Goal: Task Accomplishment & Management: Manage account settings

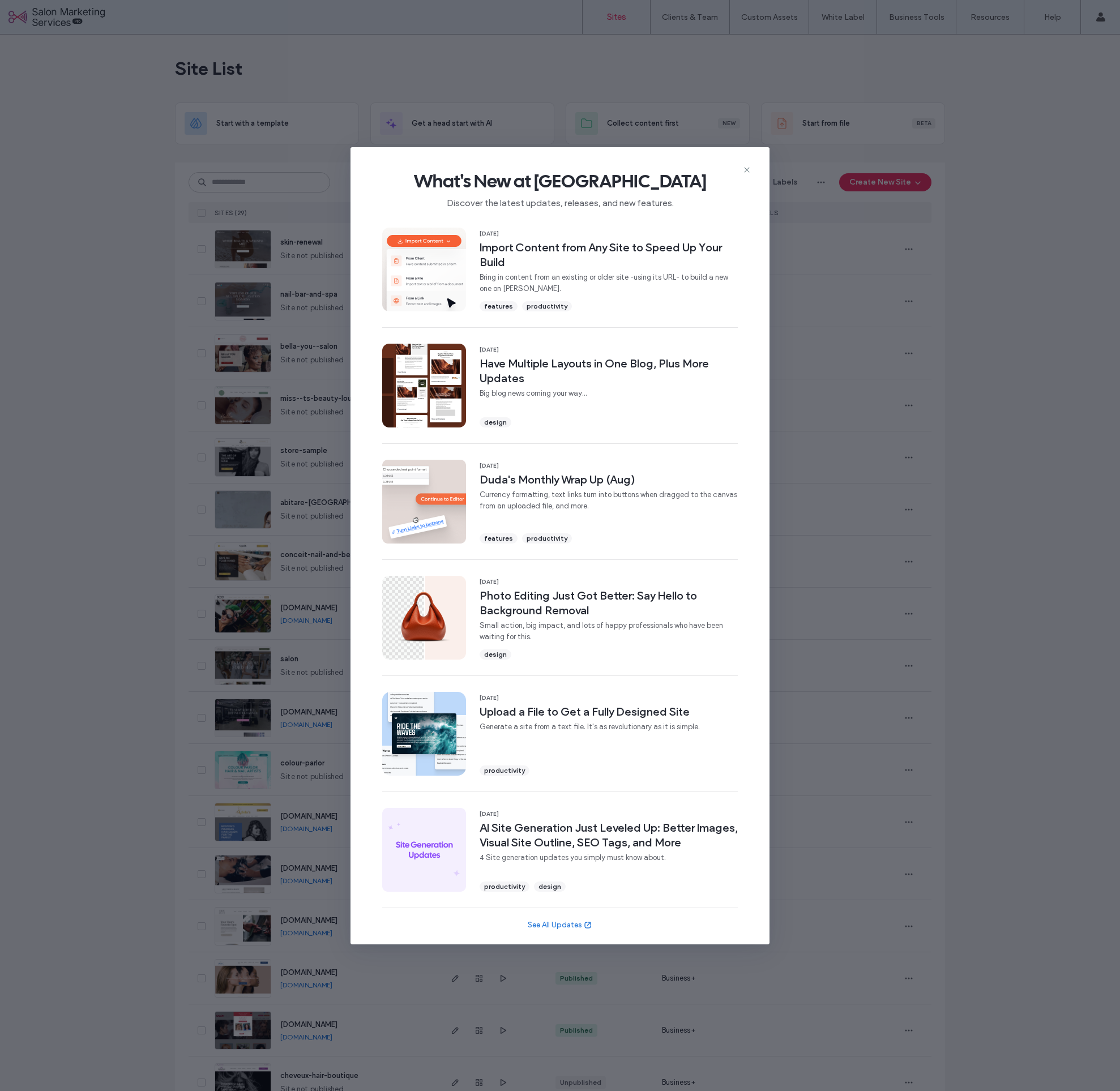
click at [749, 171] on use at bounding box center [747, 169] width 5 height 5
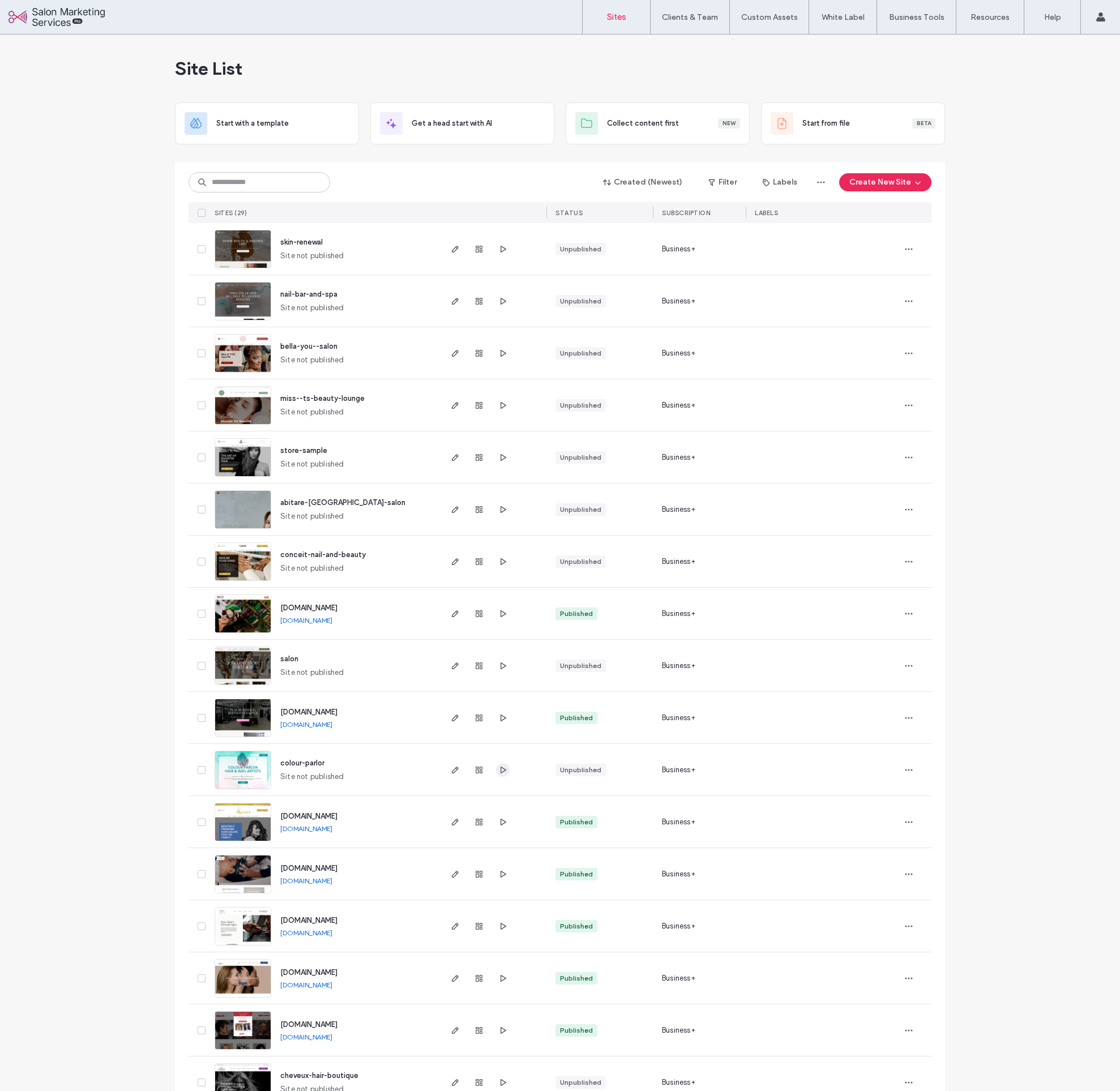
click at [499, 770] on icon "button" at bounding box center [503, 770] width 9 height 9
click at [452, 769] on icon "button" at bounding box center [455, 770] width 9 height 9
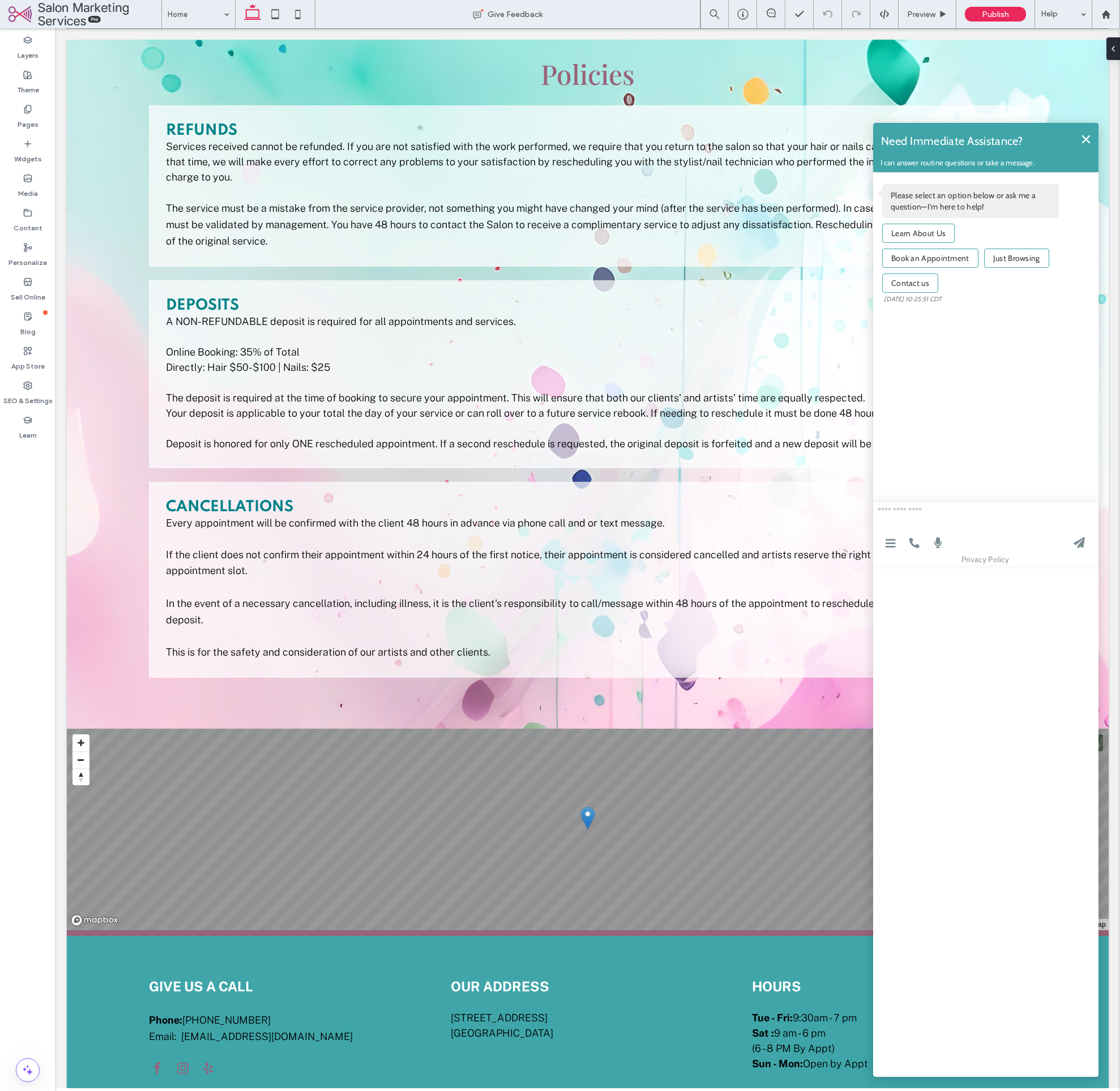
scroll to position [1877, 0]
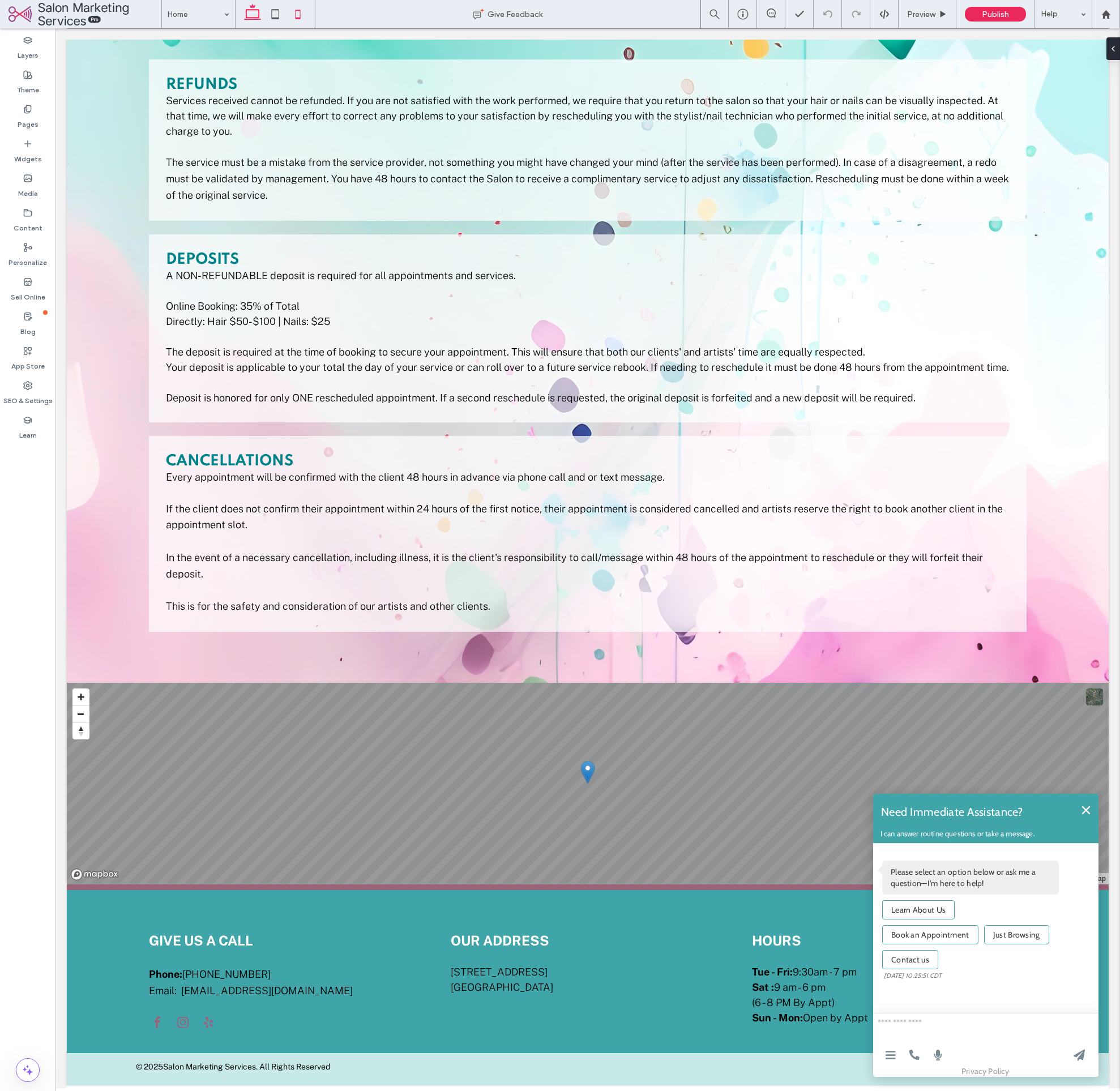
click at [296, 17] on use at bounding box center [297, 14] width 5 height 9
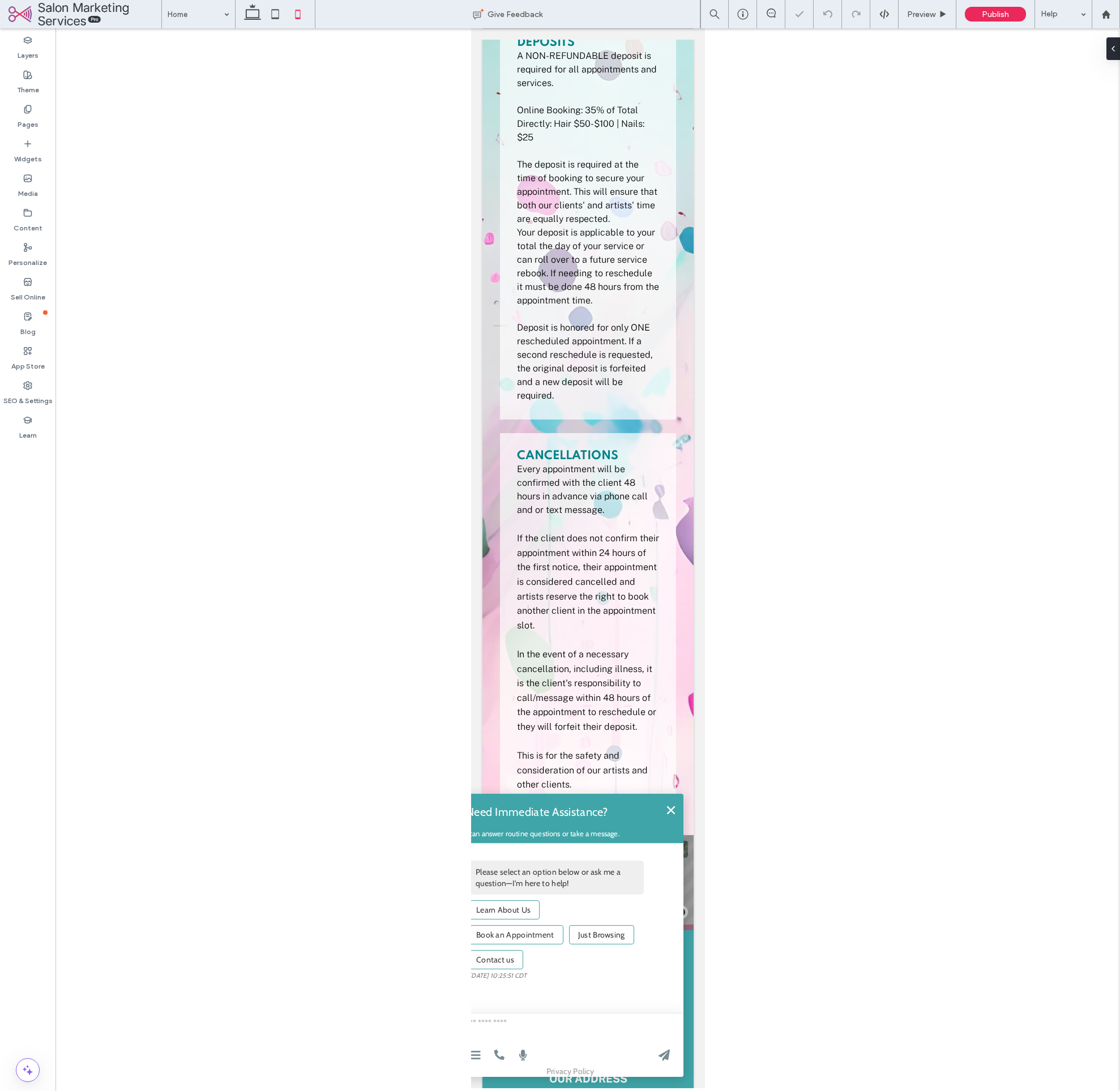
scroll to position [2567, 0]
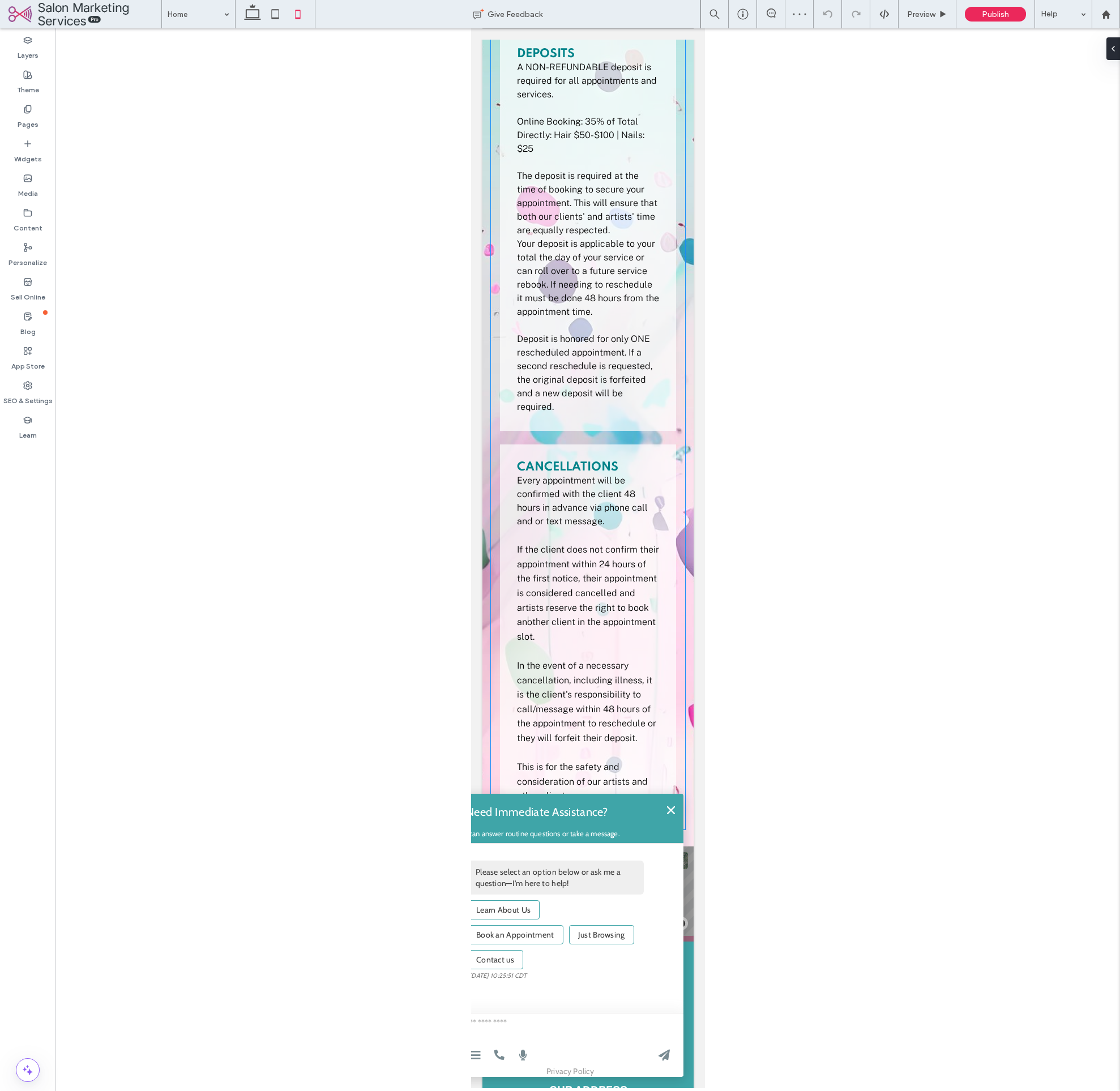
click at [684, 236] on div "Policies Refunds Services received cannot be refunded. If you are not satisfied…" at bounding box center [587, 187] width 194 height 1285
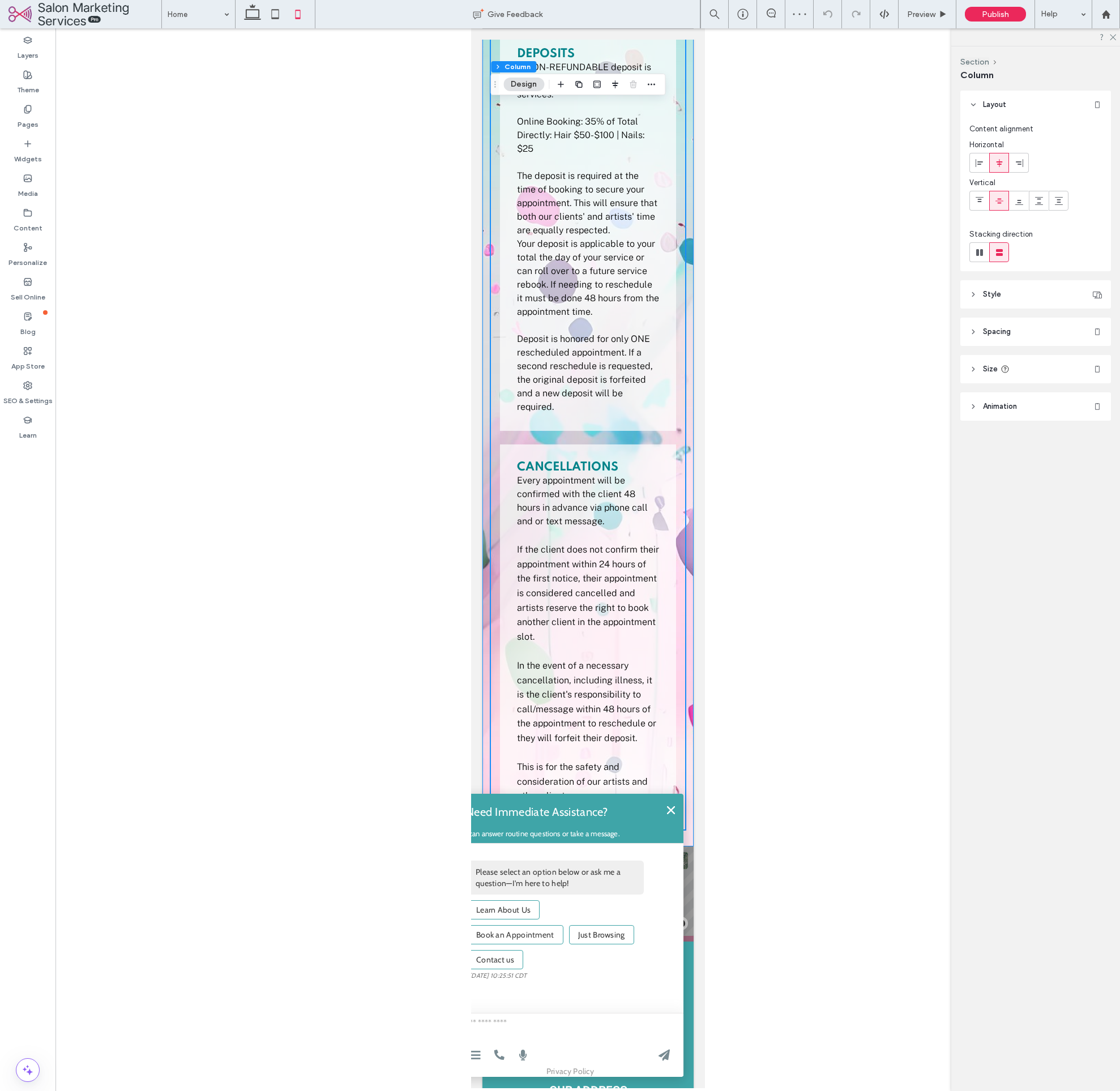
click at [691, 236] on div "Policies Refunds Services received cannot be refunded. If you are not satisfied…" at bounding box center [587, 187] width 211 height 1319
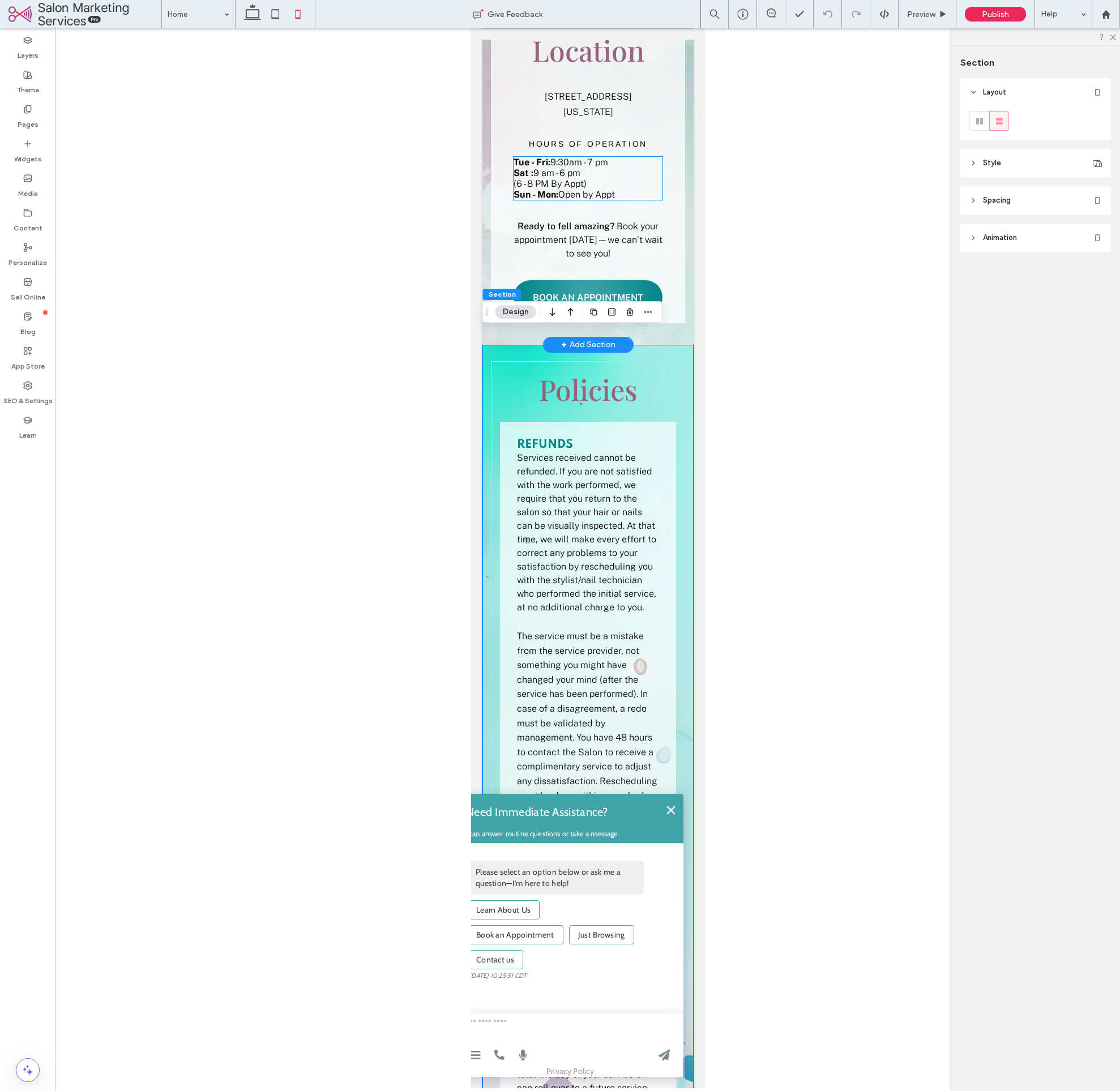
scroll to position [1763, 0]
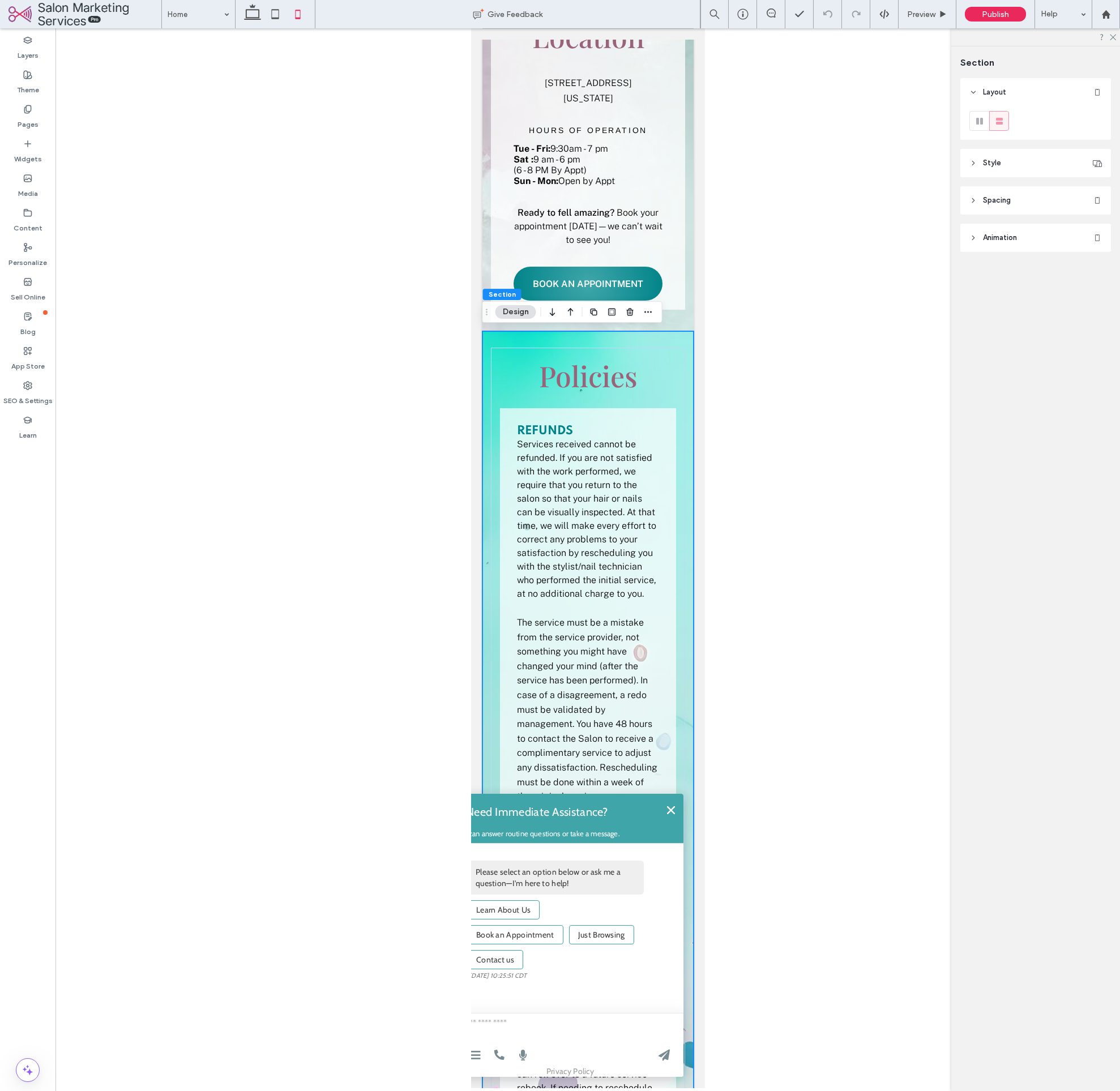
click at [504, 341] on div "Policies Refunds Services received cannot be refunded. If you are not satisfied…" at bounding box center [587, 991] width 211 height 1319
click at [34, 74] on div "Theme" at bounding box center [27, 83] width 55 height 35
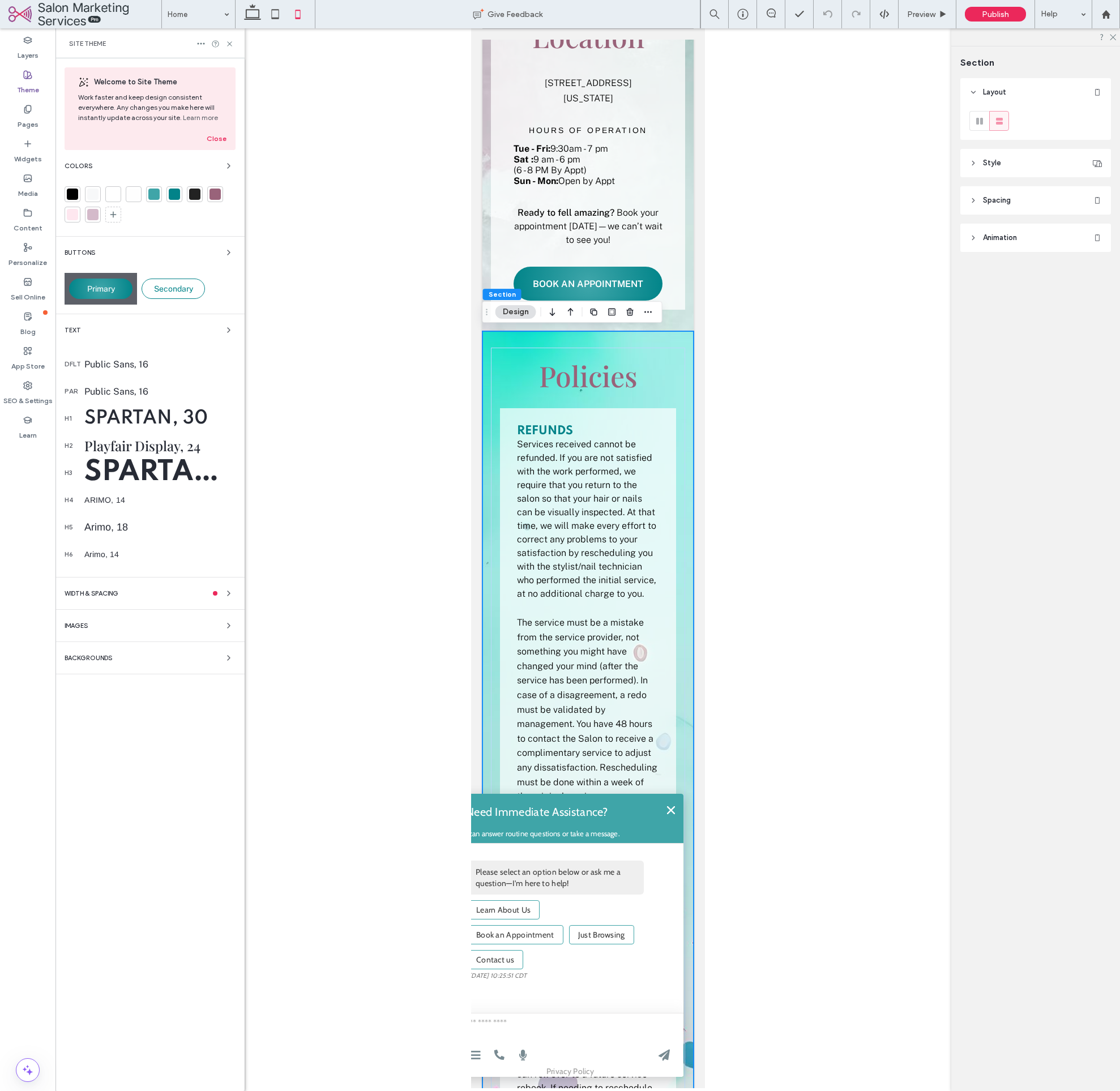
click at [133, 658] on div "Backgrounds" at bounding box center [149, 658] width 171 height 14
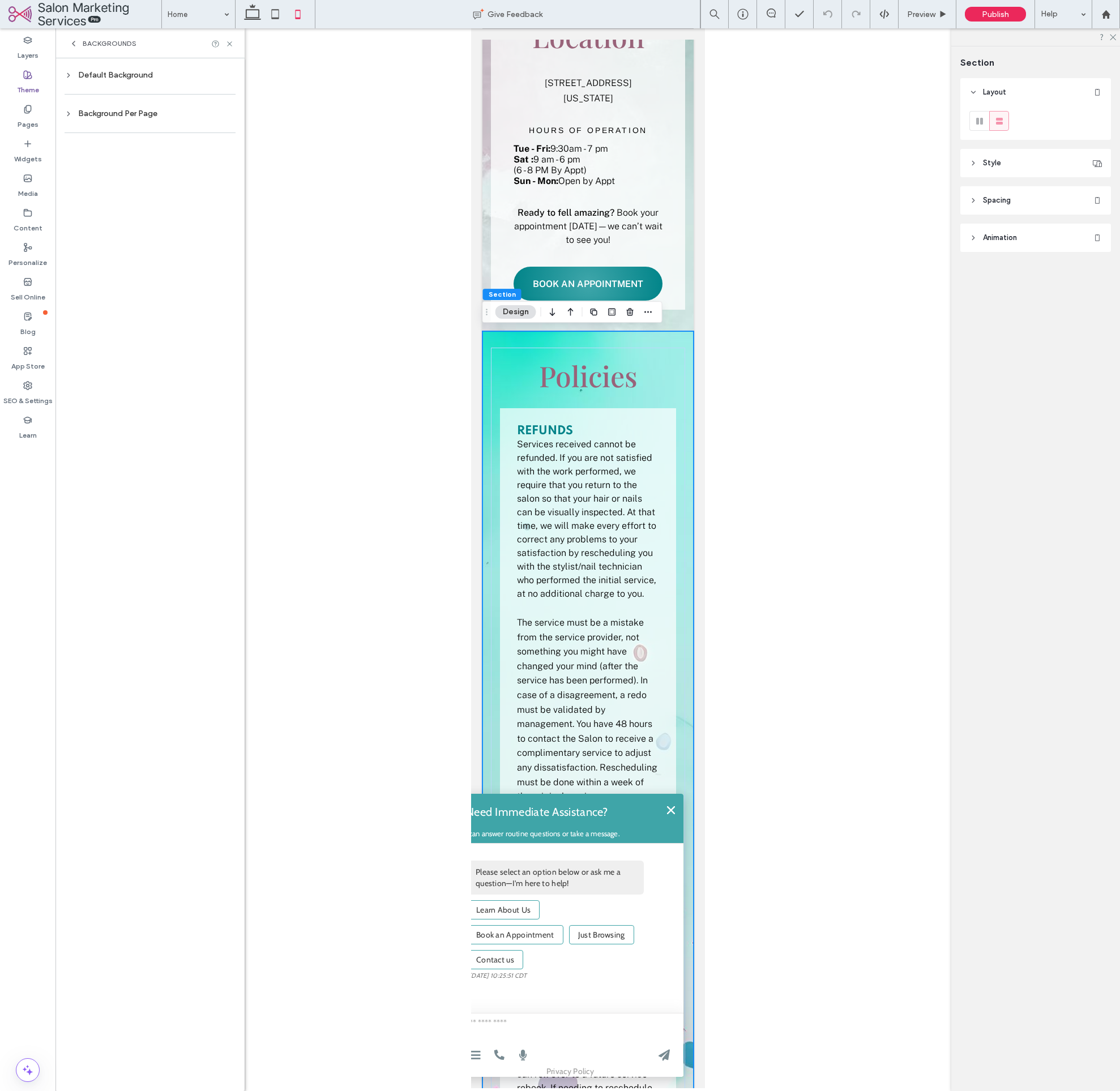
click at [93, 114] on div "Background Per Page" at bounding box center [149, 113] width 171 height 10
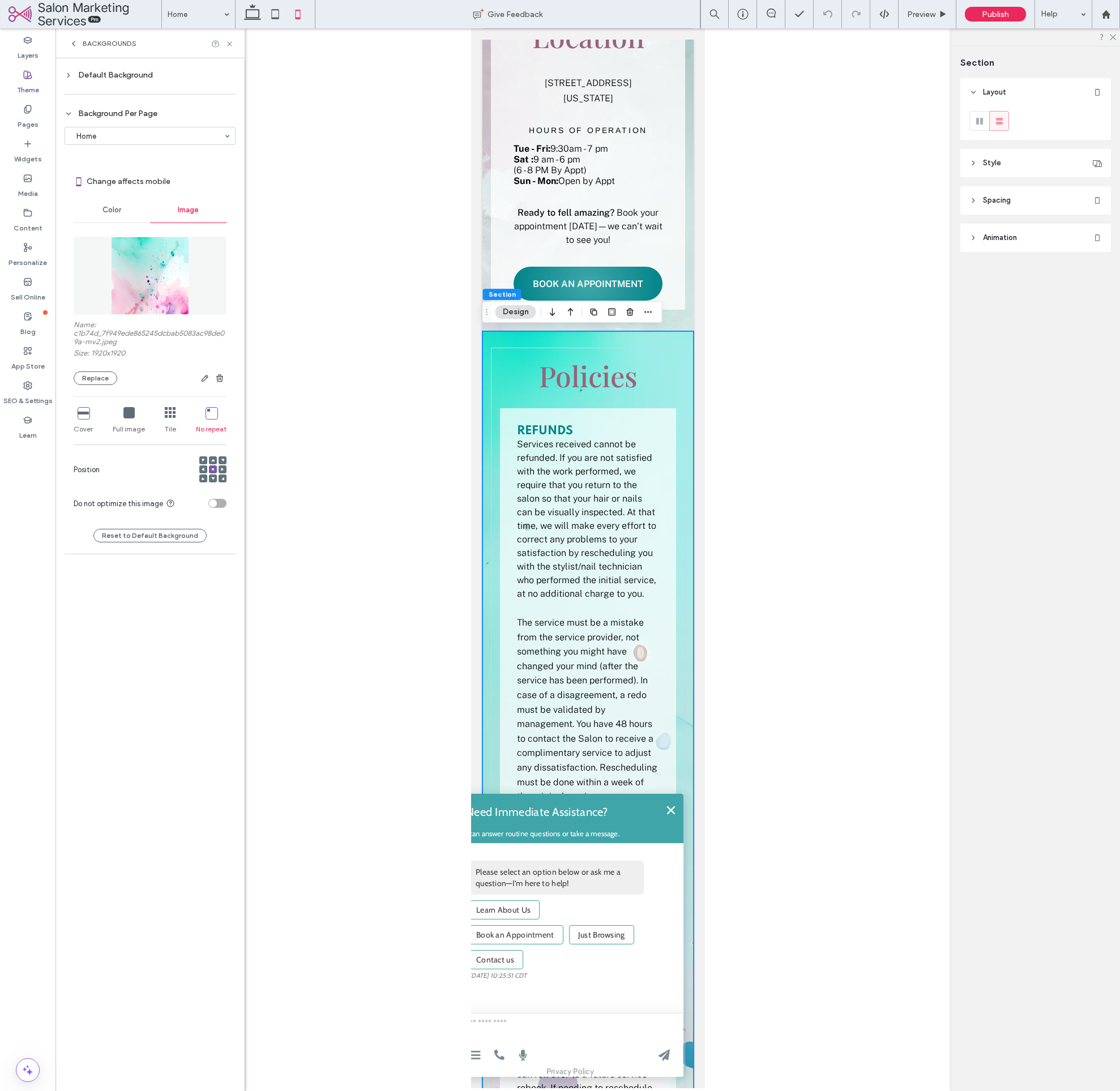
click at [170, 416] on icon at bounding box center [170, 413] width 11 height 11
click at [167, 416] on icon at bounding box center [170, 413] width 11 height 11
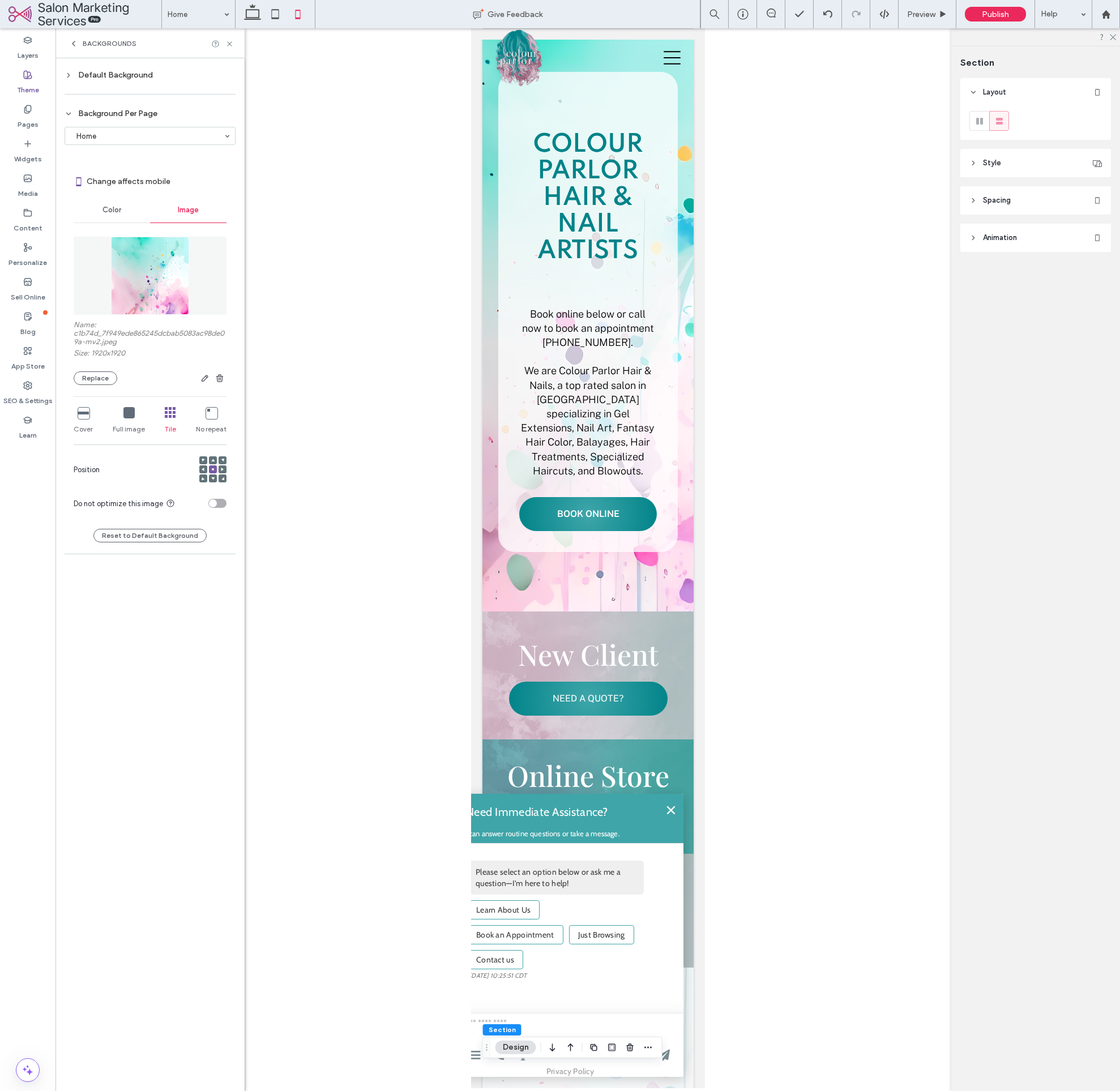
scroll to position [24, 0]
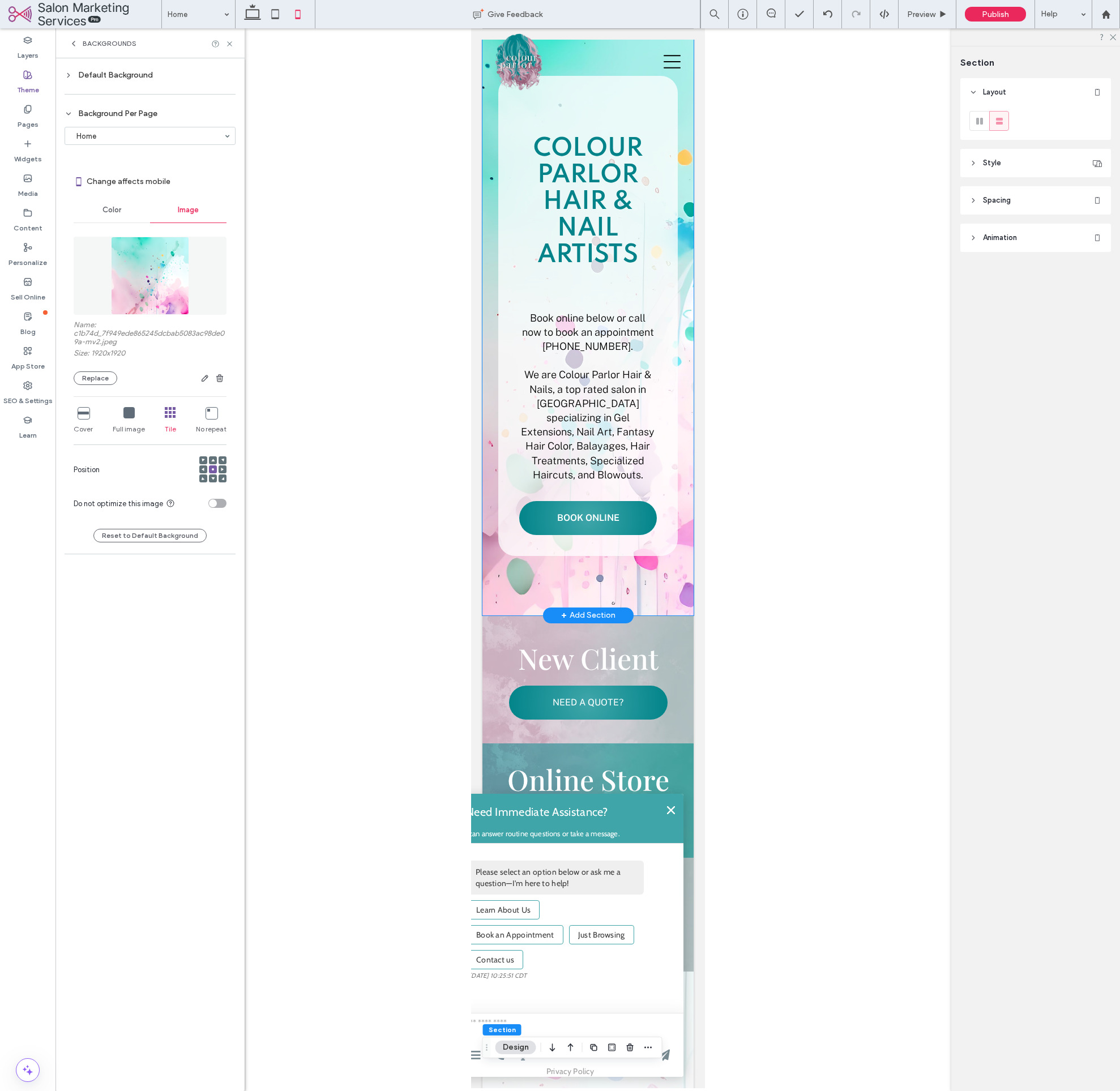
click at [684, 478] on div "Colour Parlor Hair & Nail Artists Book online below or call now to book an appo…" at bounding box center [587, 316] width 211 height 599
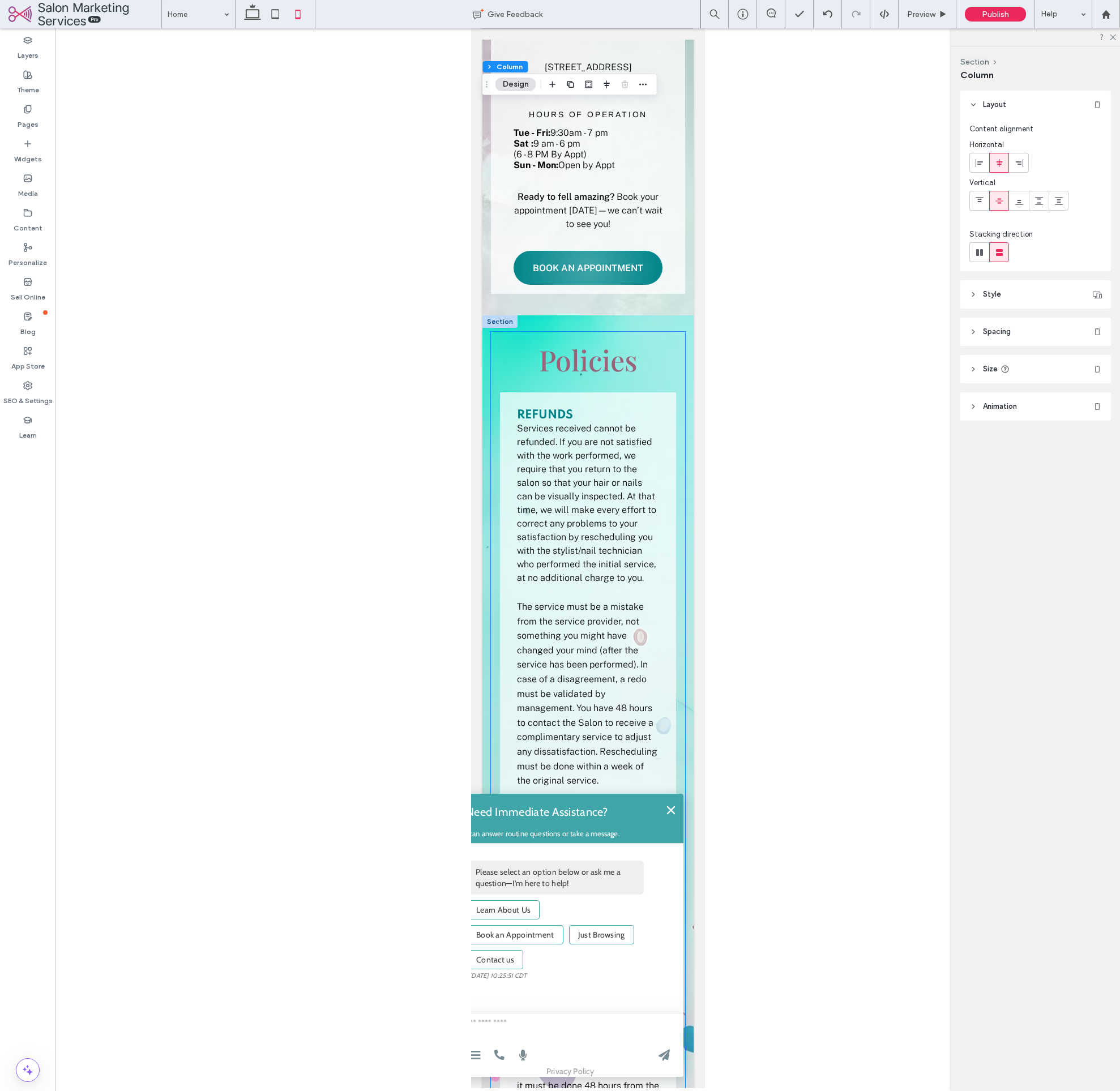
scroll to position [1780, 0]
click at [692, 475] on div "Policies Refunds Services received cannot be refunded. If you are not satisfied…" at bounding box center [587, 974] width 211 height 1319
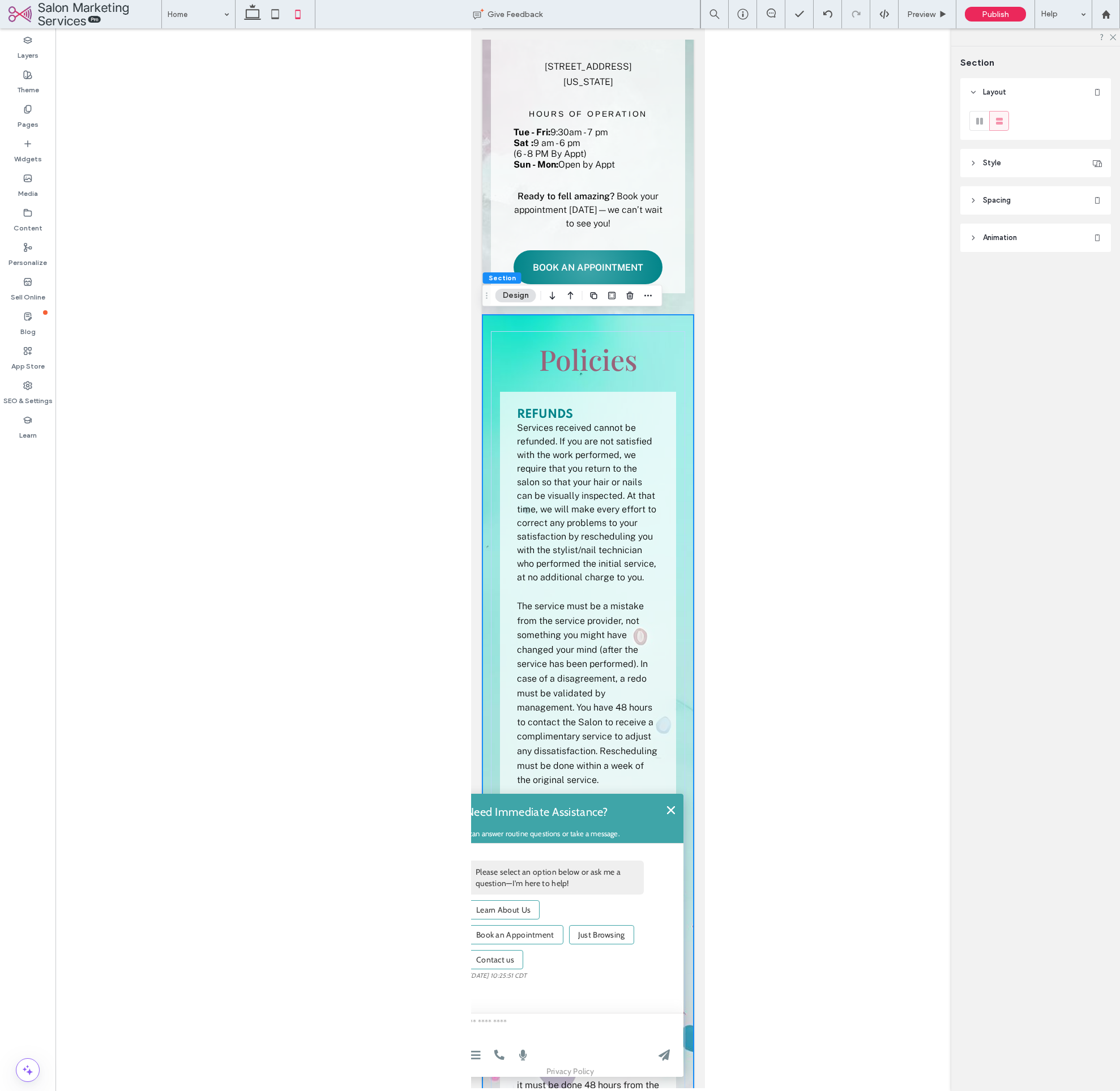
click at [1002, 164] on header "Style" at bounding box center [1036, 162] width 151 height 28
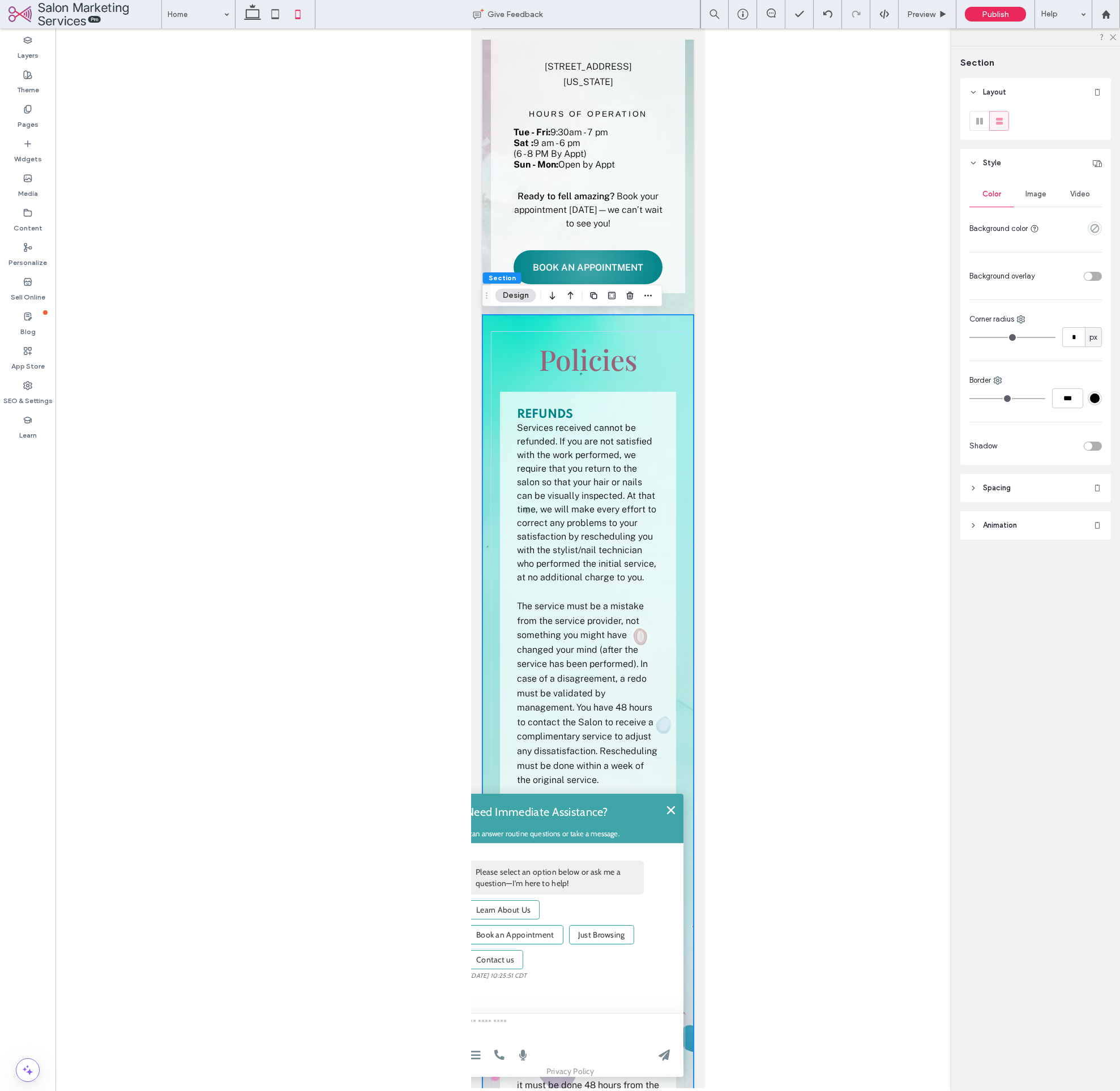
click at [1042, 198] on span "Image" at bounding box center [1037, 194] width 21 height 9
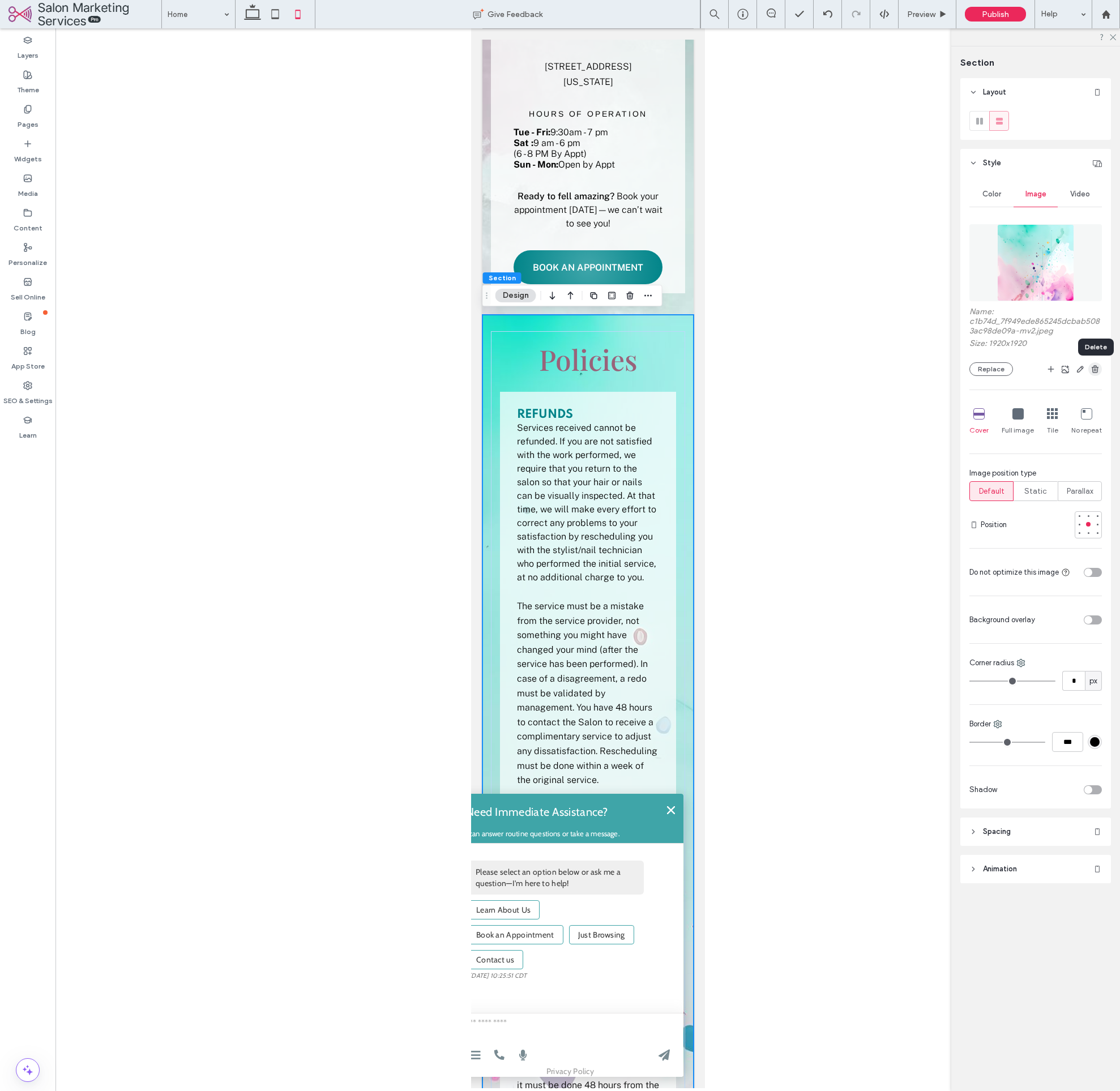
click at [1094, 369] on use "button" at bounding box center [1095, 369] width 7 height 8
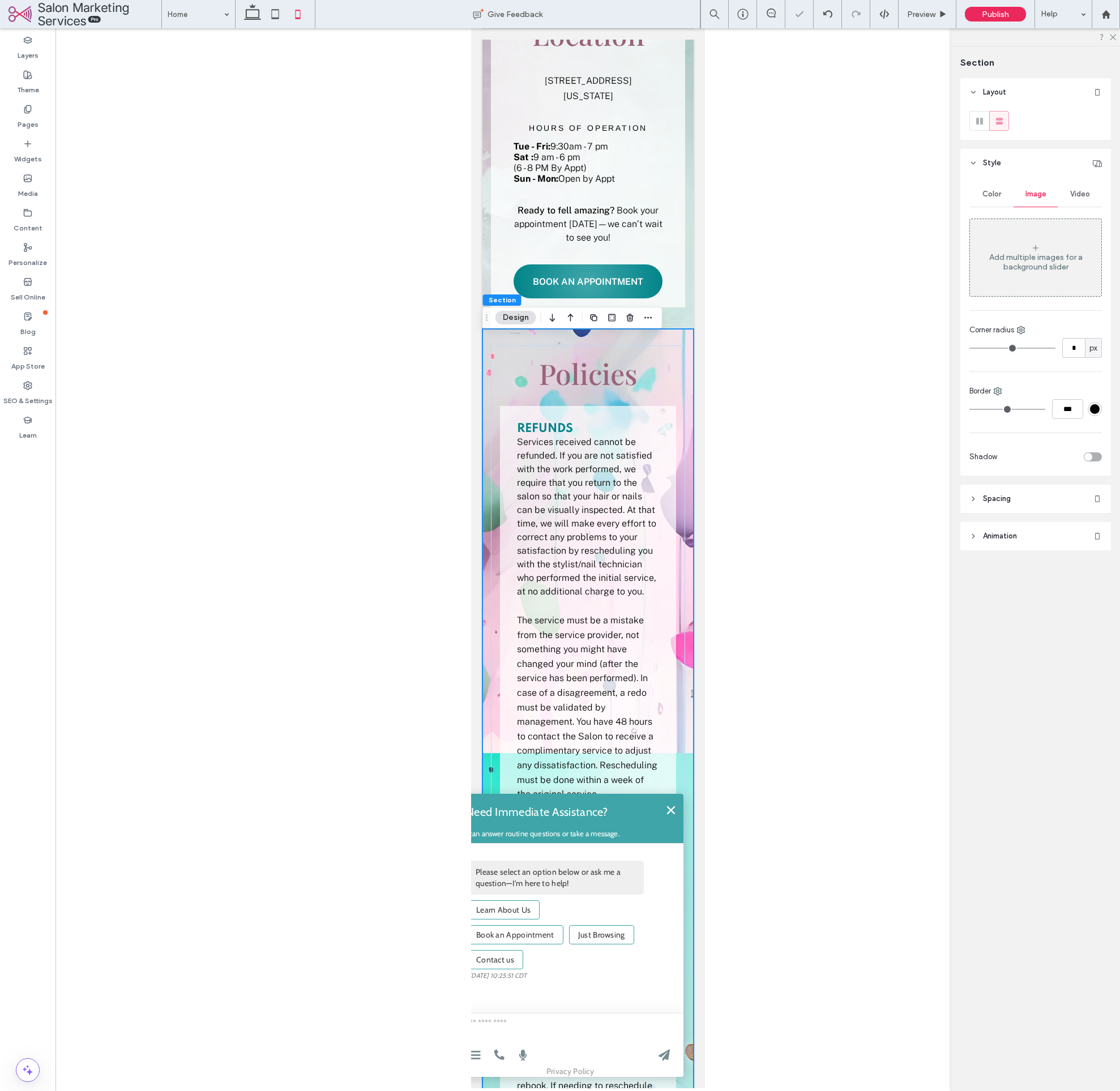
scroll to position [1758, 0]
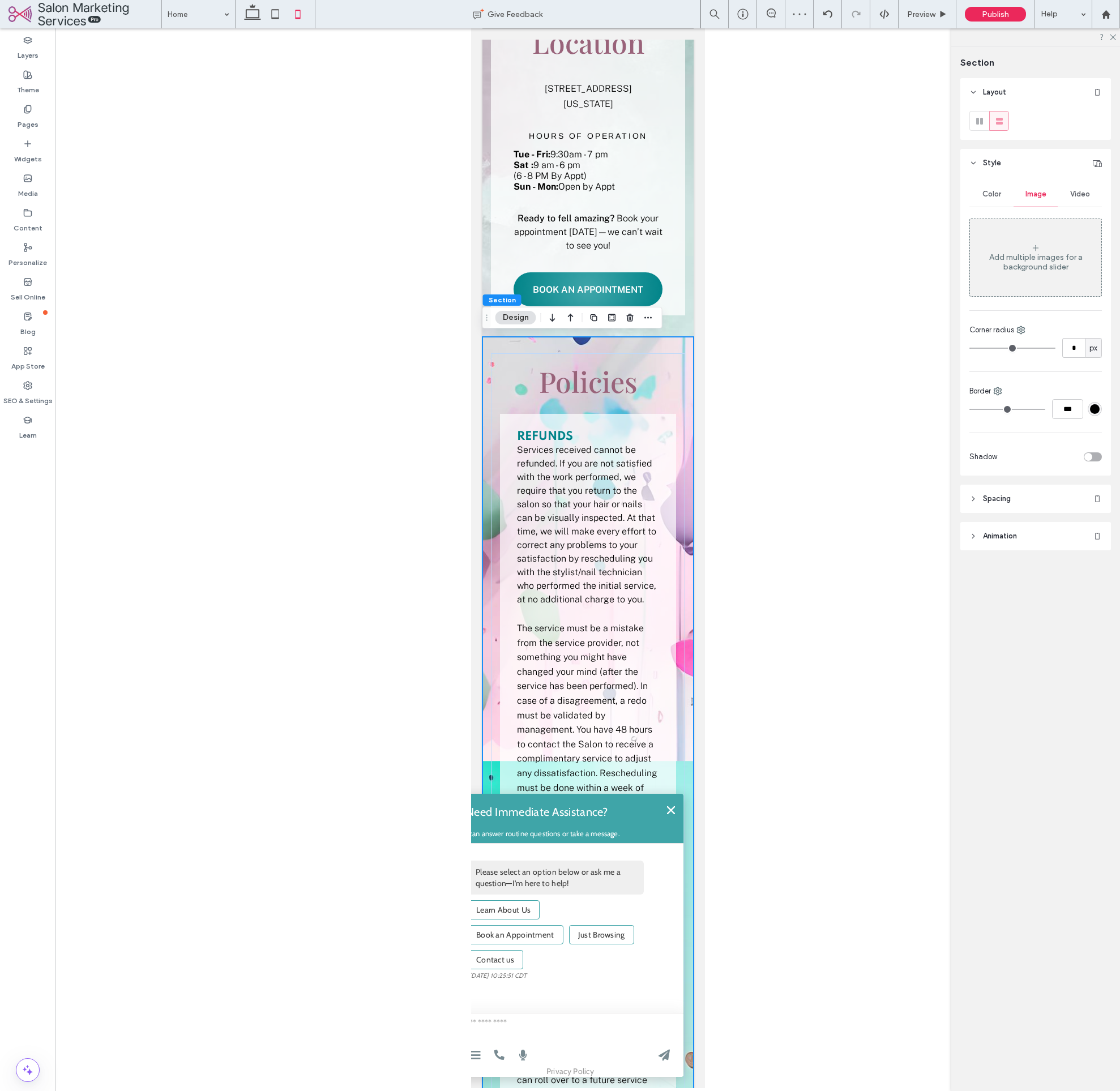
click at [687, 346] on div "Policies Refunds Services received cannot be refunded. If you are not satisfied…" at bounding box center [587, 996] width 211 height 1319
click at [1025, 275] on div "Add multiple images for a background slider" at bounding box center [1036, 257] width 131 height 75
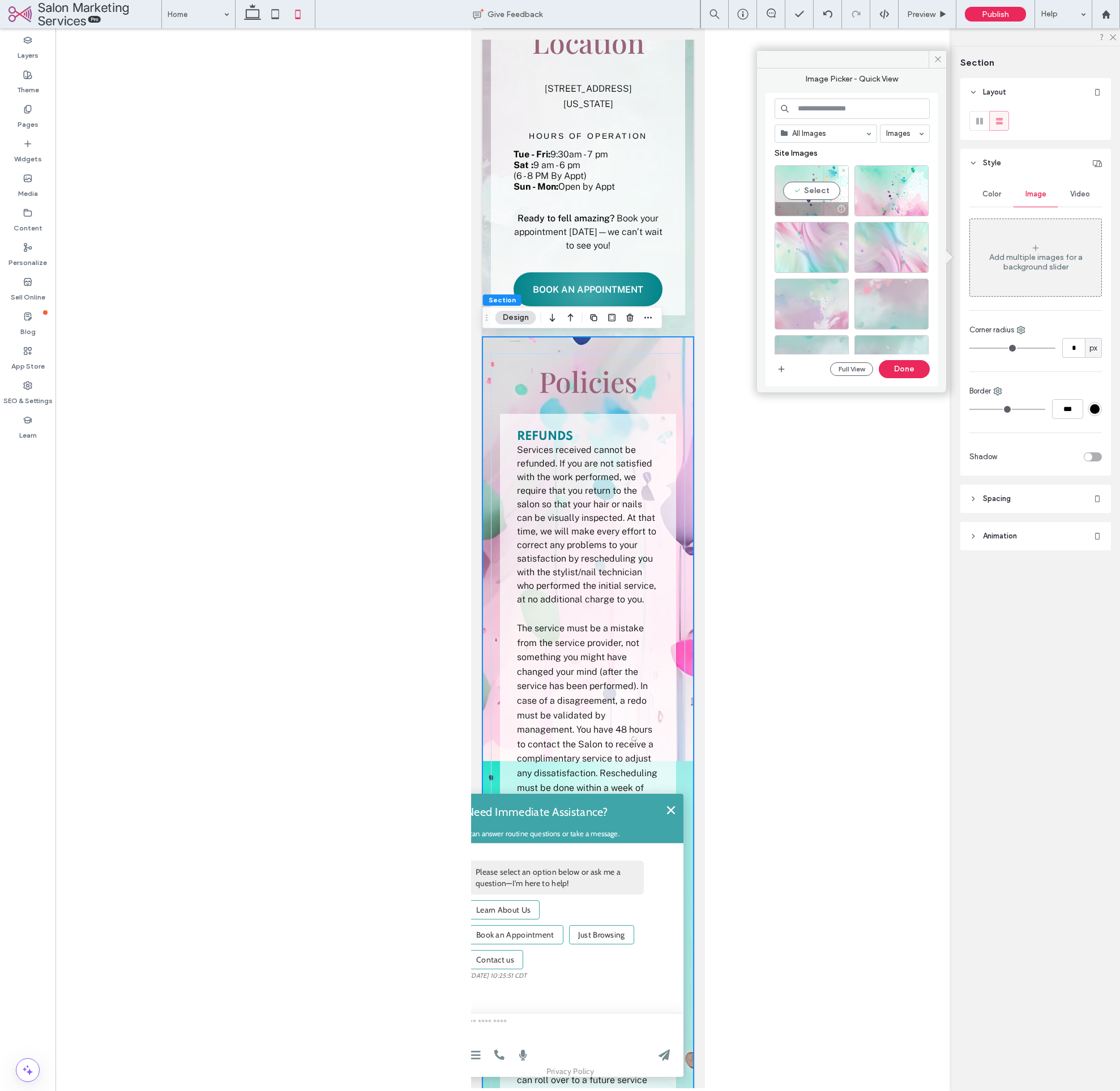
click at [820, 191] on div "Select" at bounding box center [812, 190] width 74 height 51
click at [917, 369] on button "Done" at bounding box center [904, 369] width 51 height 18
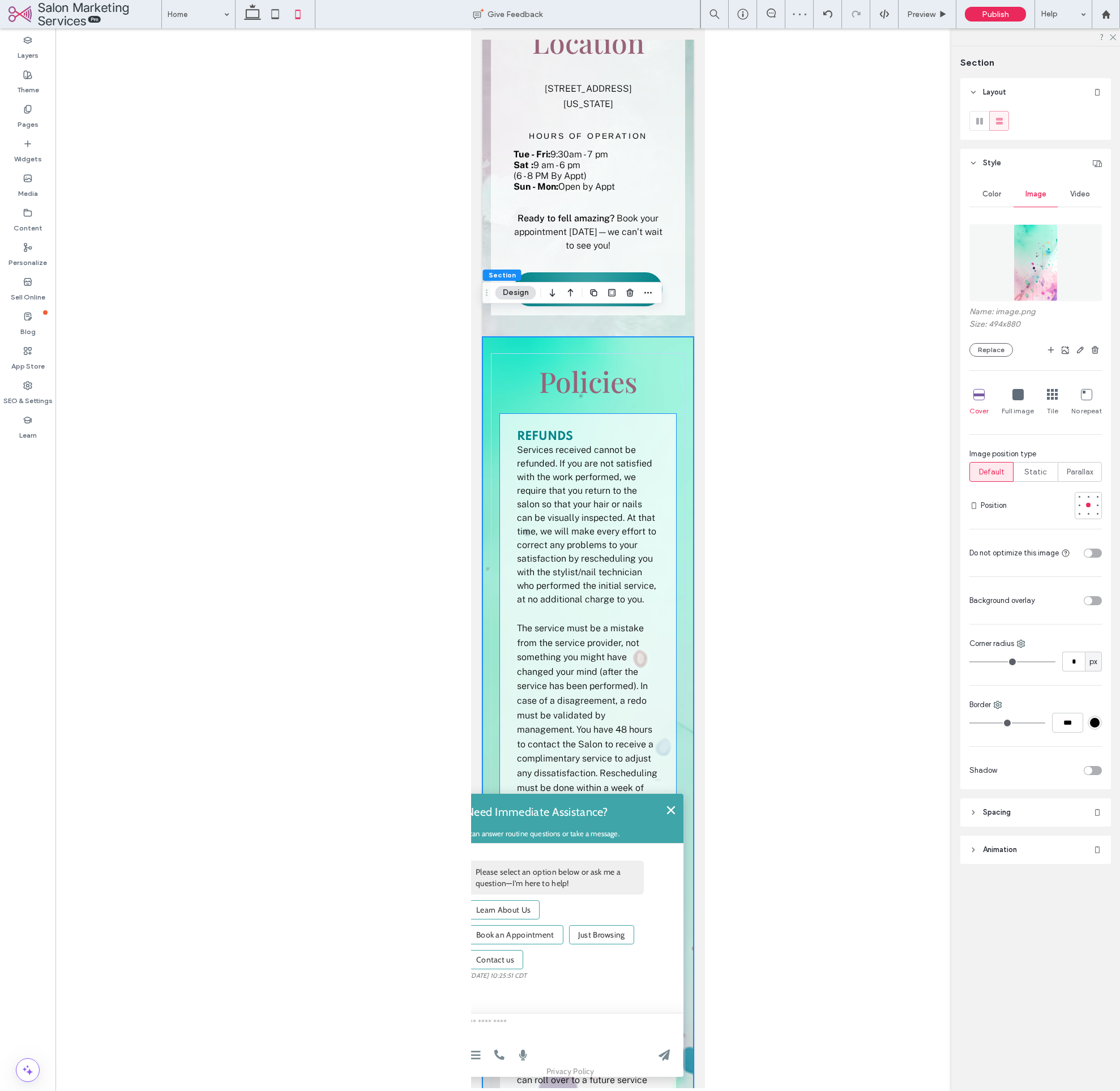
scroll to position [1976, 0]
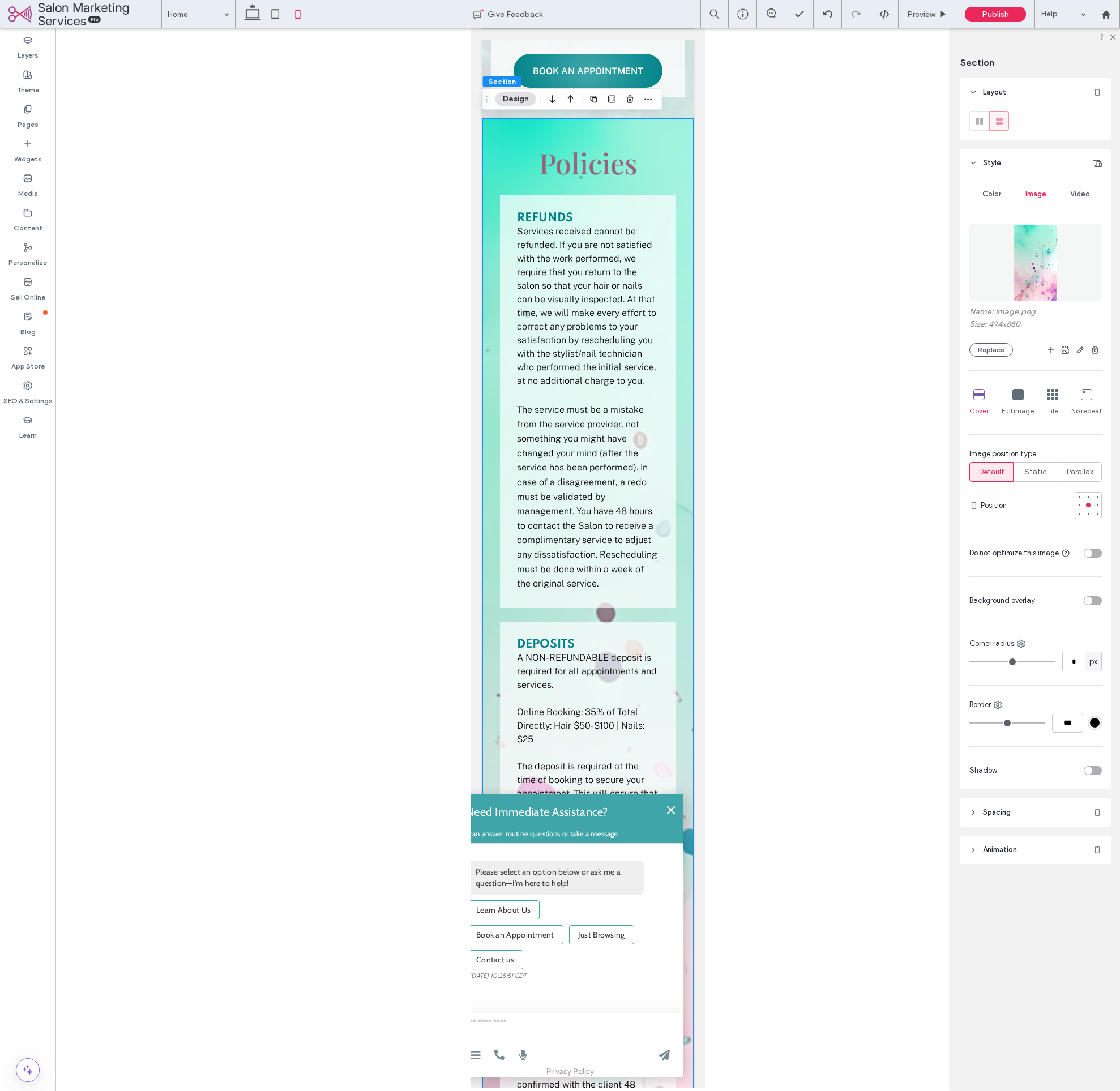
click at [1053, 395] on icon at bounding box center [1052, 395] width 11 height 11
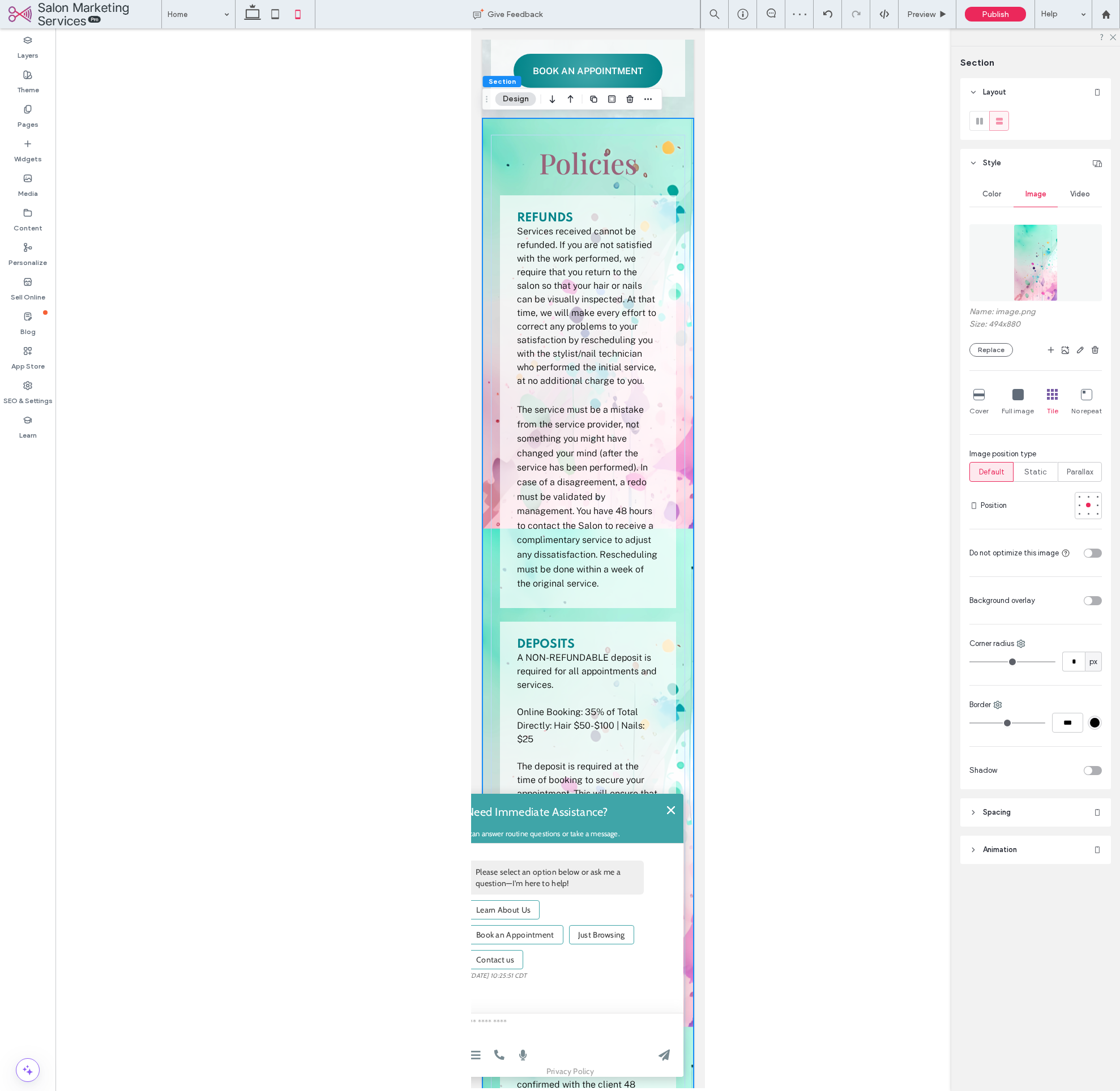
click at [1018, 398] on icon at bounding box center [1018, 395] width 11 height 11
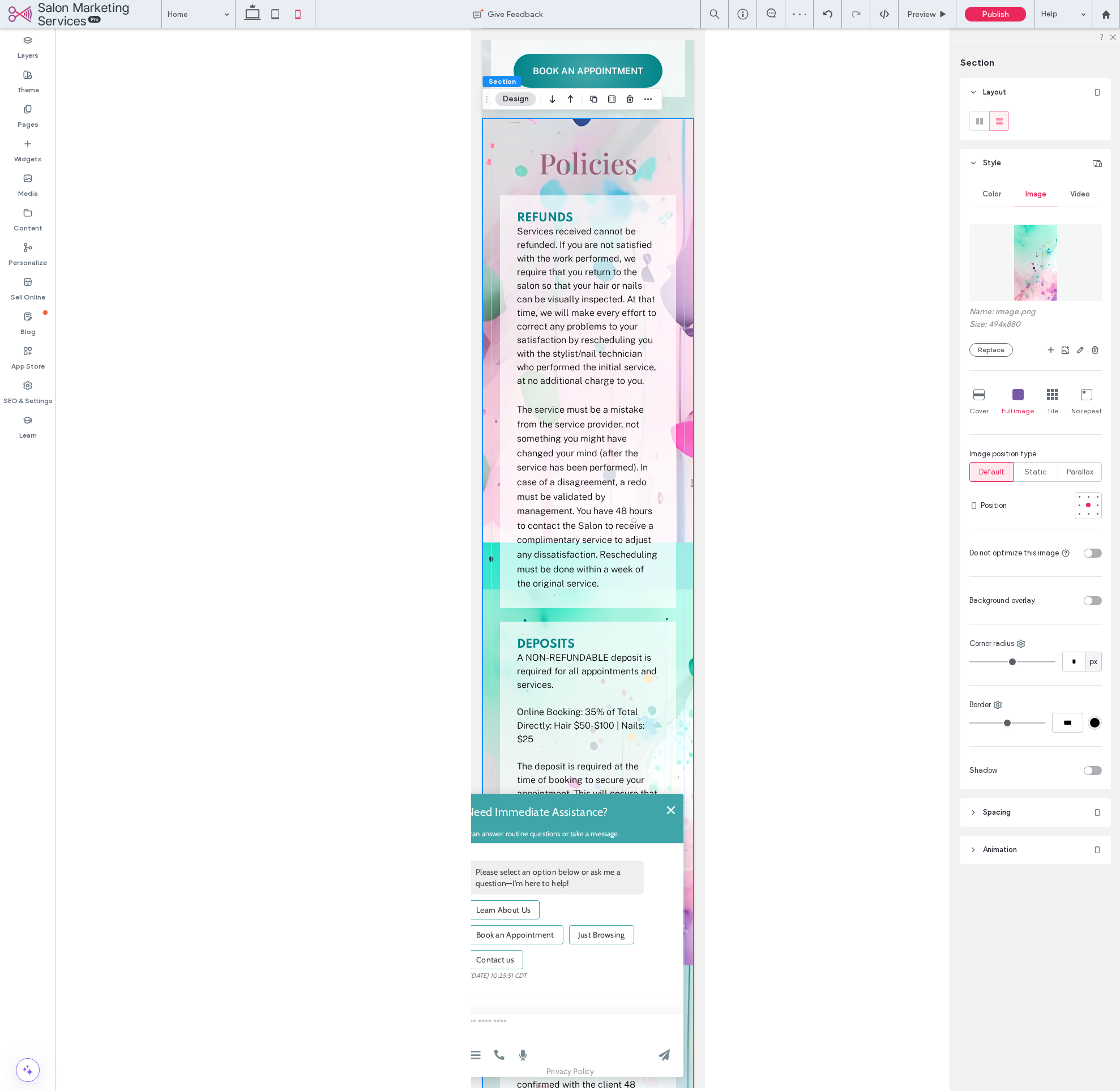
click at [1051, 398] on icon at bounding box center [1052, 395] width 11 height 11
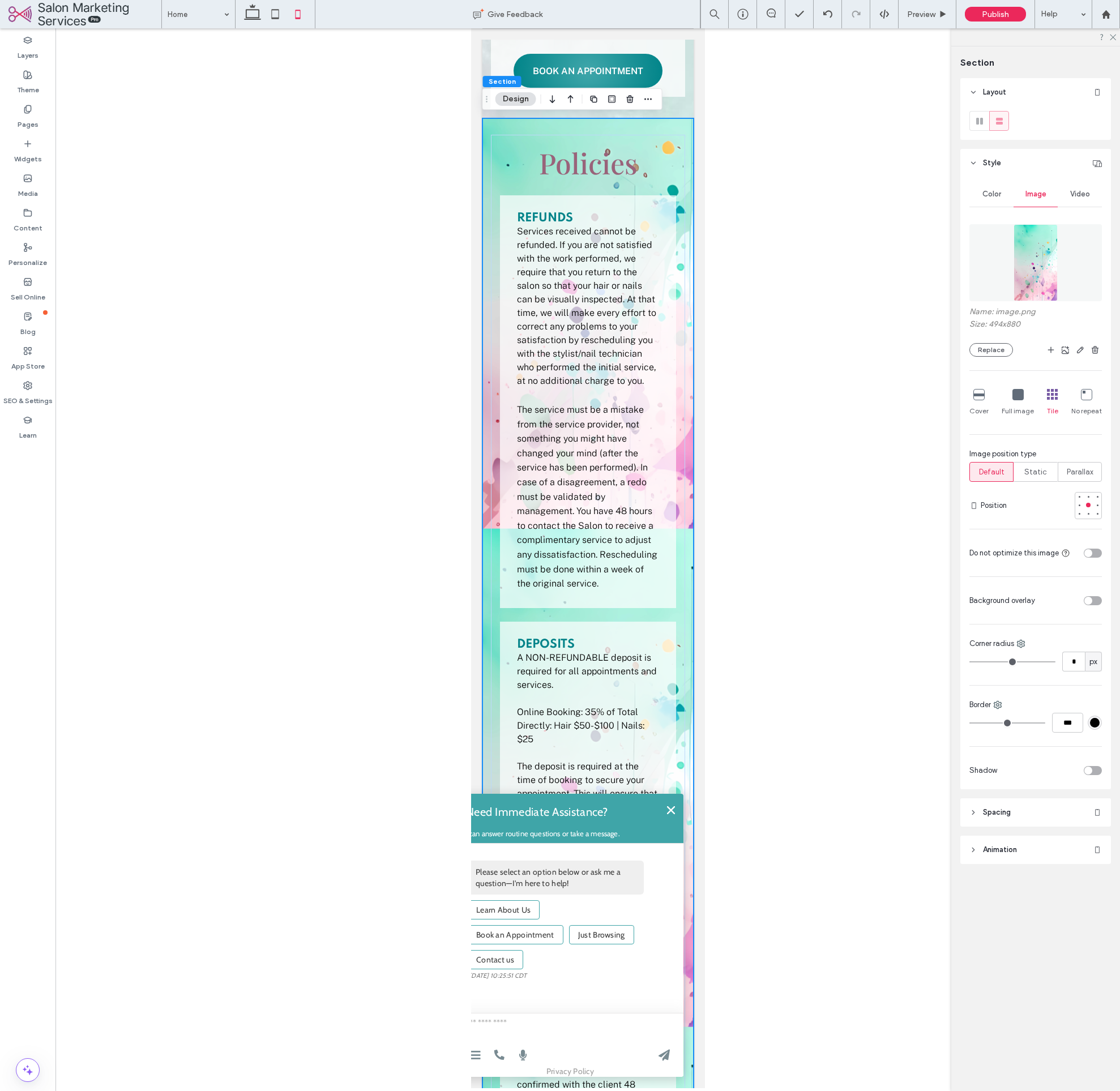
click at [687, 129] on div "Policies Refunds Services received cannot be refunded. If you are not satisfied…" at bounding box center [587, 778] width 211 height 1319
click at [1097, 349] on icon "button" at bounding box center [1096, 350] width 9 height 9
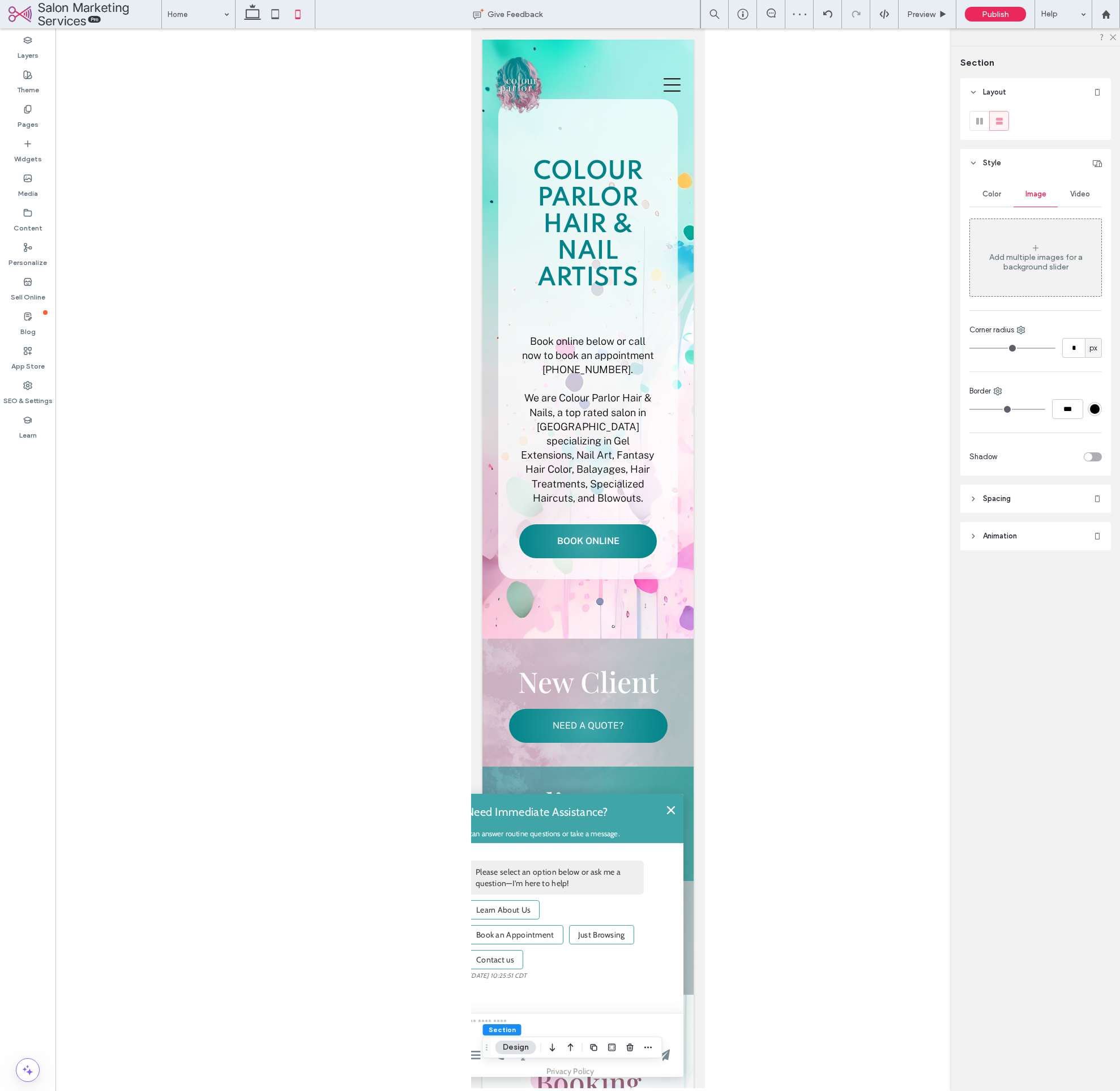
scroll to position [0, 0]
click at [30, 401] on label "SEO & Settings" at bounding box center [27, 398] width 49 height 16
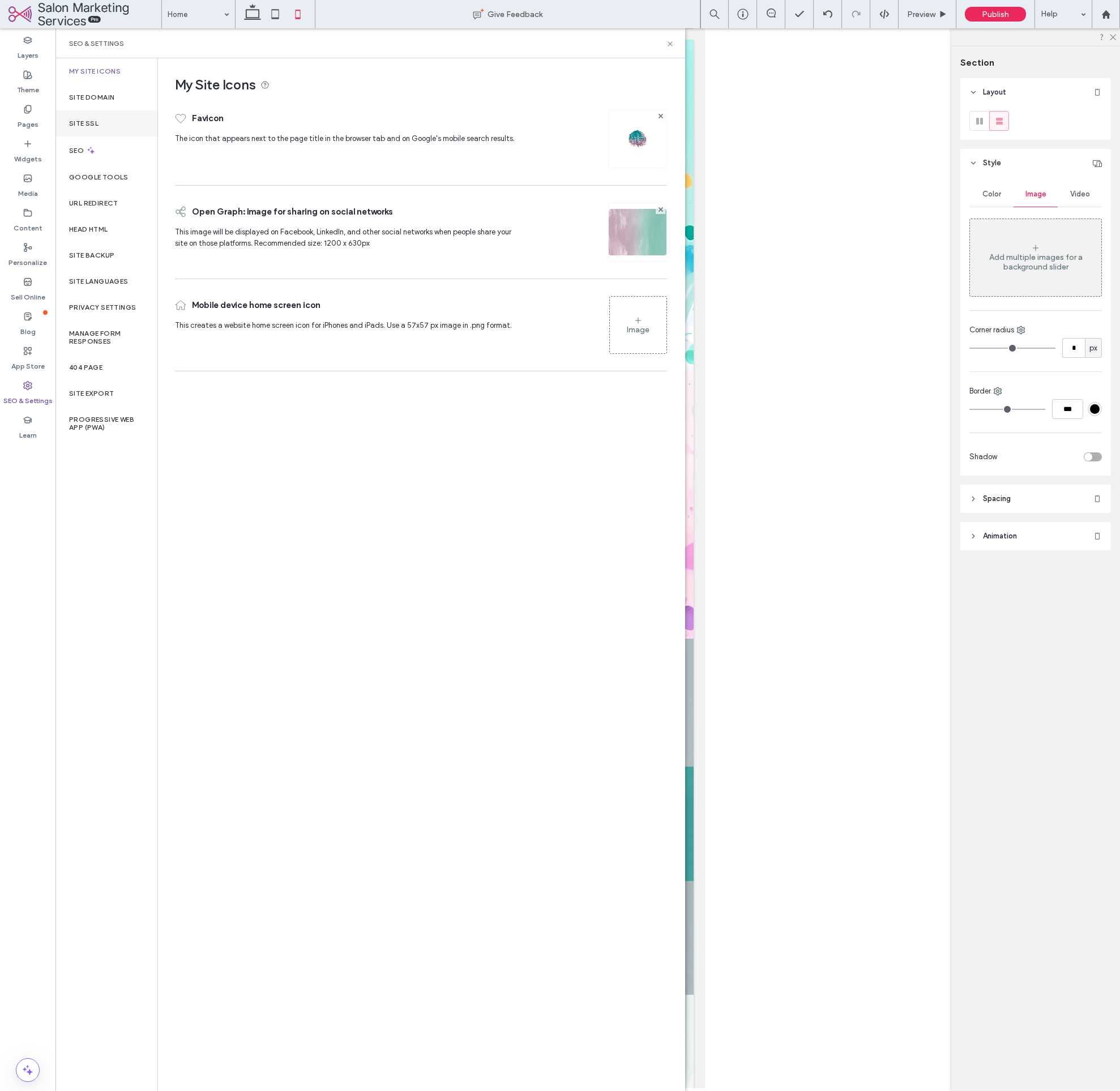
click at [64, 119] on div "Site SSL" at bounding box center [106, 124] width 102 height 26
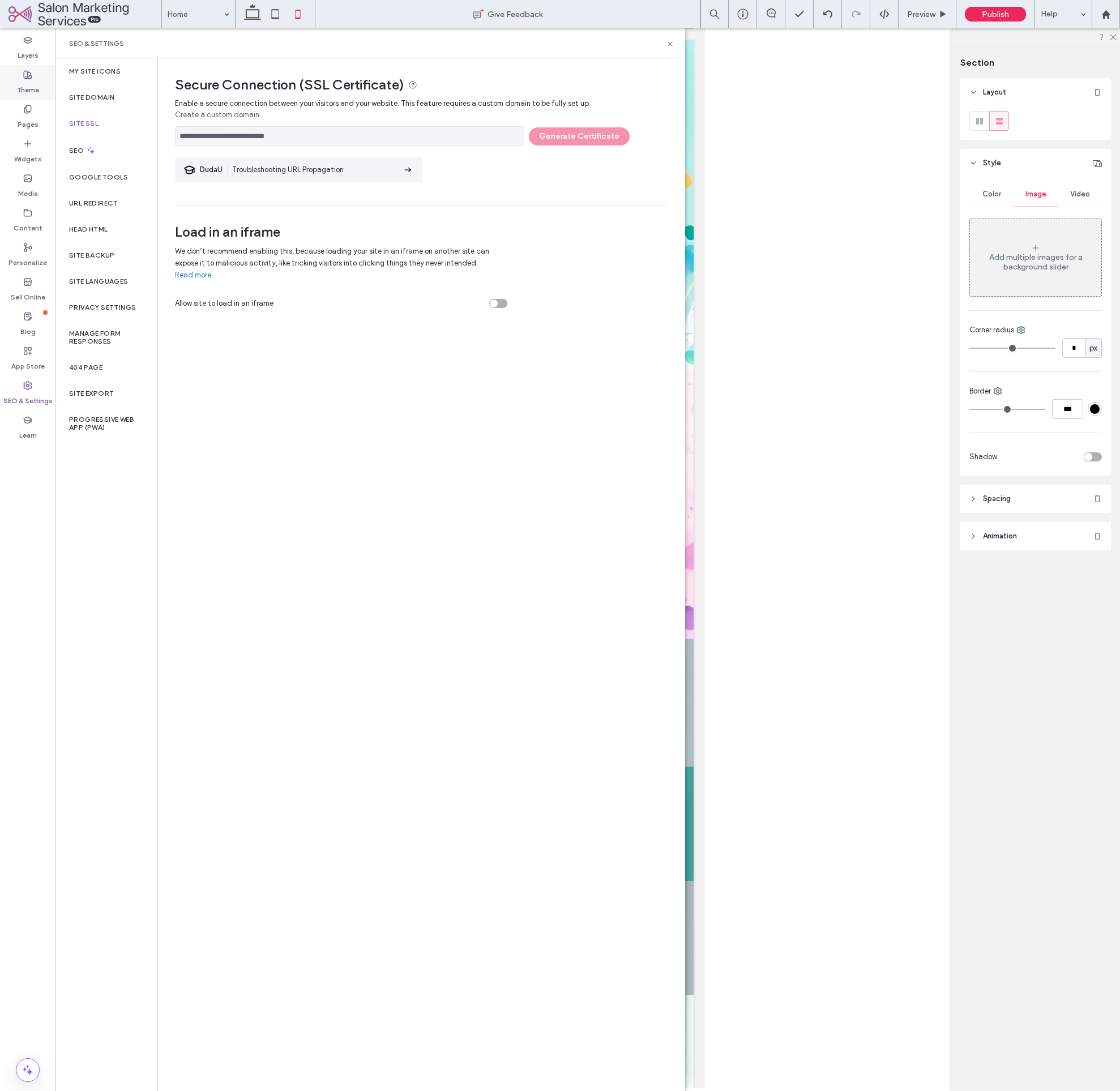
click at [43, 92] on div "Theme" at bounding box center [27, 83] width 55 height 35
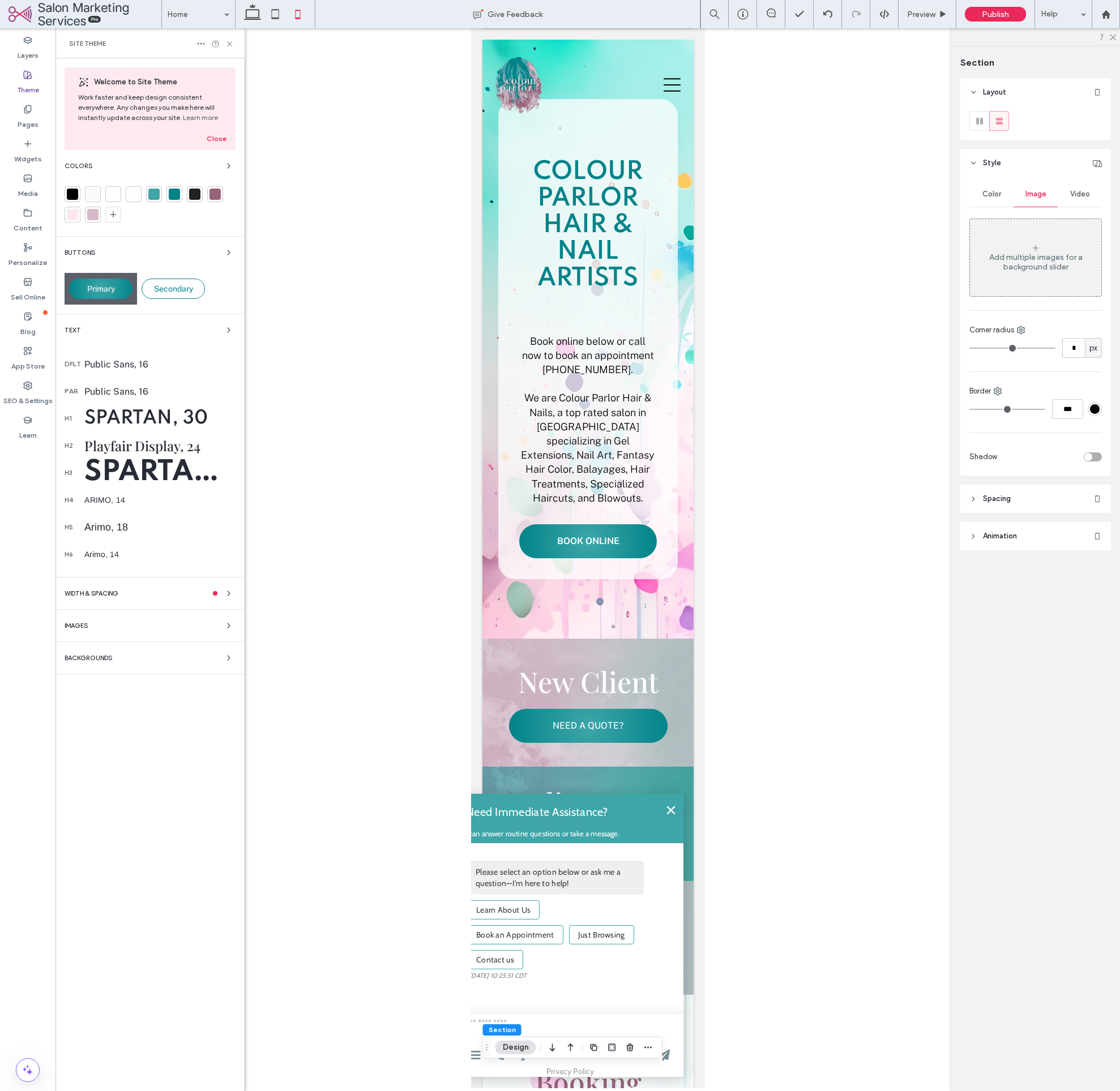
click at [142, 657] on div "Backgrounds" at bounding box center [149, 658] width 171 height 14
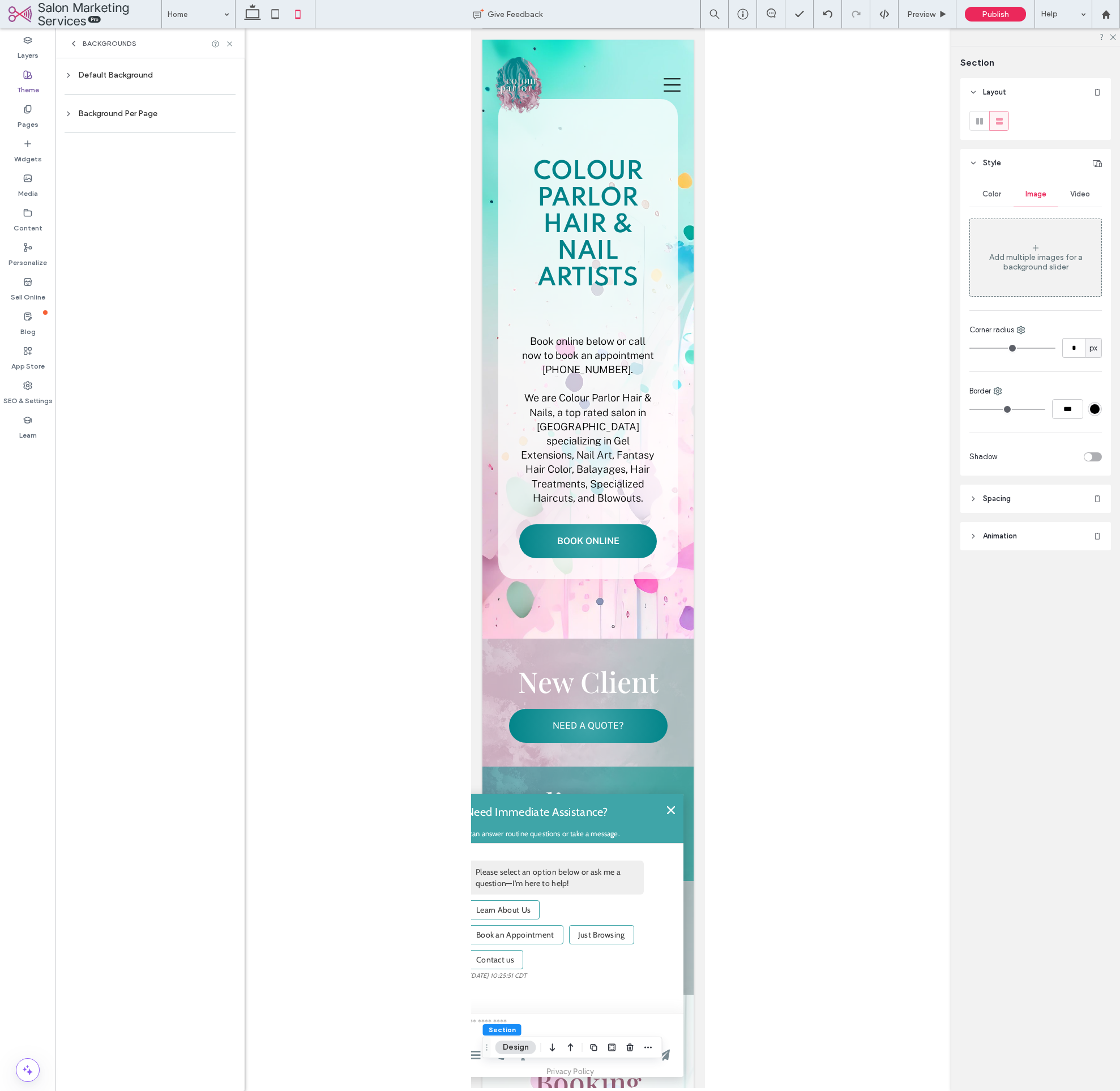
click at [131, 115] on div "Background Per Page" at bounding box center [149, 113] width 171 height 10
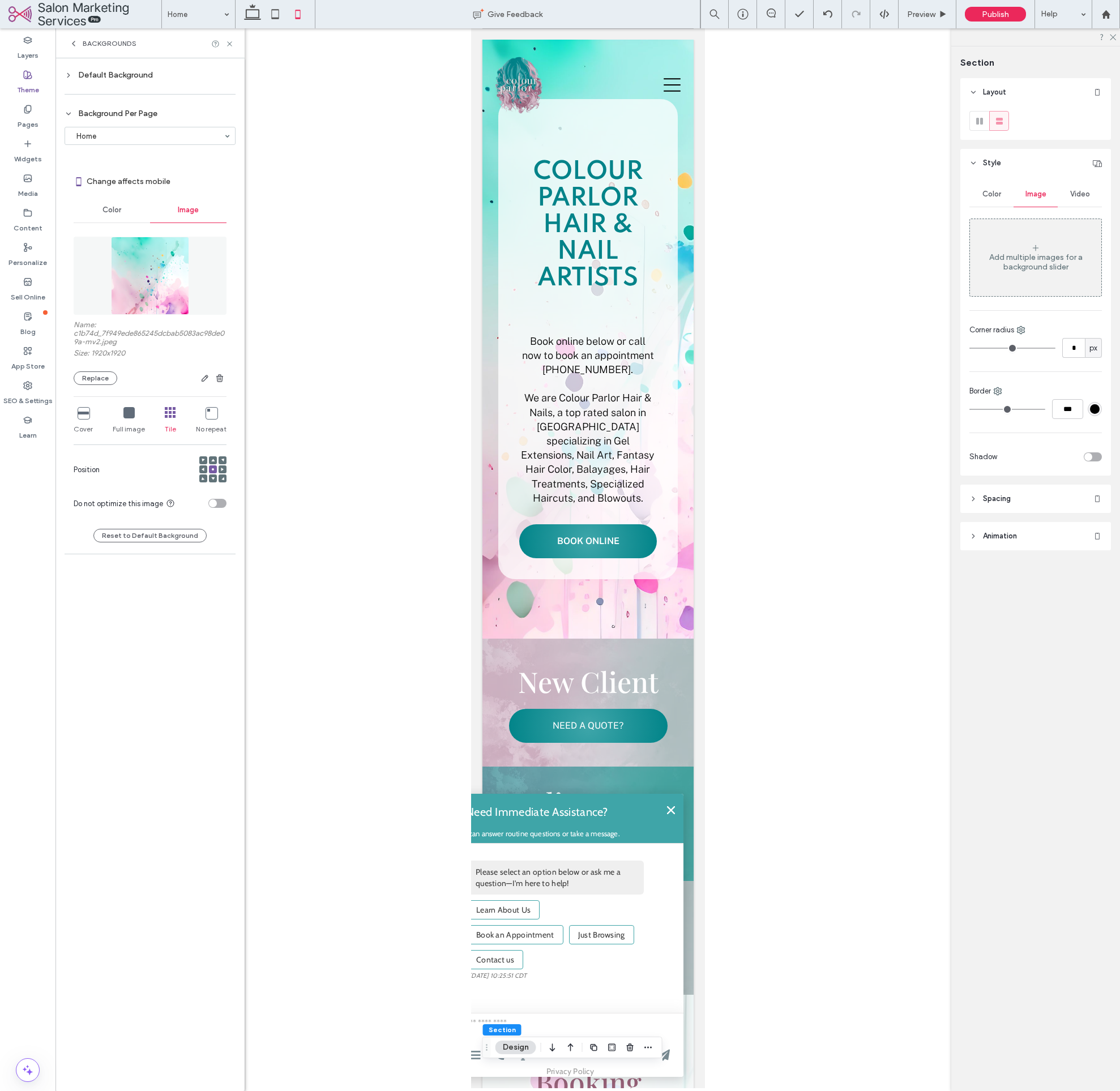
click at [126, 414] on icon at bounding box center [129, 413] width 11 height 11
click at [170, 414] on icon at bounding box center [170, 413] width 11 height 11
click at [491, 589] on div "Colour Parlor Hair & Nail Artists Book online below or call now to book an appo…" at bounding box center [587, 339] width 211 height 599
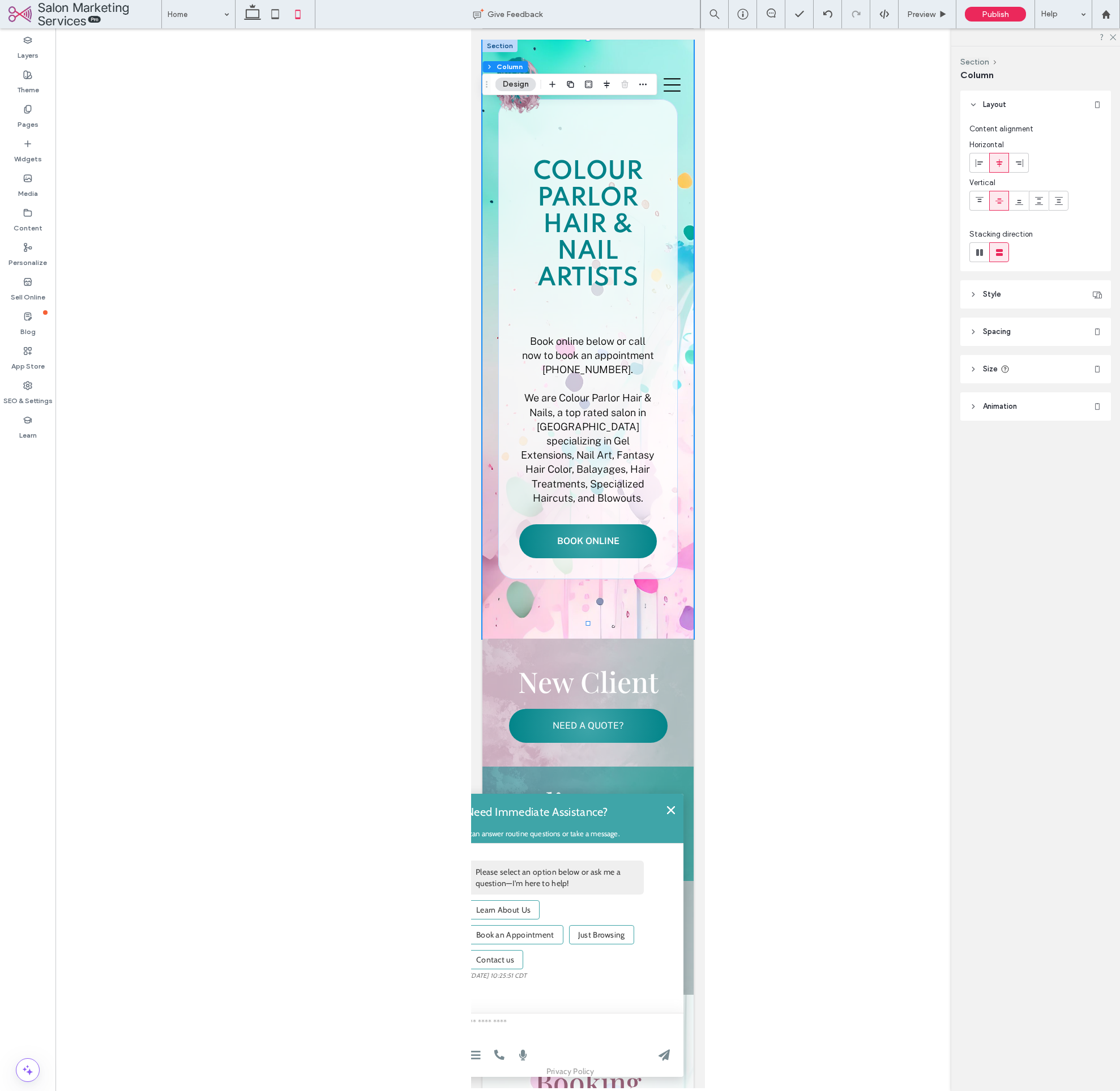
click at [1023, 299] on header "Style" at bounding box center [1036, 294] width 151 height 28
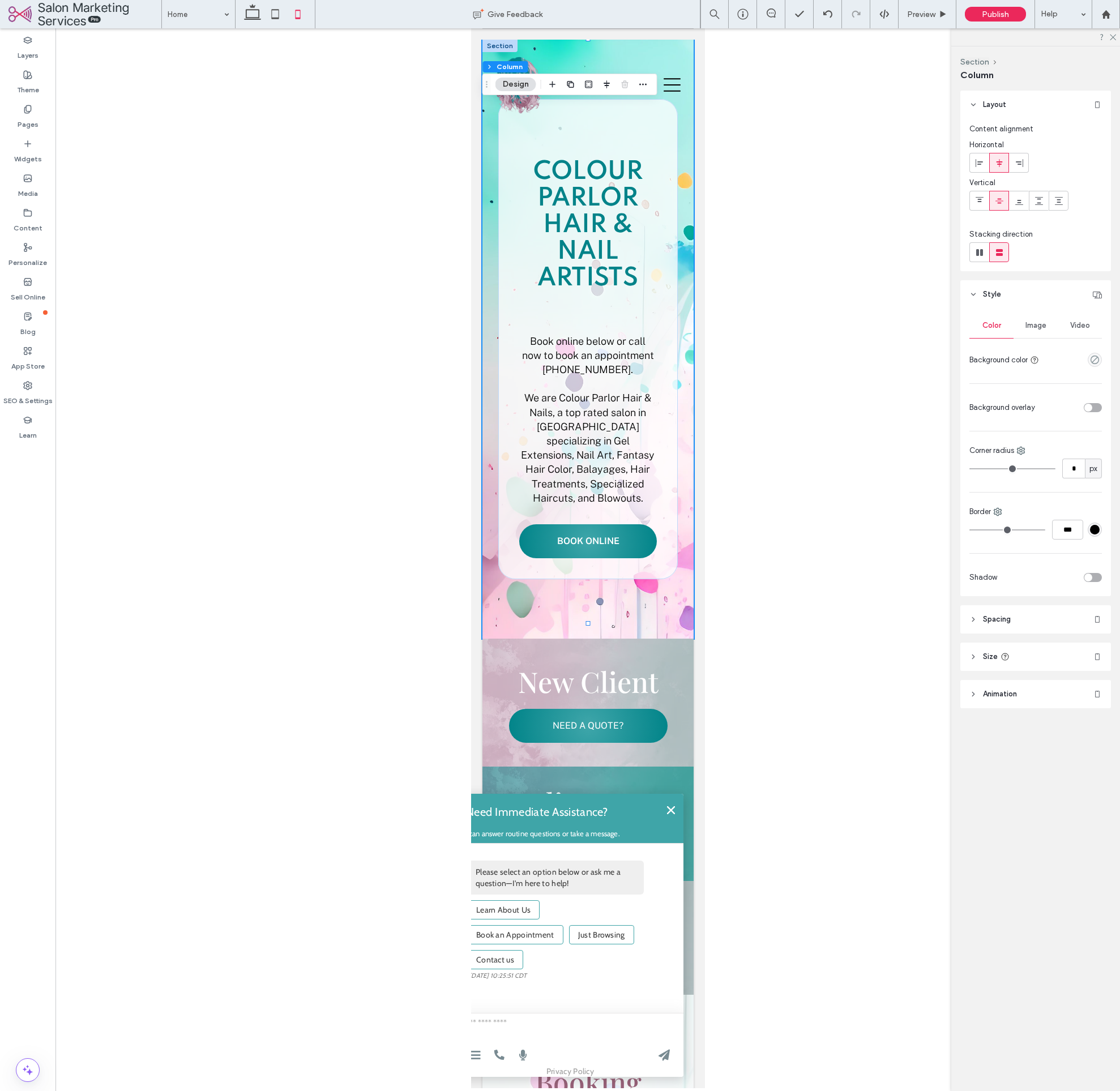
click at [1033, 327] on span "Image" at bounding box center [1037, 325] width 21 height 9
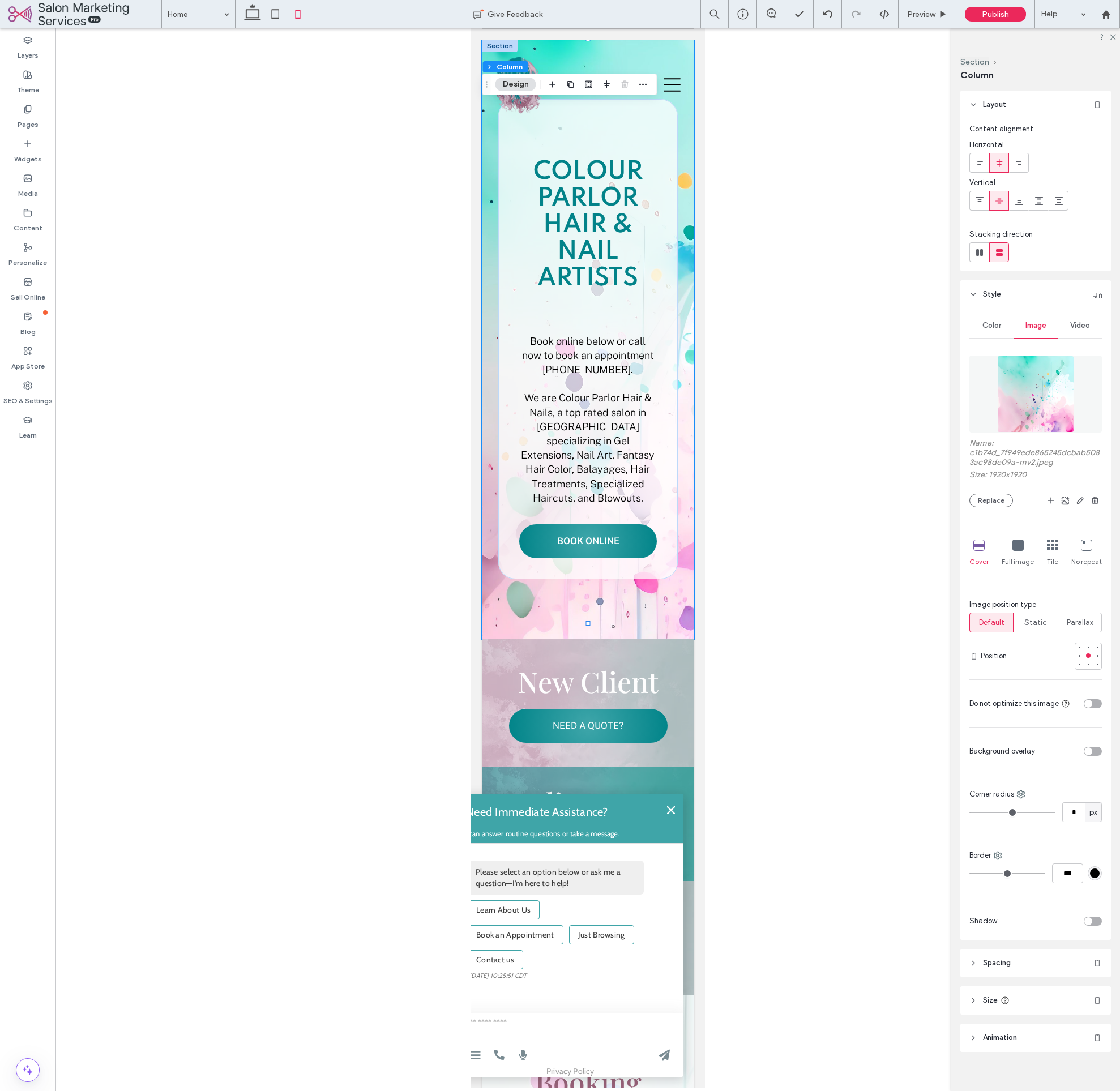
click at [1048, 549] on icon at bounding box center [1052, 545] width 11 height 11
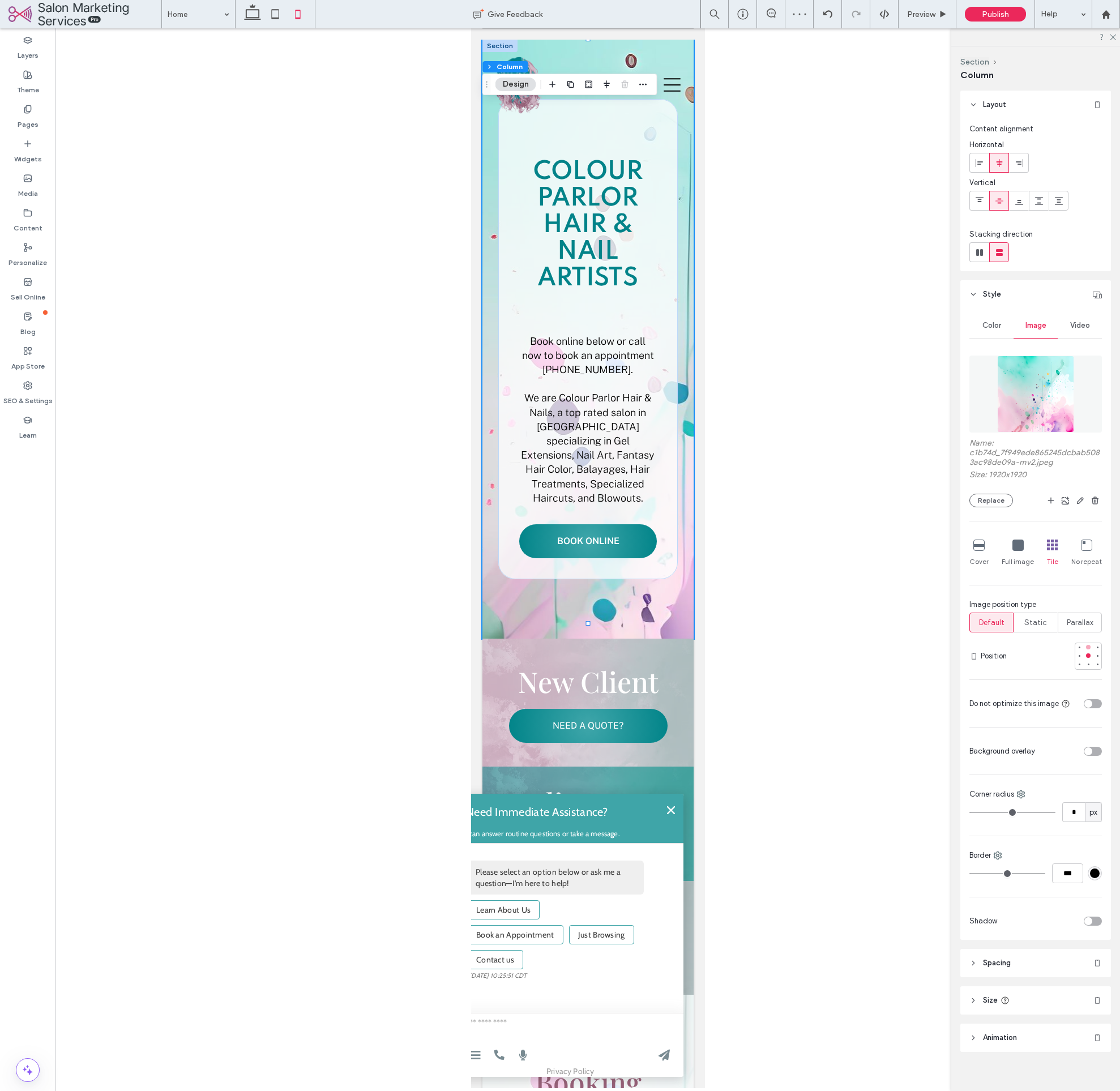
click at [1085, 649] on div at bounding box center [1088, 647] width 8 height 8
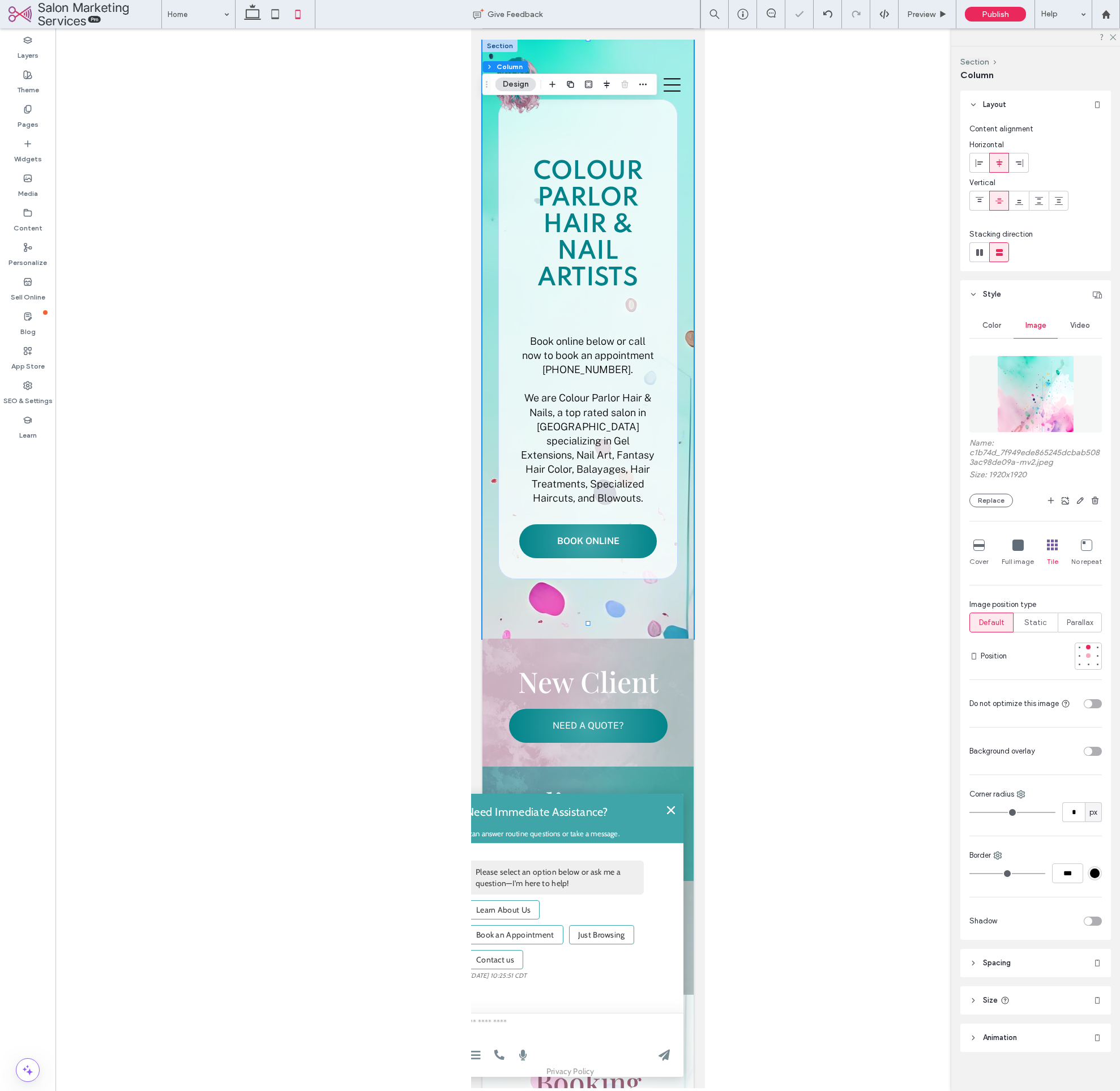
click at [1085, 656] on div at bounding box center [1088, 656] width 8 height 8
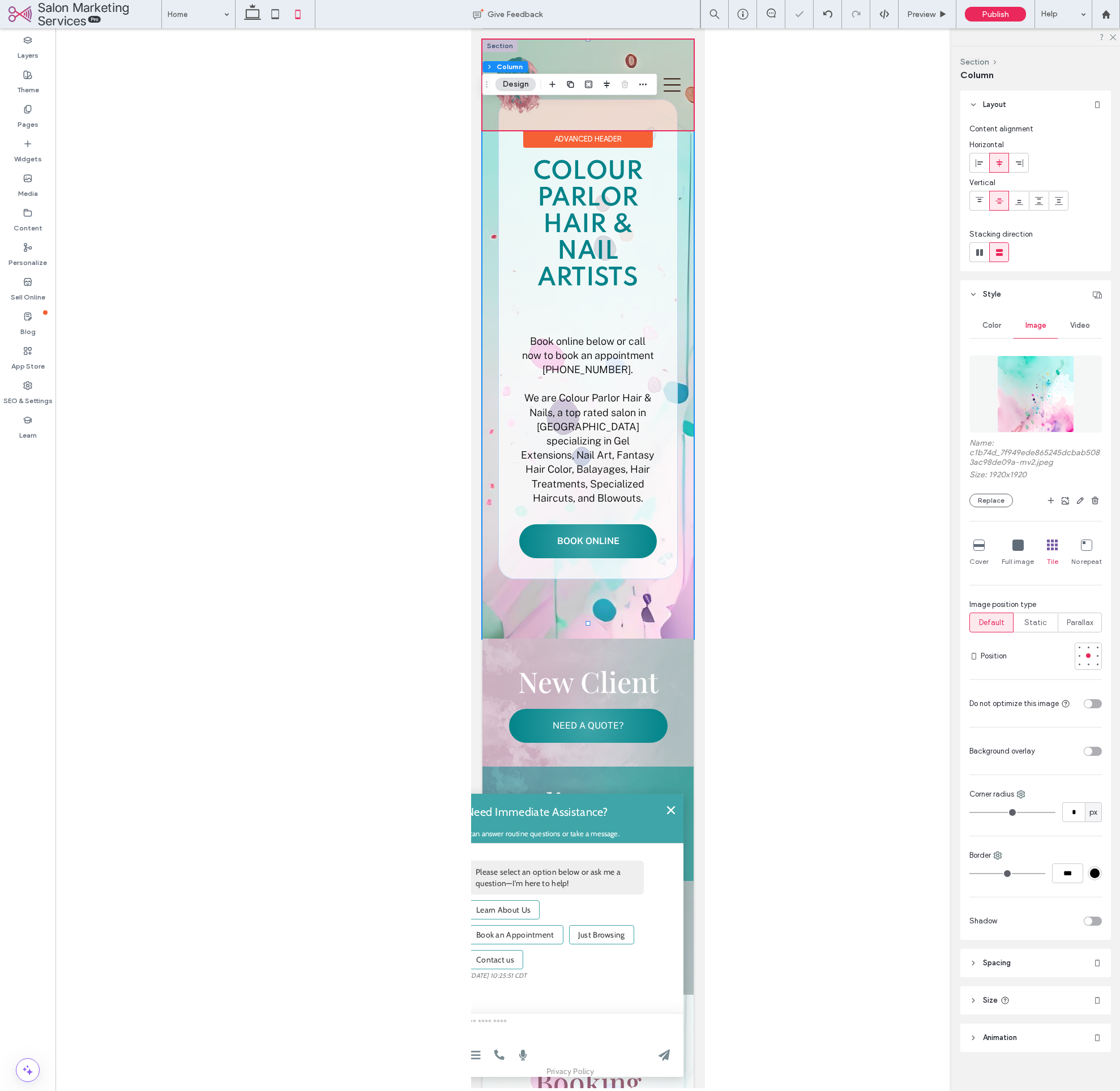
click at [637, 52] on div at bounding box center [587, 84] width 211 height 90
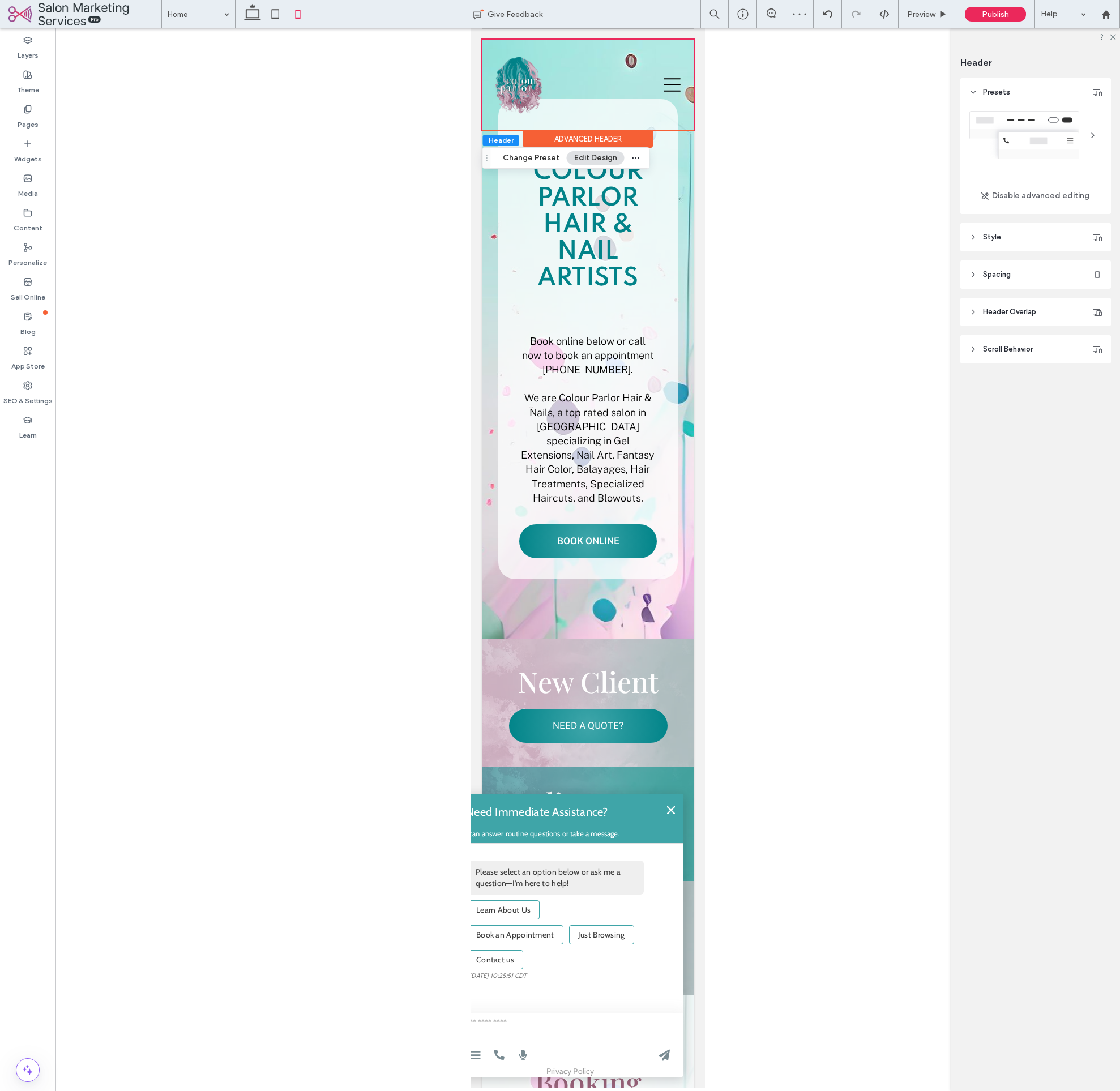
click at [628, 140] on div "Advanced Header" at bounding box center [587, 139] width 130 height 17
click at [1005, 240] on header "Style" at bounding box center [1036, 237] width 151 height 28
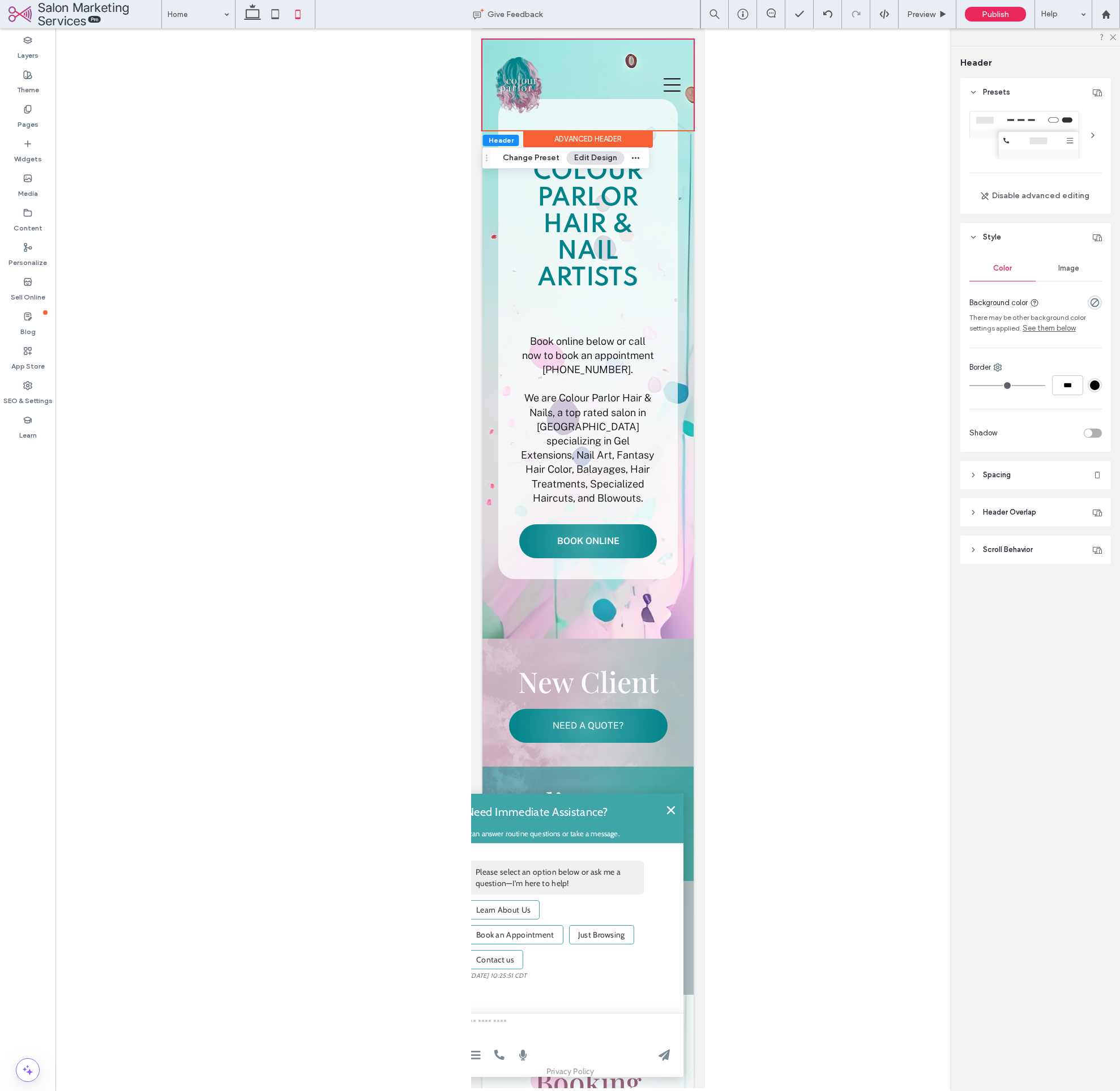
click at [1009, 477] on span "Spacing" at bounding box center [997, 475] width 28 height 11
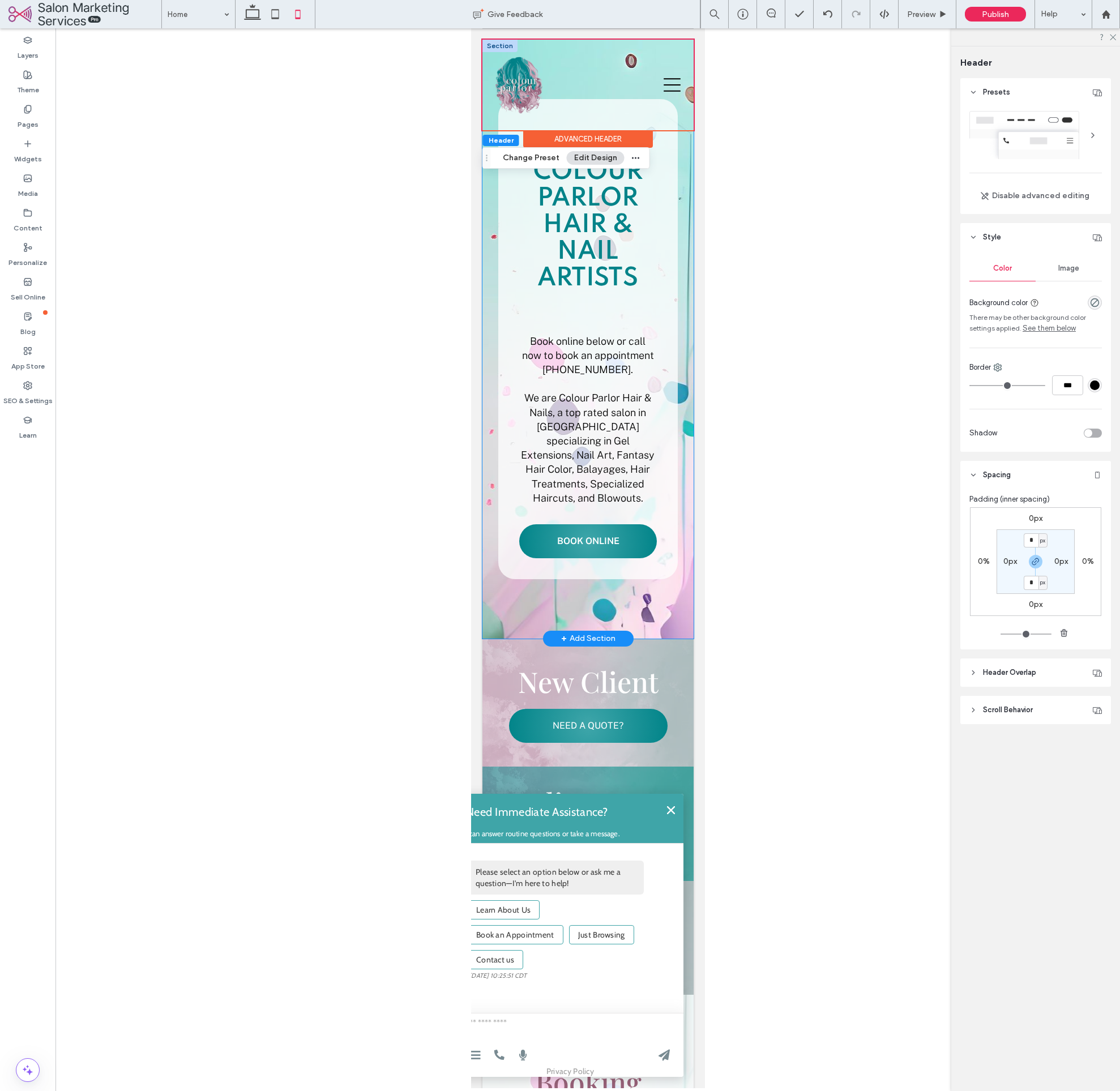
click at [681, 602] on div "Colour Parlor Hair & Nail Artists Book online below or call now to book an appo…" at bounding box center [587, 339] width 211 height 599
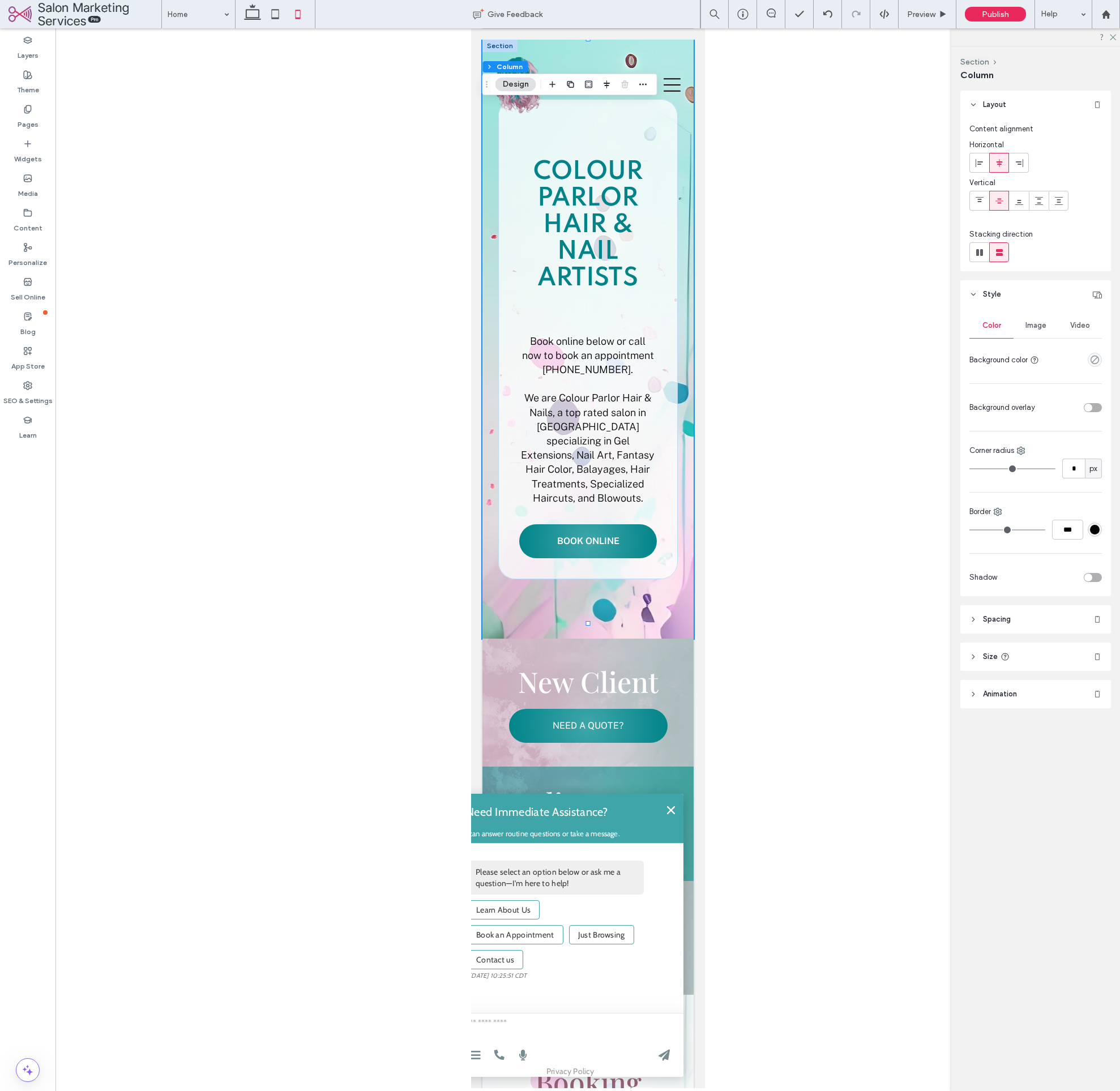
click at [1009, 618] on span "Spacing" at bounding box center [997, 619] width 28 height 11
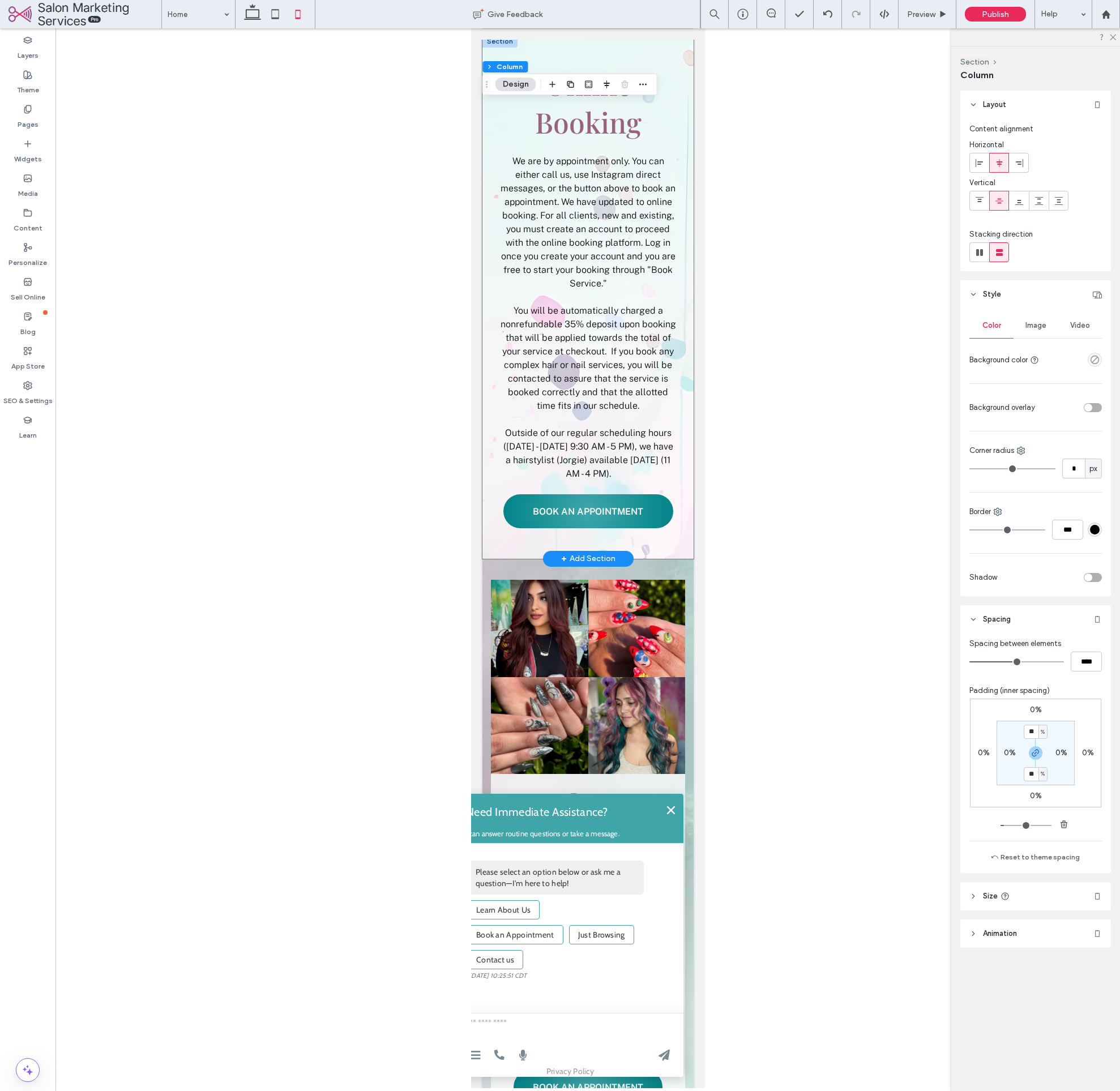
scroll to position [949, 0]
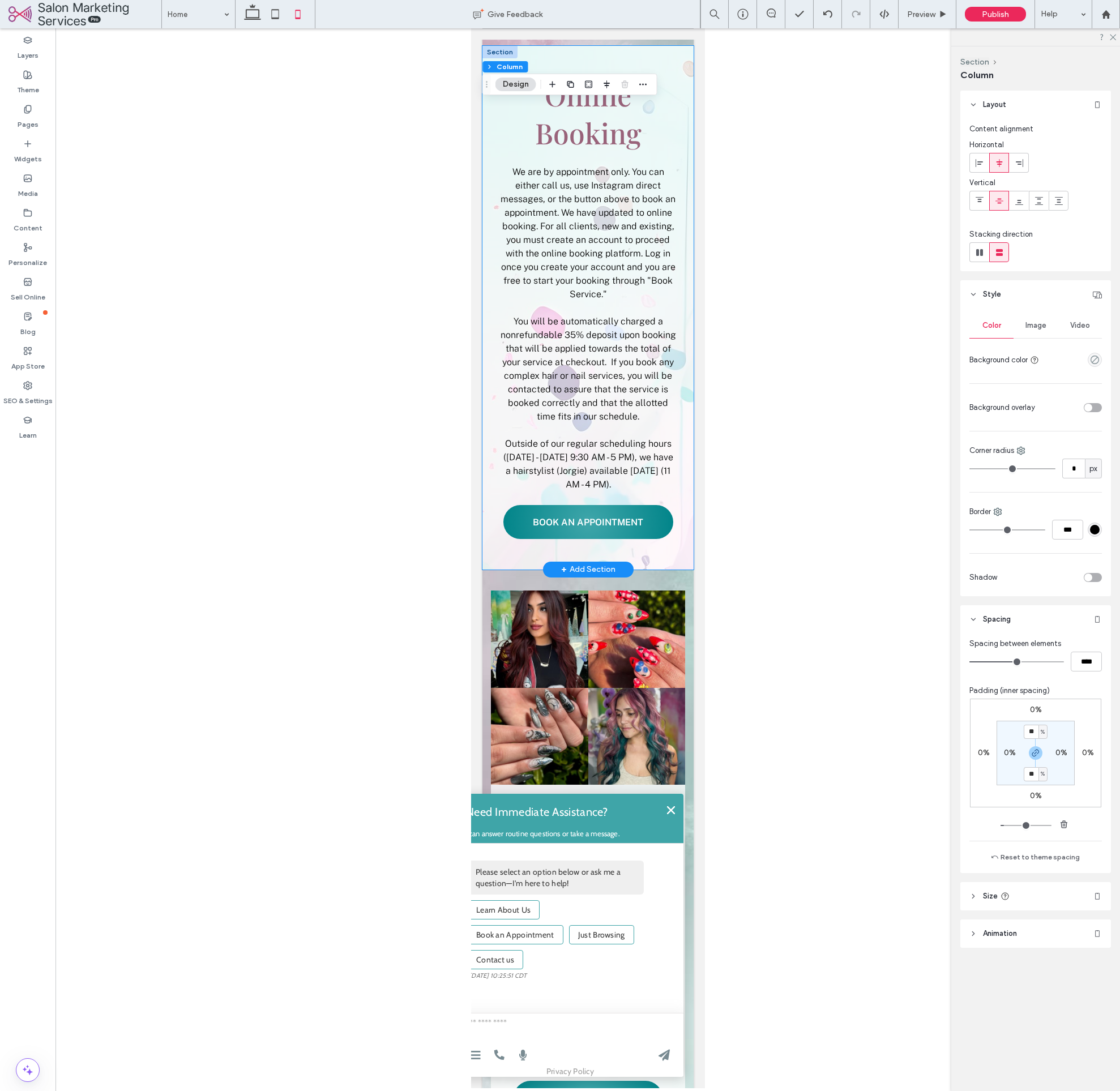
click at [689, 544] on div "Online Booking We are by appointment only. You can either call us, use Instagra…" at bounding box center [587, 307] width 211 height 523
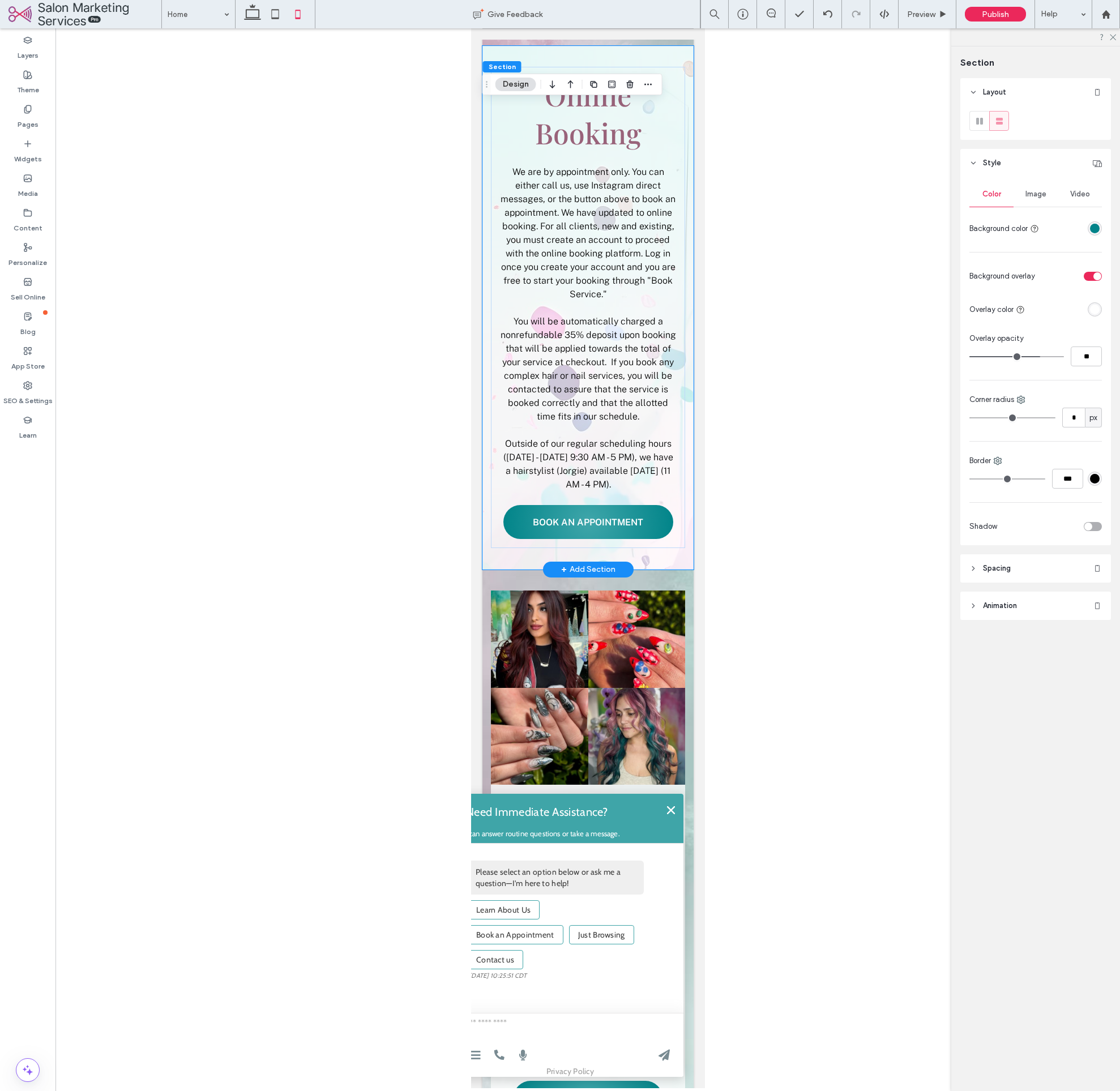
click at [690, 546] on div "Online Booking We are by appointment only. You can either call us, use Instagra…" at bounding box center [587, 307] width 211 height 523
click at [1043, 205] on div "Image" at bounding box center [1036, 194] width 44 height 25
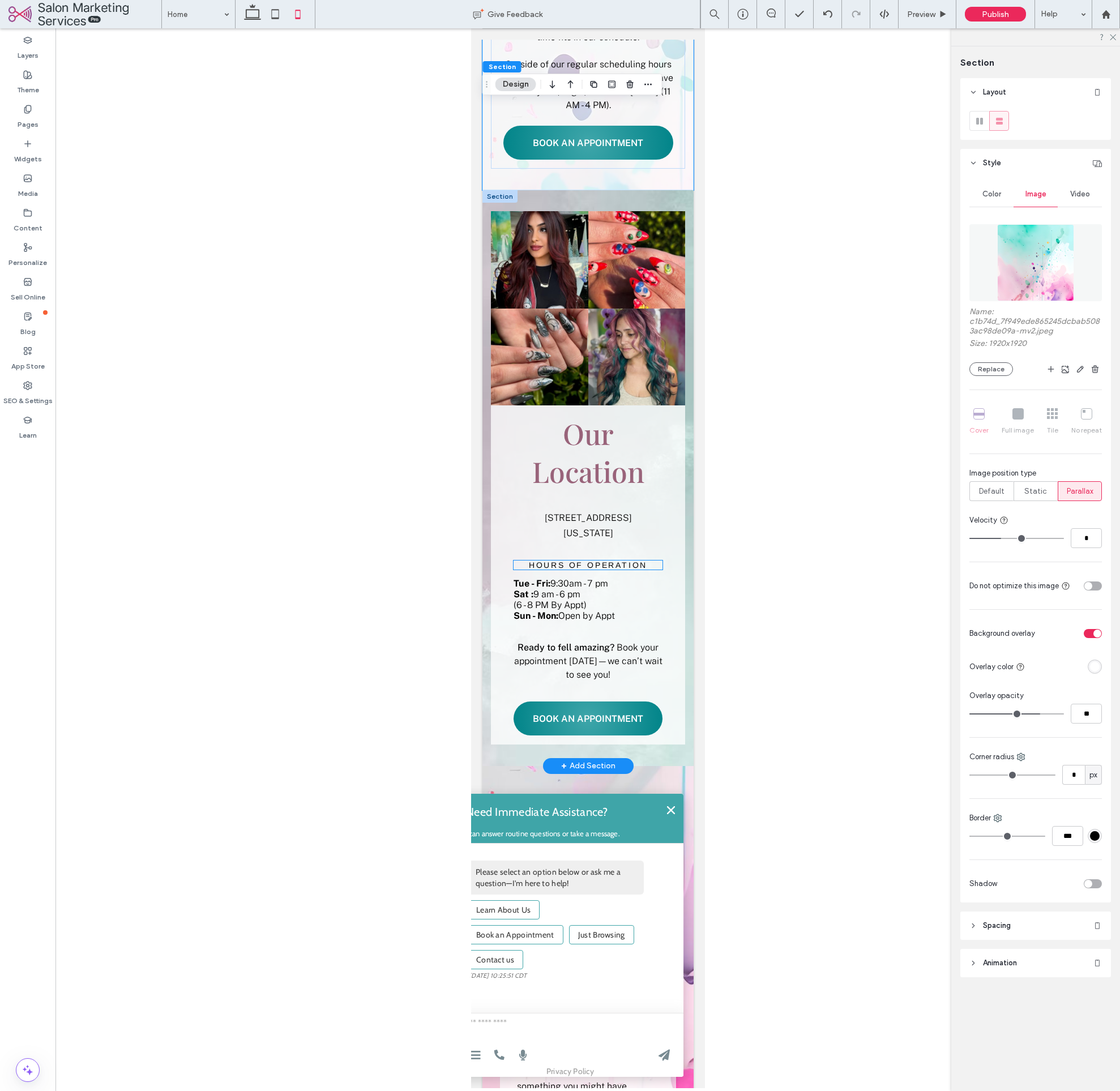
scroll to position [1435, 0]
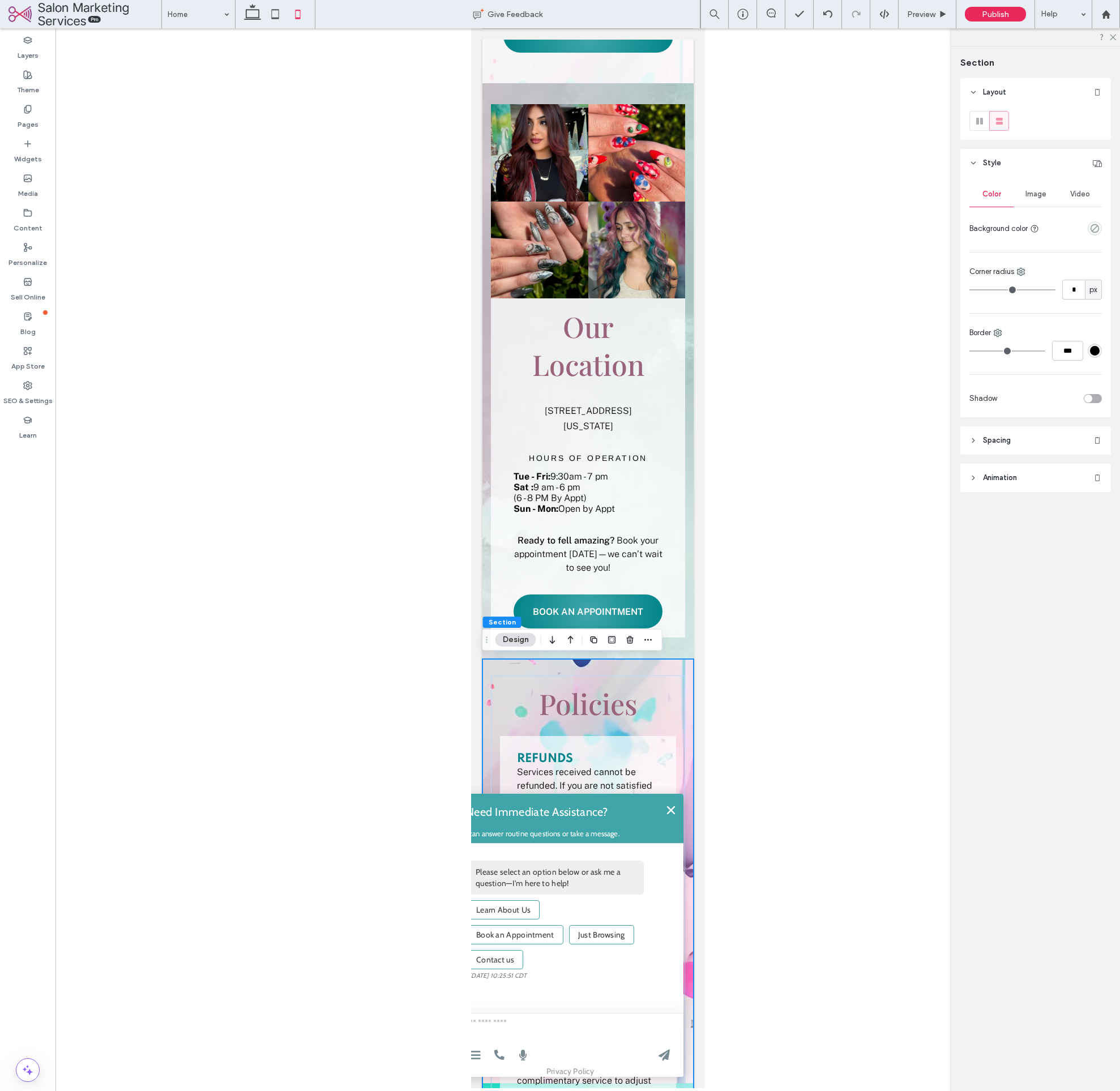
click at [1030, 196] on span "Image" at bounding box center [1037, 194] width 21 height 9
click at [1040, 239] on div "Add multiple images for a background slider" at bounding box center [1036, 257] width 131 height 75
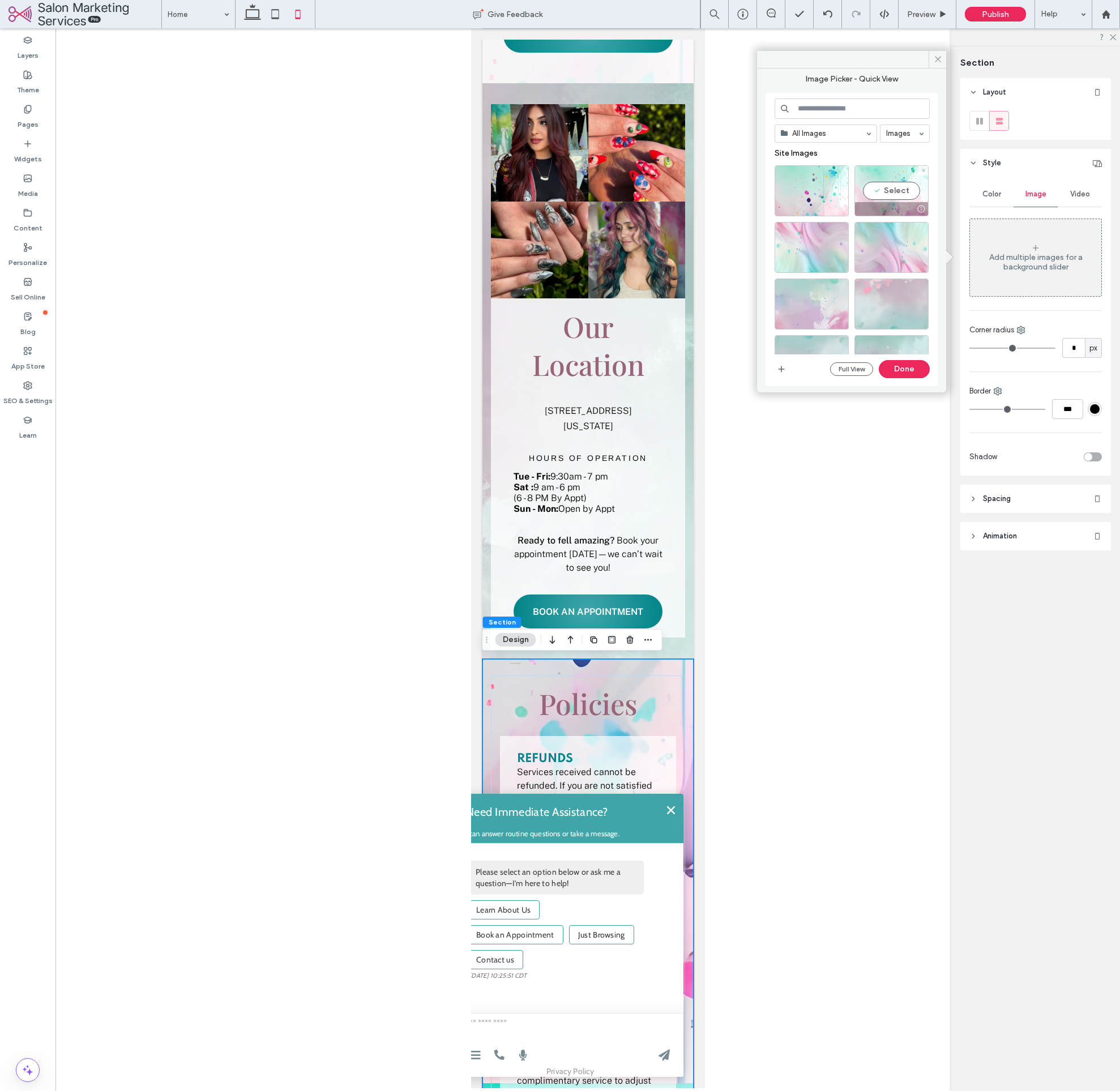
click at [904, 192] on div "Select" at bounding box center [892, 190] width 74 height 51
drag, startPoint x: 816, startPoint y: 197, endPoint x: 887, endPoint y: 188, distance: 71.6
click at [816, 197] on div "Select" at bounding box center [812, 190] width 74 height 51
click at [904, 189] on div at bounding box center [892, 190] width 74 height 51
click at [914, 372] on button "Done" at bounding box center [904, 369] width 51 height 18
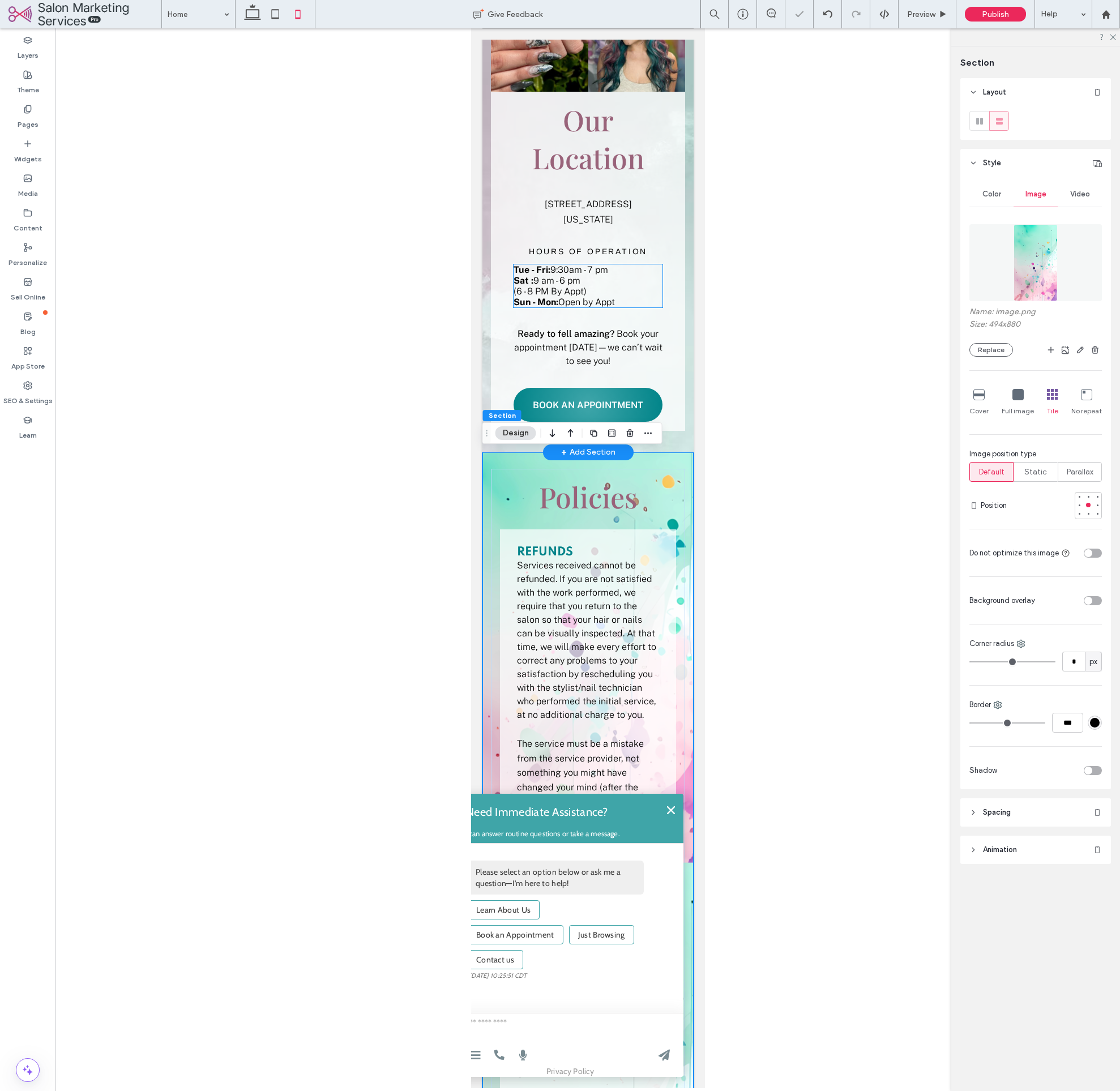
scroll to position [1649, 0]
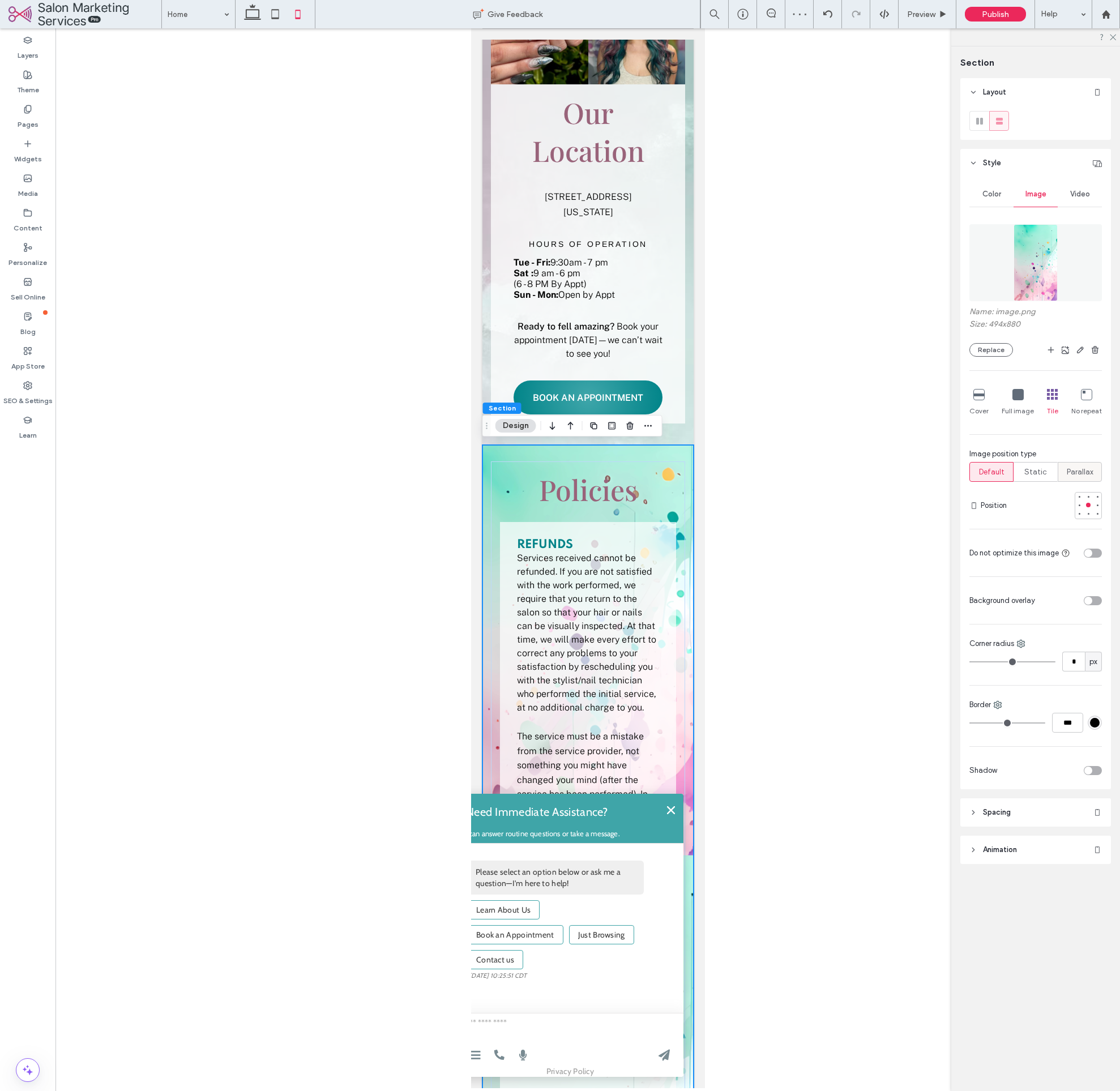
click at [1080, 473] on span "Parallax" at bounding box center [1080, 472] width 27 height 11
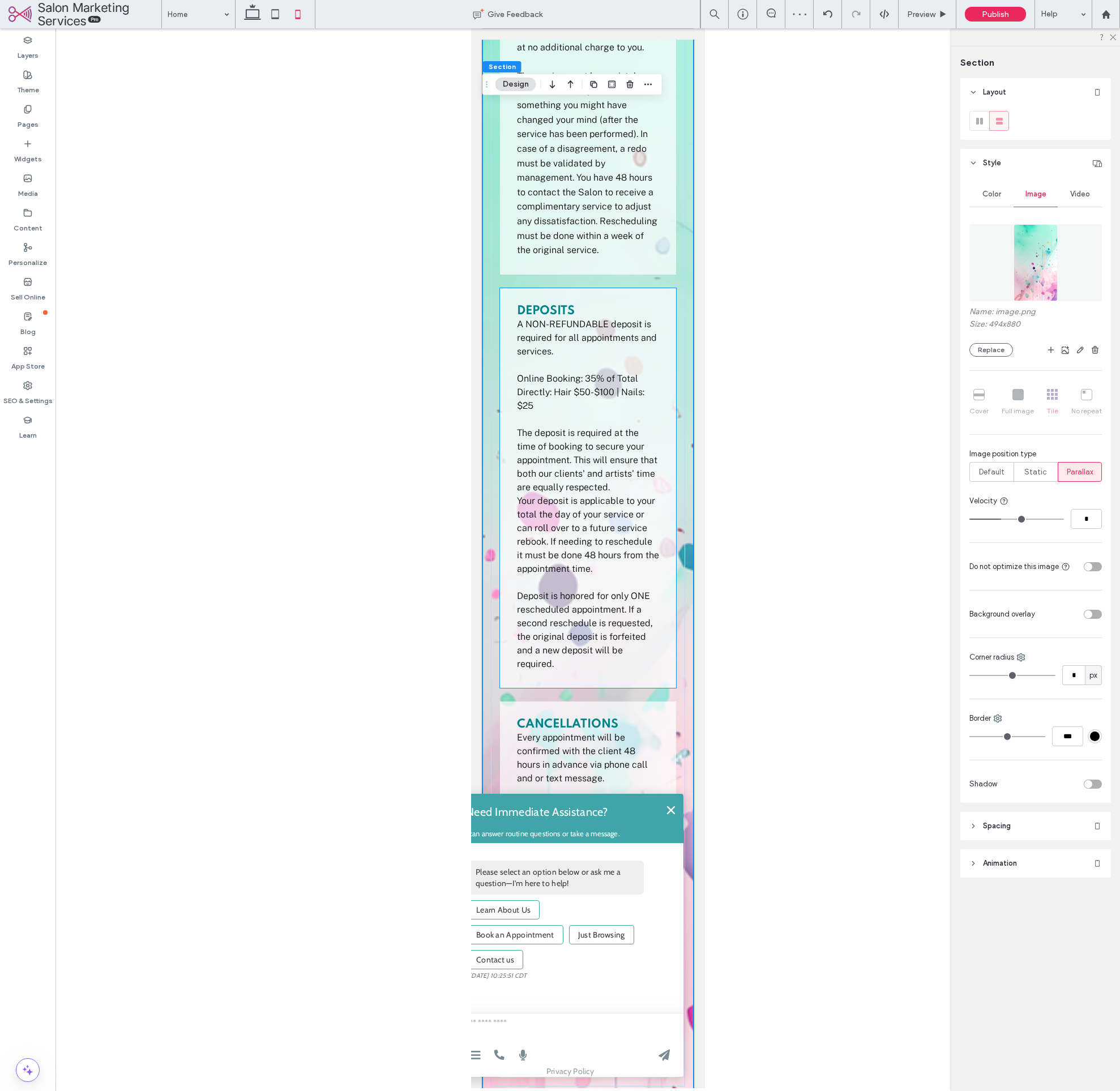
scroll to position [2300, 0]
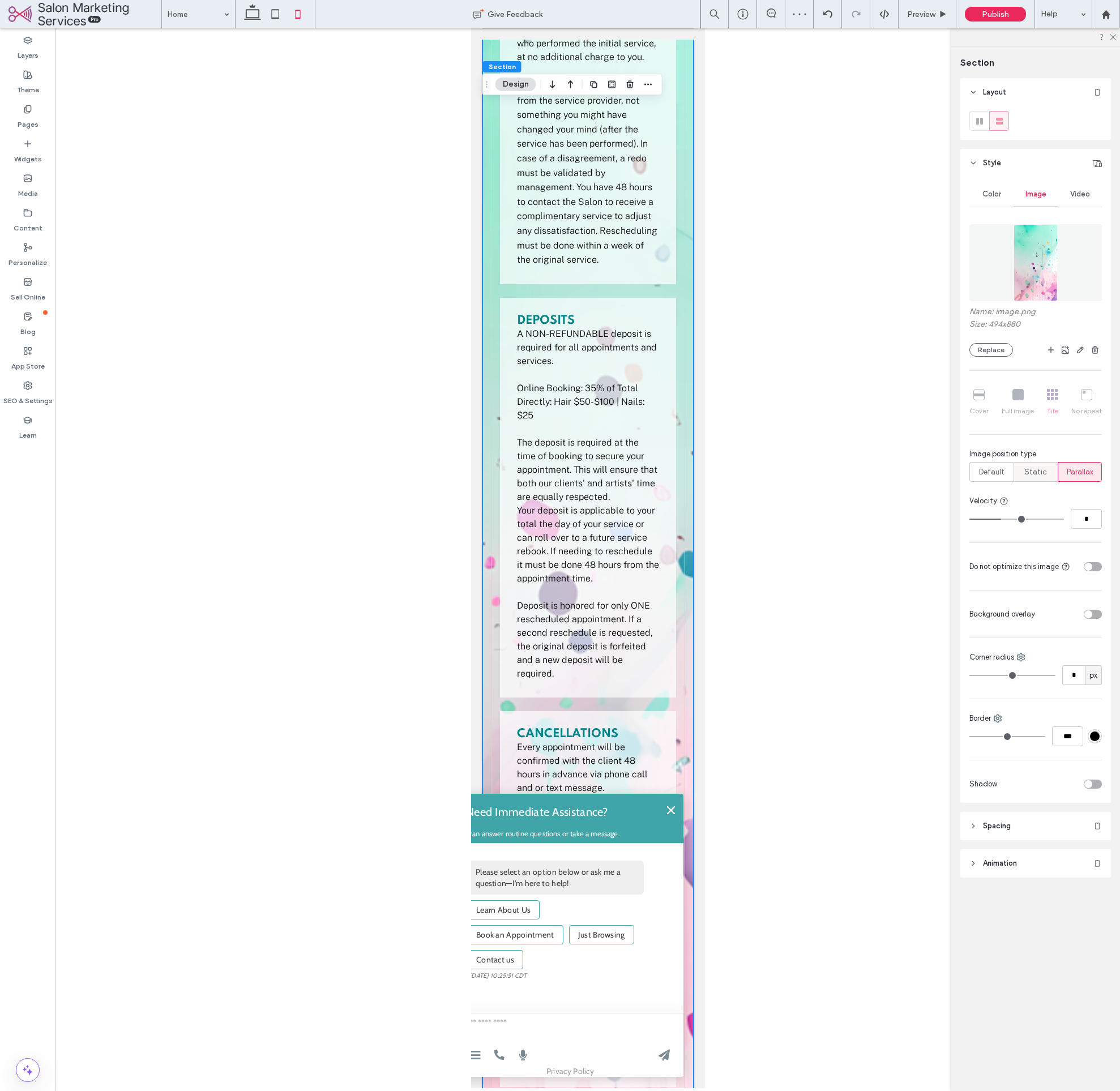
click at [1036, 473] on span "Static" at bounding box center [1036, 472] width 23 height 11
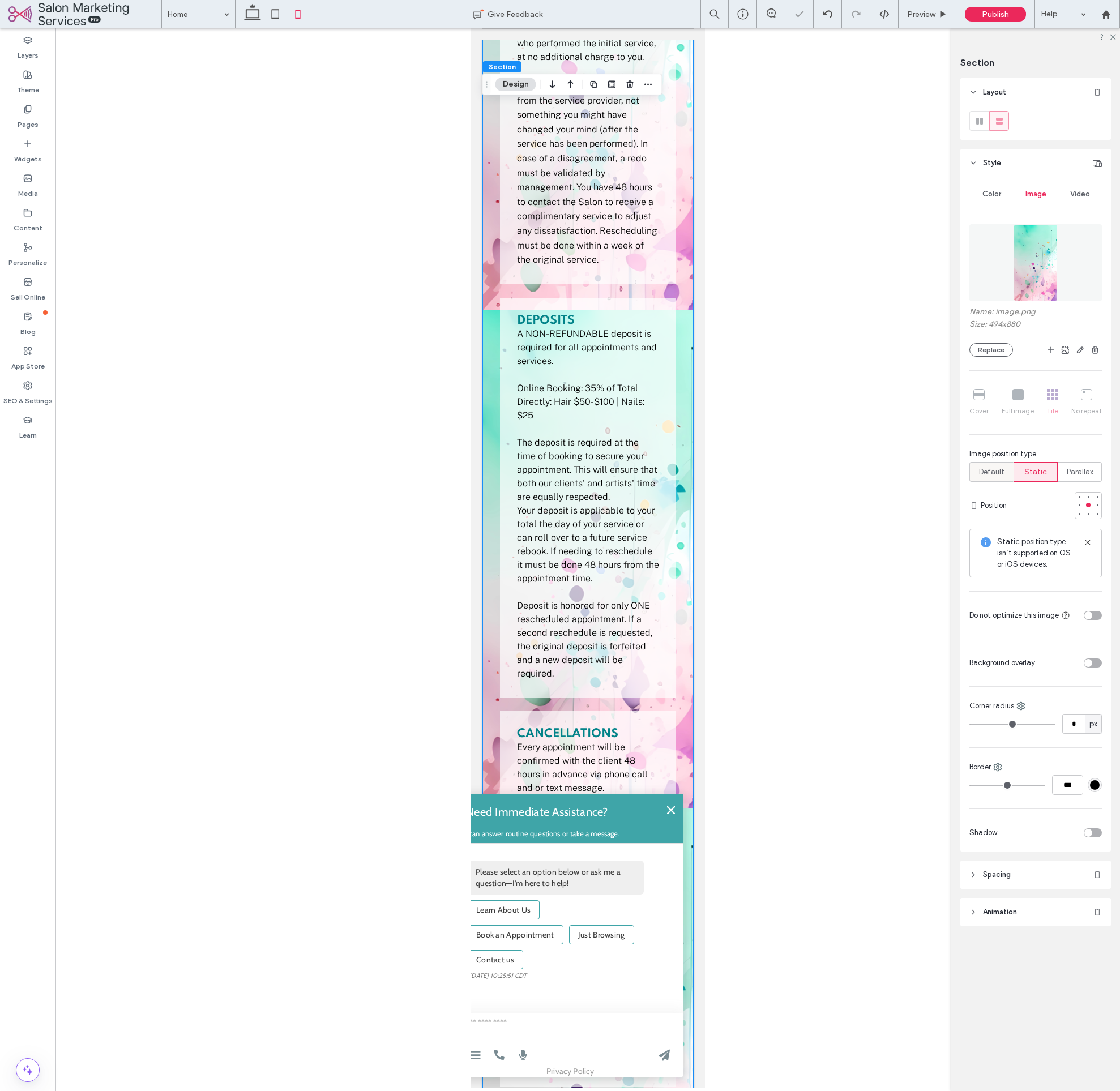
click at [989, 471] on span "Default" at bounding box center [993, 472] width 26 height 11
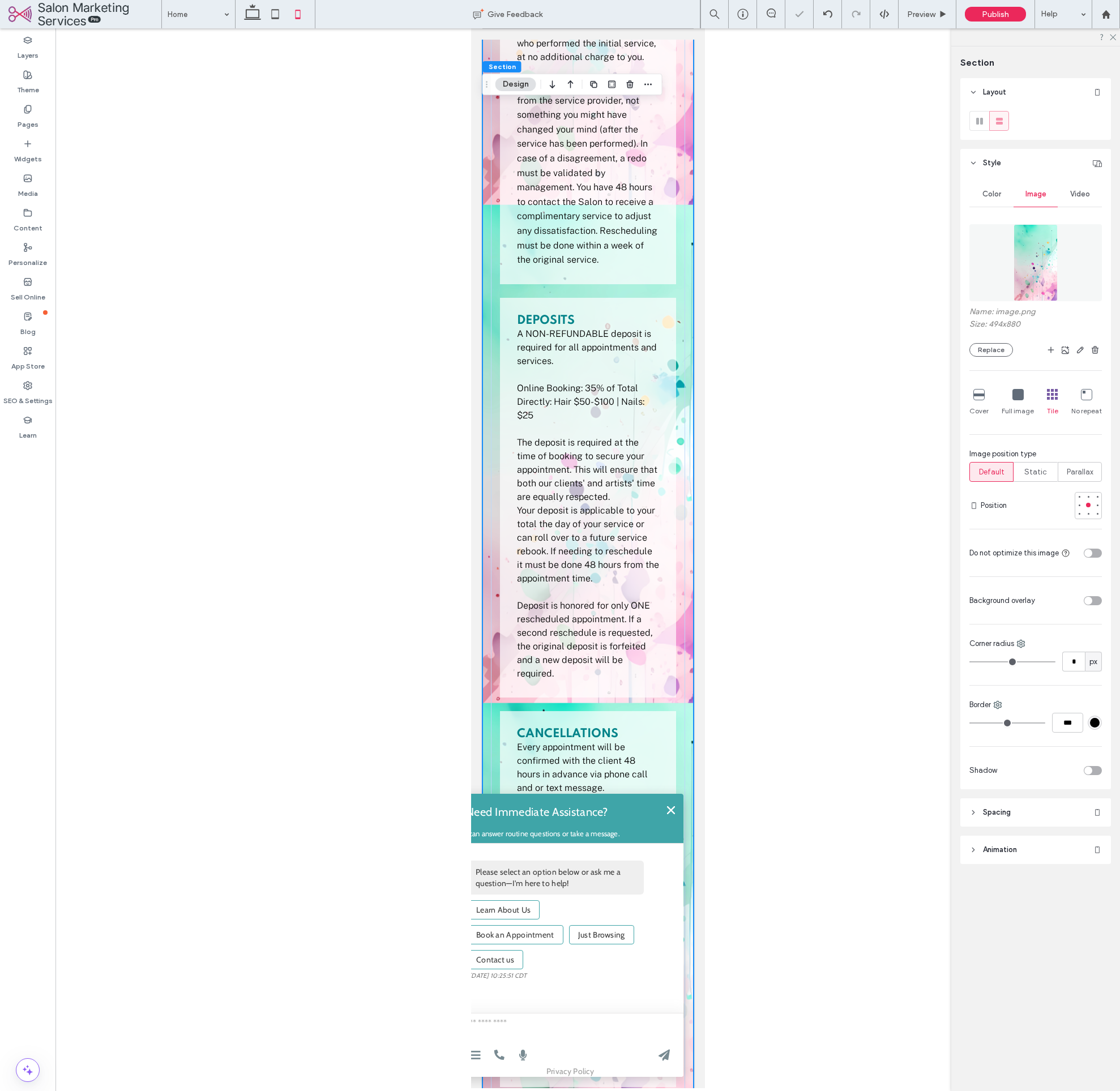
click at [1018, 398] on icon at bounding box center [1018, 395] width 11 height 11
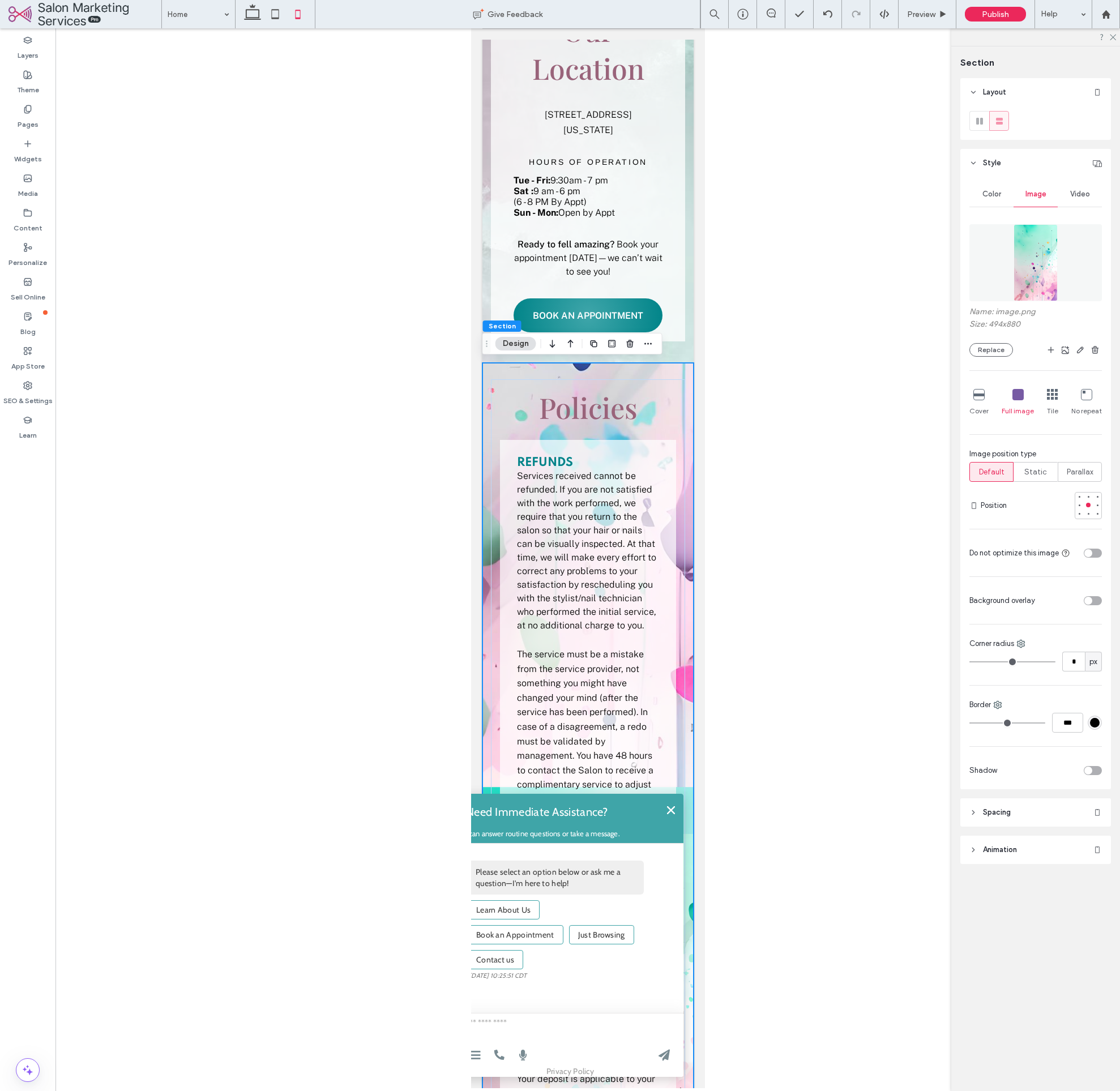
scroll to position [1732, 0]
click at [692, 385] on div "Policies Refunds Services received cannot be refunded. If you are not satisfied…" at bounding box center [587, 1022] width 211 height 1319
click at [980, 395] on icon at bounding box center [979, 395] width 11 height 11
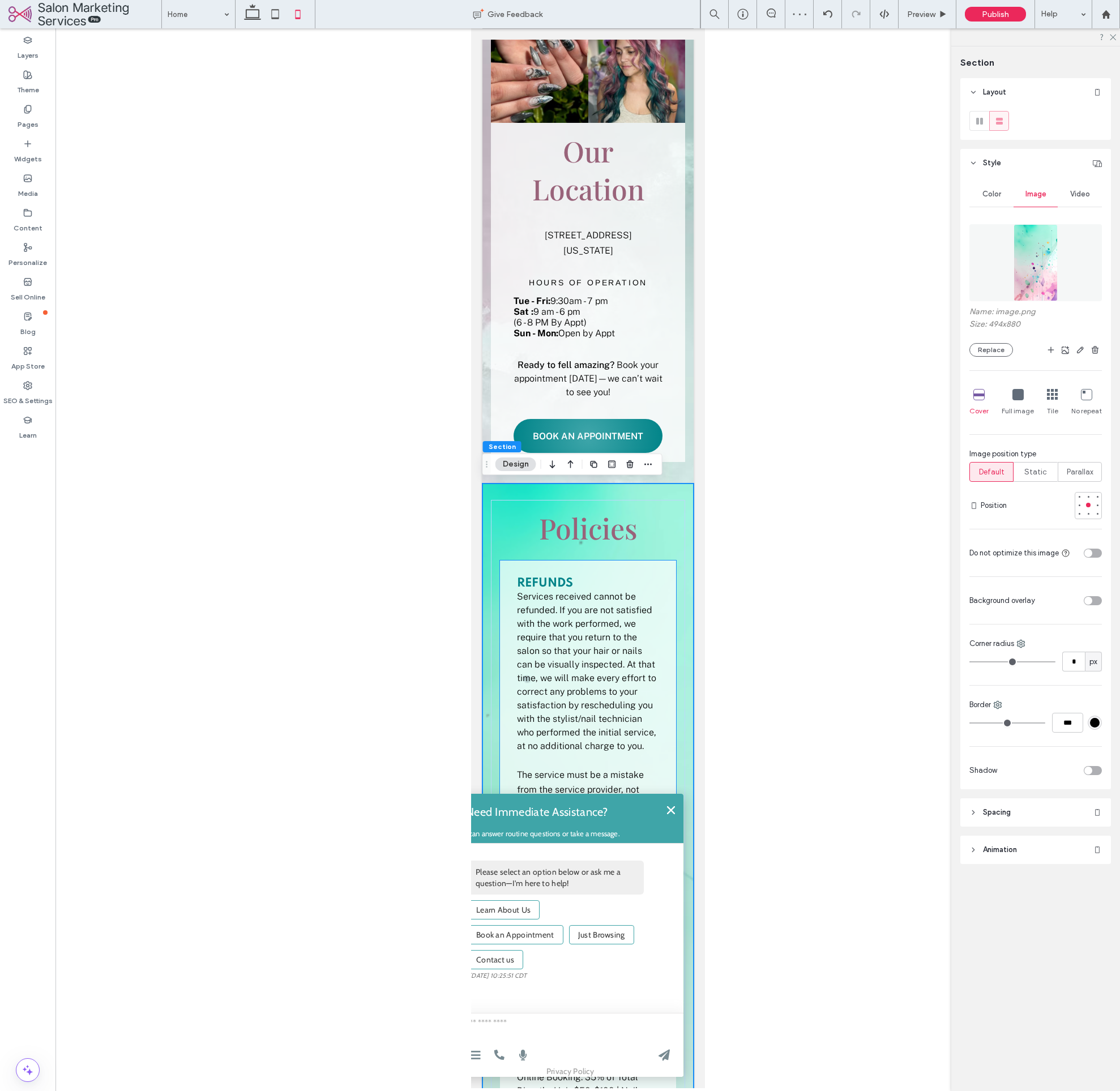
scroll to position [1592, 0]
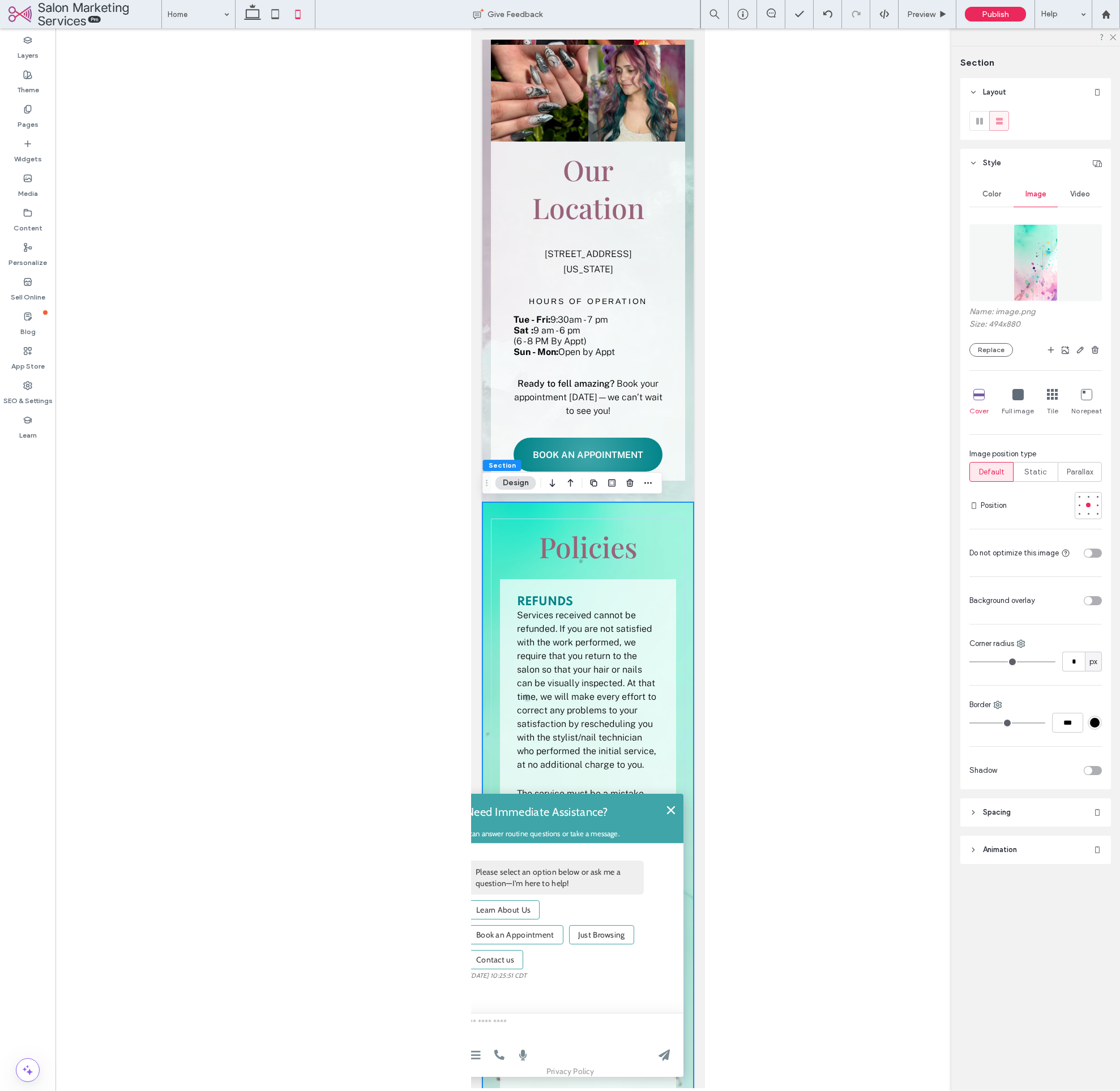
click at [1028, 313] on label "Name: image.png" at bounding box center [1036, 313] width 133 height 12
click at [1001, 347] on button "Replace" at bounding box center [991, 350] width 43 height 14
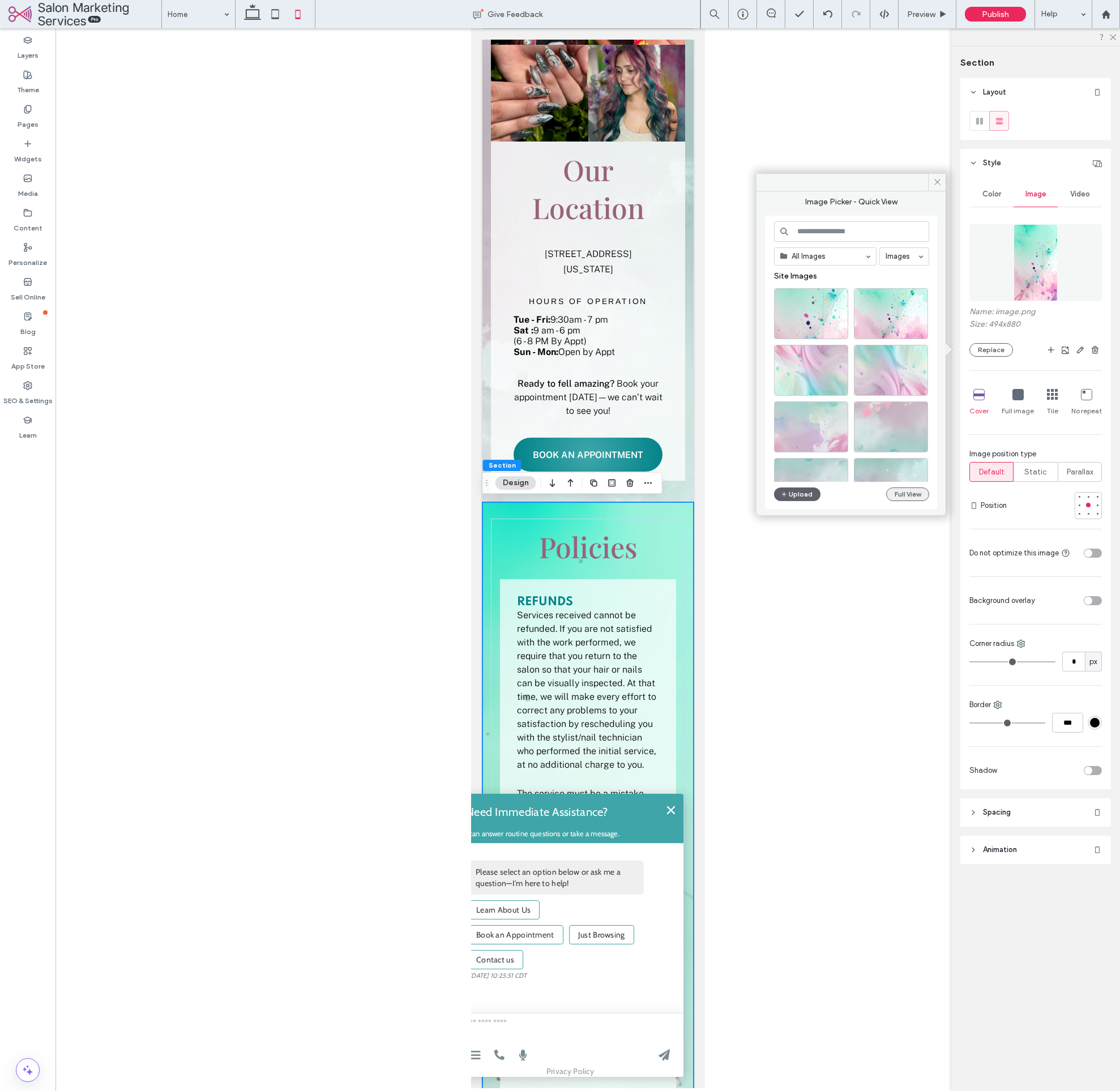
click at [911, 495] on button "Full View" at bounding box center [908, 495] width 43 height 14
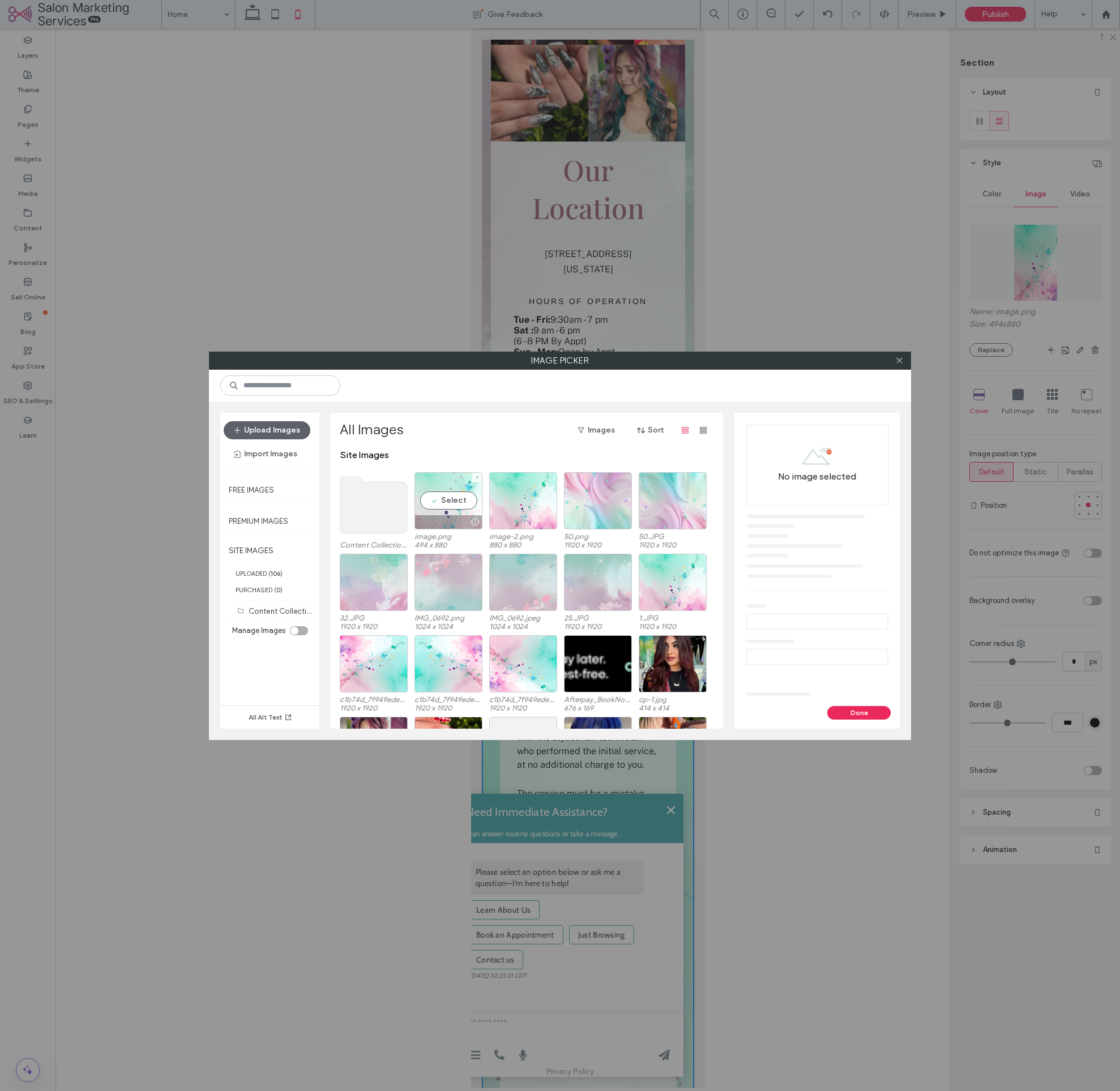
click at [439, 510] on div "Select" at bounding box center [448, 501] width 68 height 57
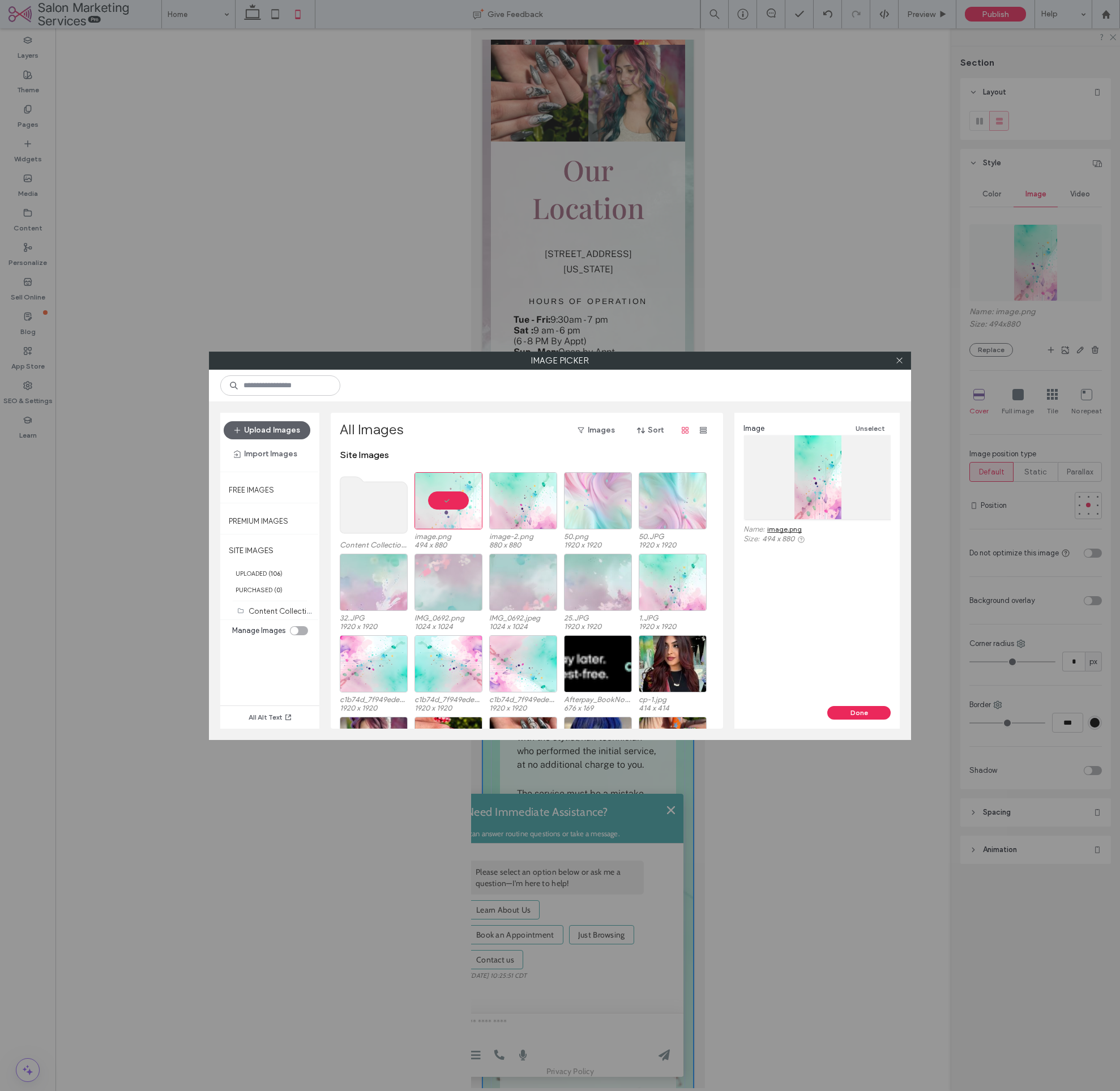
click at [792, 530] on link "image.png" at bounding box center [785, 529] width 35 height 8
drag, startPoint x: 446, startPoint y: 499, endPoint x: 262, endPoint y: 456, distance: 189.0
click at [442, 498] on div at bounding box center [448, 501] width 68 height 57
click at [269, 430] on button "Upload Images" at bounding box center [267, 430] width 87 height 18
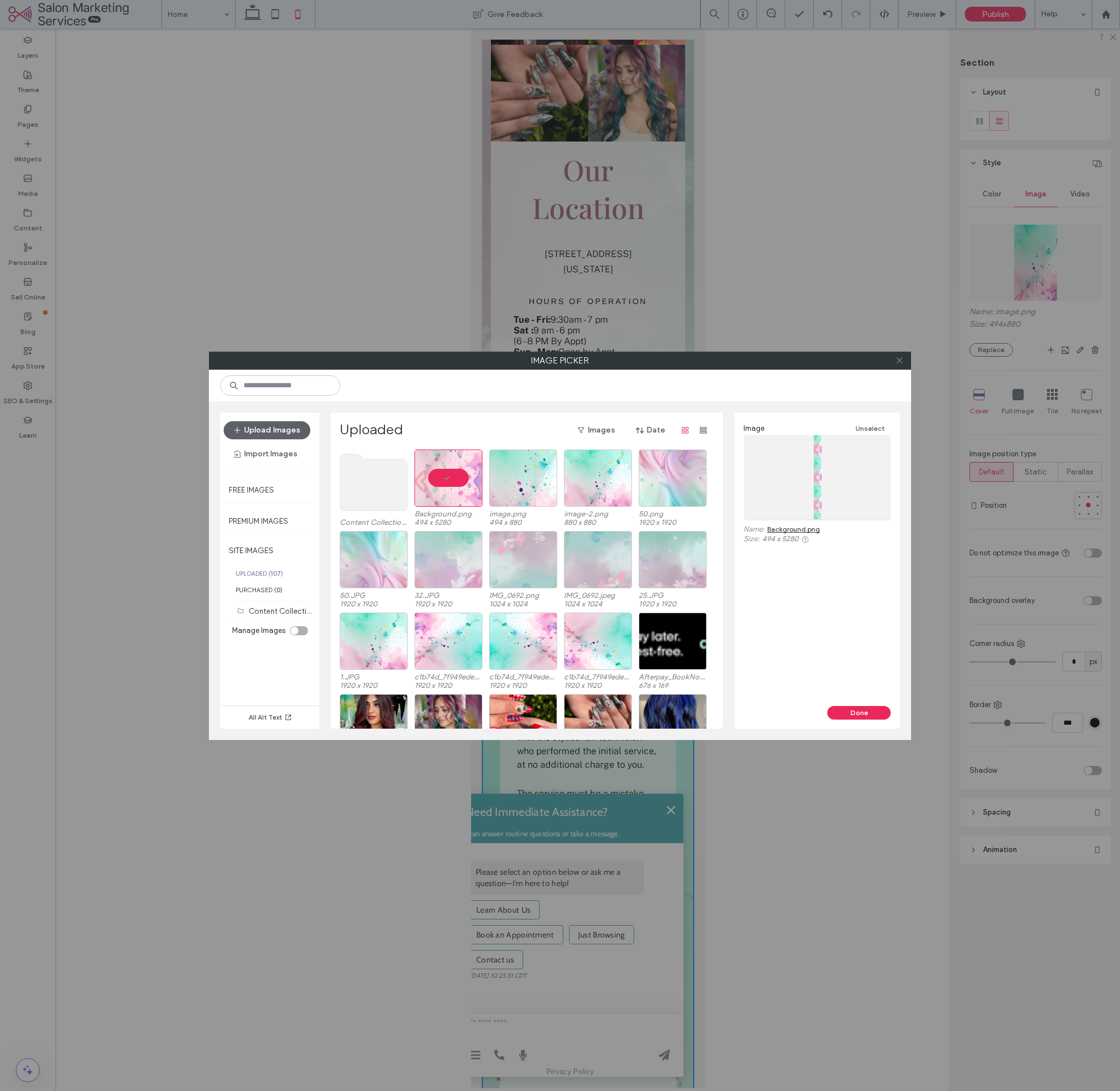
click at [901, 359] on icon at bounding box center [899, 360] width 8 height 8
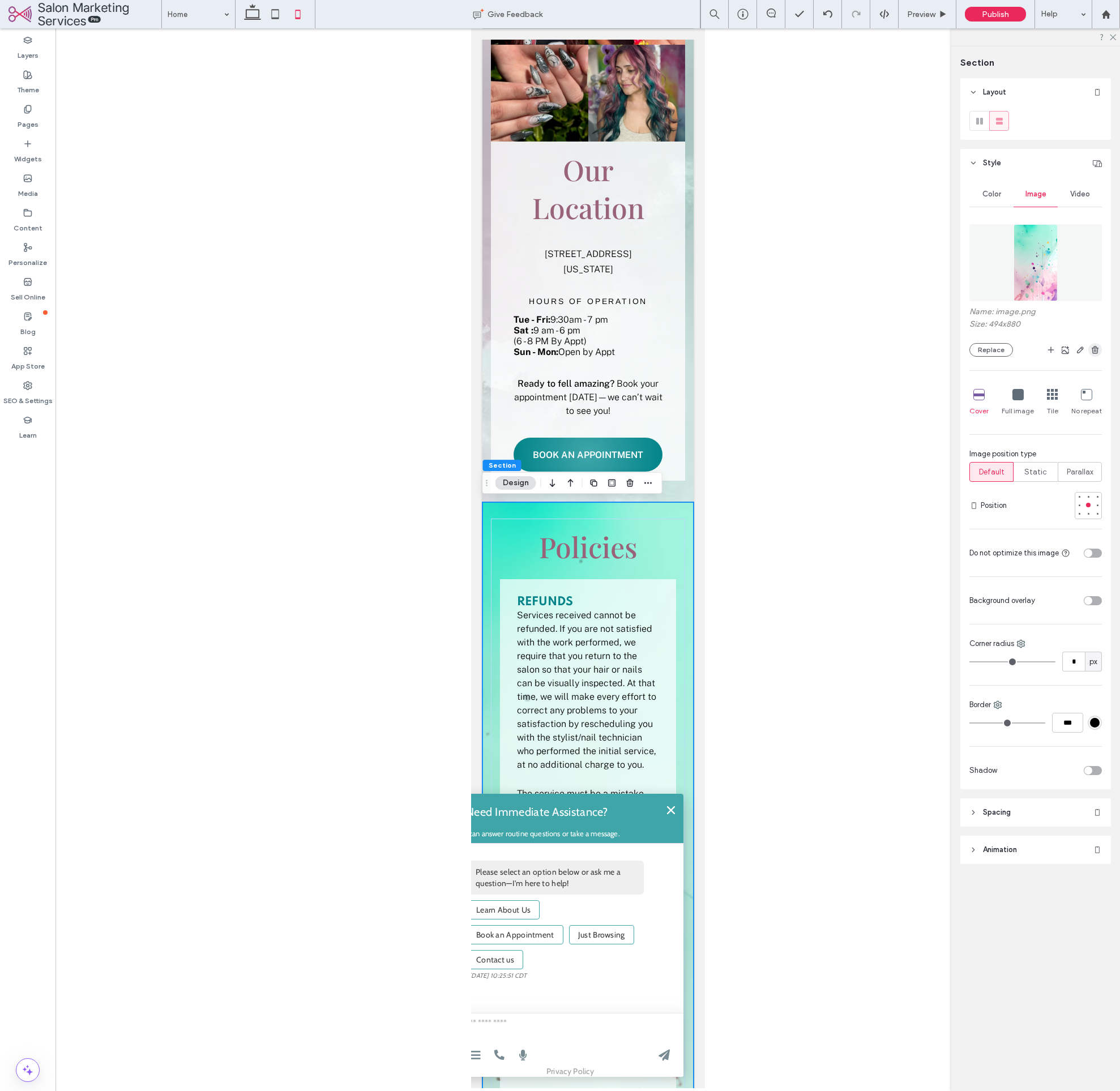
click at [1096, 351] on icon "button" at bounding box center [1096, 350] width 9 height 9
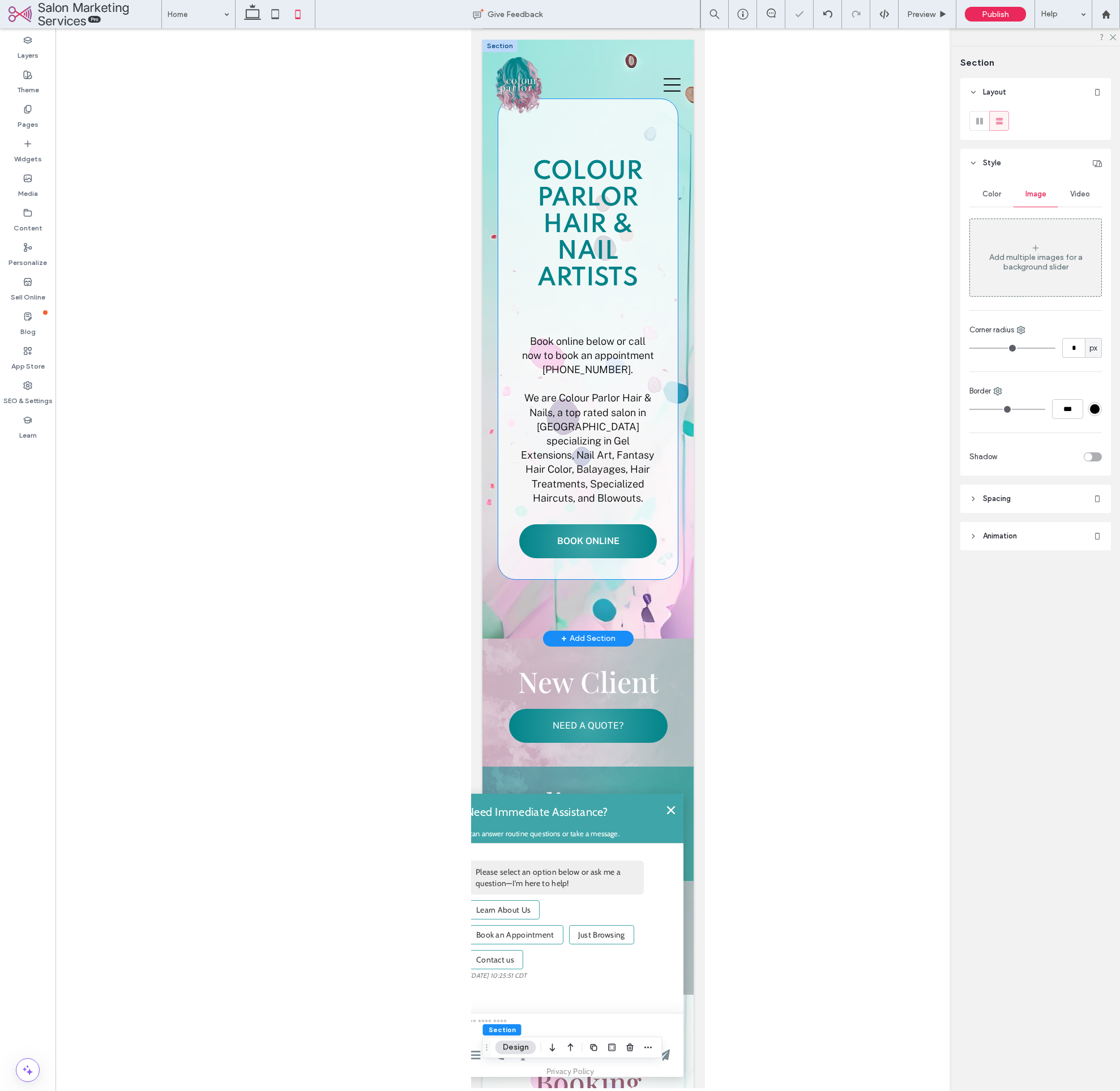
scroll to position [0, 0]
click at [691, 325] on div "Colour Parlor Hair & Nail Artists Book online below or call now to book an appo…" at bounding box center [587, 339] width 211 height 599
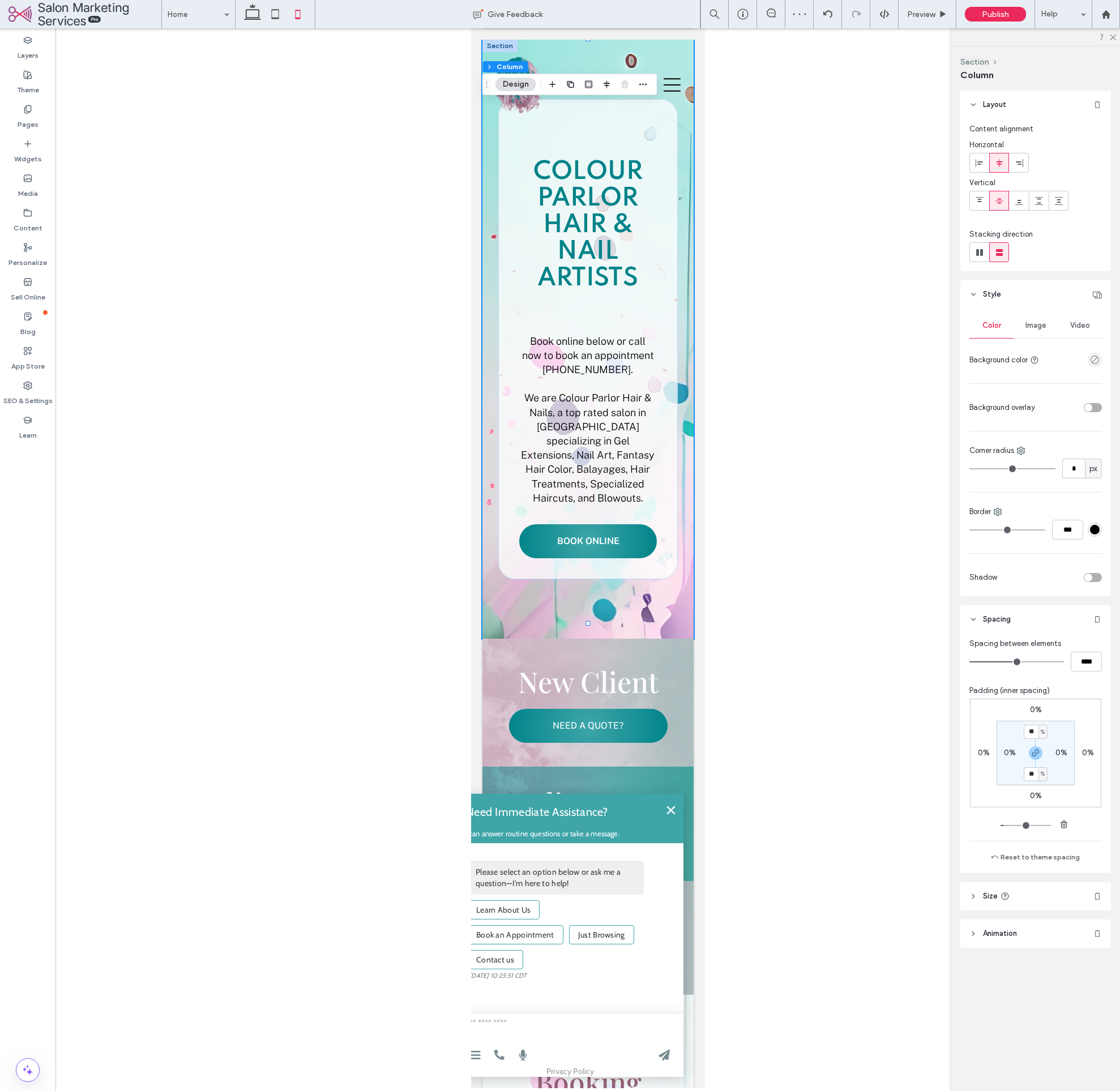
click at [1026, 329] on span "Image" at bounding box center [1037, 325] width 21 height 9
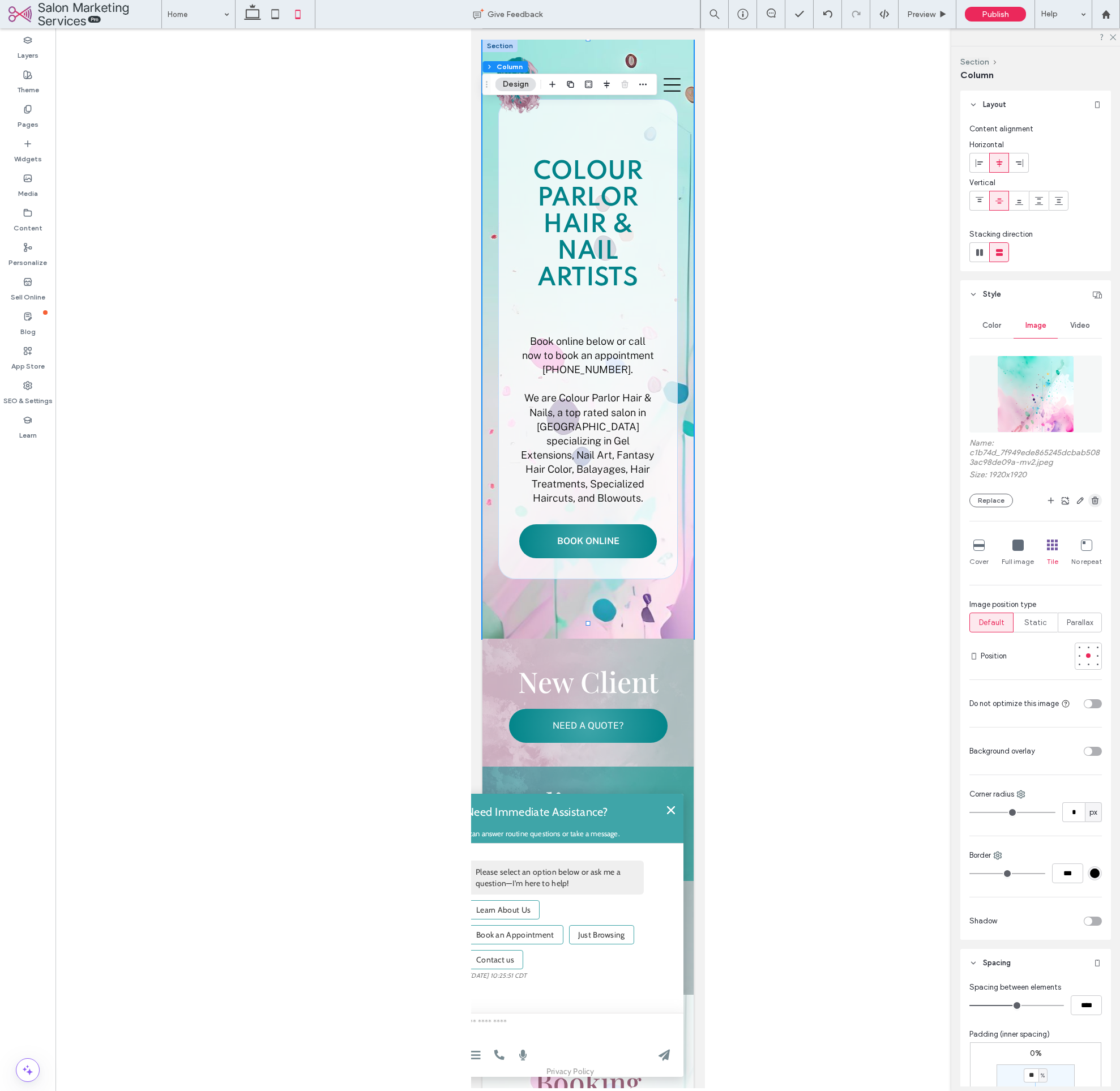
click at [1091, 497] on icon "button" at bounding box center [1096, 501] width 9 height 9
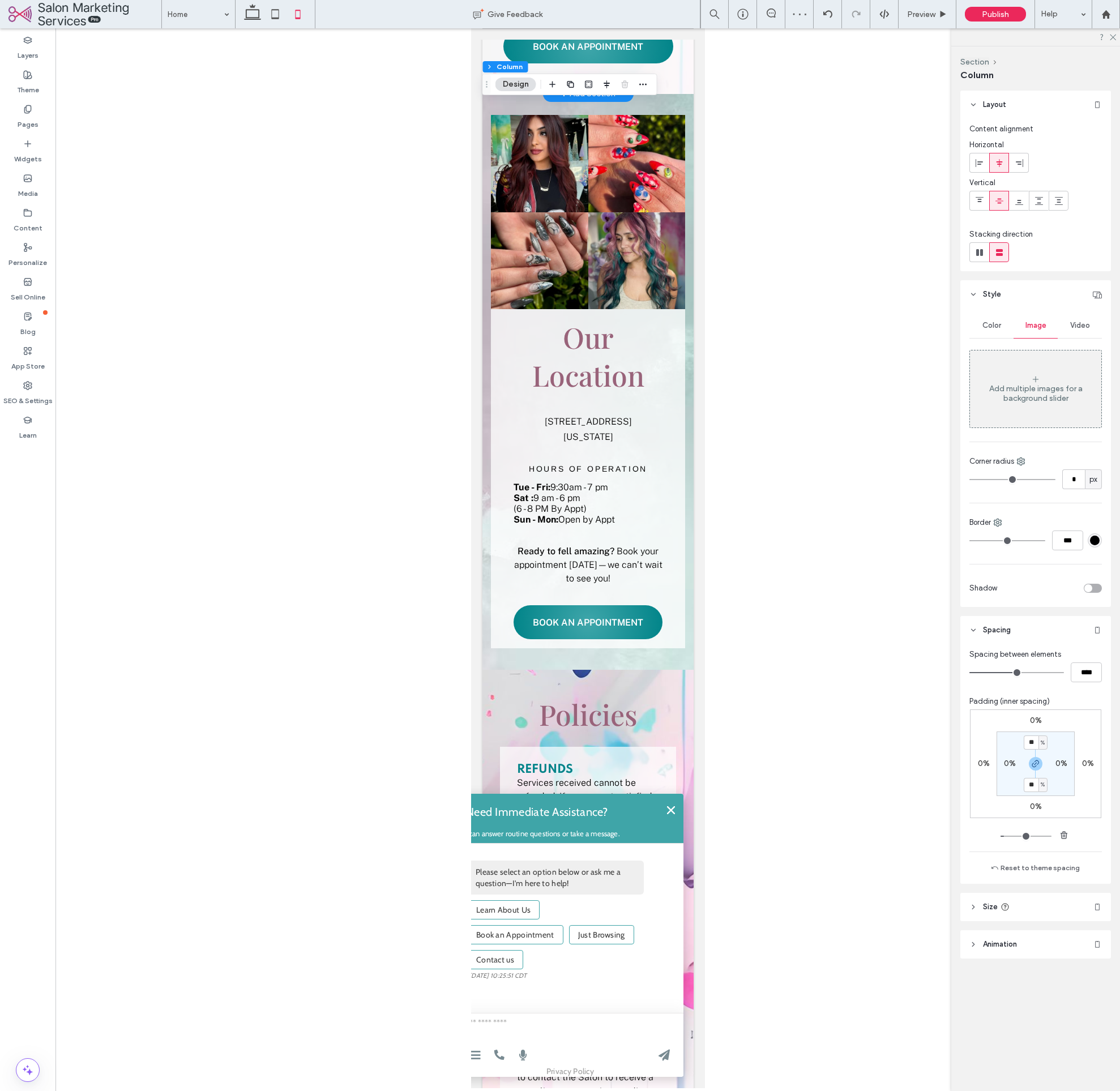
scroll to position [1490, 0]
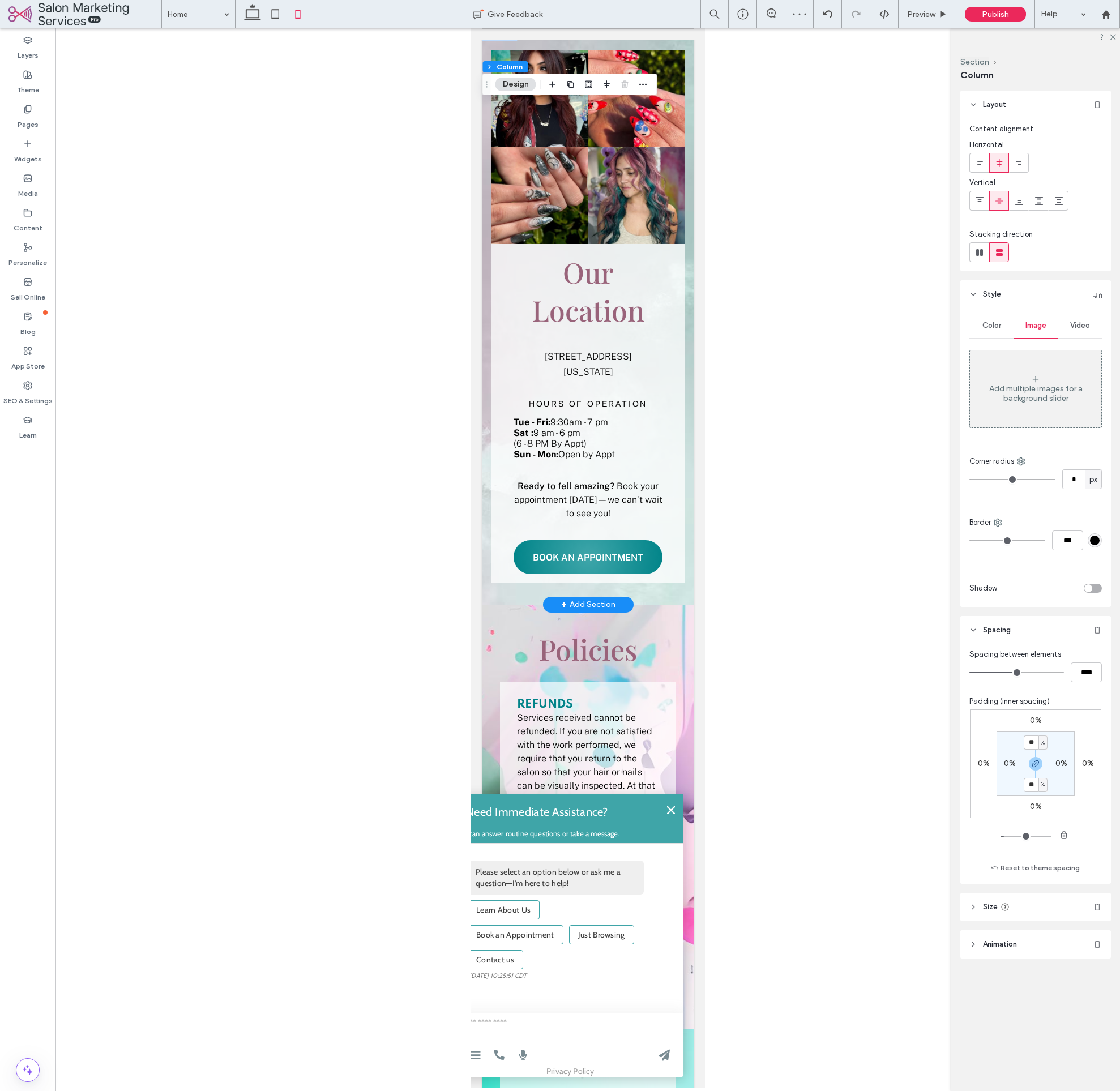
click at [691, 496] on div "Button Button Button Button Our Location 7171 Southwest 24th Street, Miami, Flo…" at bounding box center [587, 316] width 211 height 576
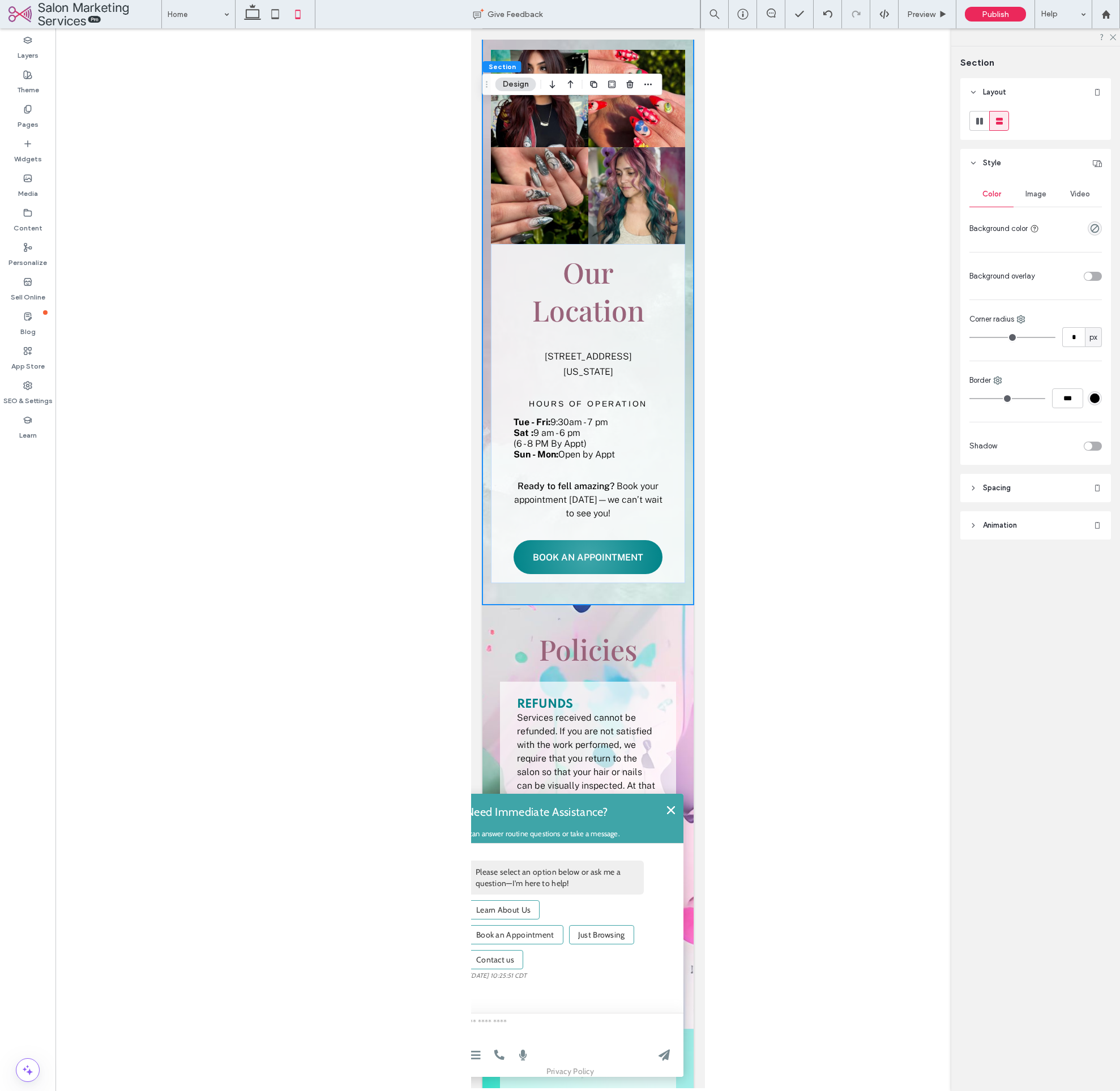
click at [1033, 193] on span "Image" at bounding box center [1037, 194] width 21 height 9
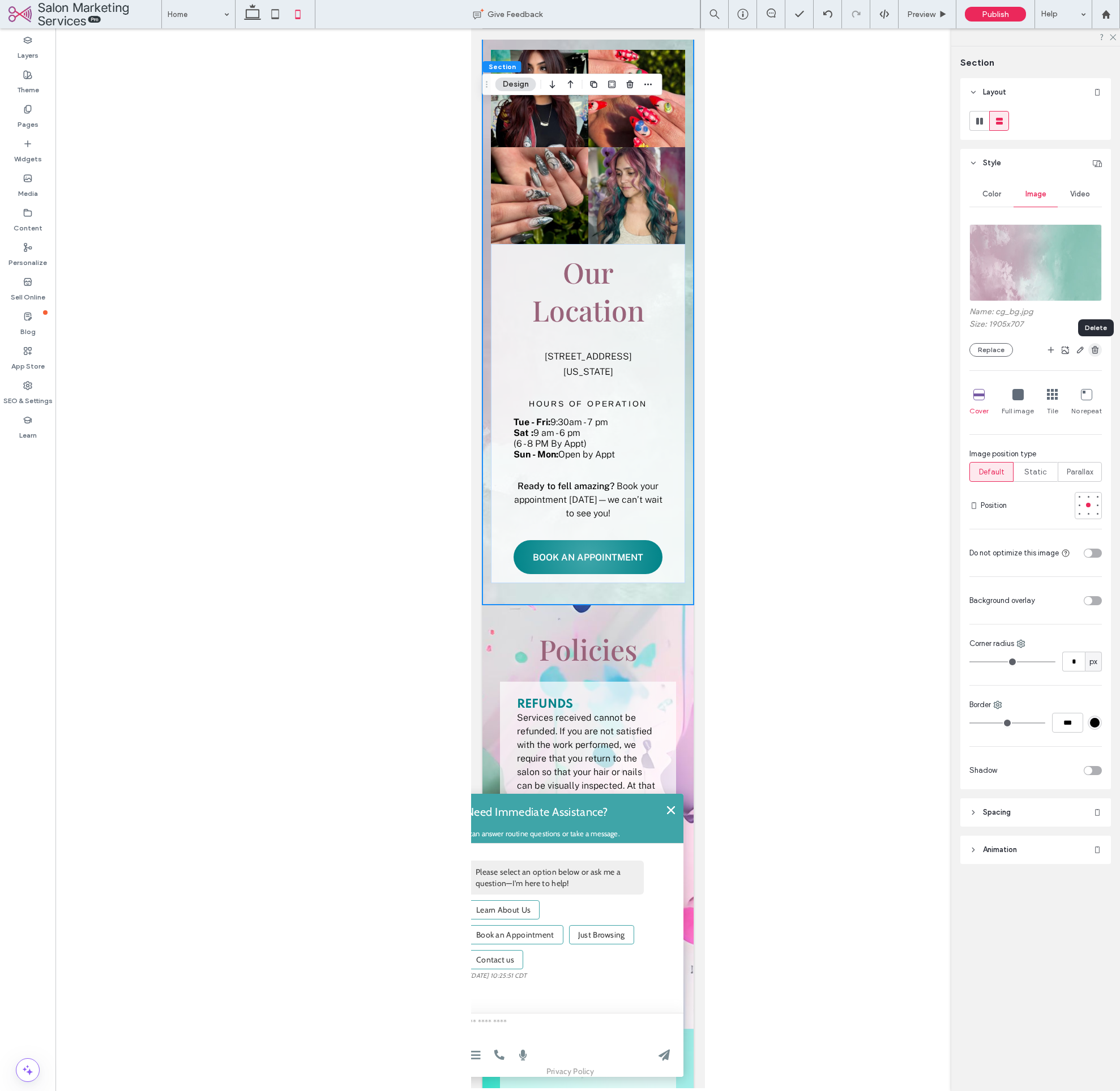
click at [1095, 350] on use "button" at bounding box center [1095, 350] width 7 height 8
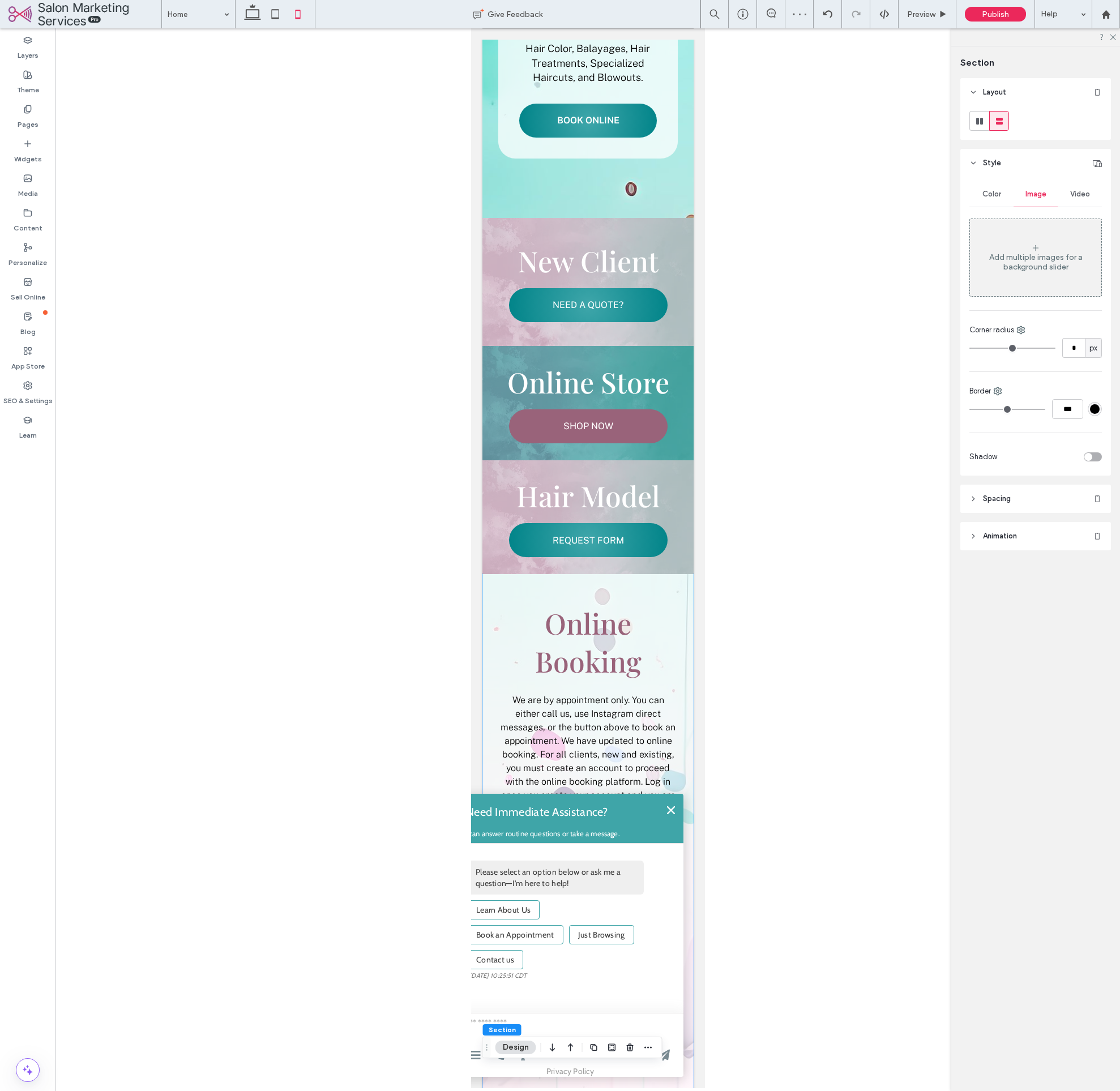
scroll to position [417, 0]
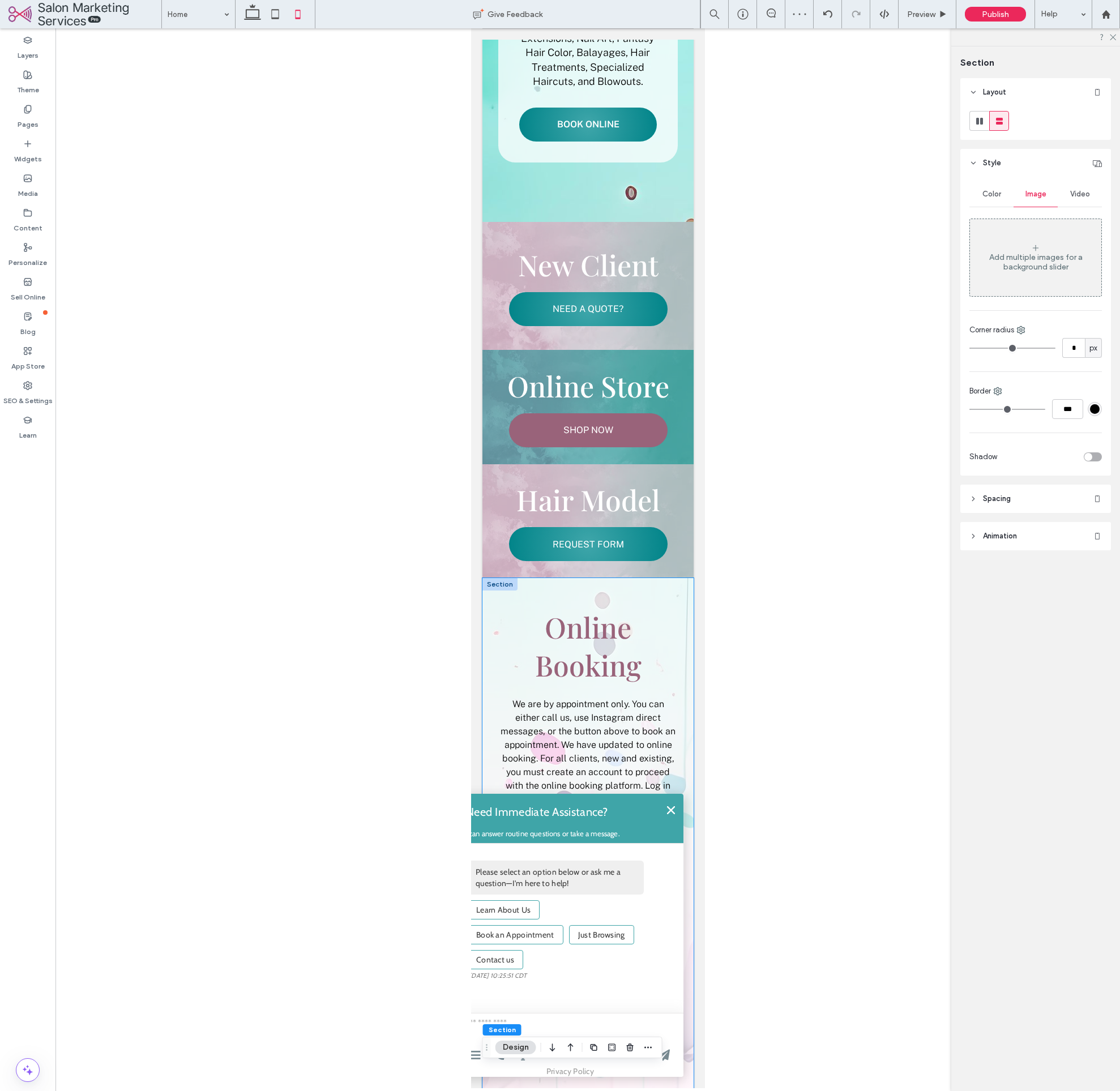
click at [691, 581] on div "Online Booking We are by appointment only. You can either call us, use Instagra…" at bounding box center [587, 840] width 211 height 523
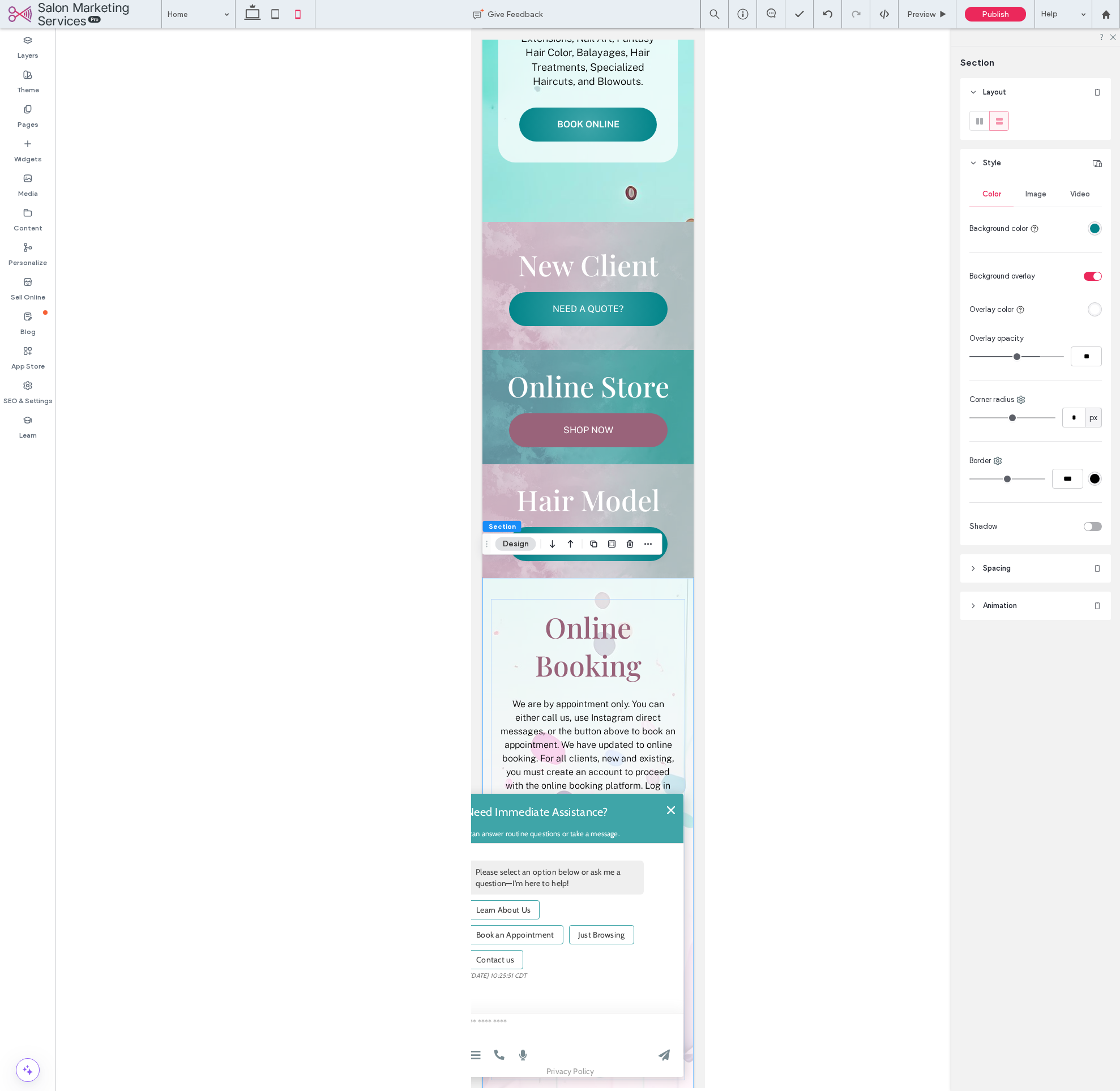
click at [1044, 190] on span "Image" at bounding box center [1037, 194] width 21 height 9
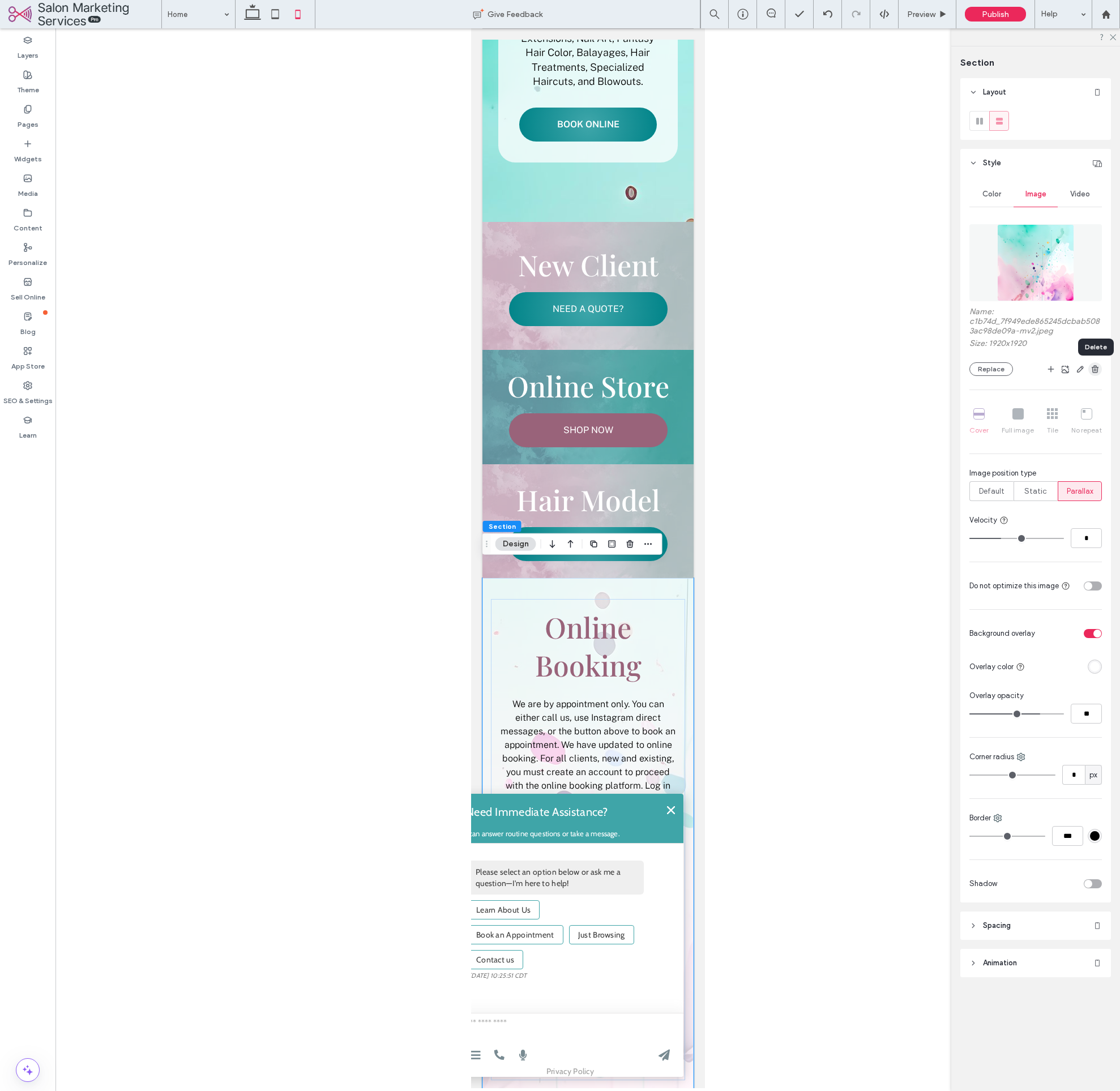
click at [1098, 366] on icon "button" at bounding box center [1096, 369] width 9 height 9
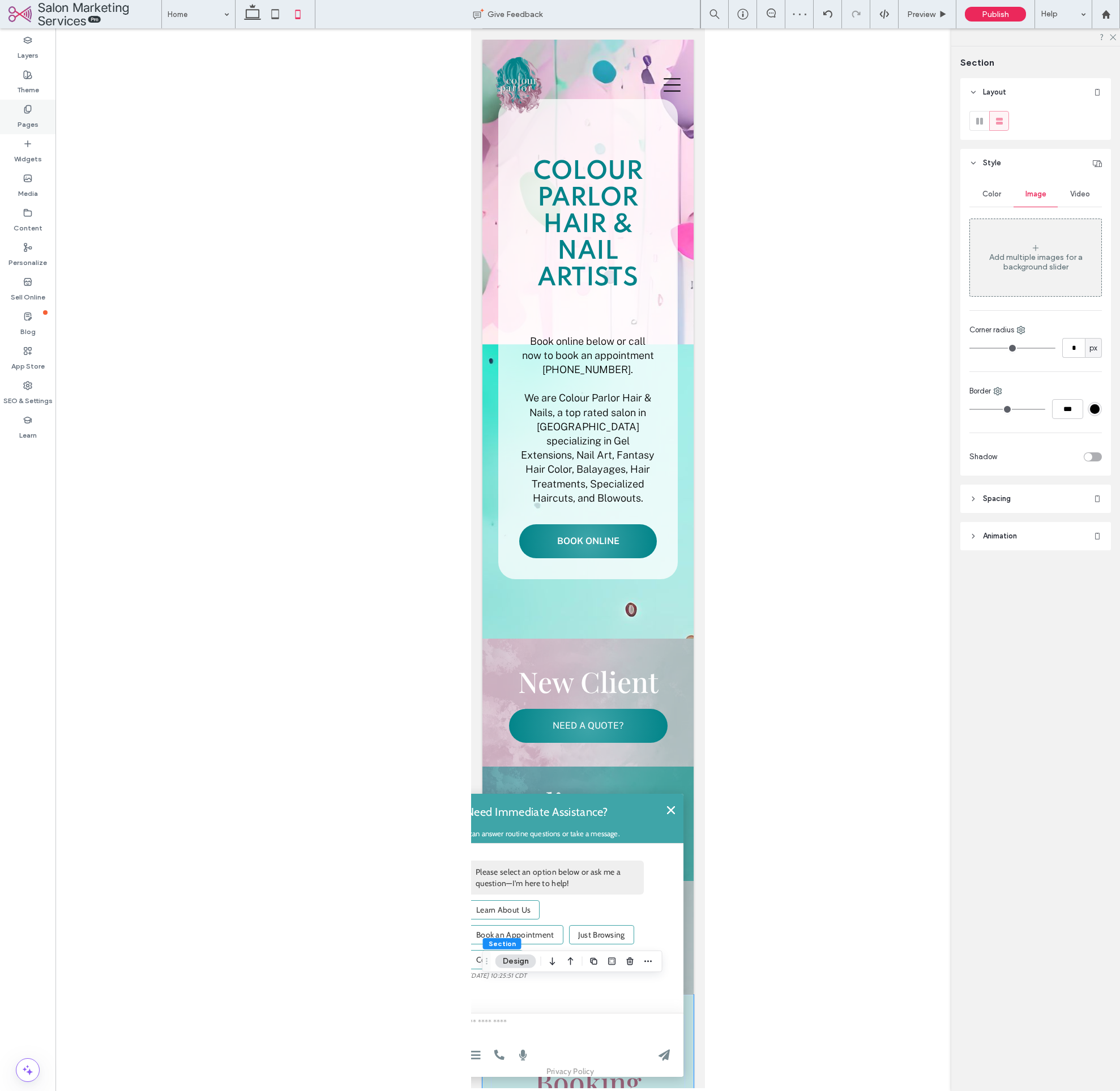
scroll to position [0, 0]
click at [37, 81] on label "Theme" at bounding box center [27, 86] width 22 height 16
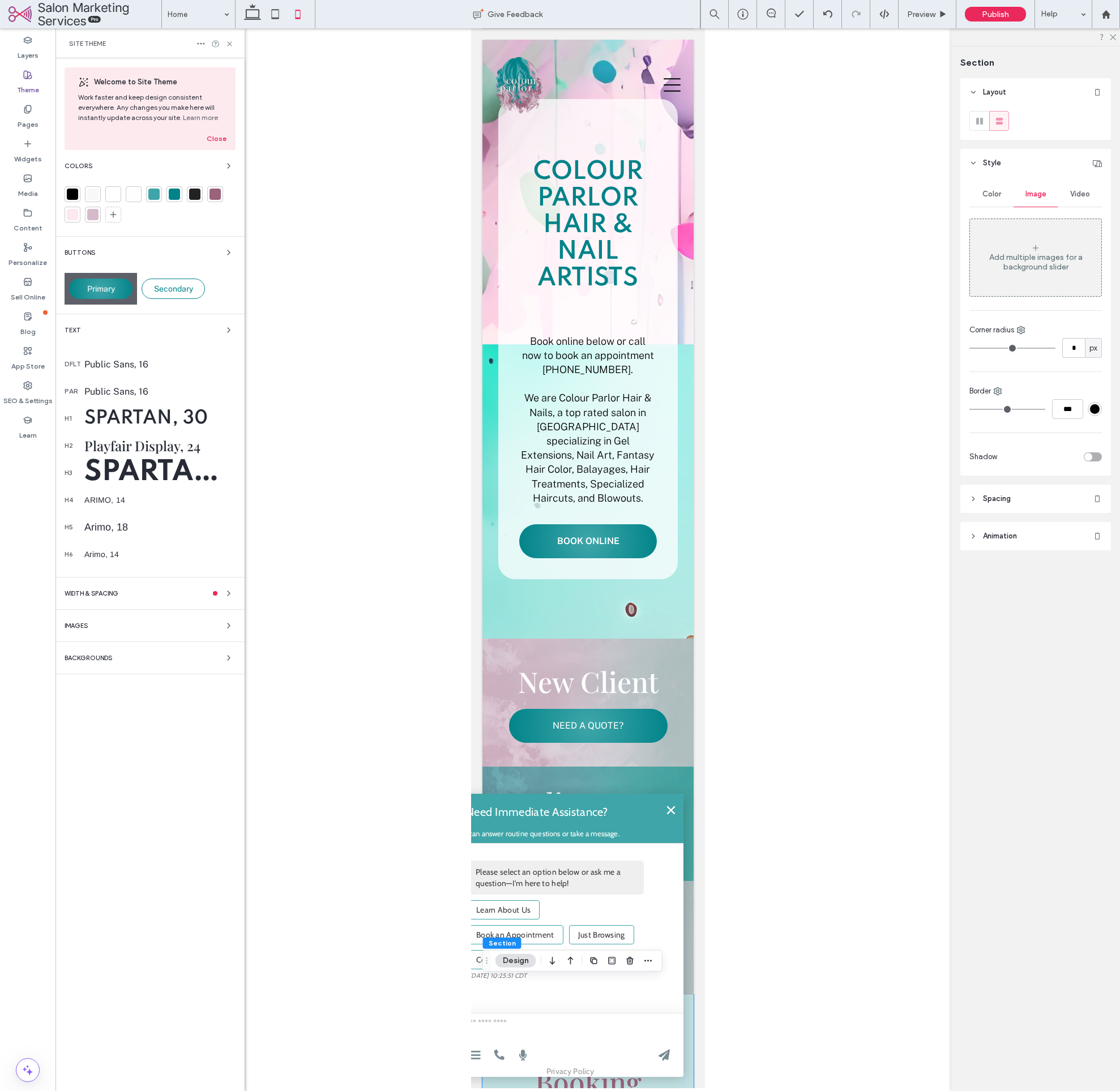
click at [126, 653] on div "Backgrounds" at bounding box center [149, 658] width 171 height 14
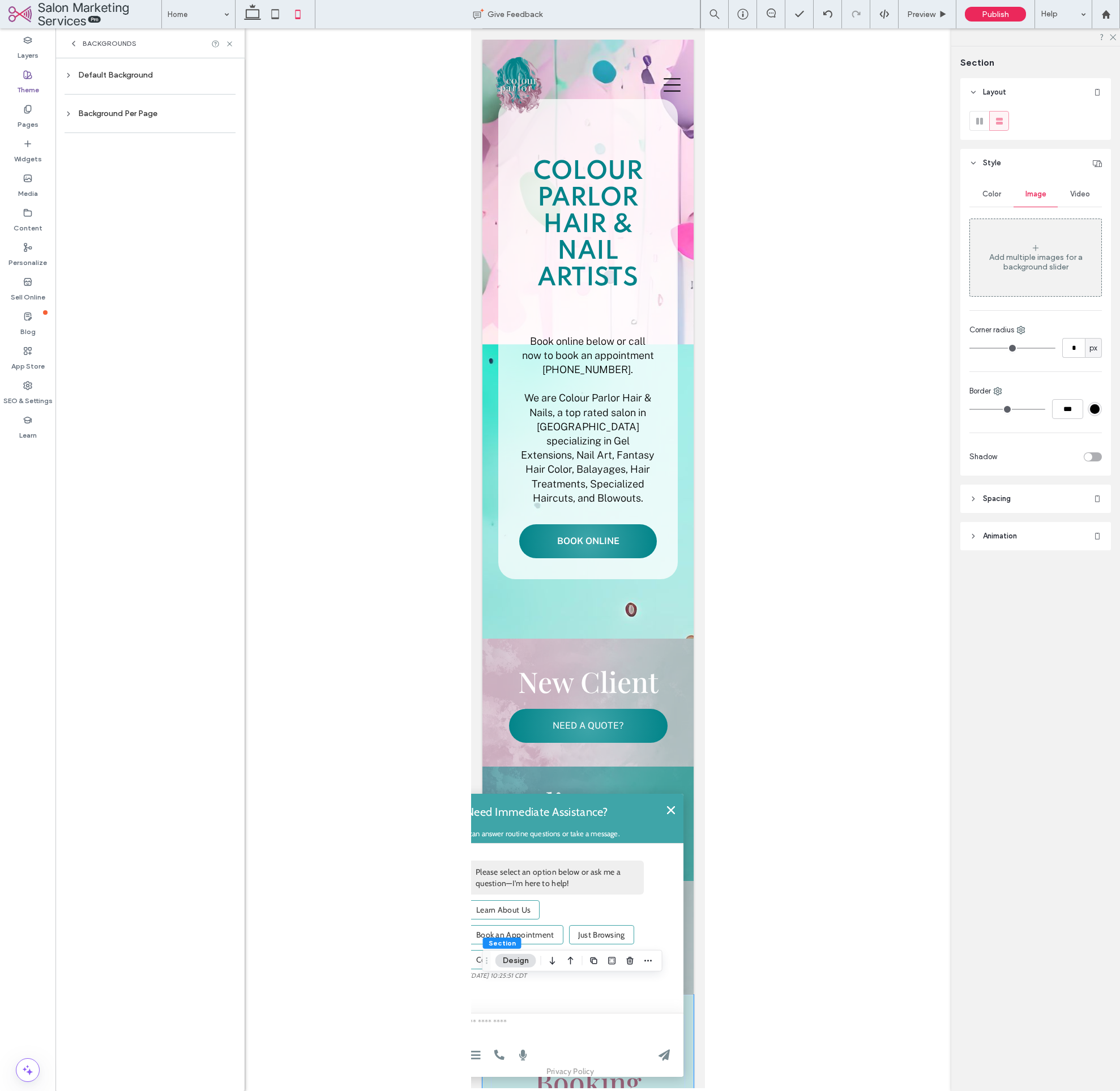
click at [115, 77] on div "Default Background" at bounding box center [149, 75] width 171 height 10
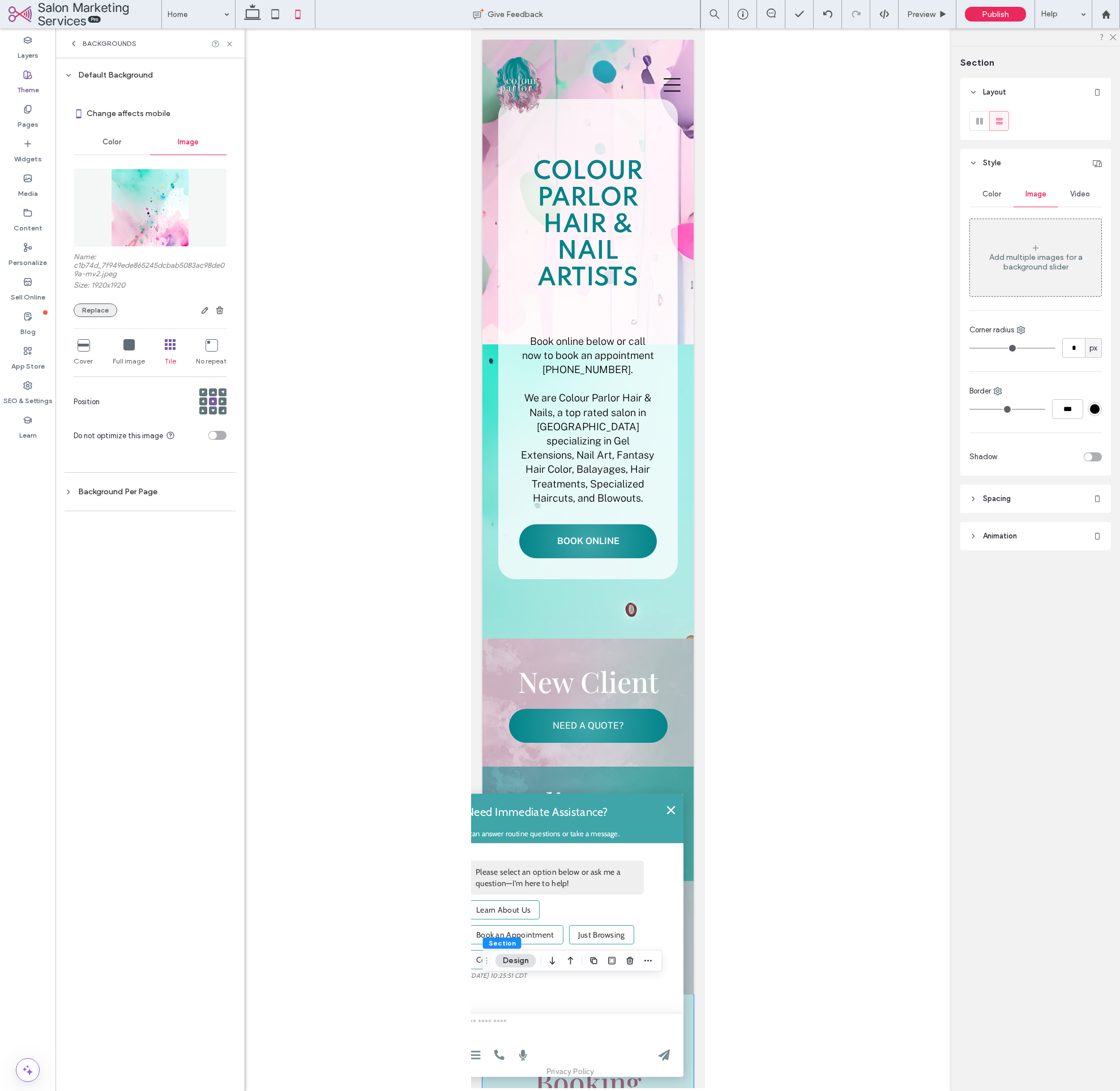
click at [98, 303] on button "Replace" at bounding box center [95, 310] width 43 height 14
click at [77, 309] on button "Replace" at bounding box center [95, 310] width 43 height 14
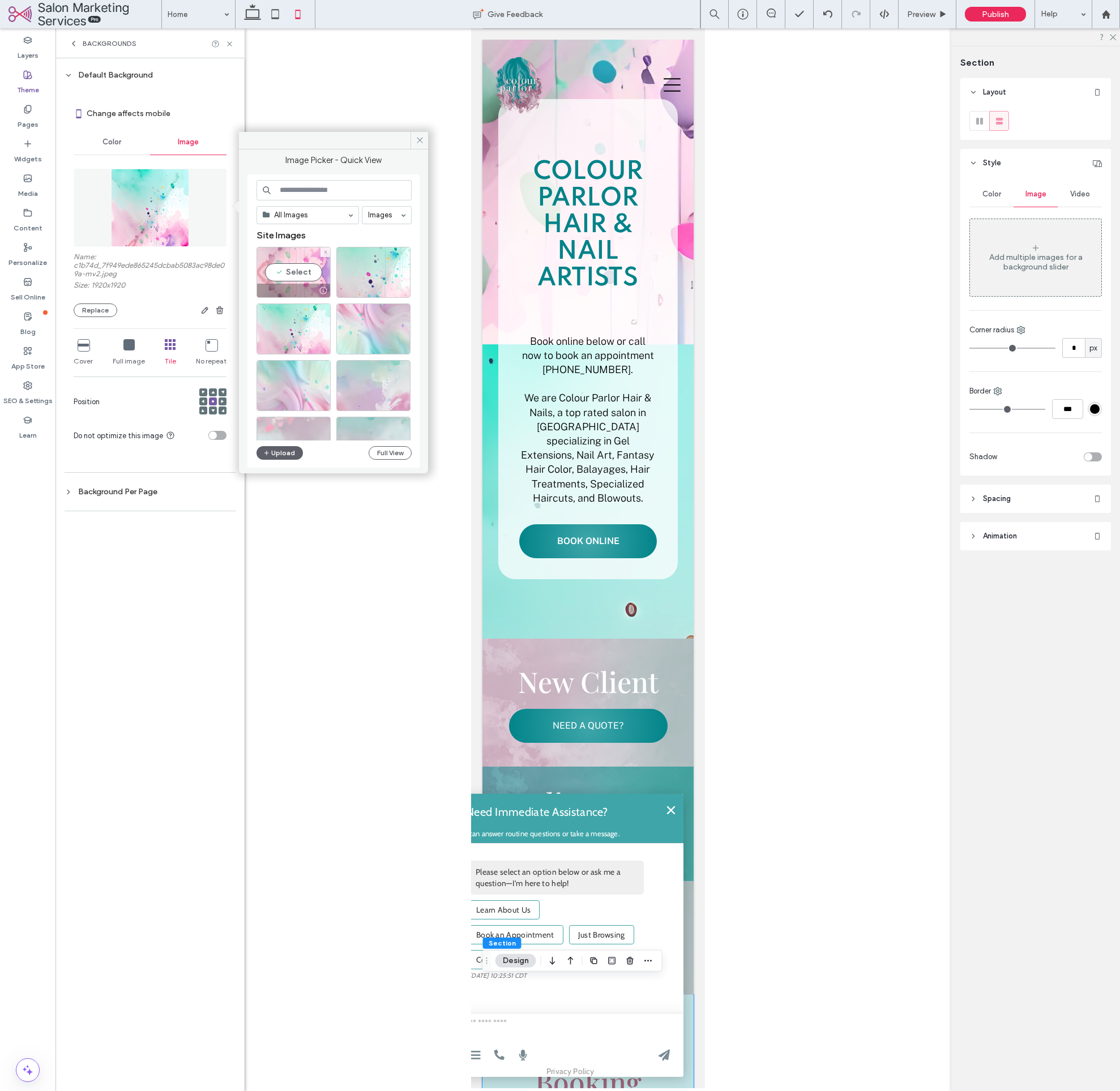
click at [308, 278] on div "Select" at bounding box center [294, 272] width 74 height 51
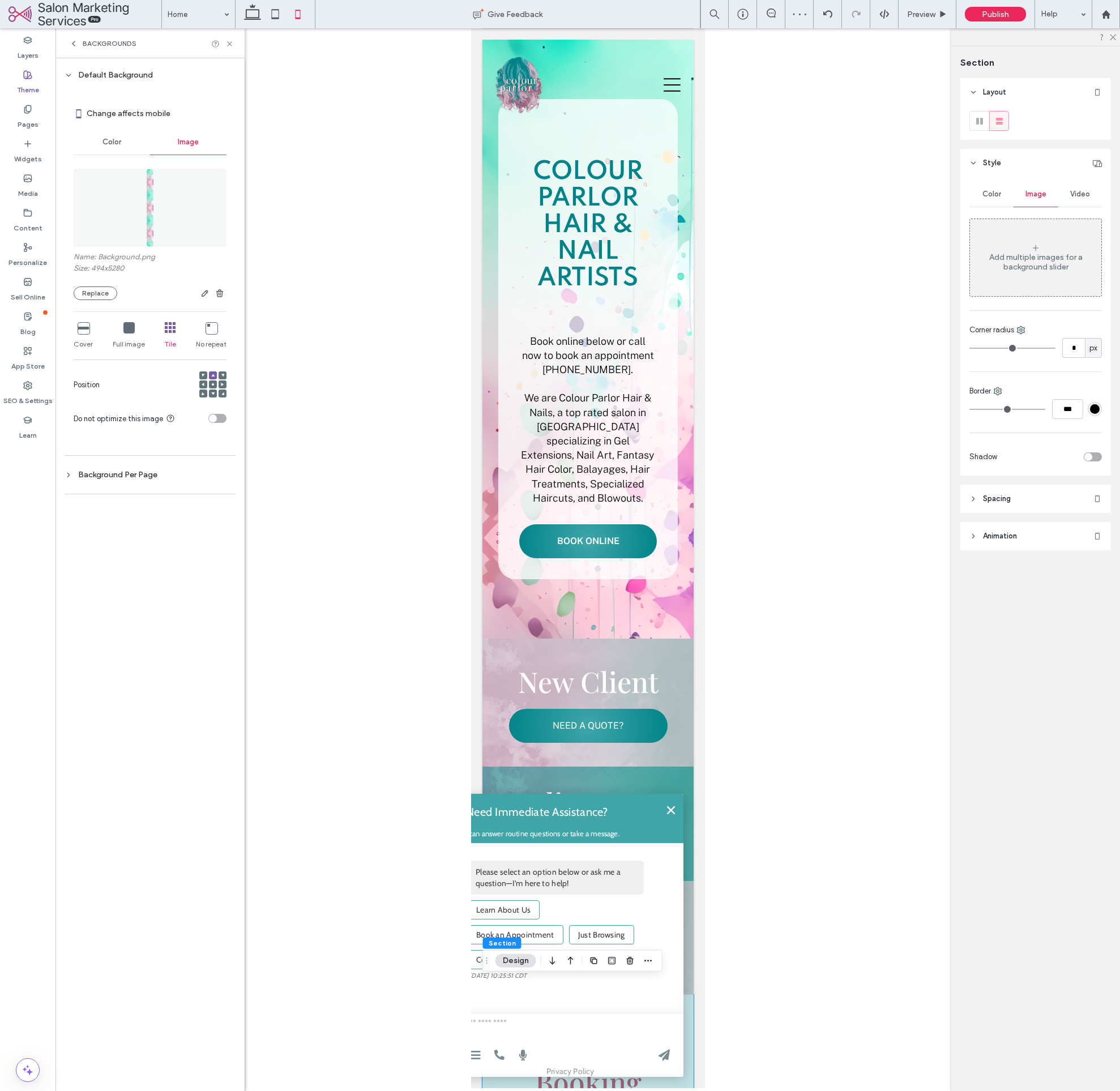
click at [72, 77] on icon at bounding box center [68, 75] width 8 height 8
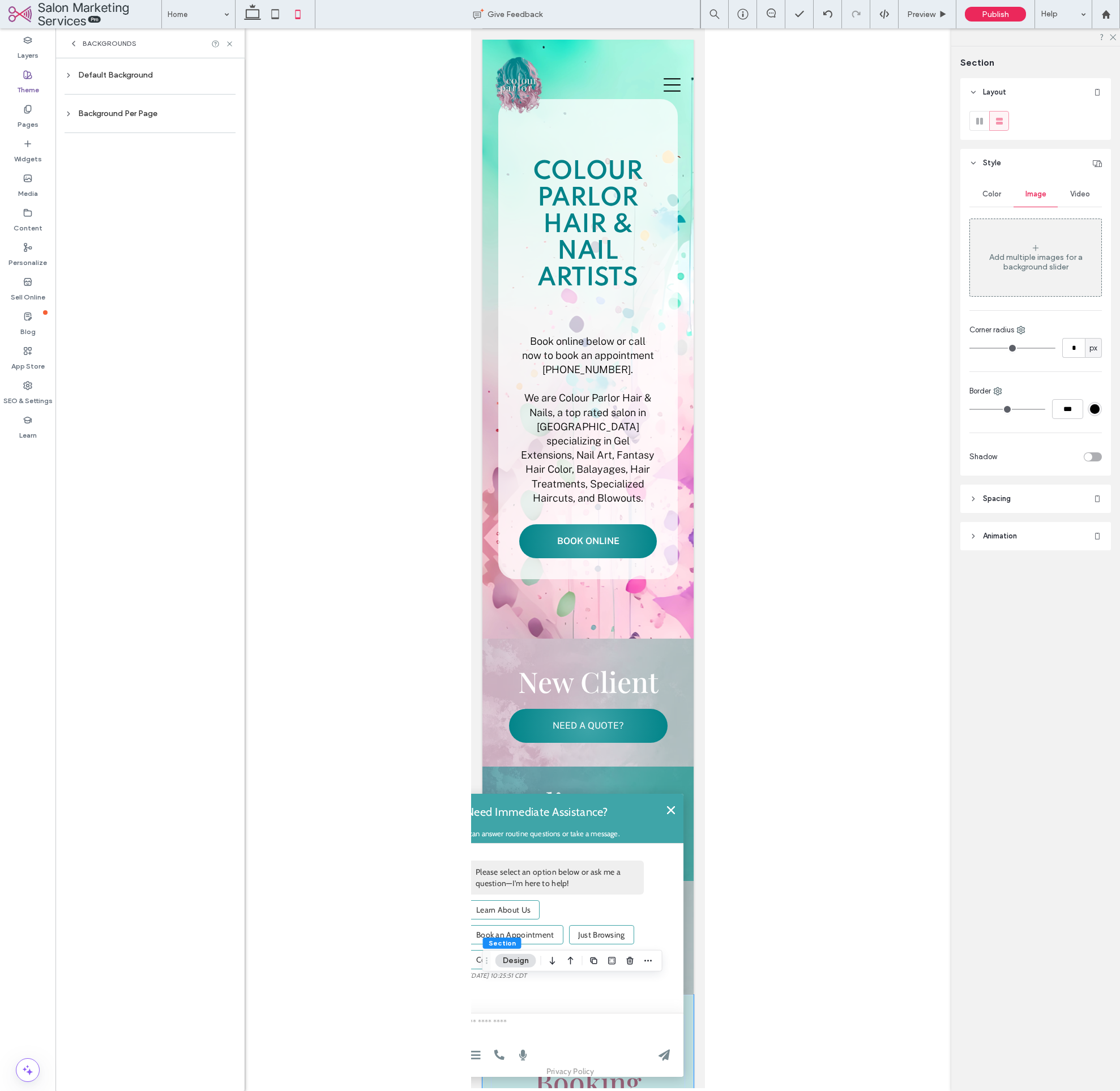
click at [102, 121] on div at bounding box center [149, 133] width 171 height 24
click at [106, 115] on div "Background Per Page" at bounding box center [149, 113] width 171 height 10
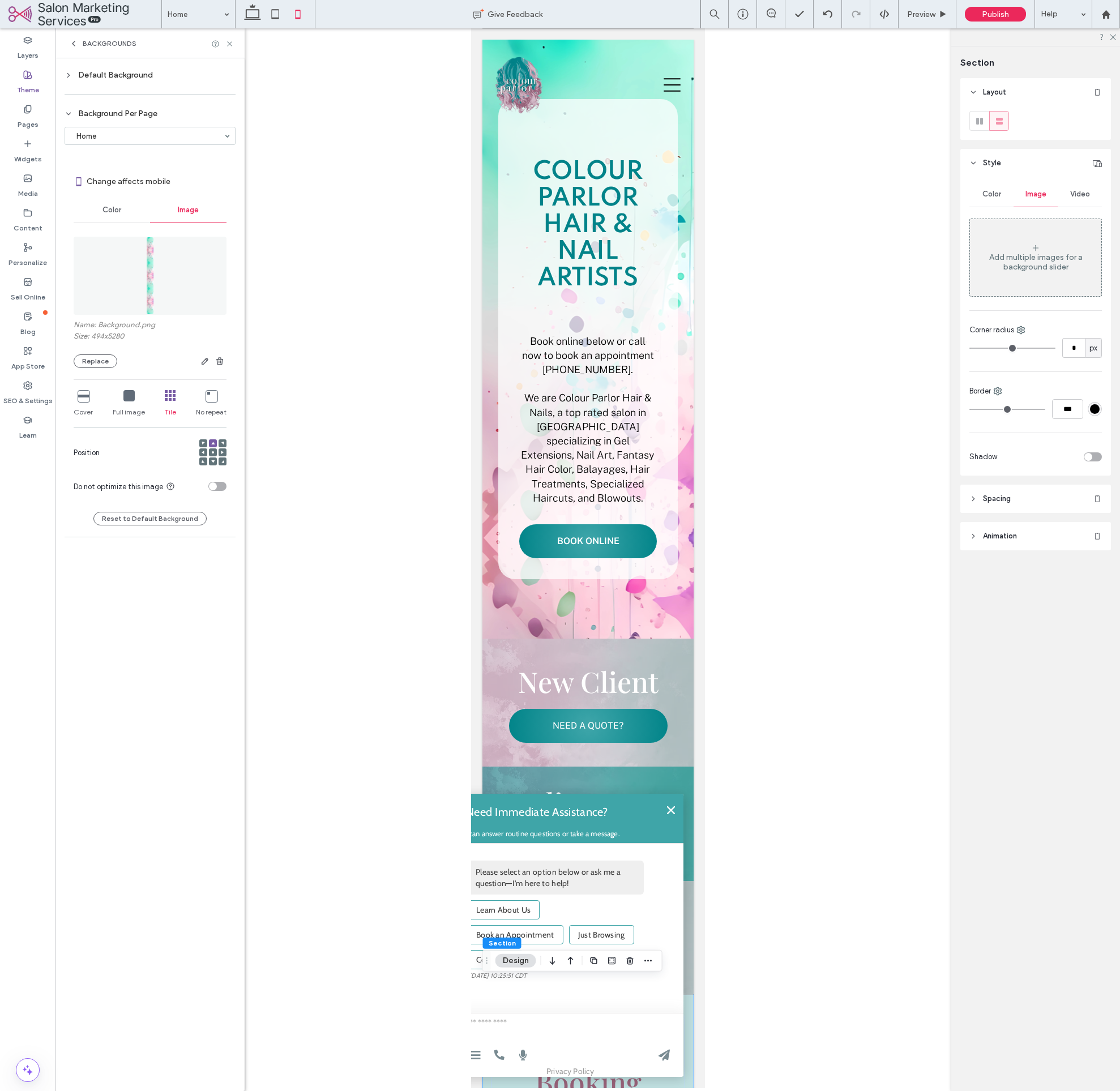
click at [72, 74] on icon at bounding box center [68, 75] width 8 height 8
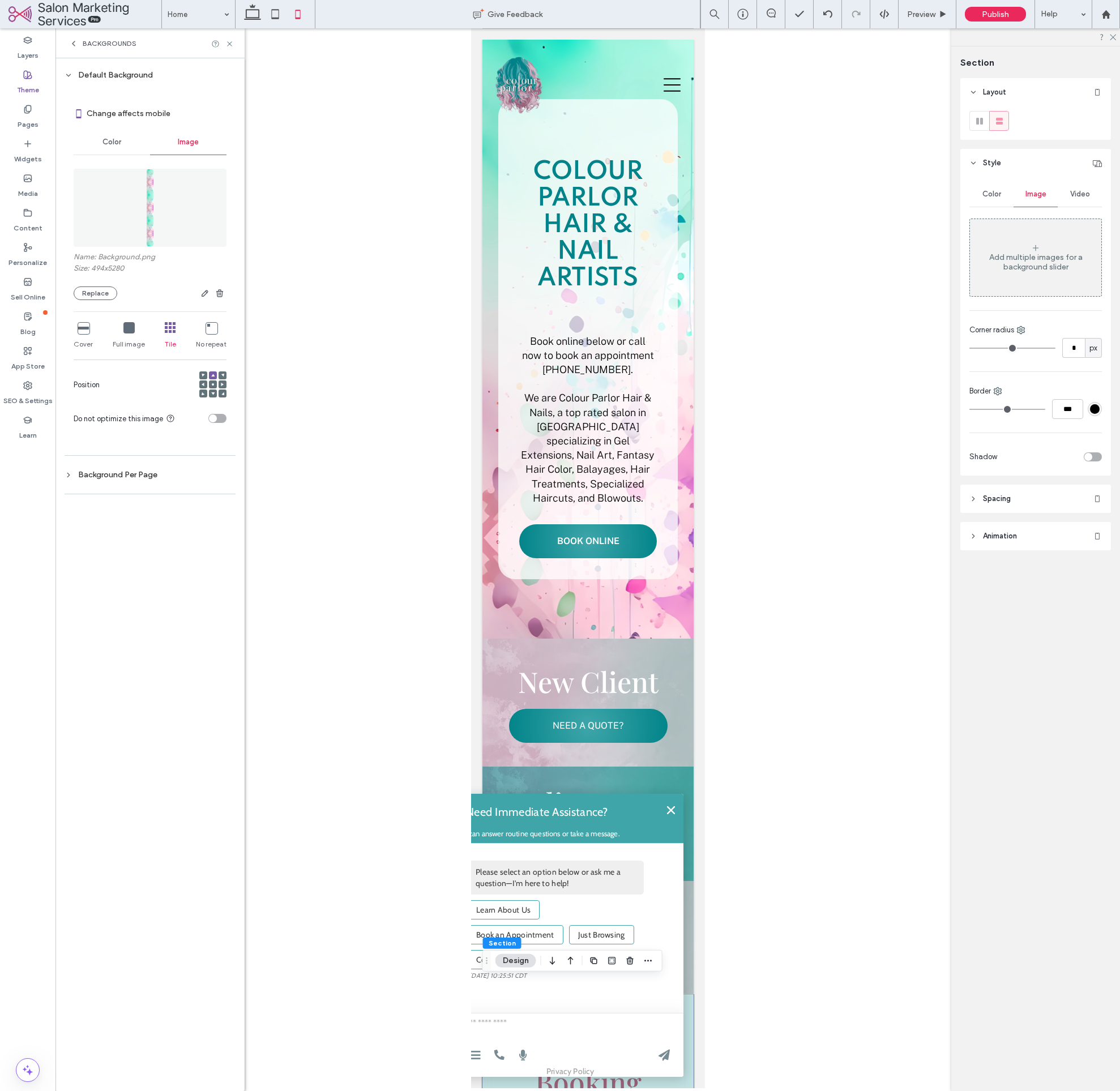
click at [72, 74] on icon at bounding box center [68, 75] width 8 height 8
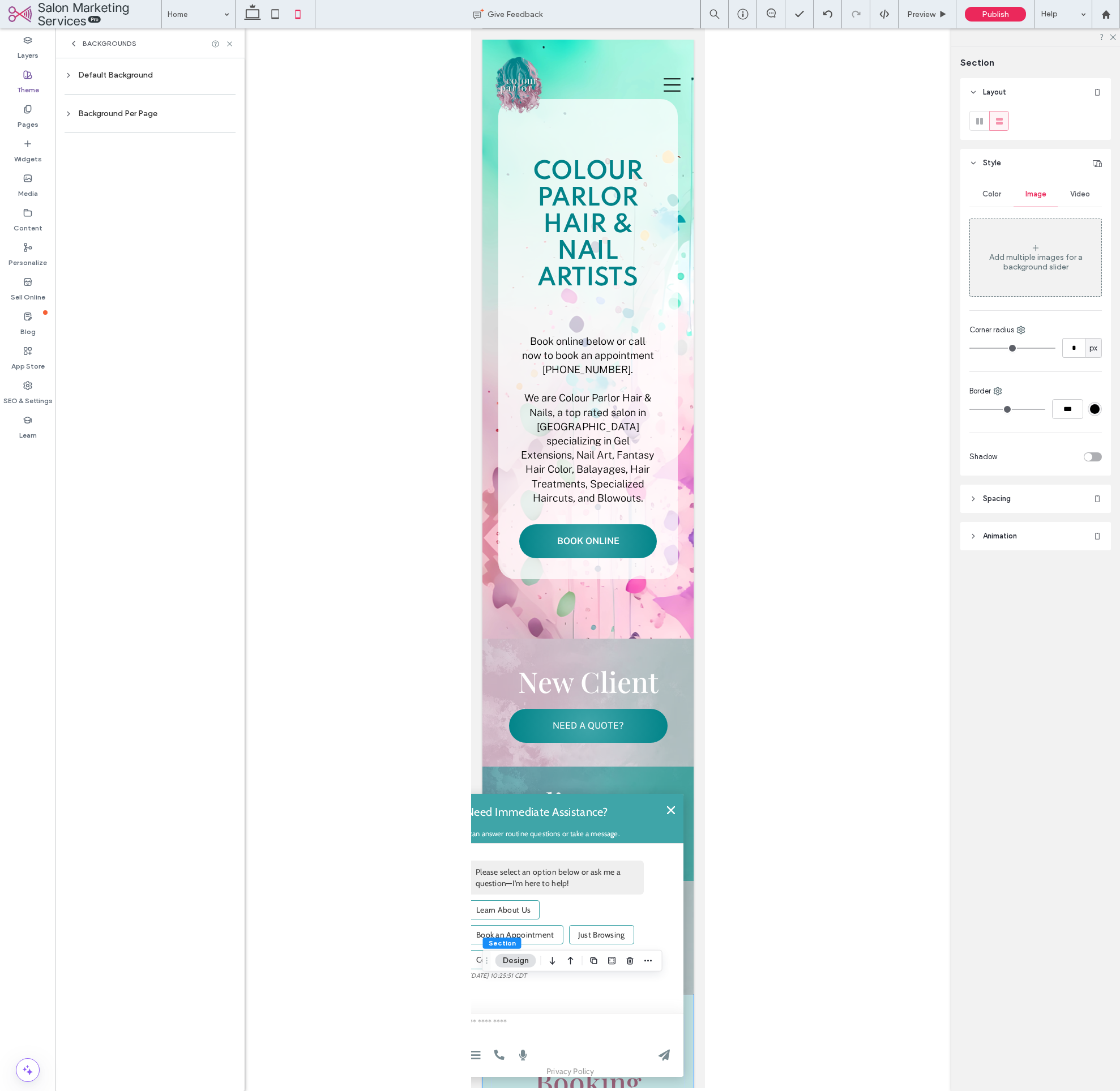
click at [138, 76] on div "Default Background" at bounding box center [149, 75] width 171 height 10
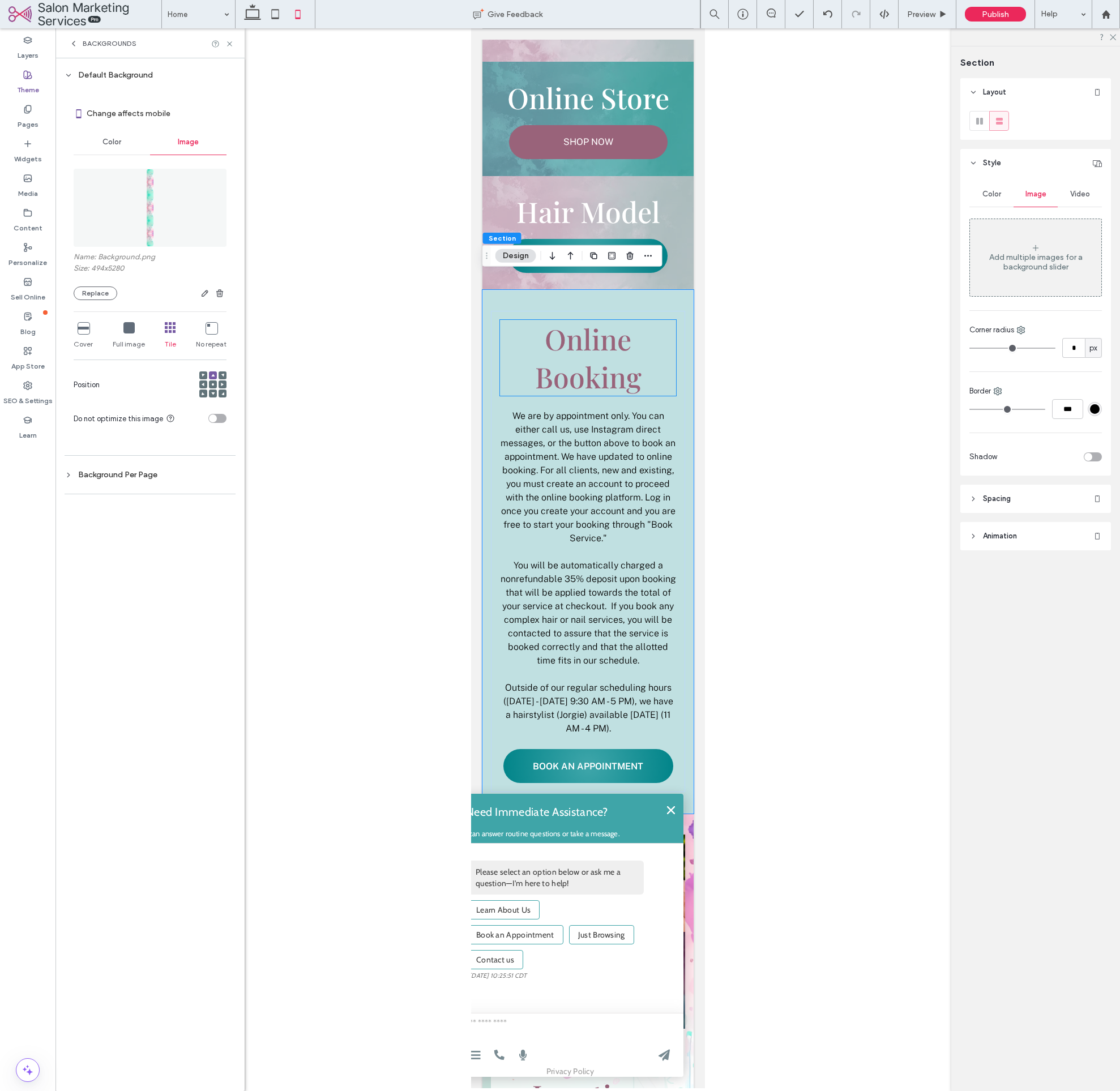
scroll to position [690, 0]
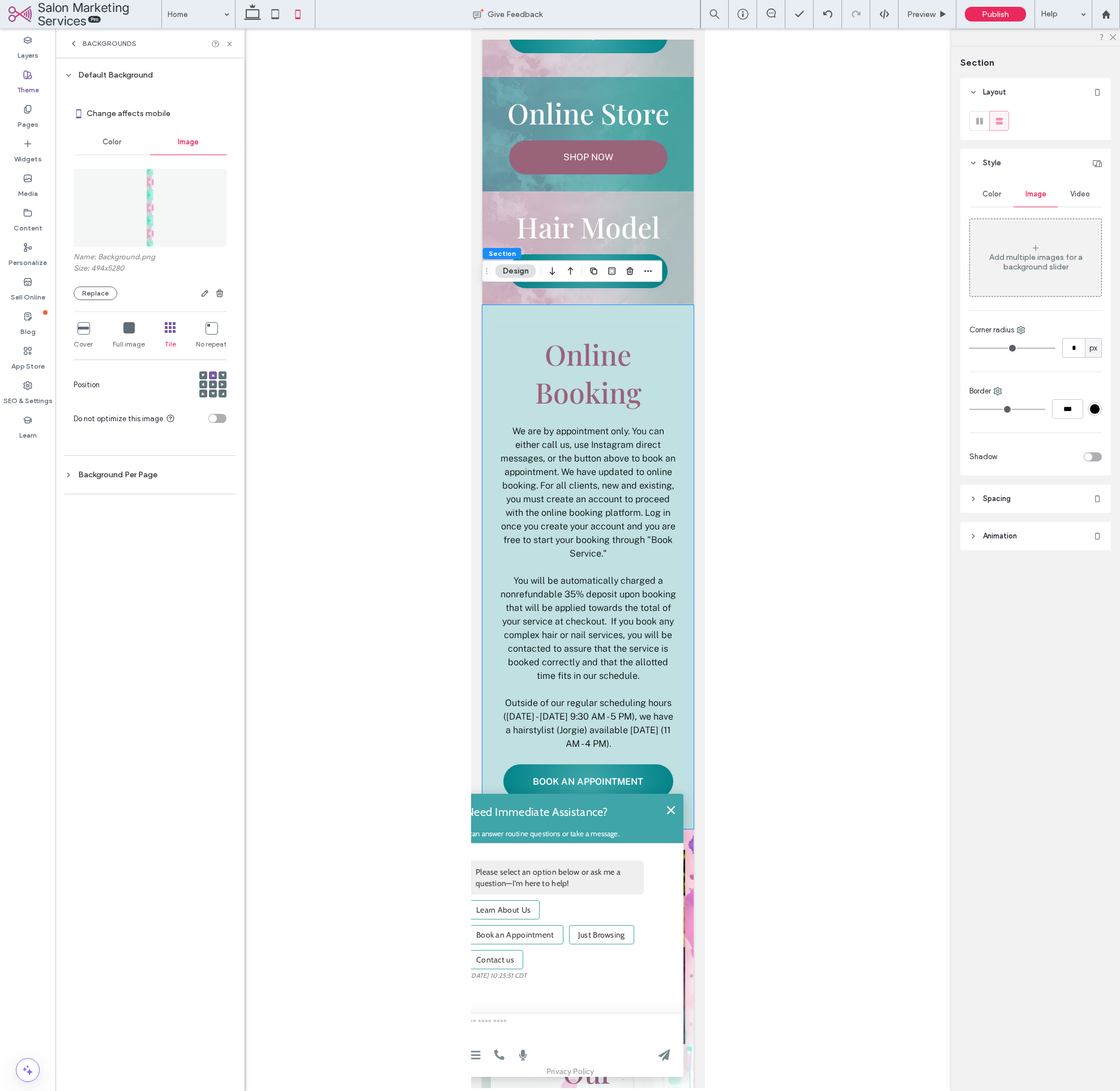
click at [685, 306] on div "Online Booking We are by appointment only. You can either call us, use Instagra…" at bounding box center [587, 567] width 211 height 523
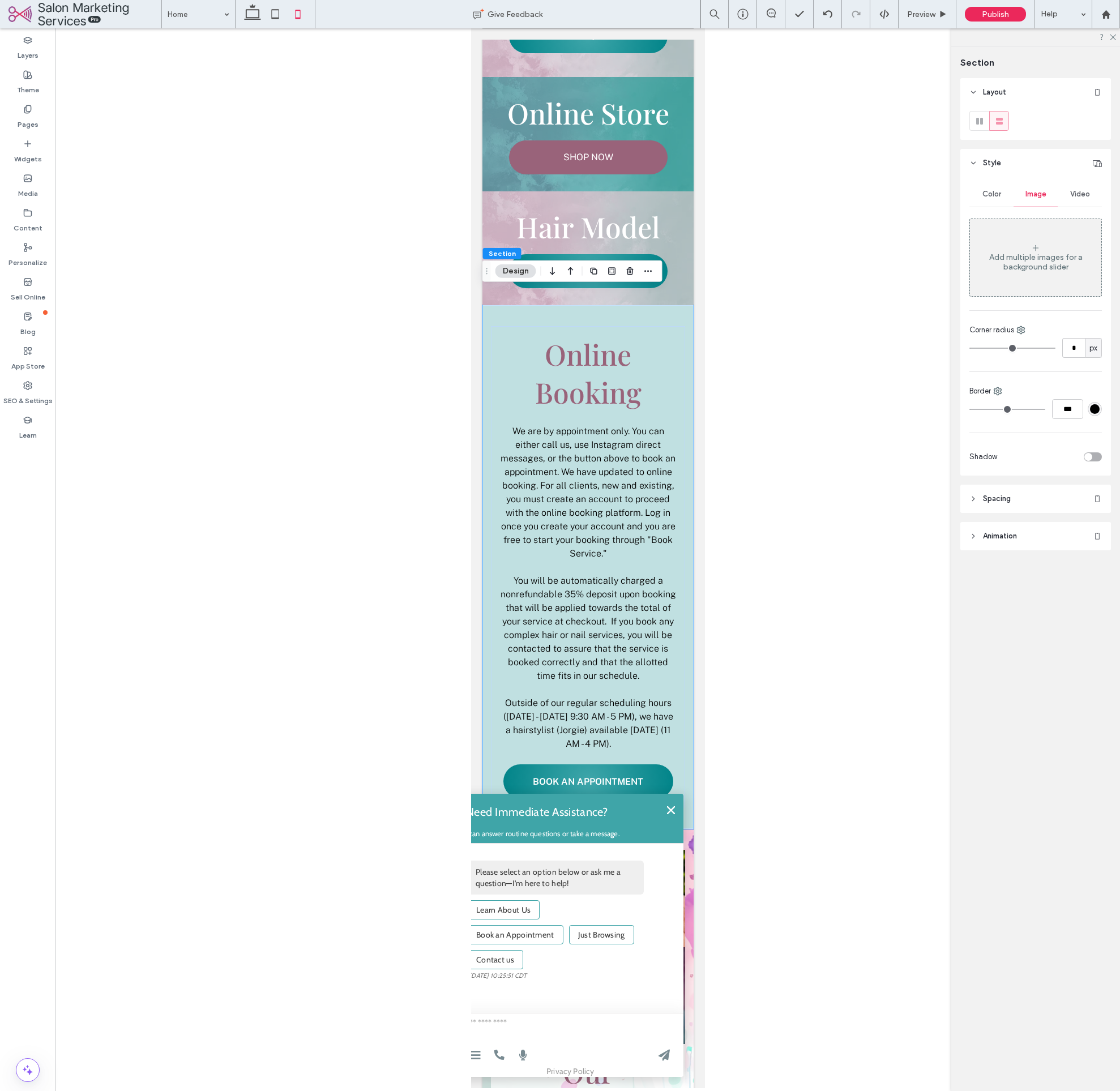
click at [986, 193] on span "Color" at bounding box center [992, 194] width 19 height 9
click at [1096, 228] on div "rgba(2, 131, 137, 1)" at bounding box center [1095, 228] width 10 height 10
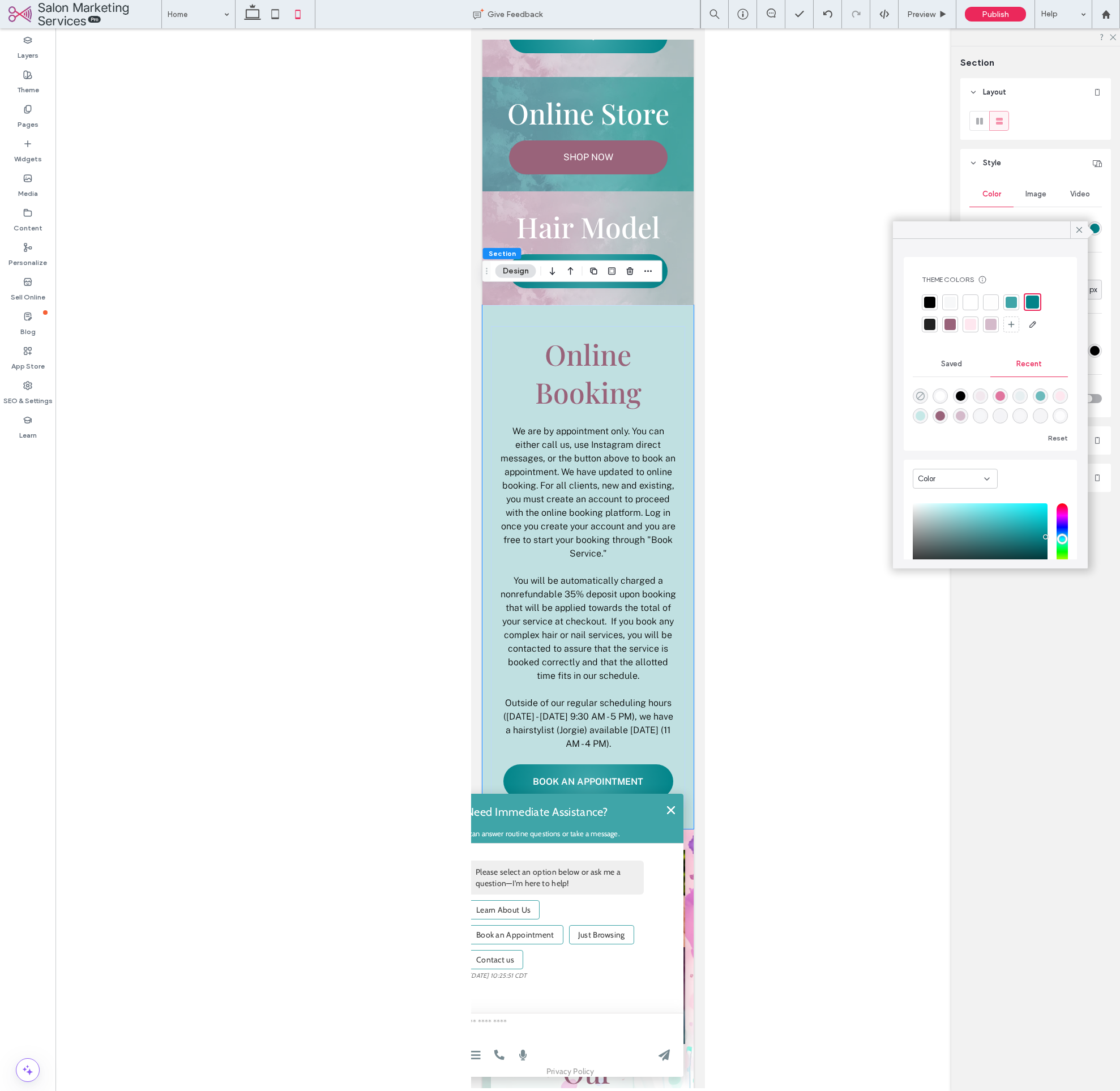
click at [922, 395] on use "rgba(0, 0, 0, 0)" at bounding box center [920, 396] width 8 height 8
type input "*******"
type input "*"
type input "**"
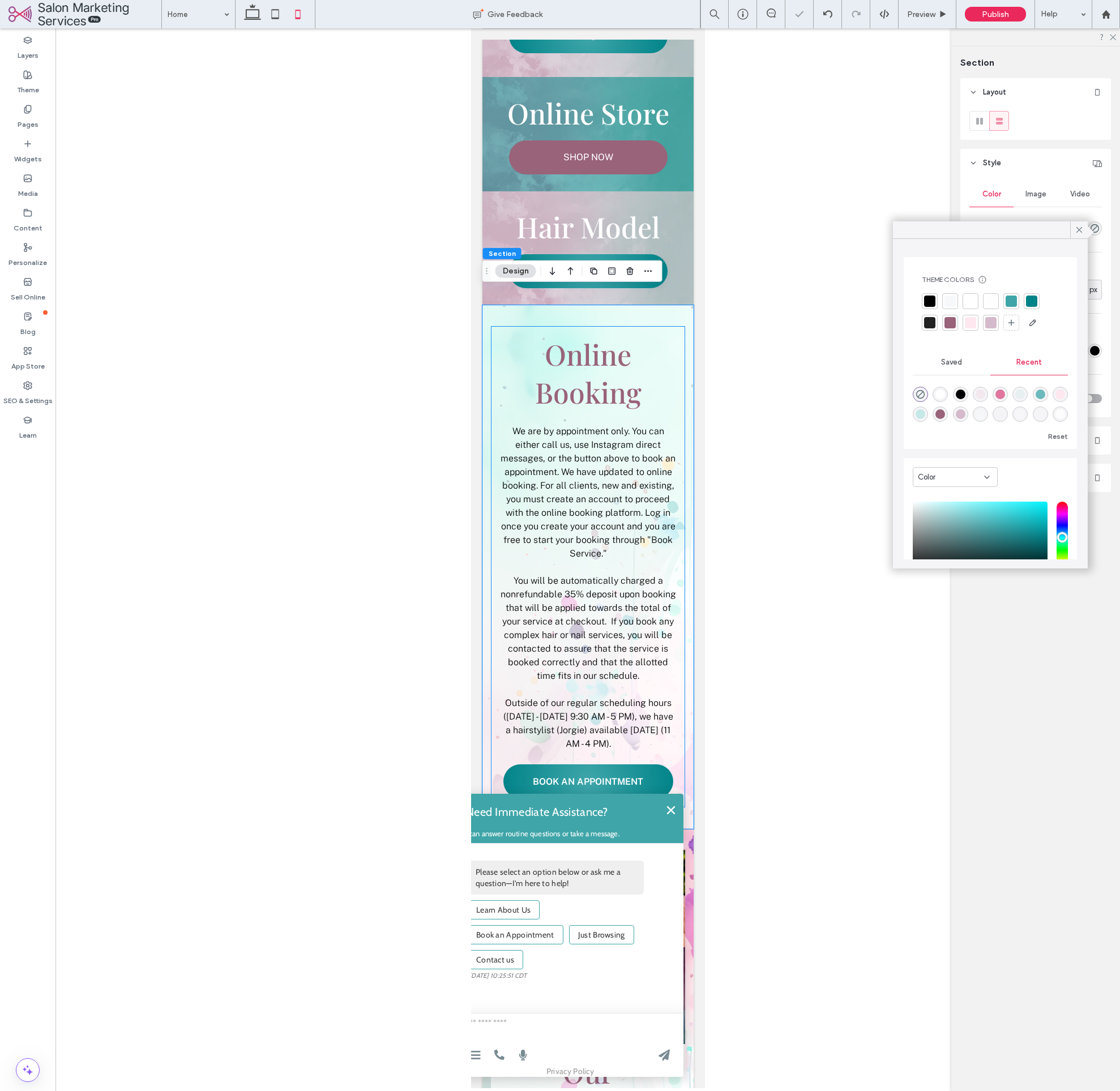
click at [682, 326] on div "Online Booking We are by appointment only. You can either call us, use Instagra…" at bounding box center [587, 567] width 194 height 481
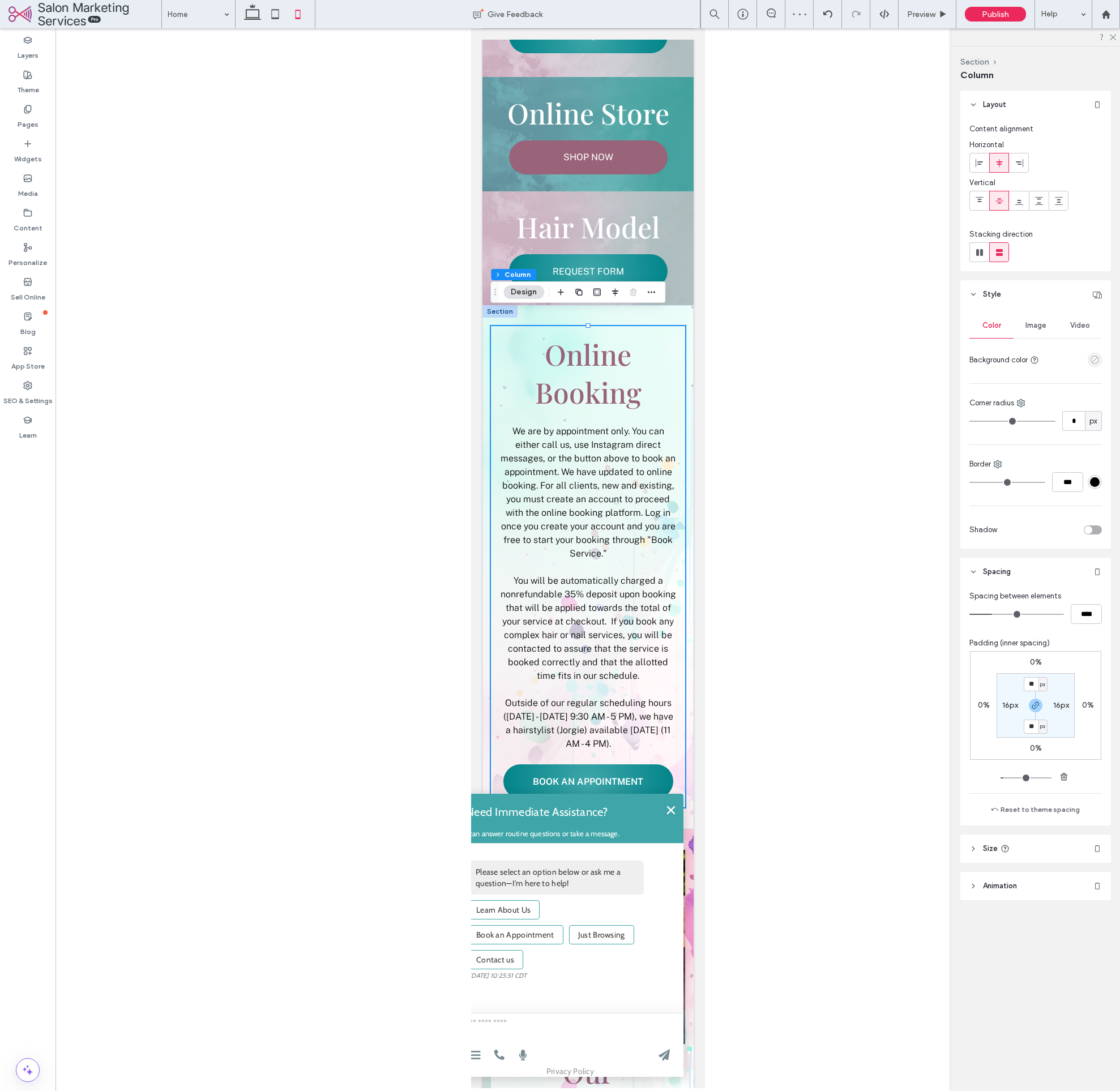
click at [1092, 358] on use "empty color" at bounding box center [1095, 360] width 8 height 8
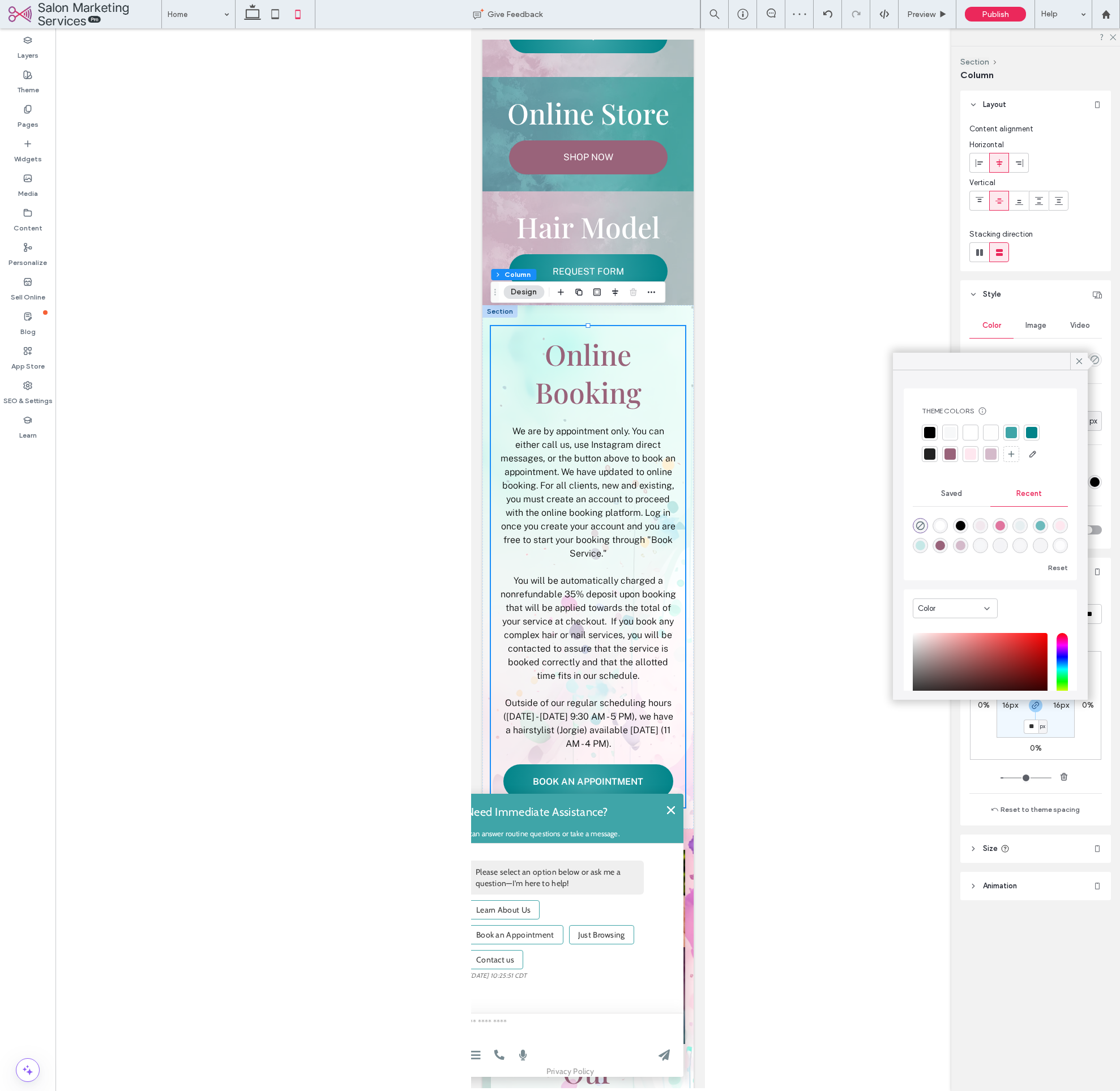
drag, startPoint x: 970, startPoint y: 428, endPoint x: 1024, endPoint y: 367, distance: 81.5
click at [970, 428] on div at bounding box center [971, 432] width 11 height 11
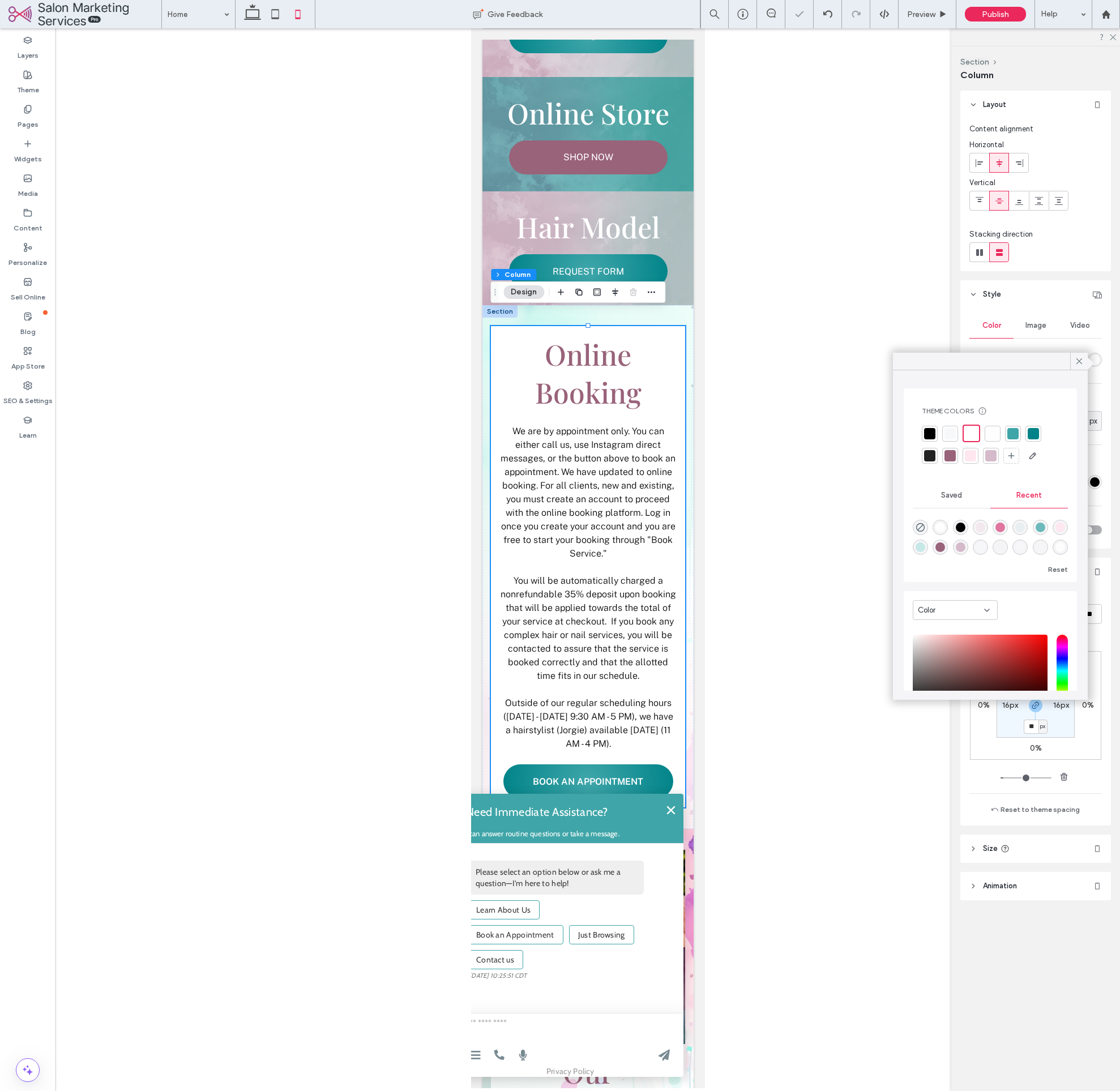
click at [1051, 341] on div "Color Image Video Background color" at bounding box center [1036, 341] width 133 height 57
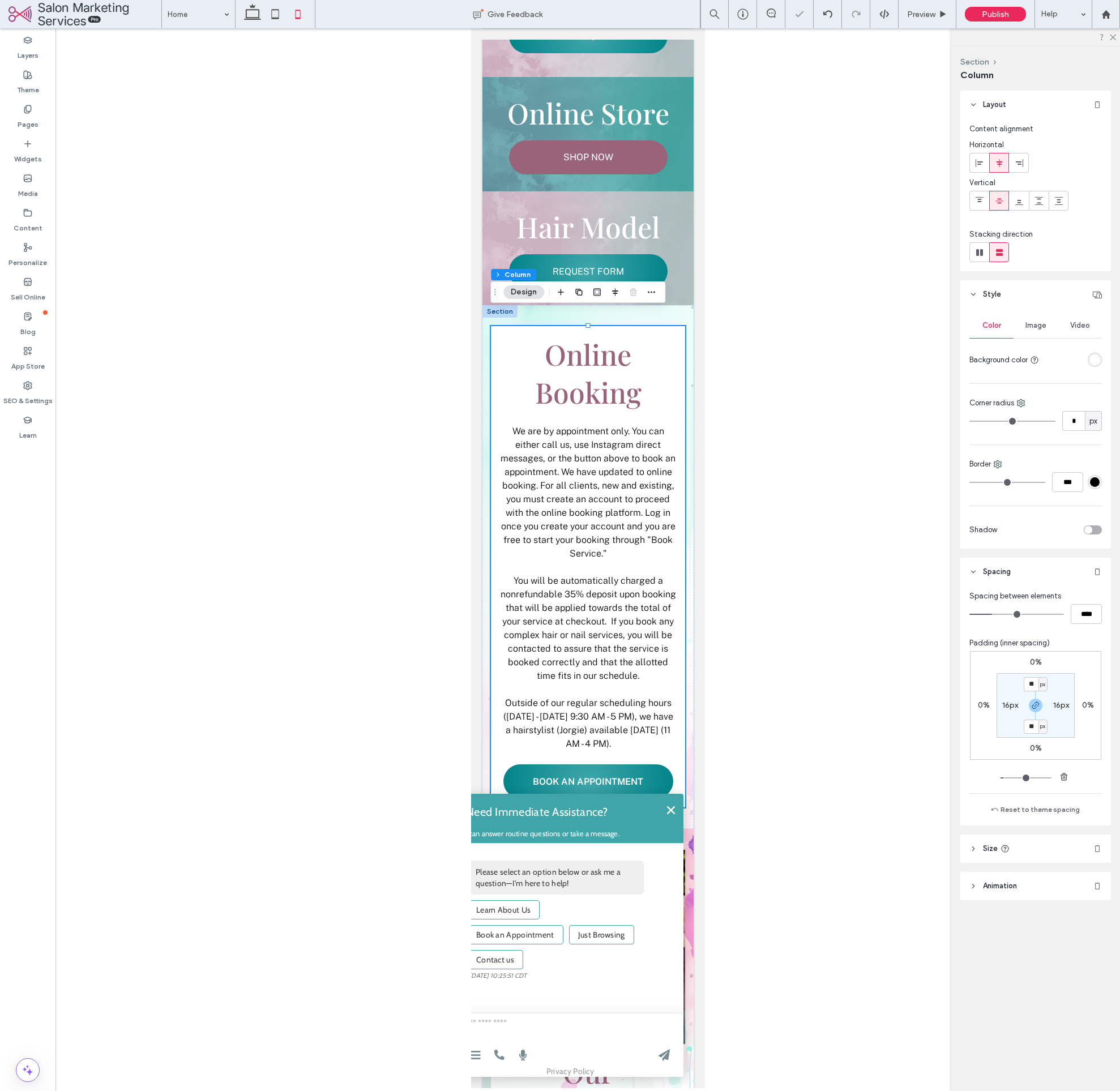
click at [1093, 363] on div "rgba(255, 255, 255, 1)" at bounding box center [1095, 360] width 10 height 10
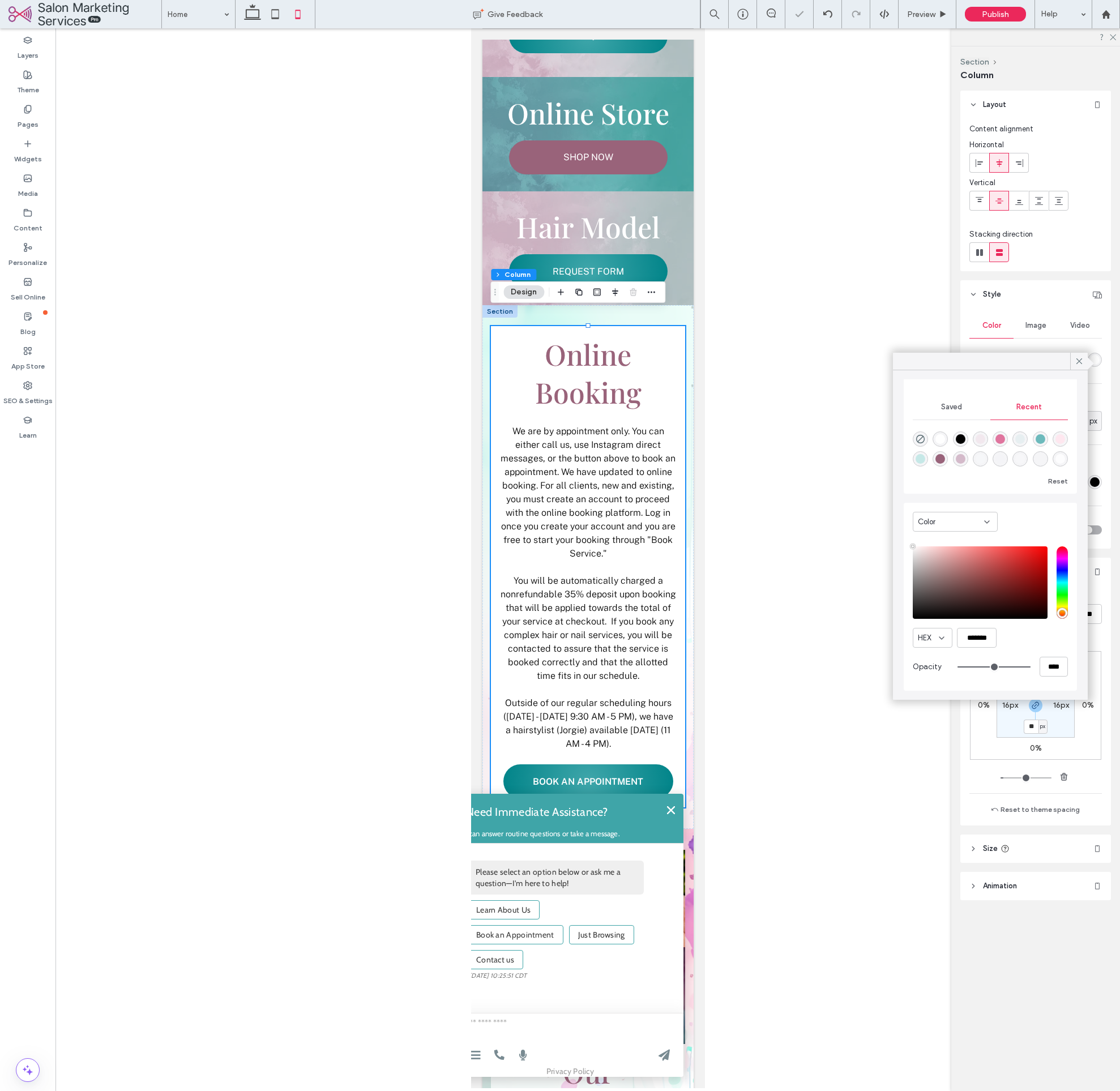
type input "**"
type input "***"
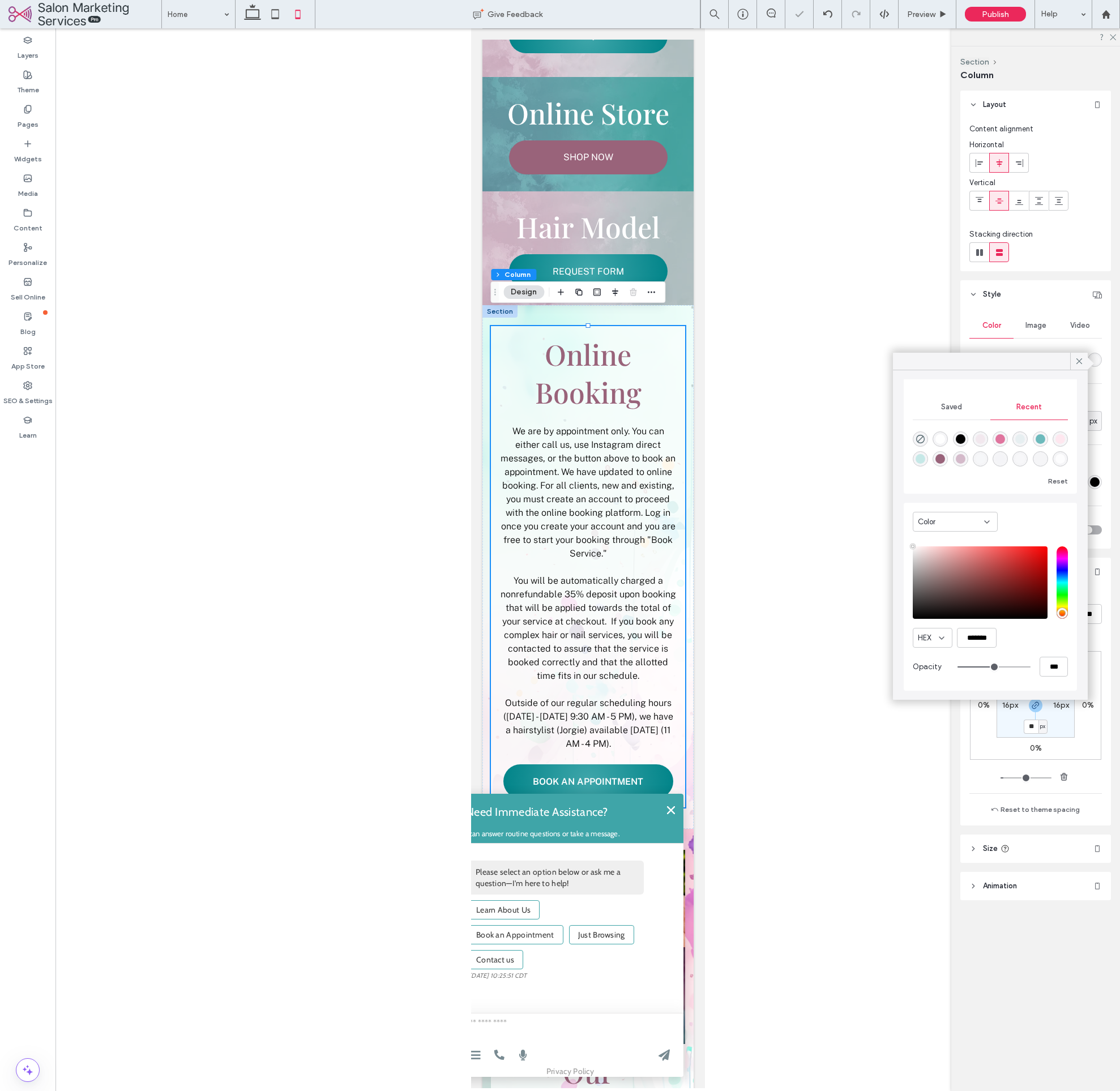
click at [996, 668] on input "range" at bounding box center [994, 667] width 73 height 1
type input "**"
type input "***"
click at [992, 668] on input "range" at bounding box center [994, 667] width 73 height 1
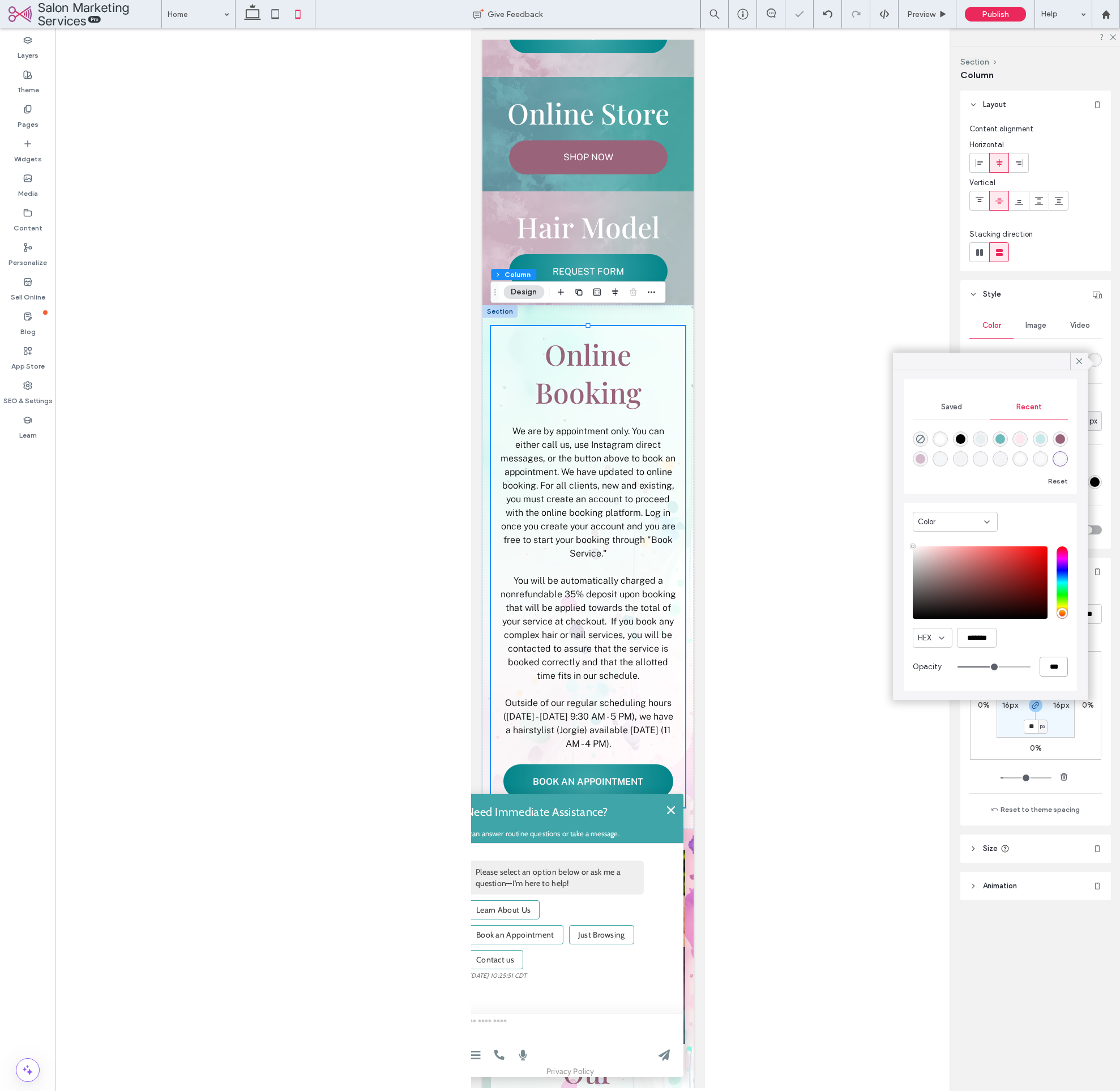
click at [1062, 674] on input "***" at bounding box center [1053, 667] width 28 height 20
drag, startPoint x: 1062, startPoint y: 674, endPoint x: 1049, endPoint y: 671, distance: 13.3
click at [1062, 674] on input "***" at bounding box center [1053, 667] width 28 height 20
click at [1050, 671] on input "***" at bounding box center [1053, 667] width 28 height 20
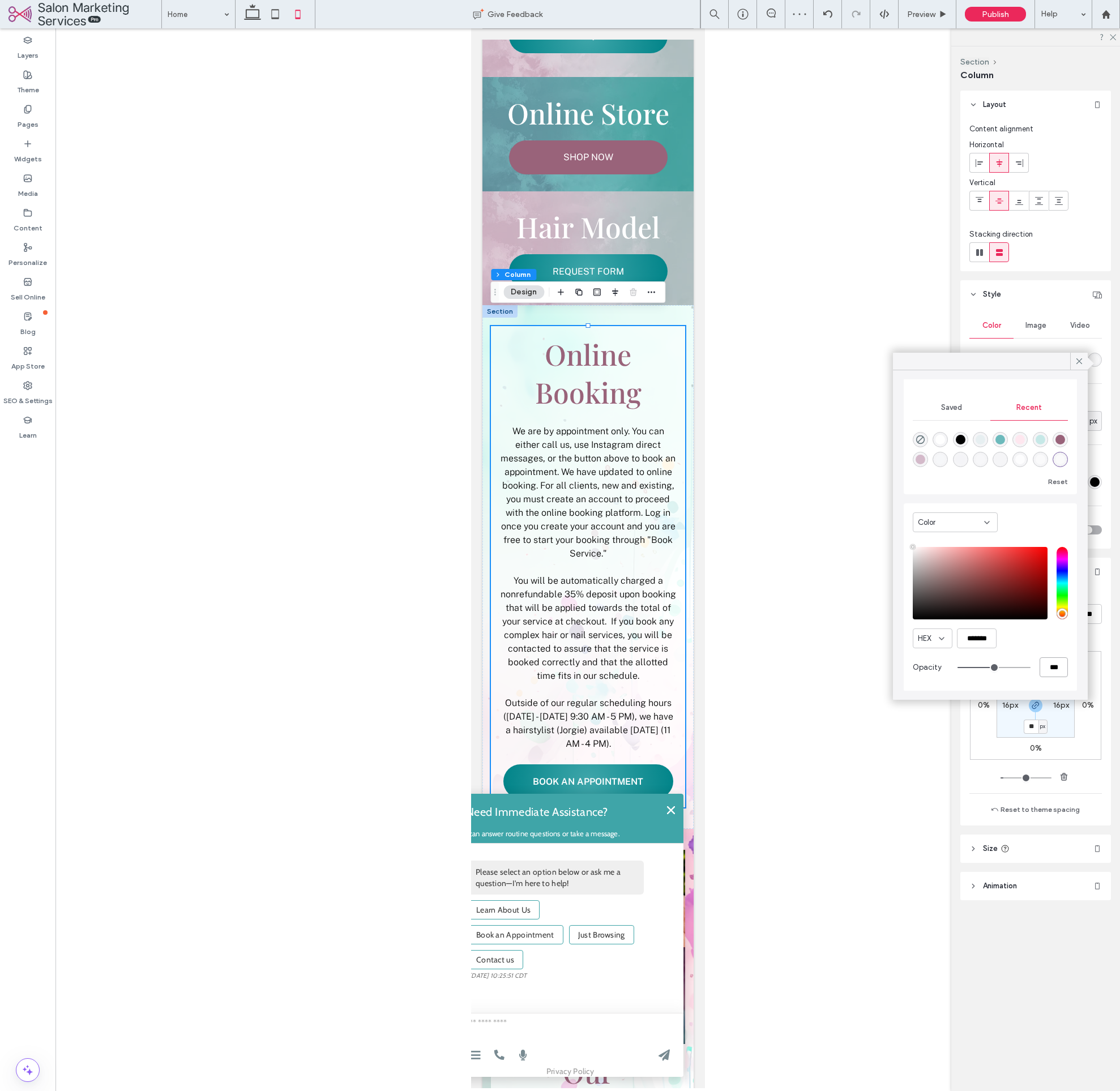
click at [1050, 671] on input "***" at bounding box center [1053, 668] width 28 height 20
click at [1050, 671] on input "***" at bounding box center [1053, 668] width 28 height 20
type input "*"
type input "**"
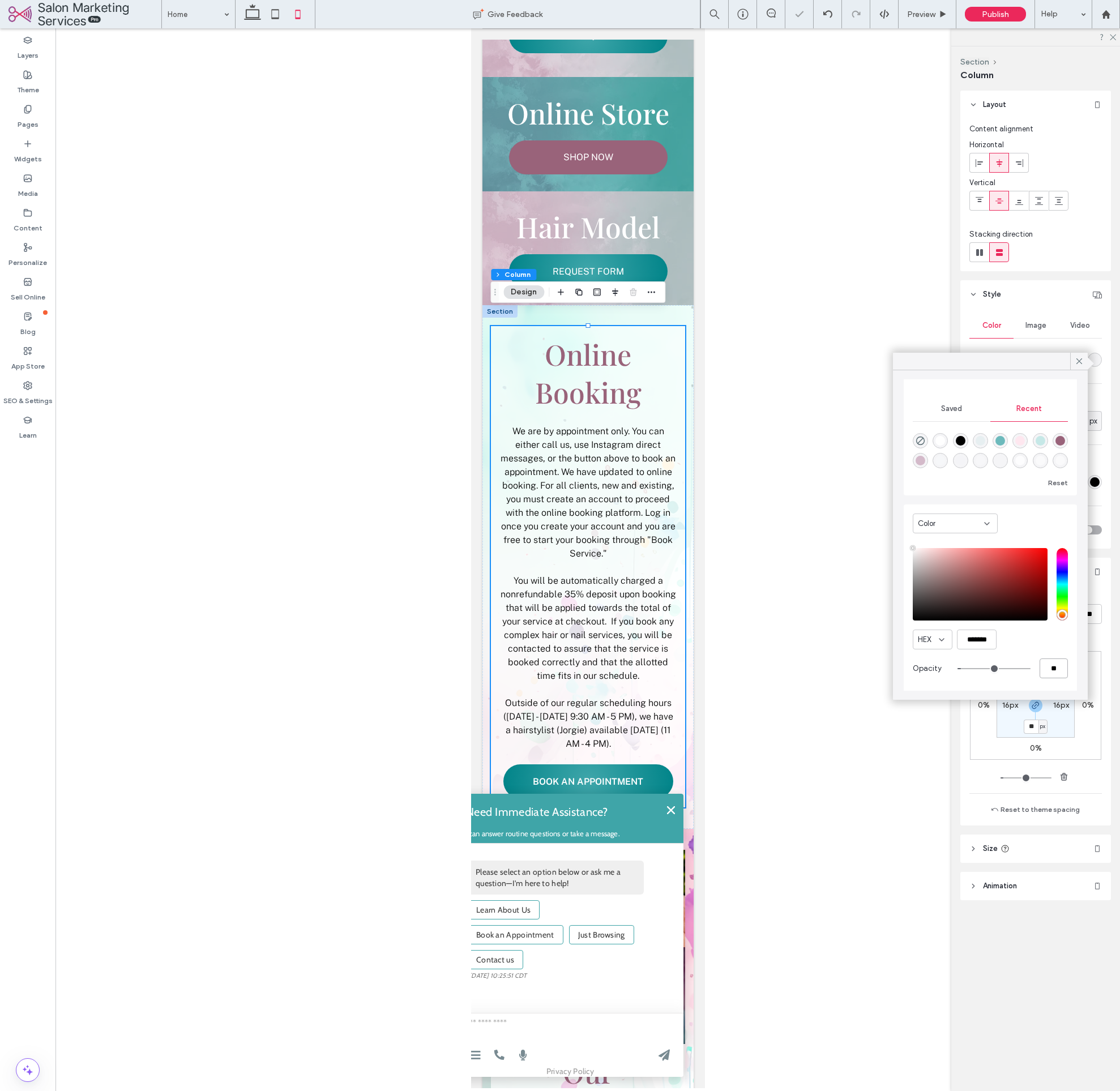
type input "***"
click at [804, 700] on div at bounding box center [587, 558] width 1065 height 1060
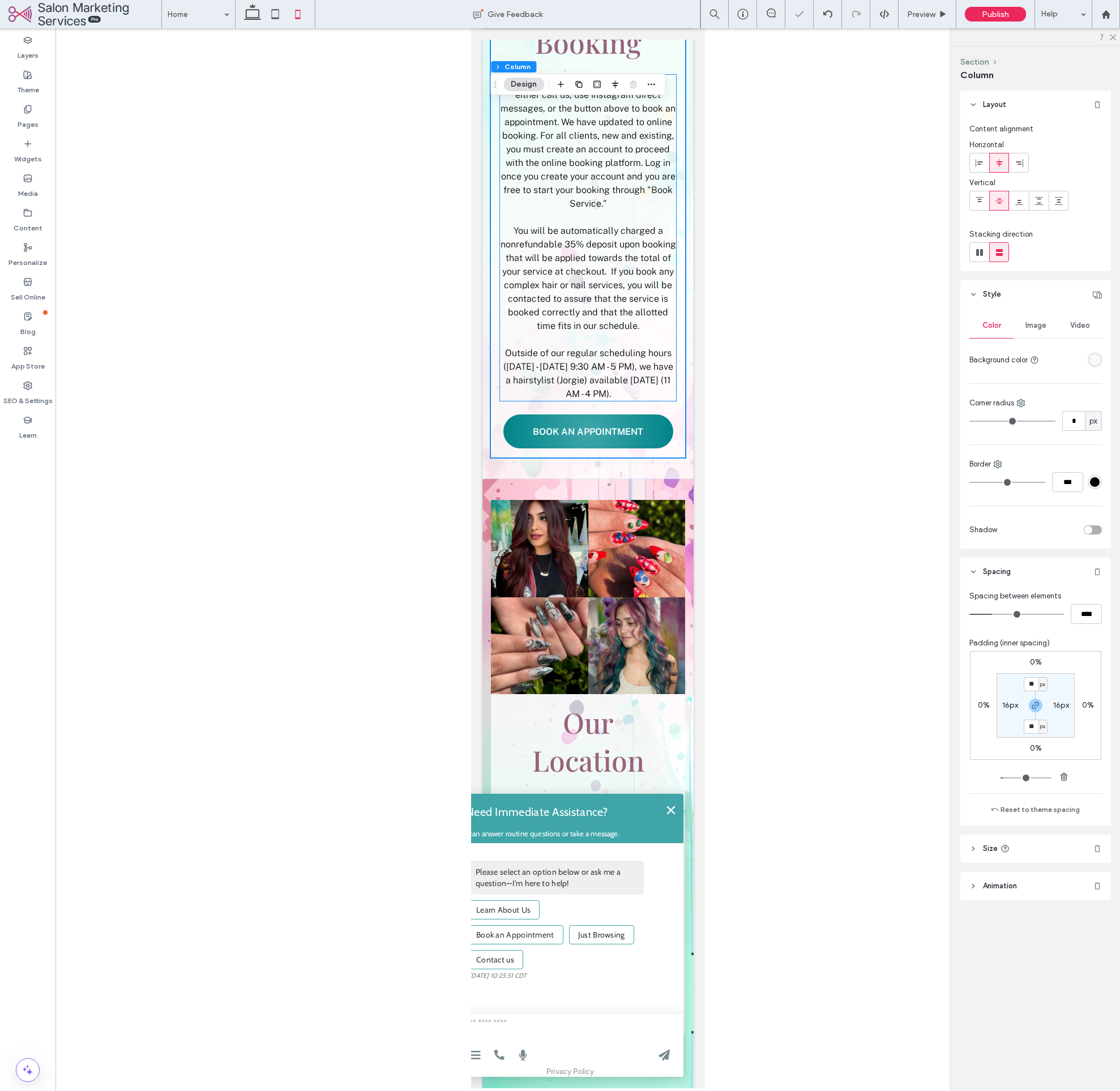
scroll to position [1061, 0]
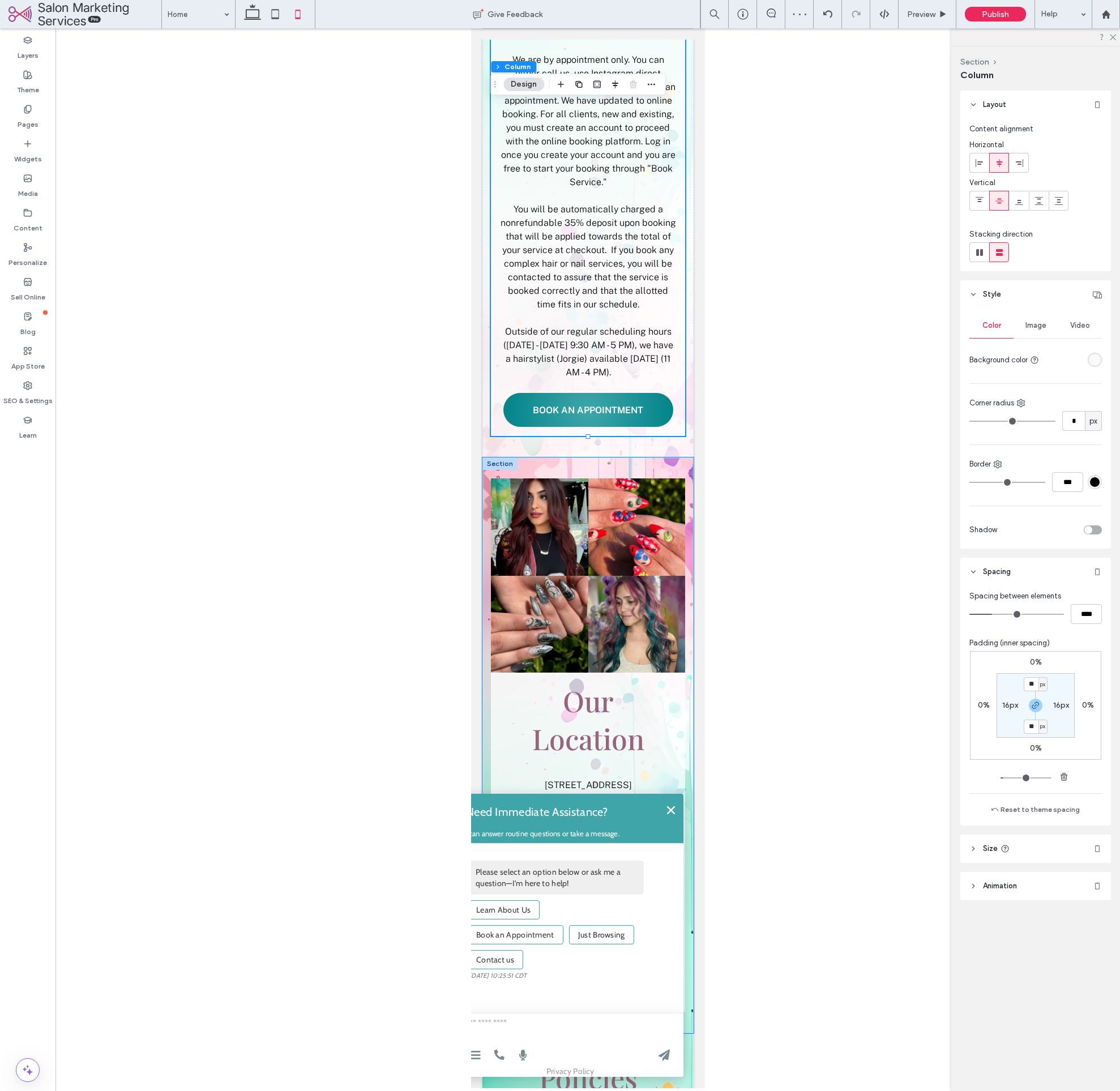
click at [683, 457] on div "Button Button Button Button Our Location 7171 Southwest 24th Street, Miami, Flo…" at bounding box center [587, 745] width 211 height 576
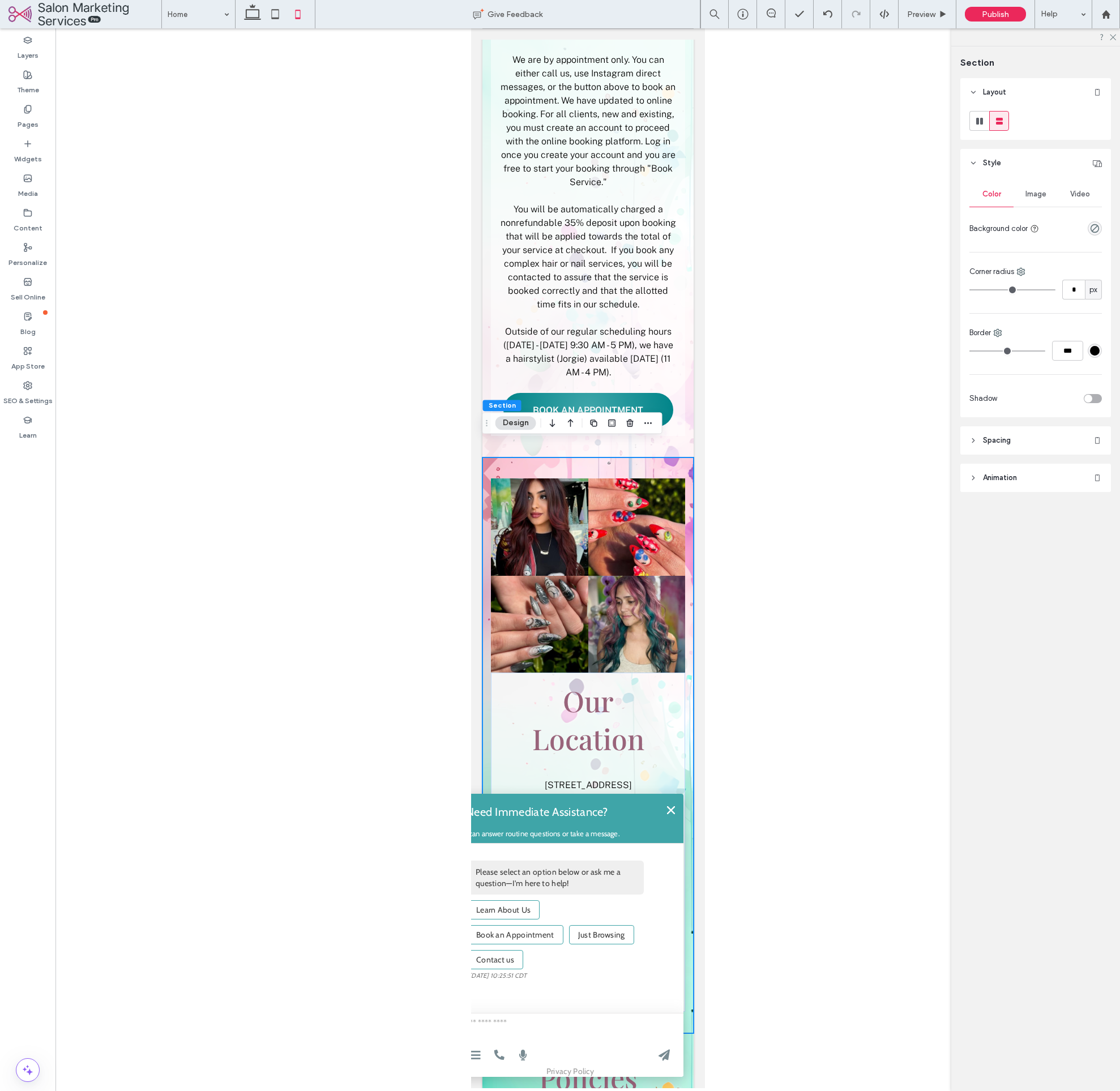
click at [1046, 196] on span "Image" at bounding box center [1037, 194] width 21 height 9
click at [986, 200] on div "Color" at bounding box center [992, 194] width 44 height 25
drag, startPoint x: 1039, startPoint y: 197, endPoint x: 922, endPoint y: 251, distance: 128.9
click at [1039, 196] on span "Image" at bounding box center [1037, 194] width 21 height 9
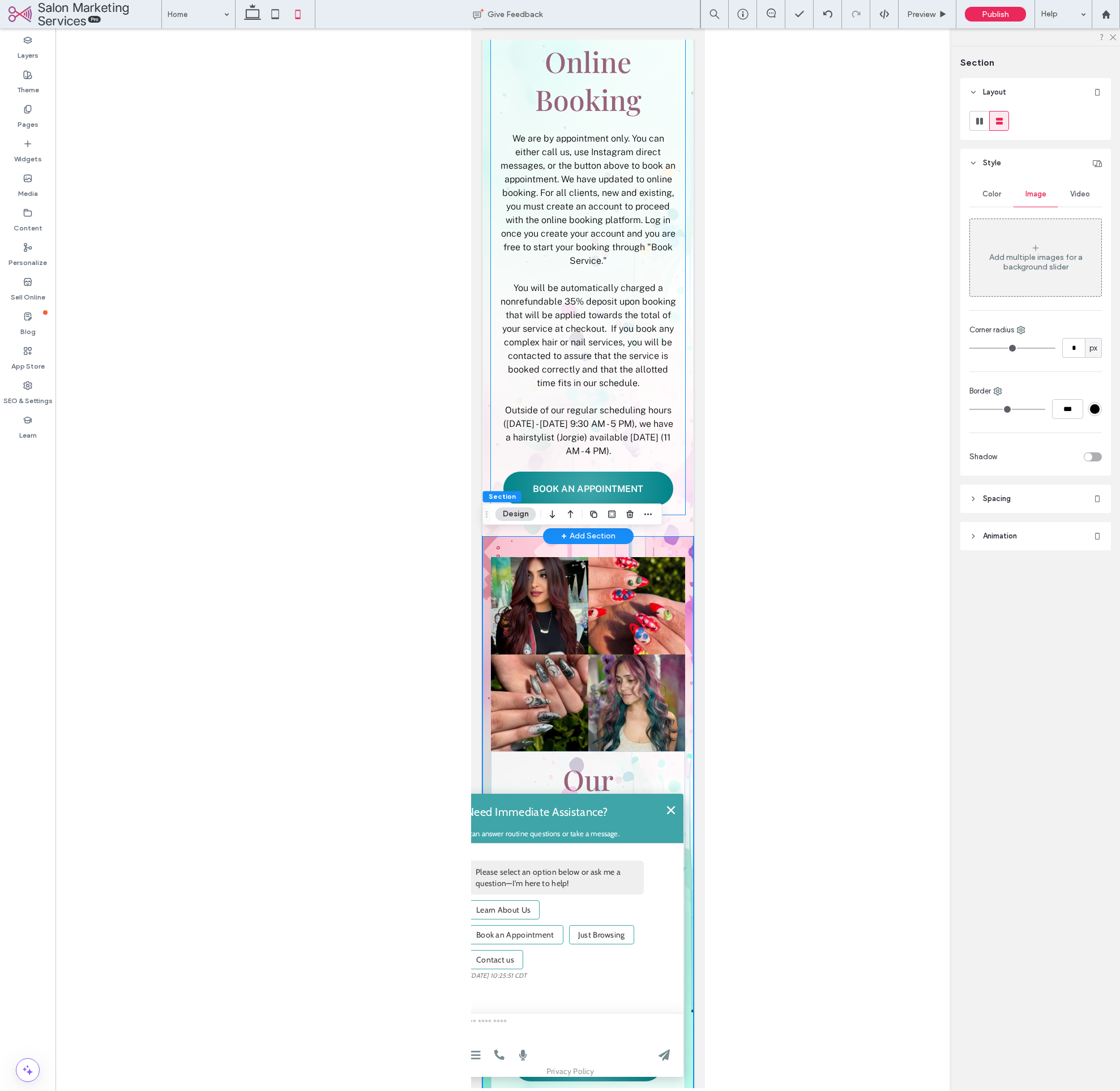
scroll to position [968, 0]
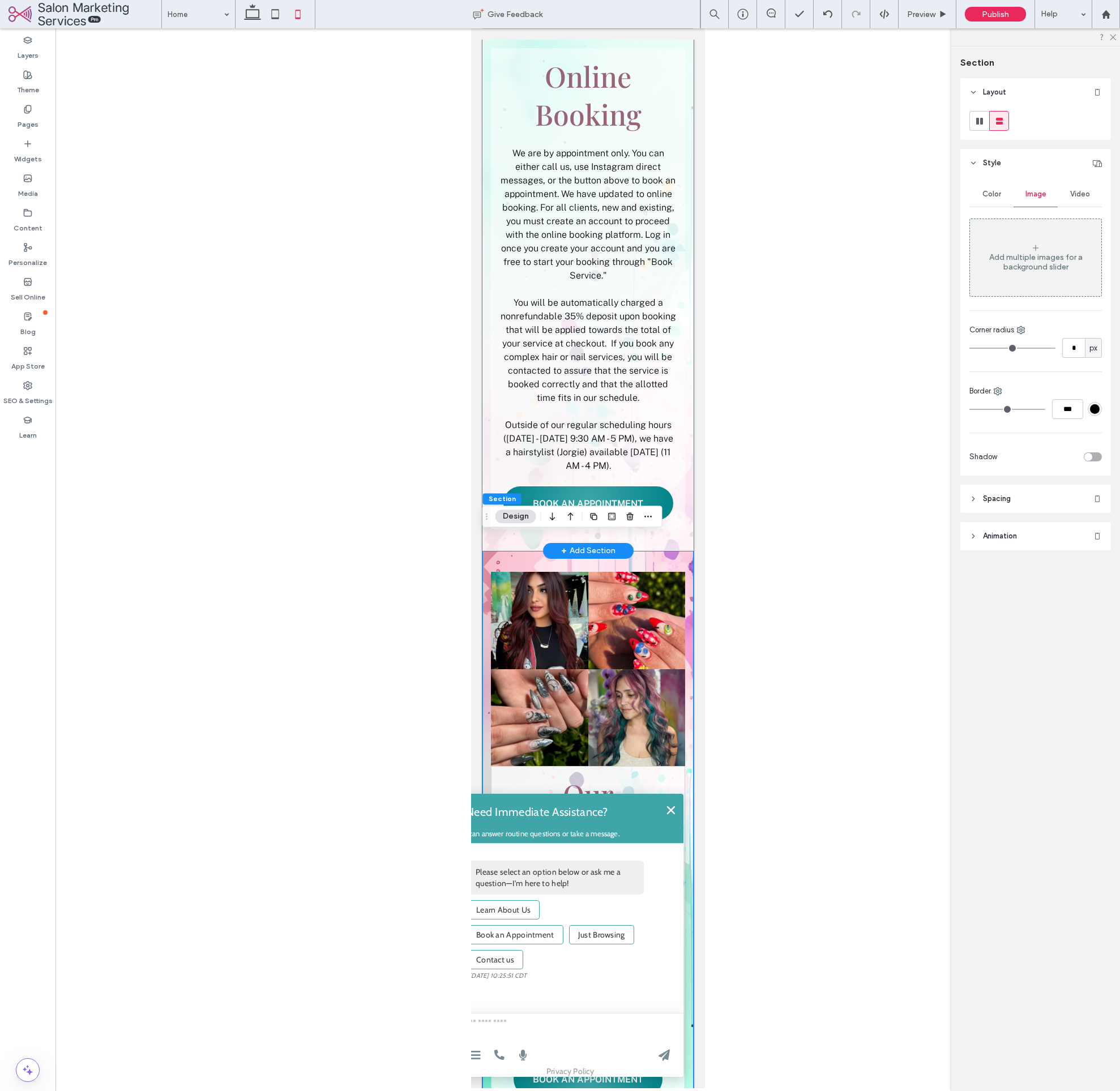
click at [690, 431] on div "Online Booking We are by appointment only. You can either call us, use Instagra…" at bounding box center [587, 289] width 211 height 523
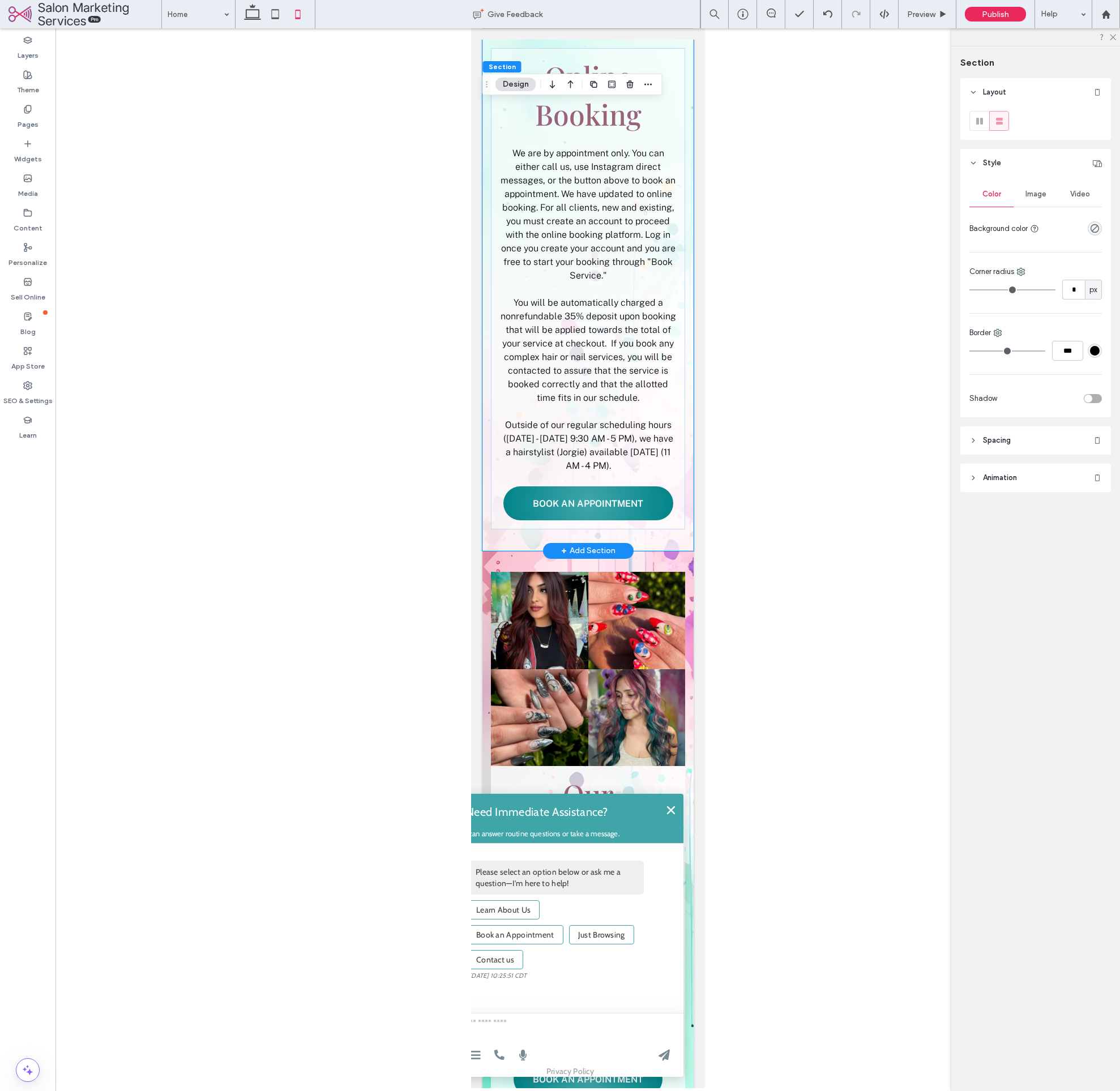
click at [691, 436] on div "Online Booking We are by appointment only. You can either call us, use Instagra…" at bounding box center [587, 289] width 211 height 523
click at [1043, 200] on div "Image" at bounding box center [1036, 194] width 44 height 25
click at [1041, 279] on div "Add multiple images for a background slider" at bounding box center [1036, 257] width 131 height 75
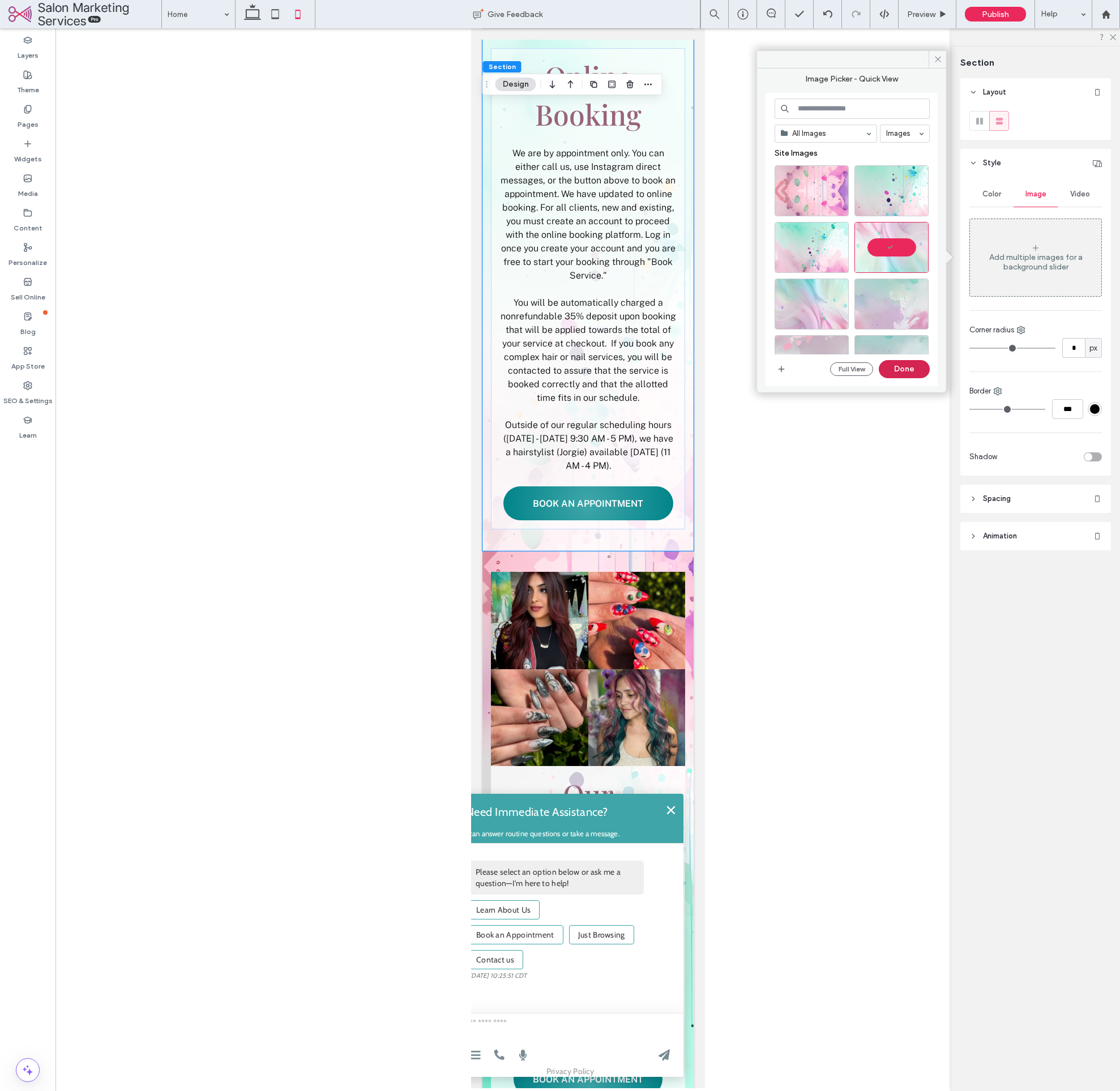
click at [914, 368] on button "Done" at bounding box center [904, 369] width 51 height 18
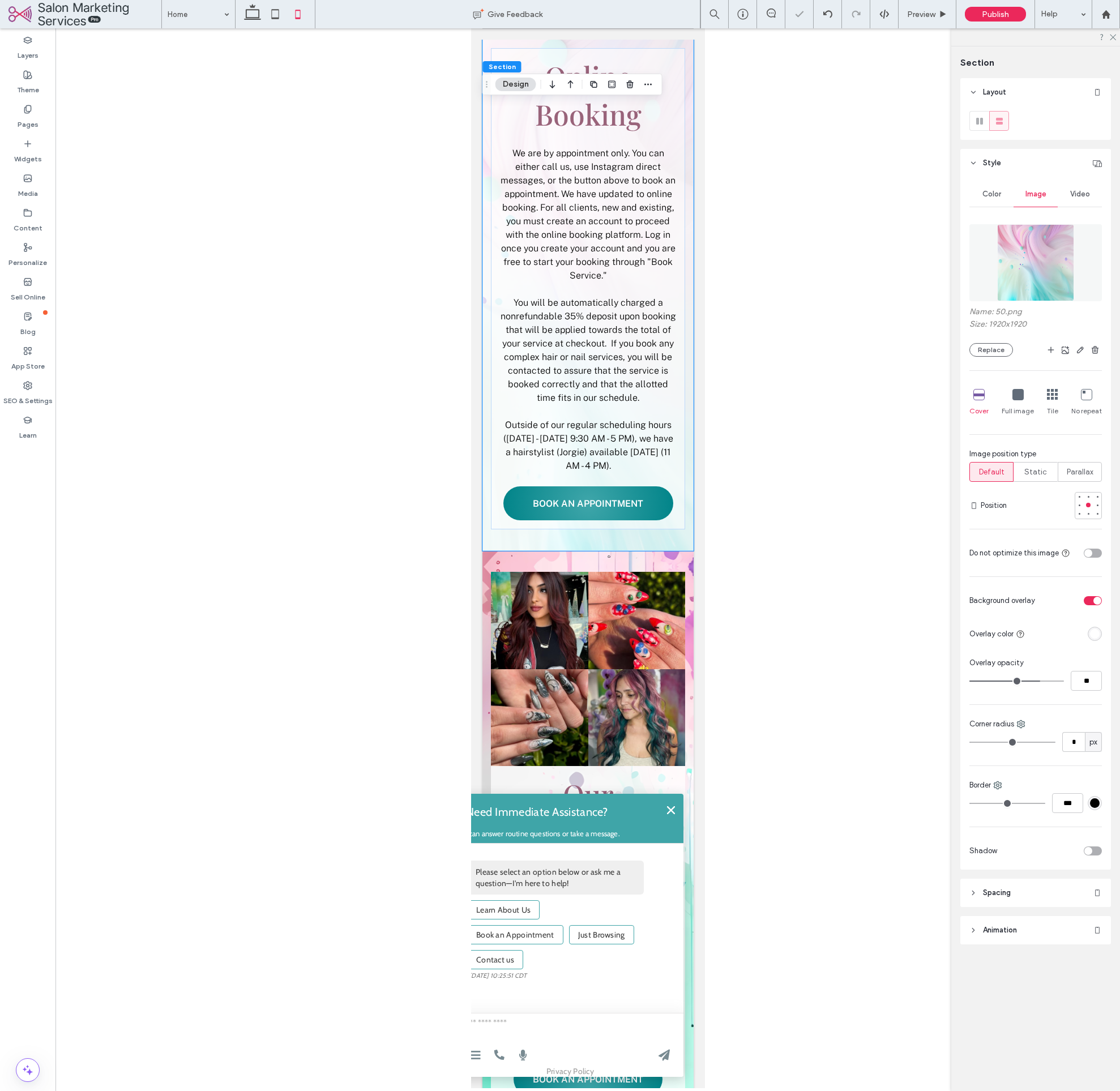
click at [1092, 602] on div "toggle" at bounding box center [1093, 601] width 18 height 9
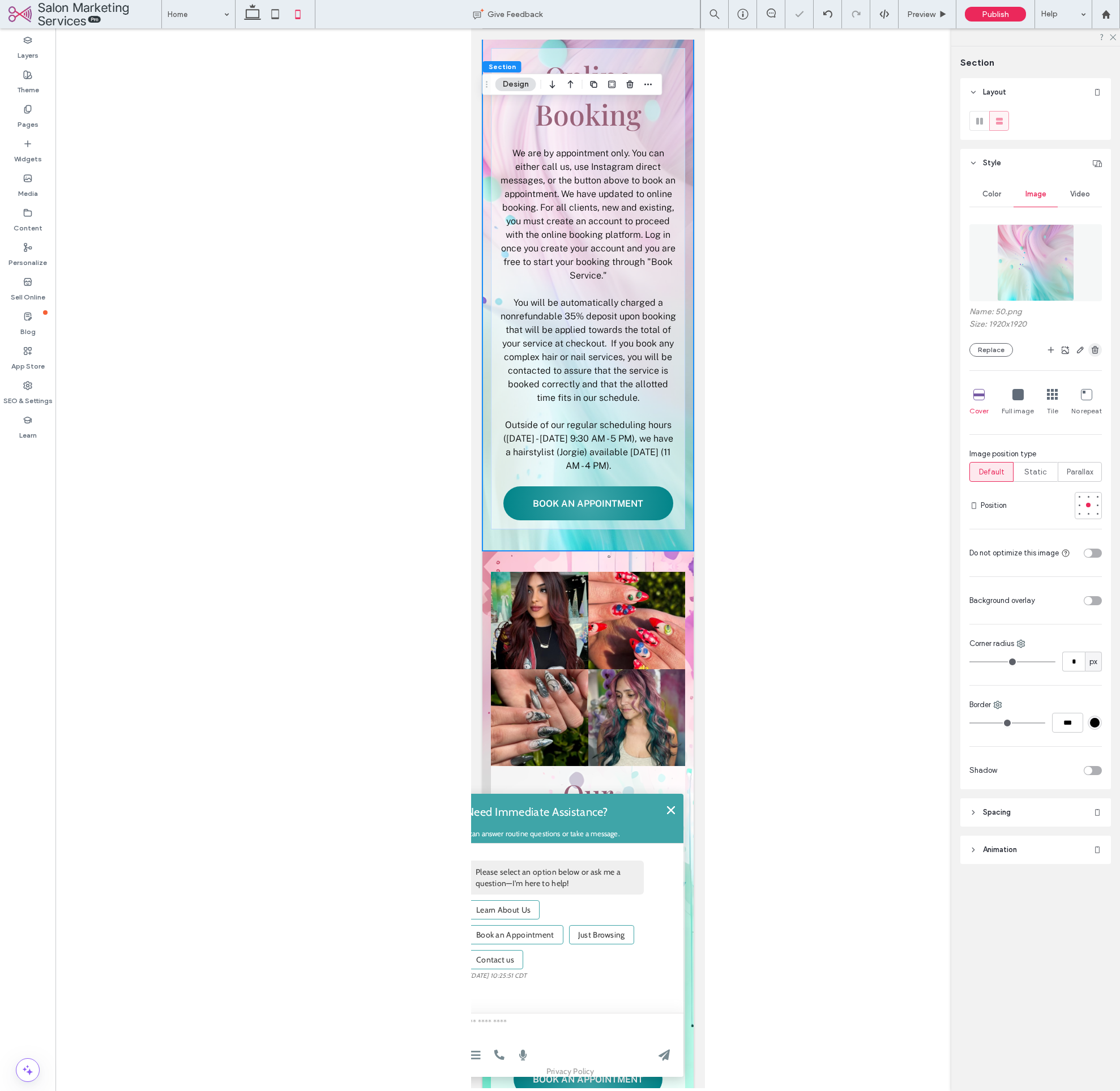
click at [1096, 352] on use "button" at bounding box center [1095, 350] width 7 height 8
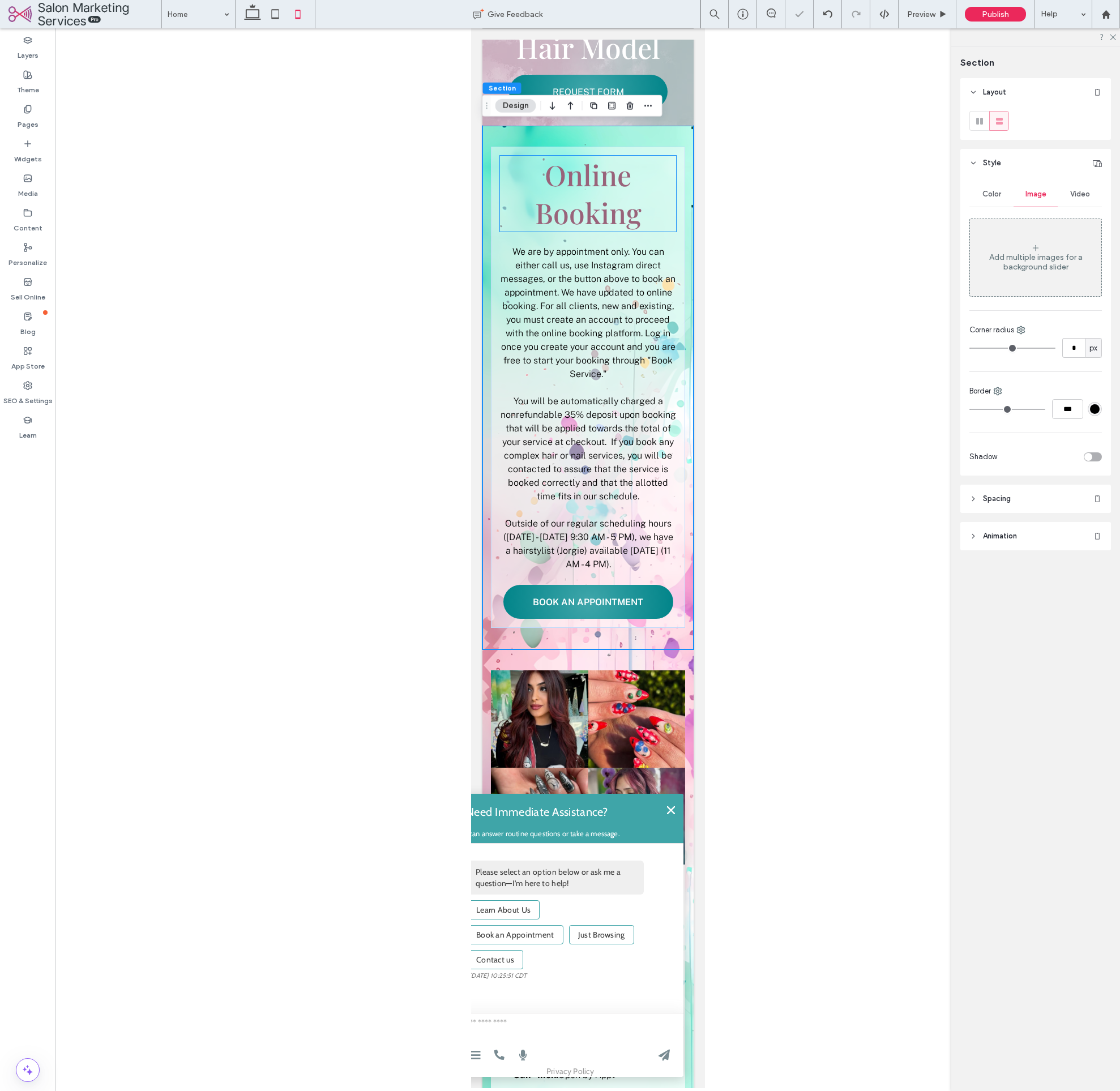
scroll to position [855, 0]
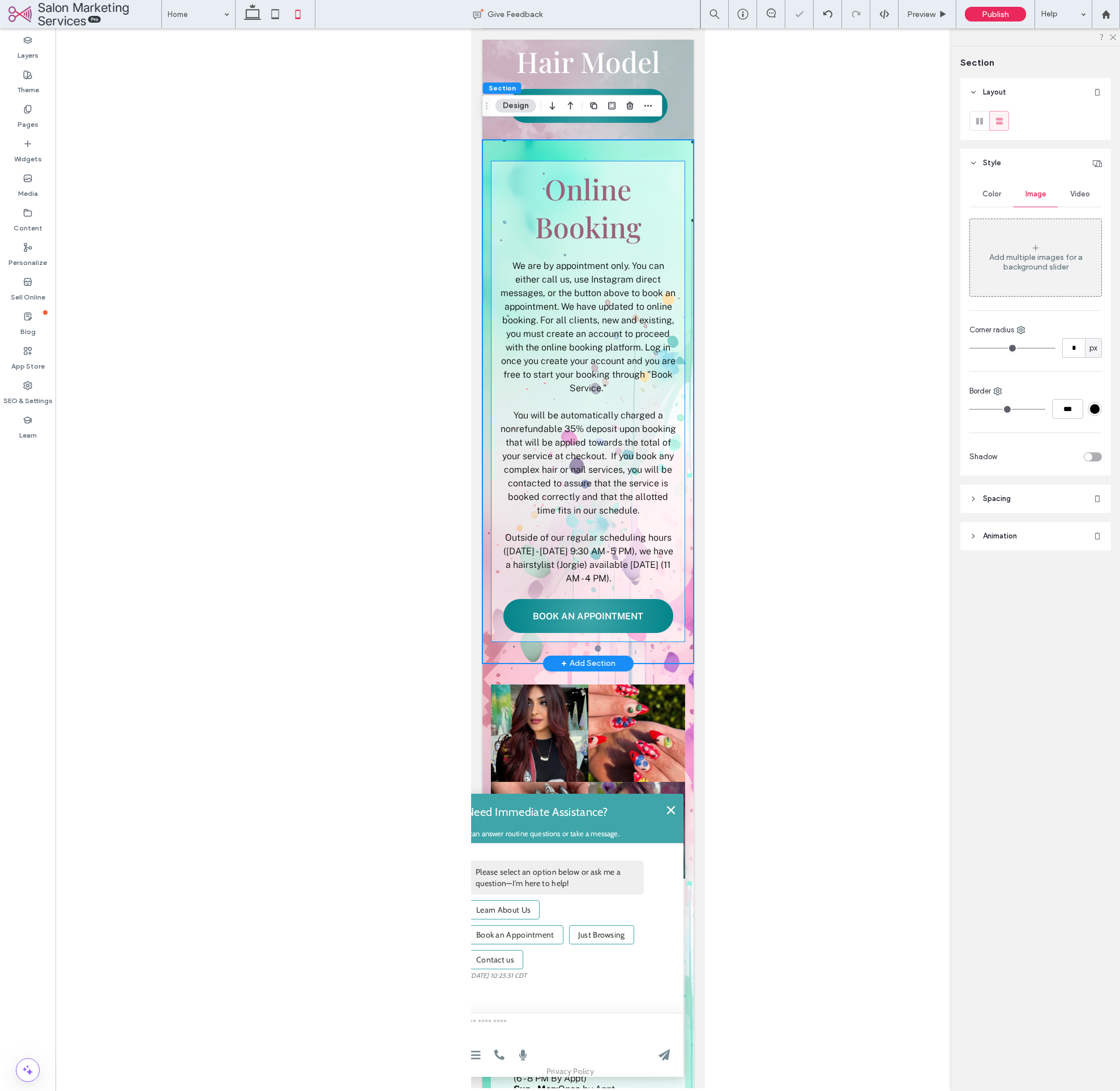
click at [680, 168] on div "Online Booking We are by appointment only. You can either call us, use Instagra…" at bounding box center [587, 401] width 194 height 481
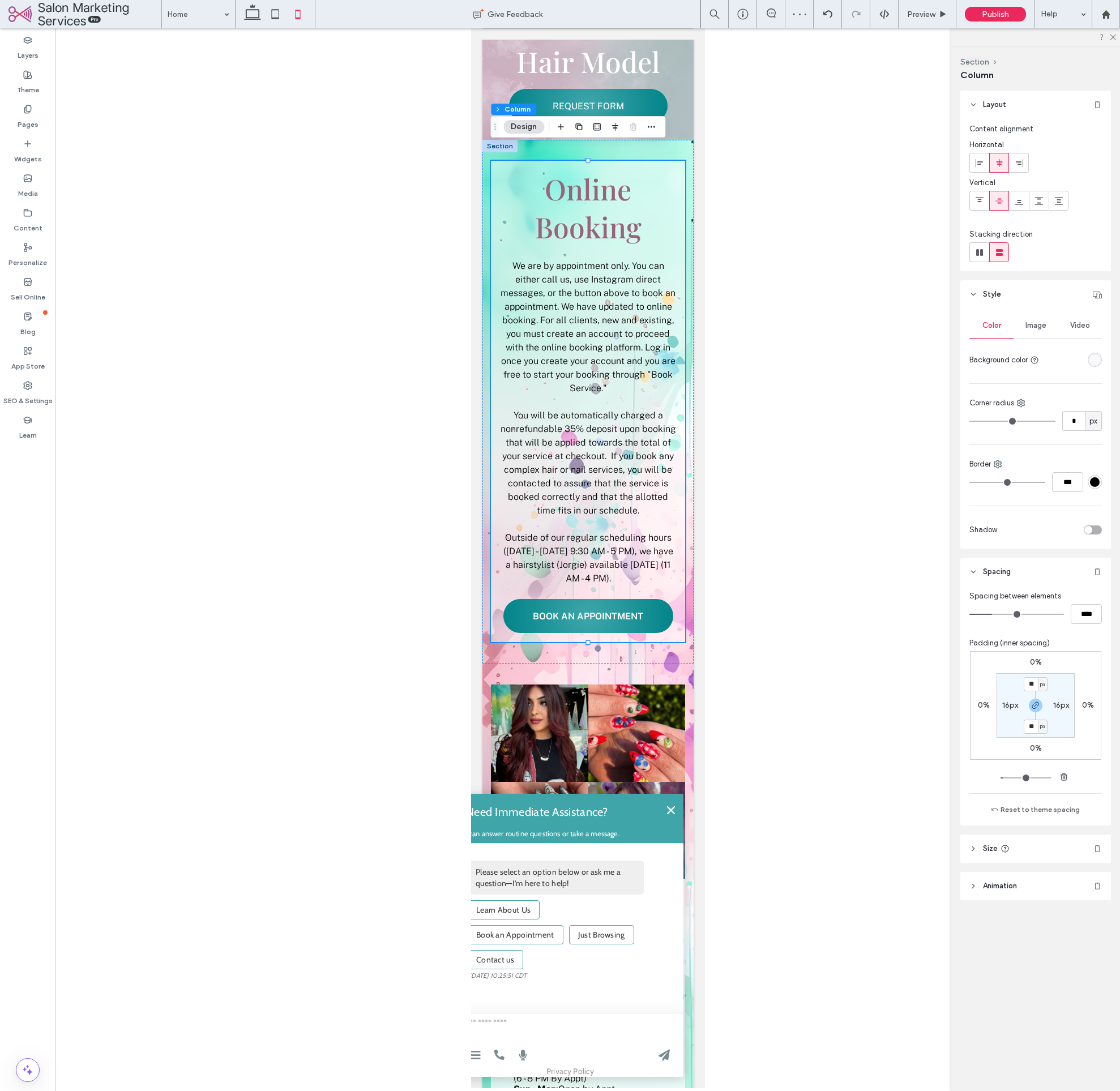
click at [1098, 362] on div "rgba(255, 255, 255, 0.5)" at bounding box center [1095, 360] width 10 height 10
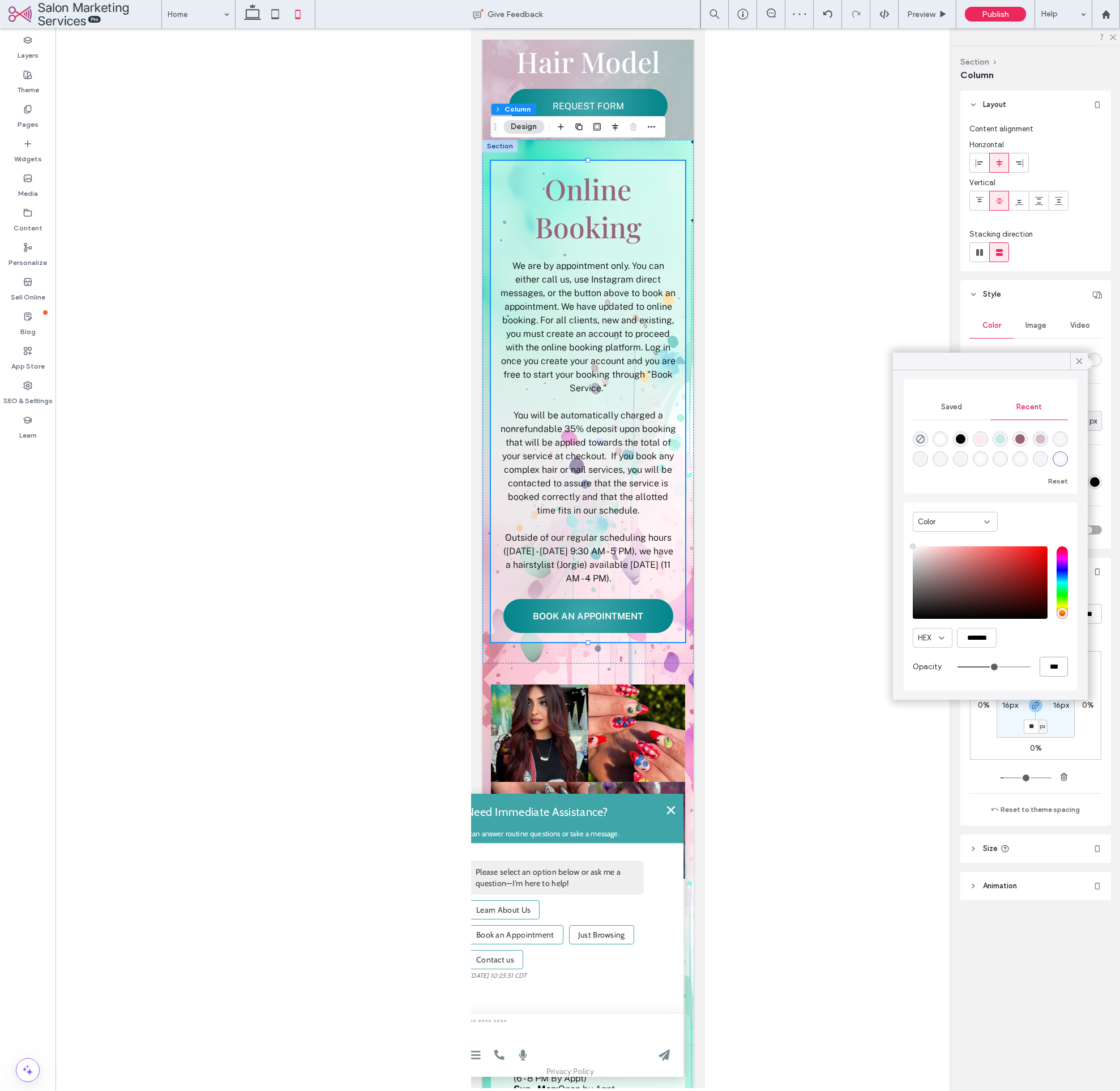
scroll to position [86, 0]
click at [1052, 660] on input "***" at bounding box center [1053, 667] width 28 height 20
type input "*"
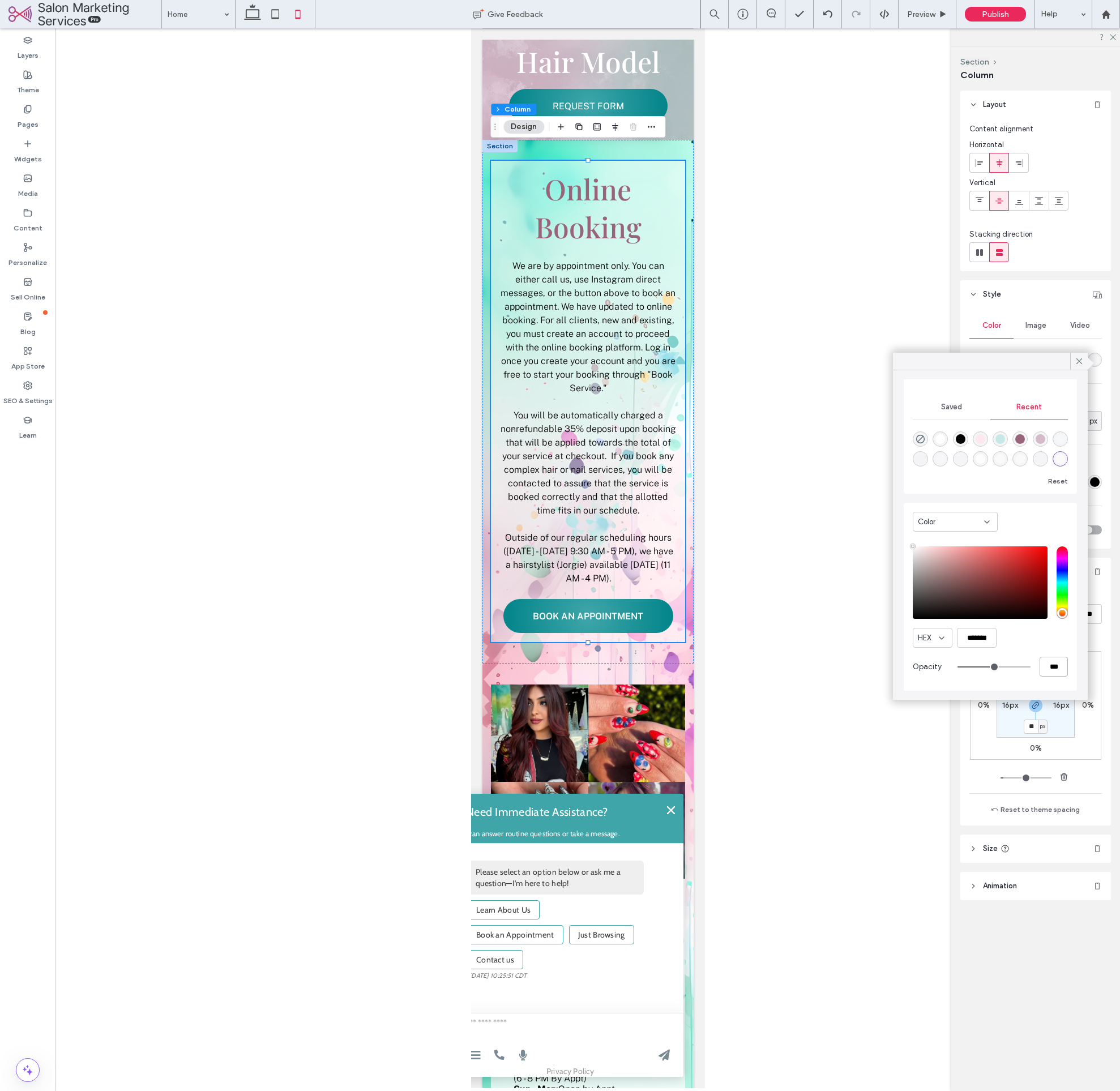
type input "**"
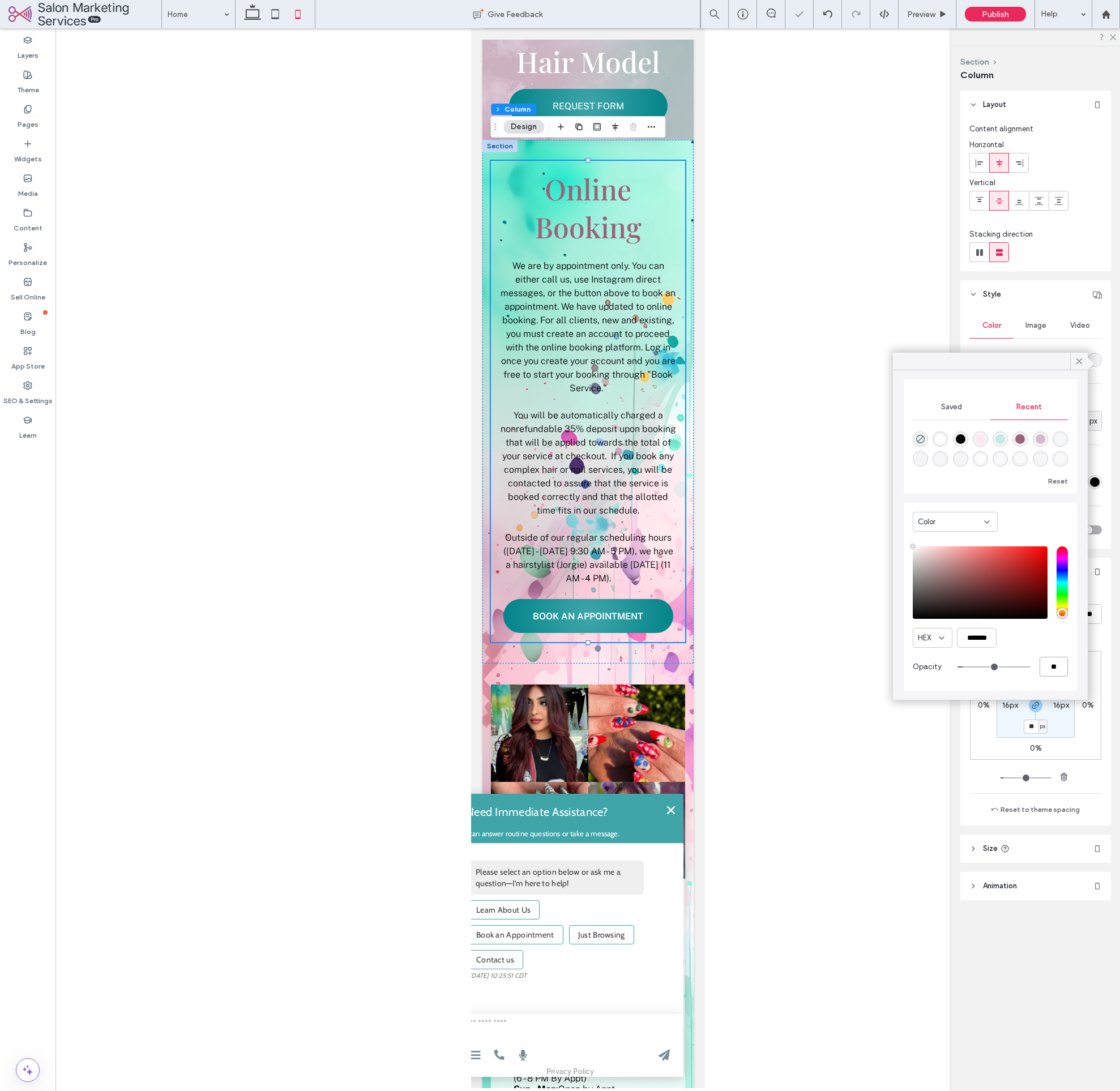
type input "**"
type input "***"
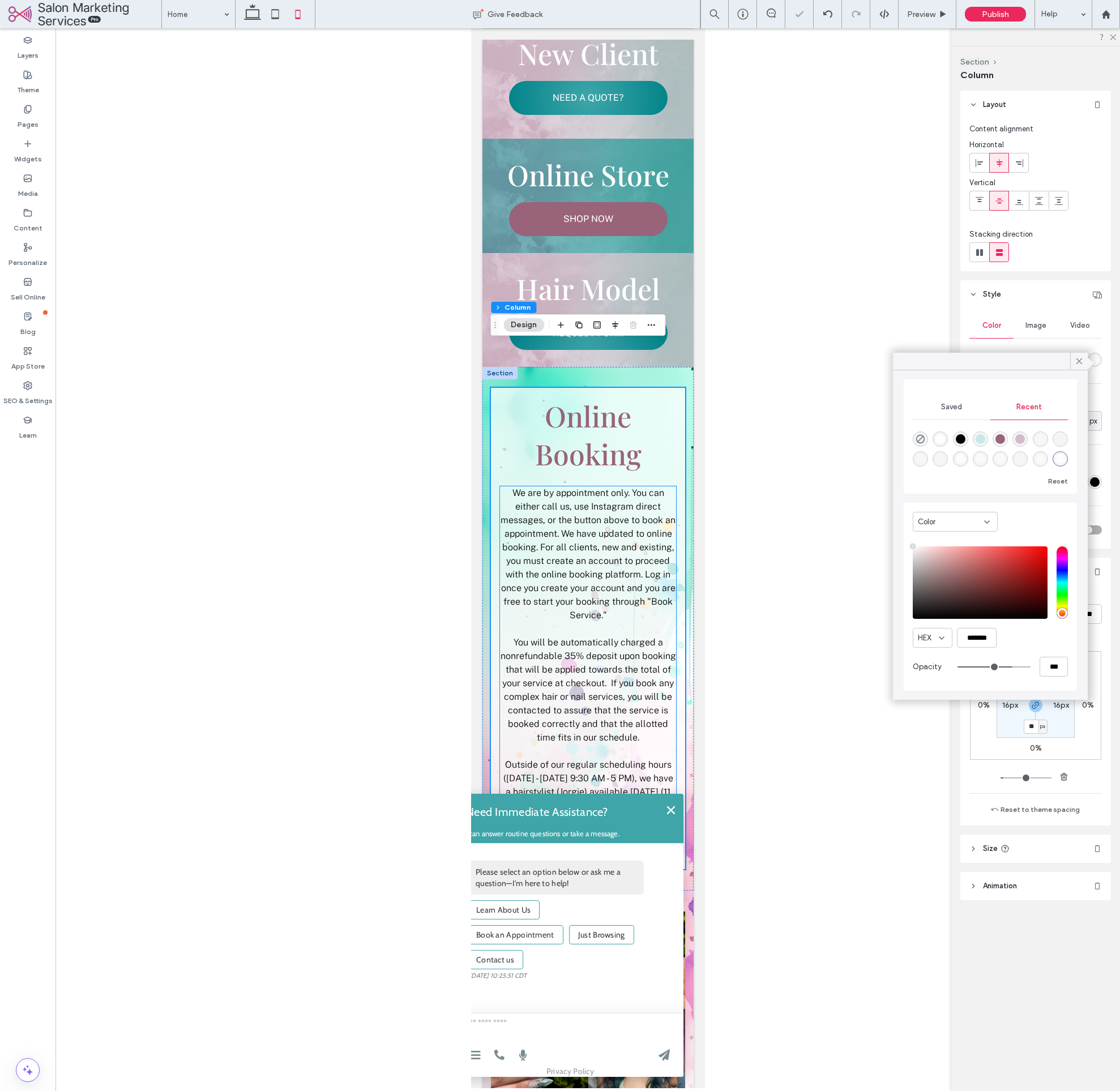
scroll to position [579, 0]
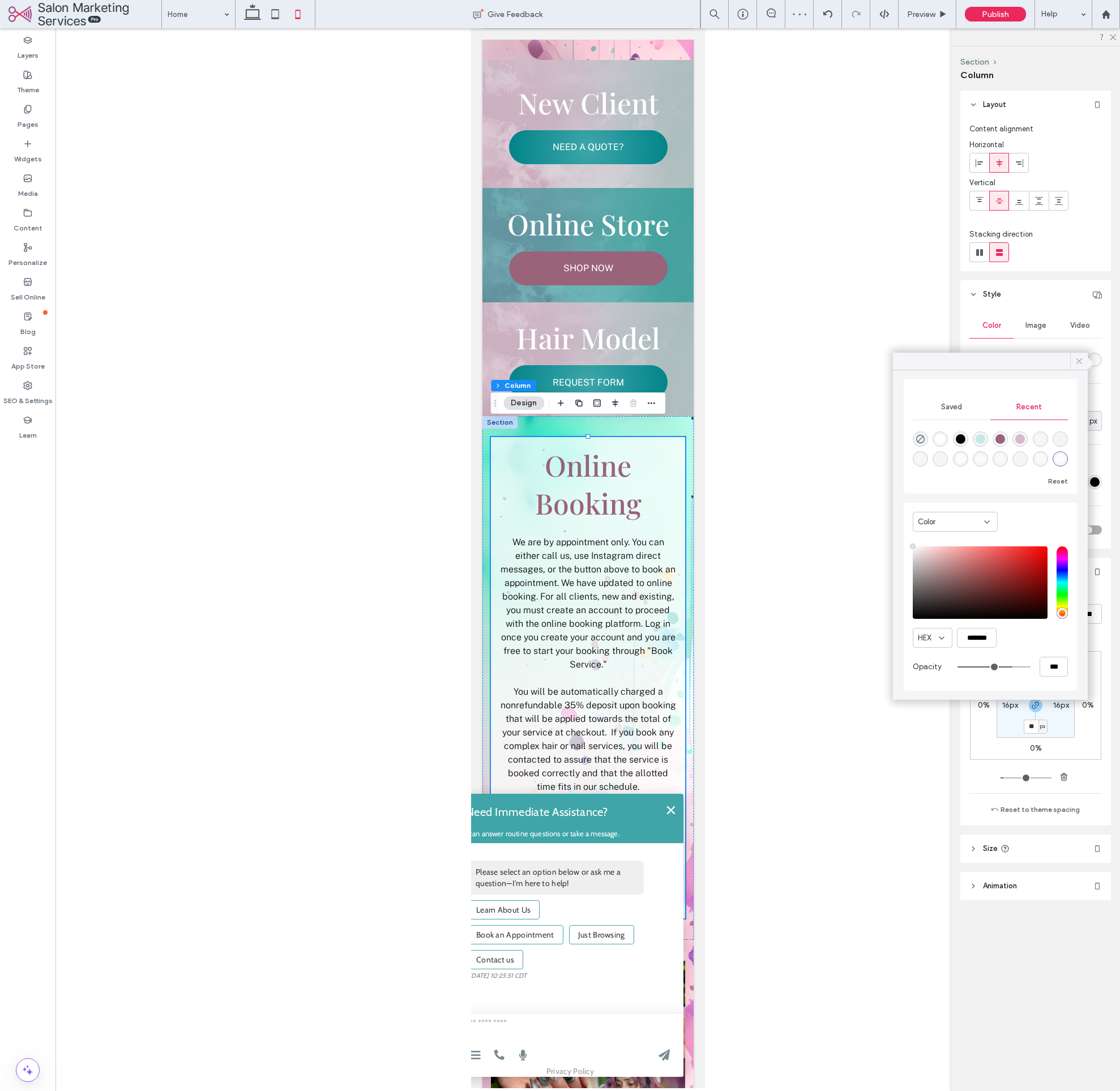
click at [1075, 362] on icon at bounding box center [1079, 361] width 10 height 10
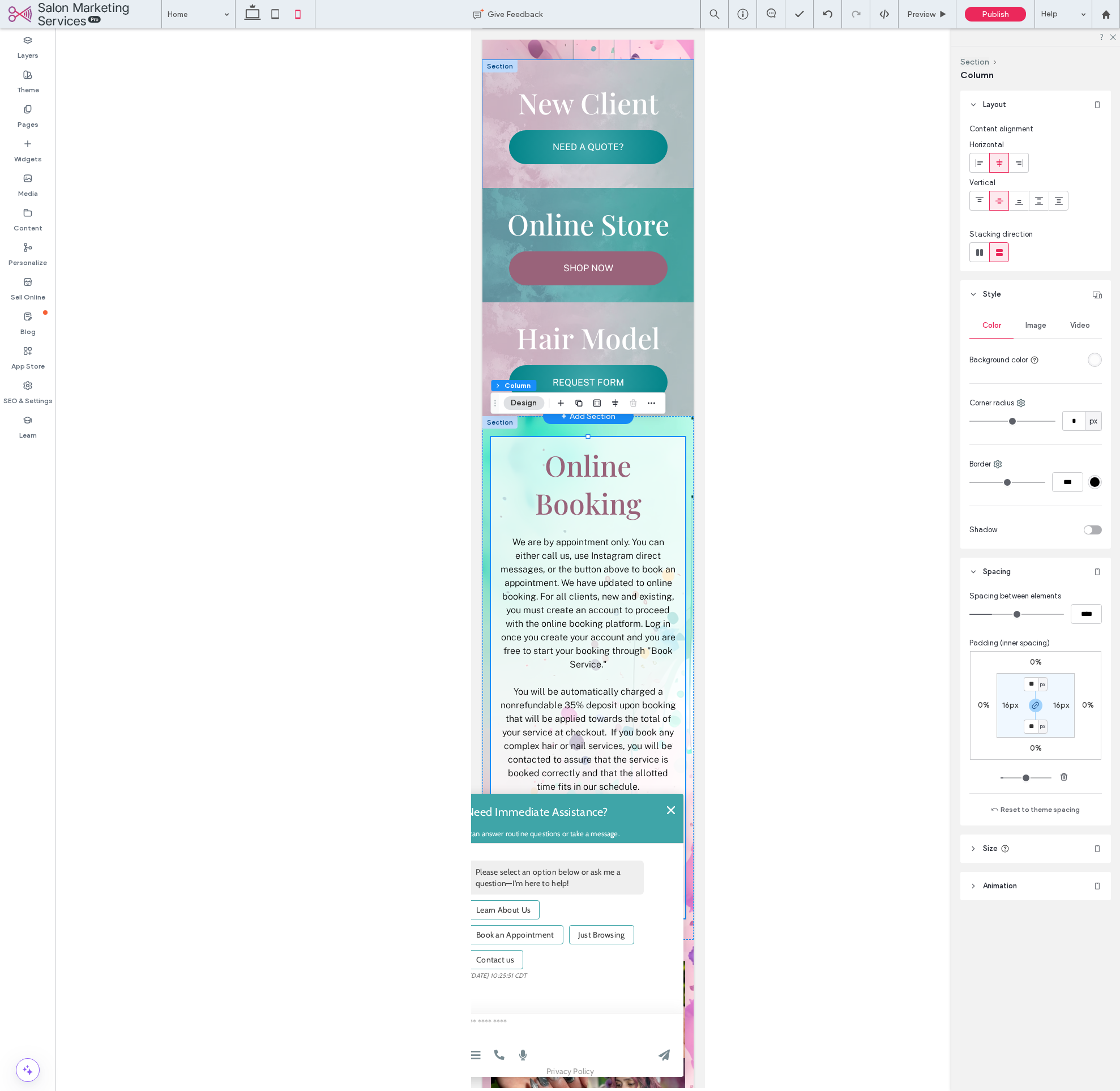
click at [689, 97] on div "New Client NEED A QUOTE?" at bounding box center [587, 124] width 211 height 128
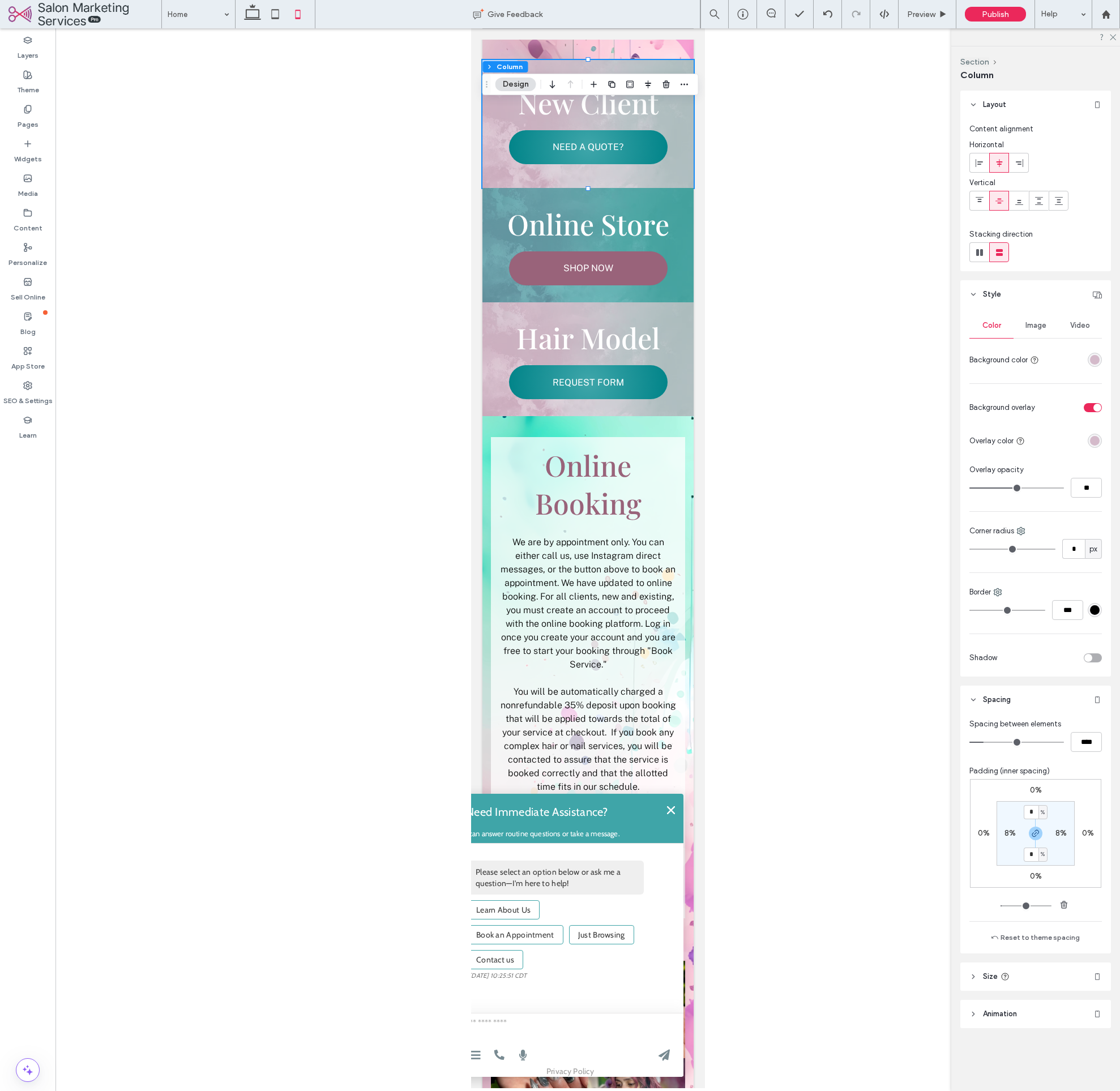
click at [1043, 324] on span "Image" at bounding box center [1037, 325] width 21 height 9
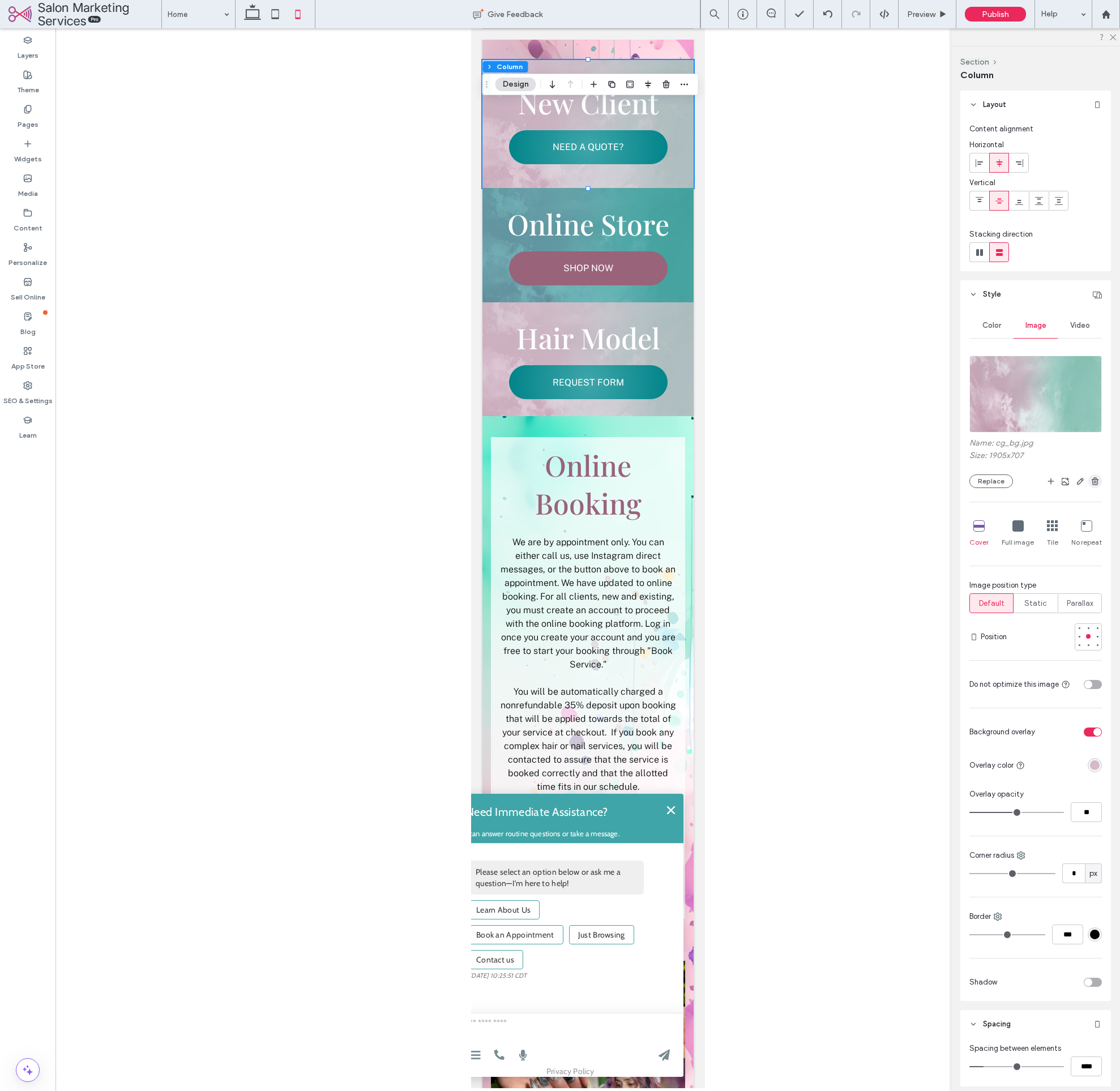
click at [1093, 486] on icon "button" at bounding box center [1096, 481] width 9 height 9
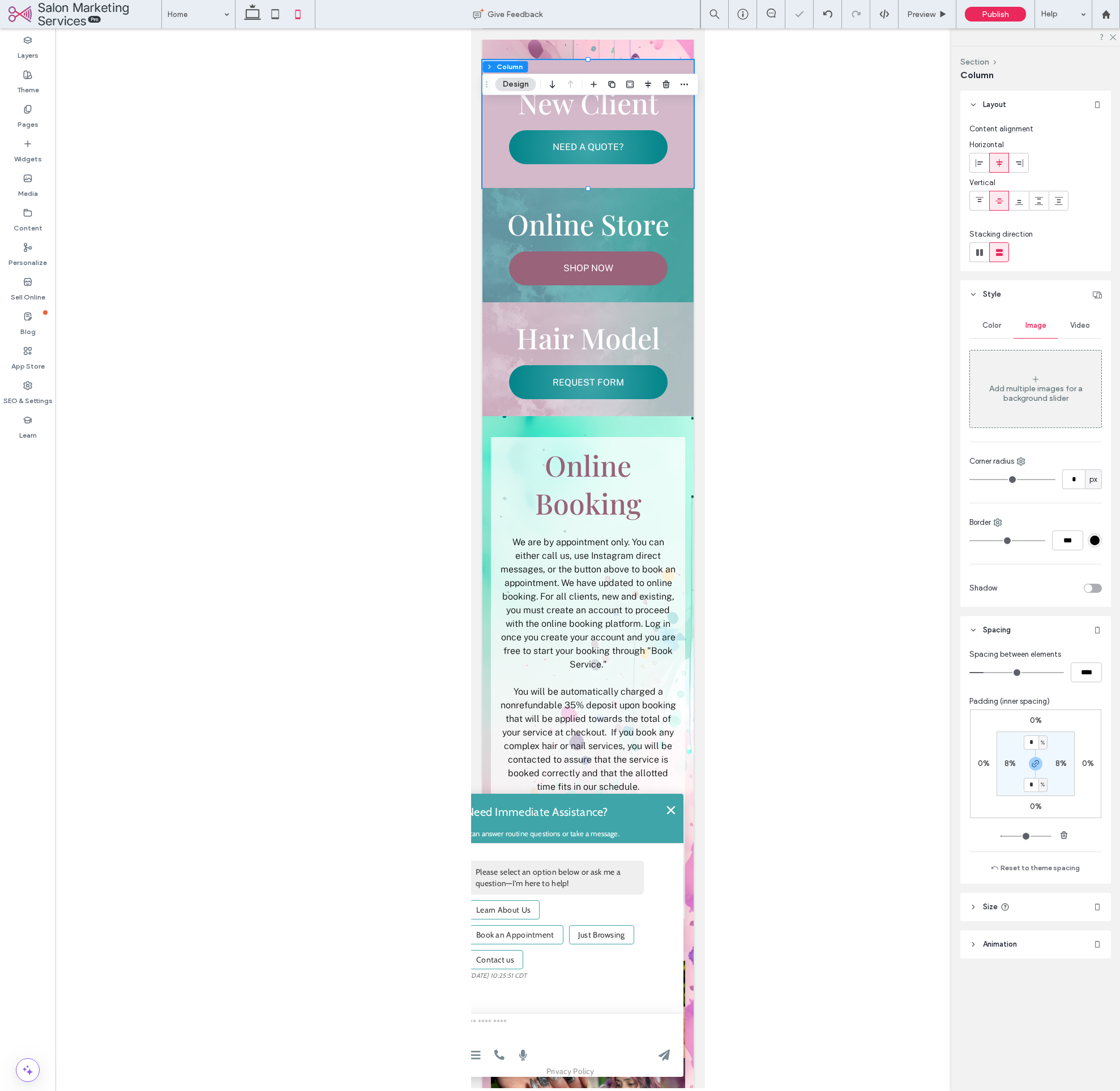
click at [1008, 329] on div "Color" at bounding box center [992, 325] width 44 height 25
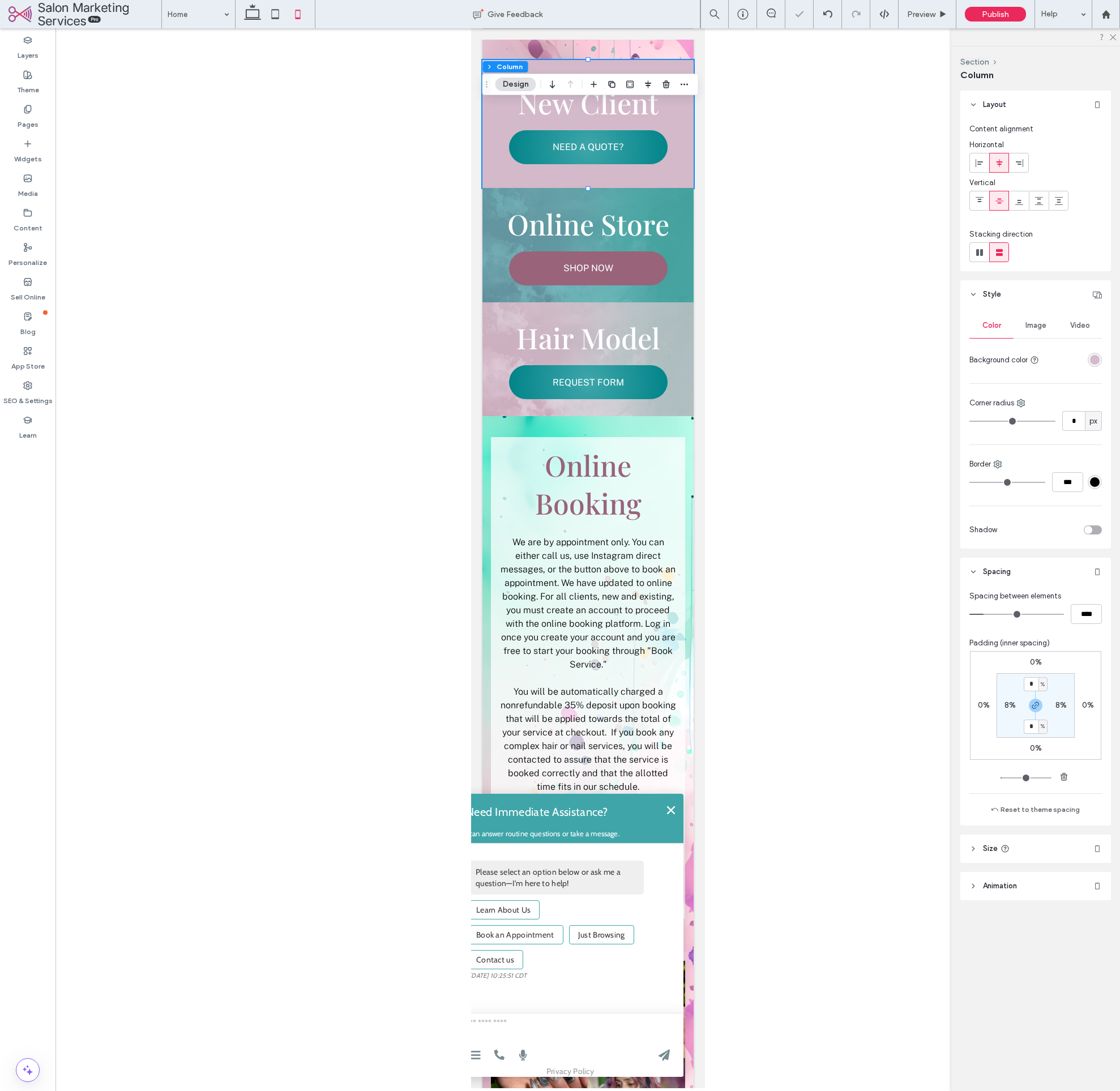
click at [1096, 363] on div "rgba(212, 186, 202, 1)" at bounding box center [1095, 360] width 10 height 10
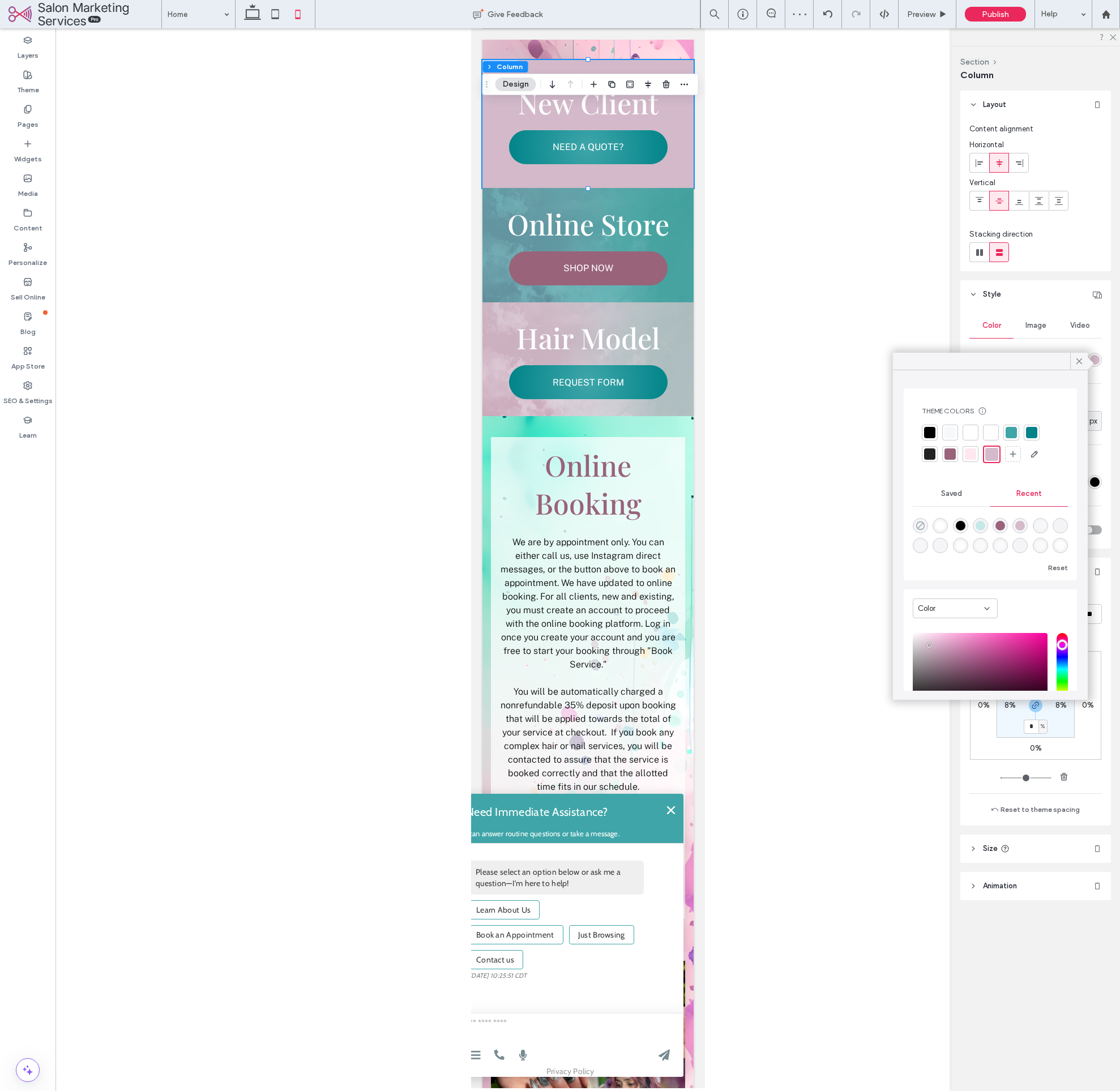
click at [921, 522] on use "rgba(0, 0, 0, 0)" at bounding box center [920, 525] width 8 height 8
type input "*******"
type input "*"
type input "**"
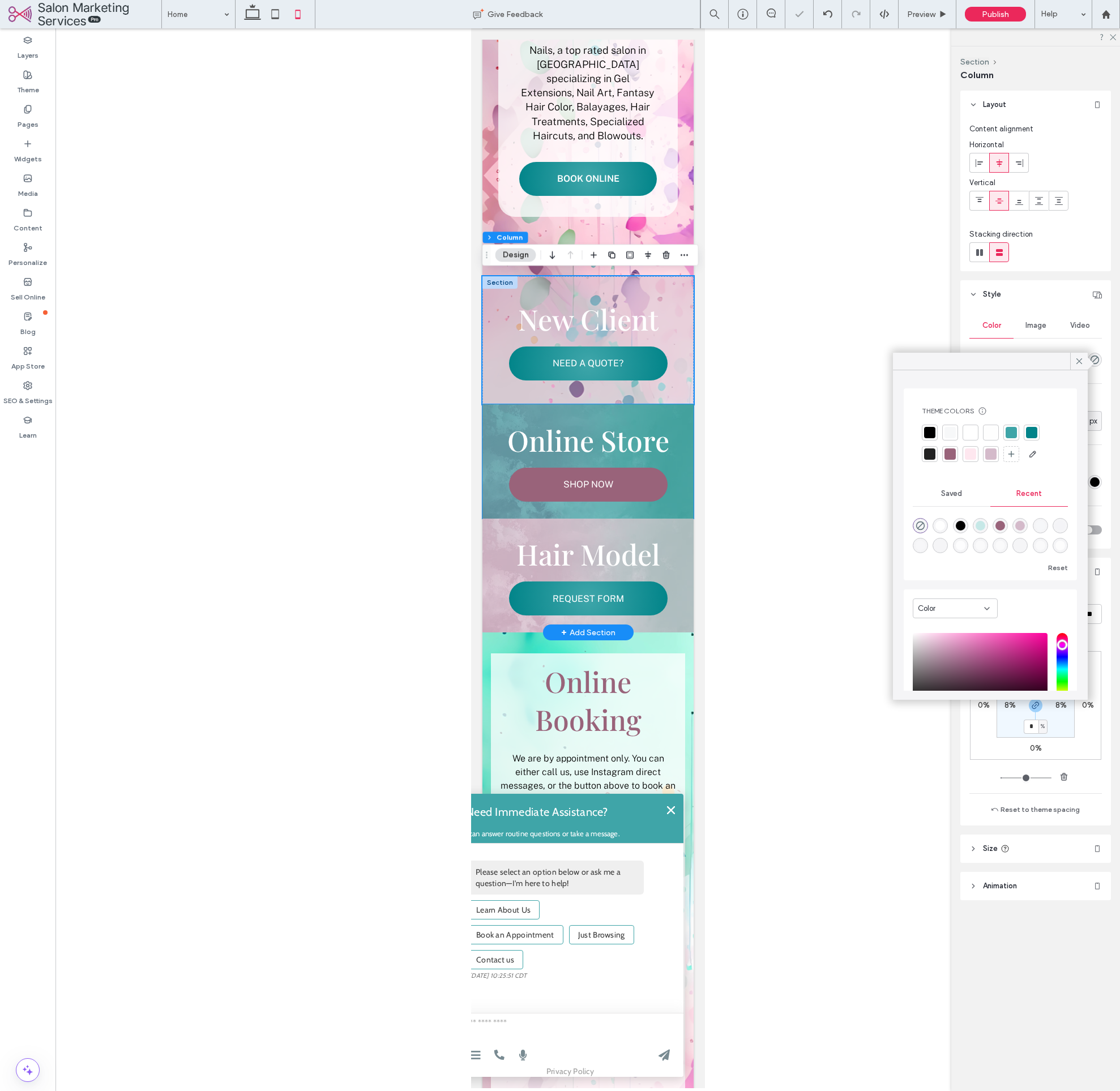
scroll to position [341, 0]
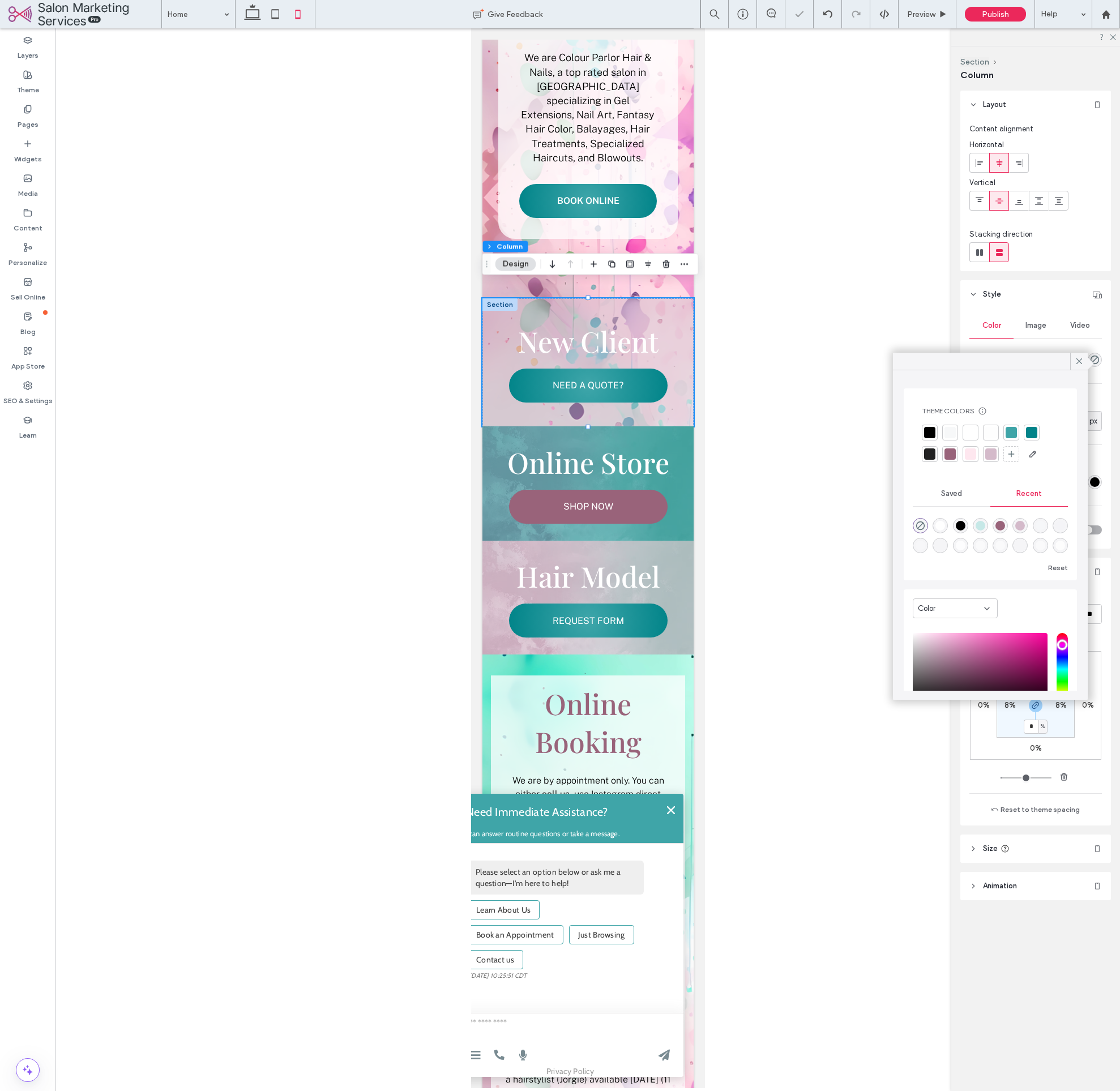
click at [1046, 325] on div "Image" at bounding box center [1036, 325] width 44 height 25
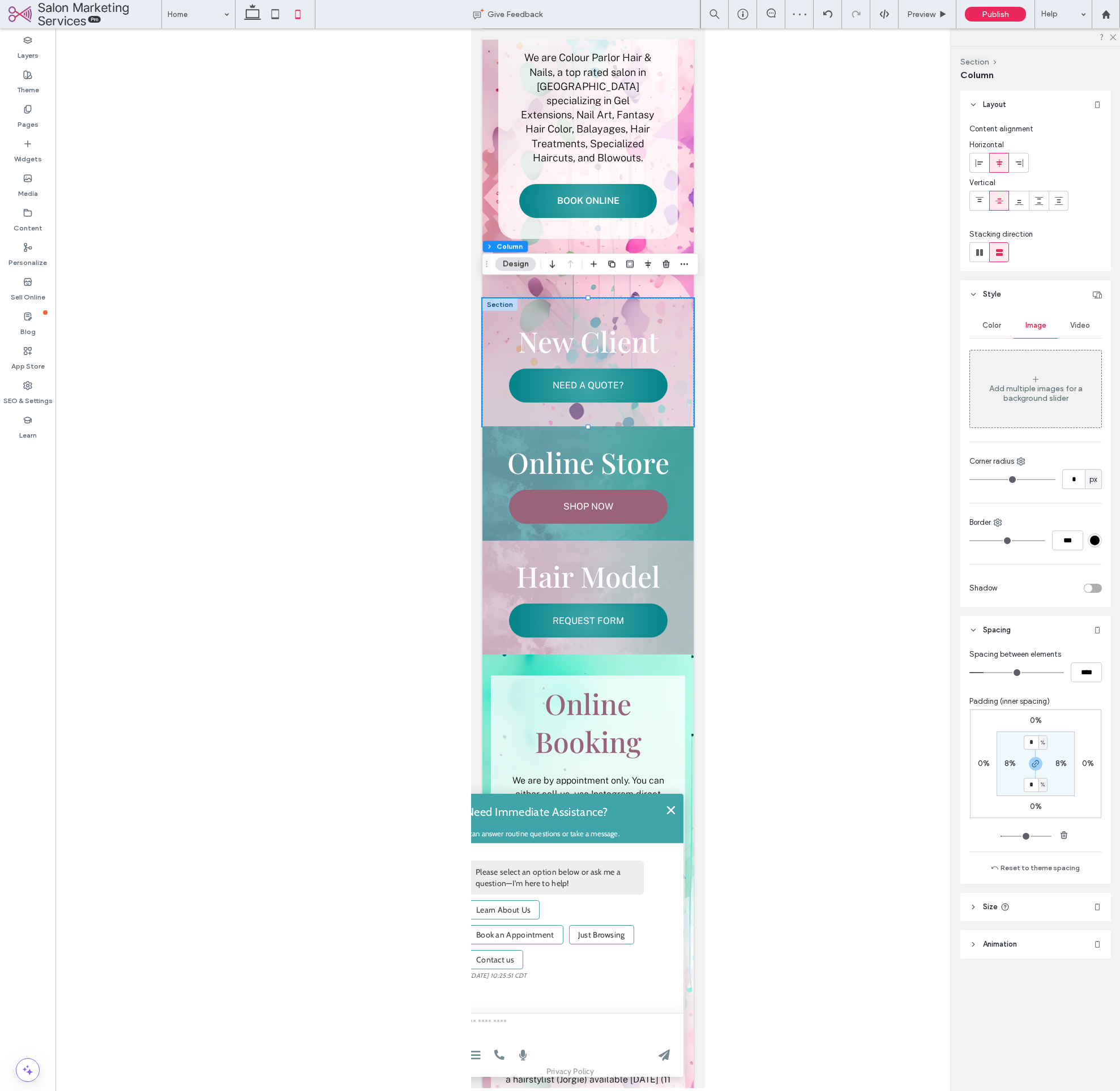
click at [1059, 394] on div "Add multiple images for a background slider" at bounding box center [1036, 393] width 131 height 19
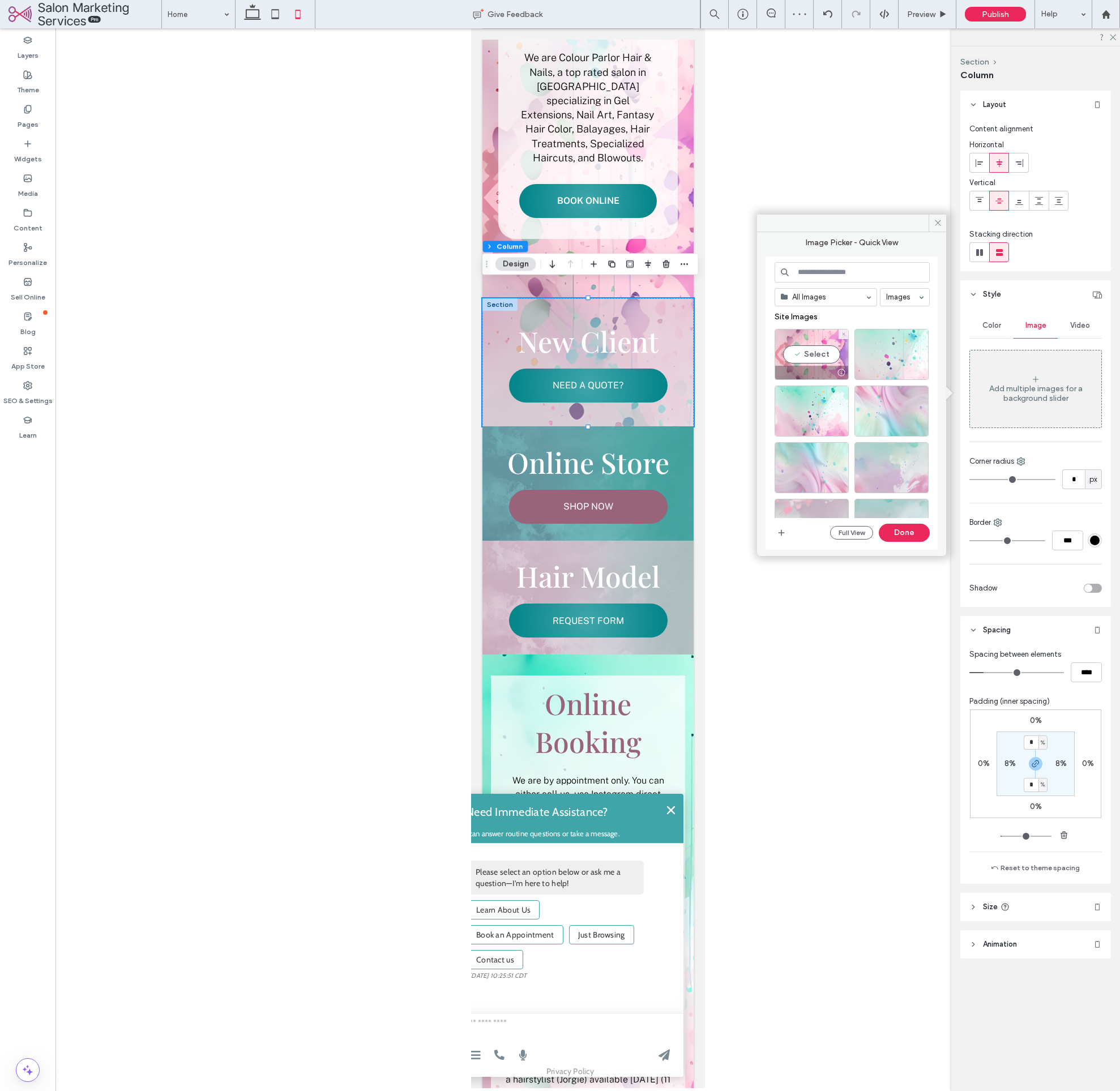
click at [895, 360] on div at bounding box center [892, 354] width 74 height 51
click at [908, 530] on button "Done" at bounding box center [904, 533] width 51 height 18
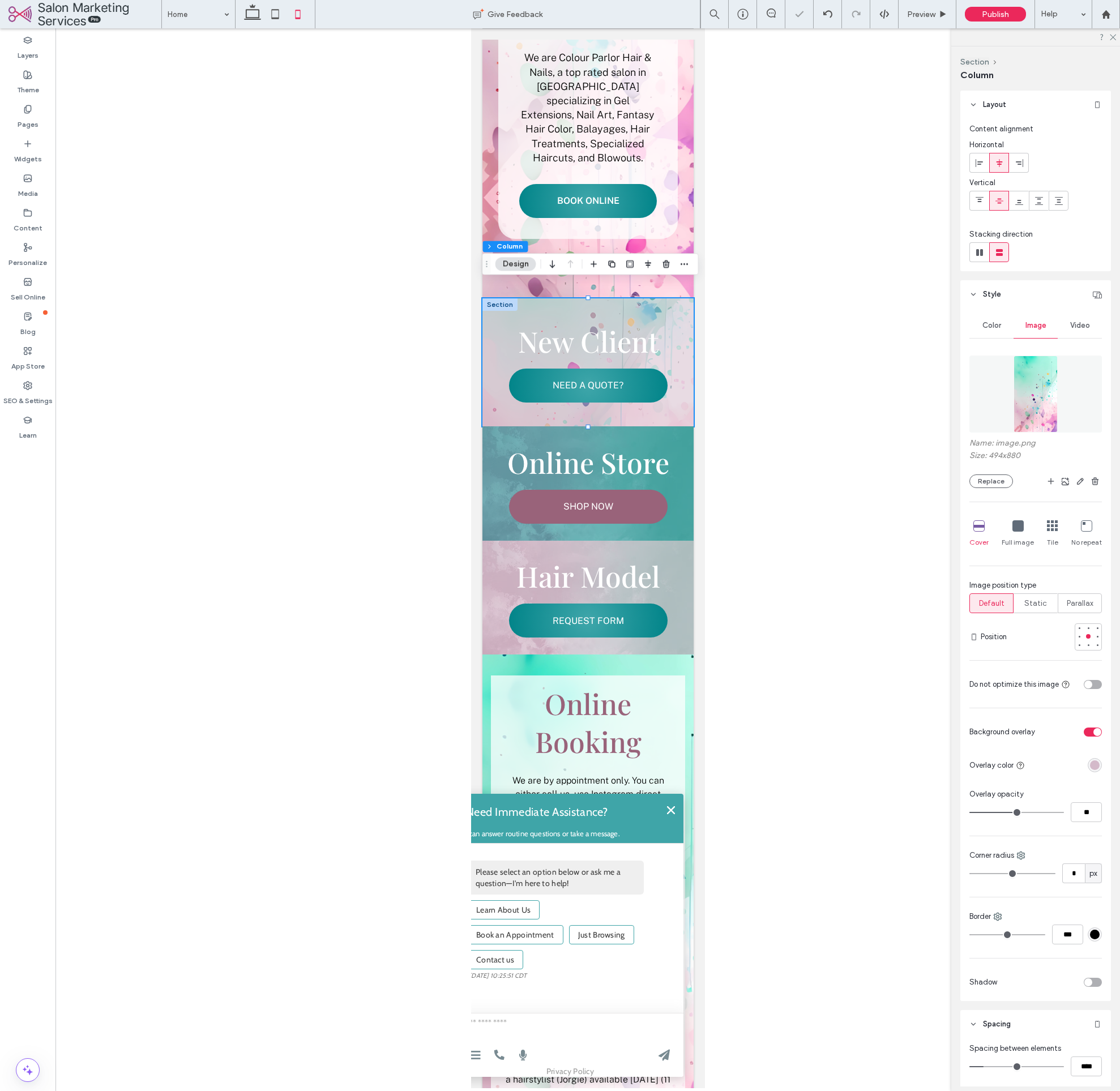
click at [1086, 735] on div at bounding box center [1071, 732] width 62 height 20
click at [1093, 729] on div "toggle" at bounding box center [1097, 729] width 8 height 8
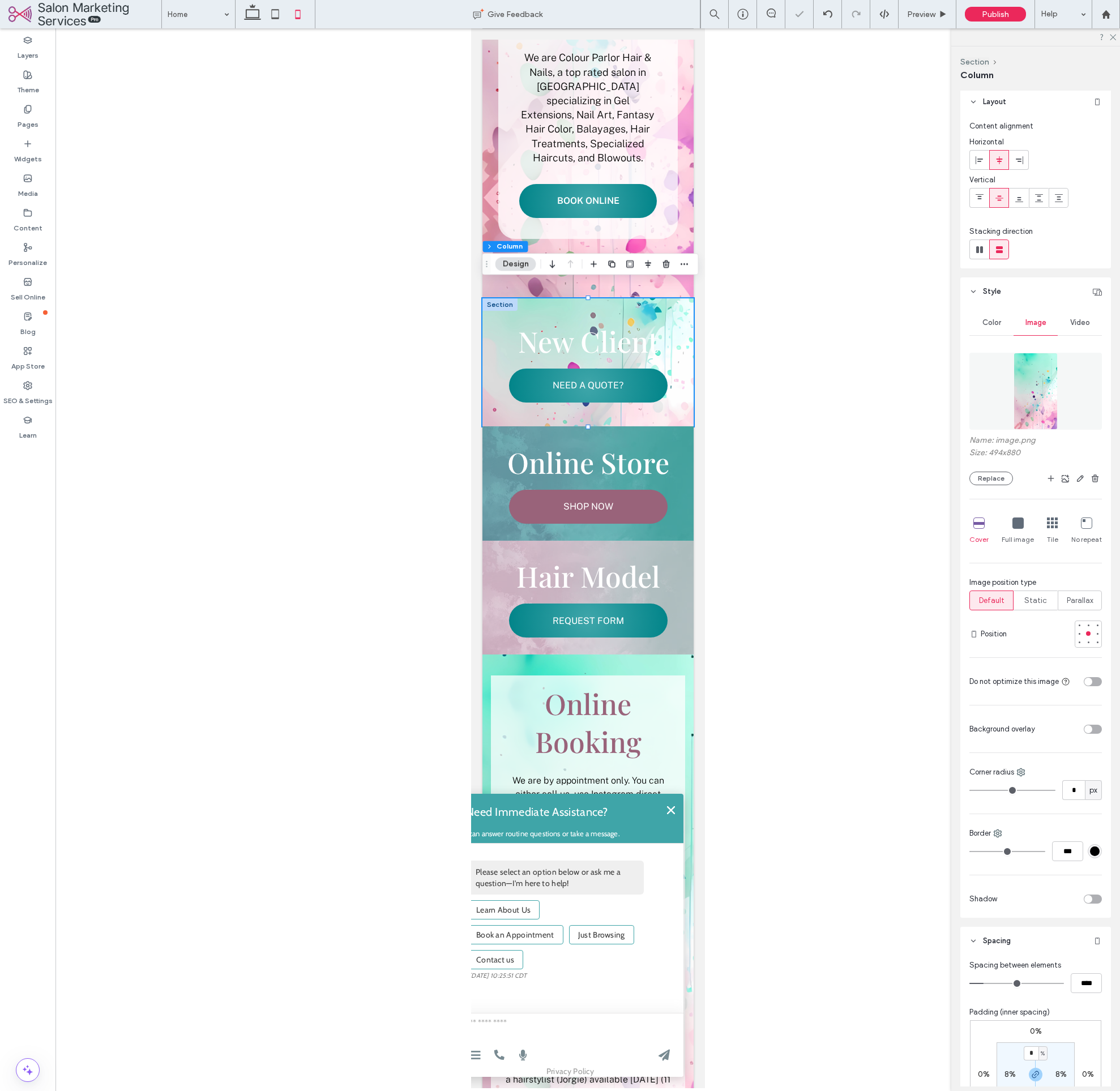
click at [1096, 476] on div "Color Image Video Name: image.png Size: 494x880 Replace Cover Full image Tile N…" at bounding box center [1036, 612] width 151 height 612
click at [1091, 480] on icon "button" at bounding box center [1096, 479] width 9 height 9
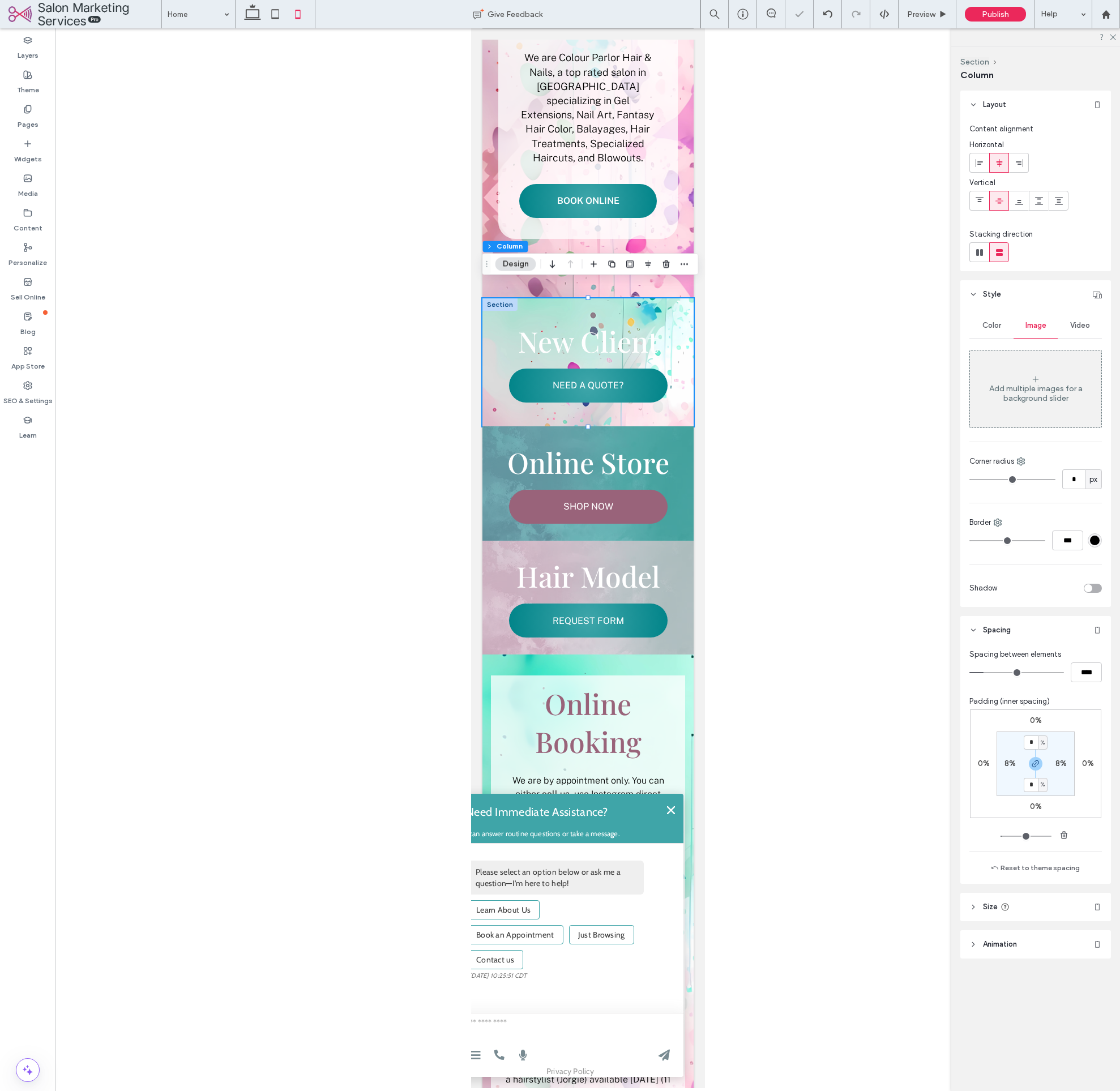
scroll to position [0, 0]
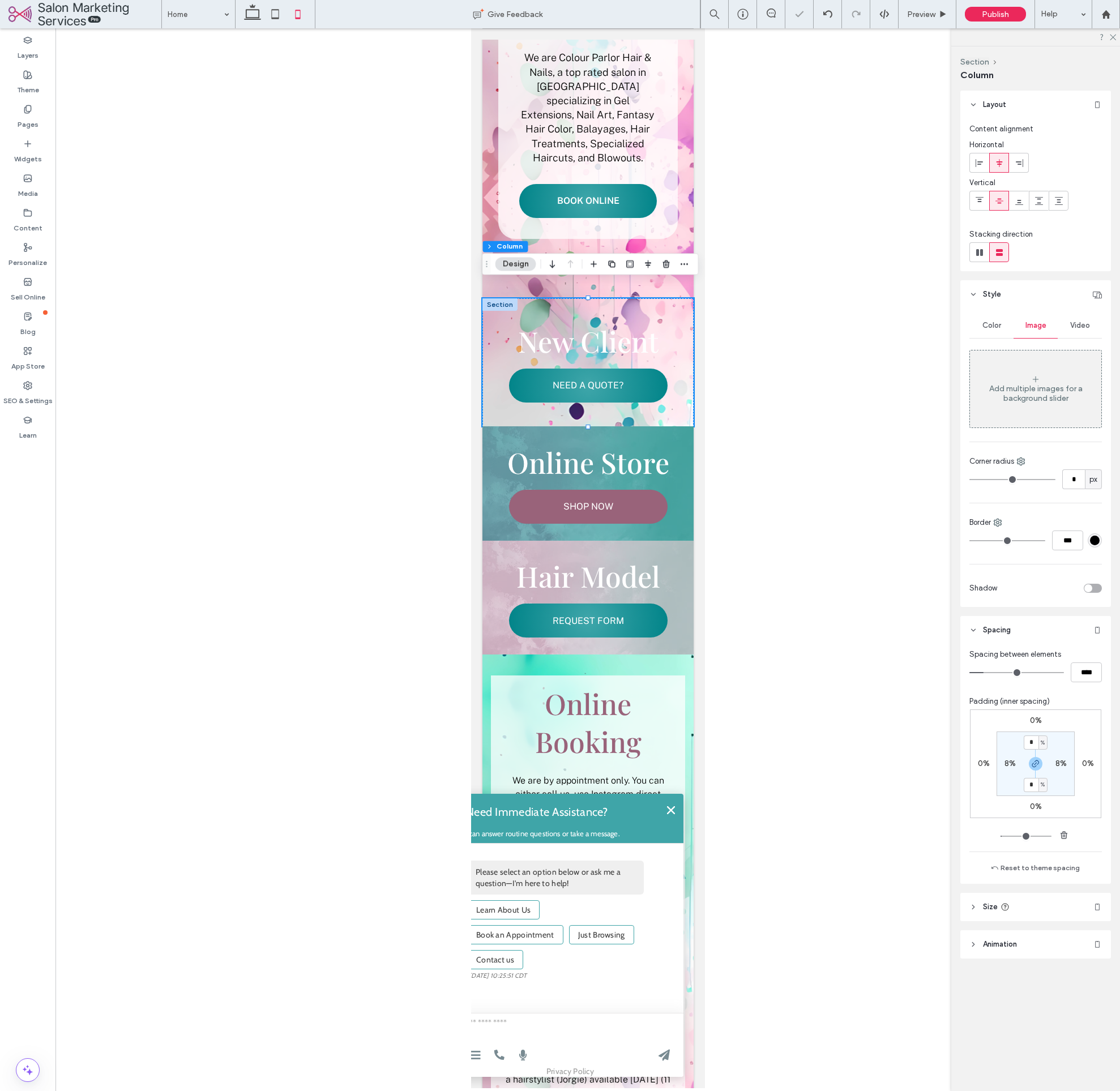
click at [994, 325] on span "Color" at bounding box center [992, 325] width 19 height 9
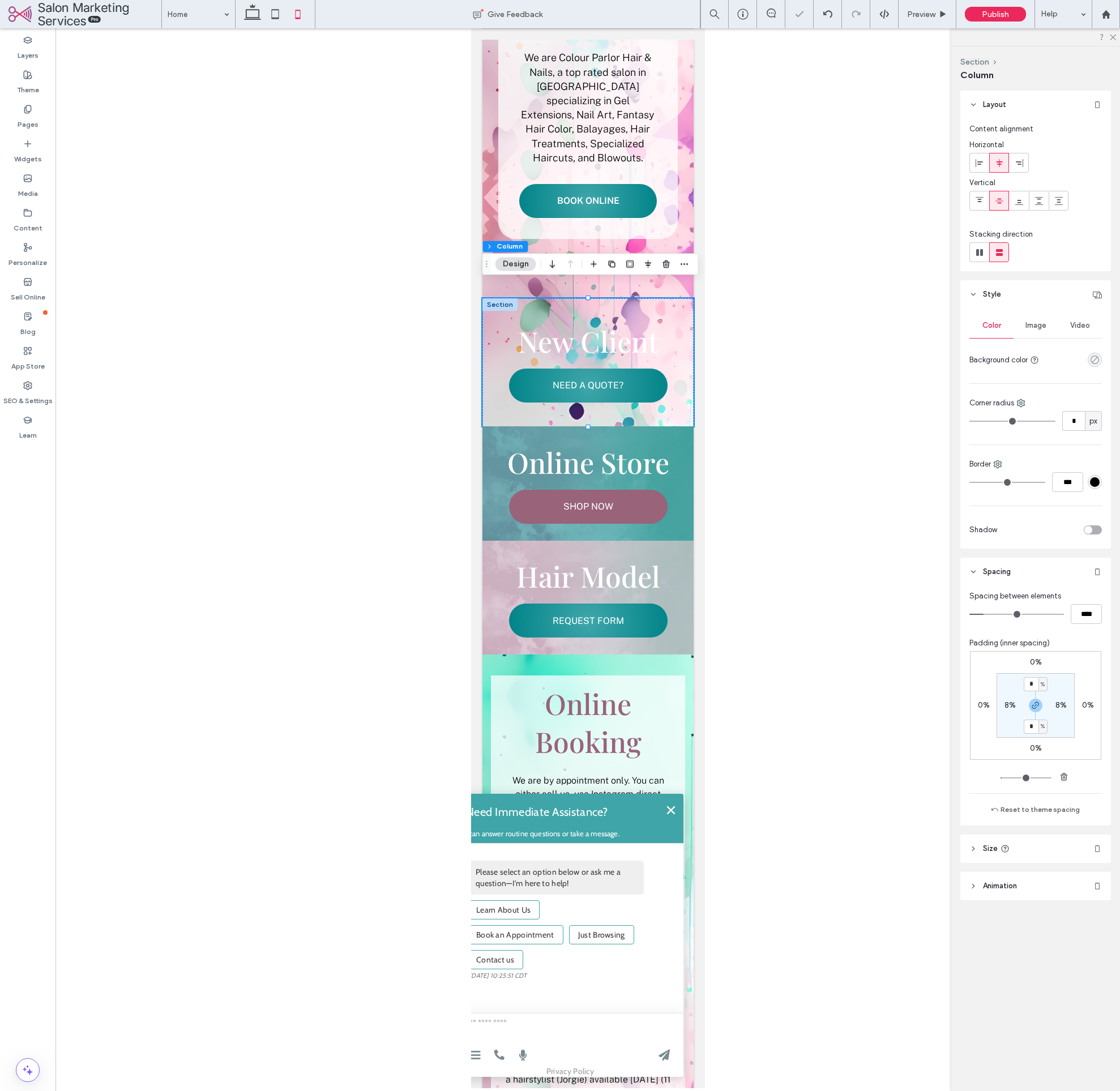
click at [1094, 360] on use "rgba(0, 0, 0, 0)" at bounding box center [1095, 360] width 8 height 8
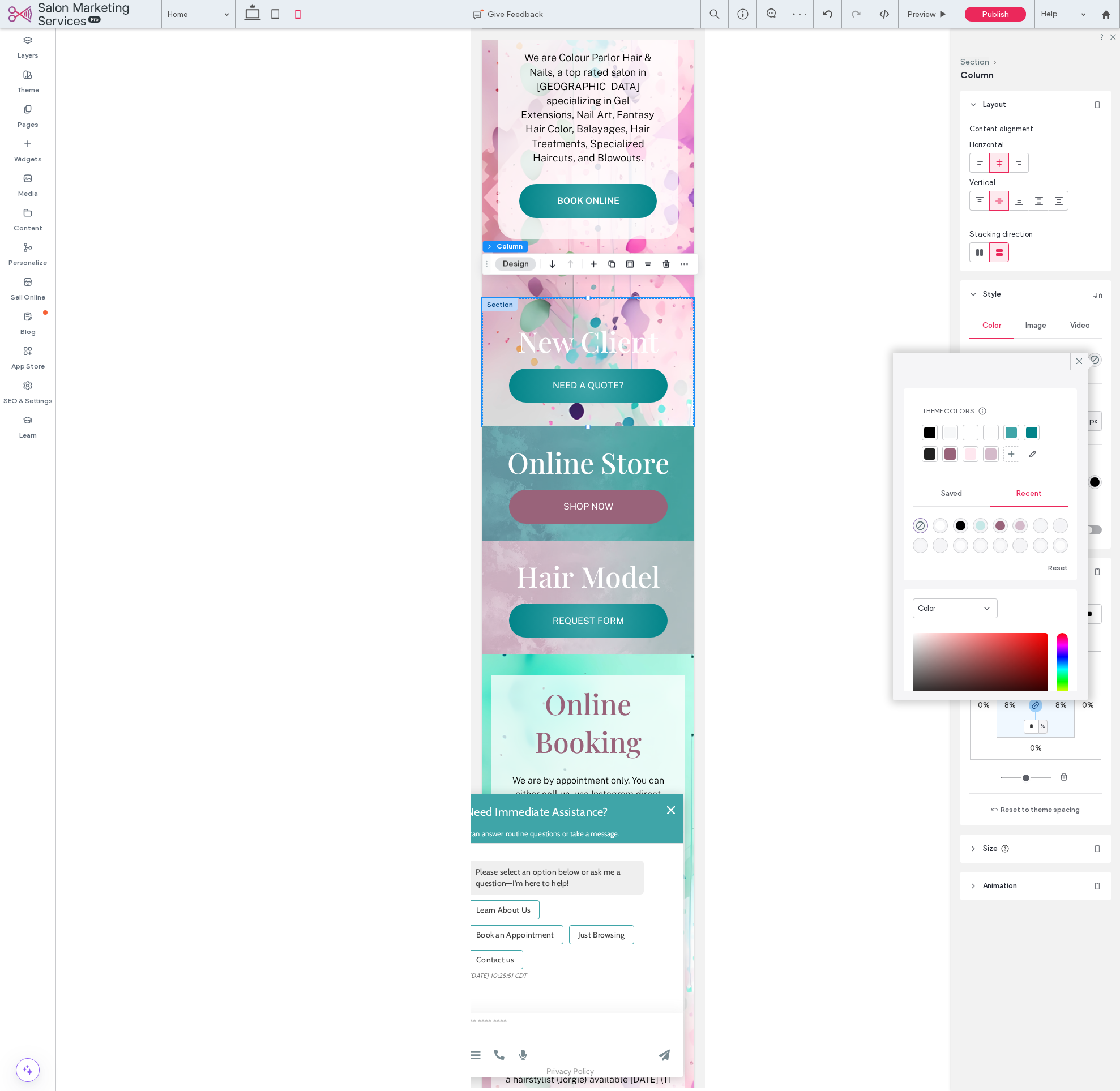
click at [978, 429] on div at bounding box center [971, 432] width 16 height 16
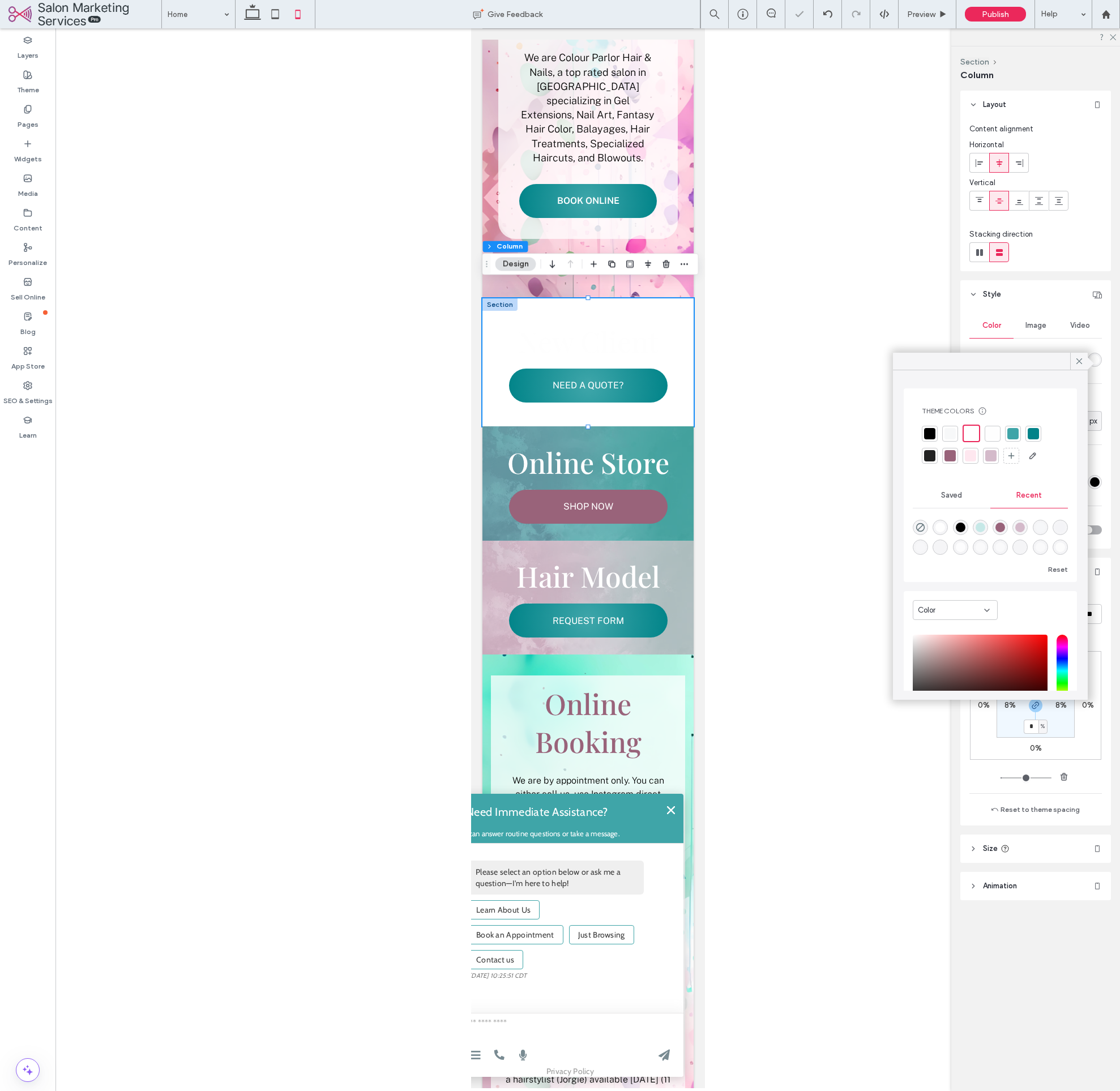
drag, startPoint x: 1096, startPoint y: 345, endPoint x: 1093, endPoint y: 356, distance: 11.4
click at [1096, 345] on div "Color Image Video Background color" at bounding box center [1036, 341] width 133 height 57
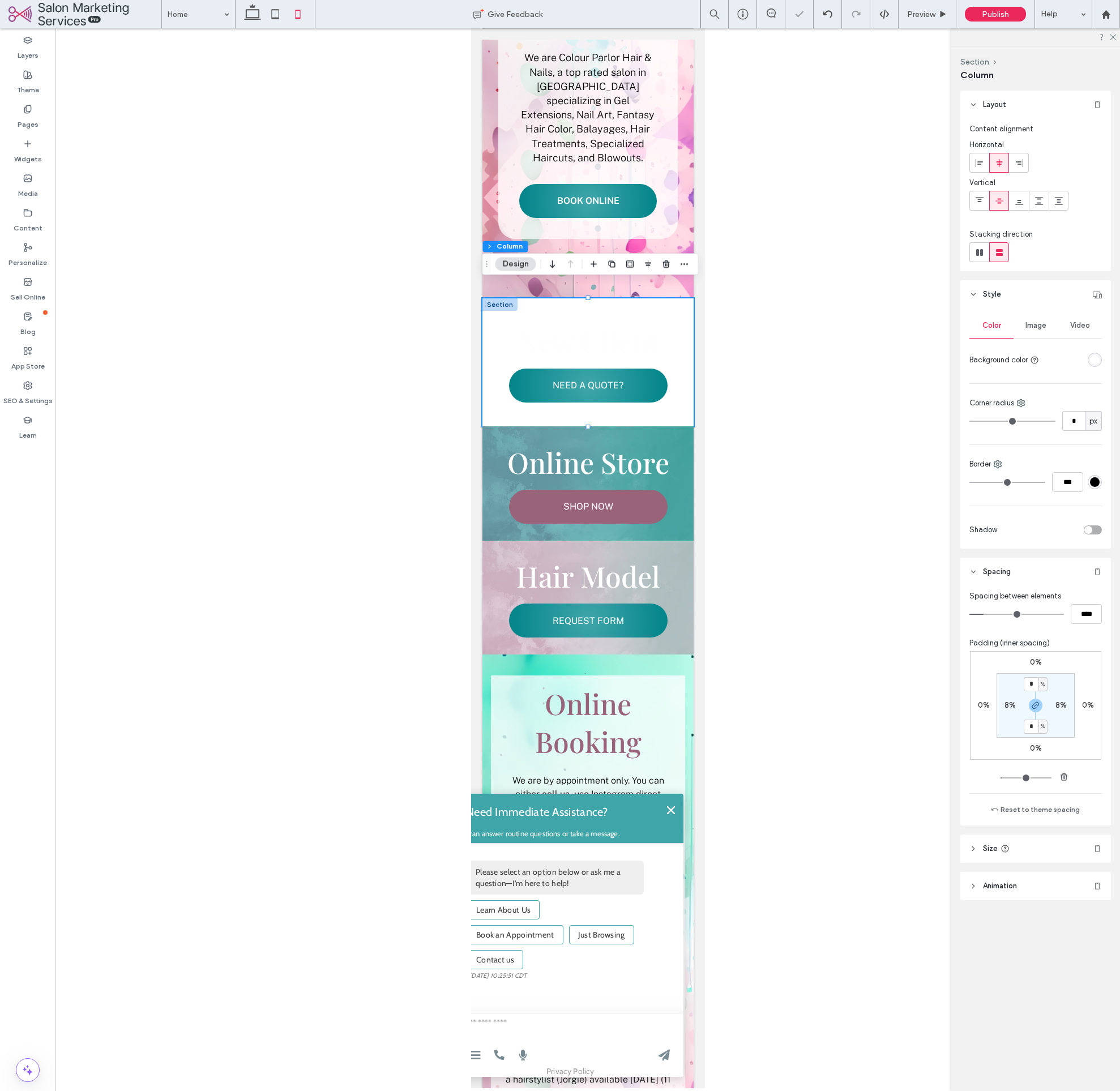
click at [1093, 360] on div "rgba(255, 255, 255, 1)" at bounding box center [1095, 360] width 10 height 10
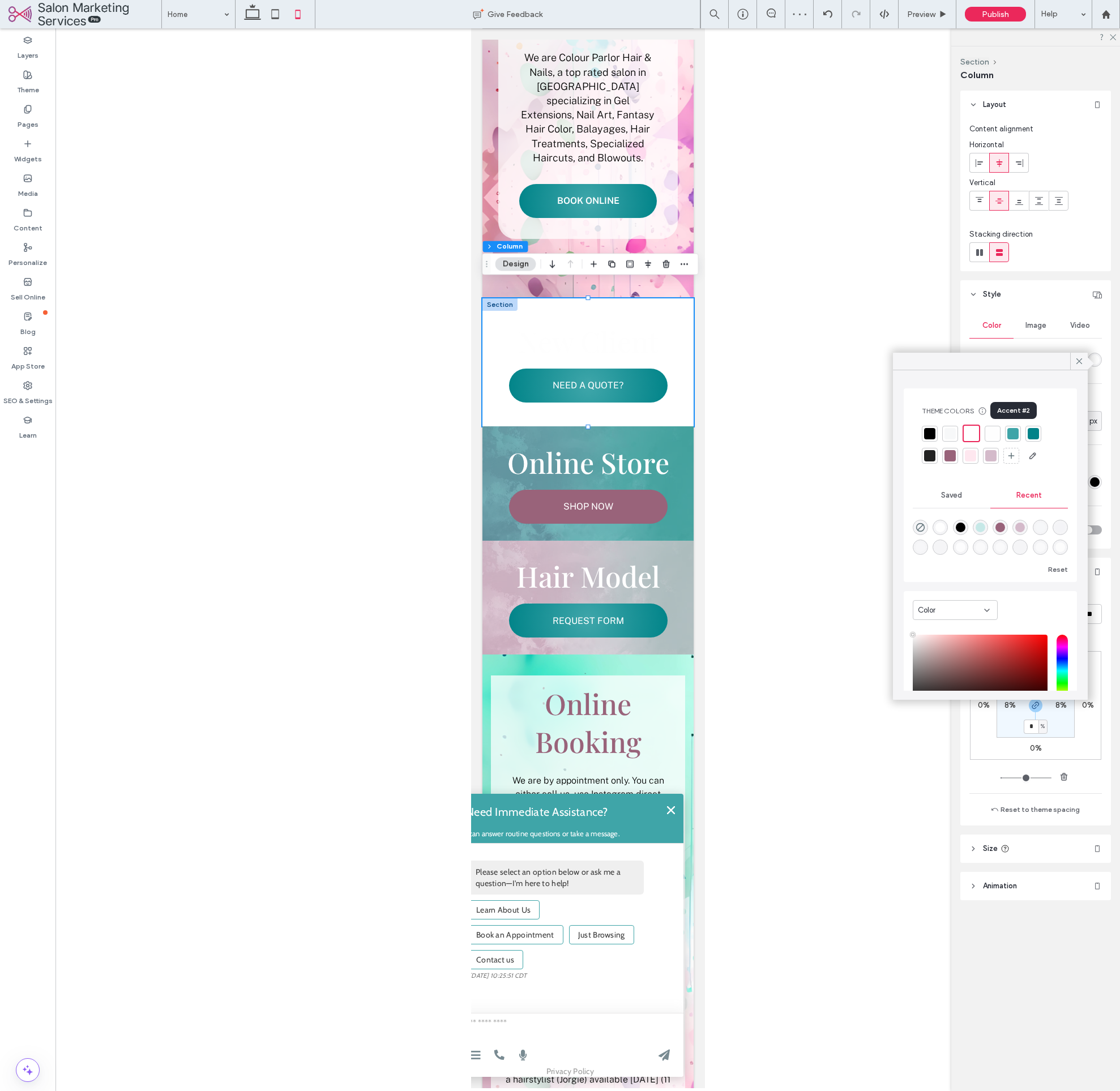
click at [1031, 432] on div at bounding box center [1033, 433] width 11 height 11
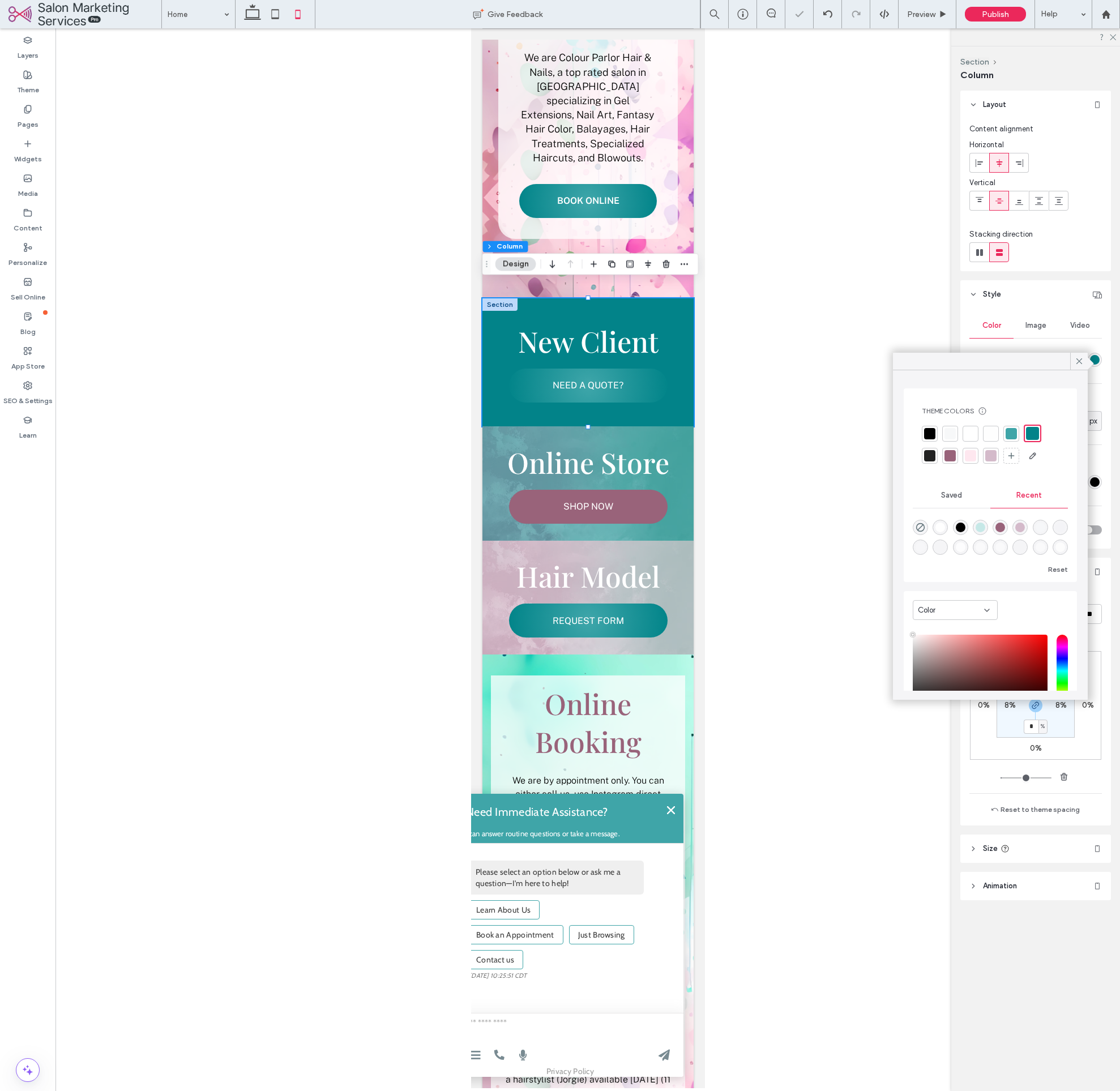
click at [1099, 360] on div "rgba(2, 131, 137, 1)" at bounding box center [1095, 360] width 10 height 10
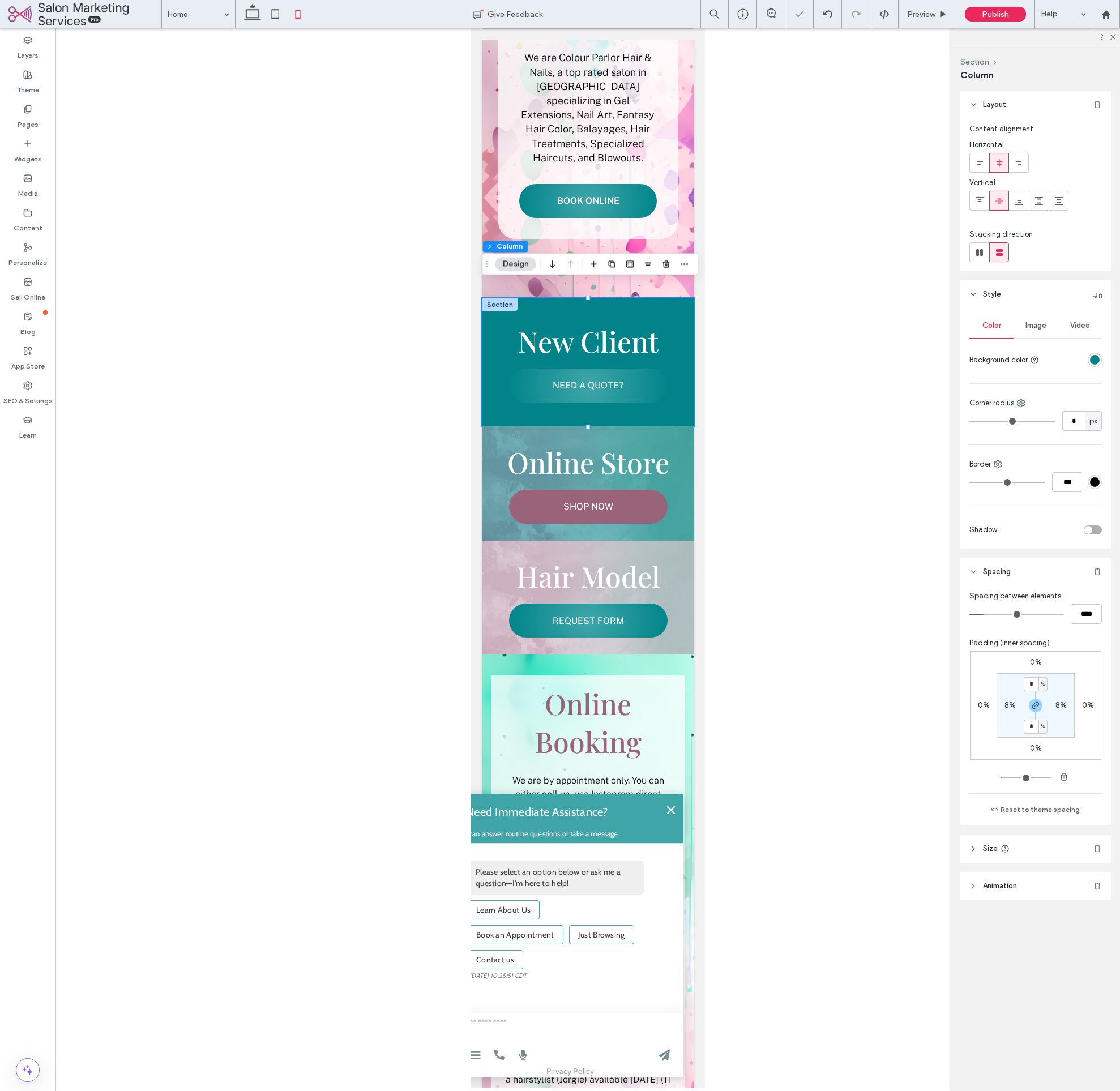
click at [1097, 363] on div "rgba(2, 131, 137, 1)" at bounding box center [1095, 360] width 10 height 10
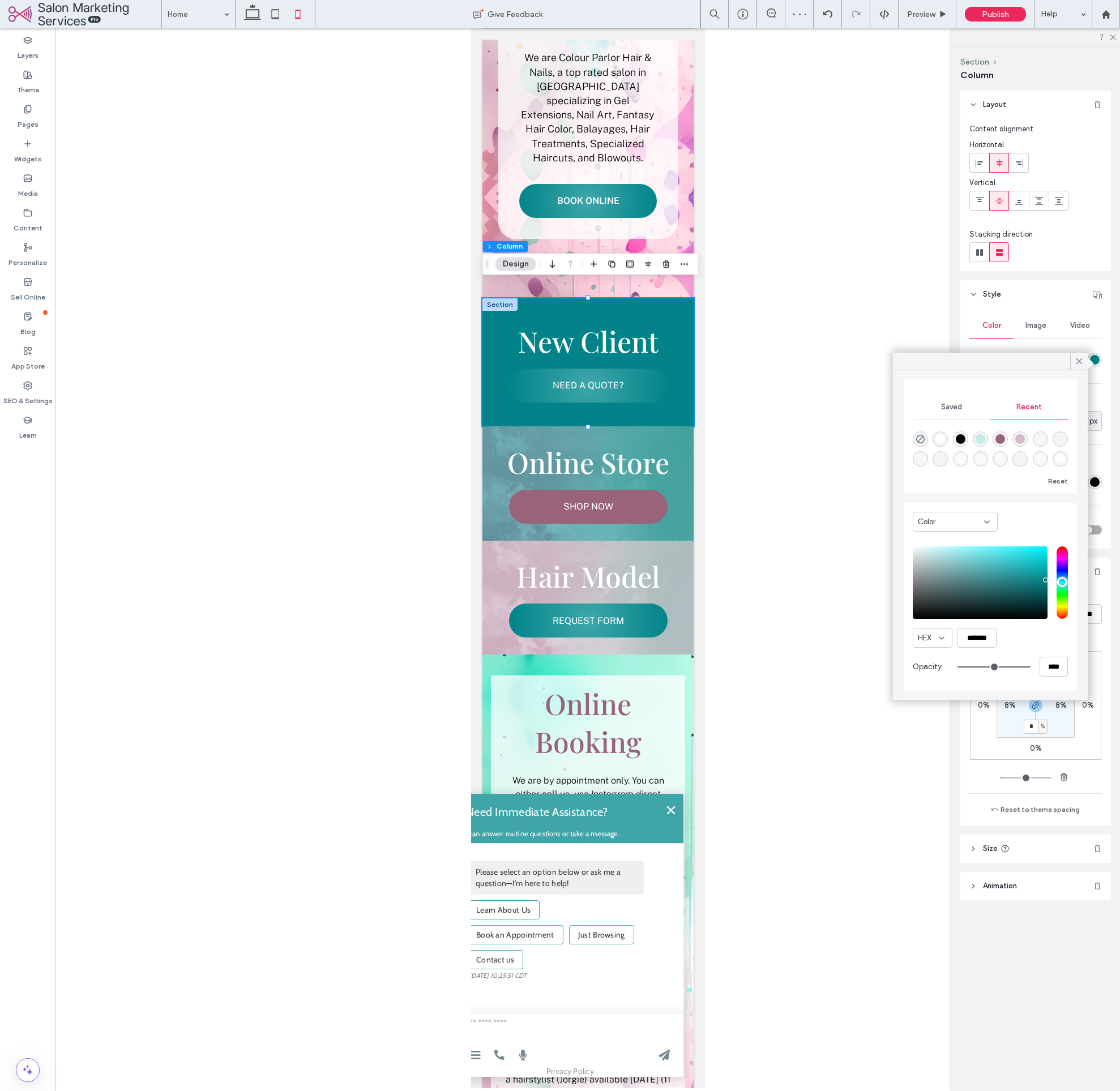
type input "**"
type input "***"
click at [977, 668] on input "range" at bounding box center [994, 667] width 73 height 1
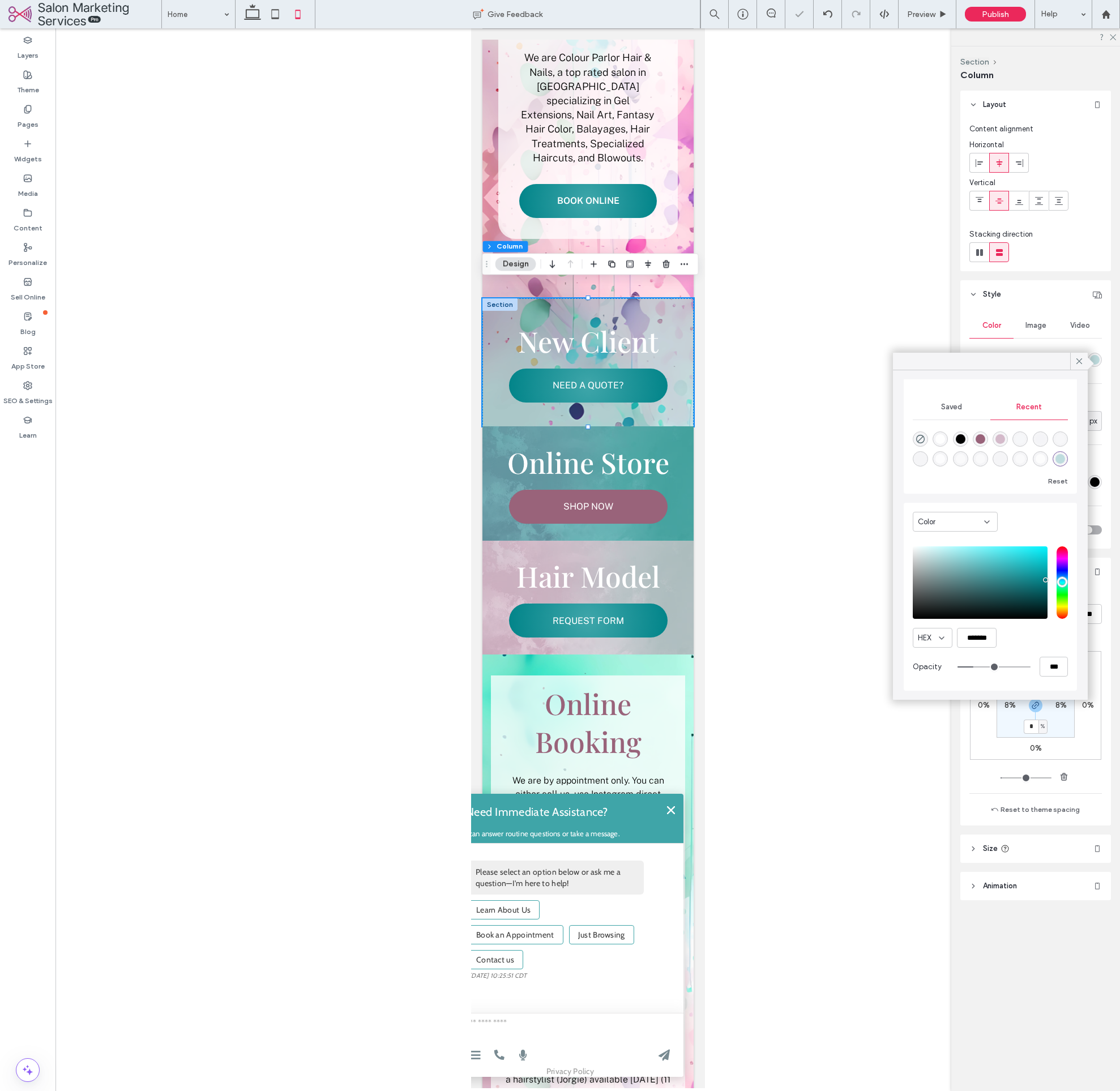
click at [947, 439] on div "rgba(255, 255, 255, 1)" at bounding box center [940, 439] width 15 height 15
type input "*******"
type input "***"
type input "****"
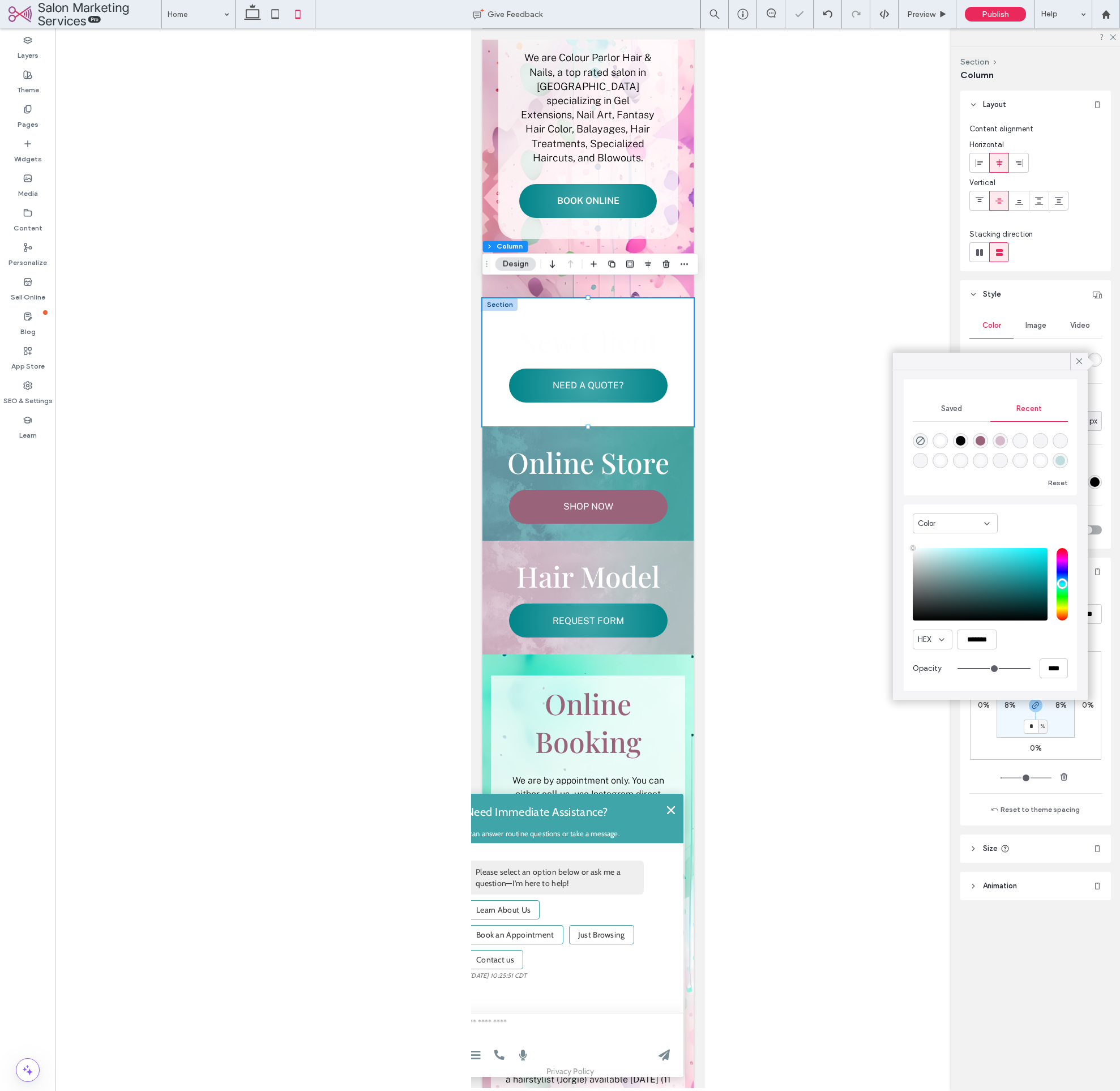
type input "**"
type input "***"
click at [979, 668] on input "range" at bounding box center [994, 667] width 73 height 1
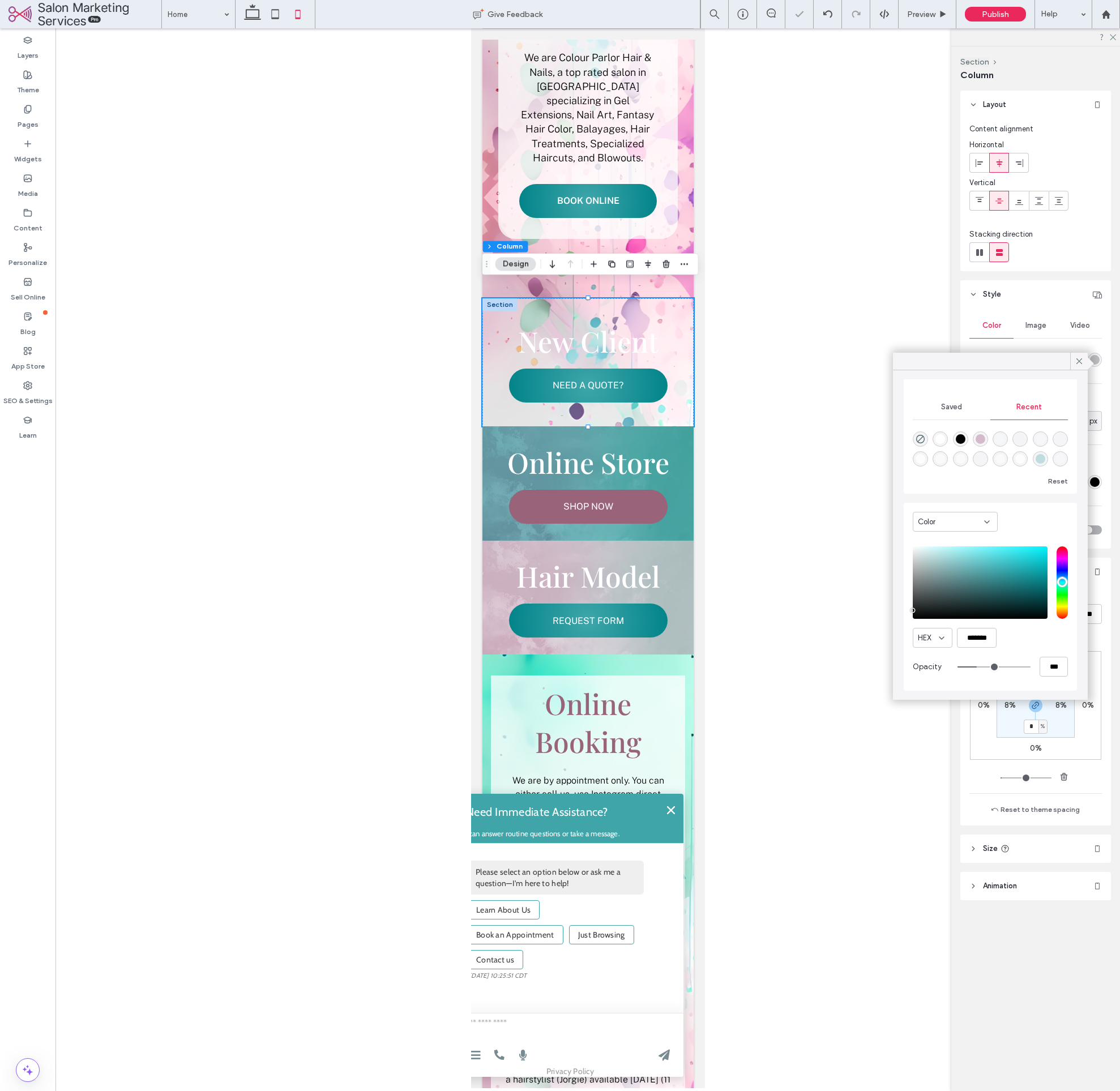
drag, startPoint x: 940, startPoint y: 602, endPoint x: 896, endPoint y: 611, distance: 44.9
click at [896, 611] on div "Theme Colors Save time with Theme Colors Create a color palette to instantly ad…" at bounding box center [990, 535] width 195 height 329
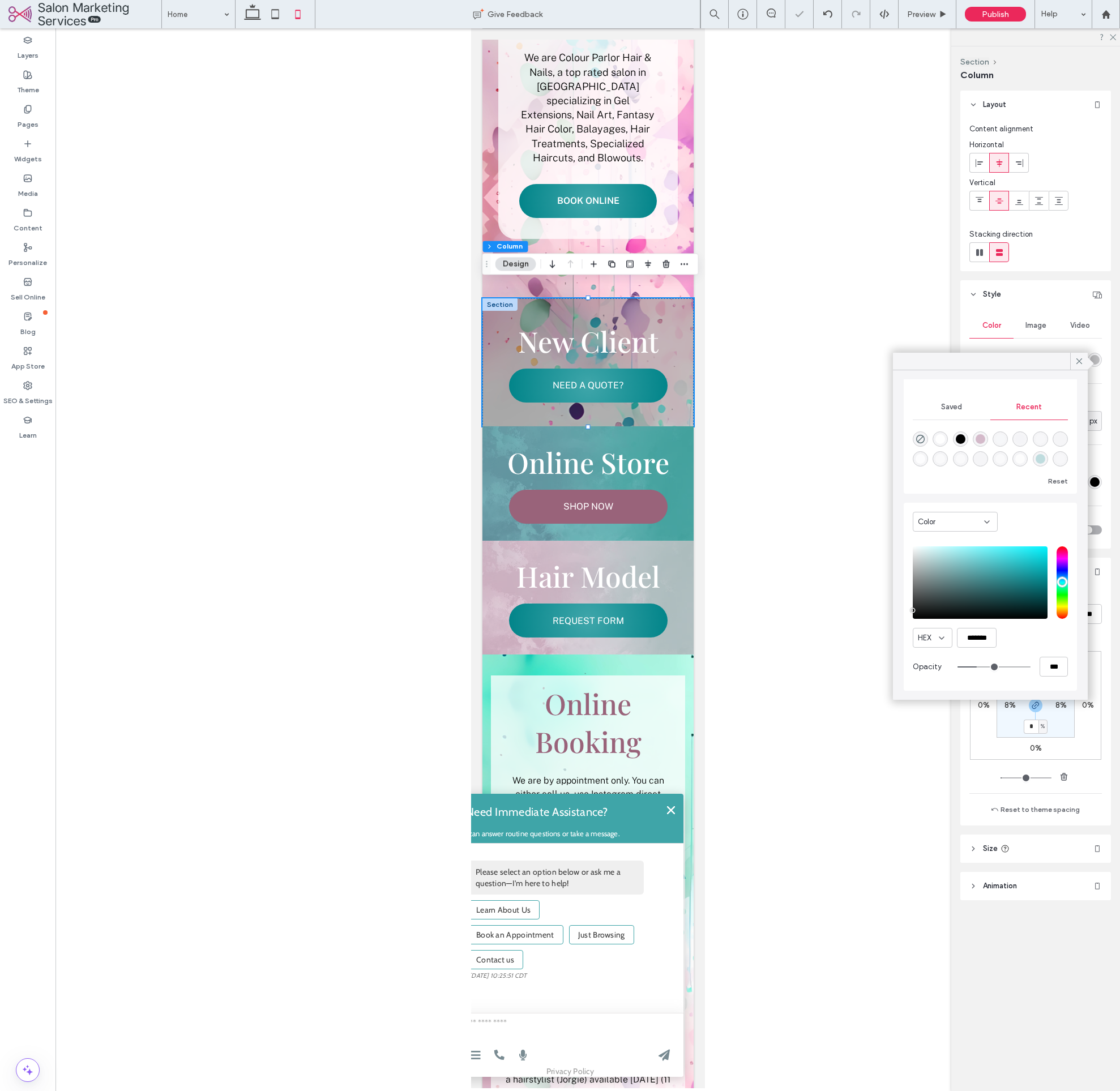
type input "*******"
click at [683, 299] on div "New Client NEED A QUOTE?" at bounding box center [587, 362] width 211 height 128
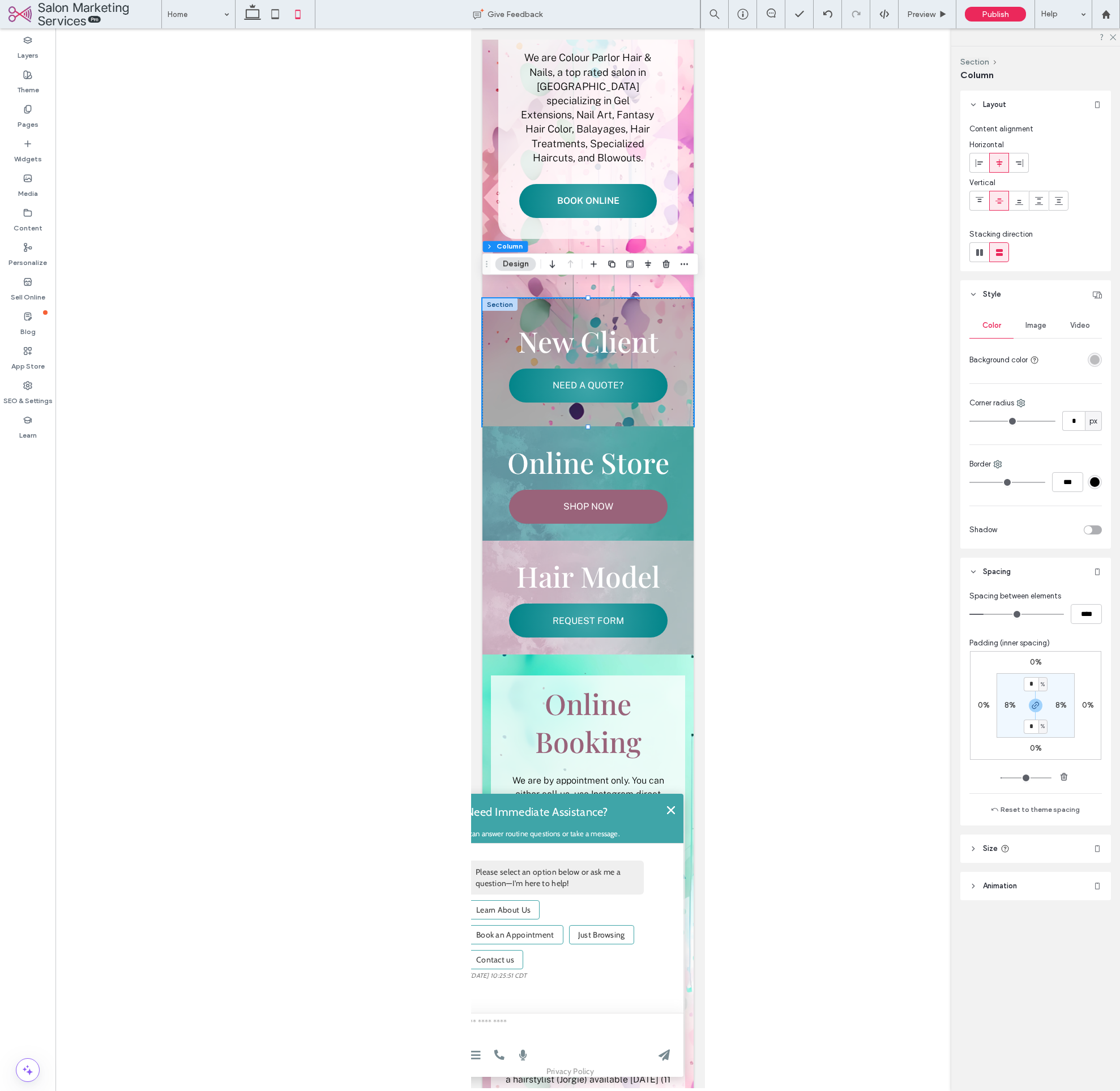
click at [1094, 360] on div "rgba(28, 28, 28, 0.26)" at bounding box center [1095, 360] width 10 height 10
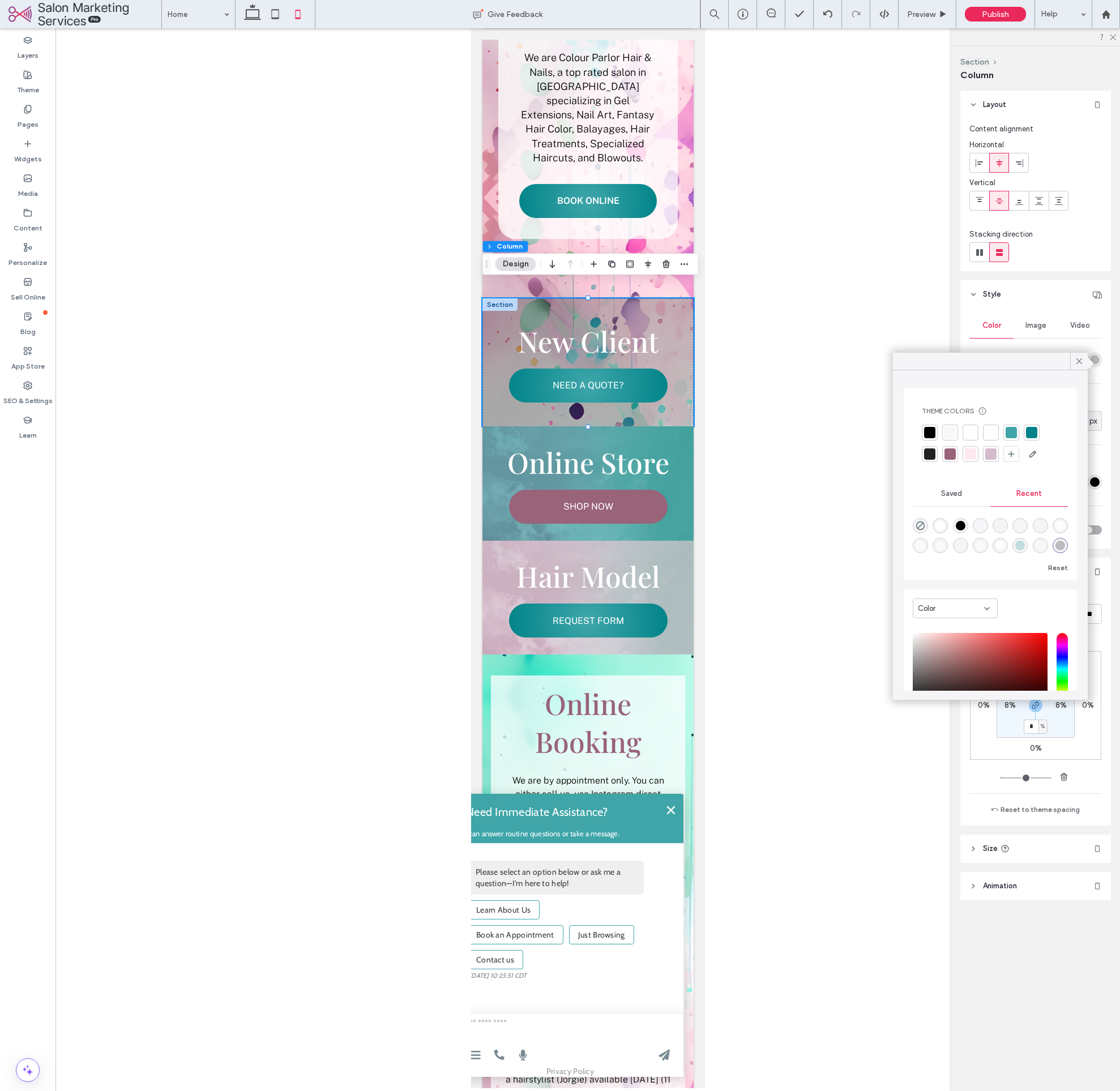
click at [999, 436] on div at bounding box center [990, 444] width 137 height 39
click at [985, 438] on div at bounding box center [991, 432] width 16 height 16
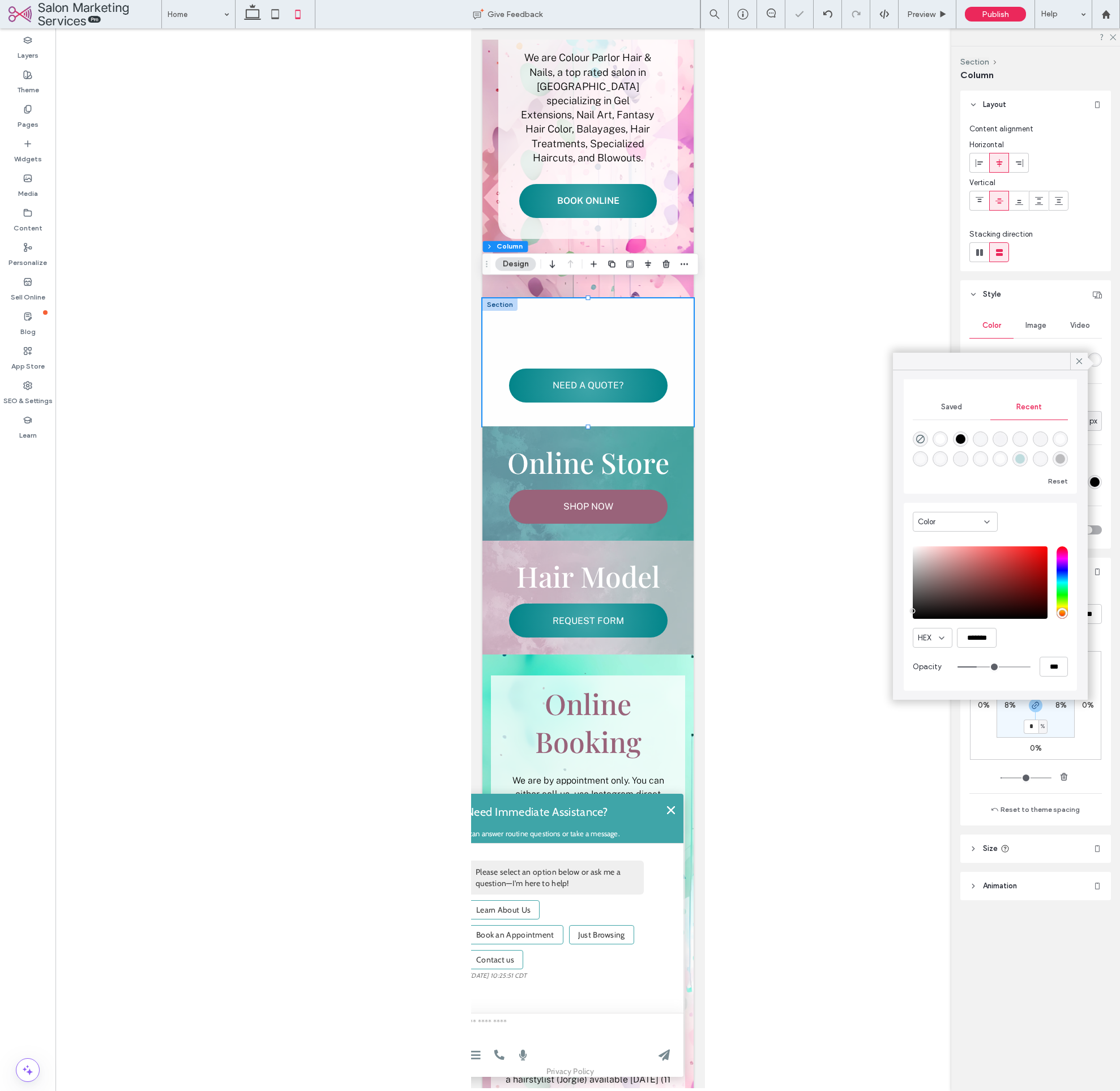
type input "**"
type input "***"
click at [989, 668] on input "range" at bounding box center [994, 667] width 73 height 1
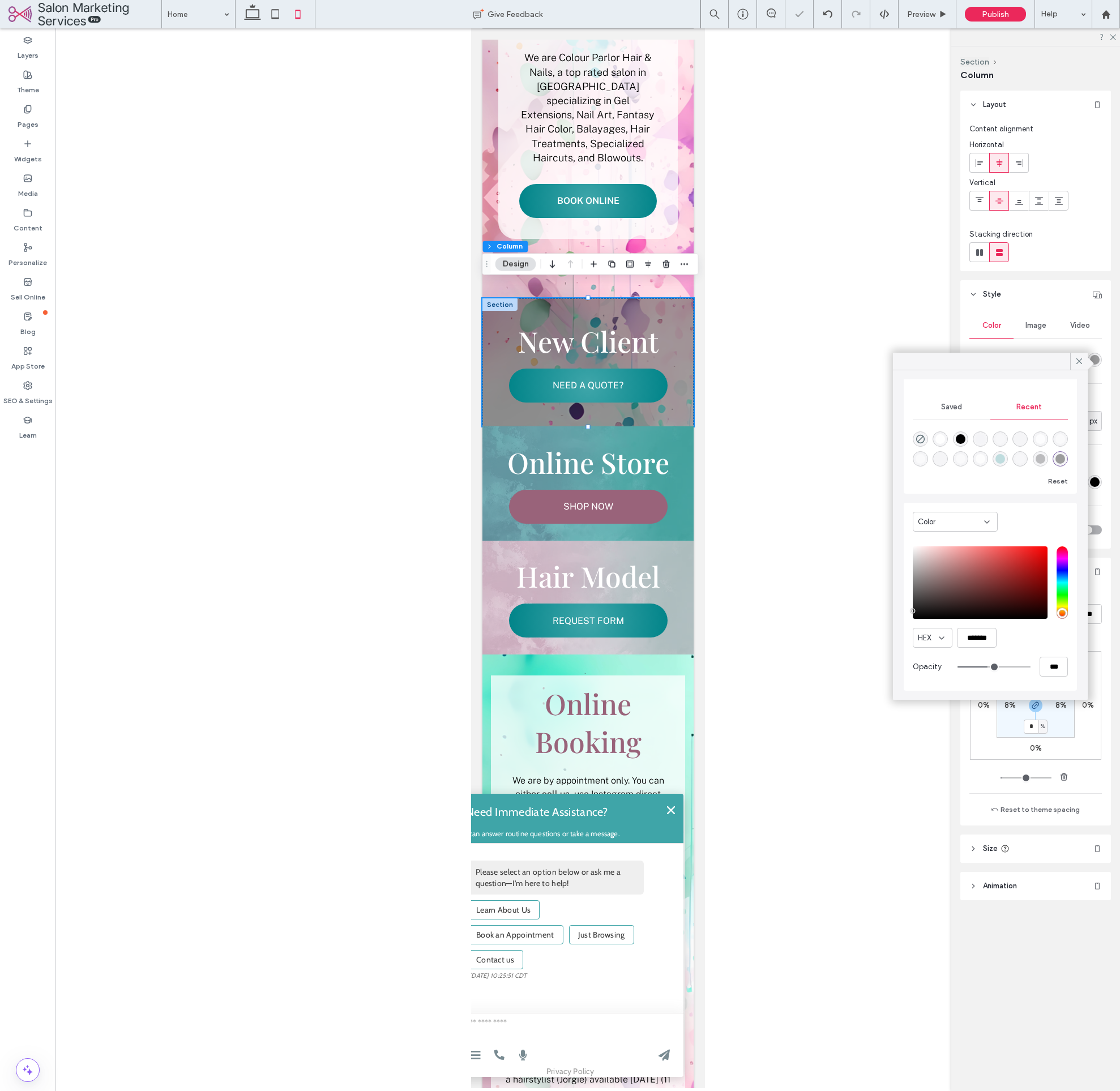
type input "**"
type input "***"
click at [983, 668] on input "range" at bounding box center [994, 667] width 73 height 1
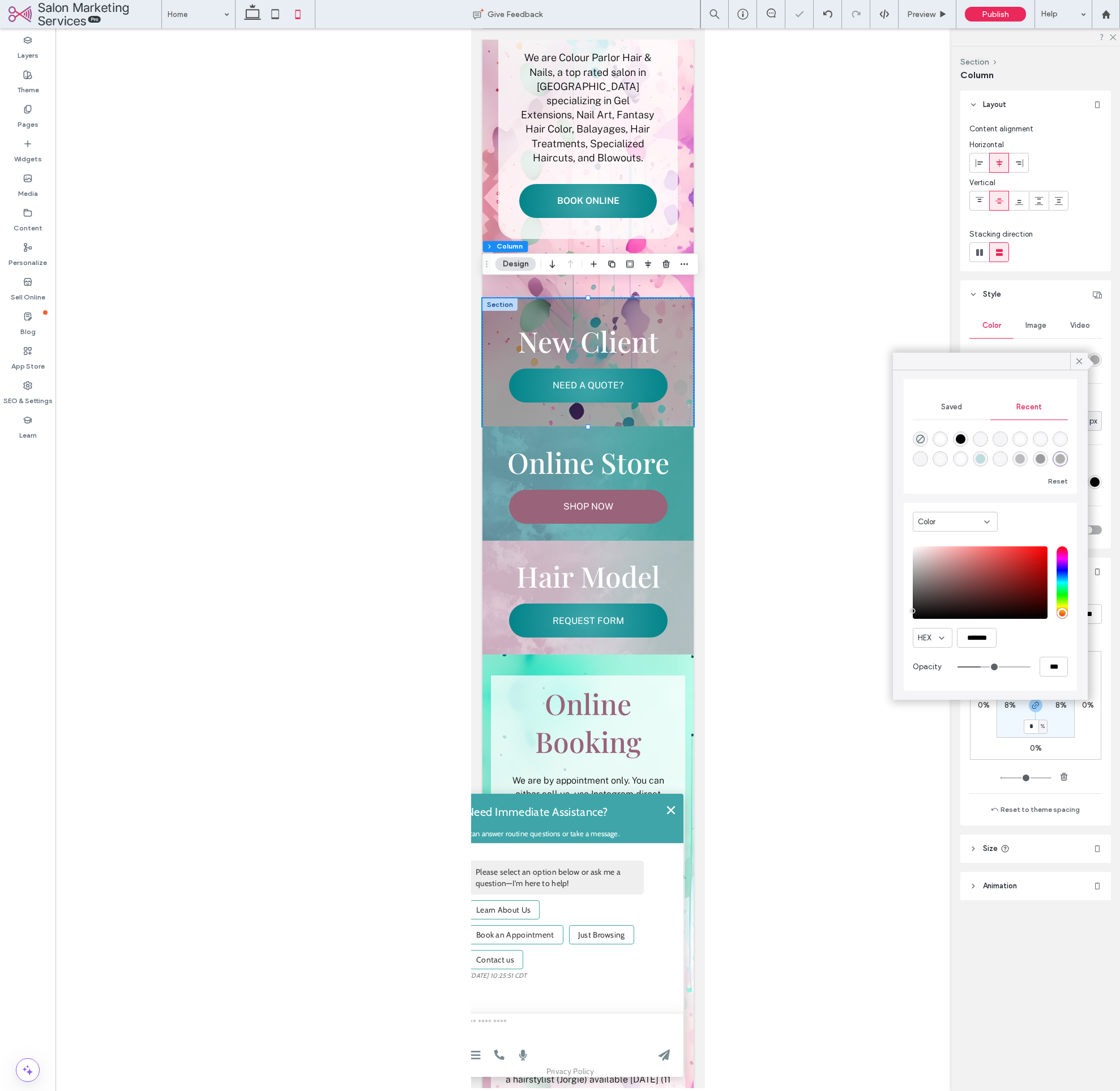
click at [1096, 363] on div "rgba(28, 28, 28, 0.32)" at bounding box center [1095, 360] width 10 height 10
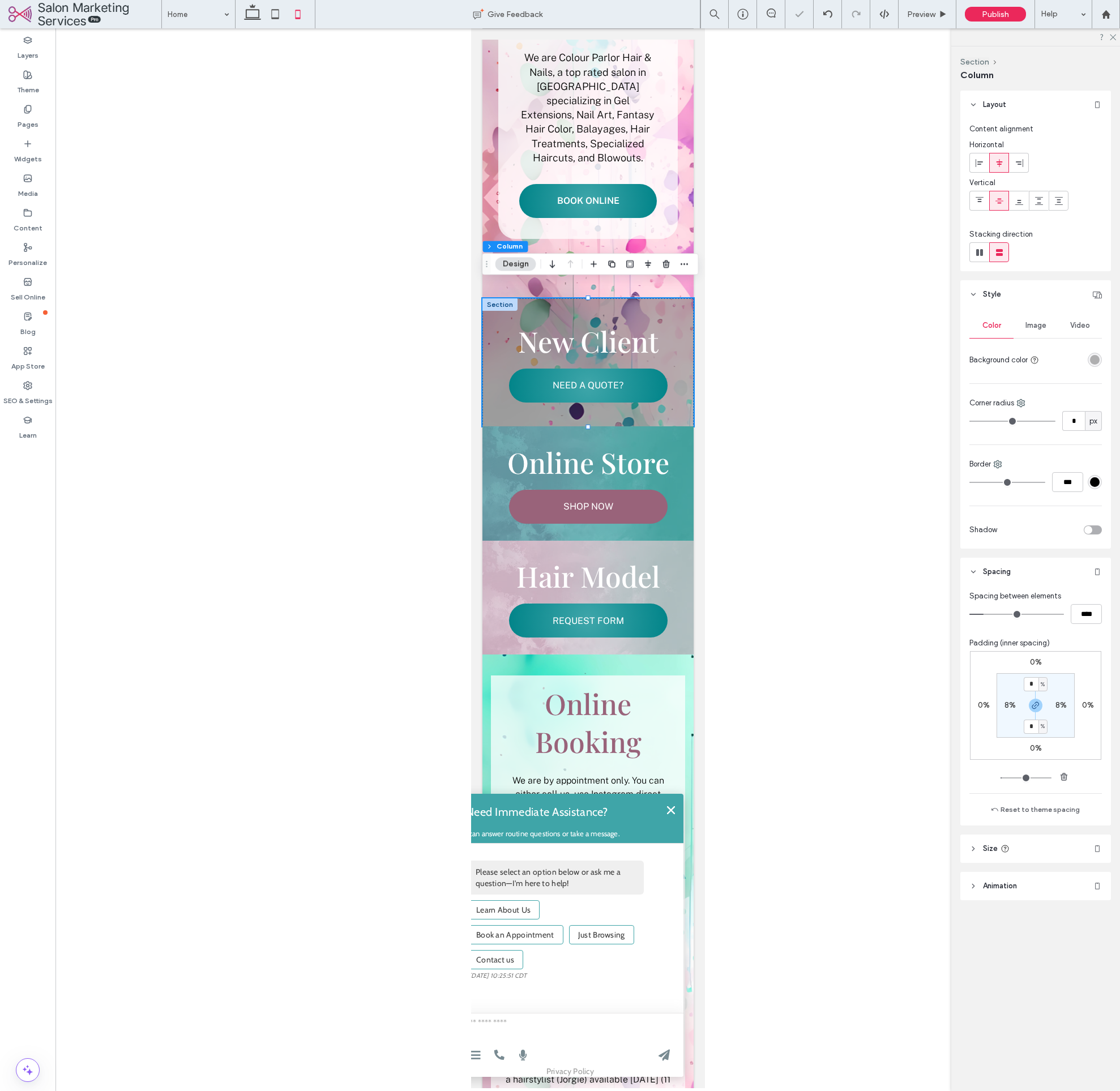
click at [1096, 360] on div "rgba(28, 28, 28, 0.32)" at bounding box center [1095, 360] width 10 height 10
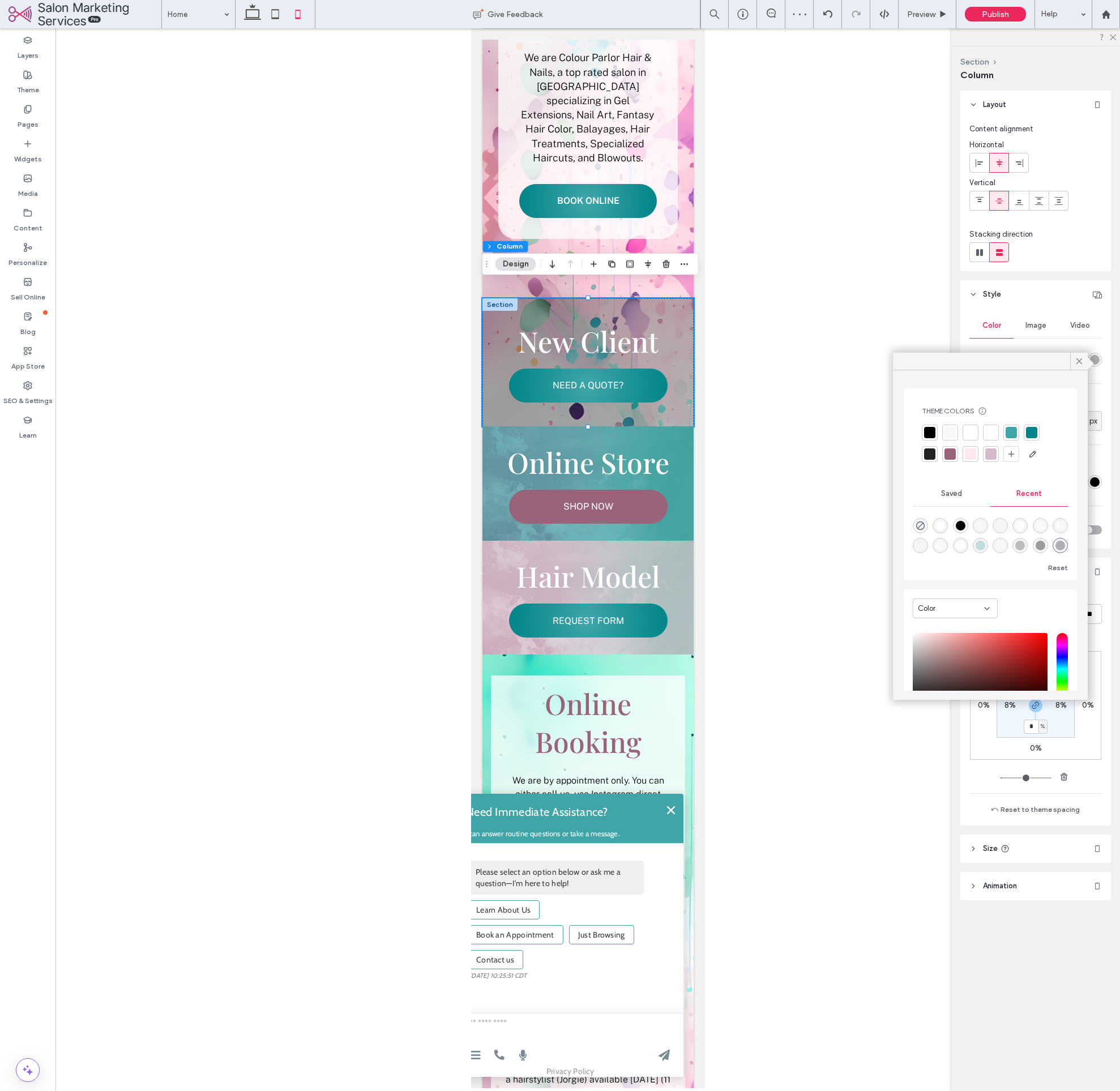
click at [970, 432] on div at bounding box center [971, 432] width 11 height 11
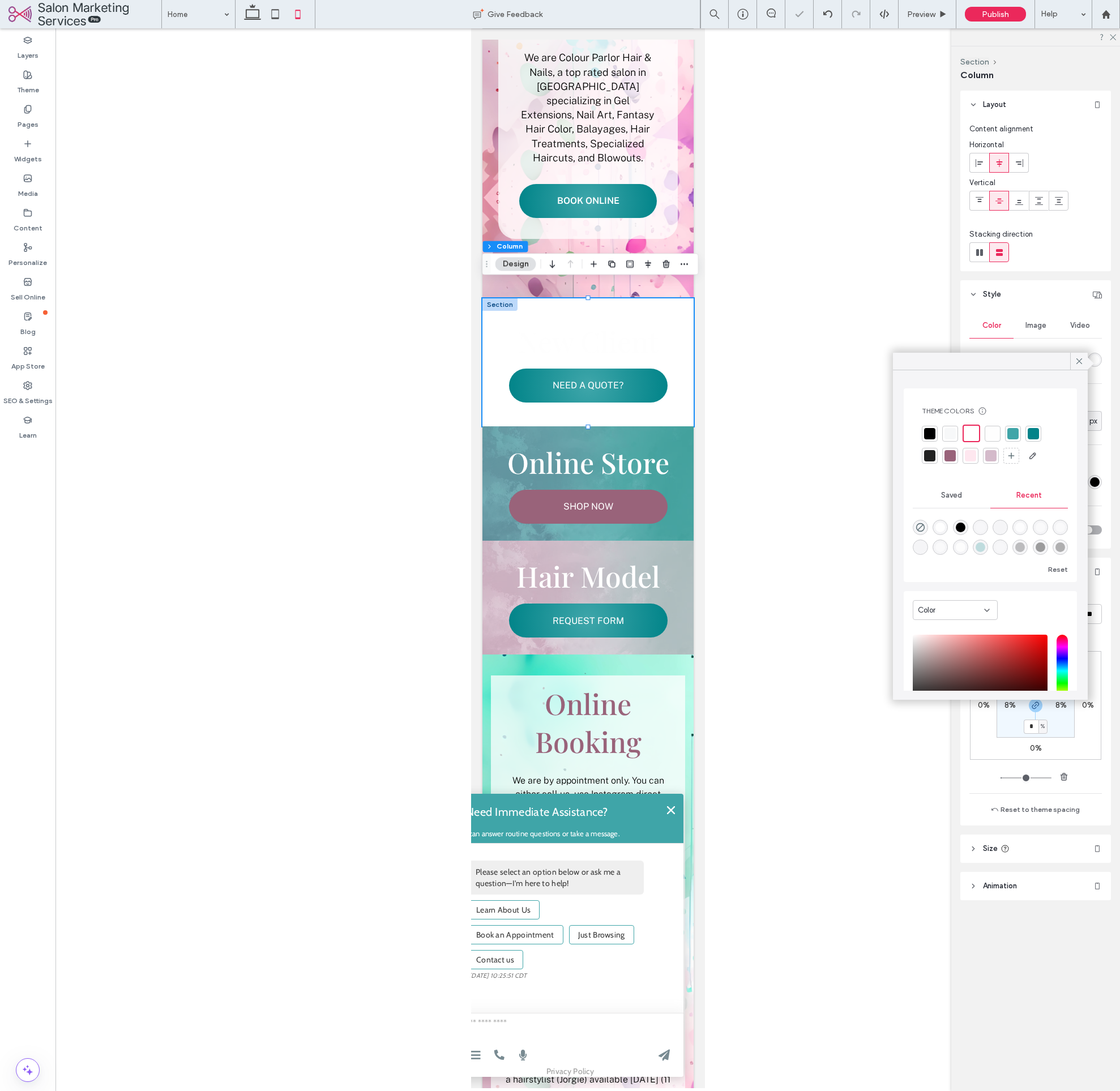
click at [857, 439] on div at bounding box center [587, 558] width 1065 height 1060
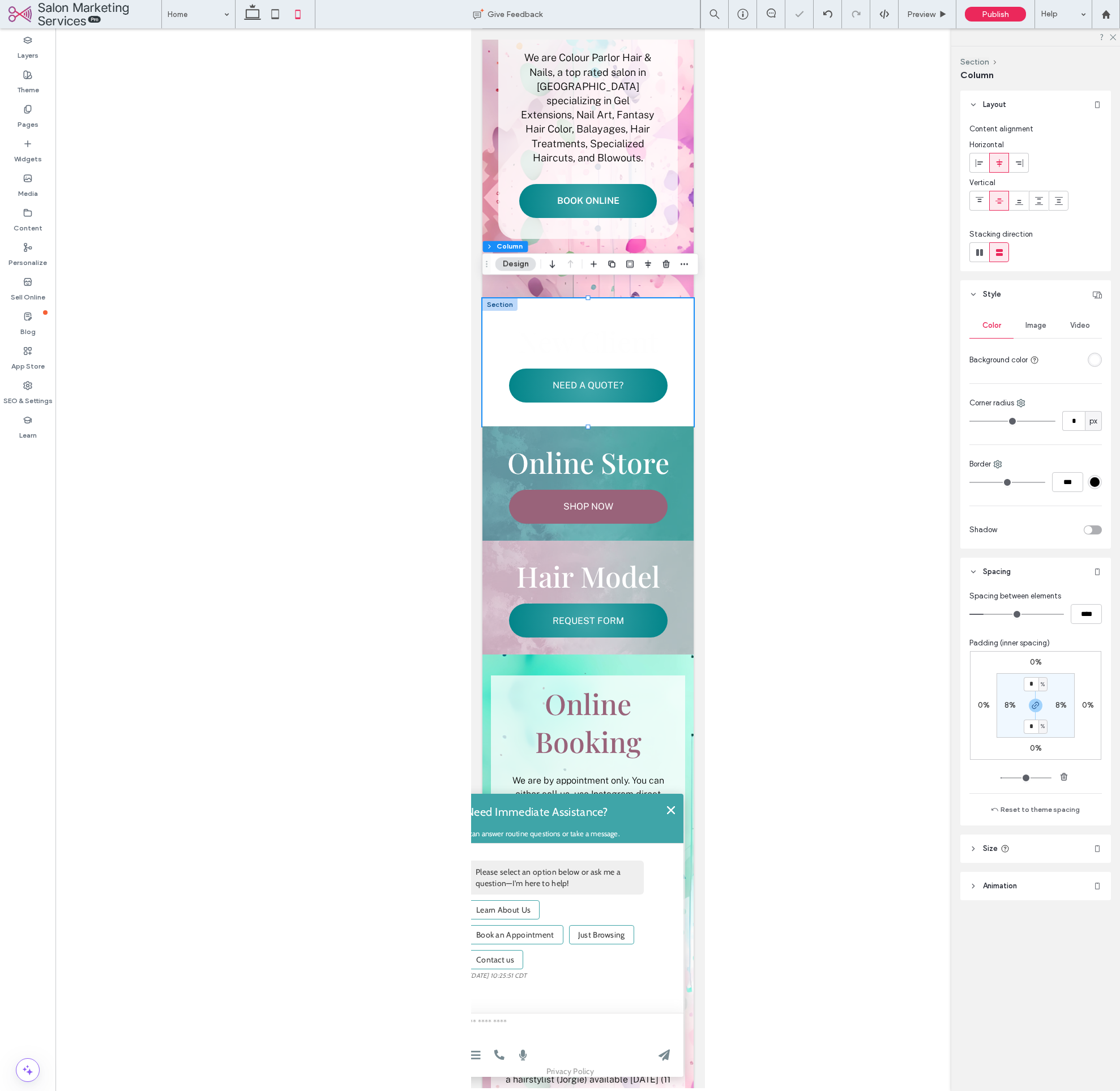
click at [1103, 363] on div "Color Image Video Background color Corner radius * px Border *** Shadow" at bounding box center [1036, 429] width 151 height 240
click at [1098, 360] on div "rgba(255, 255, 255, 1)" at bounding box center [1095, 360] width 10 height 10
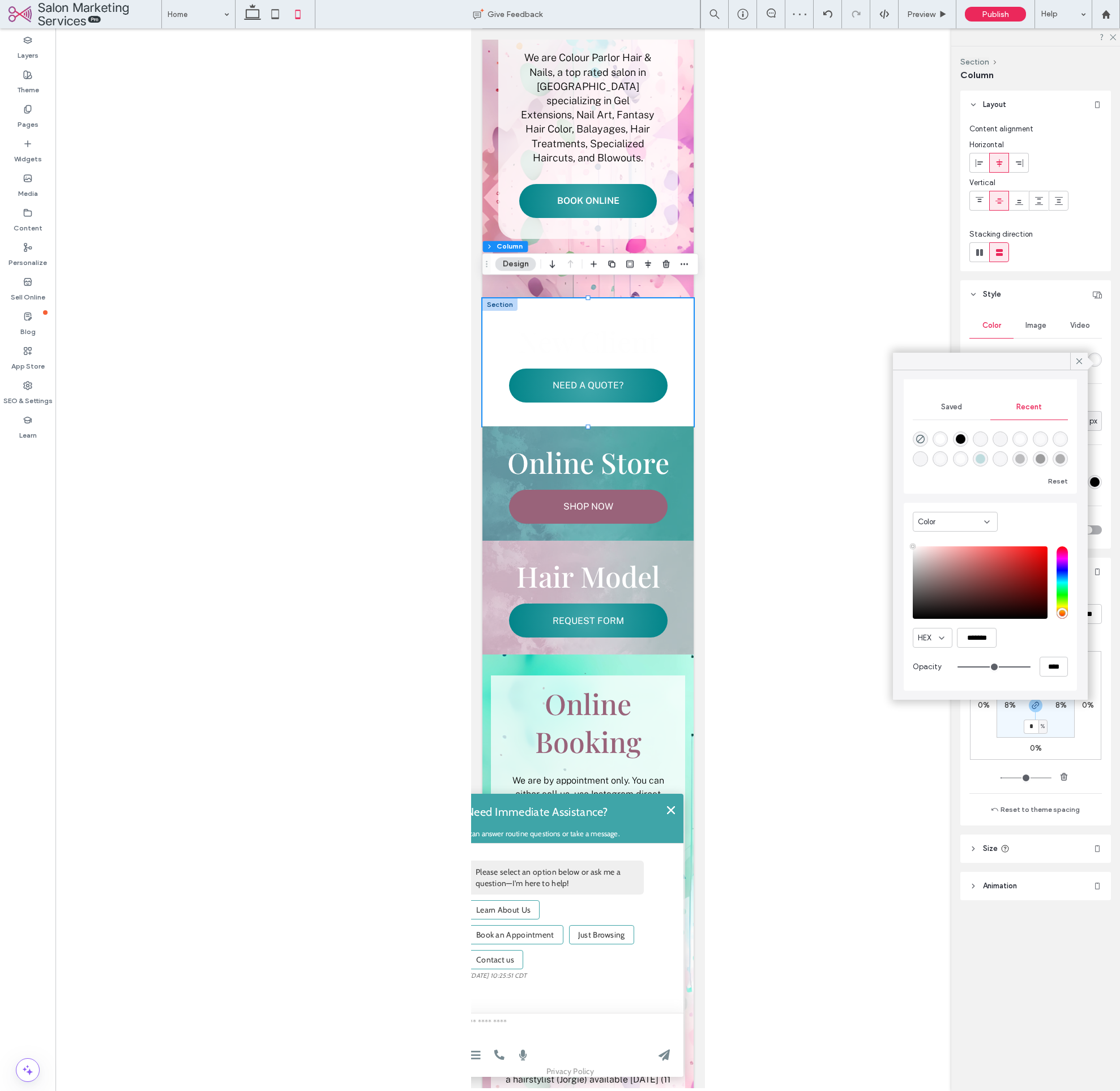
type input "**"
type input "***"
click at [990, 668] on input "range" at bounding box center [994, 667] width 73 height 1
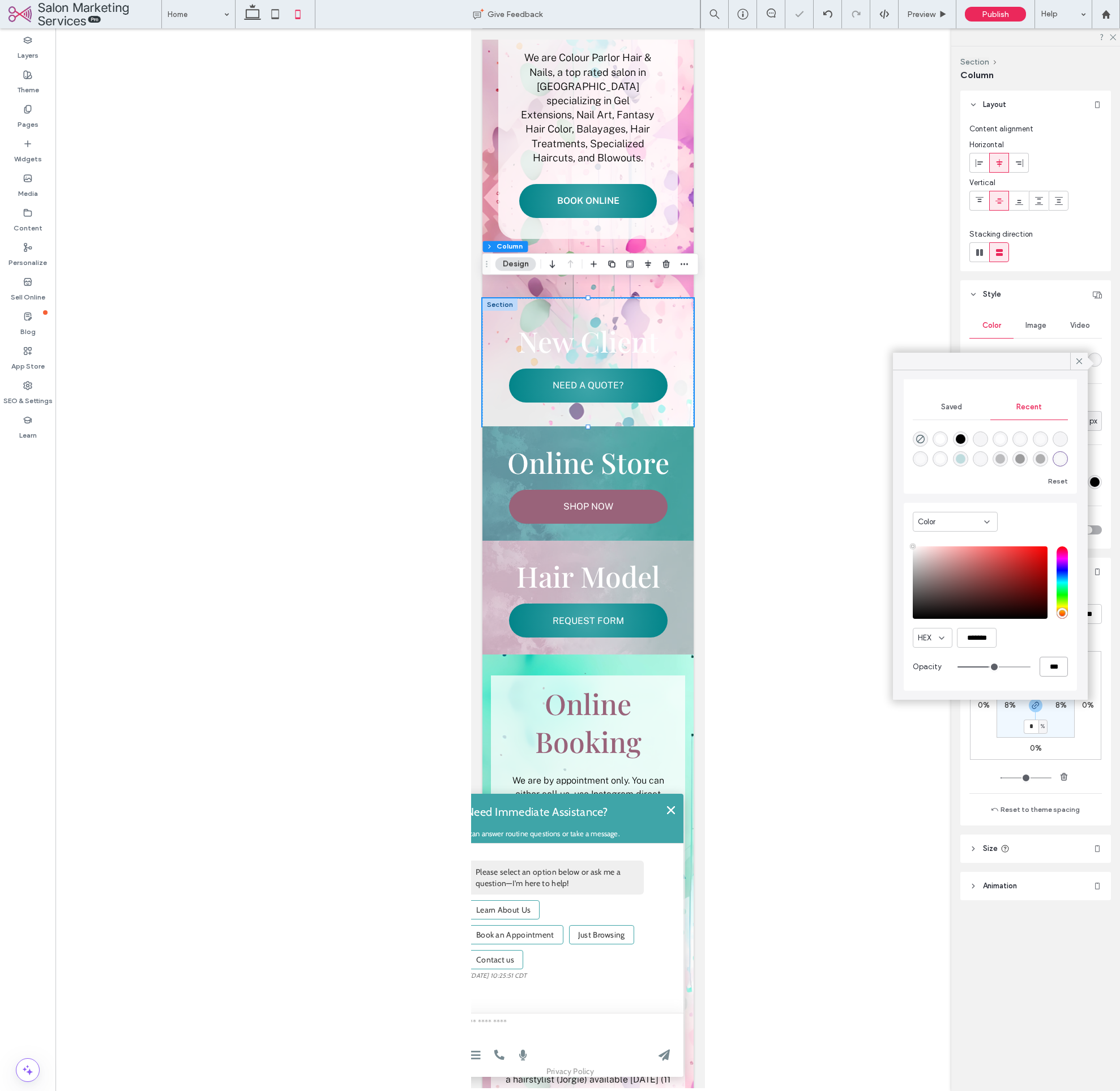
click at [1056, 662] on input "***" at bounding box center [1053, 667] width 28 height 20
type input "*"
type input "**"
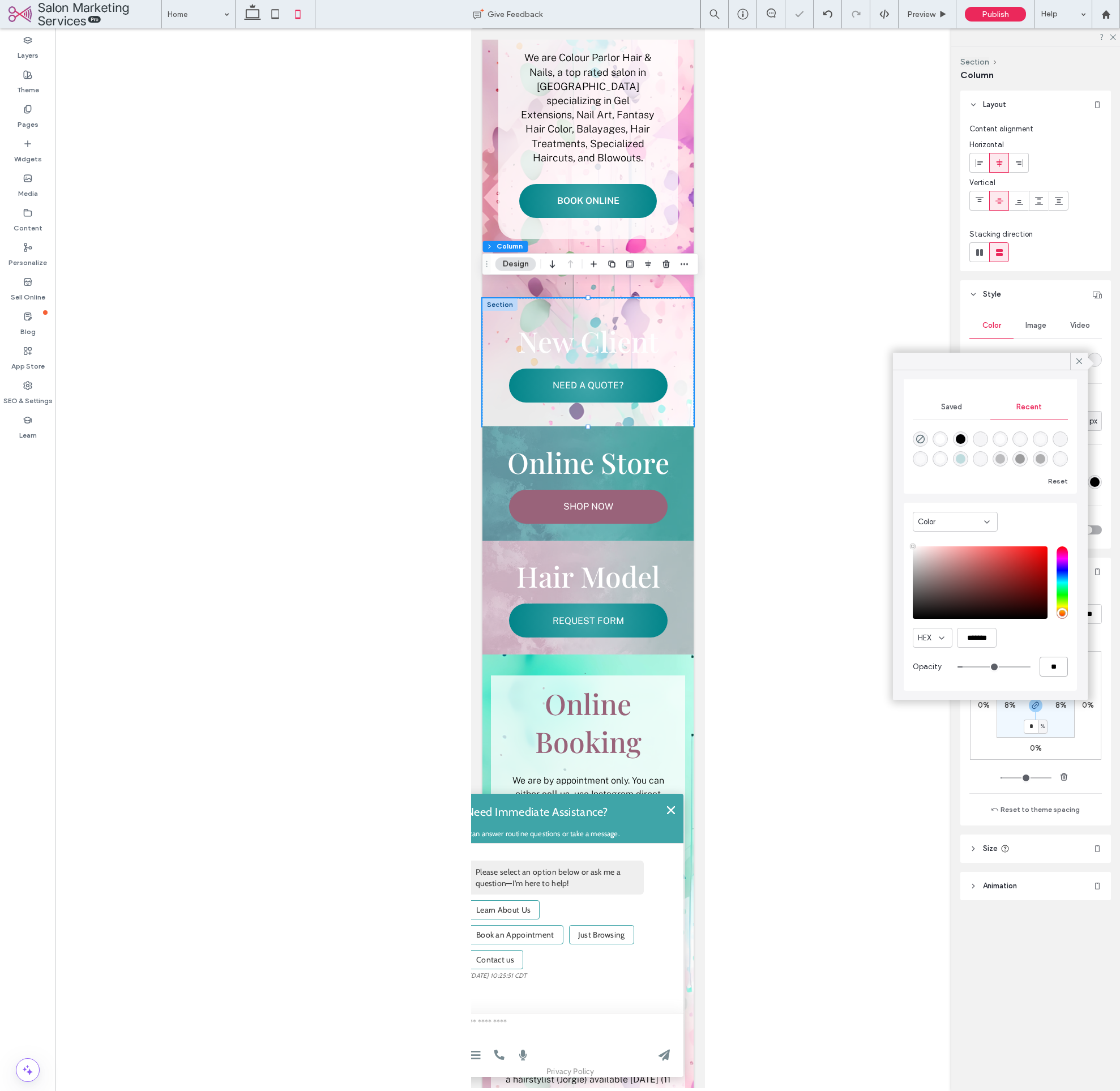
type input "**"
type input "***"
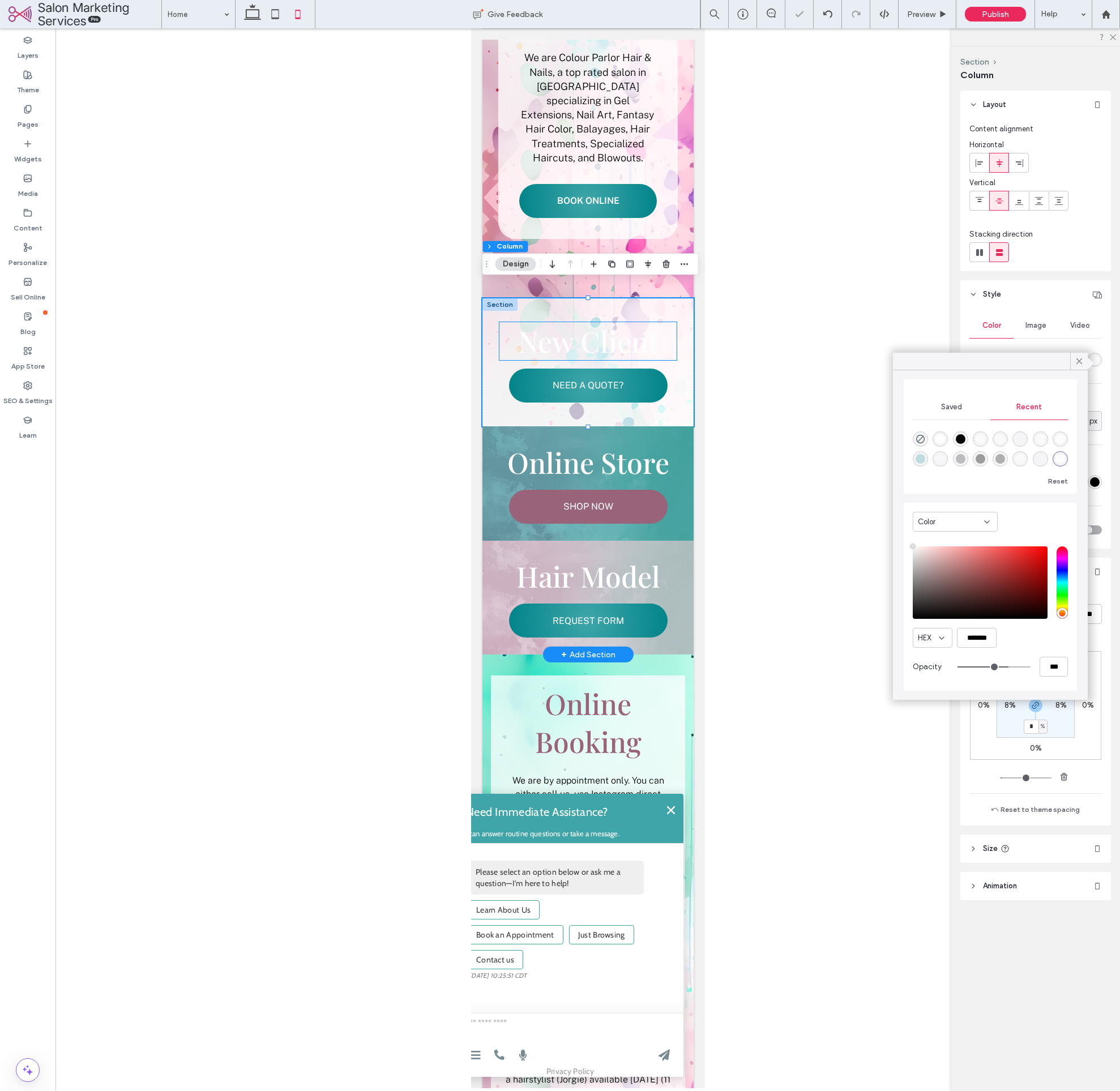
scroll to position [343, 0]
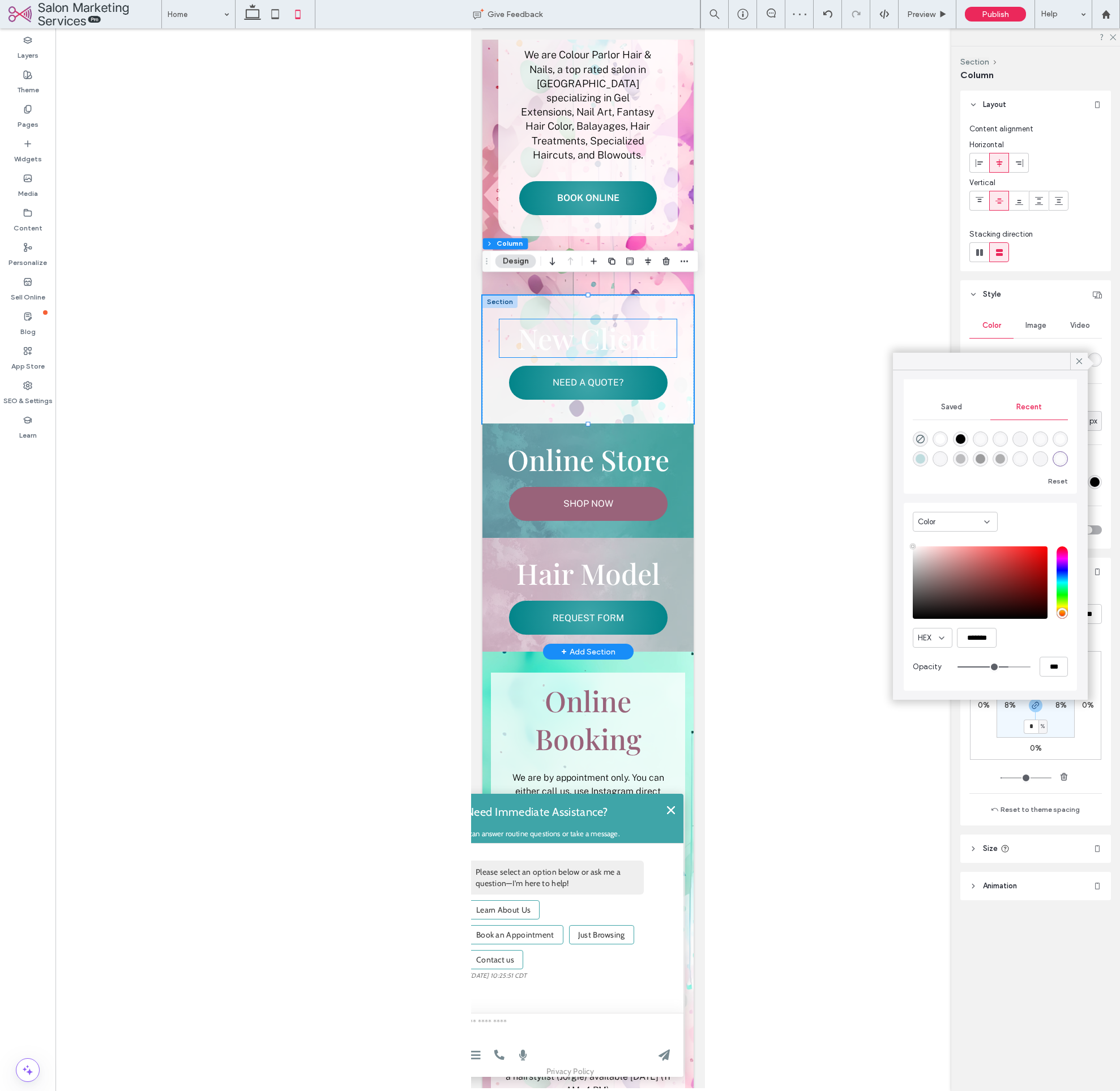
click at [612, 321] on span "New Client" at bounding box center [587, 338] width 140 height 38
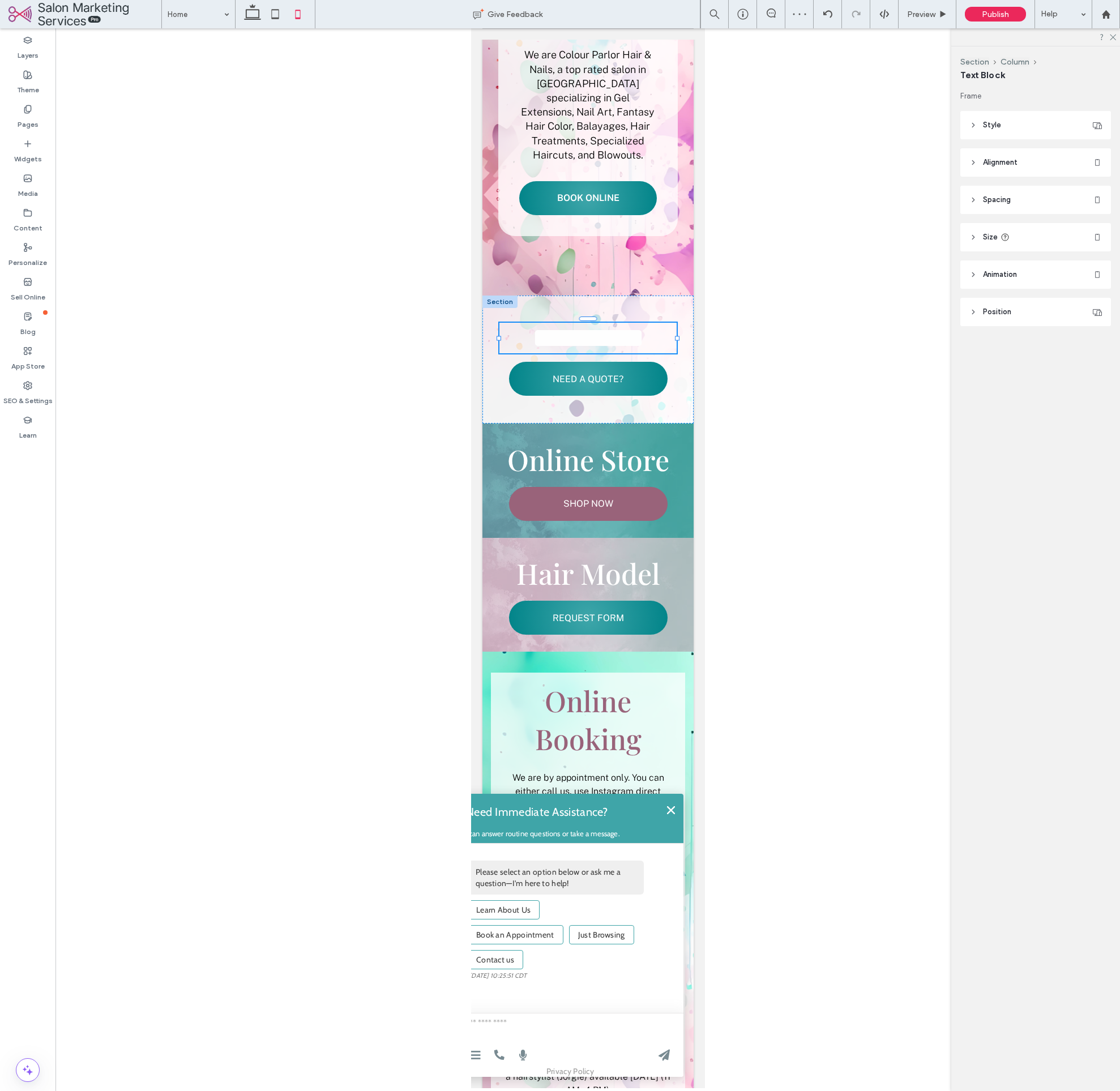
type input "**********"
type input "**"
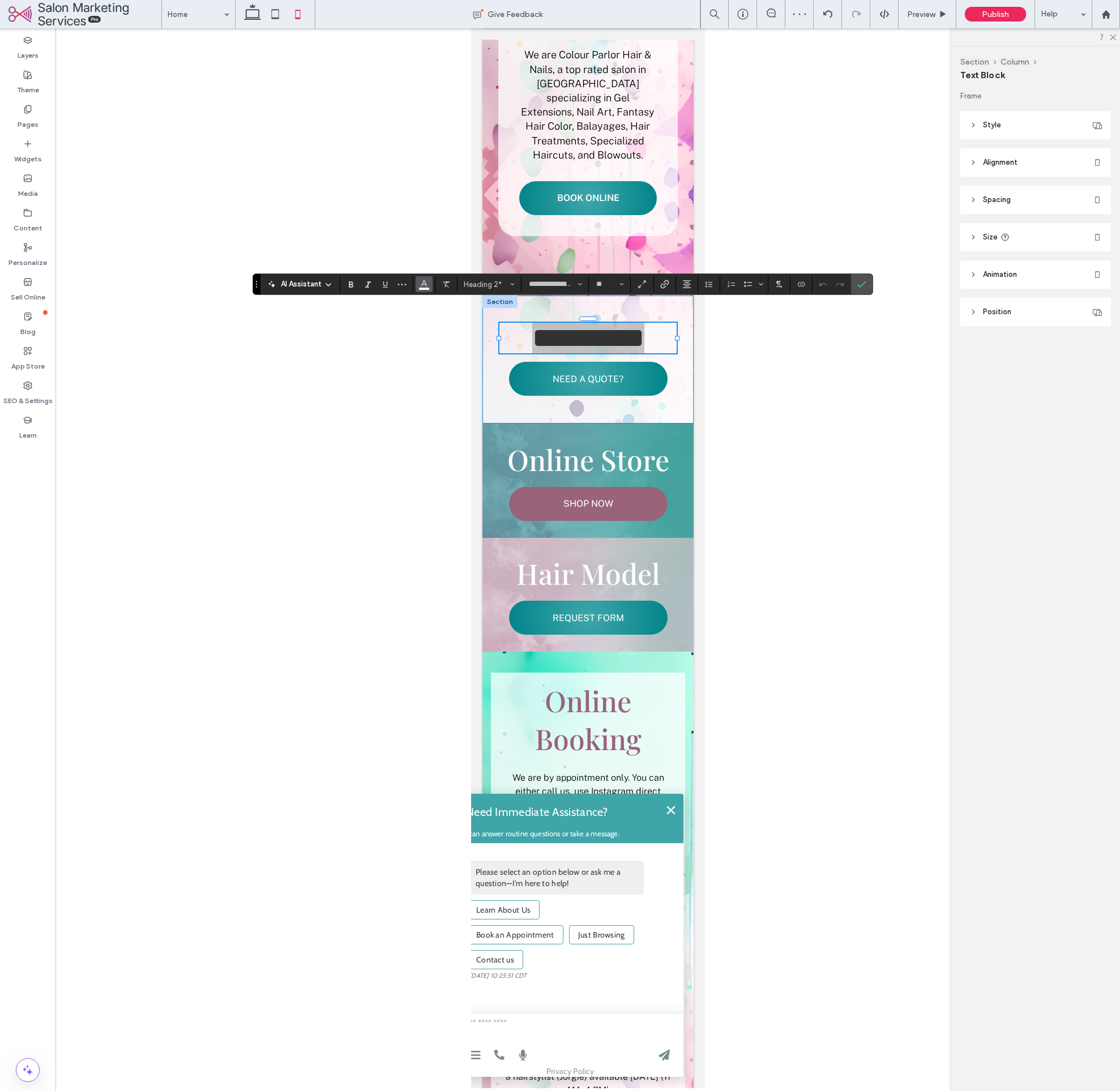
click at [424, 282] on icon "Color" at bounding box center [424, 283] width 9 height 9
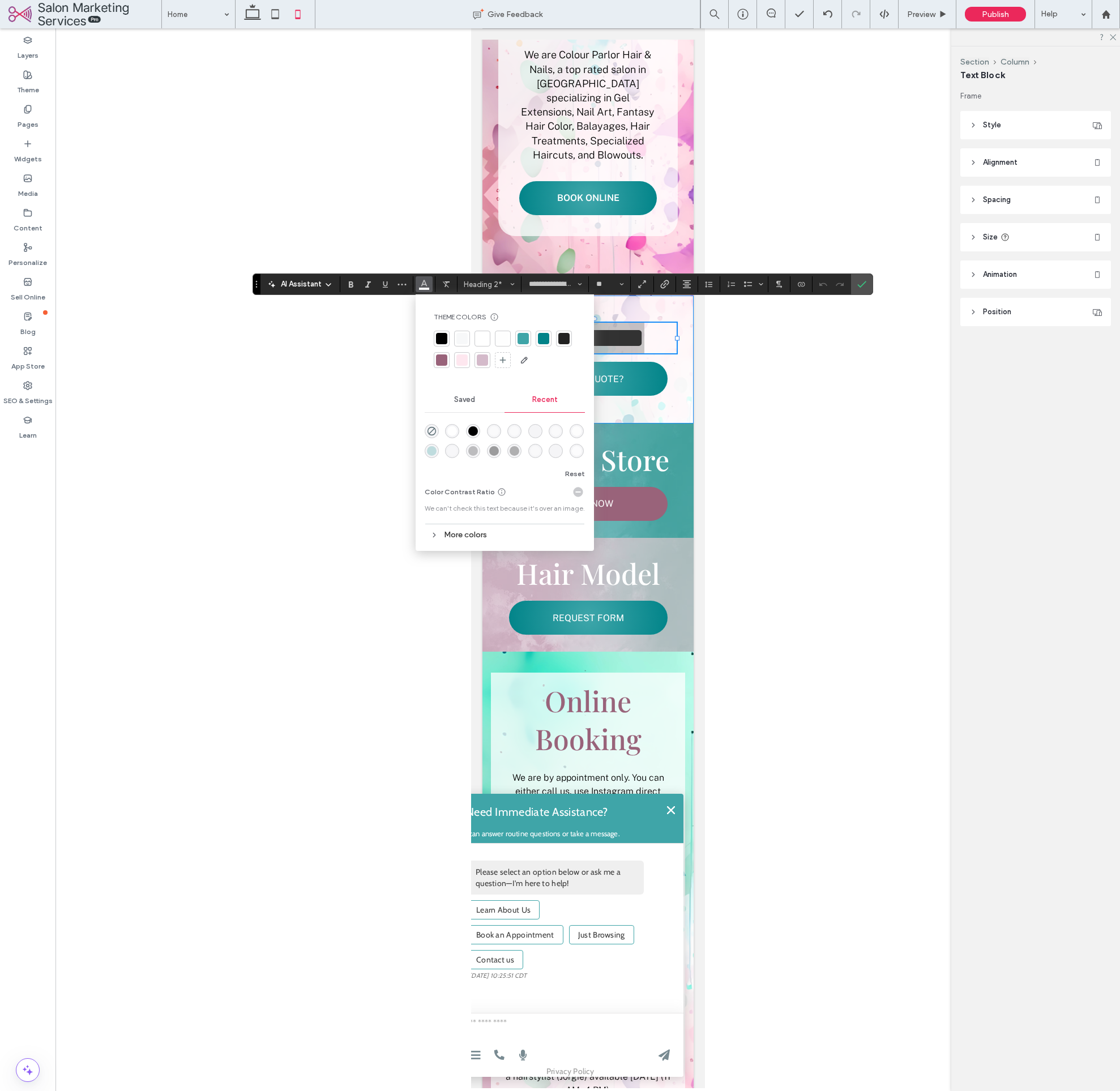
click at [441, 363] on div at bounding box center [442, 360] width 11 height 11
click at [846, 420] on div at bounding box center [587, 558] width 1065 height 1060
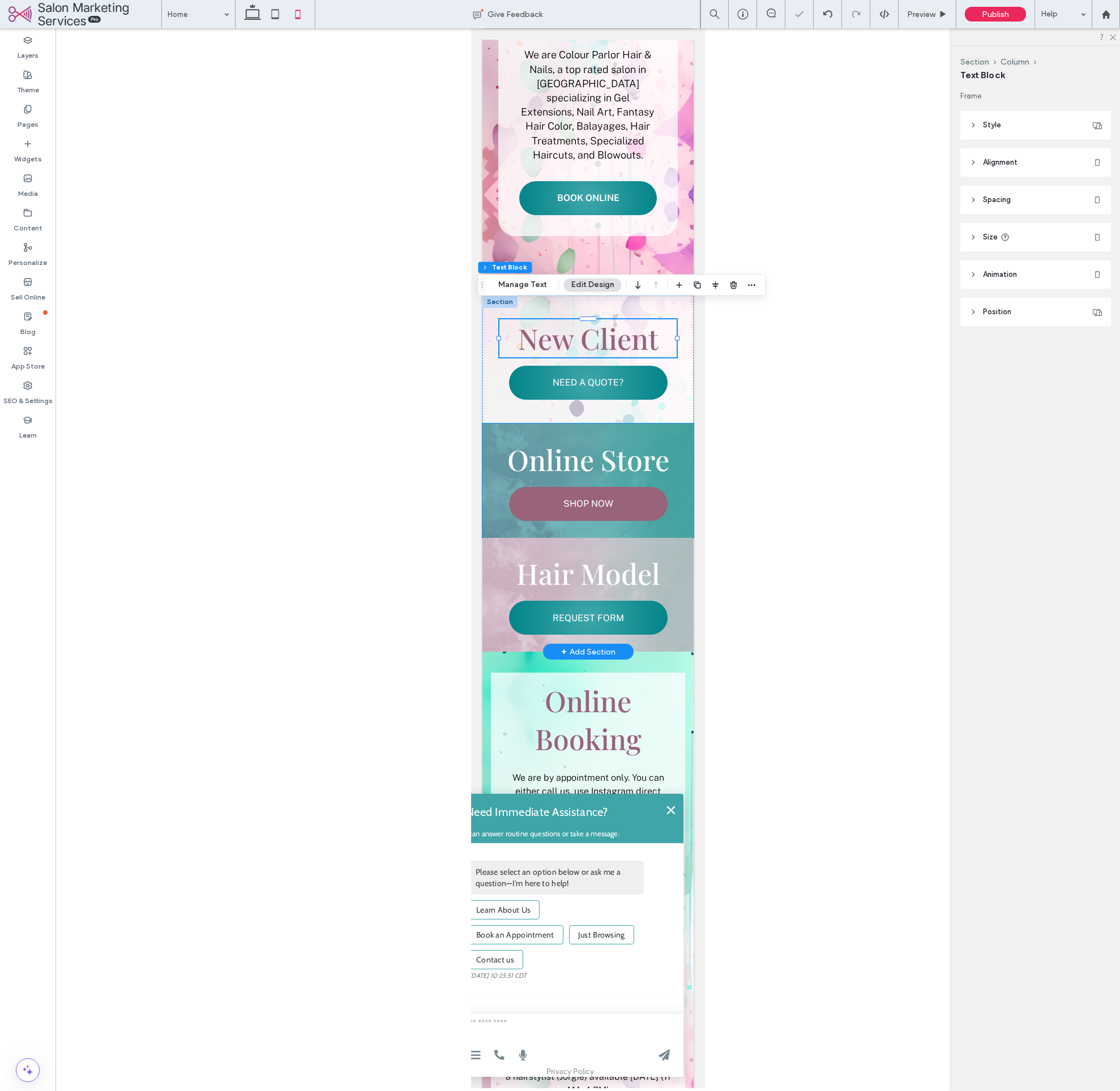
click at [687, 423] on div "Online Store SHOP NOW" at bounding box center [587, 480] width 211 height 115
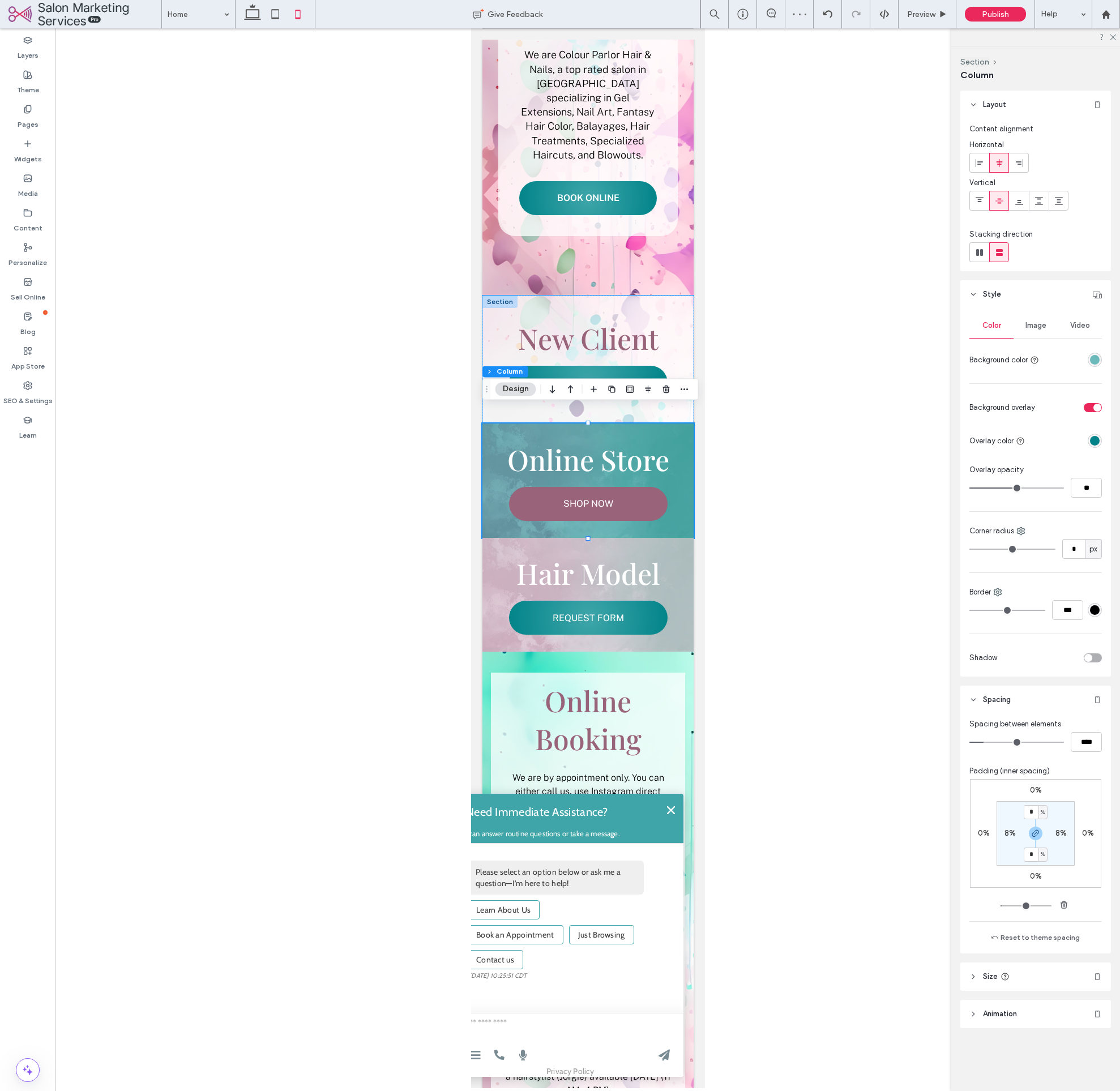
click at [1044, 333] on div "Image" at bounding box center [1036, 325] width 44 height 25
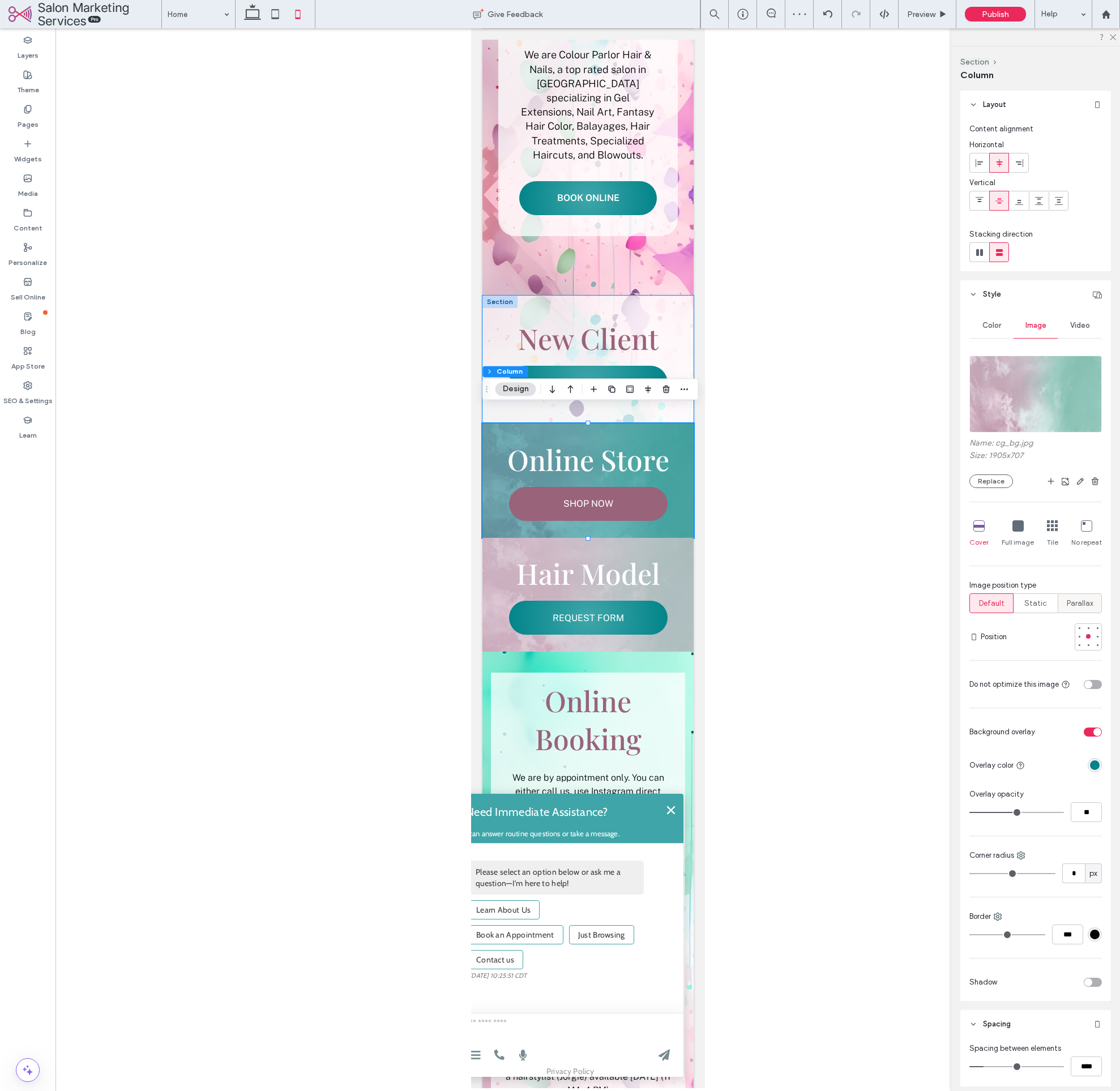
drag, startPoint x: 1087, startPoint y: 728, endPoint x: 1069, endPoint y: 594, distance: 135.2
click at [1087, 728] on div "toggle" at bounding box center [1093, 732] width 18 height 9
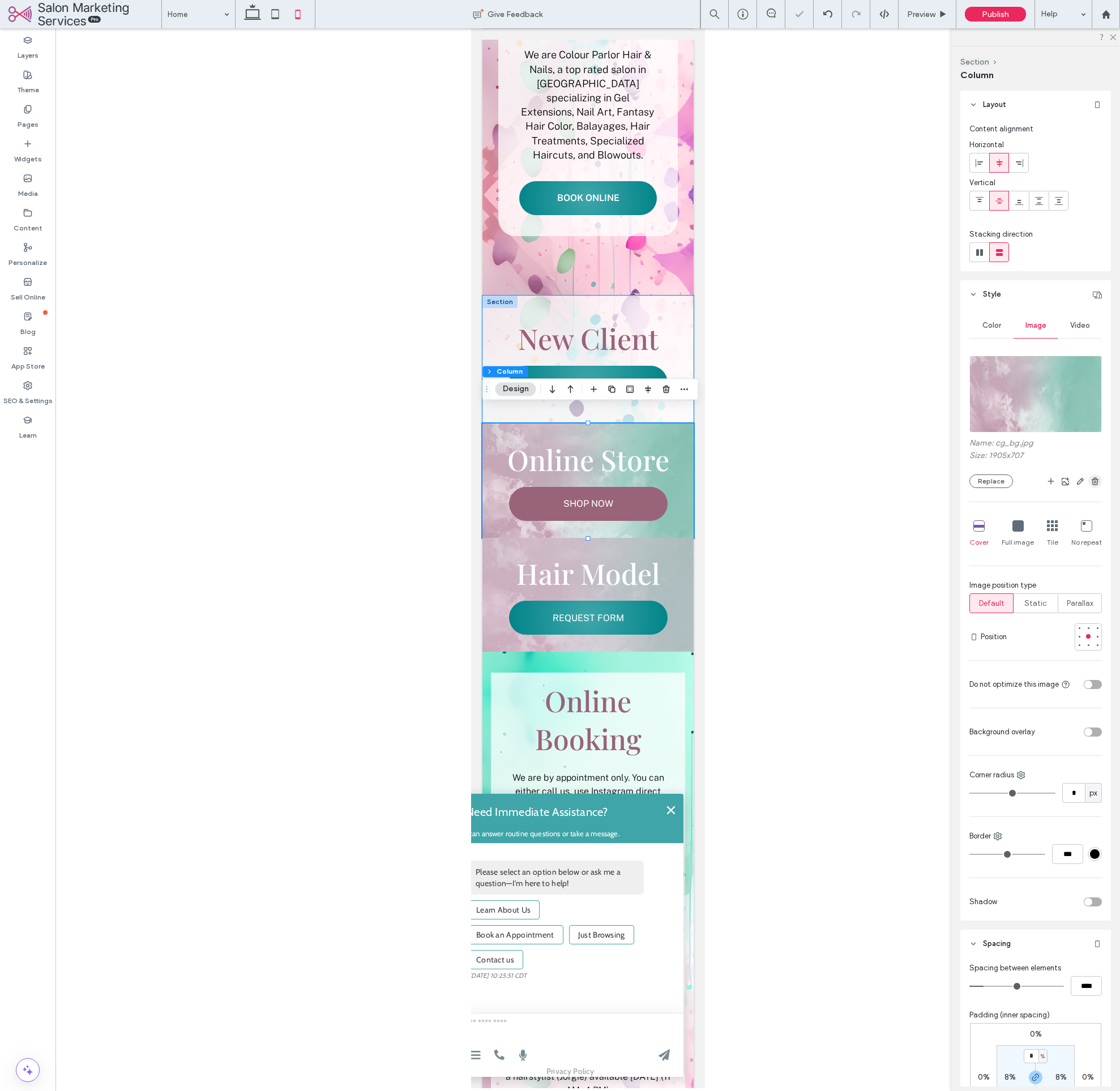
click at [1092, 479] on use "button" at bounding box center [1095, 481] width 7 height 8
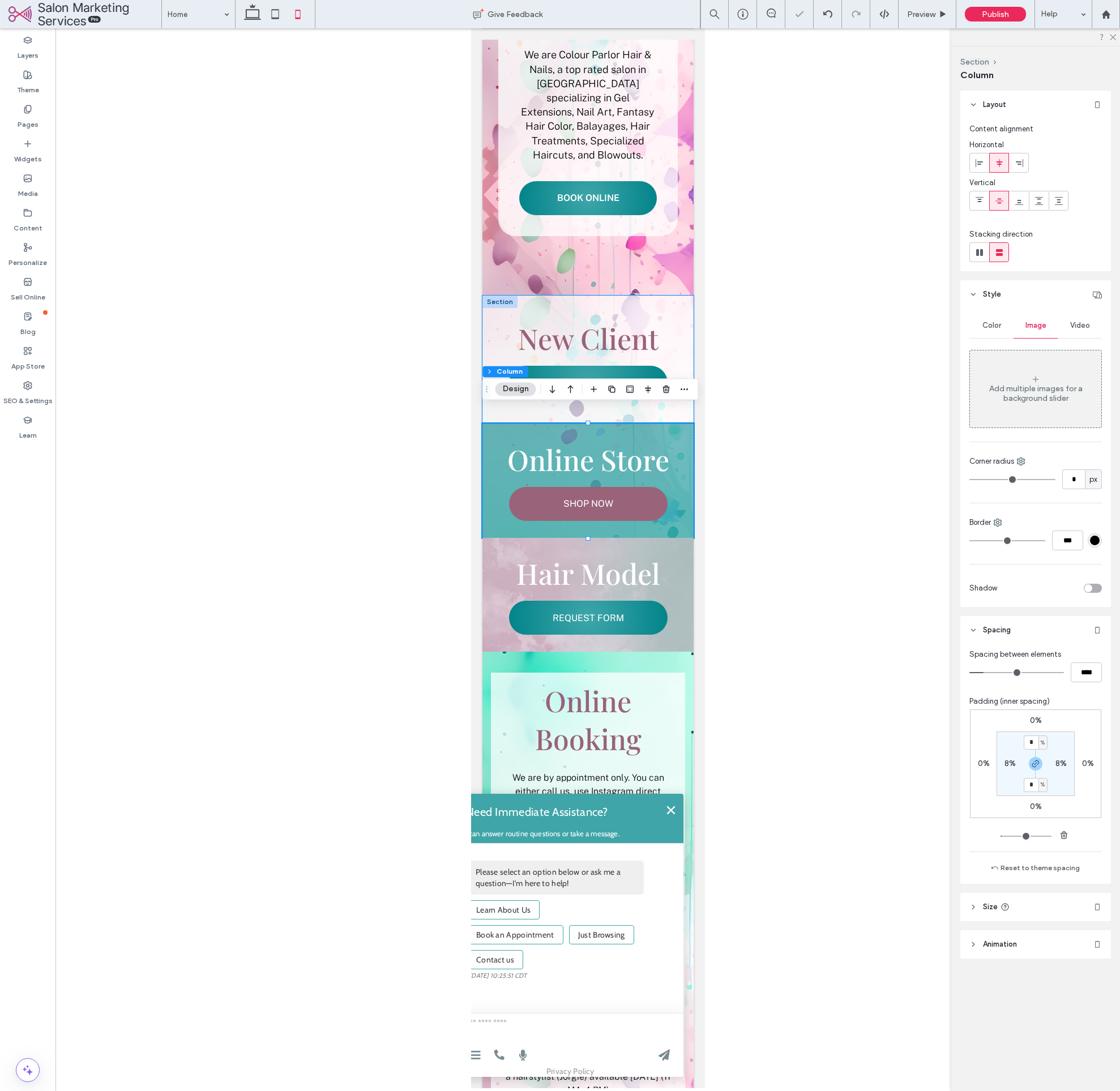
click at [990, 323] on span "Color" at bounding box center [992, 325] width 19 height 9
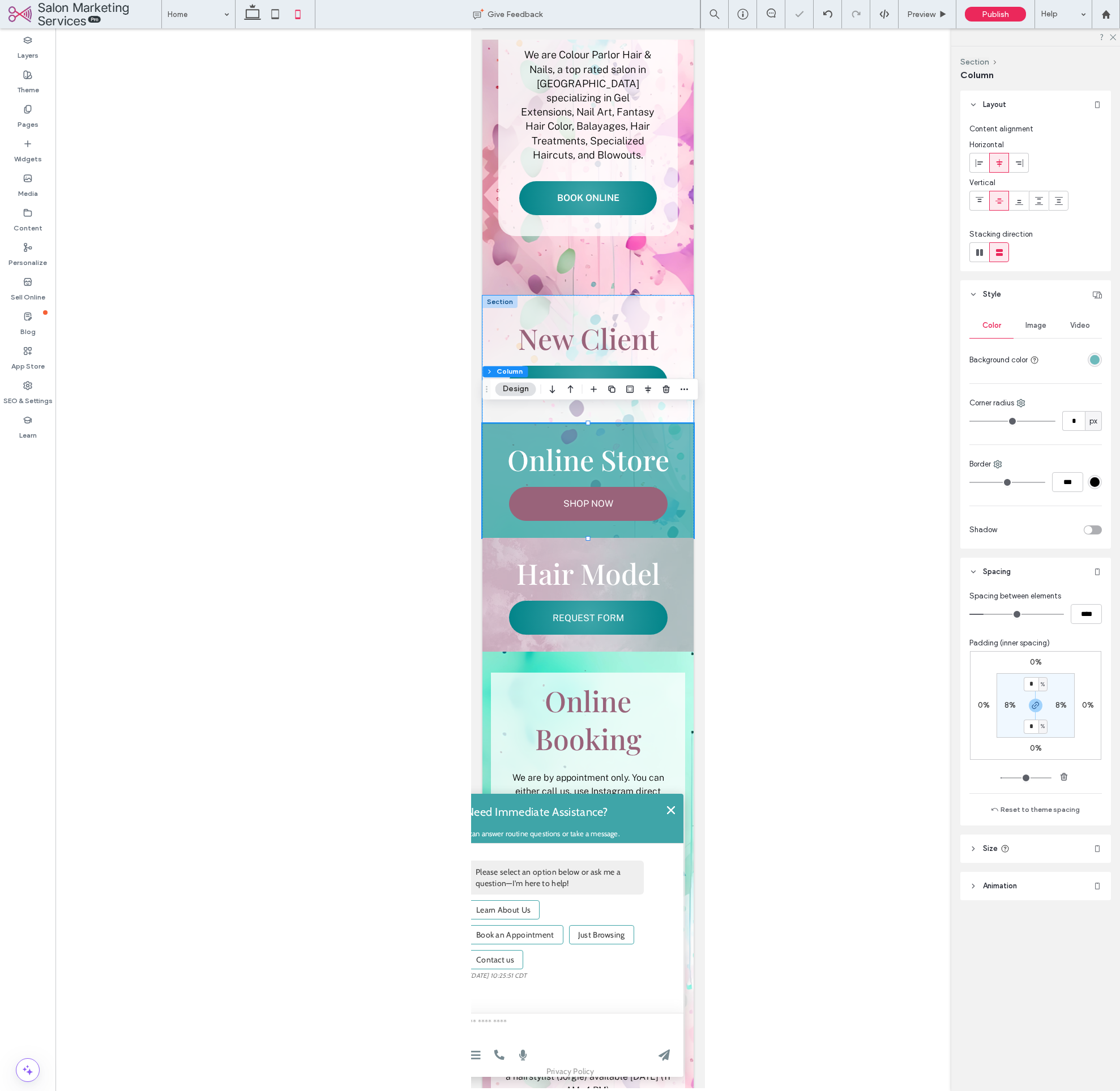
click at [1098, 356] on div "rgba(63, 165, 168, 0.75)" at bounding box center [1095, 360] width 10 height 10
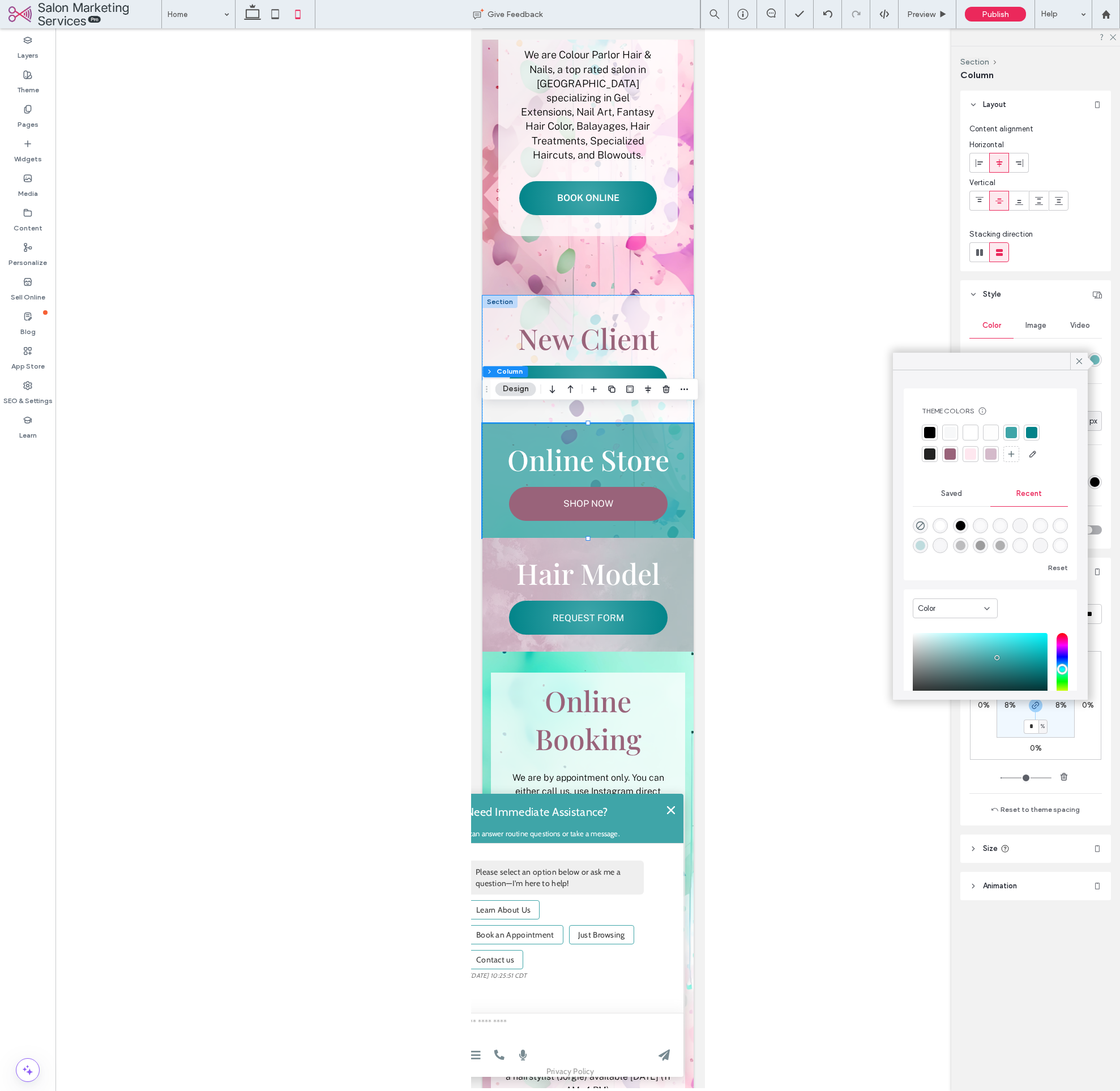
click at [971, 435] on div at bounding box center [971, 432] width 11 height 11
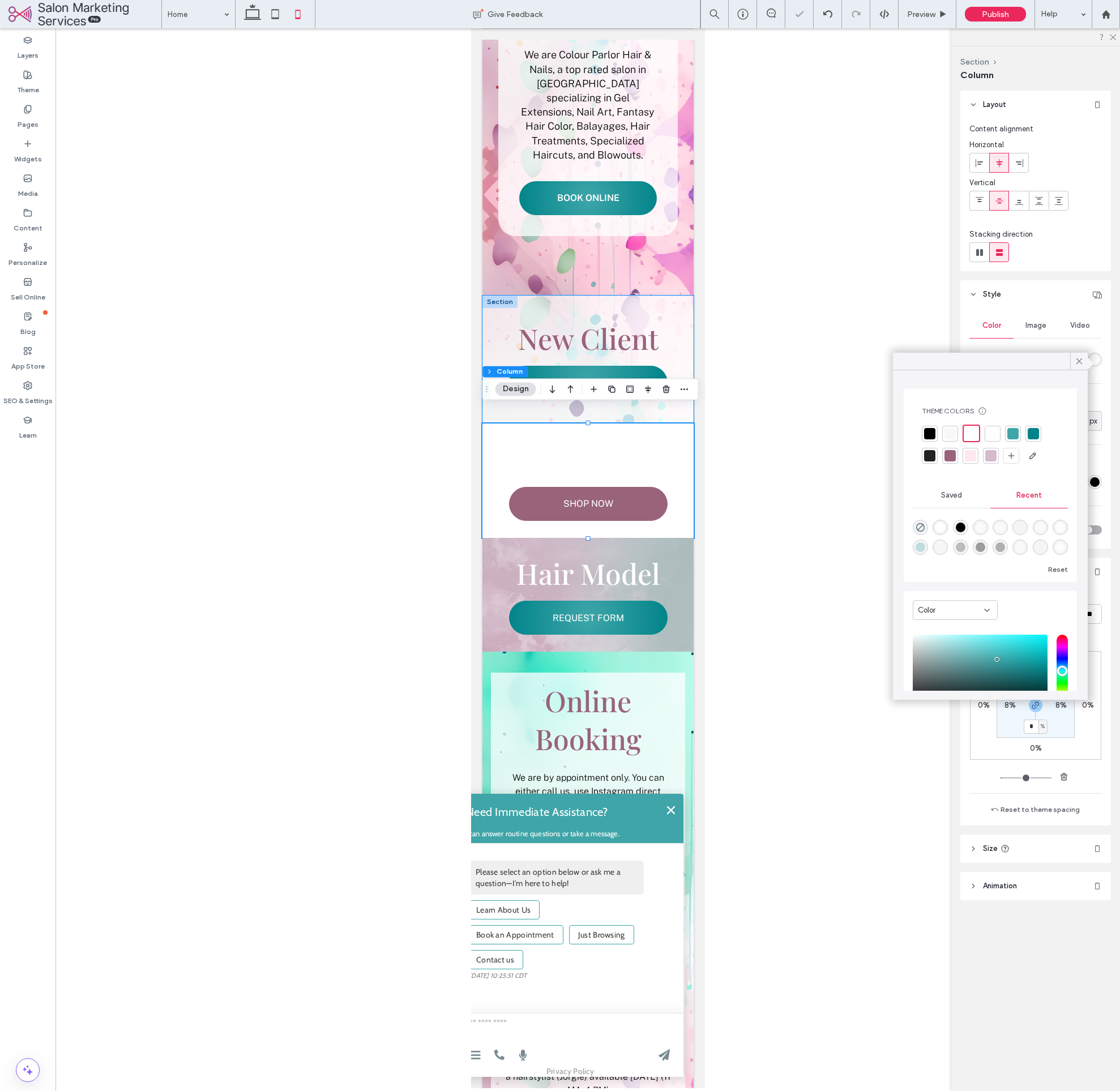
drag, startPoint x: 1080, startPoint y: 361, endPoint x: 921, endPoint y: 386, distance: 161.0
click at [1080, 361] on icon at bounding box center [1079, 361] width 10 height 10
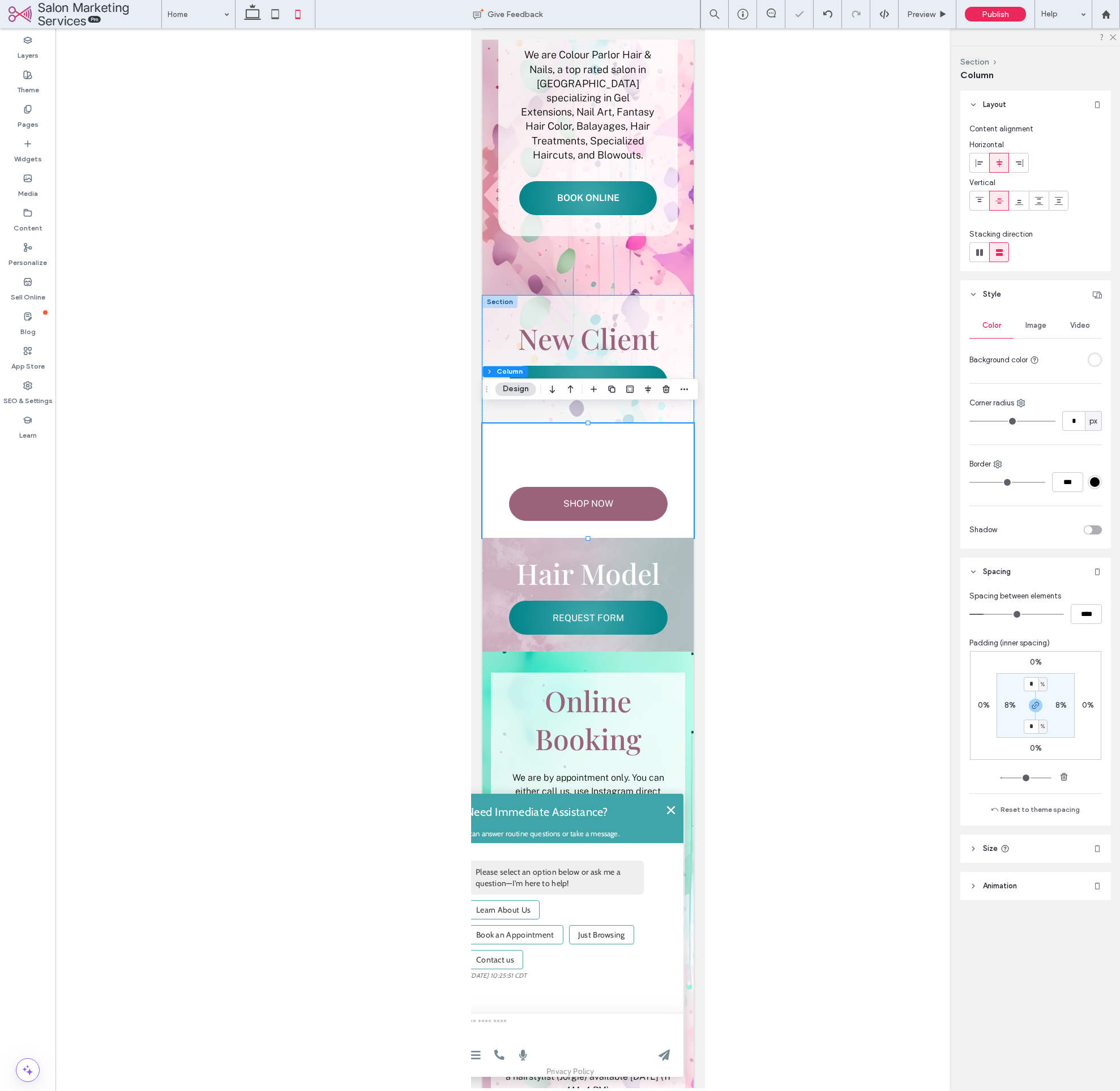
click at [1101, 360] on div "rgba(255, 255, 255, 1)" at bounding box center [1095, 360] width 14 height 14
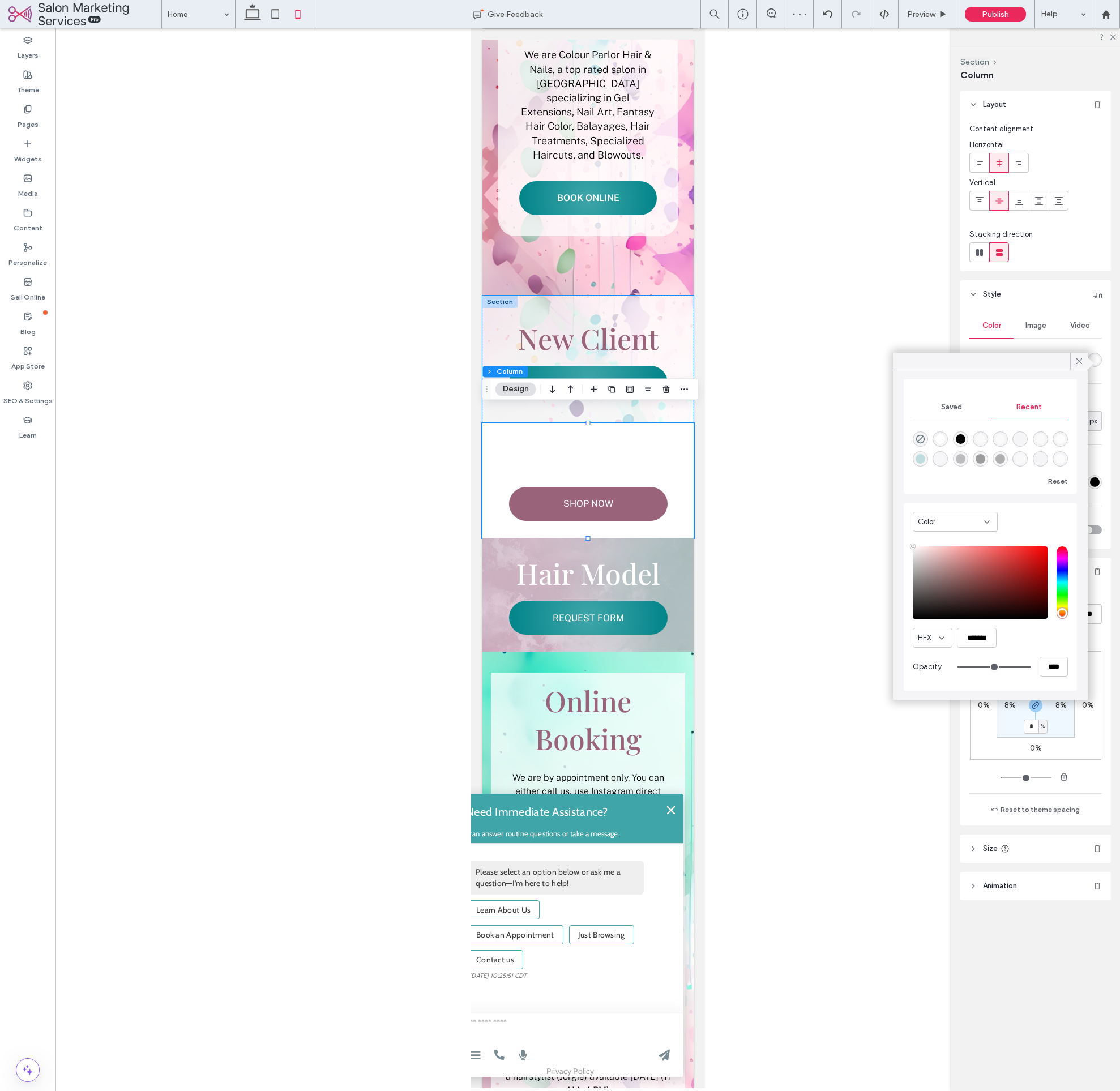
scroll to position [88, 0]
click at [1061, 659] on input "****" at bounding box center [1053, 667] width 28 height 20
type input "*"
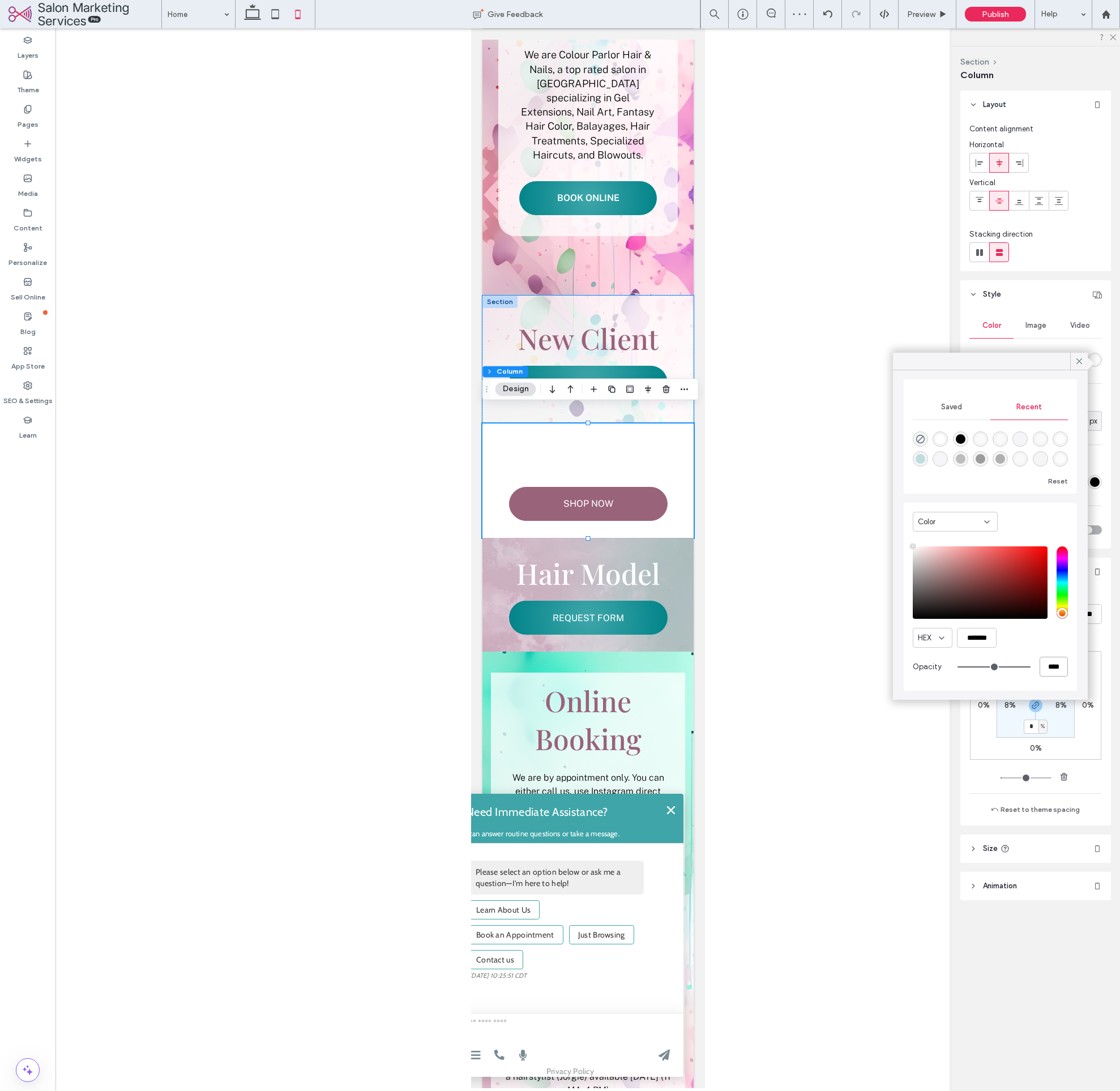
type input "**"
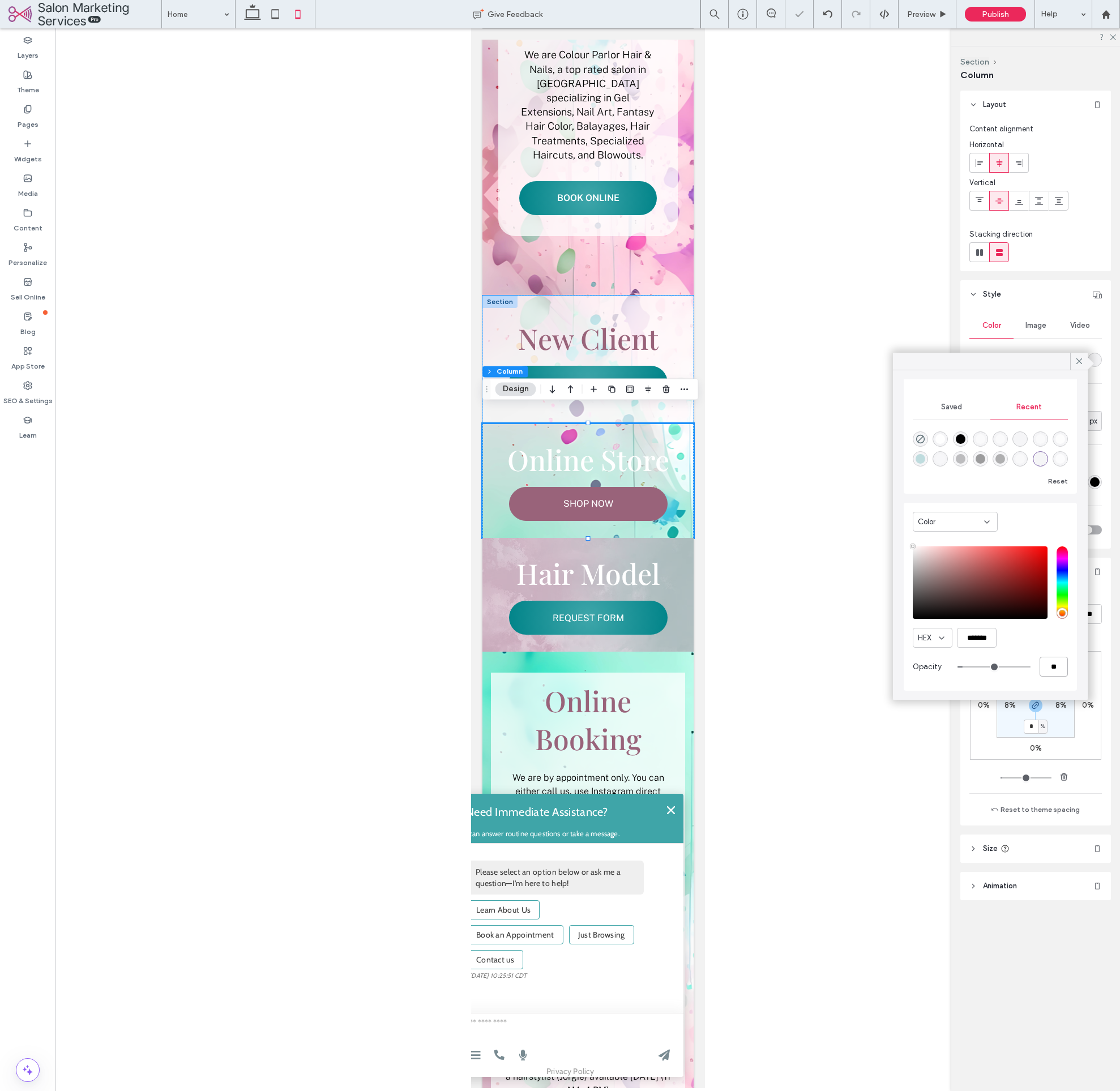
scroll to position [86, 0]
type input "**"
type input "***"
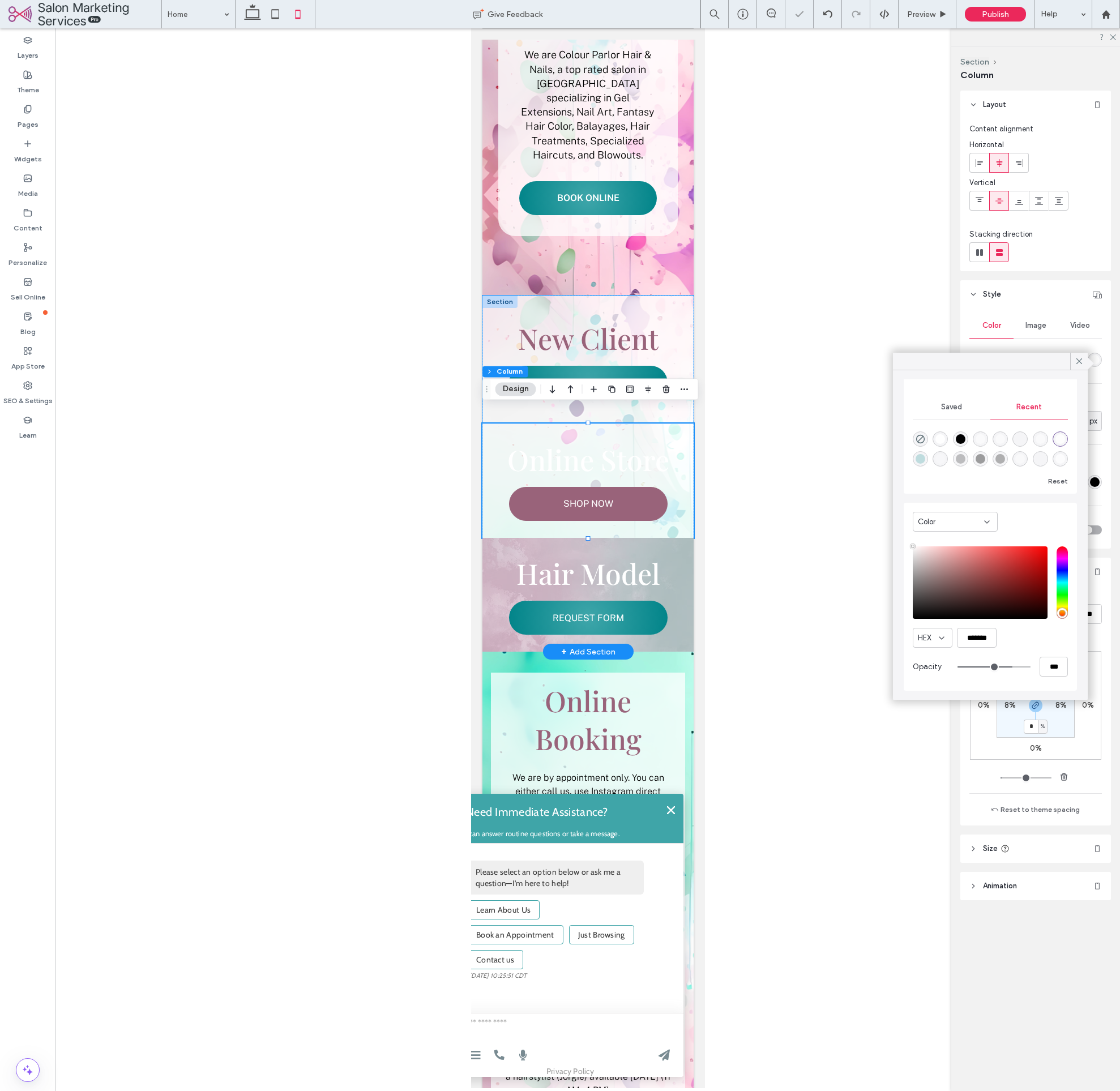
click at [678, 310] on div "New Client NEED A QUOTE?" at bounding box center [587, 360] width 211 height 128
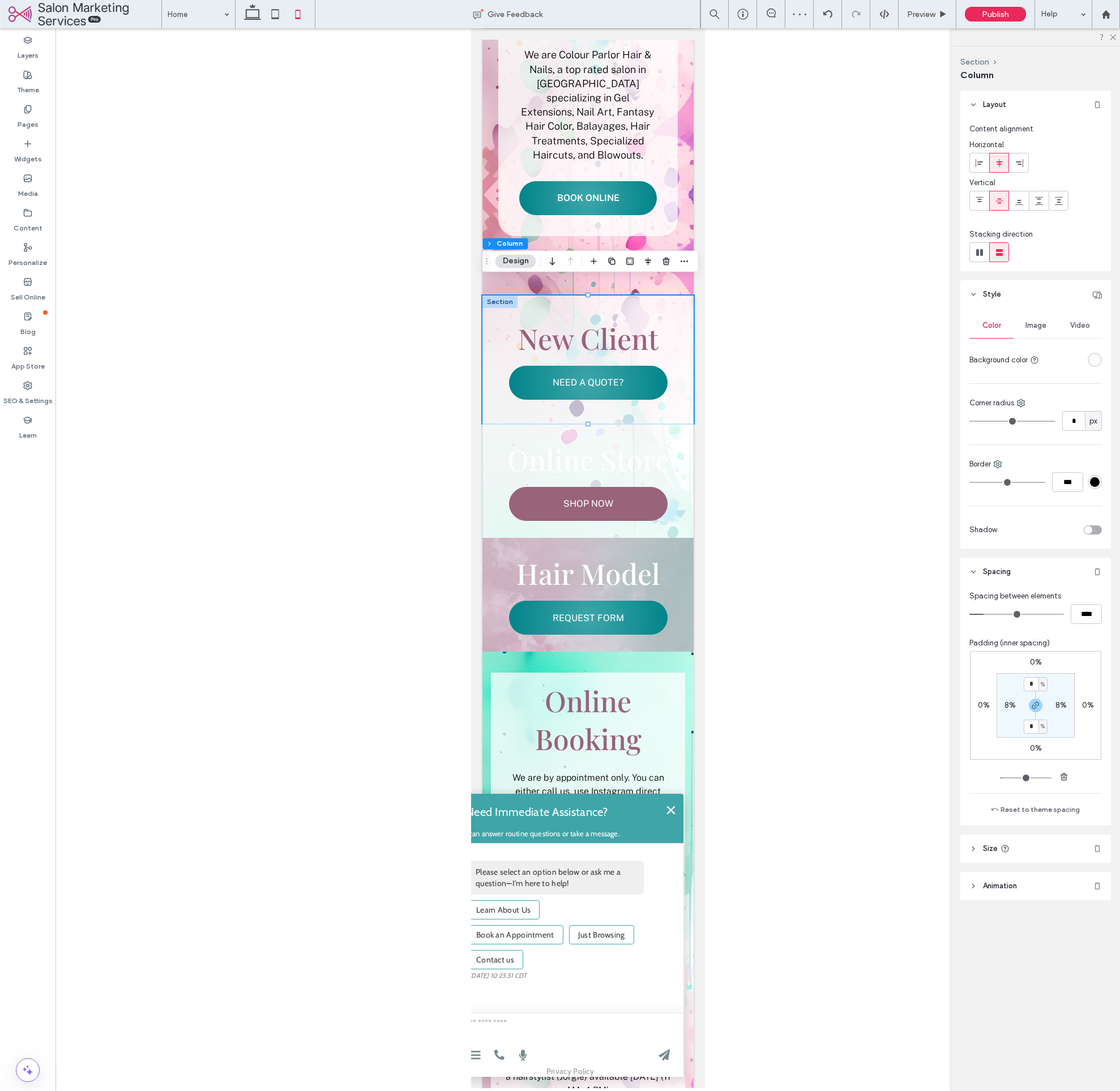
click at [1105, 360] on div "Color Image Video Background color Corner radius * px Border *** Shadow" at bounding box center [1036, 429] width 151 height 240
click at [1100, 360] on div "rgba(255, 255, 255, 0.7)" at bounding box center [1095, 360] width 10 height 10
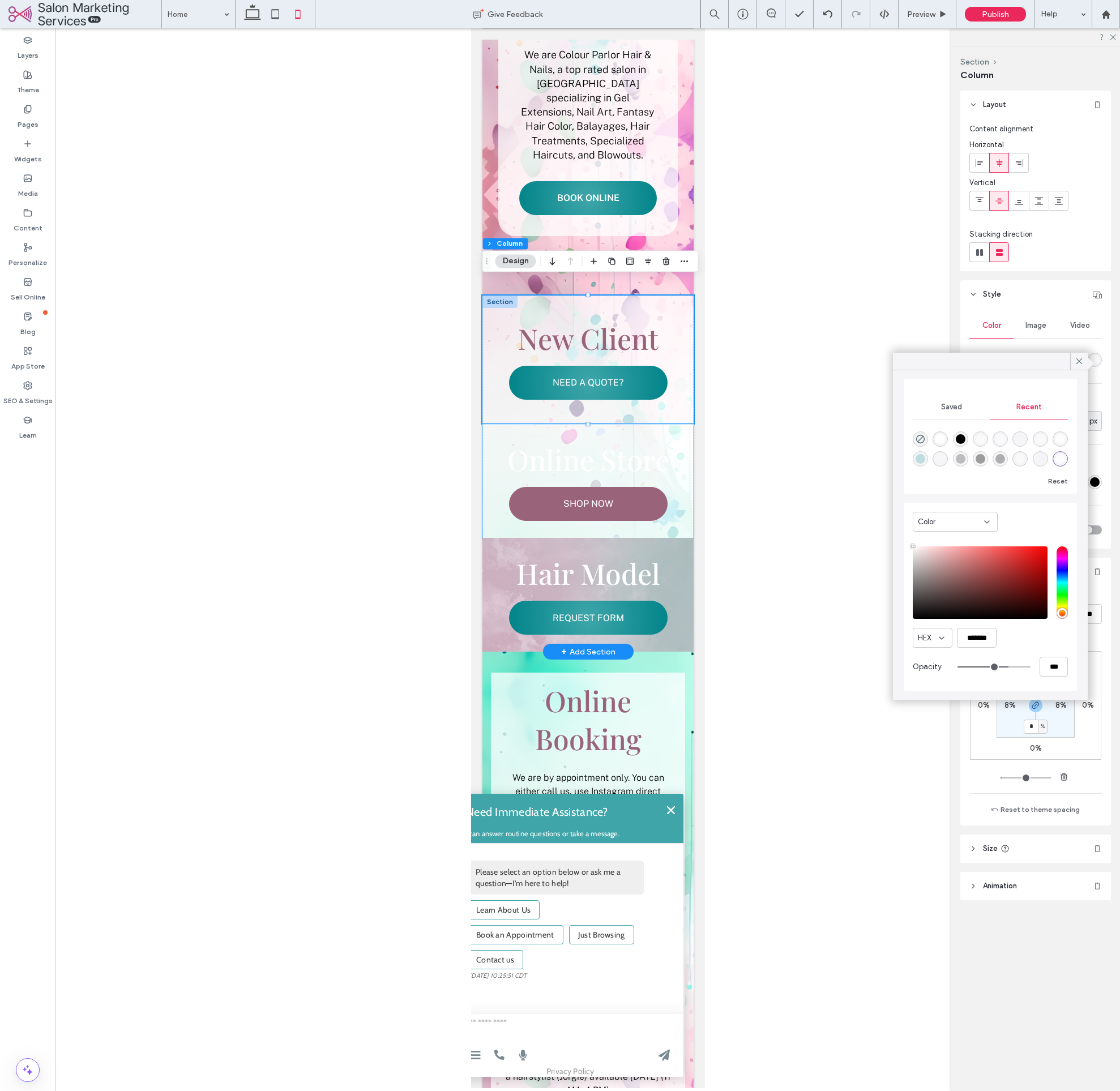
drag, startPoint x: 691, startPoint y: 445, endPoint x: 1295, endPoint y: 423, distance: 604.4
click at [691, 445] on div "Online Store SHOP NOW" at bounding box center [587, 480] width 211 height 115
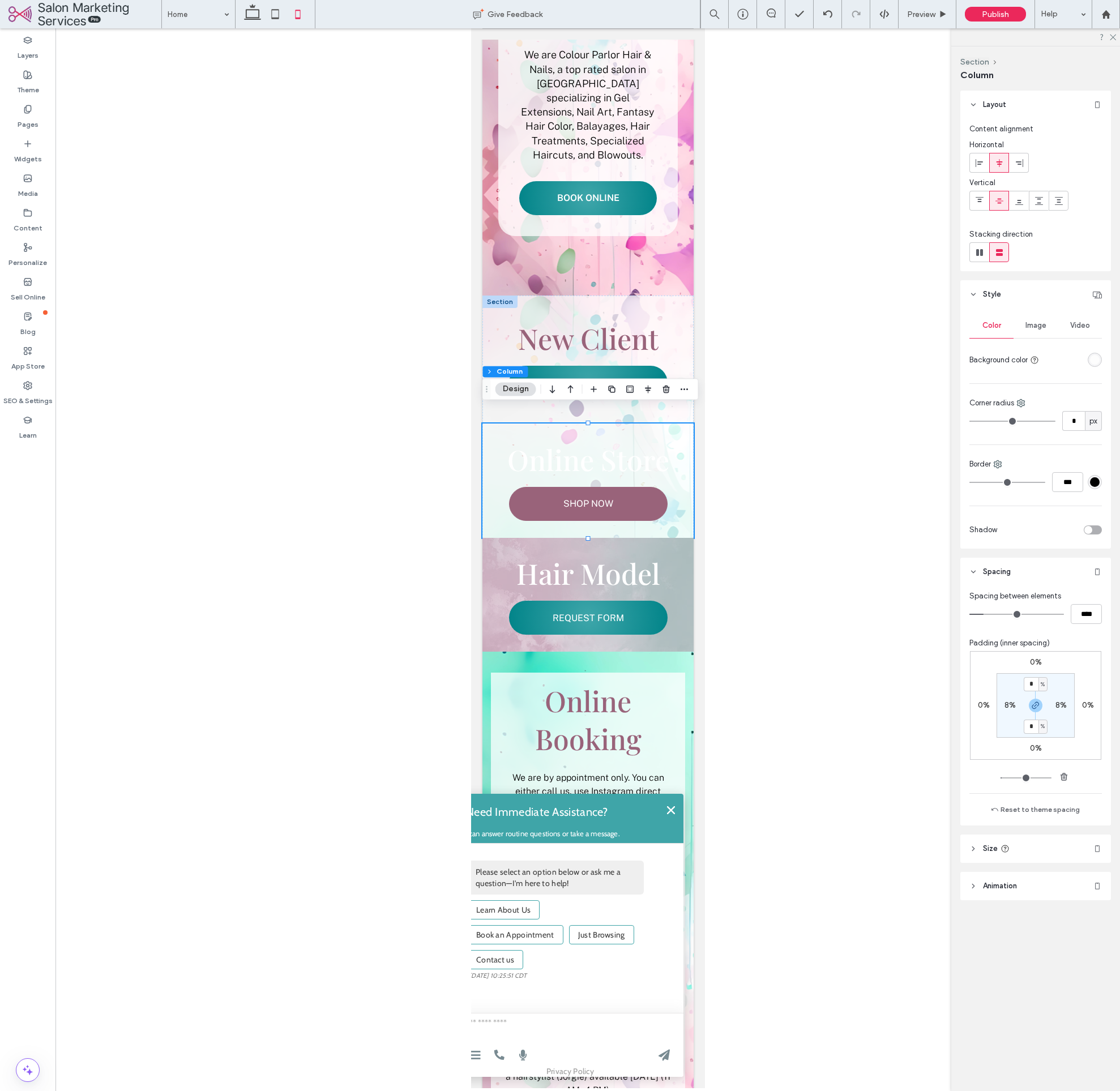
drag, startPoint x: 1094, startPoint y: 358, endPoint x: 1088, endPoint y: 379, distance: 21.8
click at [1094, 358] on div "rgba(255, 255, 255, 0.75)" at bounding box center [1095, 360] width 10 height 10
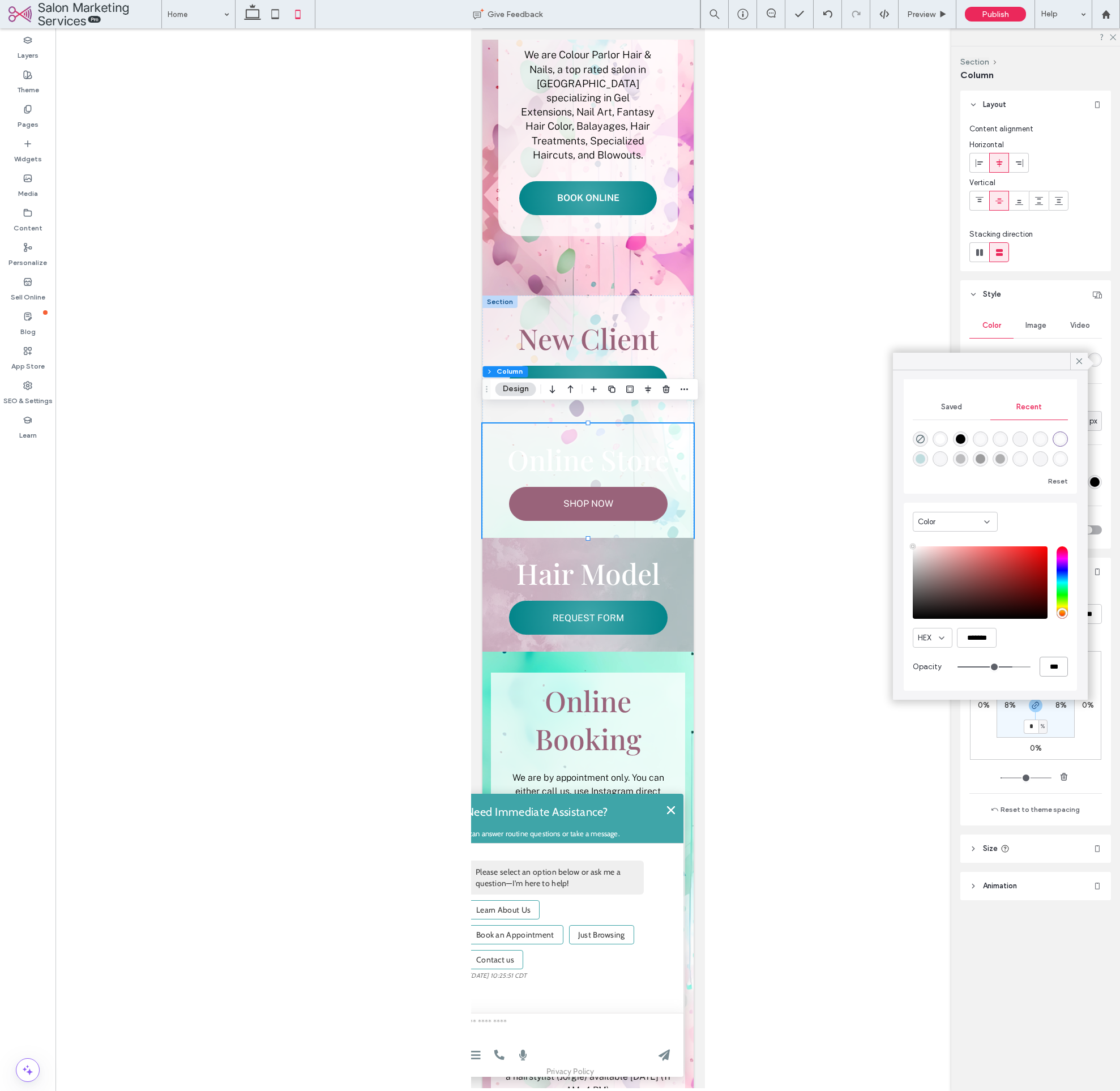
click at [1057, 670] on input "***" at bounding box center [1053, 667] width 28 height 20
type input "*"
type input "**"
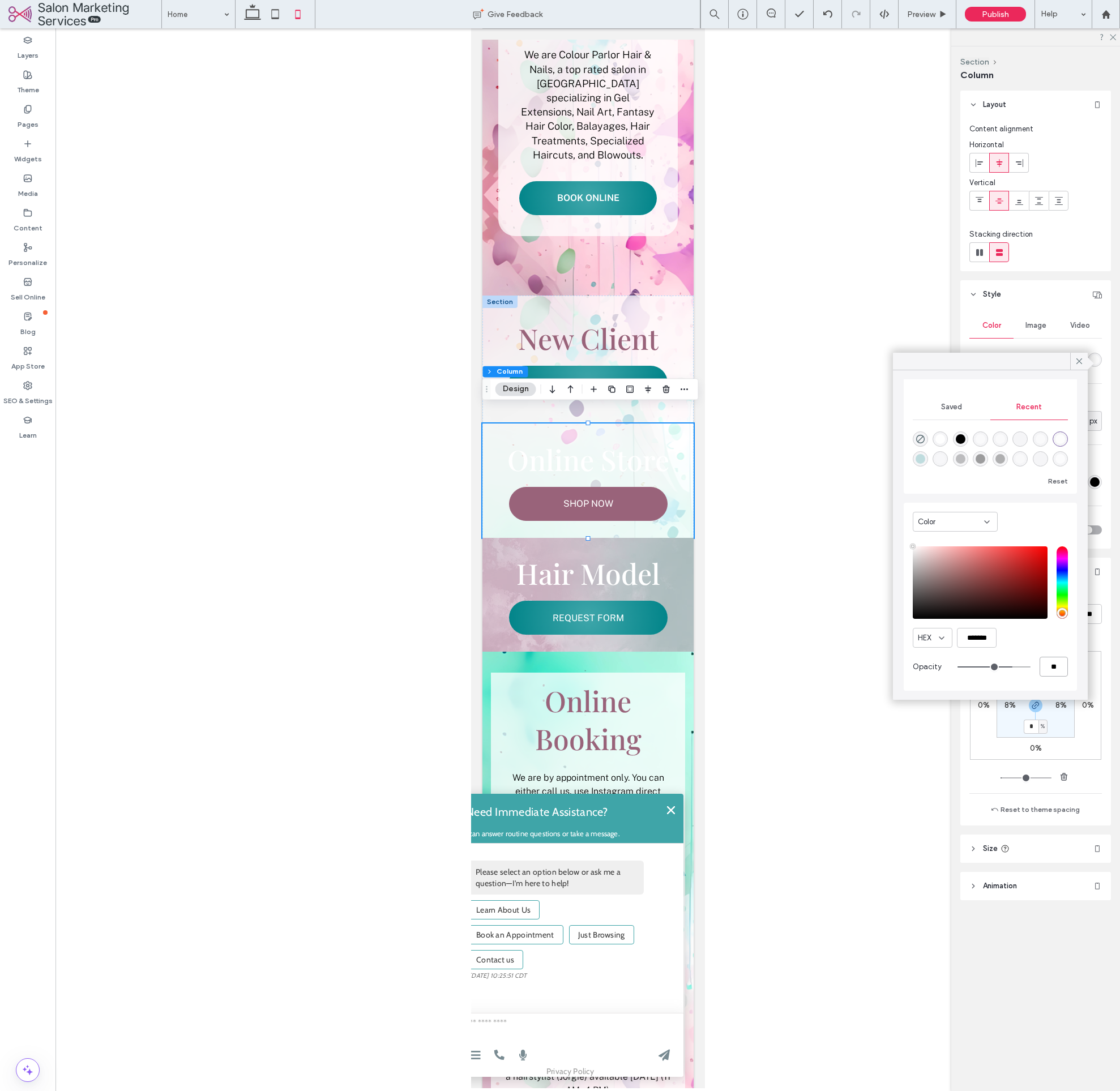
type input "**"
type input "***"
click at [639, 451] on span "Online Store" at bounding box center [587, 460] width 162 height 38
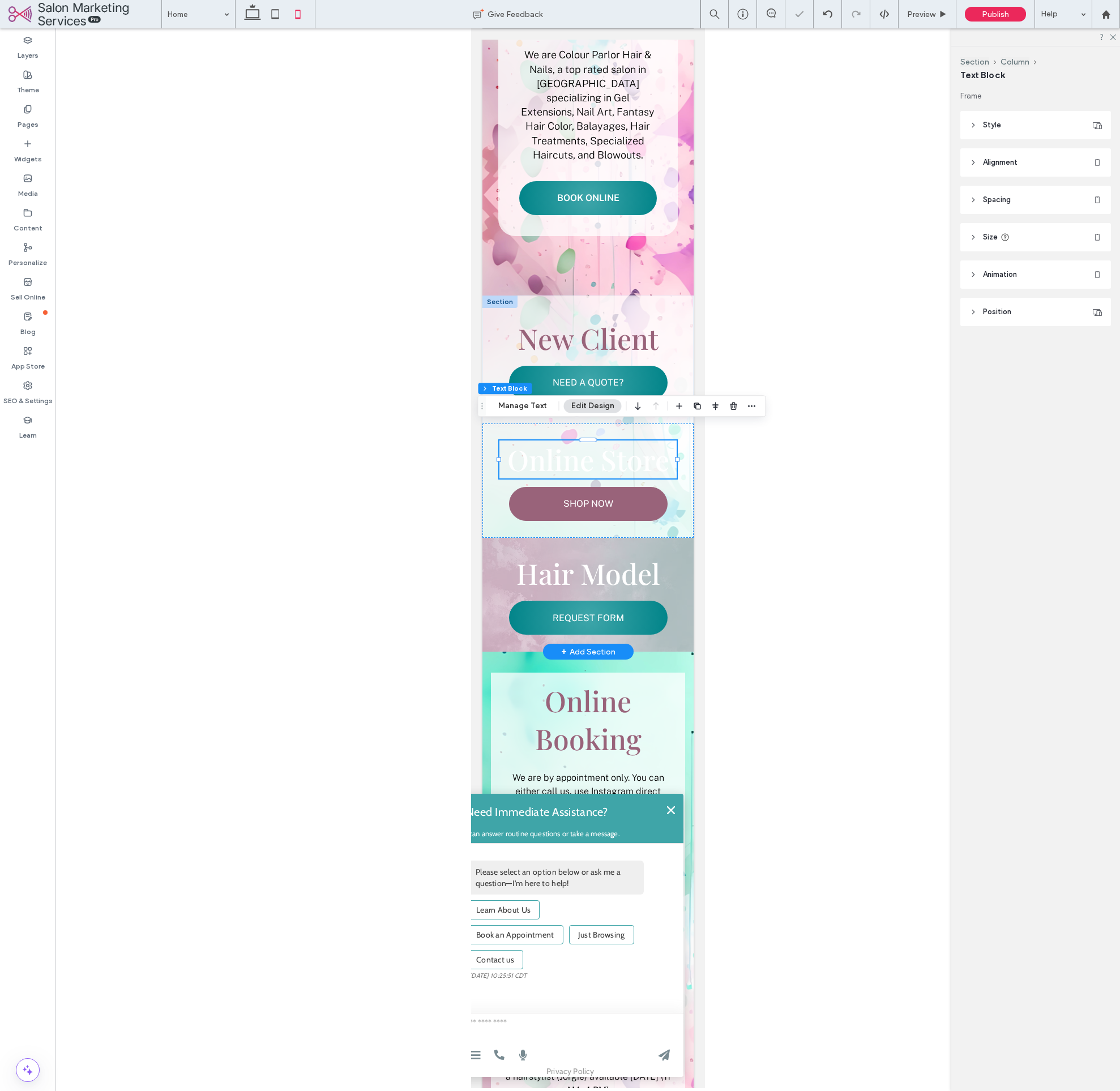
click at [639, 451] on span "Online Store" at bounding box center [587, 460] width 162 height 38
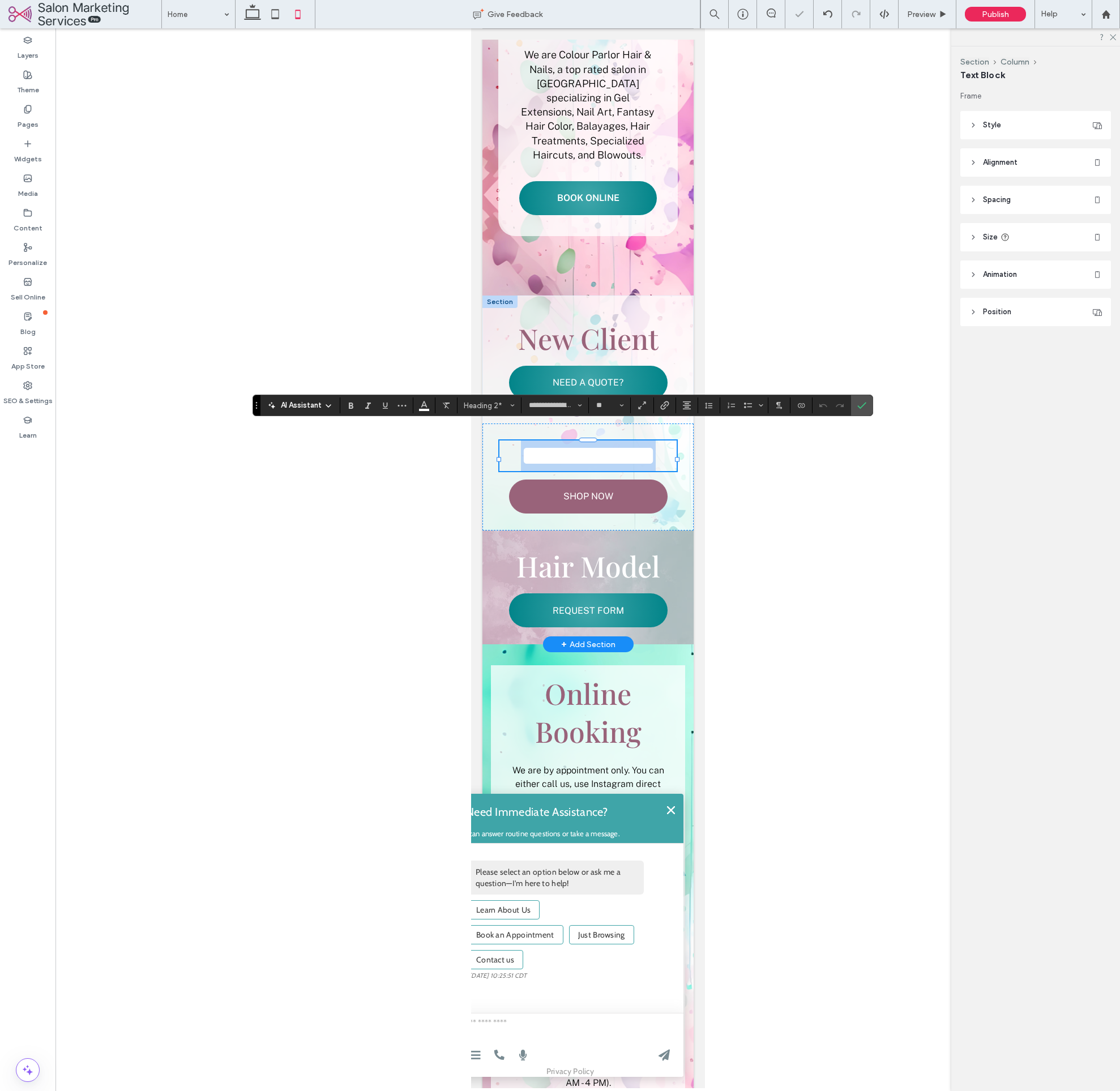
click at [639, 451] on span "**********" at bounding box center [588, 455] width 135 height 28
click at [427, 404] on icon "Color" at bounding box center [424, 404] width 9 height 9
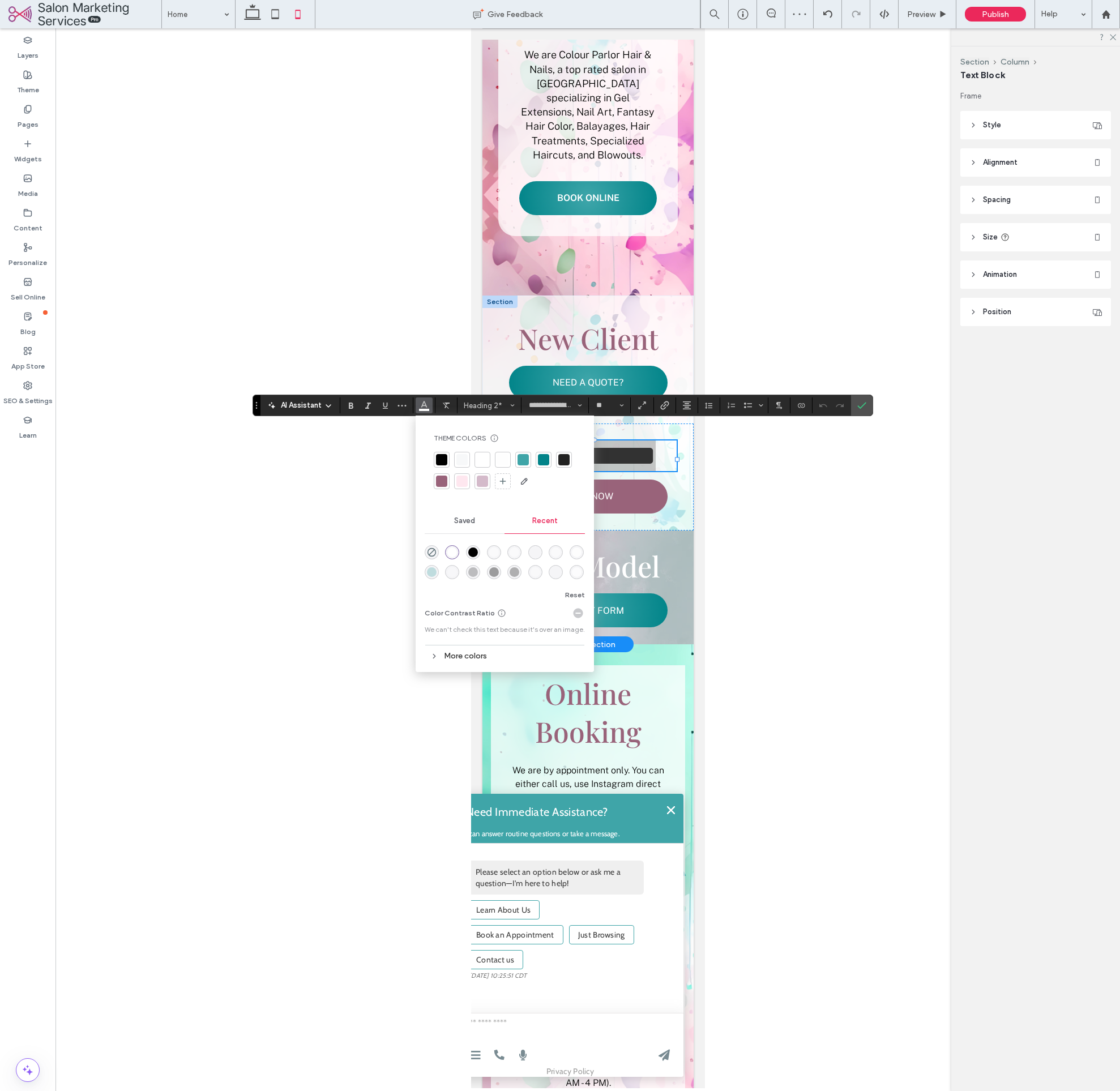
click at [524, 460] on div at bounding box center [523, 460] width 11 height 11
click at [687, 542] on div "Hair Model REQUEST FORM" at bounding box center [587, 587] width 211 height 115
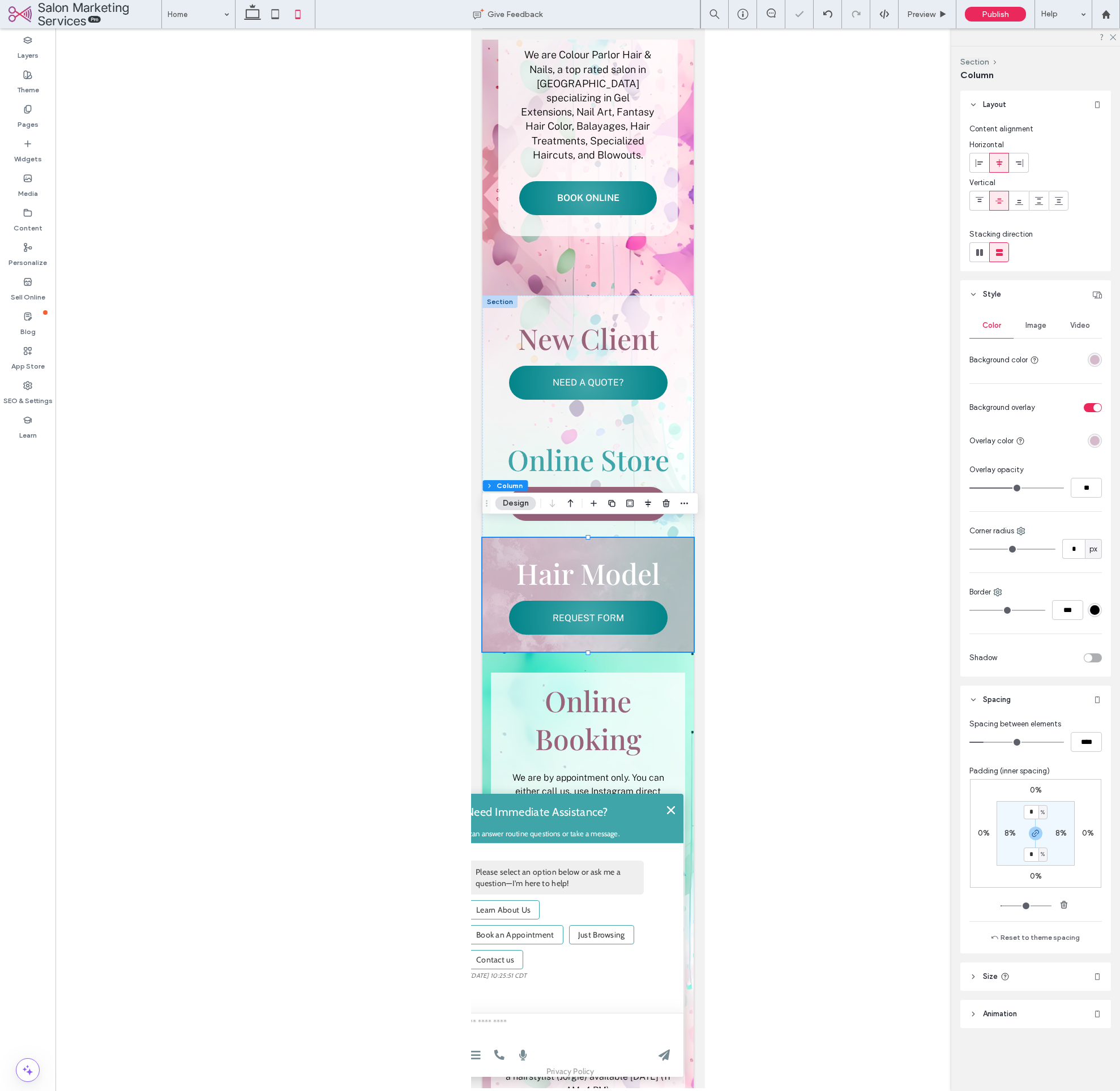
click at [1049, 330] on div "Image" at bounding box center [1036, 325] width 44 height 25
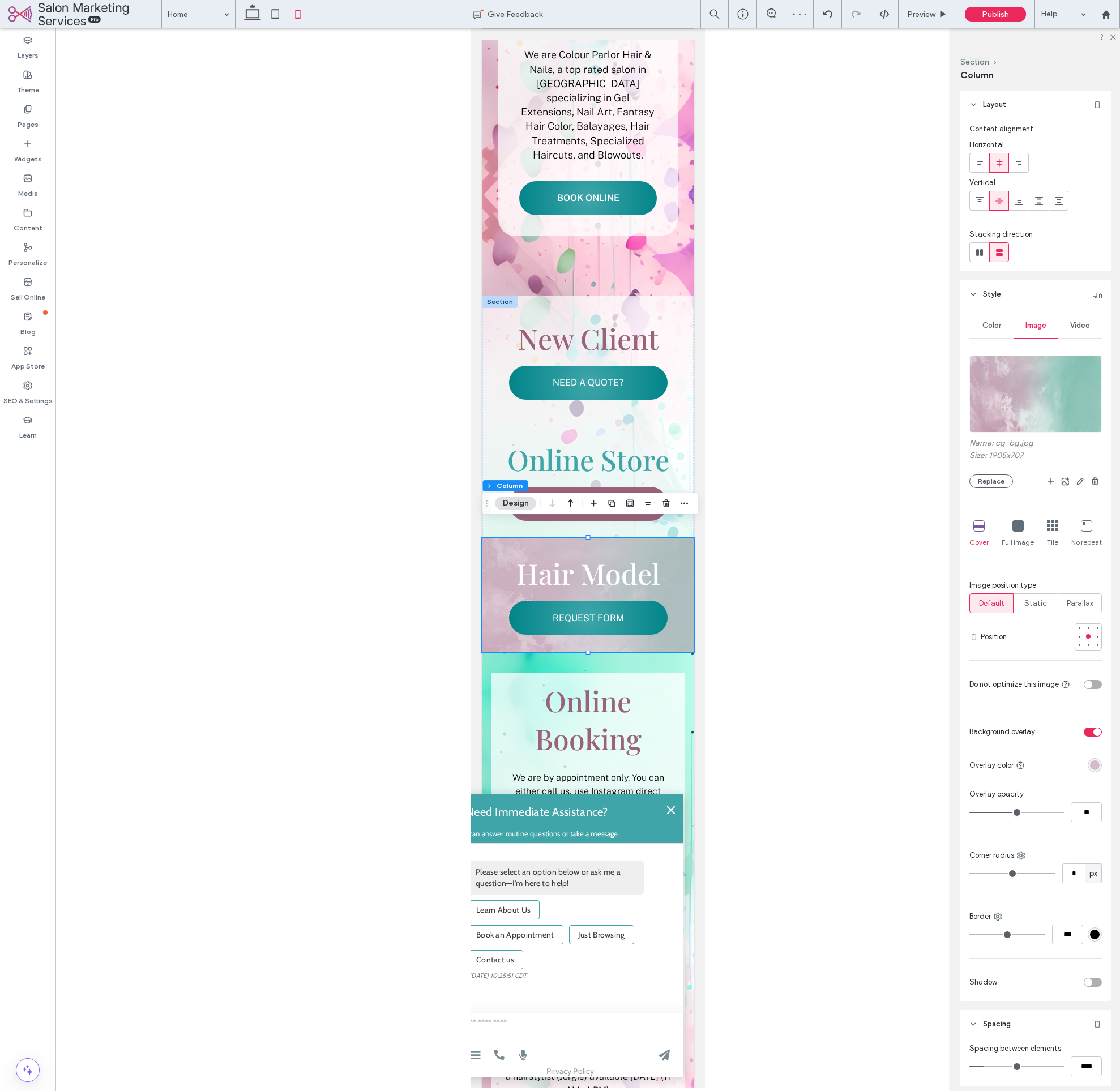
click at [1086, 734] on div "toggle" at bounding box center [1093, 732] width 18 height 9
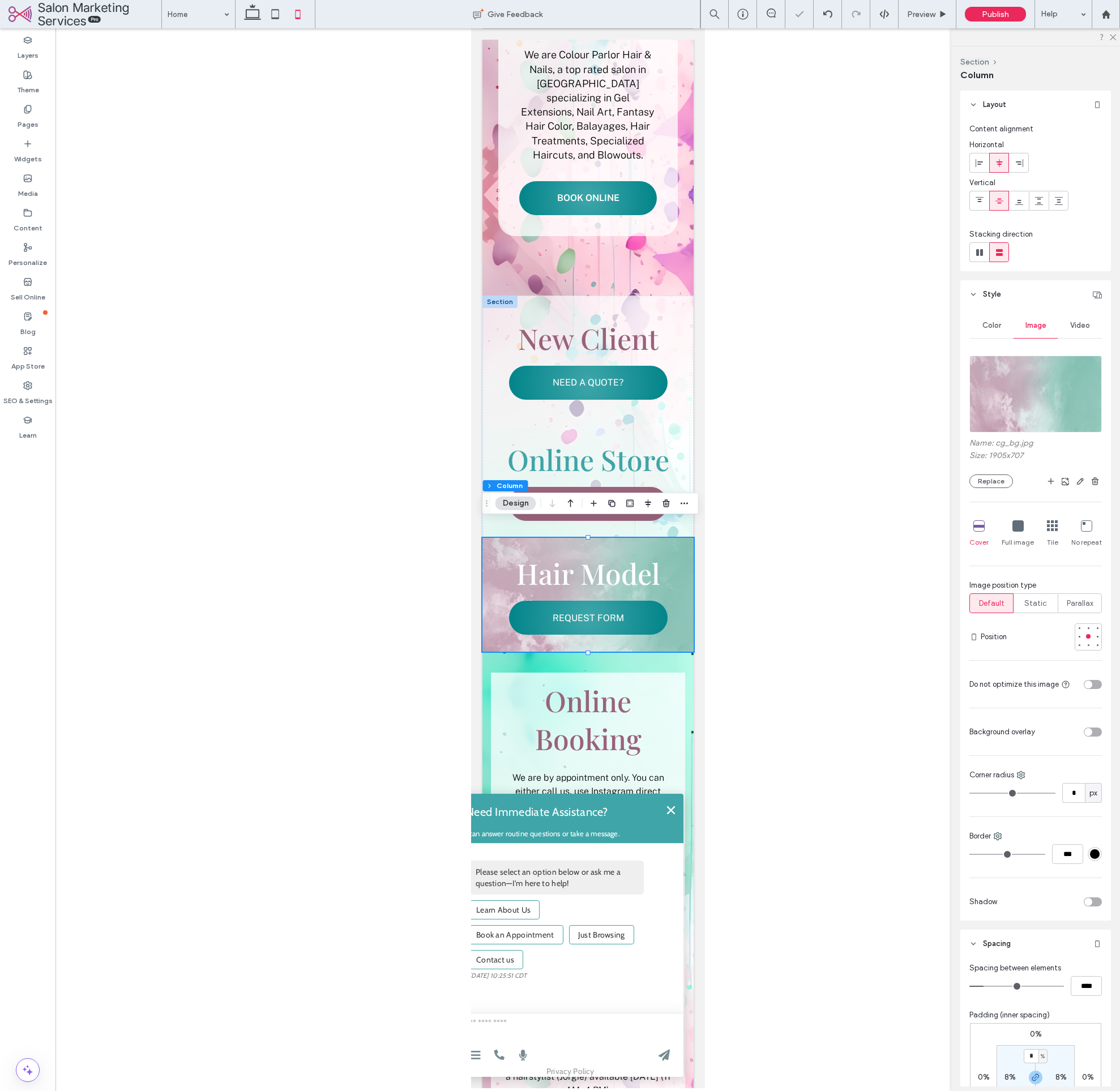
drag, startPoint x: 1093, startPoint y: 481, endPoint x: 1065, endPoint y: 431, distance: 57.3
click at [1093, 481] on icon "button" at bounding box center [1096, 481] width 9 height 9
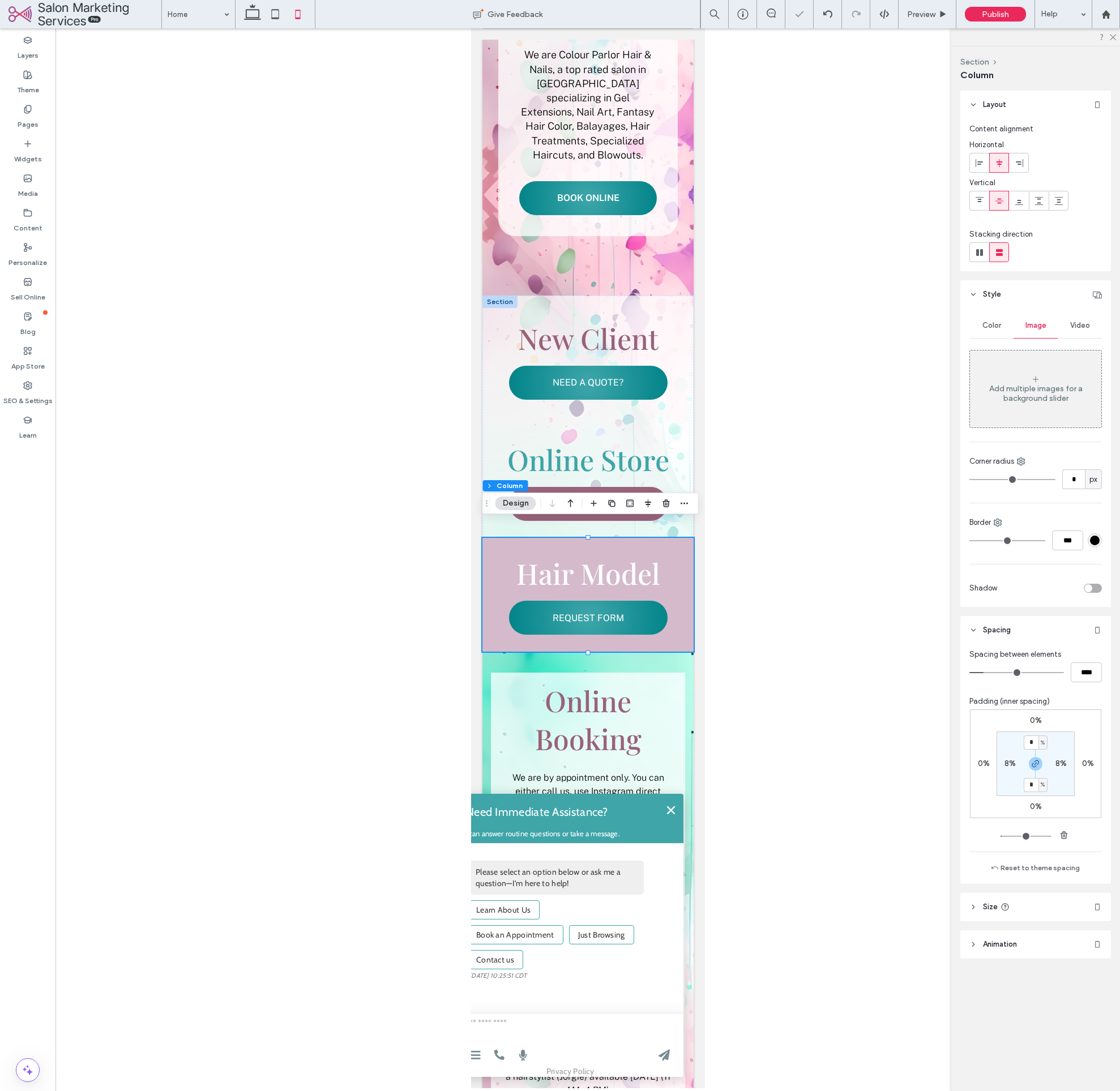
click at [982, 325] on div "Color" at bounding box center [992, 325] width 44 height 25
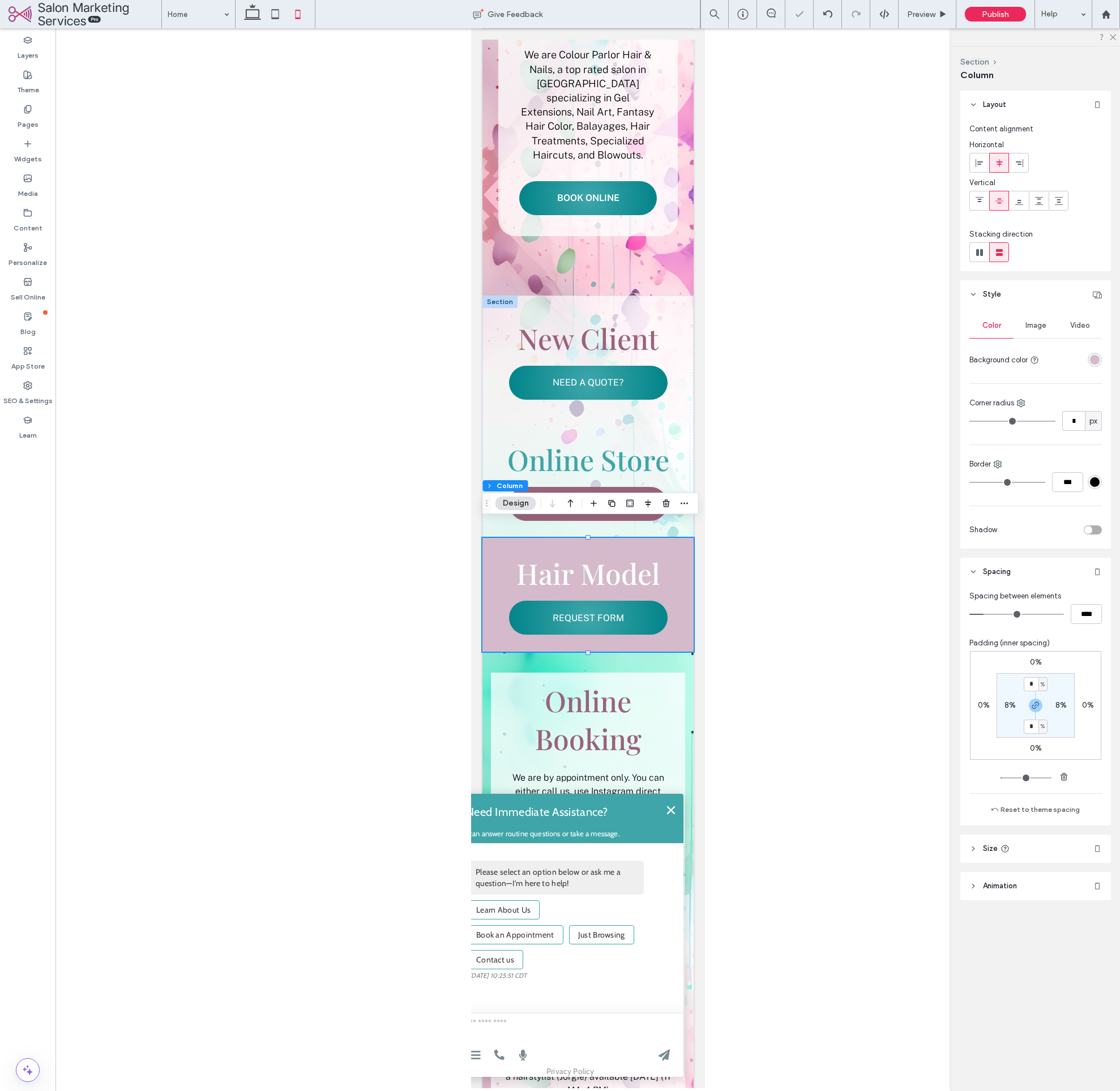
click at [1097, 360] on div "rgba(212, 186, 202, 1)" at bounding box center [1095, 360] width 10 height 10
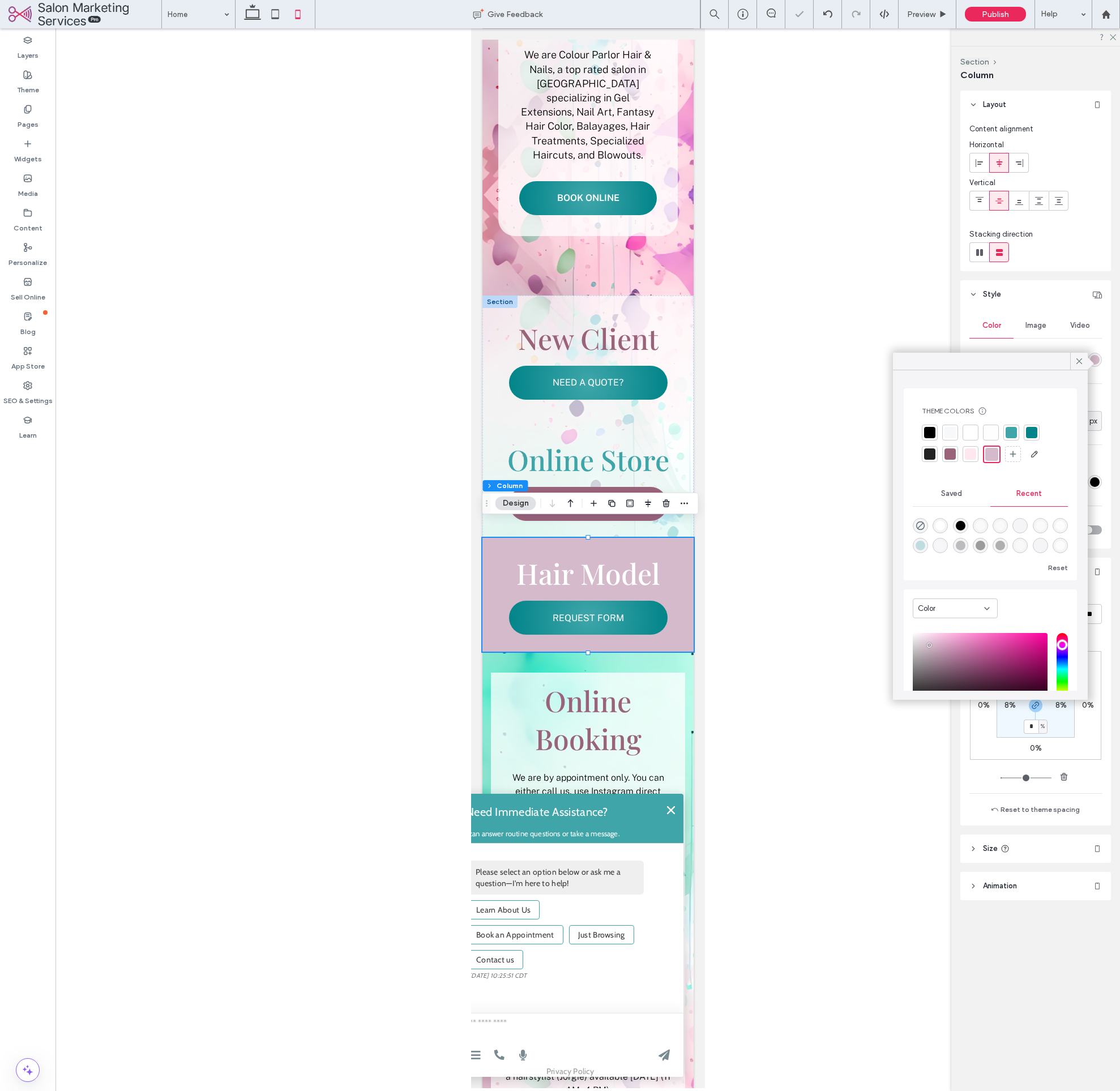
click at [973, 433] on div at bounding box center [971, 432] width 11 height 11
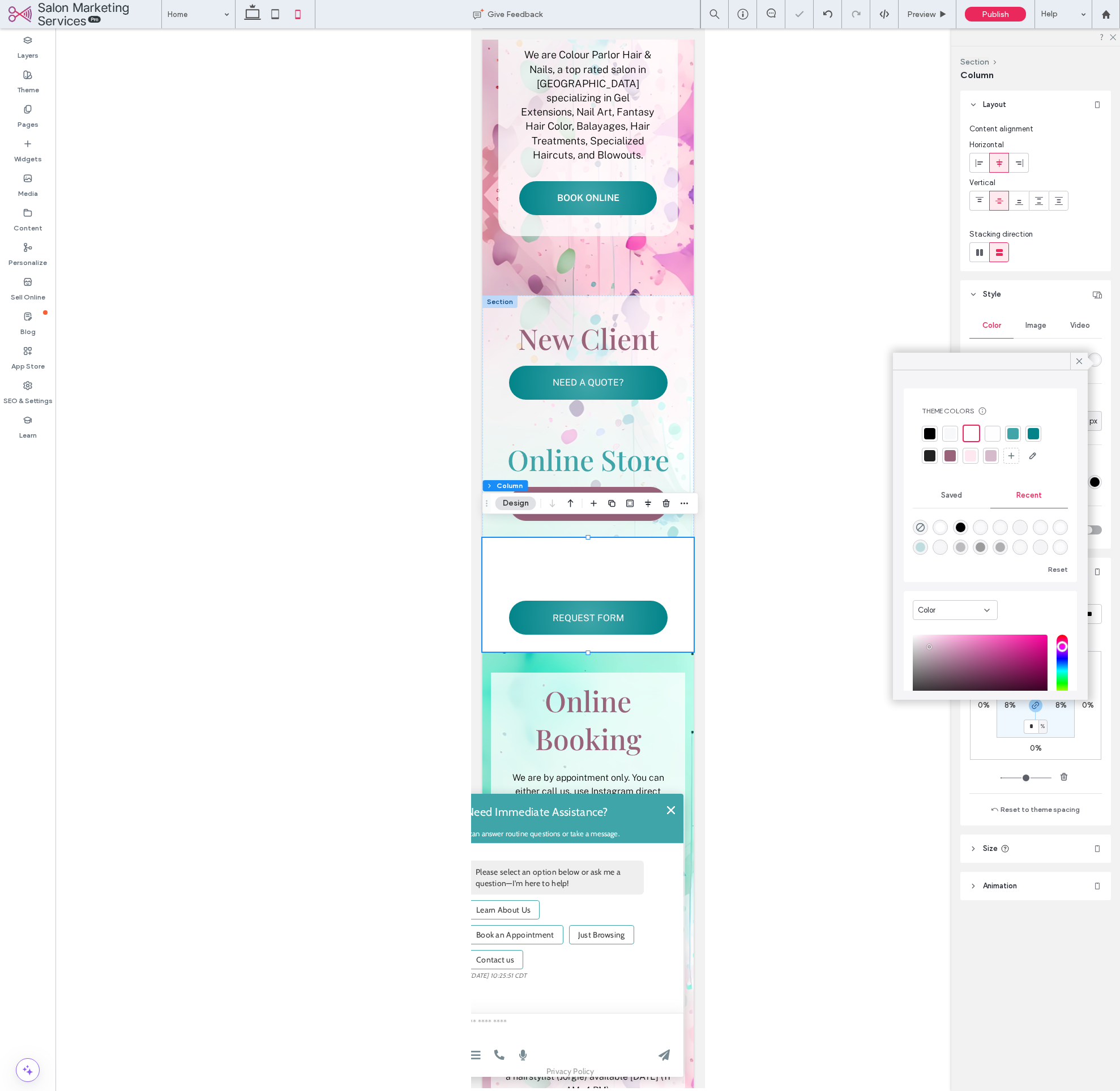
drag, startPoint x: 1109, startPoint y: 351, endPoint x: 1096, endPoint y: 362, distance: 17.0
click at [1108, 352] on div "Color Image Video Background color Corner radius * px Border *** Shadow" at bounding box center [1036, 429] width 151 height 240
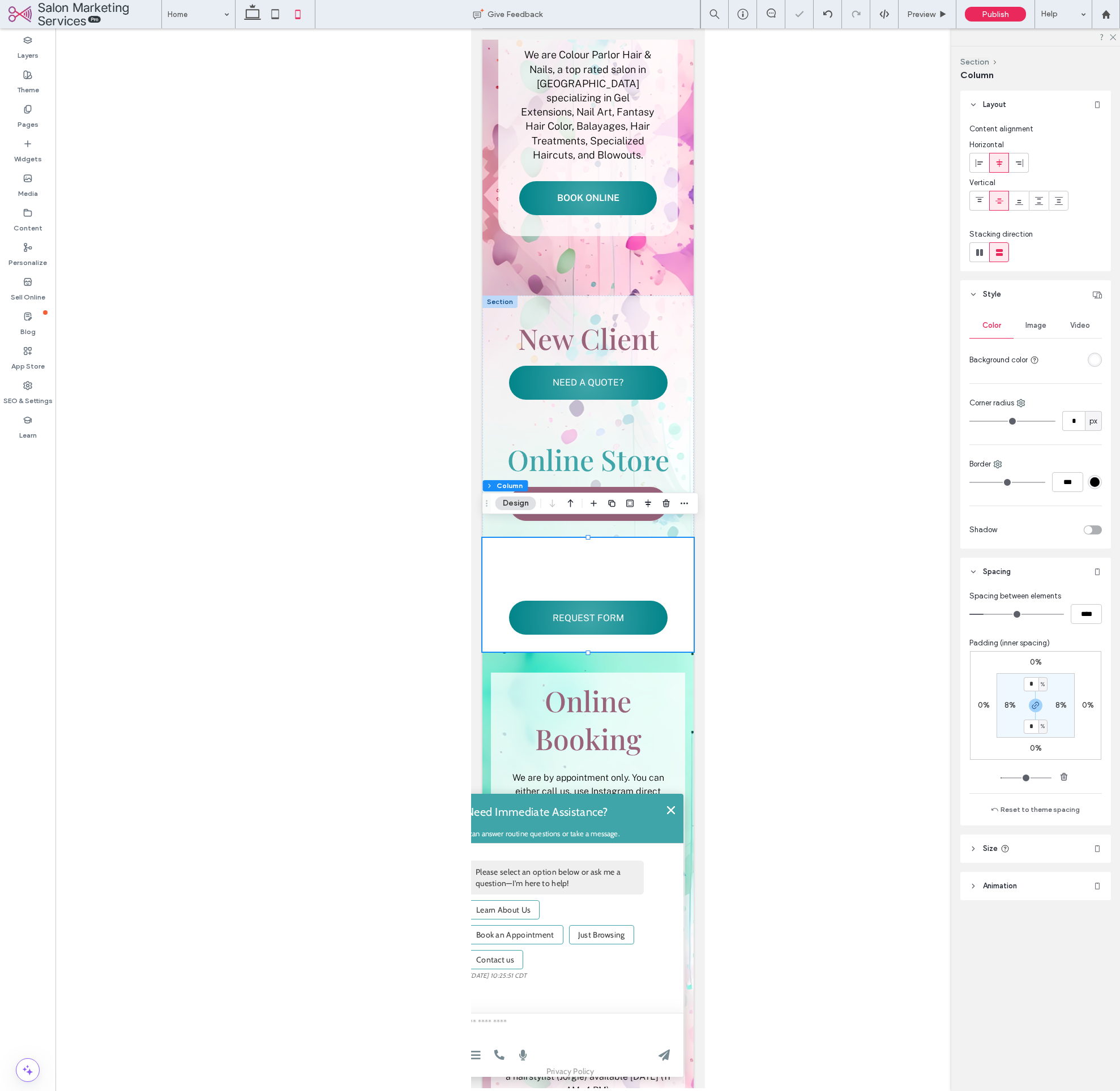
click at [1096, 362] on div "rgba(255, 255, 255, 1)" at bounding box center [1095, 360] width 10 height 10
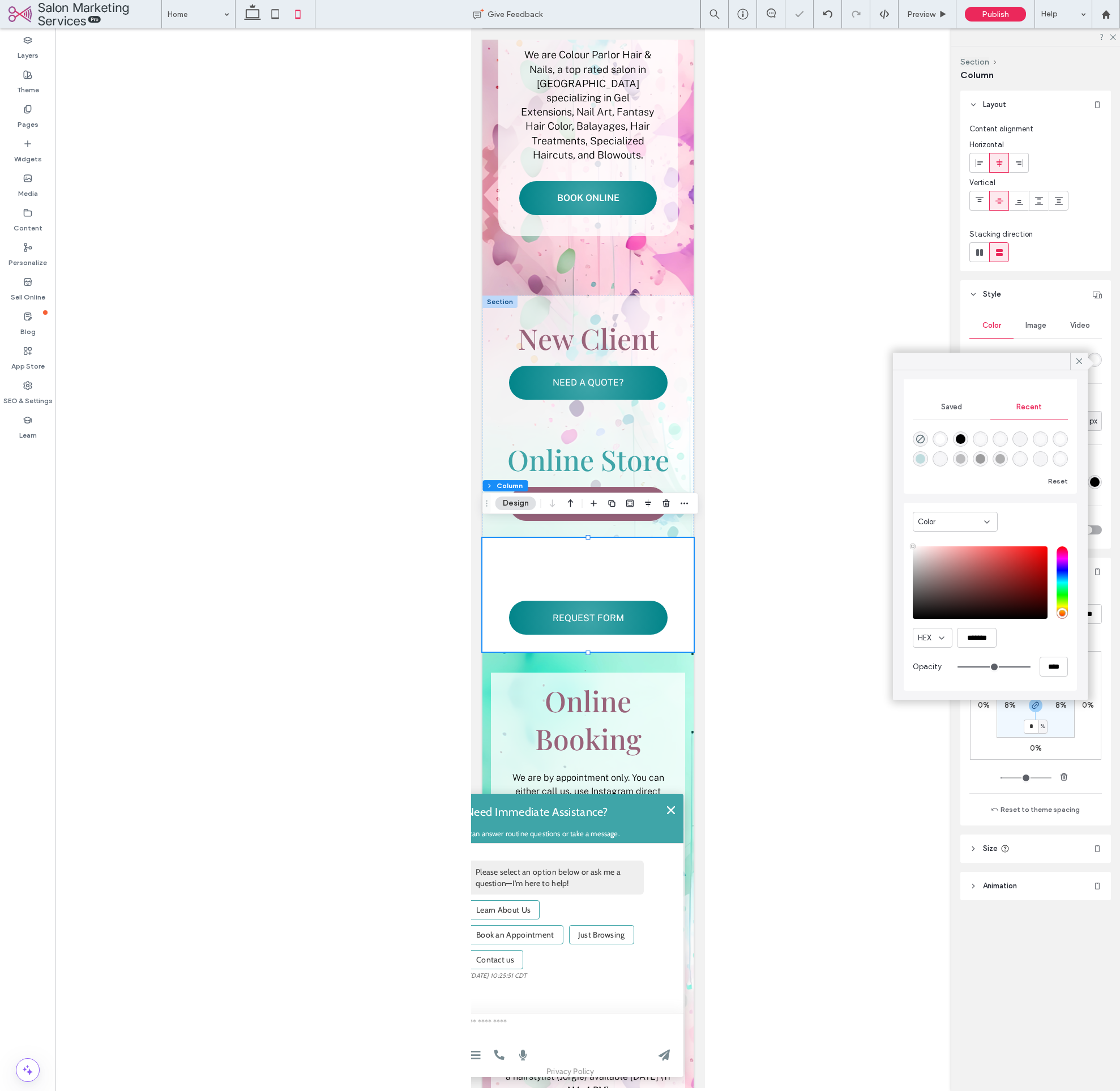
scroll to position [88, 0]
click at [1046, 668] on input "****" at bounding box center [1053, 667] width 28 height 20
type input "*"
type input "**"
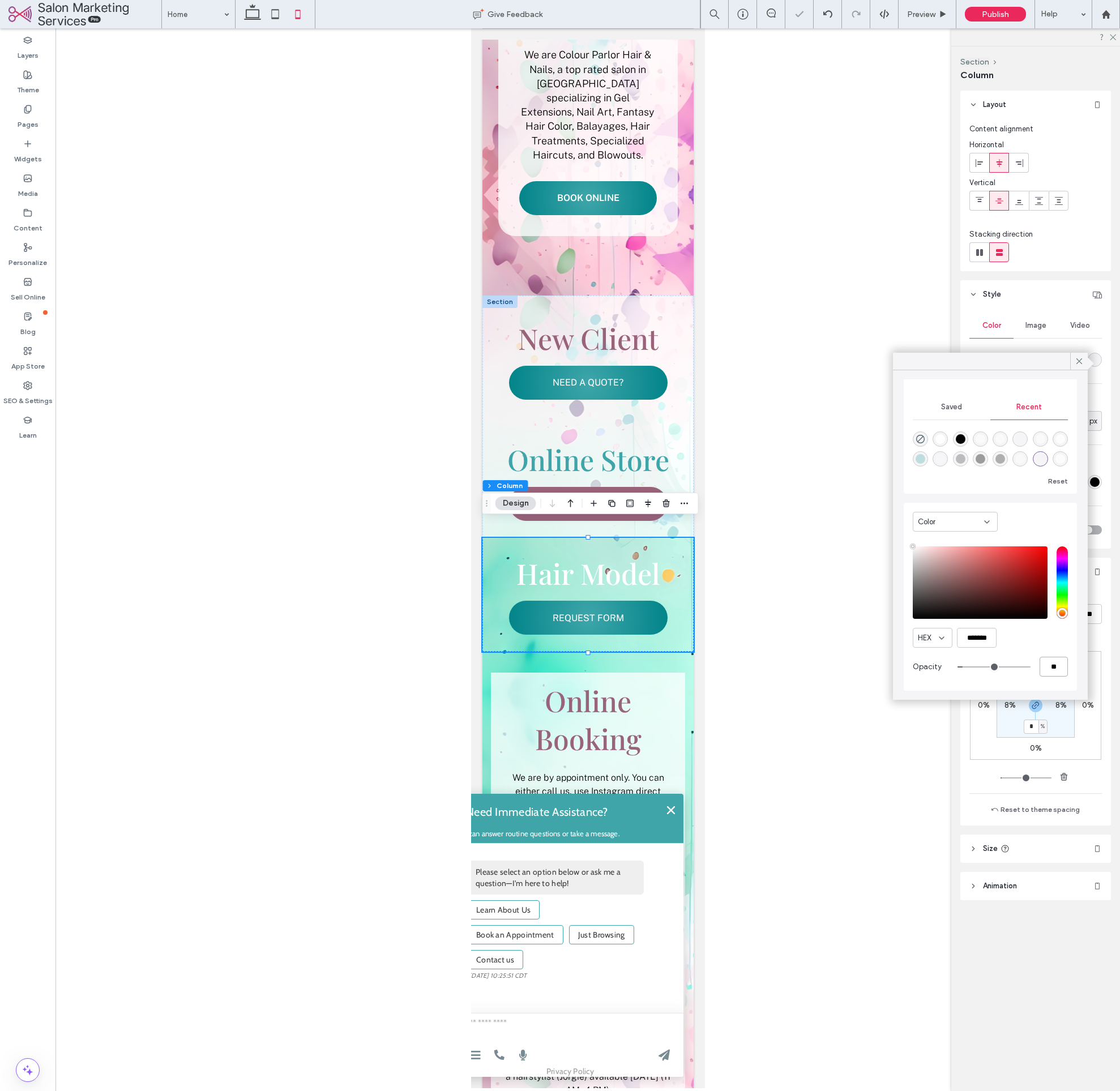
type input "**"
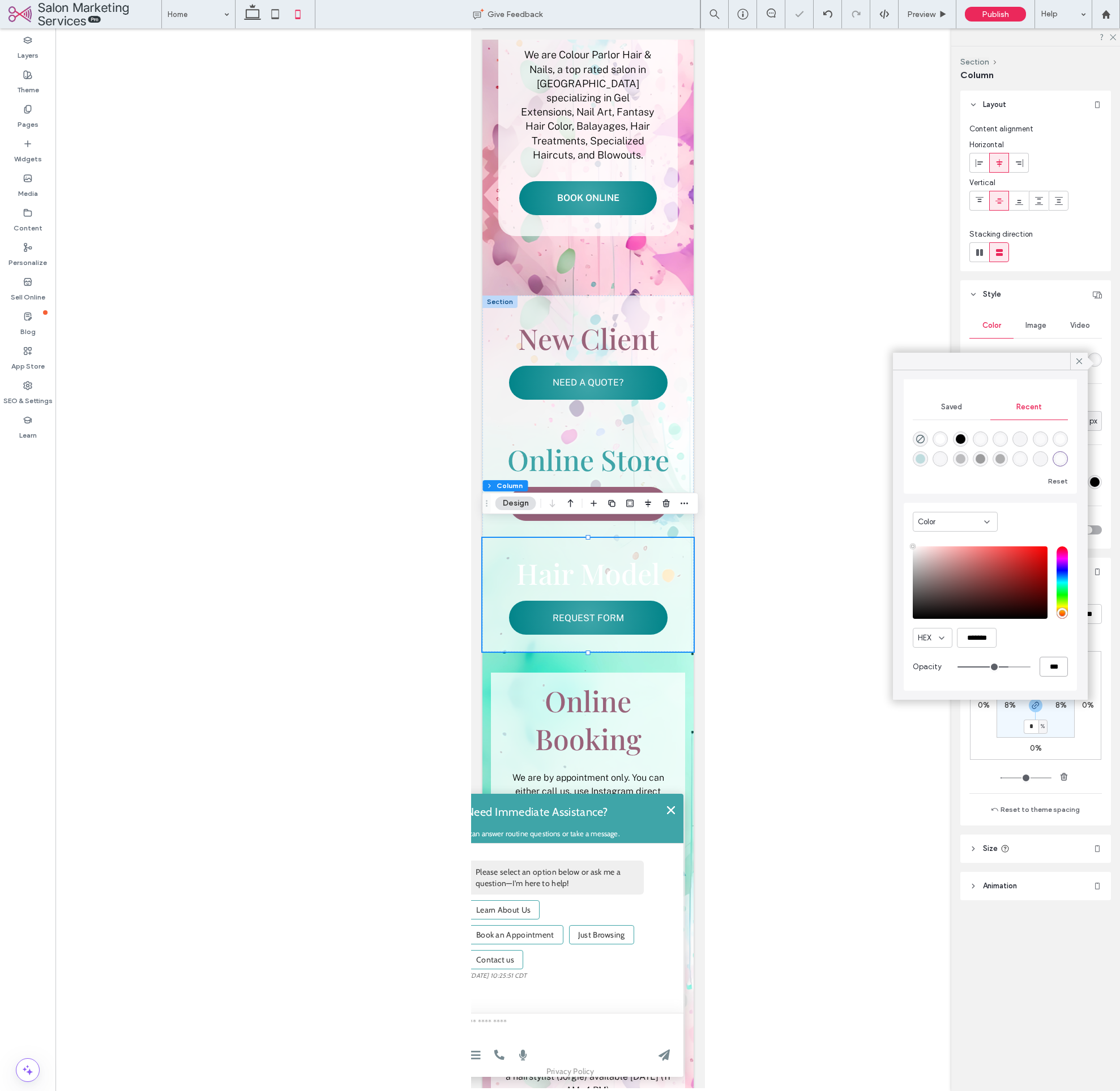
type input "***"
click at [632, 555] on span "Hair Model" at bounding box center [588, 574] width 144 height 38
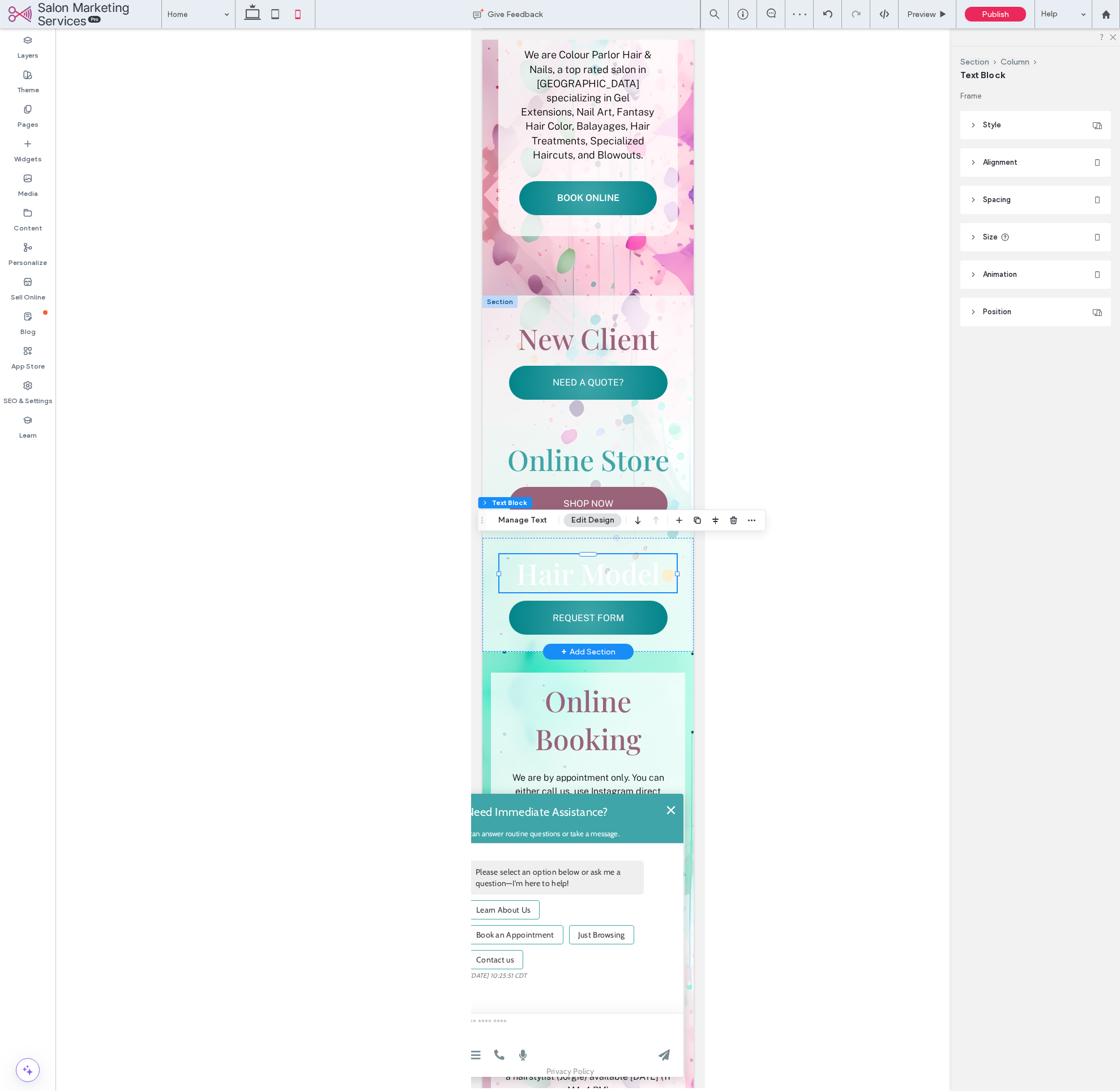
click at [572, 555] on span "Hair Model" at bounding box center [588, 574] width 144 height 38
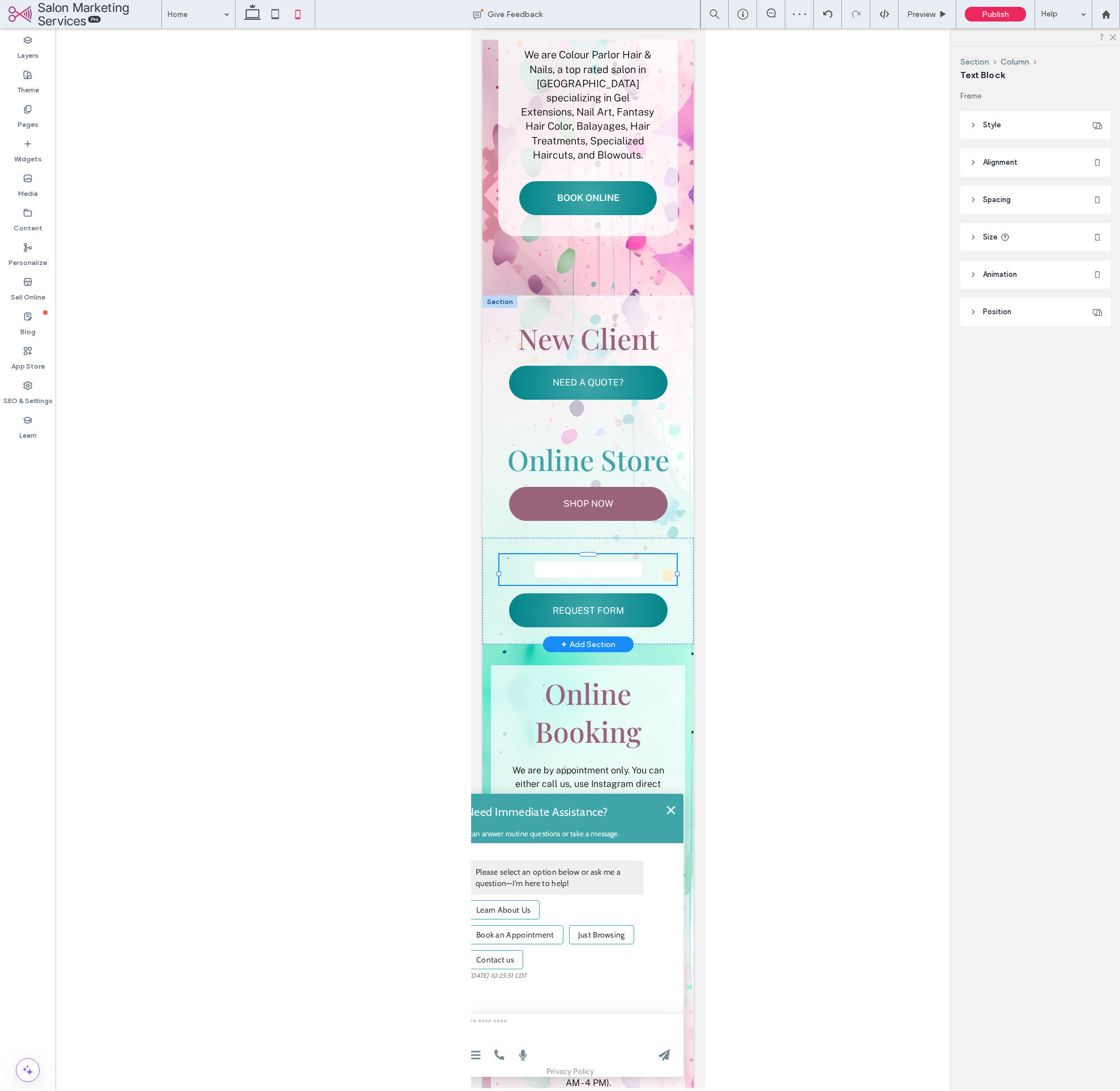
type input "**********"
type input "**"
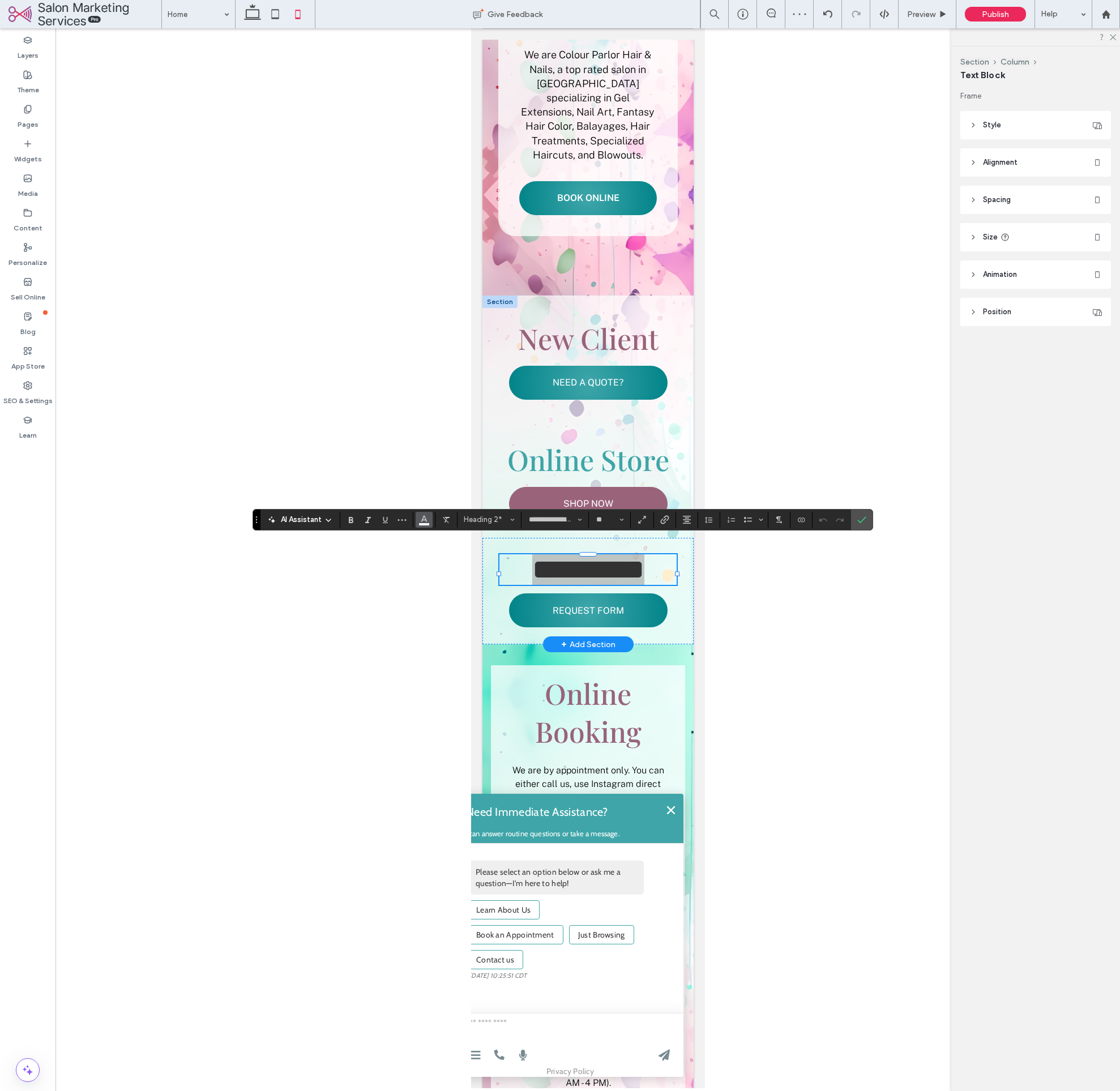
click at [429, 522] on button "Color" at bounding box center [424, 520] width 17 height 16
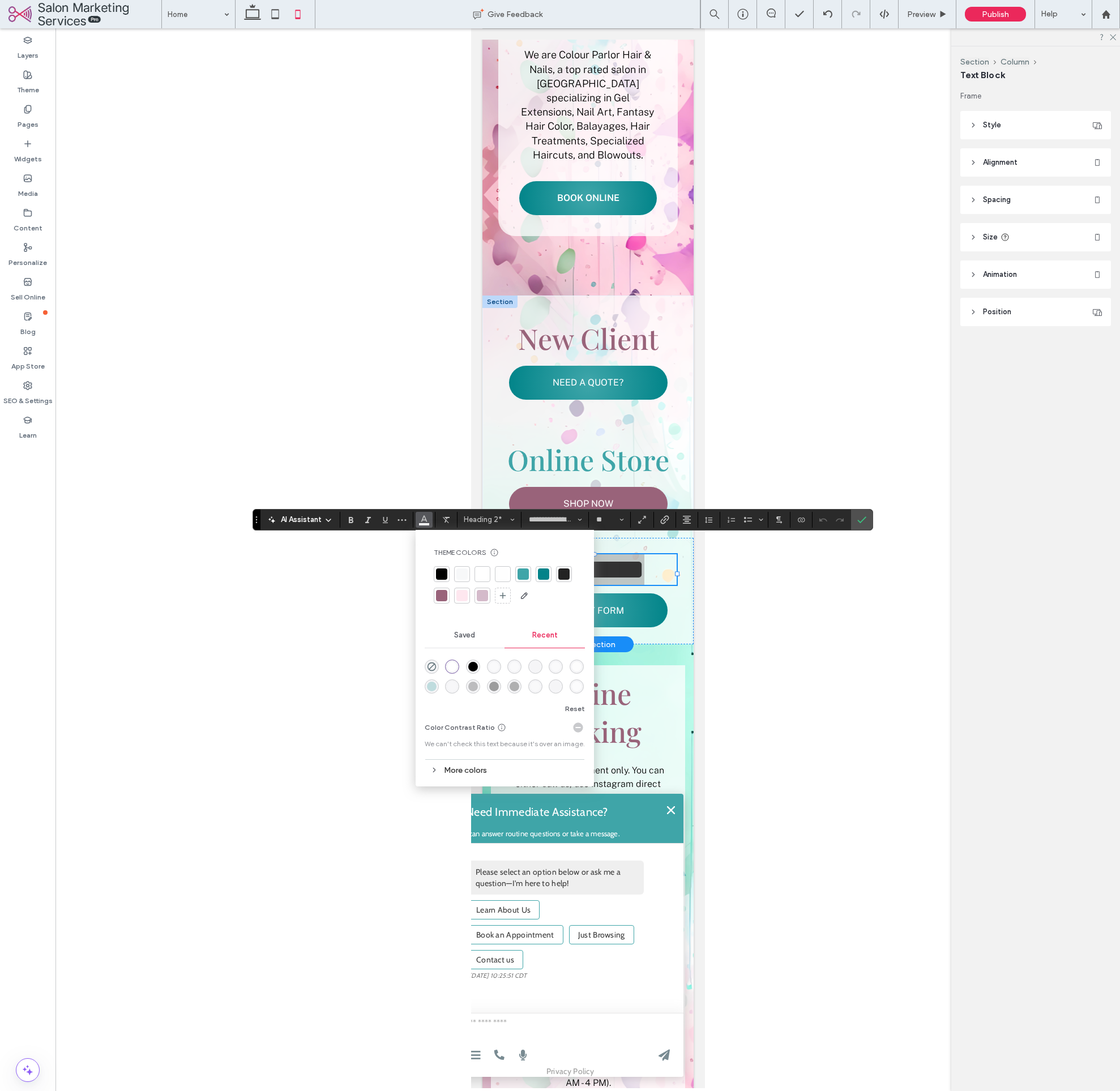
click at [441, 596] on div at bounding box center [442, 596] width 11 height 11
click at [859, 513] on span "Confirm" at bounding box center [860, 520] width 5 height 20
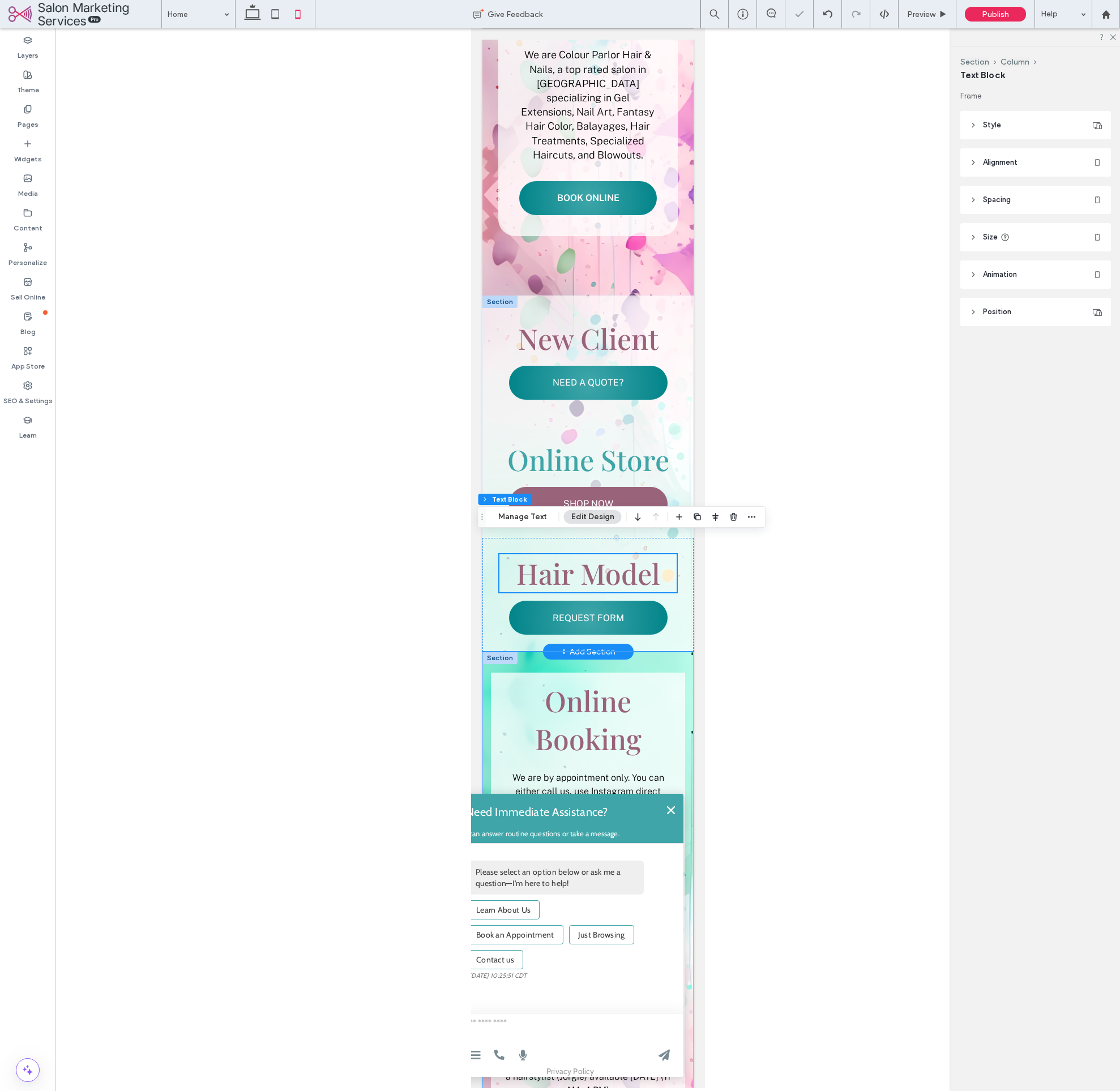
click at [687, 652] on div "Online Booking We are by appointment only. You can either call us, use Instagra…" at bounding box center [587, 913] width 211 height 523
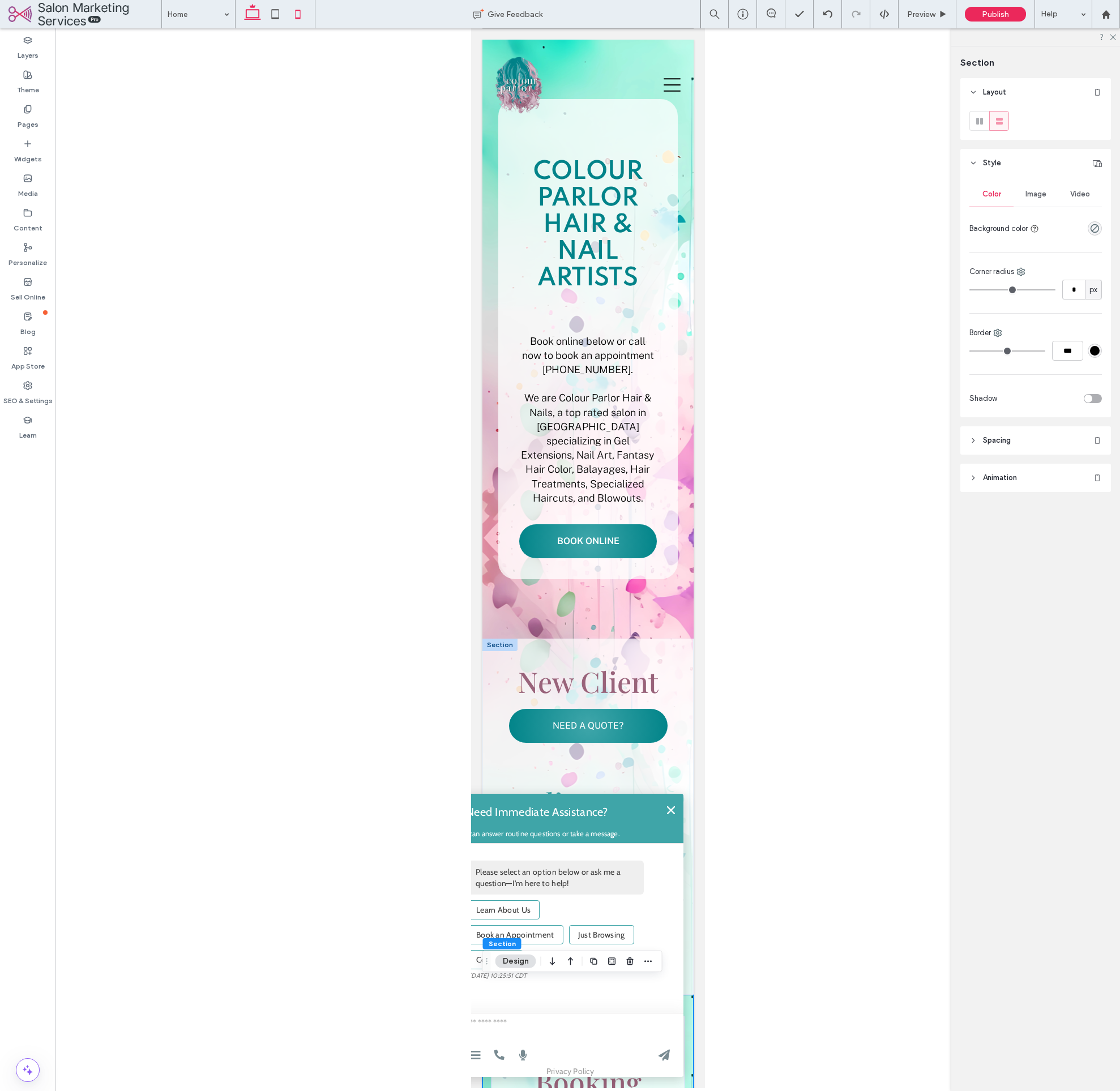
scroll to position [0, 0]
click at [277, 16] on icon at bounding box center [275, 14] width 23 height 23
type input "*"
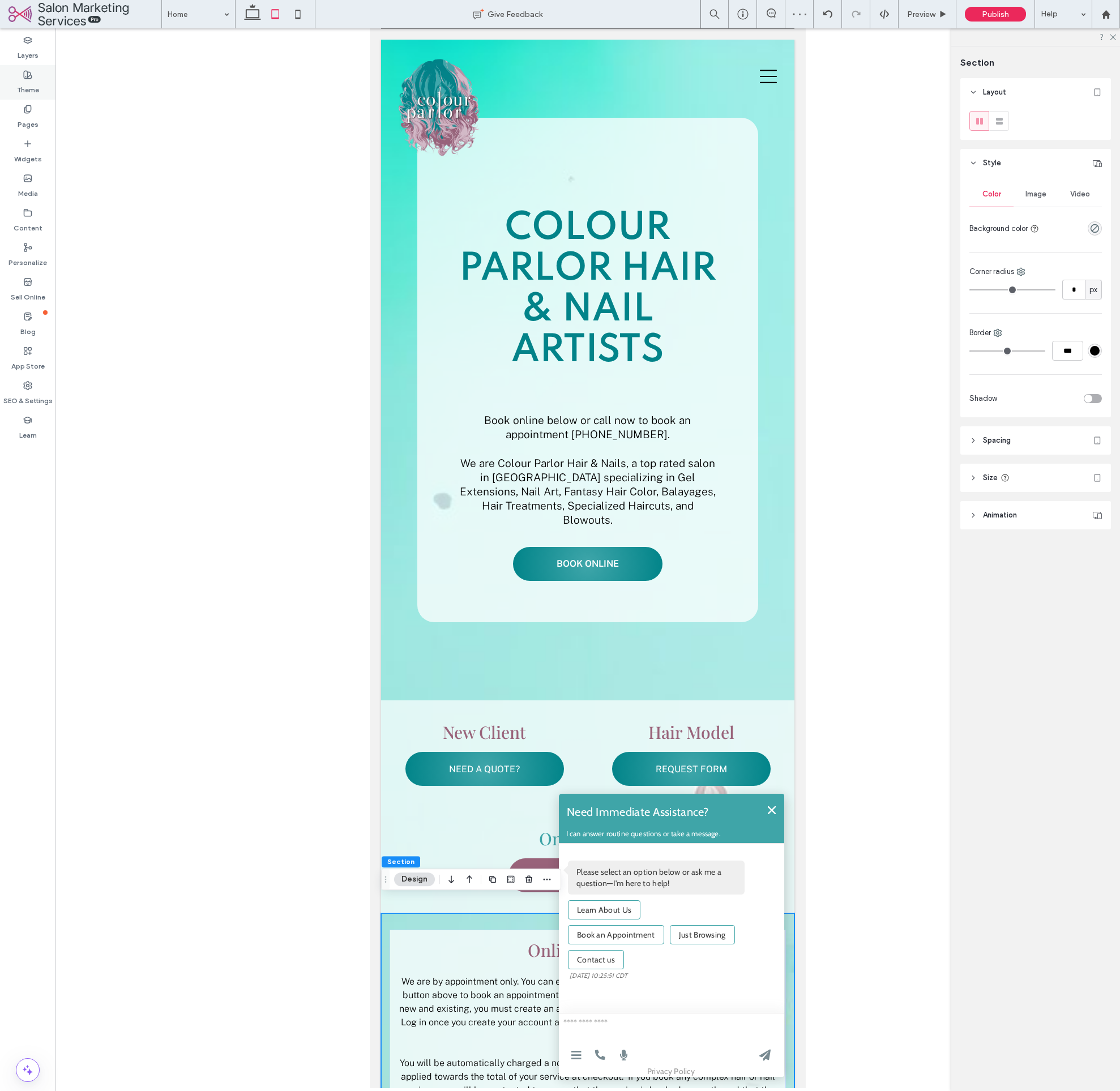
click at [26, 86] on label "Theme" at bounding box center [27, 86] width 22 height 16
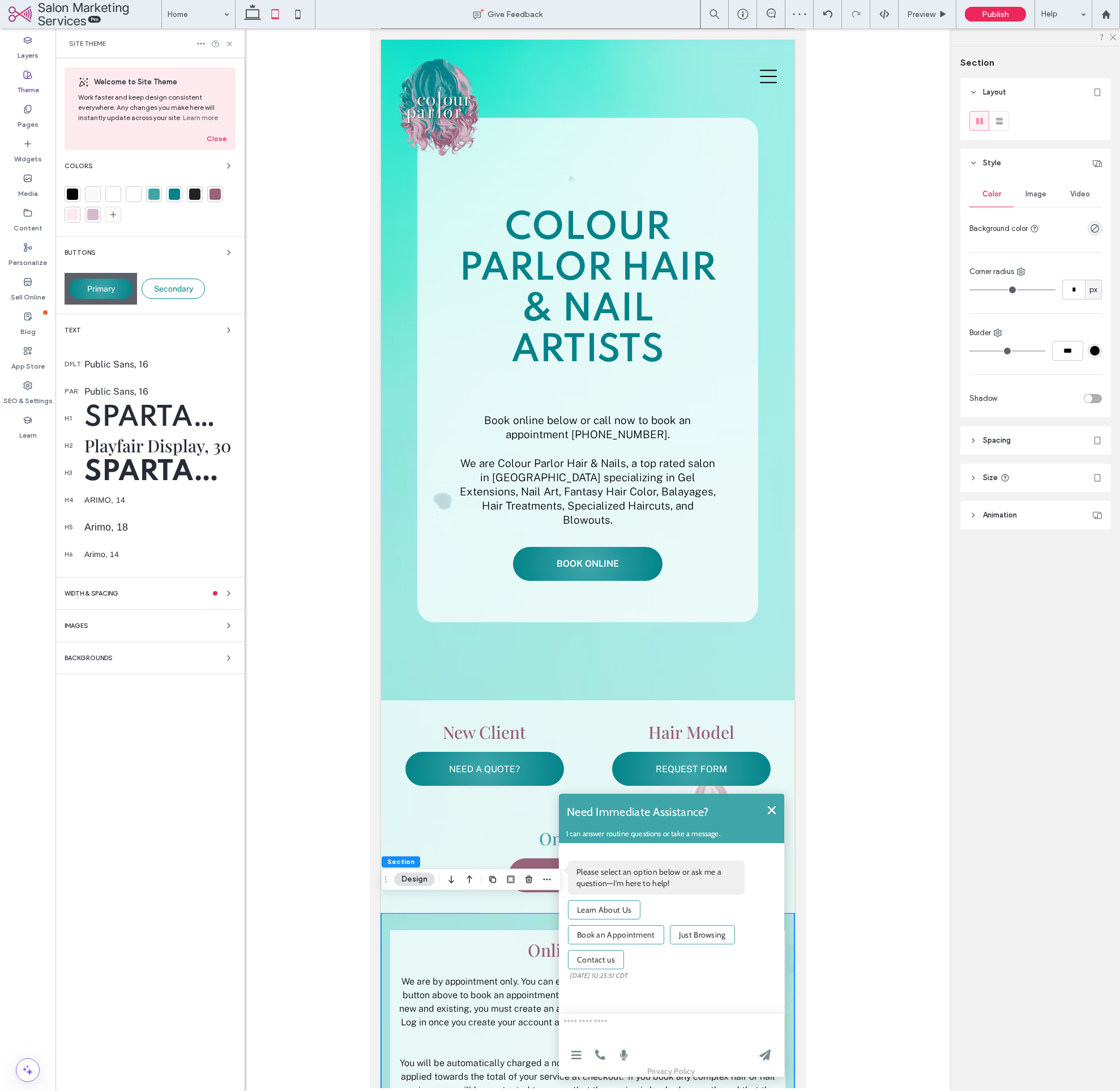
click at [140, 657] on div "Backgrounds" at bounding box center [149, 658] width 171 height 14
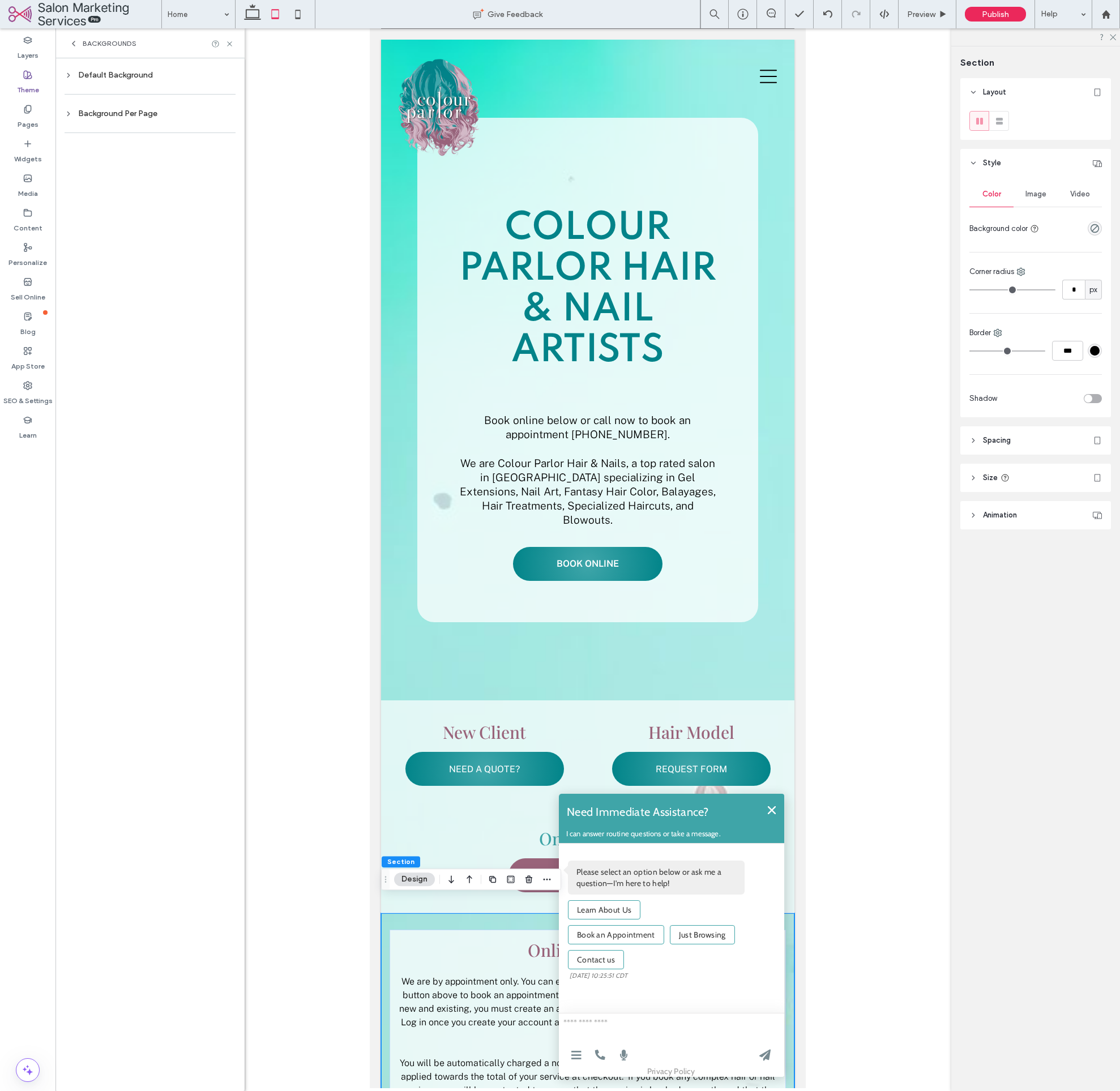
click at [175, 80] on div "Default Background" at bounding box center [149, 75] width 171 height 15
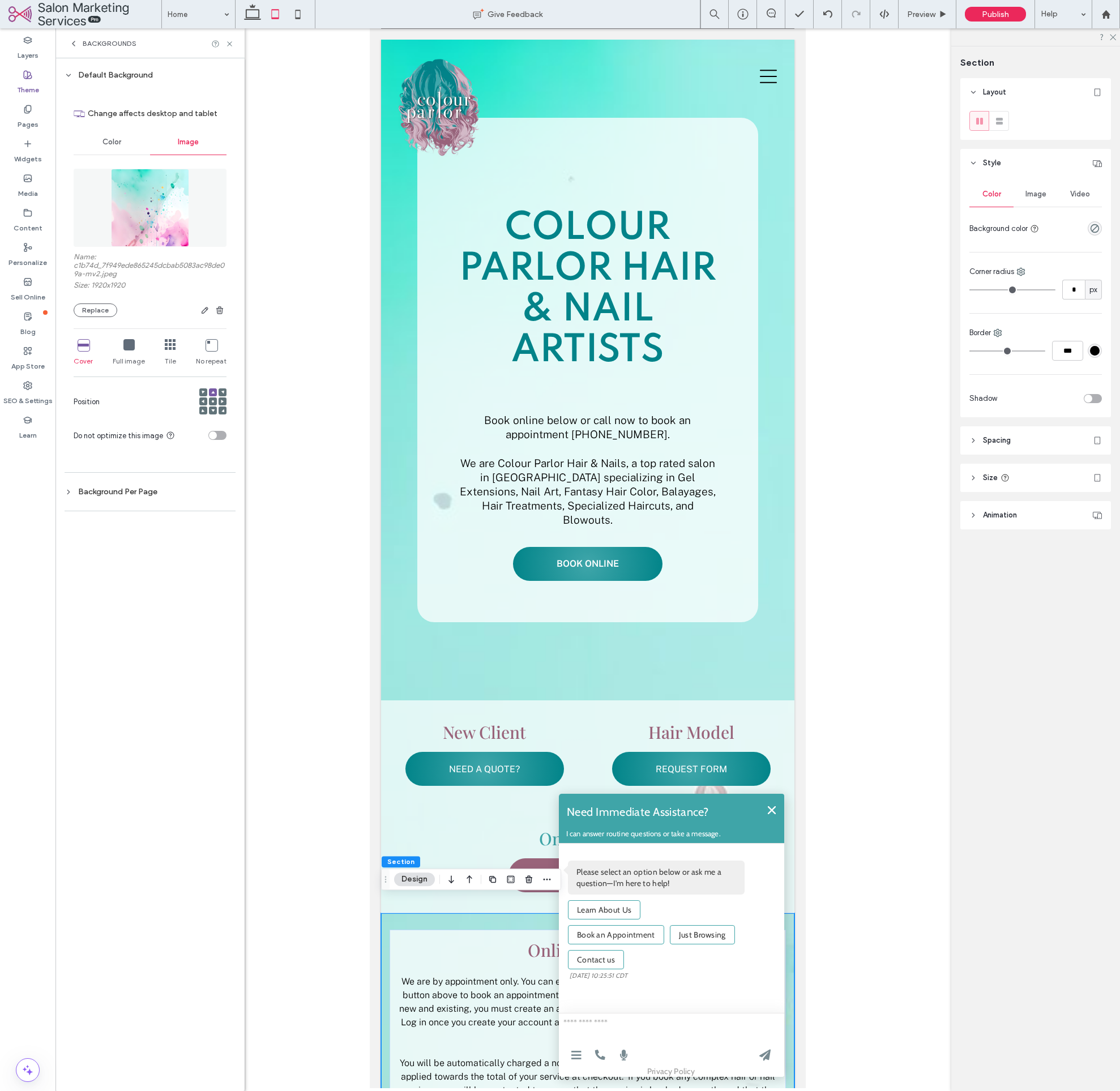
click at [168, 219] on img at bounding box center [149, 207] width 78 height 78
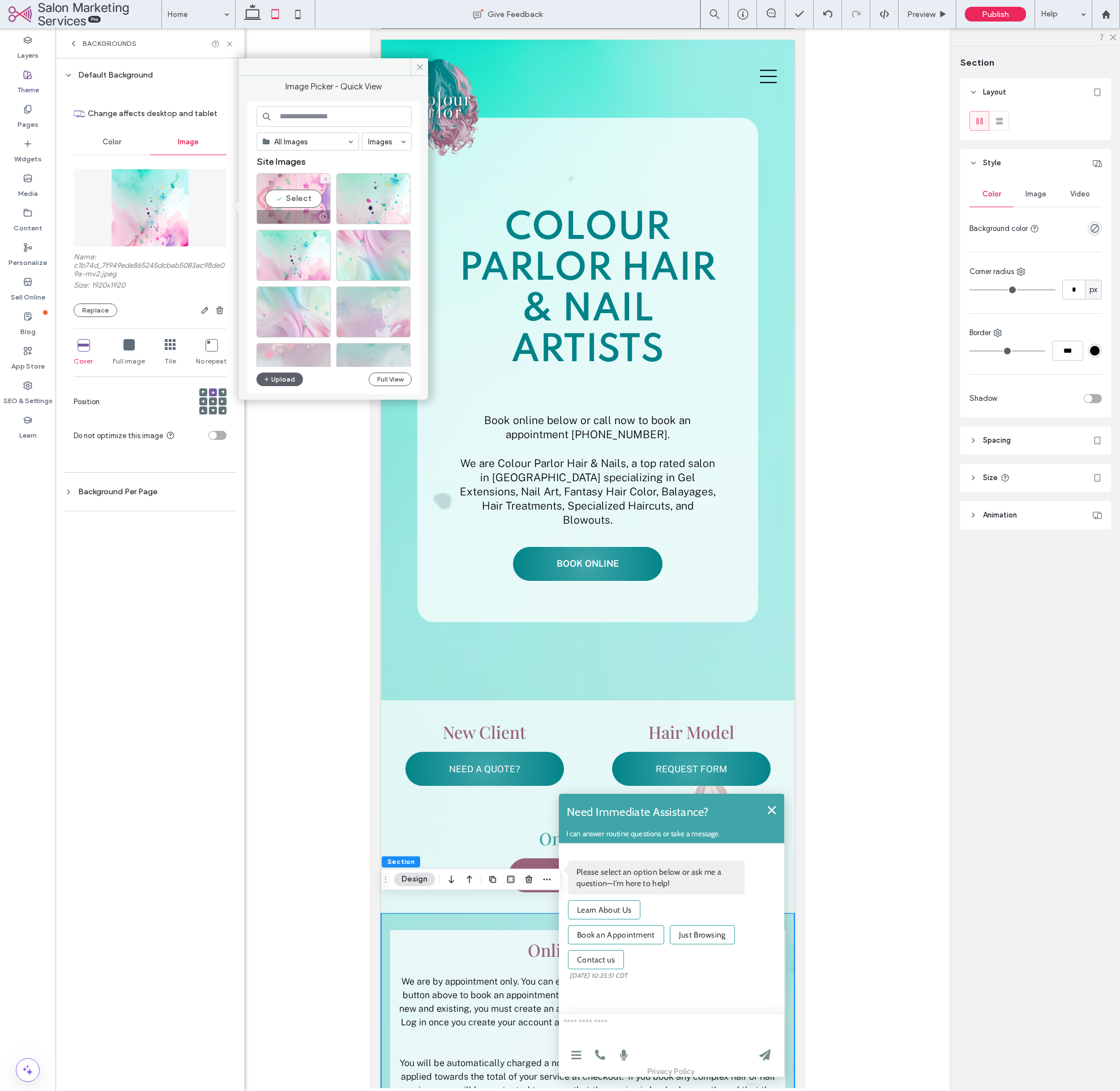
click at [300, 191] on div "Select" at bounding box center [294, 198] width 74 height 51
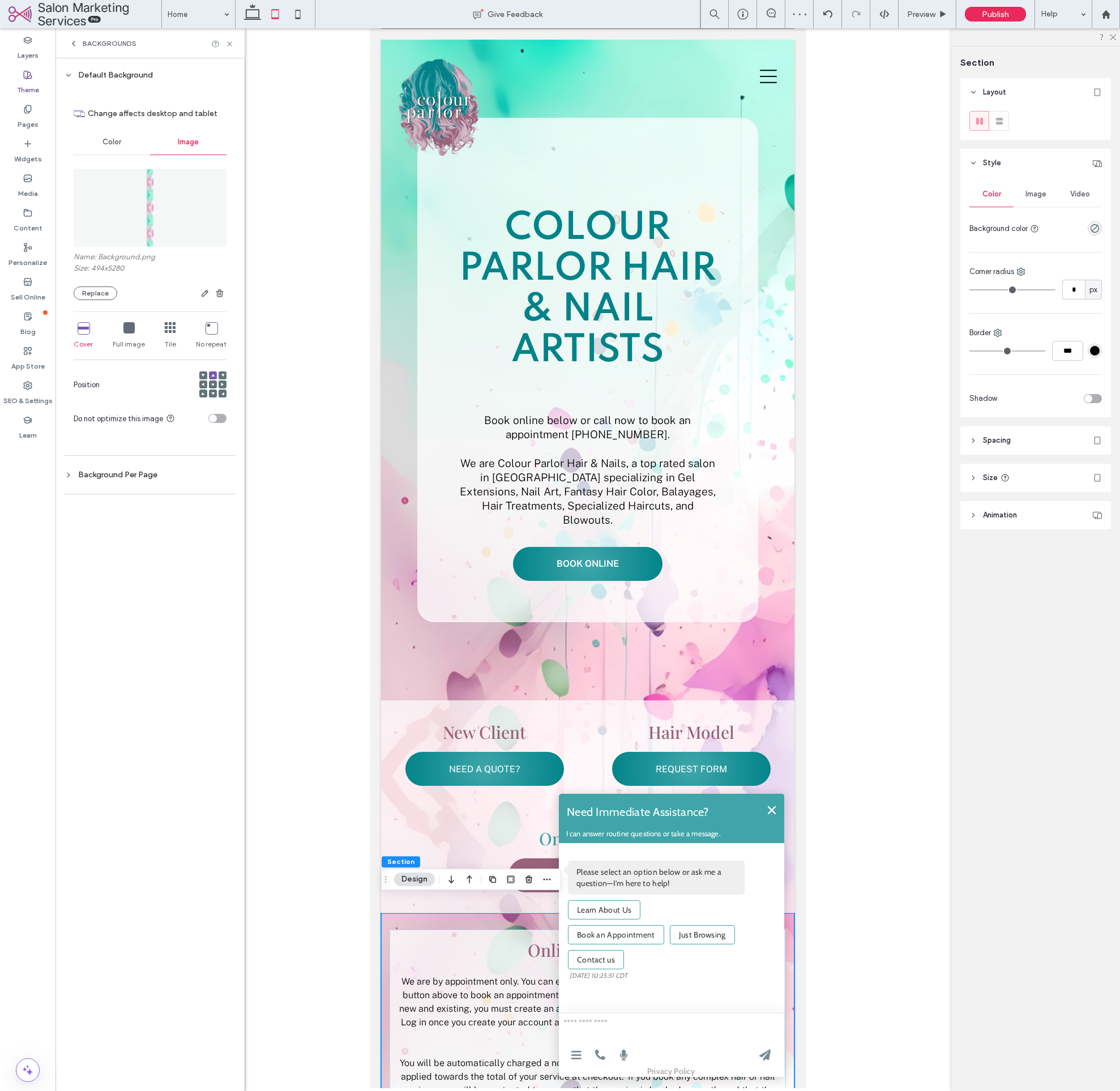
click at [171, 328] on icon at bounding box center [170, 328] width 11 height 11
click at [253, 14] on icon at bounding box center [253, 14] width 23 height 23
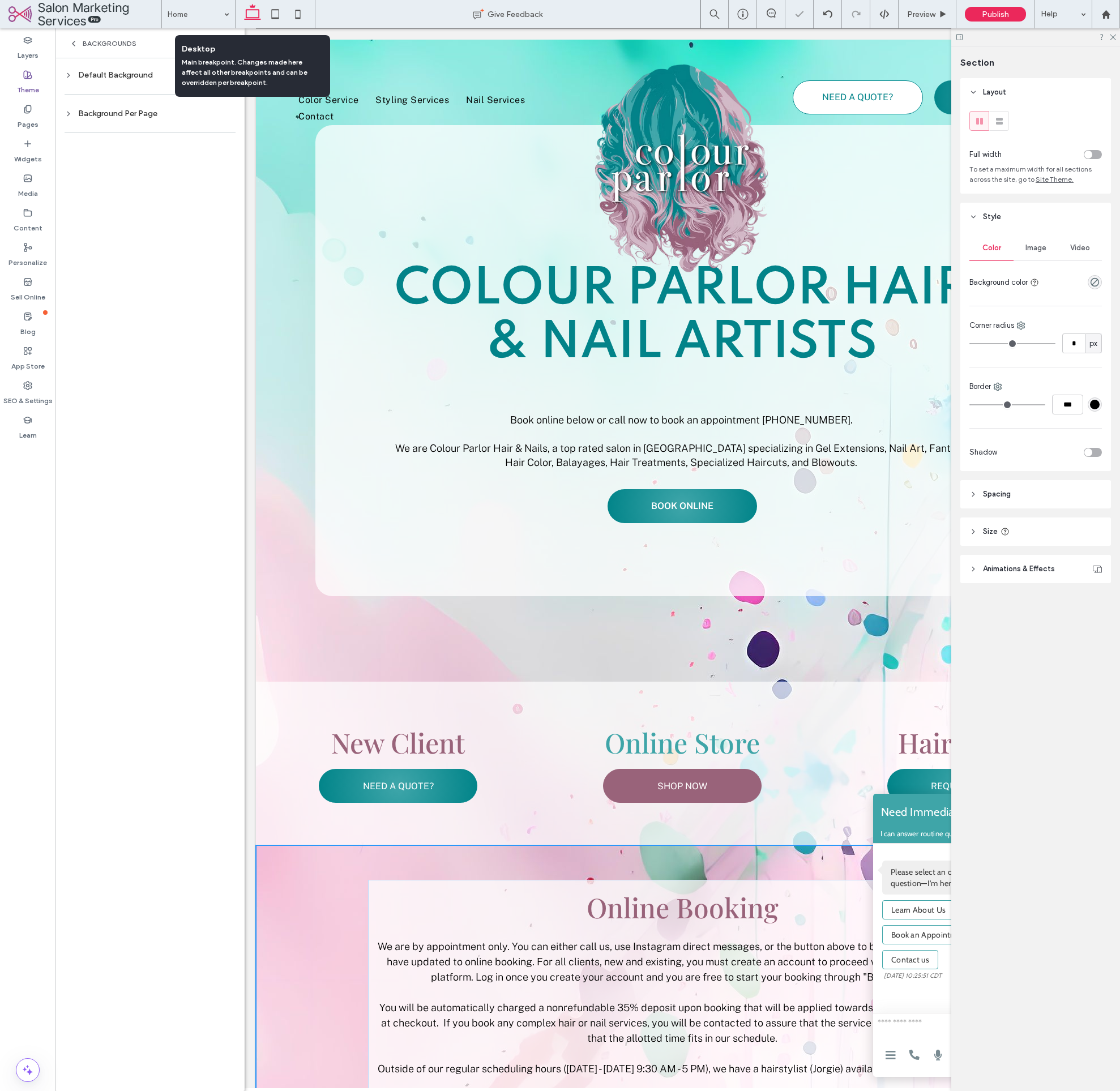
scroll to position [561, 0]
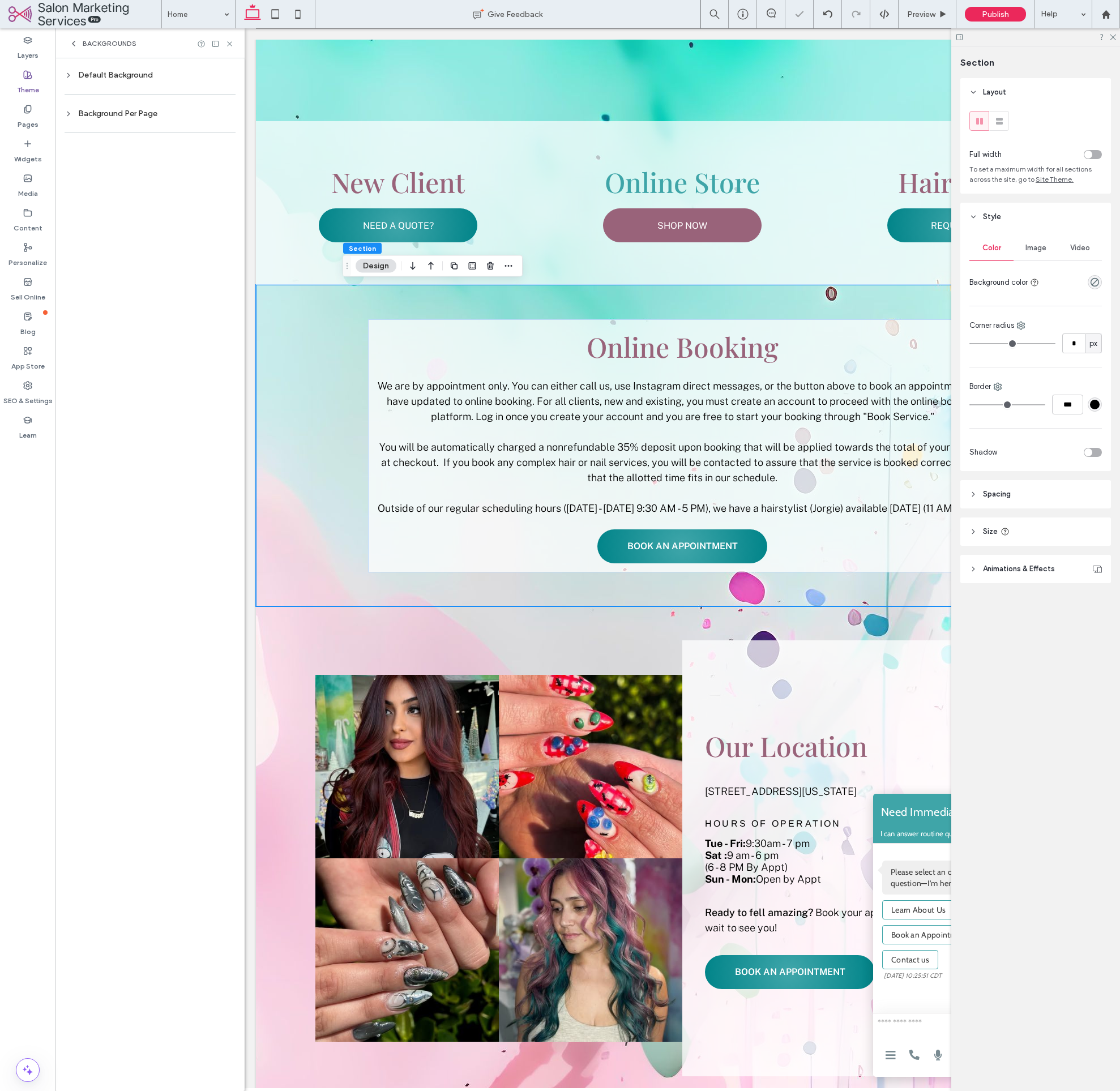
click at [111, 71] on div "Default Background" at bounding box center [149, 75] width 171 height 10
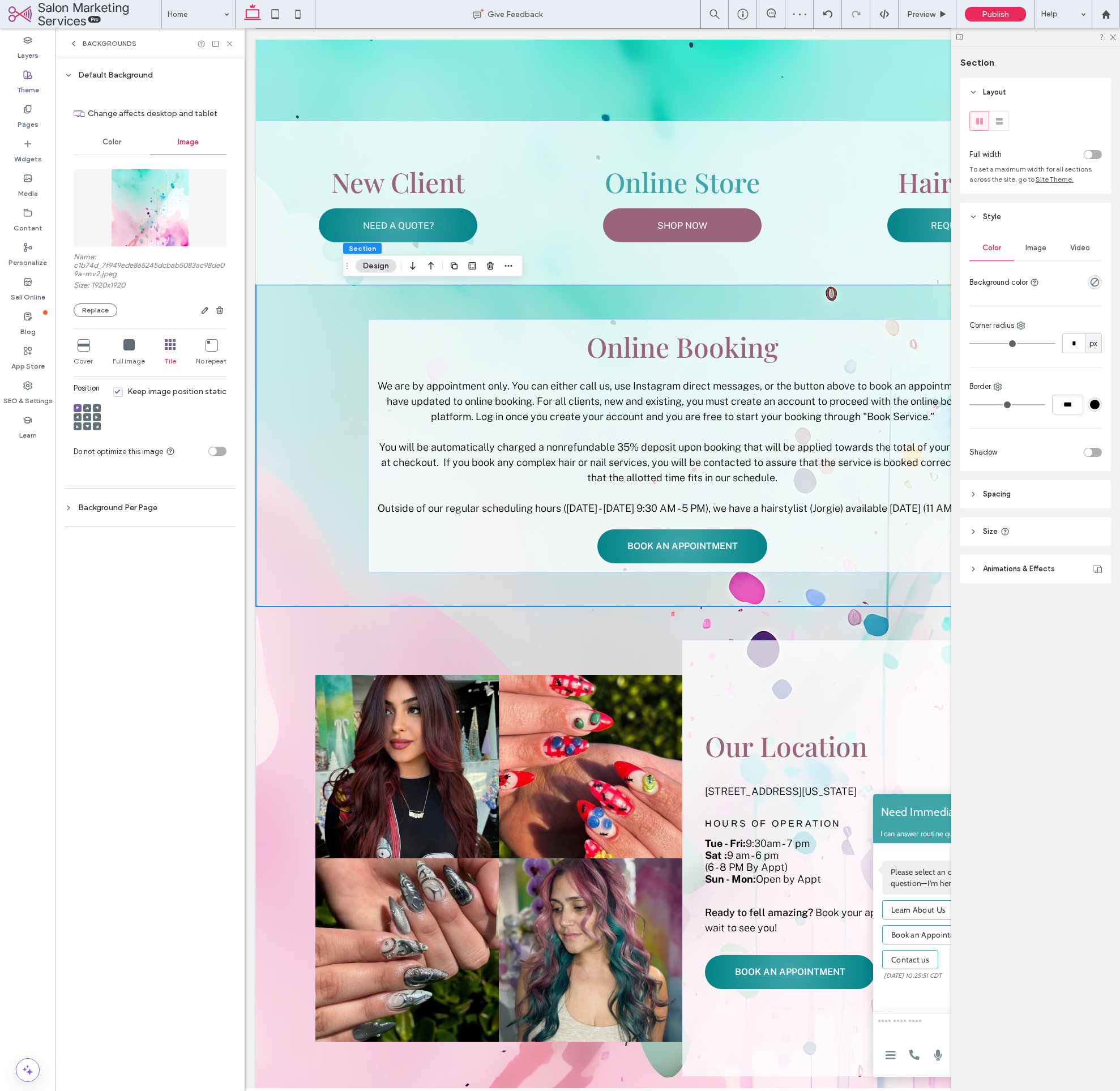
click at [165, 233] on img at bounding box center [149, 207] width 78 height 78
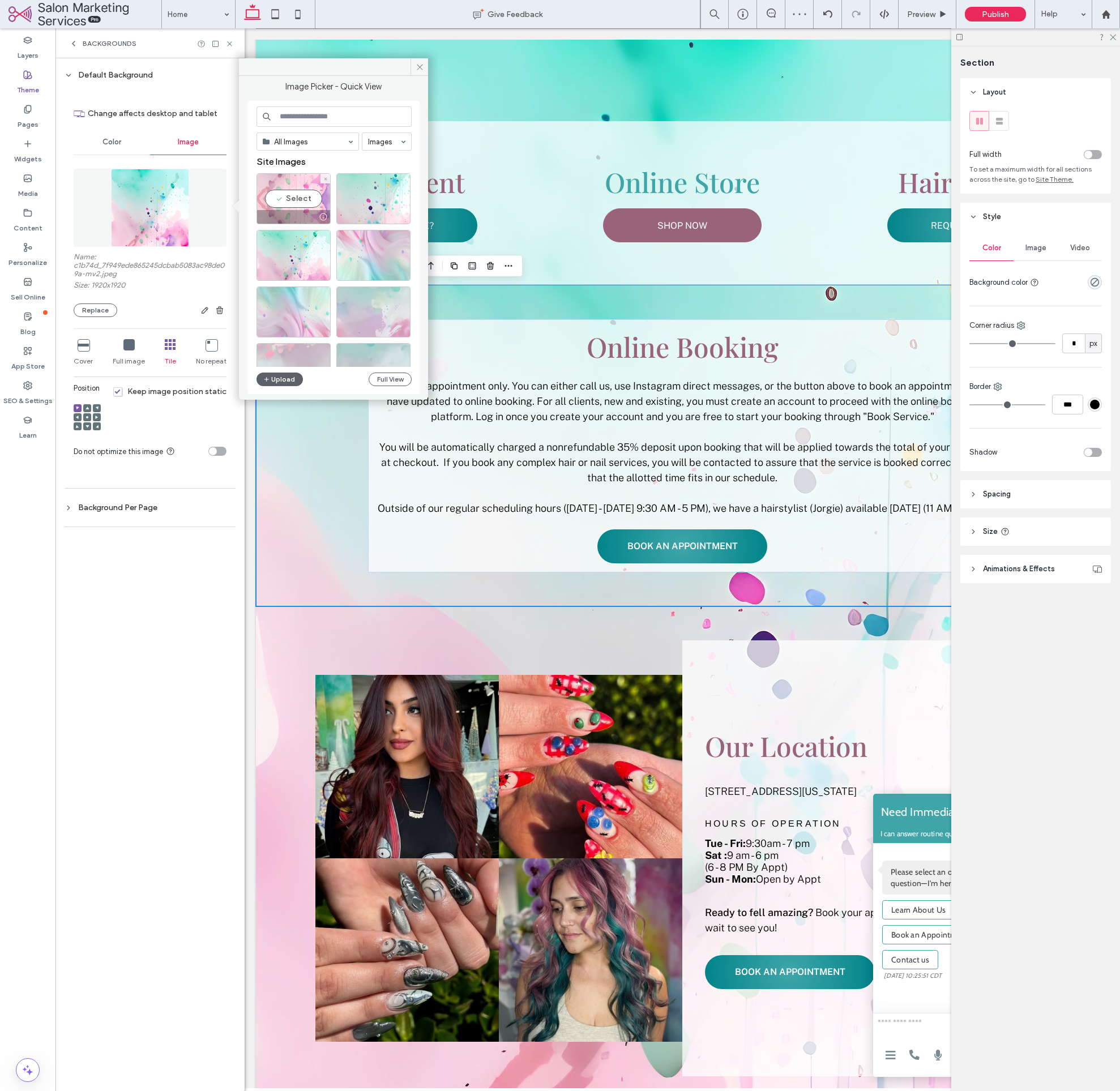
drag, startPoint x: 282, startPoint y: 200, endPoint x: 35, endPoint y: 177, distance: 248.1
click at [282, 200] on div "Select" at bounding box center [294, 198] width 74 height 51
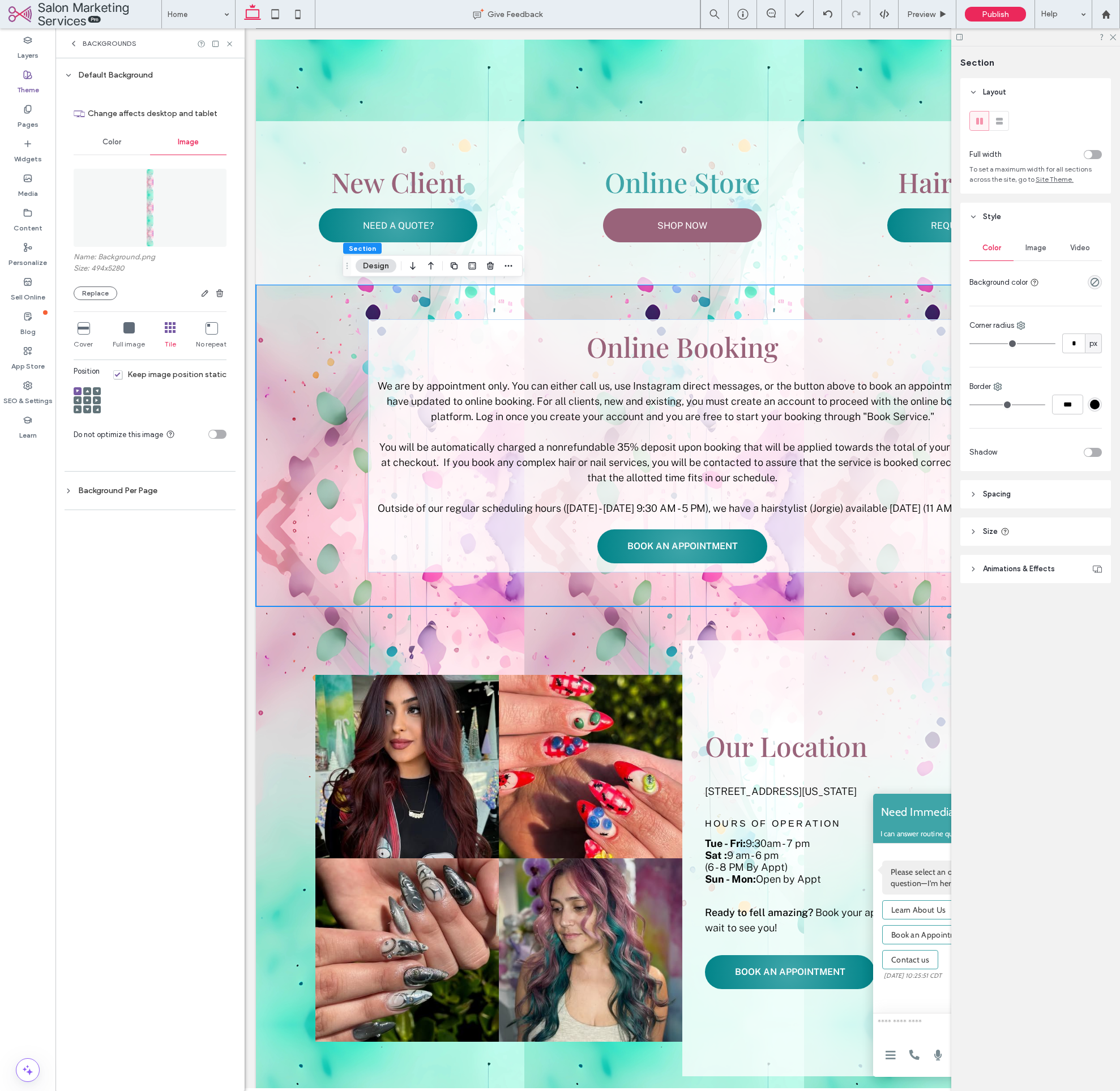
click at [83, 332] on icon at bounding box center [83, 328] width 11 height 11
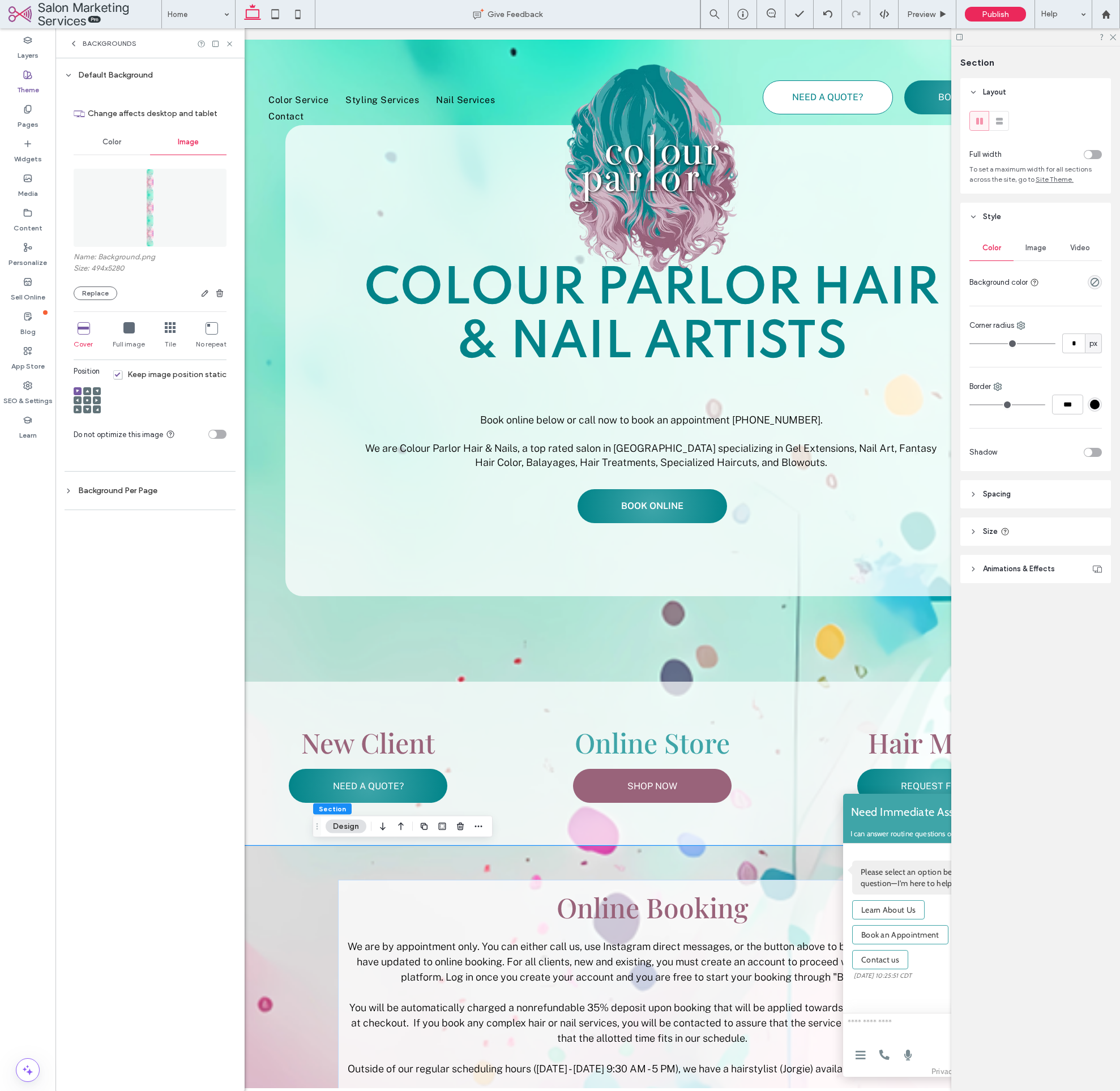
scroll to position [0, 0]
click at [157, 178] on figure at bounding box center [150, 207] width 153 height 78
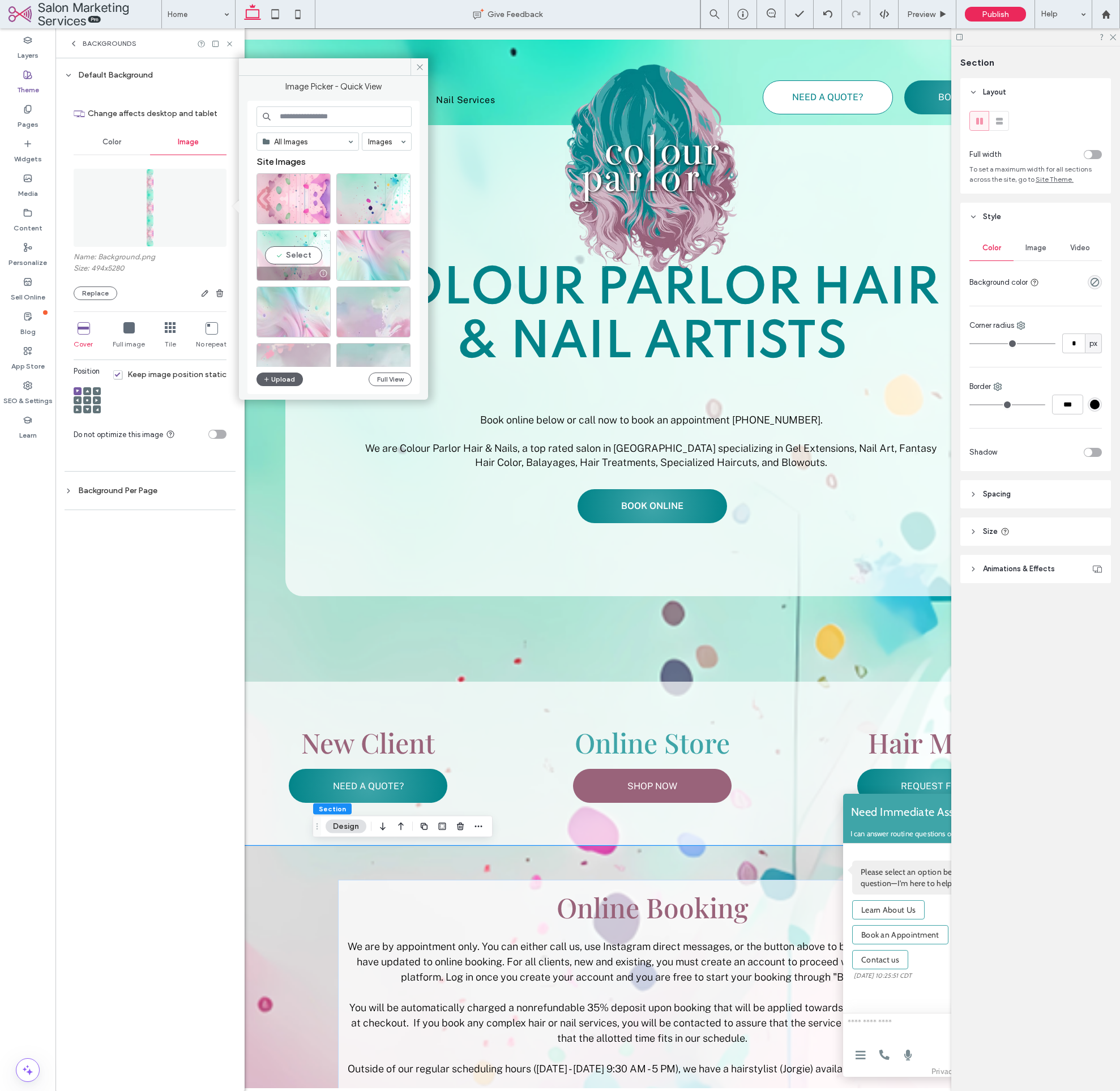
click at [294, 260] on div "Select" at bounding box center [294, 255] width 74 height 51
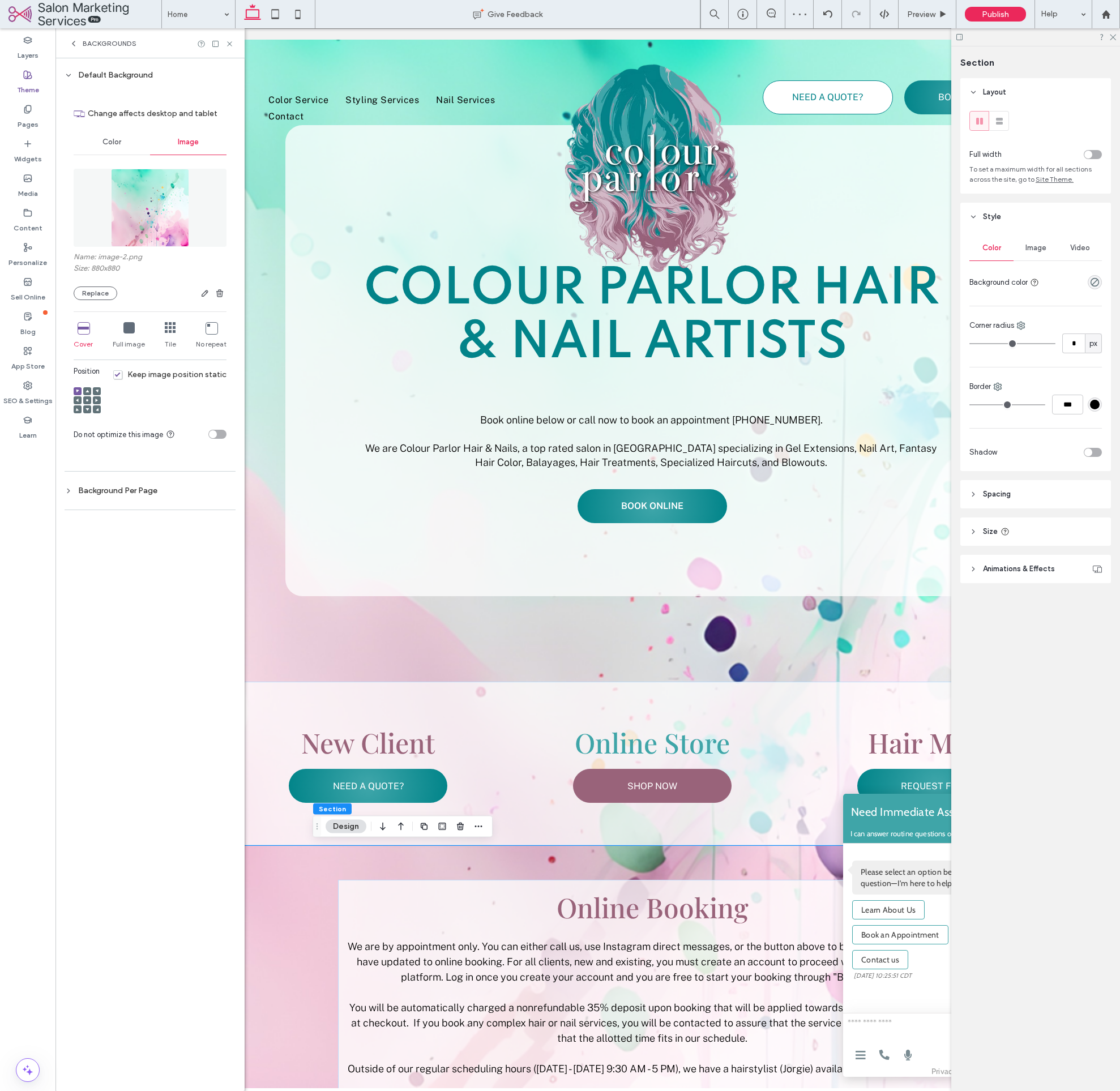
click at [175, 329] on icon at bounding box center [170, 328] width 11 height 11
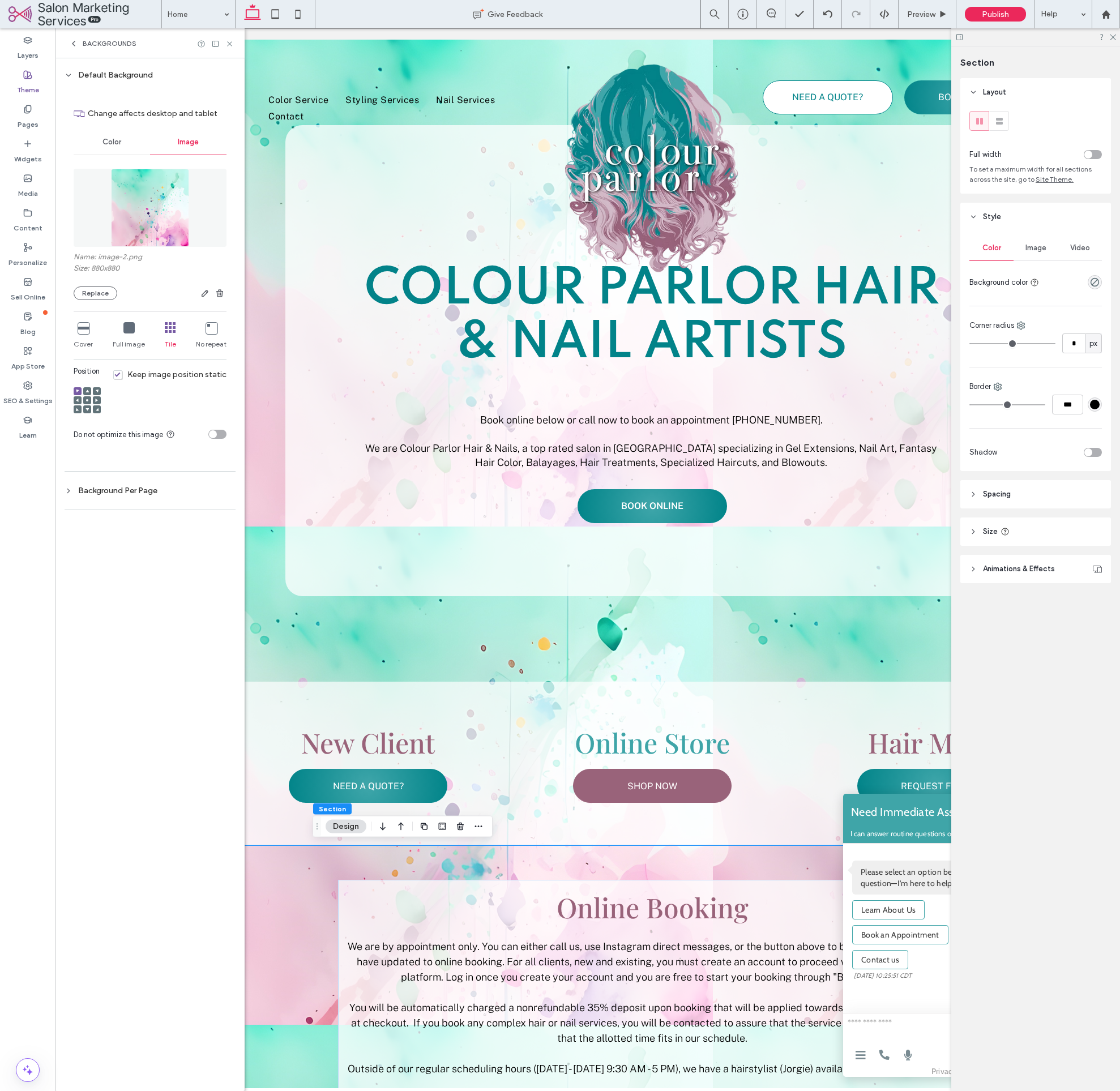
click at [84, 396] on div at bounding box center [87, 400] width 8 height 8
click at [83, 398] on div at bounding box center [87, 400] width 8 height 8
click at [87, 398] on icon at bounding box center [87, 400] width 3 height 3
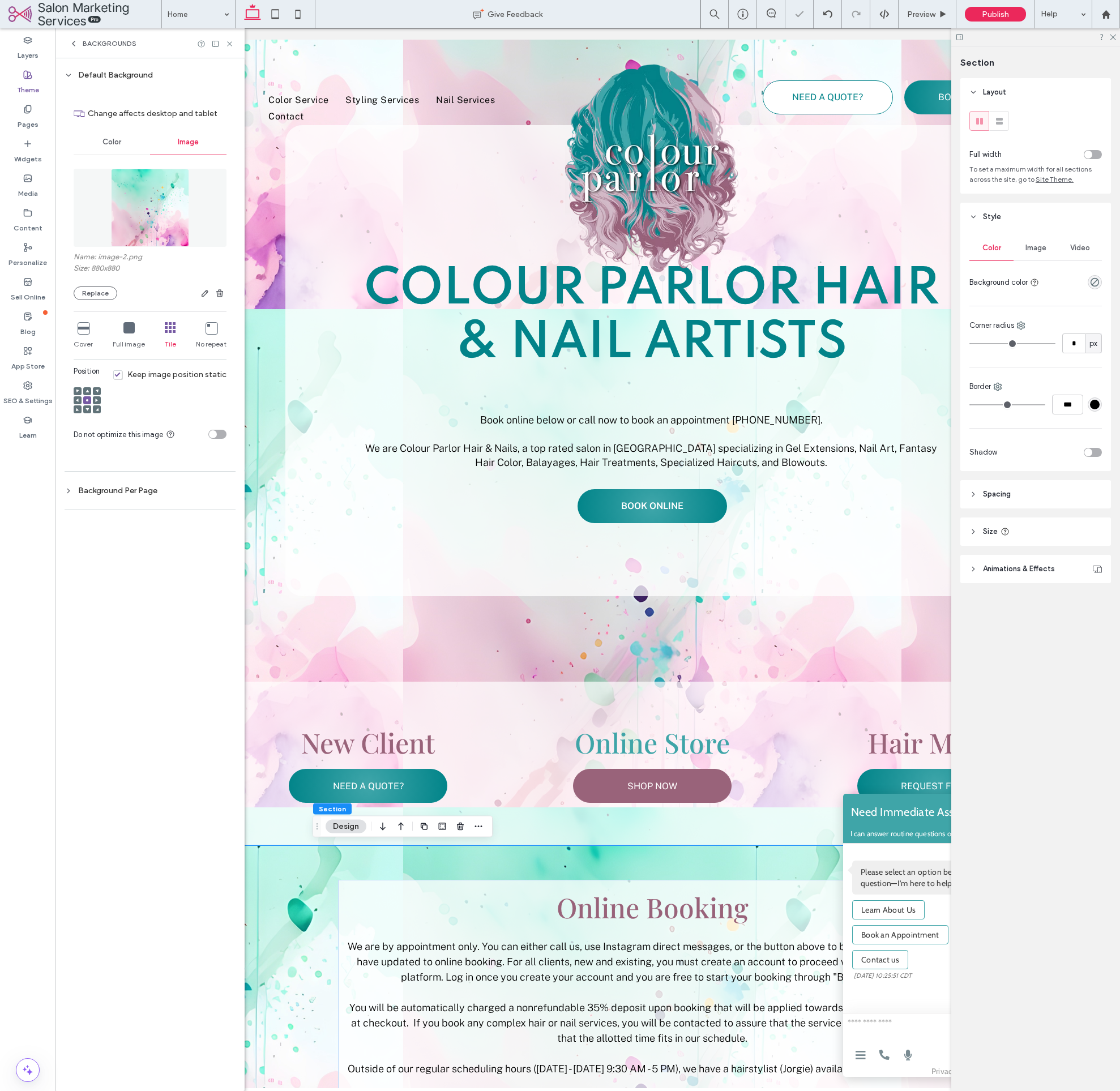
click at [213, 330] on icon at bounding box center [211, 328] width 11 height 11
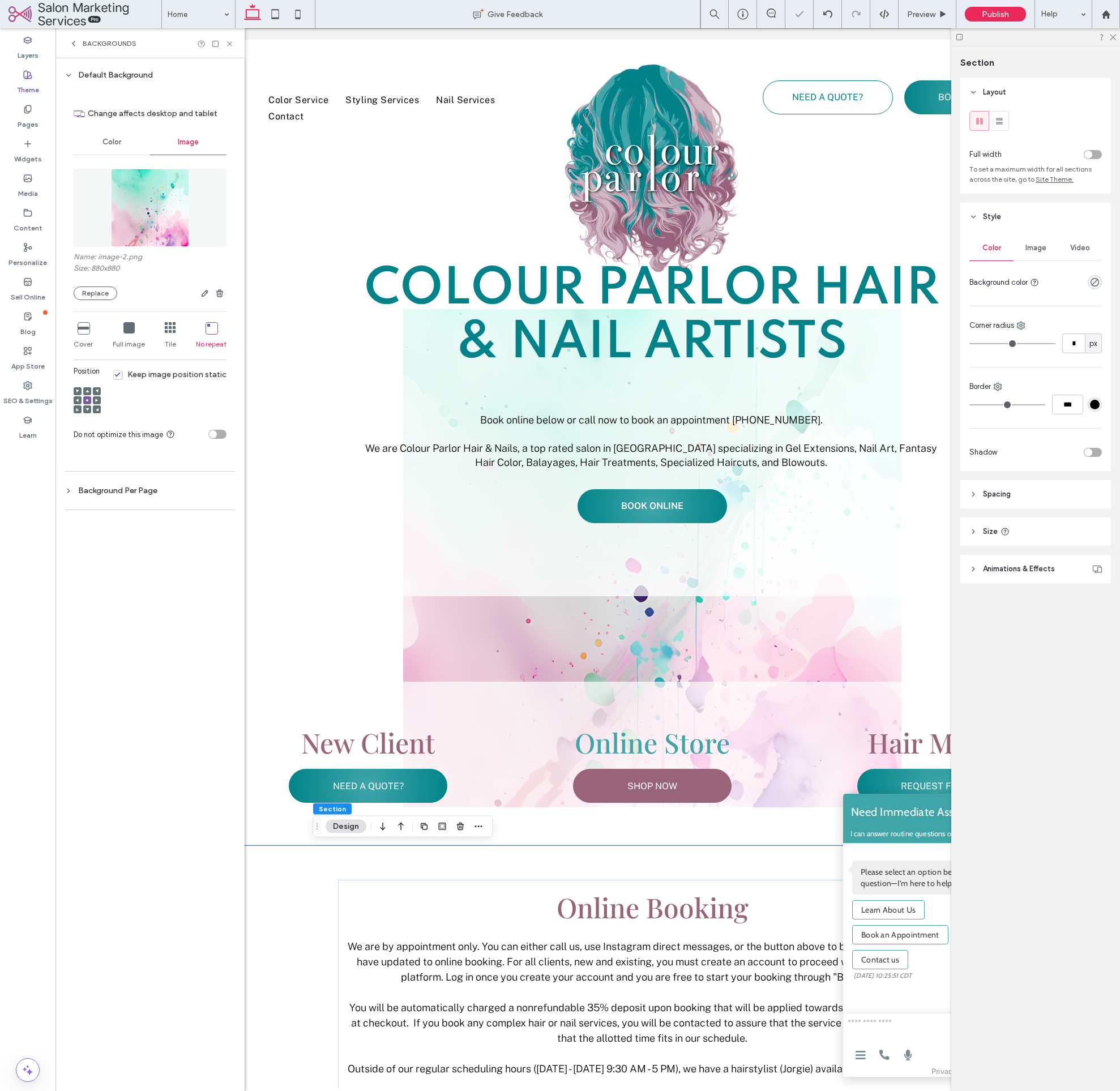
click at [83, 332] on div "Cover" at bounding box center [83, 336] width 19 height 36
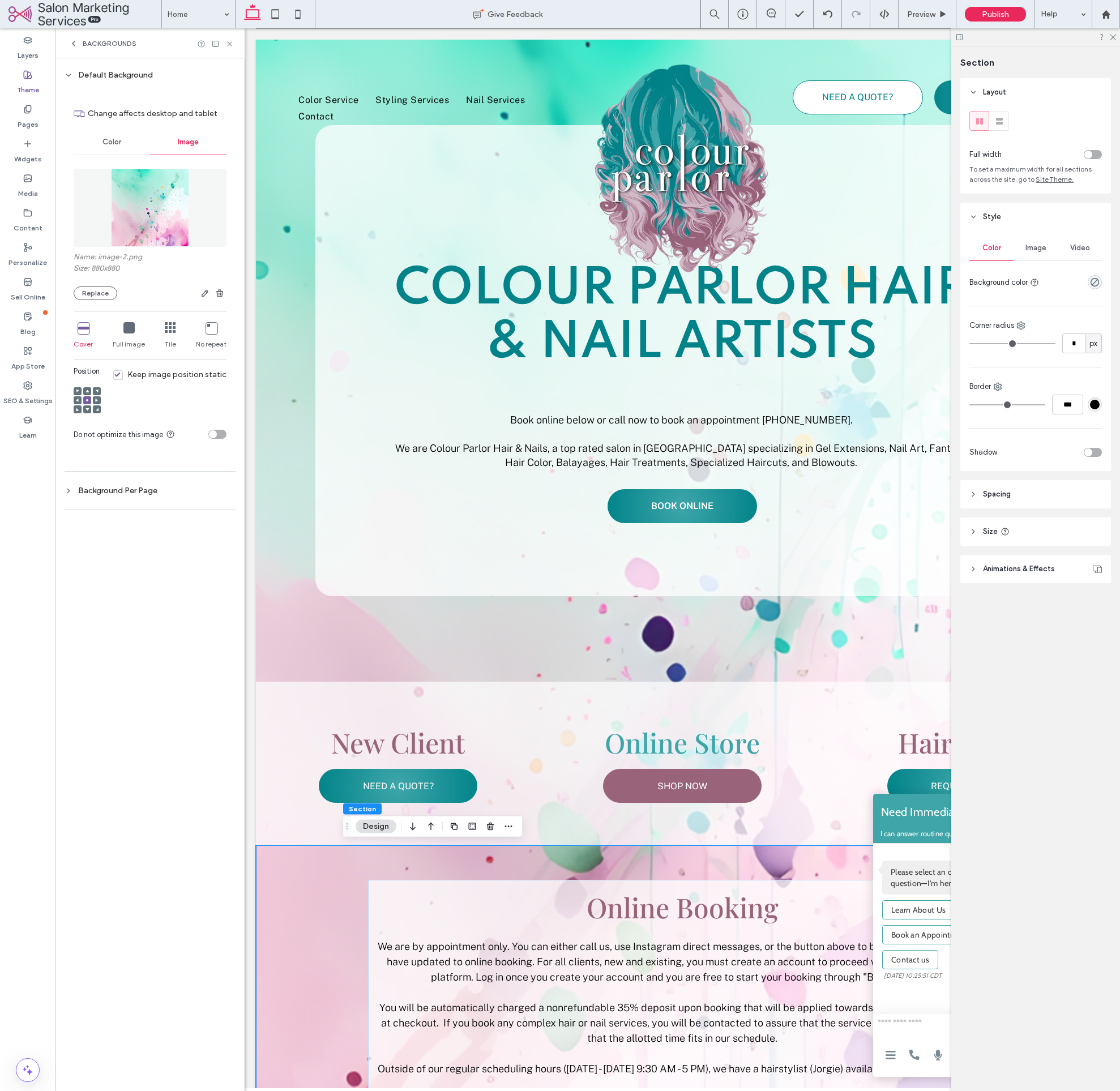
click at [131, 197] on img at bounding box center [149, 207] width 78 height 78
click at [162, 234] on img at bounding box center [149, 207] width 78 height 78
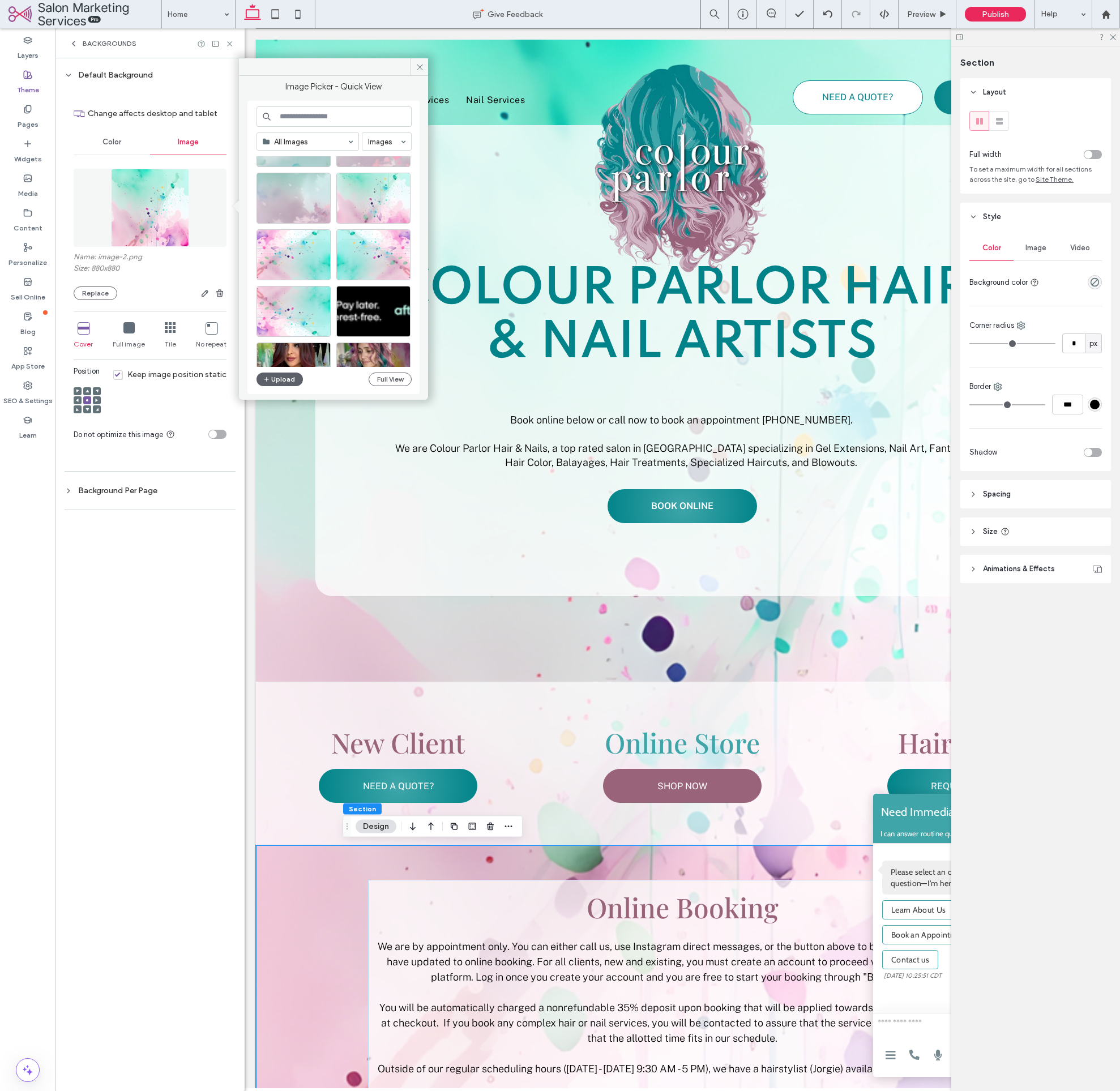
scroll to position [231, 0]
click at [376, 200] on div "Select" at bounding box center [373, 193] width 74 height 51
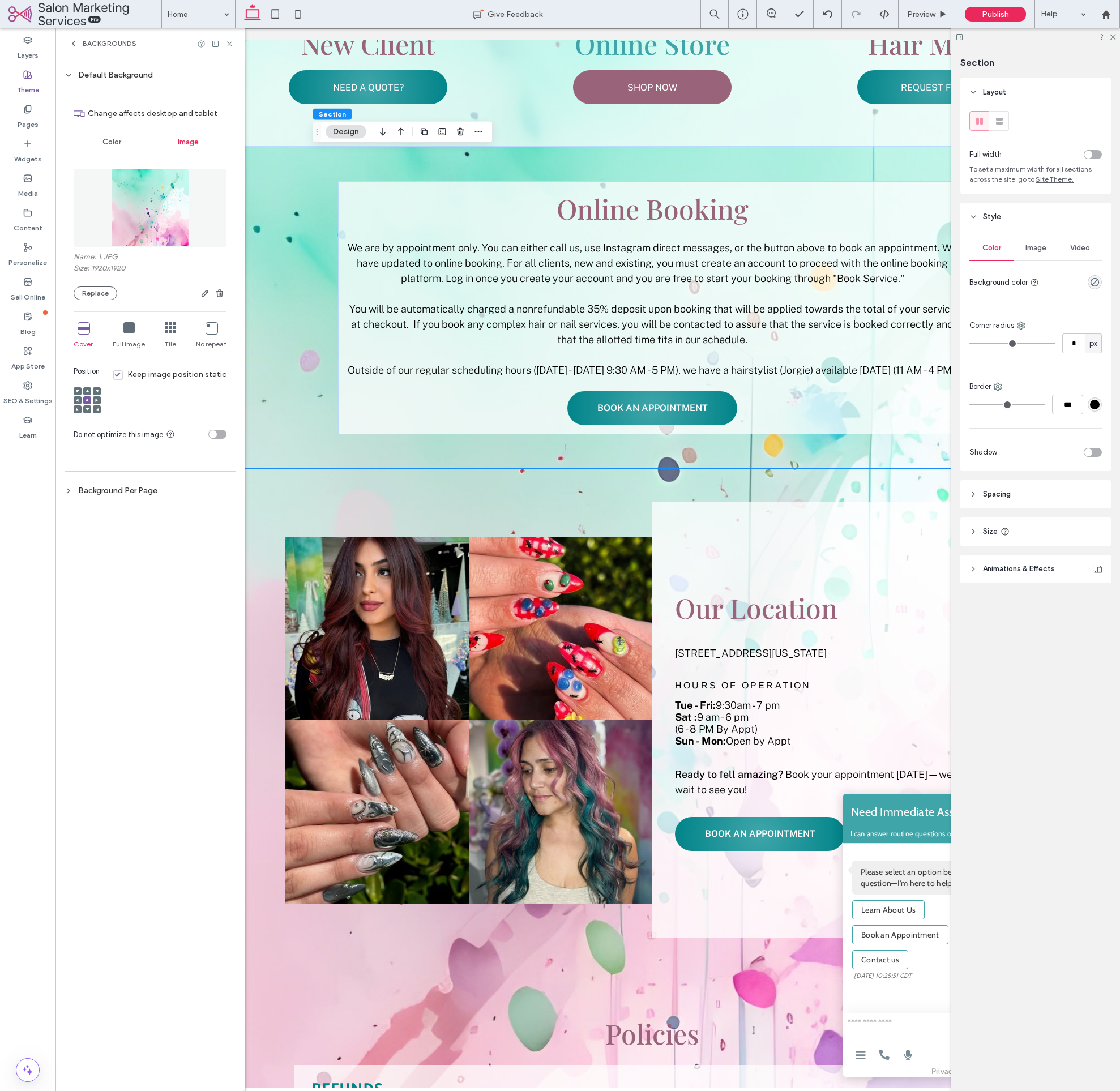
scroll to position [695, 0]
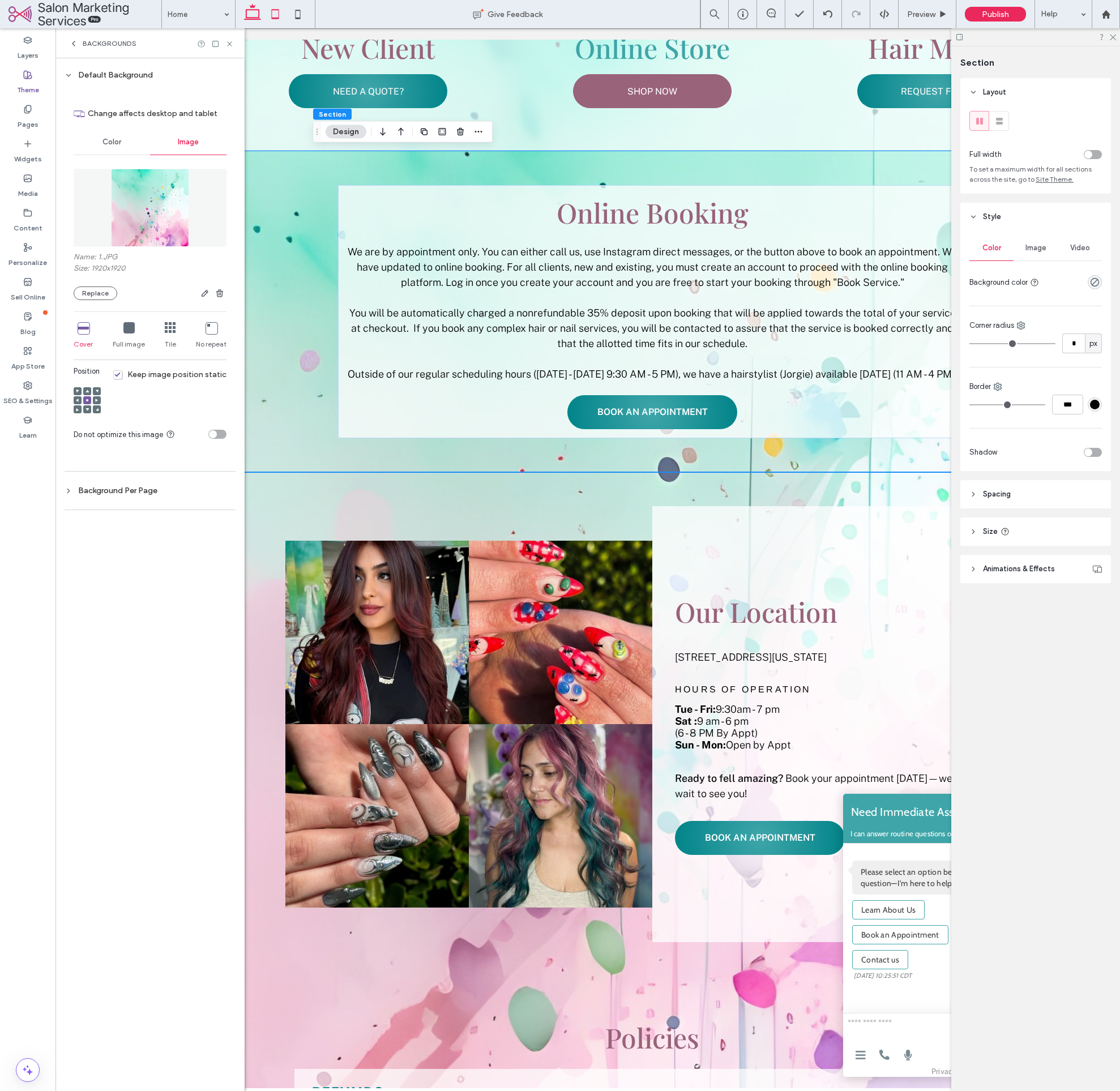
click at [272, 13] on use at bounding box center [275, 14] width 8 height 10
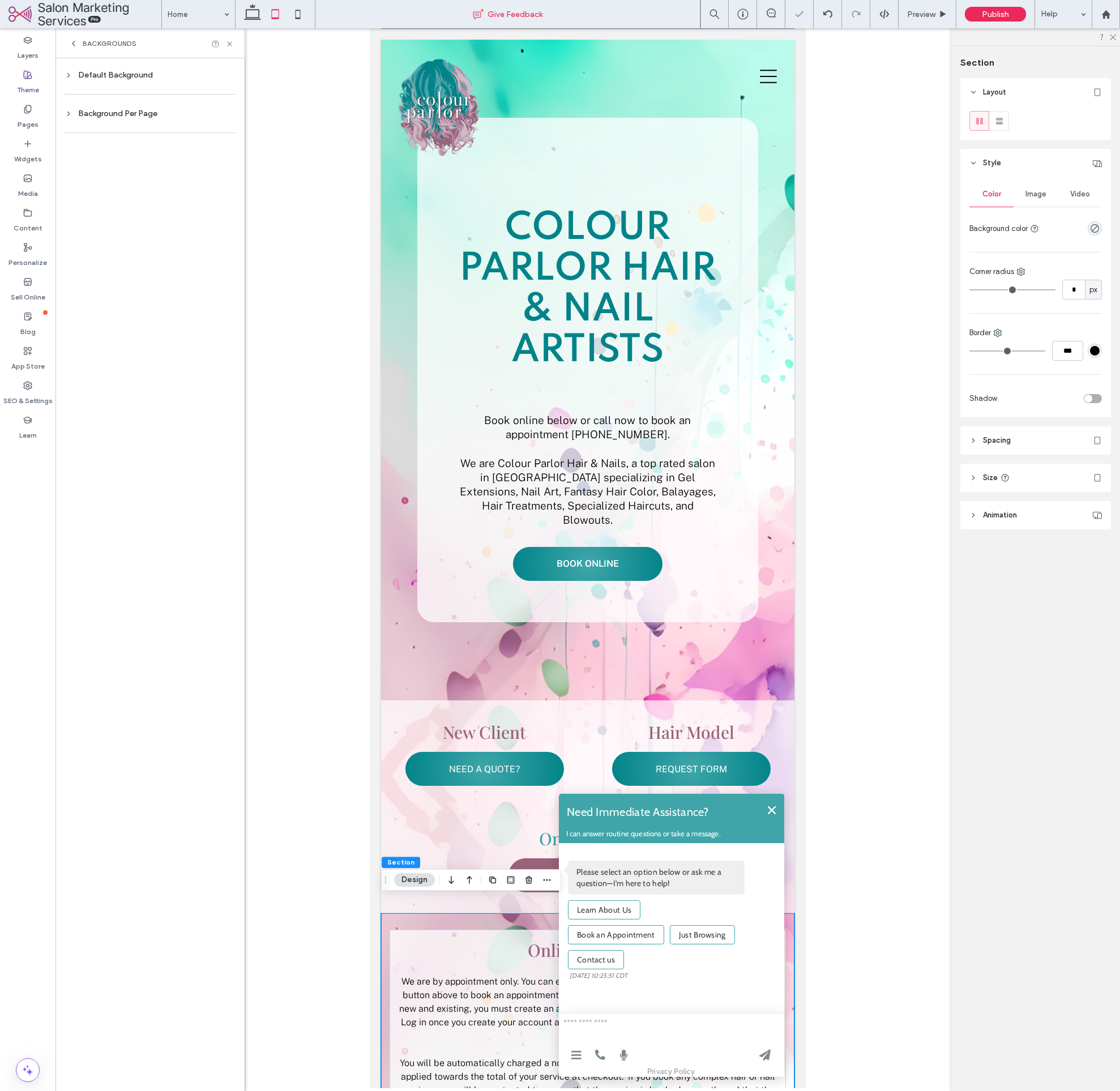
scroll to position [0, 0]
click at [305, 13] on icon at bounding box center [298, 14] width 23 height 23
type input "**"
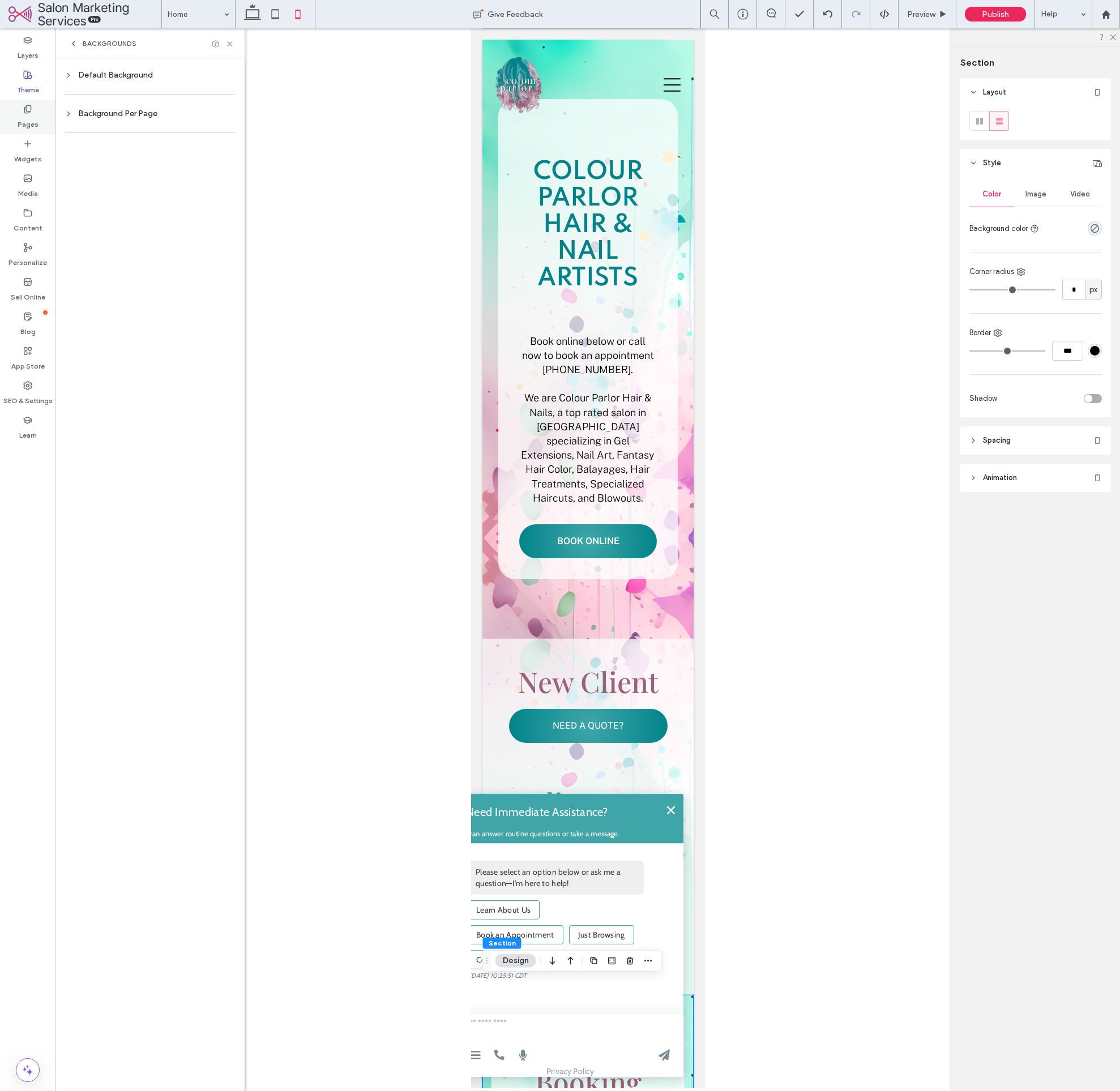
click at [36, 121] on label "Pages" at bounding box center [28, 121] width 21 height 16
click at [134, 222] on div "Color Service" at bounding box center [149, 222] width 137 height 12
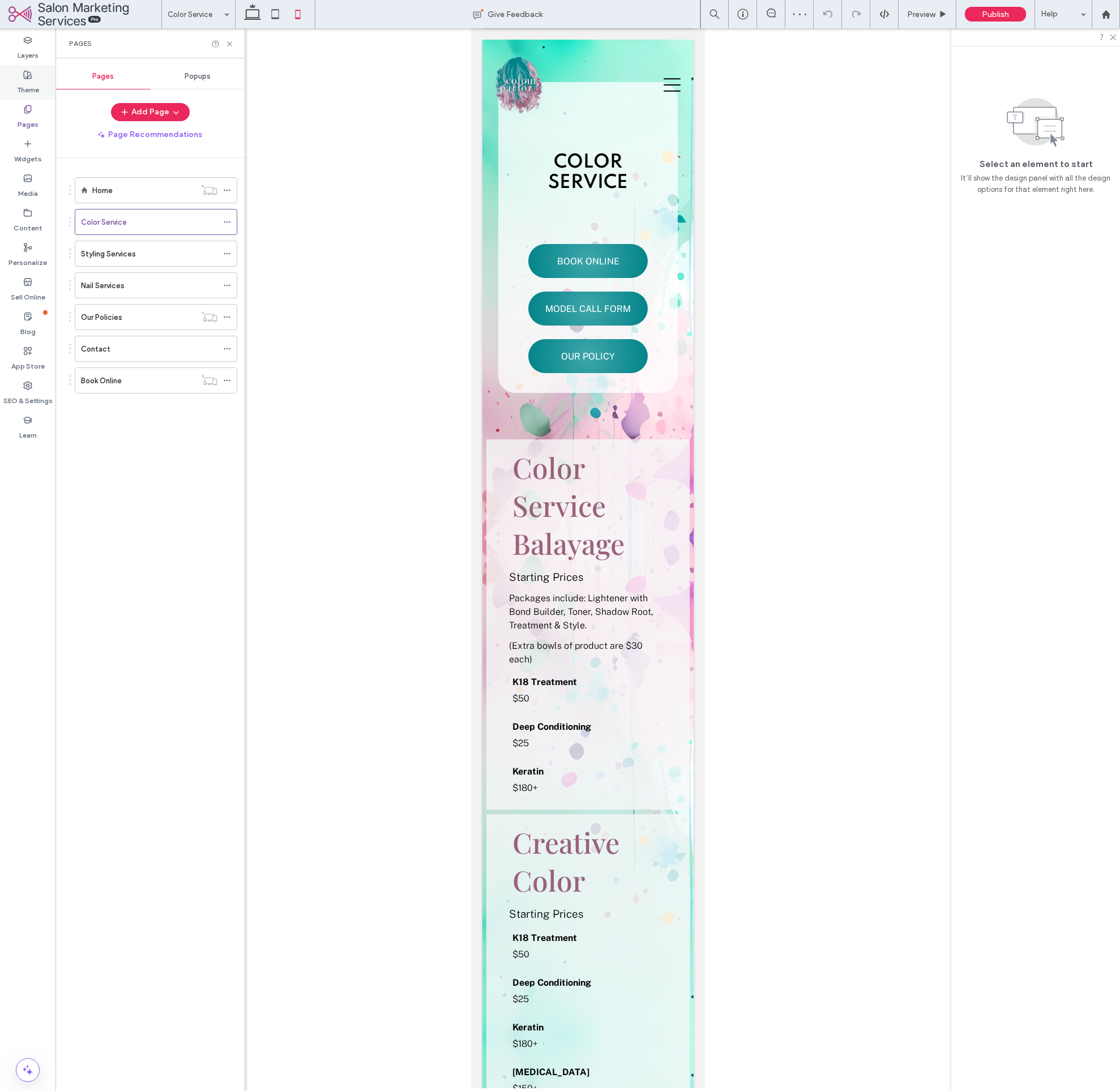
click at [30, 92] on label "Theme" at bounding box center [27, 86] width 22 height 16
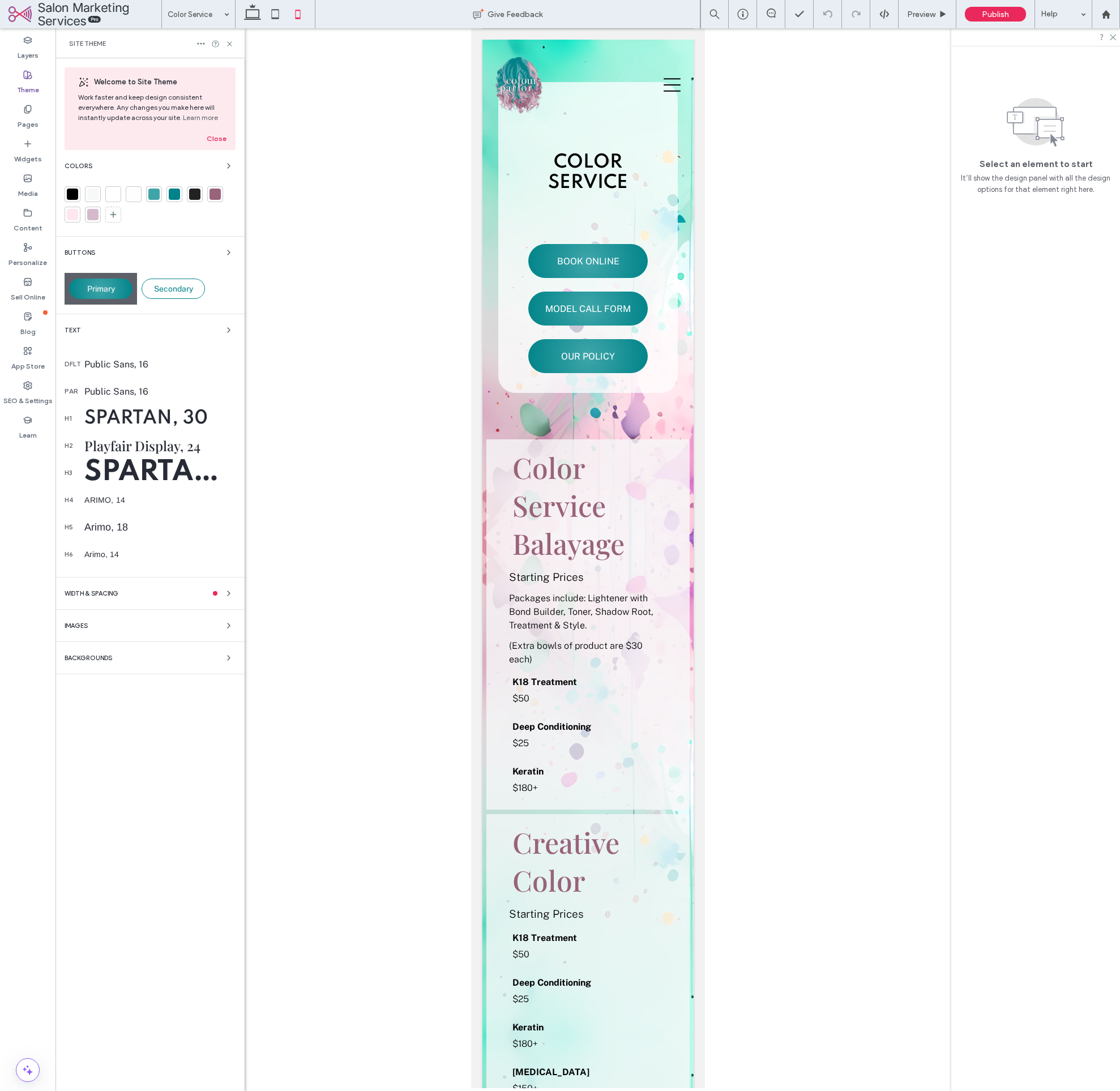
drag, startPoint x: 112, startPoint y: 662, endPoint x: 167, endPoint y: 684, distance: 59.2
click at [112, 662] on div "Backgrounds" at bounding box center [149, 658] width 171 height 14
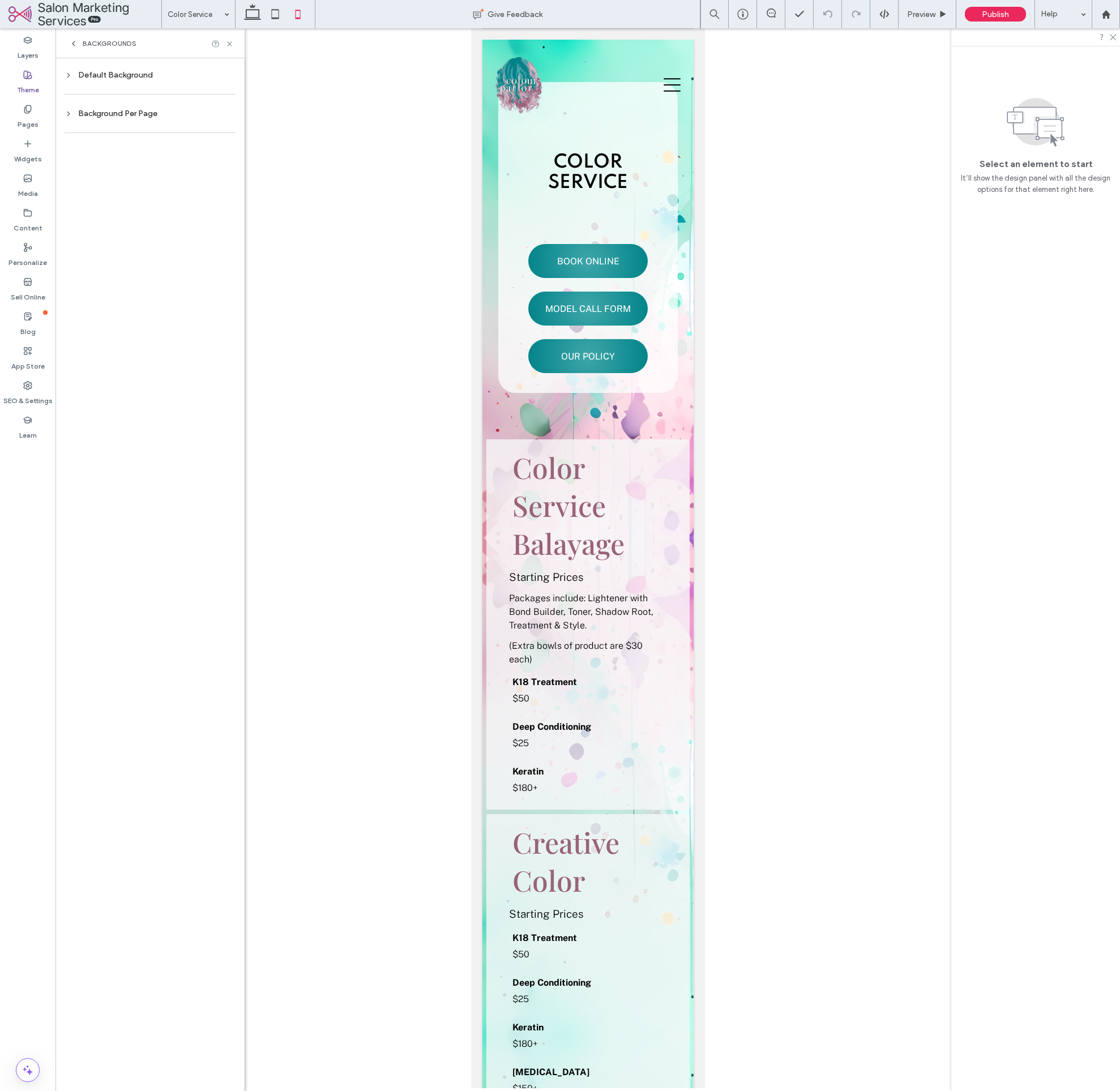
click at [122, 77] on div "Default Background" at bounding box center [149, 75] width 171 height 10
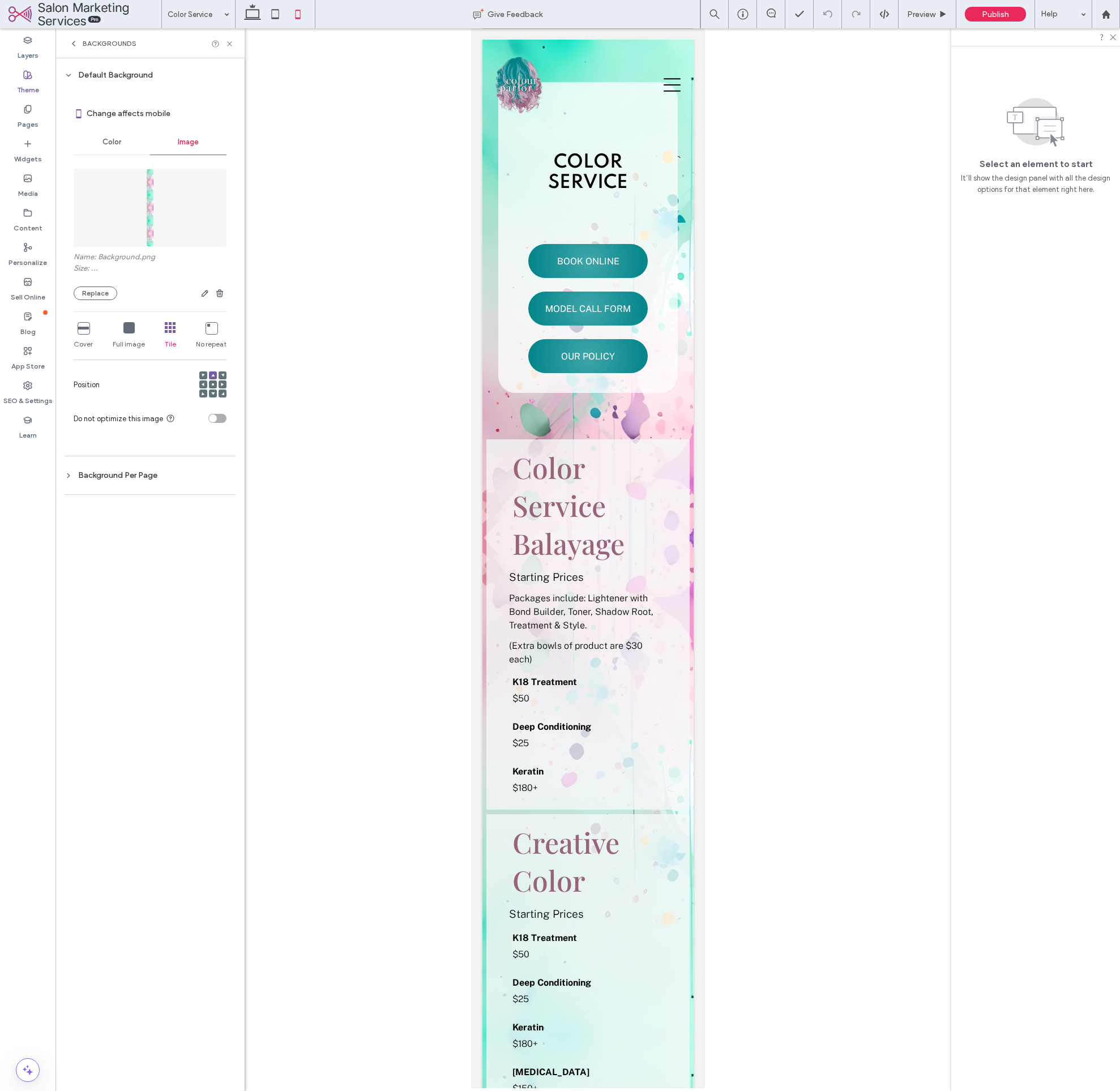
drag, startPoint x: 111, startPoint y: 68, endPoint x: 124, endPoint y: 149, distance: 82.0
click at [111, 68] on div "Default Background" at bounding box center [149, 75] width 171 height 15
click at [115, 75] on div "Default Background" at bounding box center [149, 75] width 171 height 10
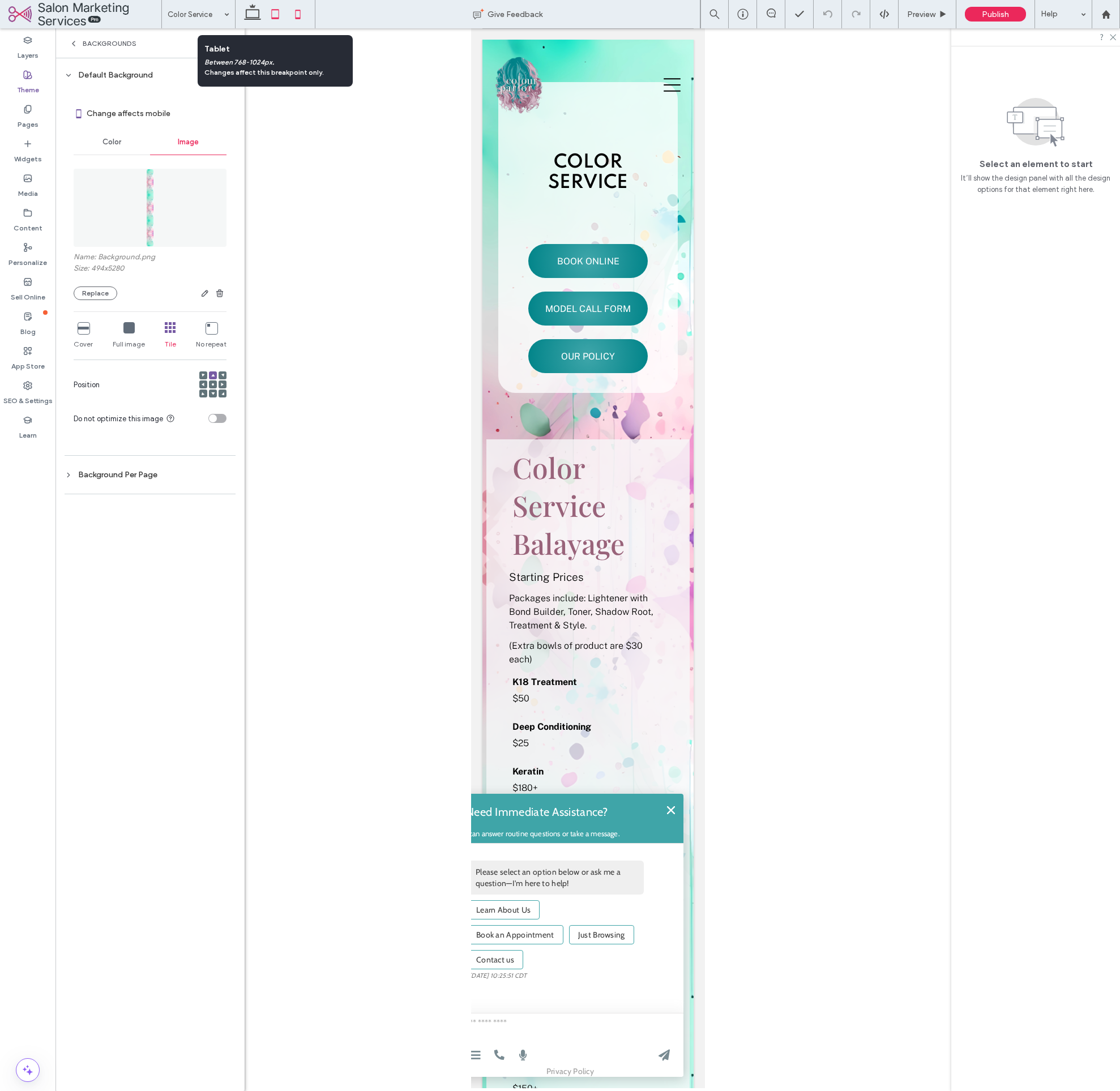
click at [280, 21] on icon at bounding box center [275, 14] width 23 height 23
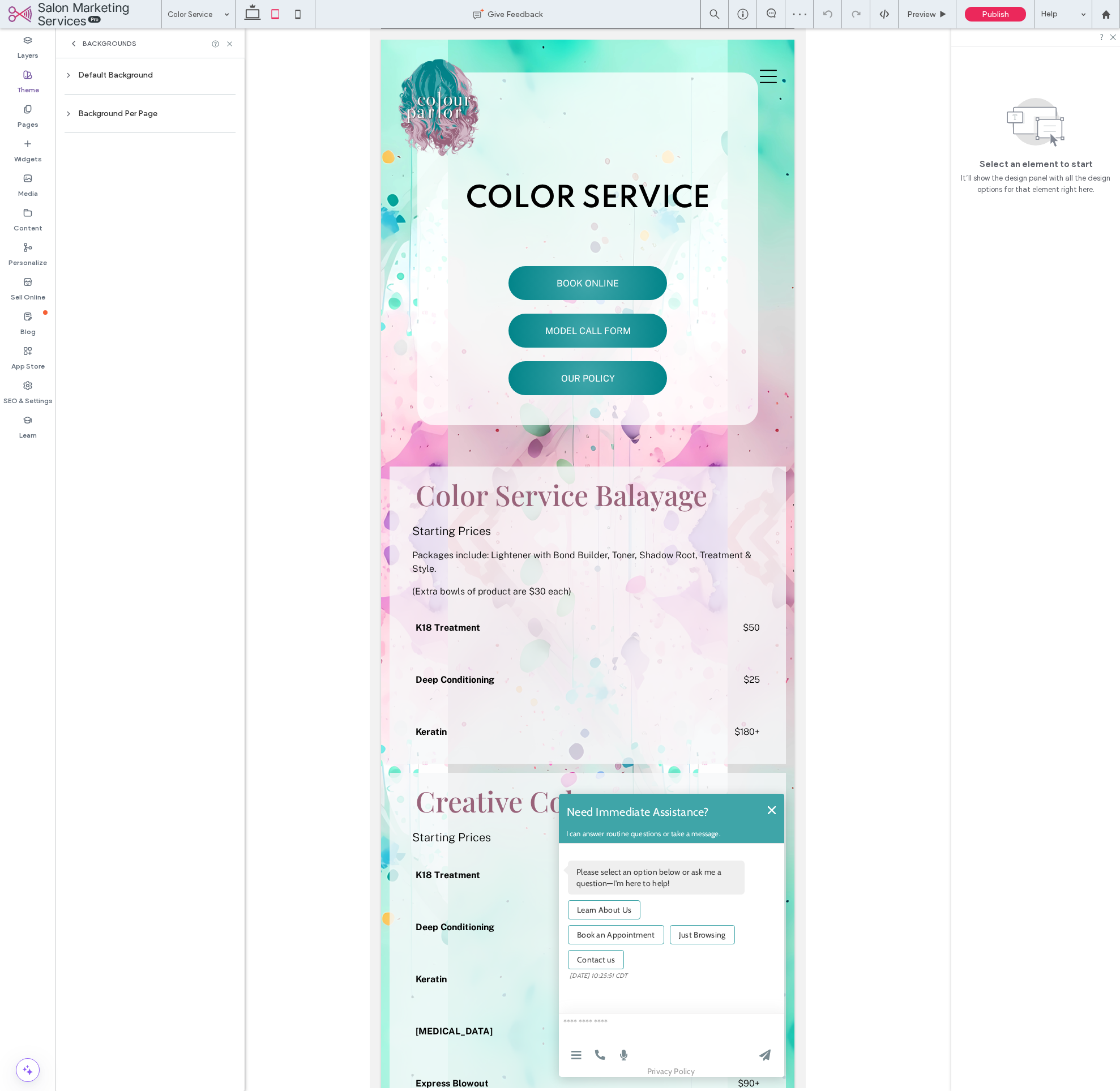
click at [99, 73] on div "Default Background" at bounding box center [149, 75] width 171 height 10
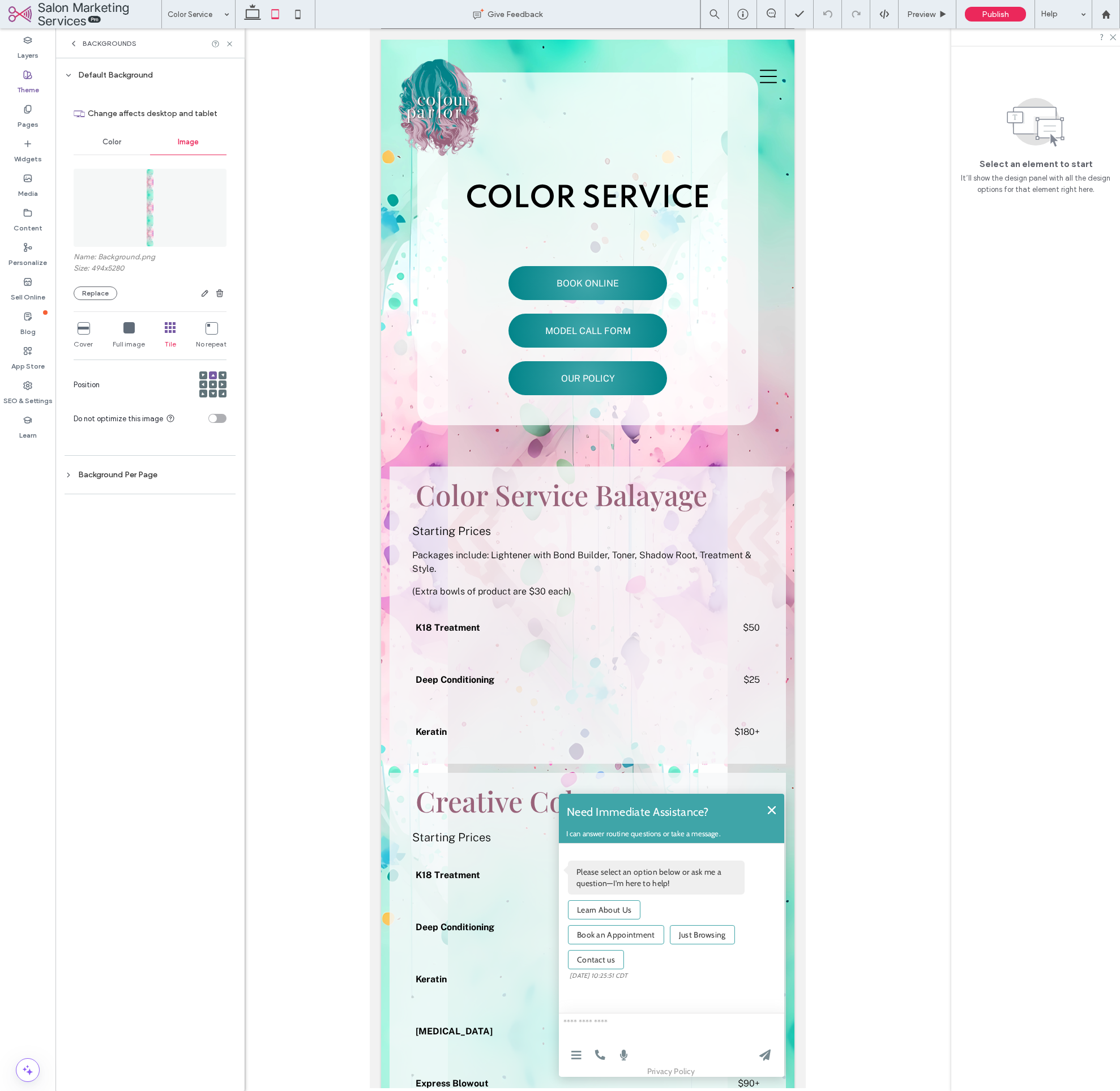
click at [80, 329] on icon at bounding box center [83, 328] width 11 height 11
click at [83, 331] on icon at bounding box center [83, 328] width 11 height 11
click at [136, 329] on div "Full image" at bounding box center [129, 336] width 33 height 36
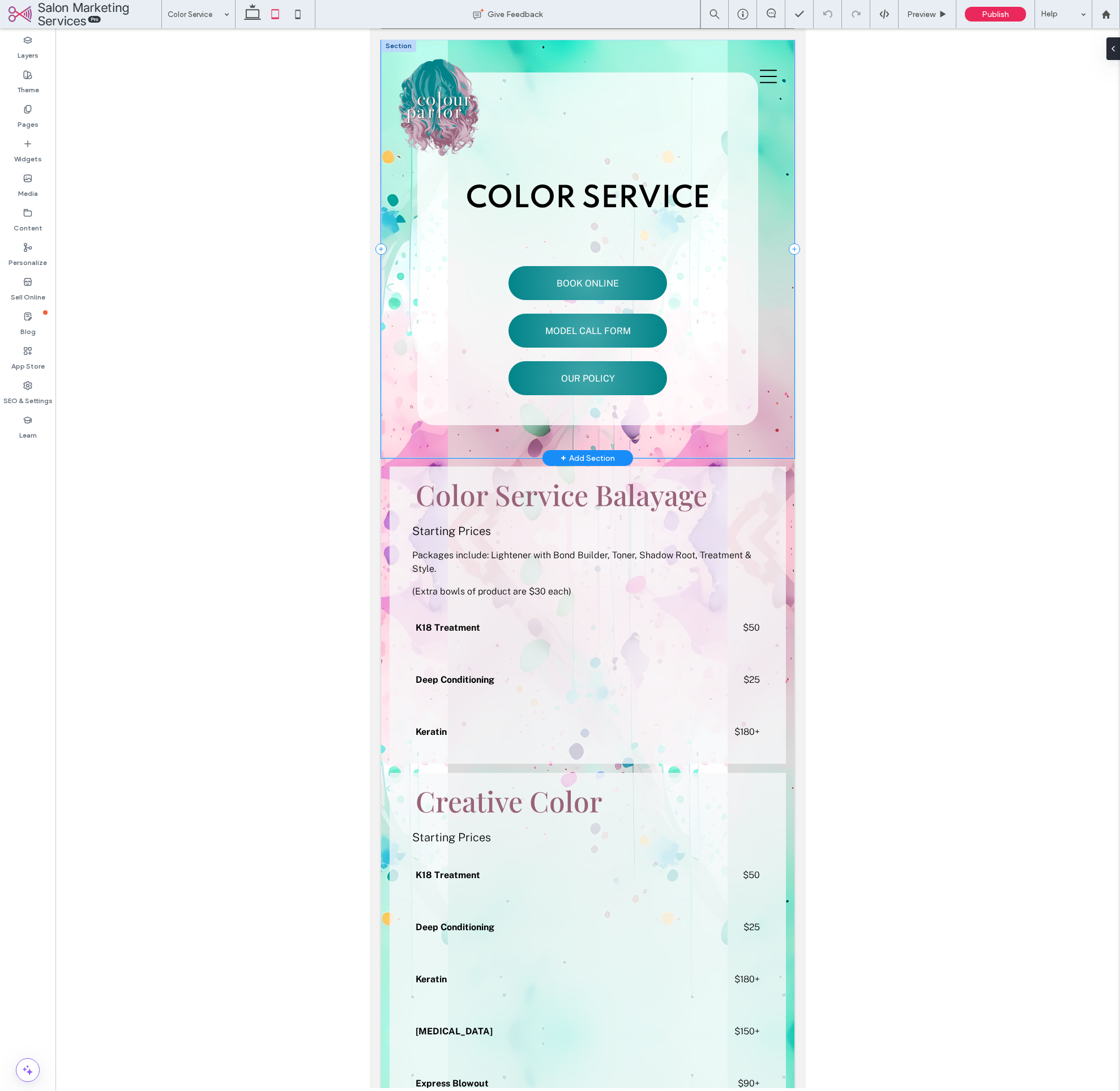
click at [383, 227] on div "Color Service BOOK ONLINE MODEL CALL FORM OUR POLICY" at bounding box center [587, 249] width 414 height 419
click at [1113, 42] on div at bounding box center [587, 558] width 1065 height 1060
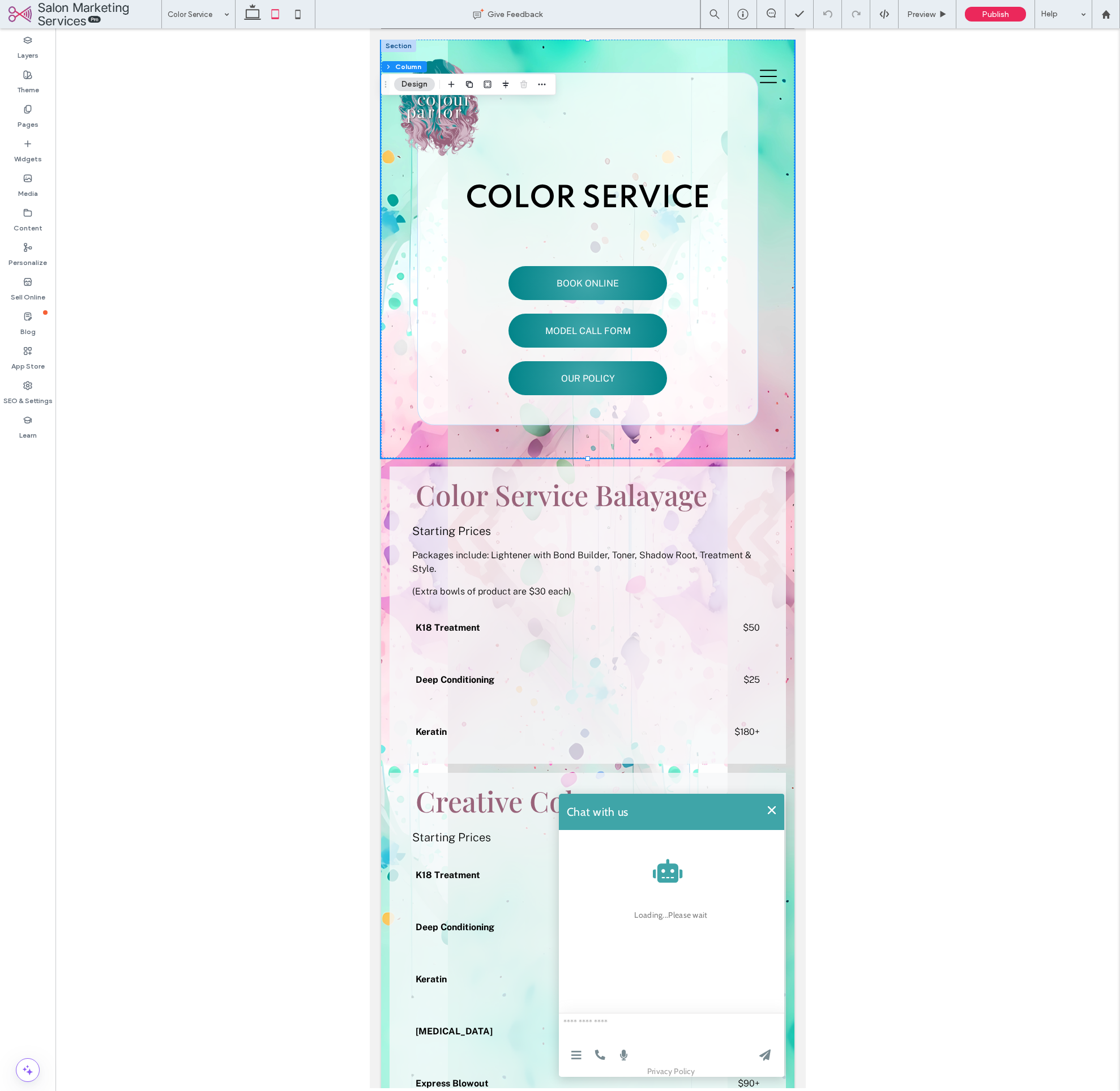
scroll to position [1598, 0]
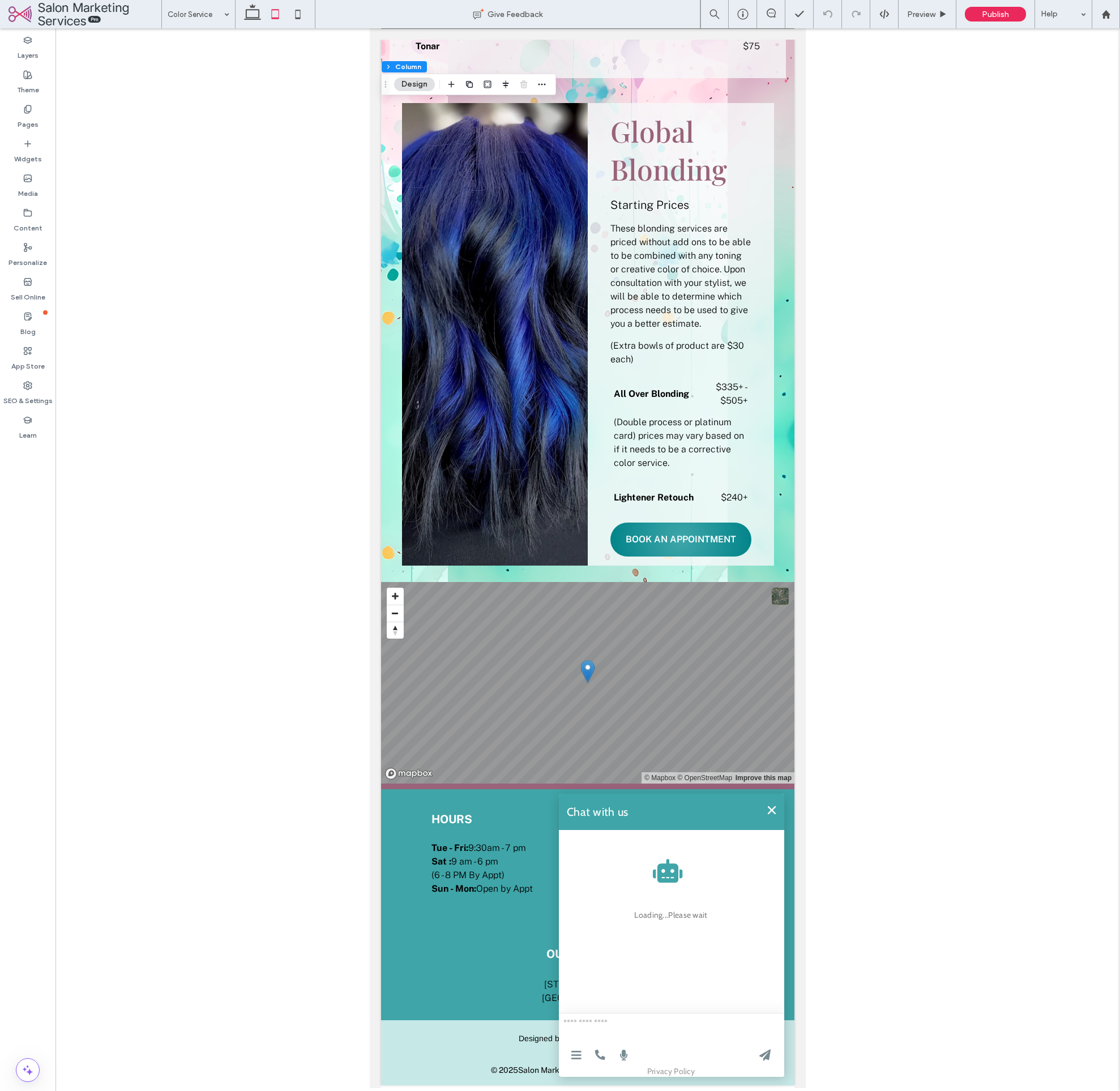
click at [1114, 51] on div "Layers Theme Pages Widgets Media Content Personalize Sell Online Blog App Store…" at bounding box center [560, 559] width 1120 height 1063
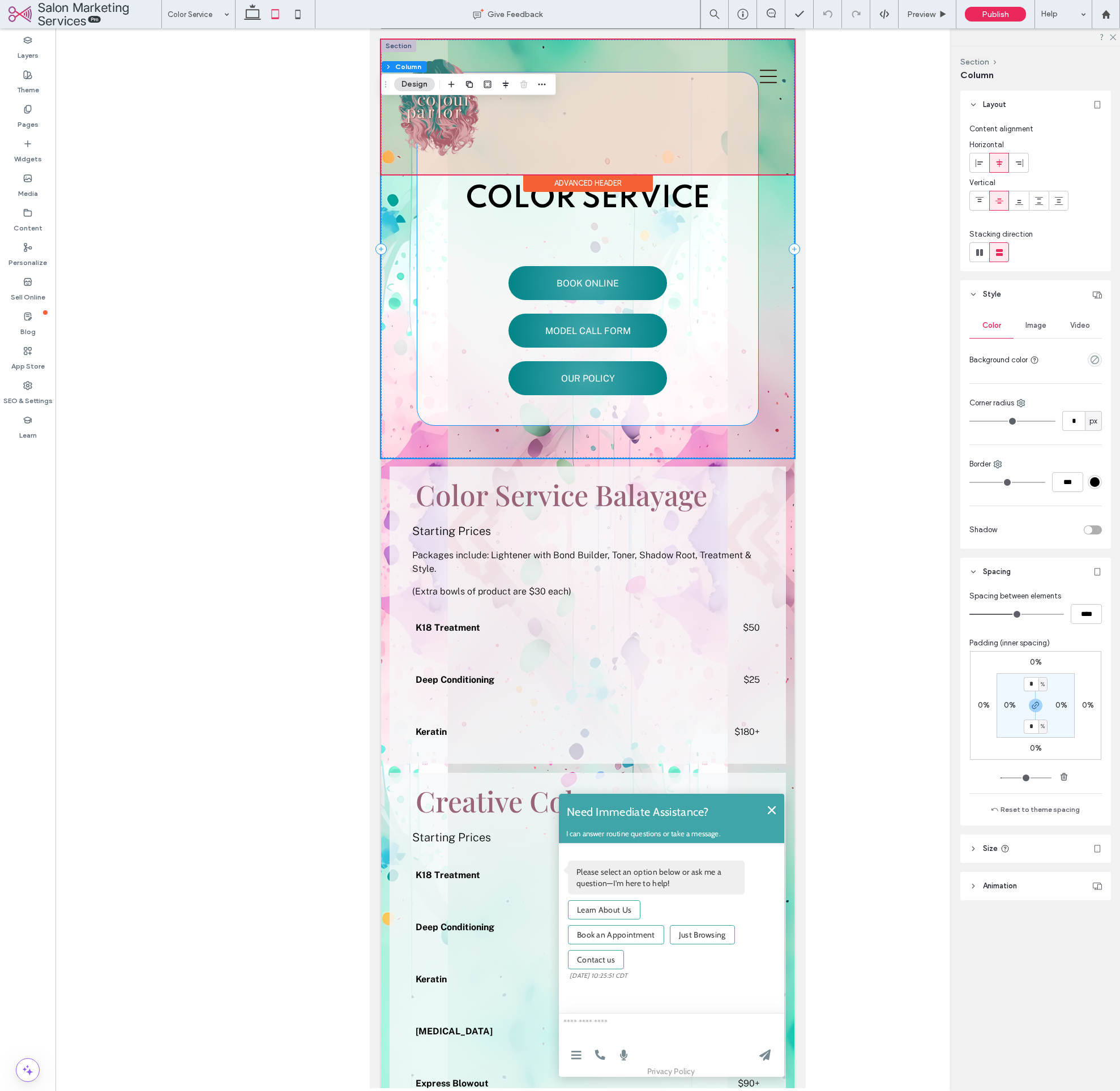
scroll to position [0, 0]
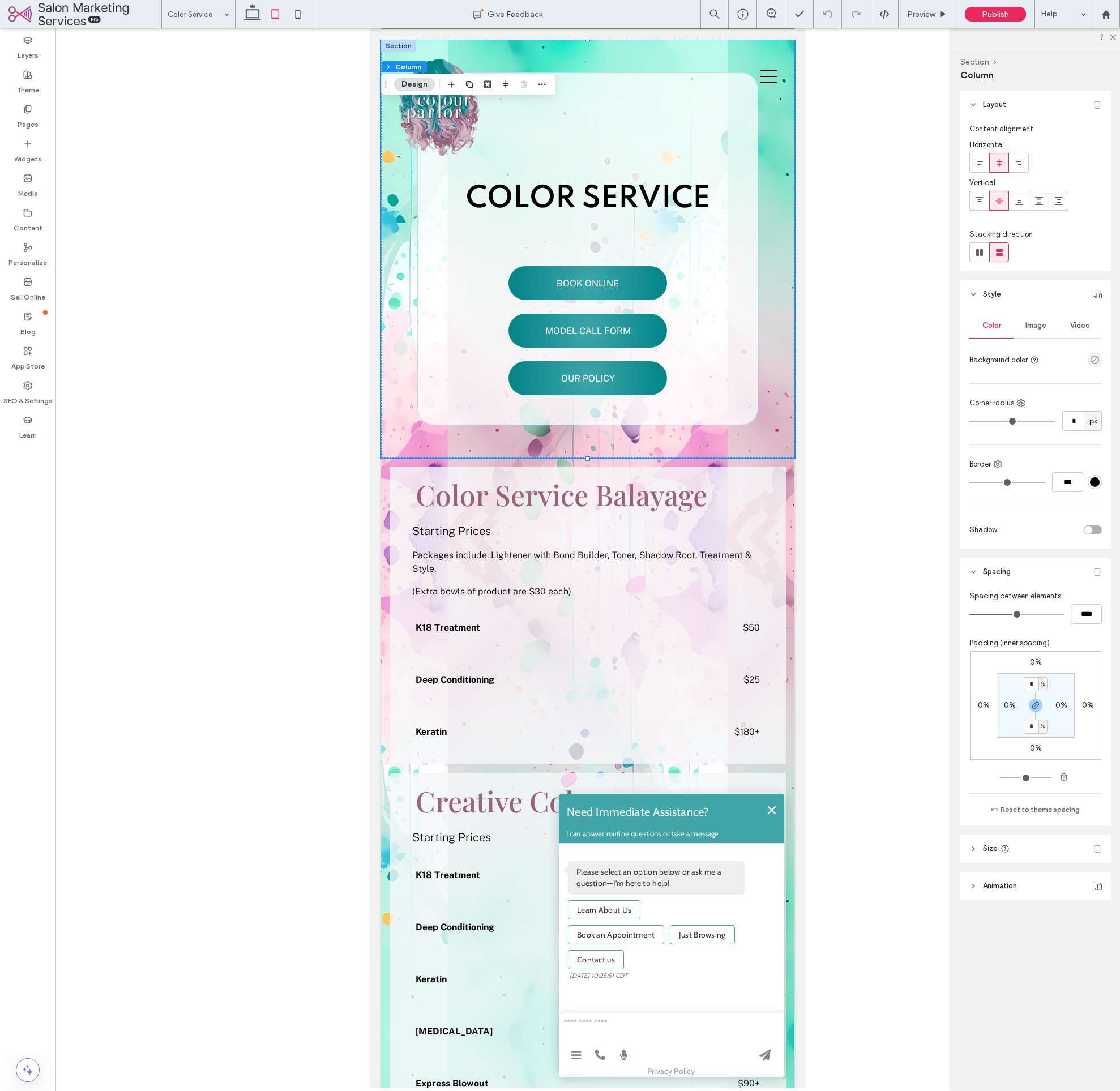
click at [1043, 327] on span "Image" at bounding box center [1037, 325] width 21 height 9
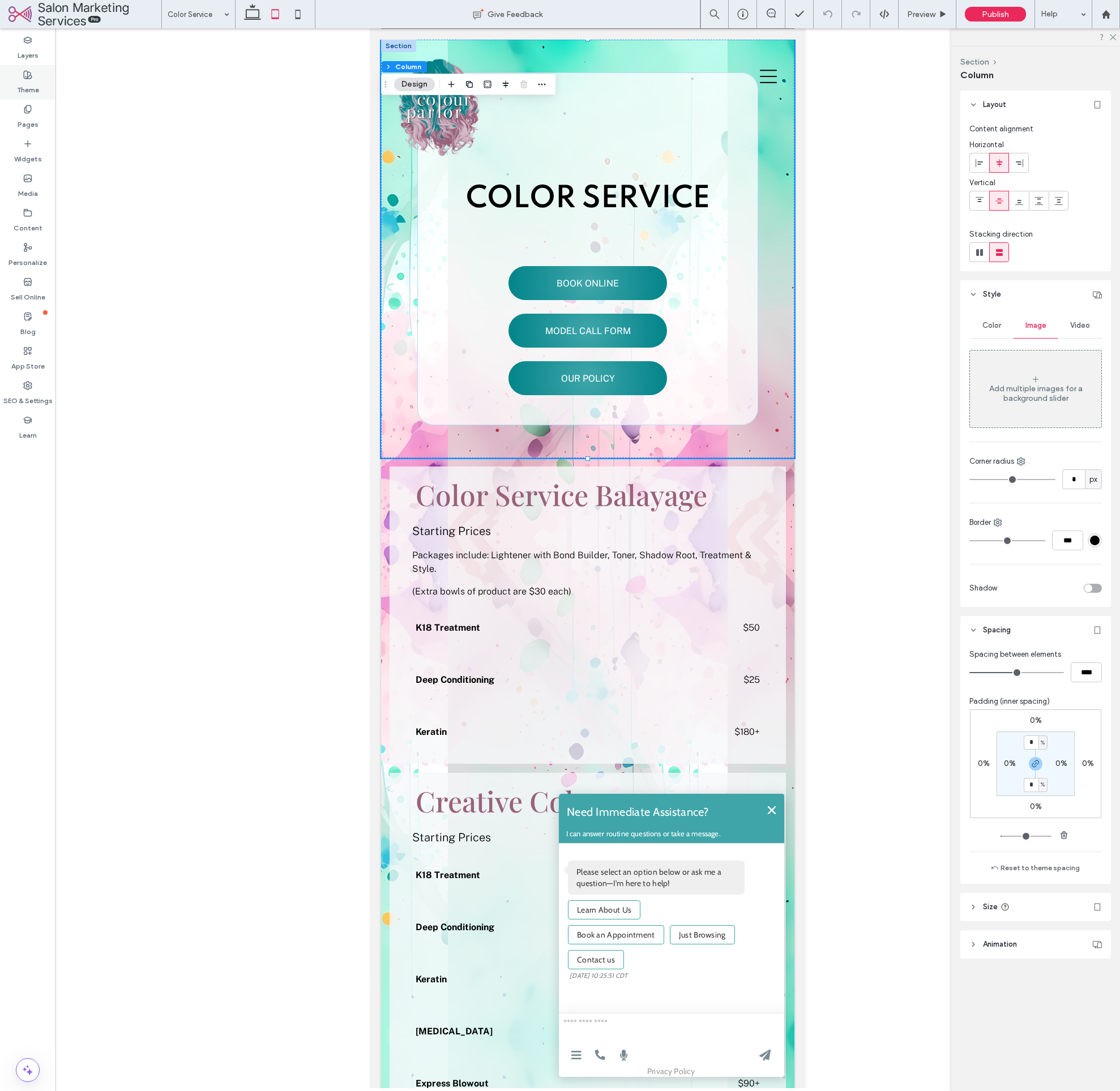
click at [24, 81] on label "Theme" at bounding box center [27, 86] width 22 height 16
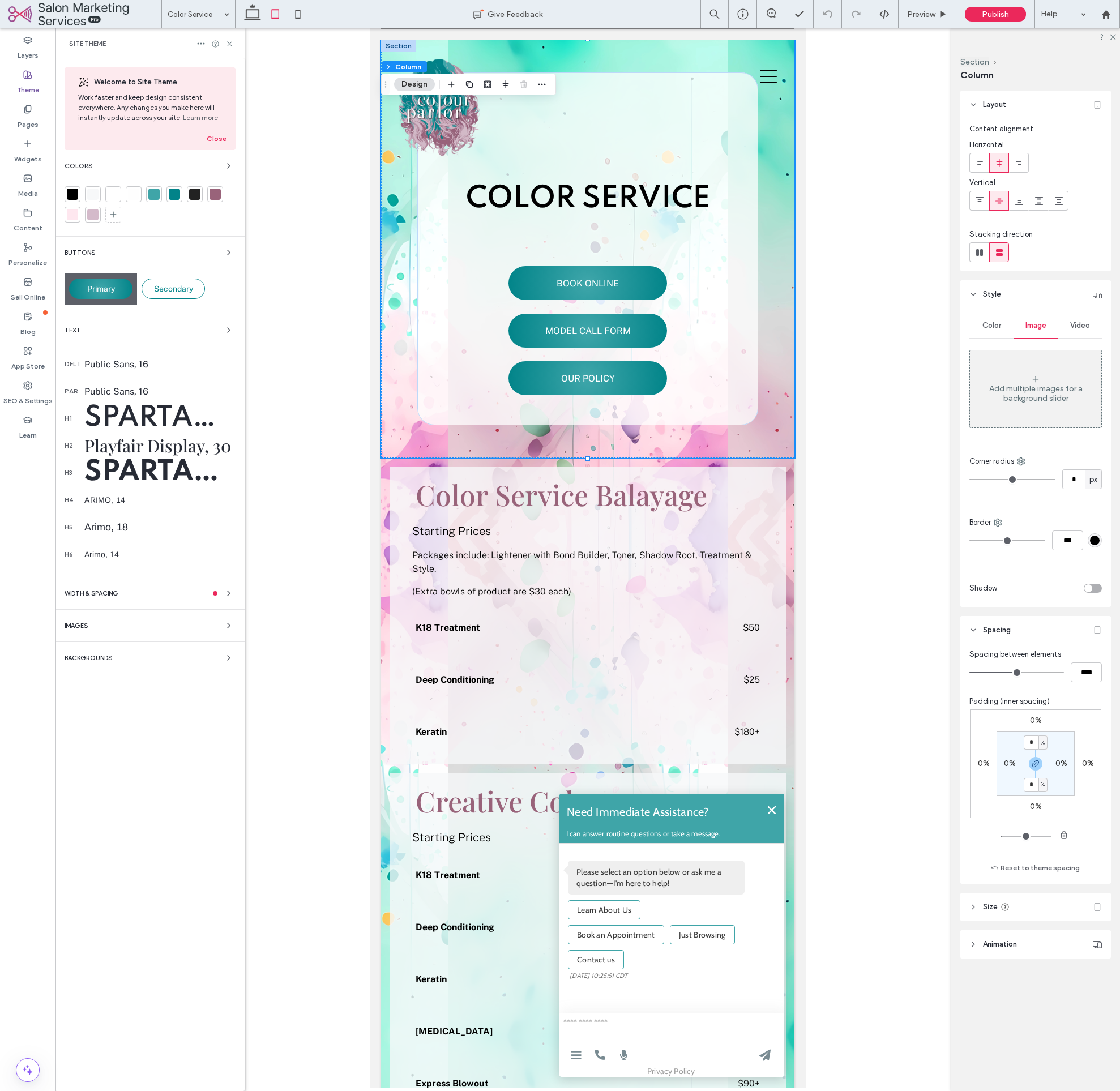
click at [96, 656] on span "Backgrounds" at bounding box center [88, 659] width 48 height 6
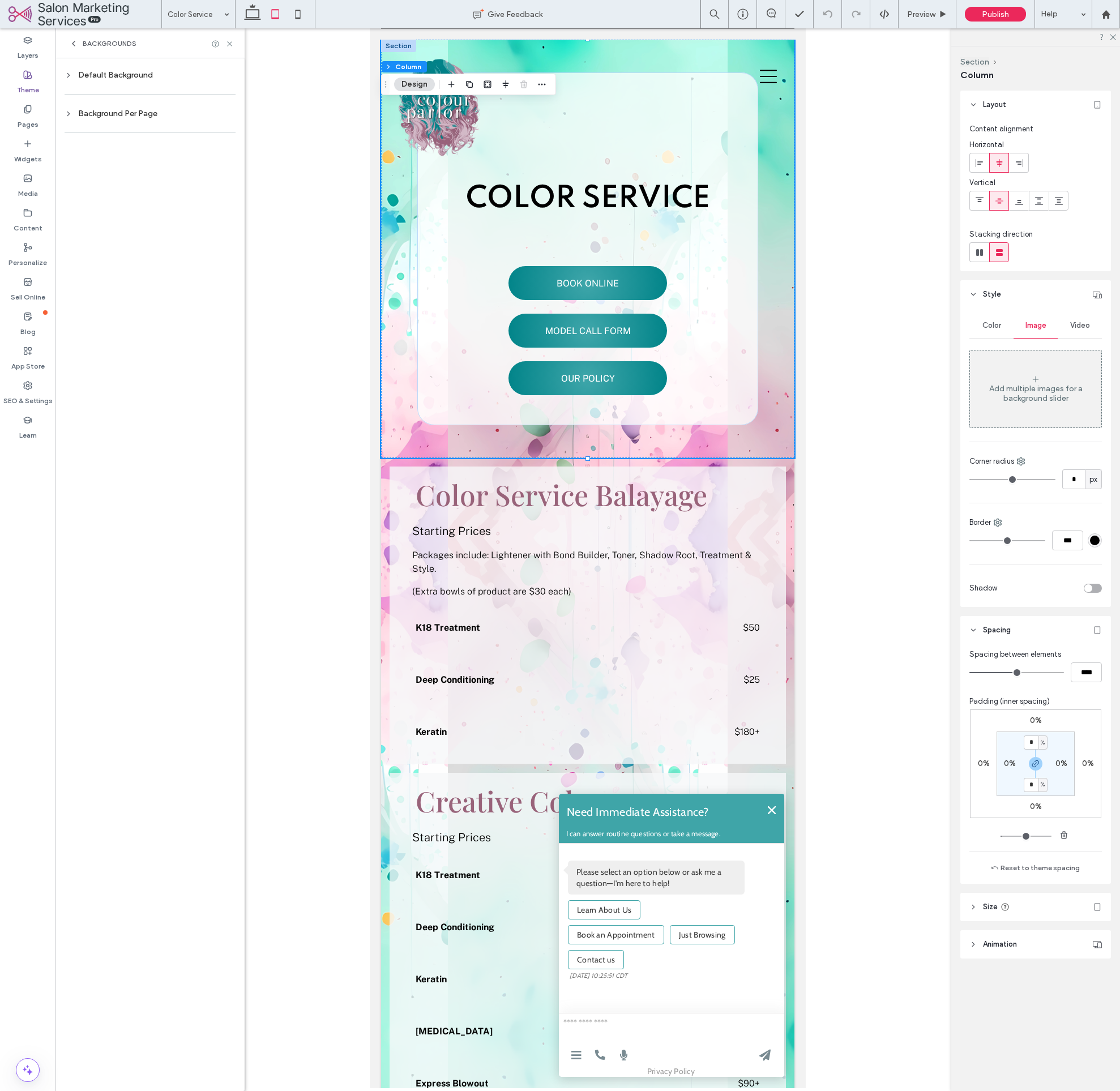
click at [117, 76] on div "Default Background" at bounding box center [149, 75] width 171 height 10
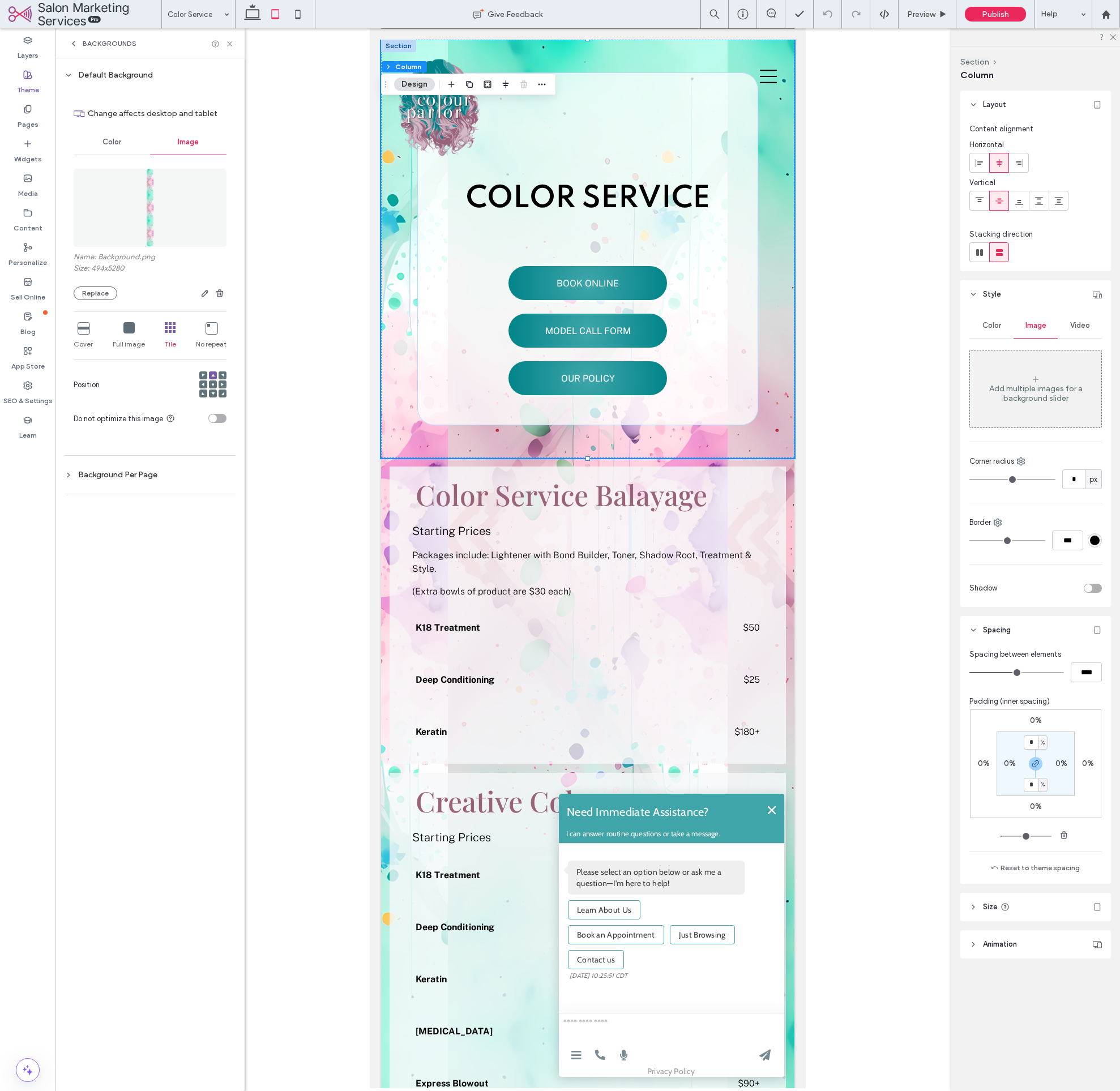
click at [83, 332] on icon at bounding box center [83, 328] width 11 height 11
click at [131, 361] on div "Cover Full image Tile No repeat Position" at bounding box center [150, 361] width 153 height 86
click at [216, 381] on div at bounding box center [212, 385] width 8 height 8
click at [212, 385] on span at bounding box center [212, 385] width 3 height 8
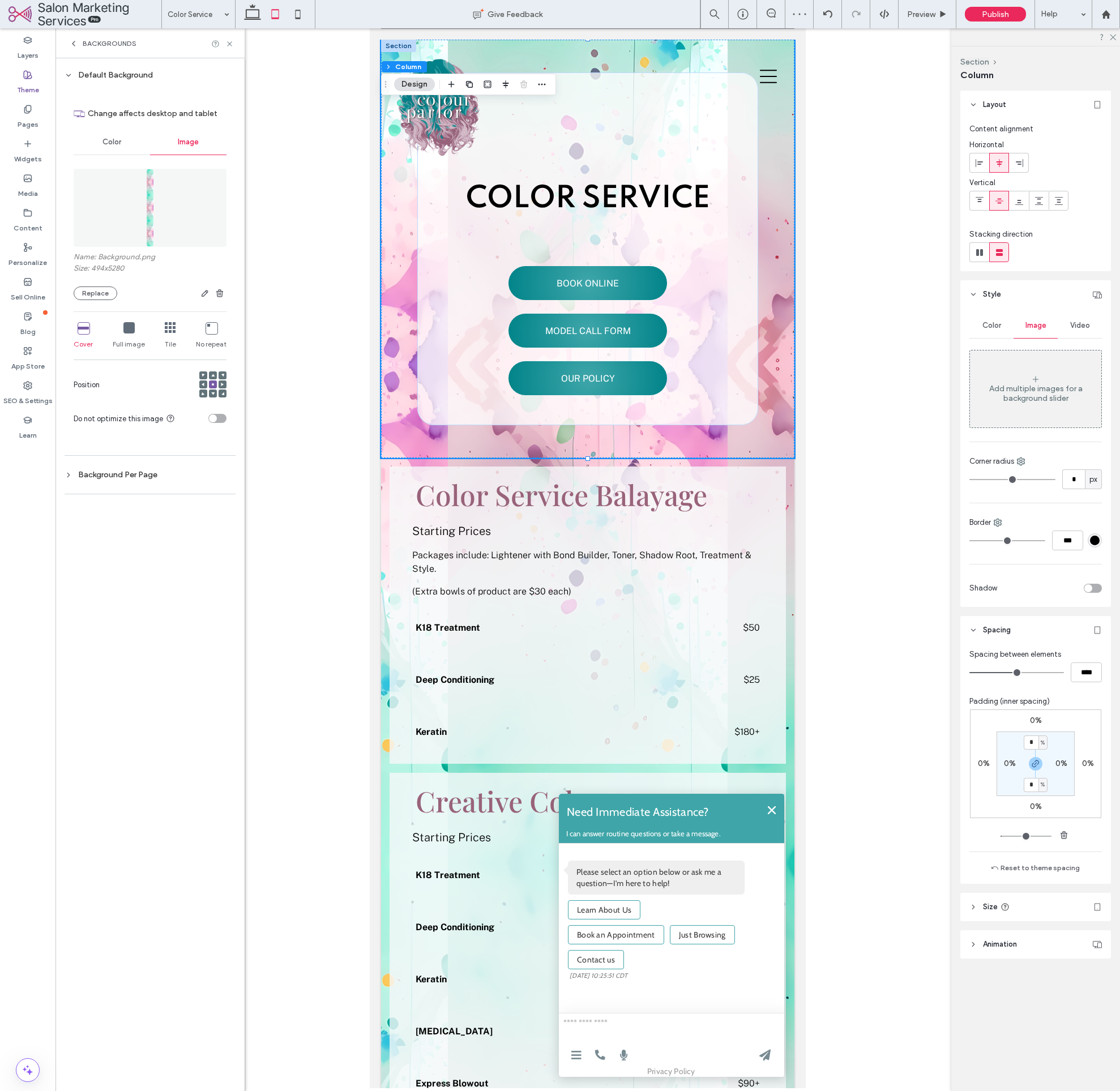
click at [215, 376] on div at bounding box center [212, 376] width 8 height 8
click at [212, 374] on icon at bounding box center [212, 376] width 3 height 3
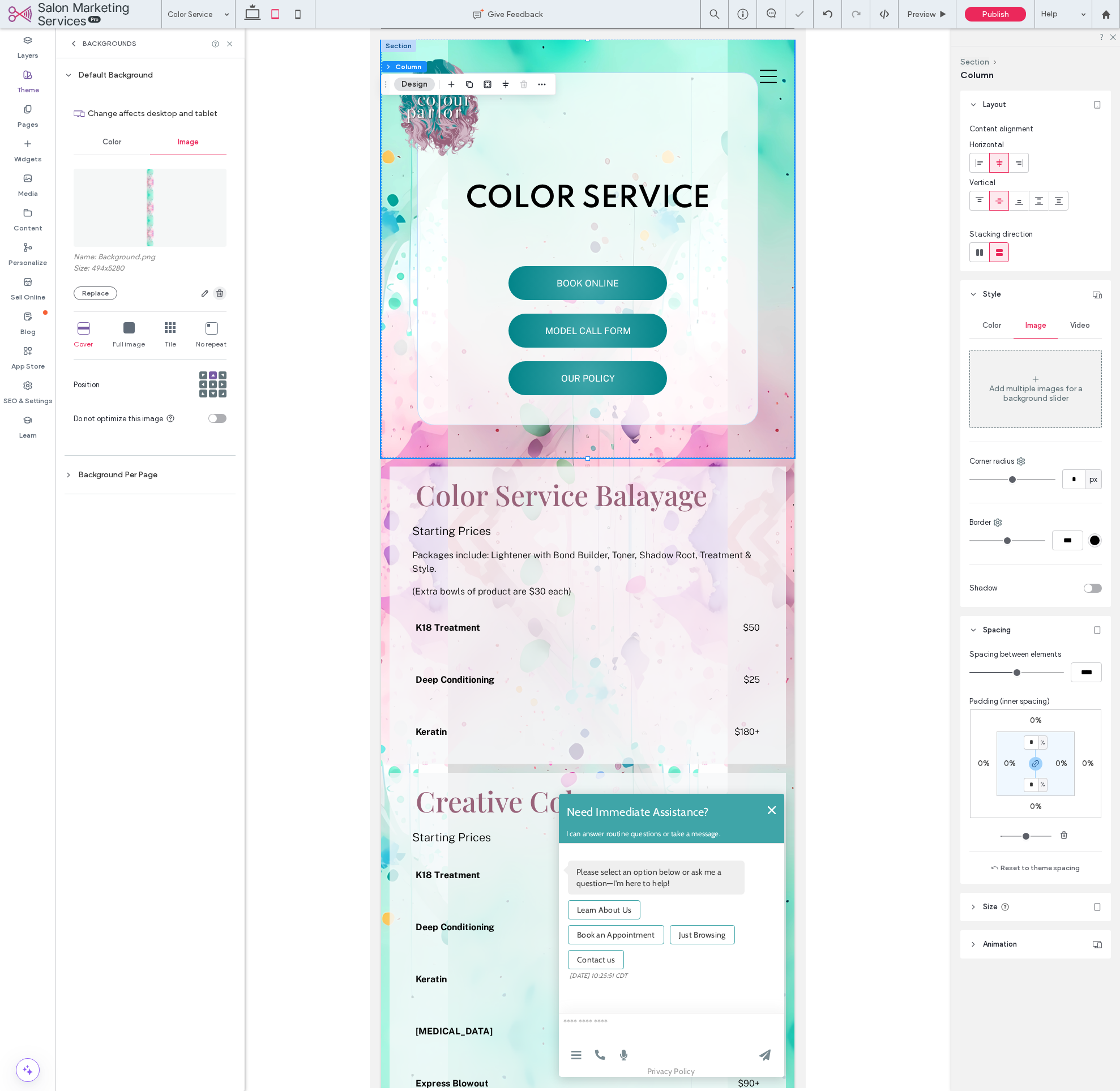
click at [218, 291] on icon "button" at bounding box center [220, 294] width 9 height 9
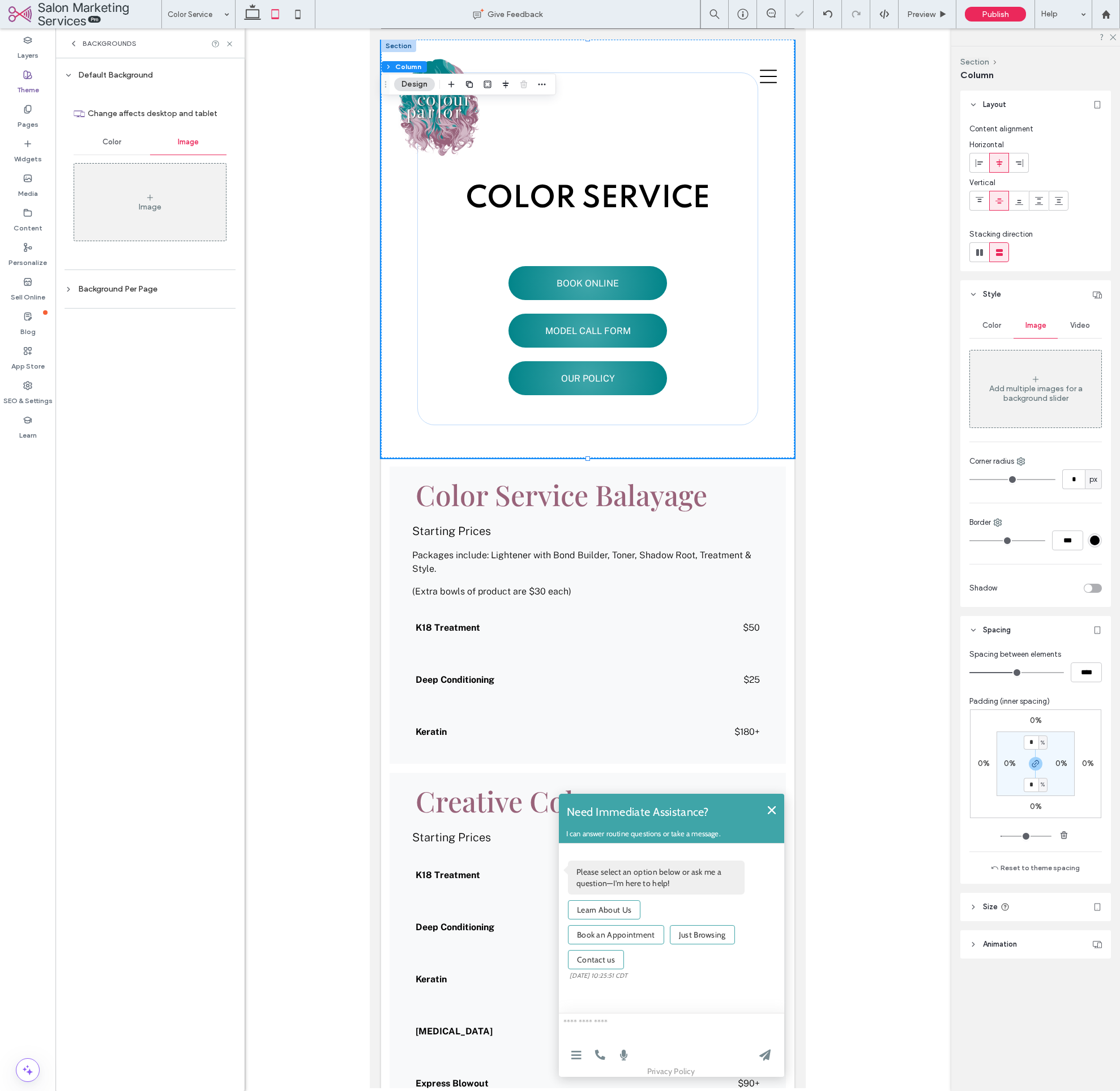
click at [141, 220] on div "Image" at bounding box center [150, 202] width 152 height 75
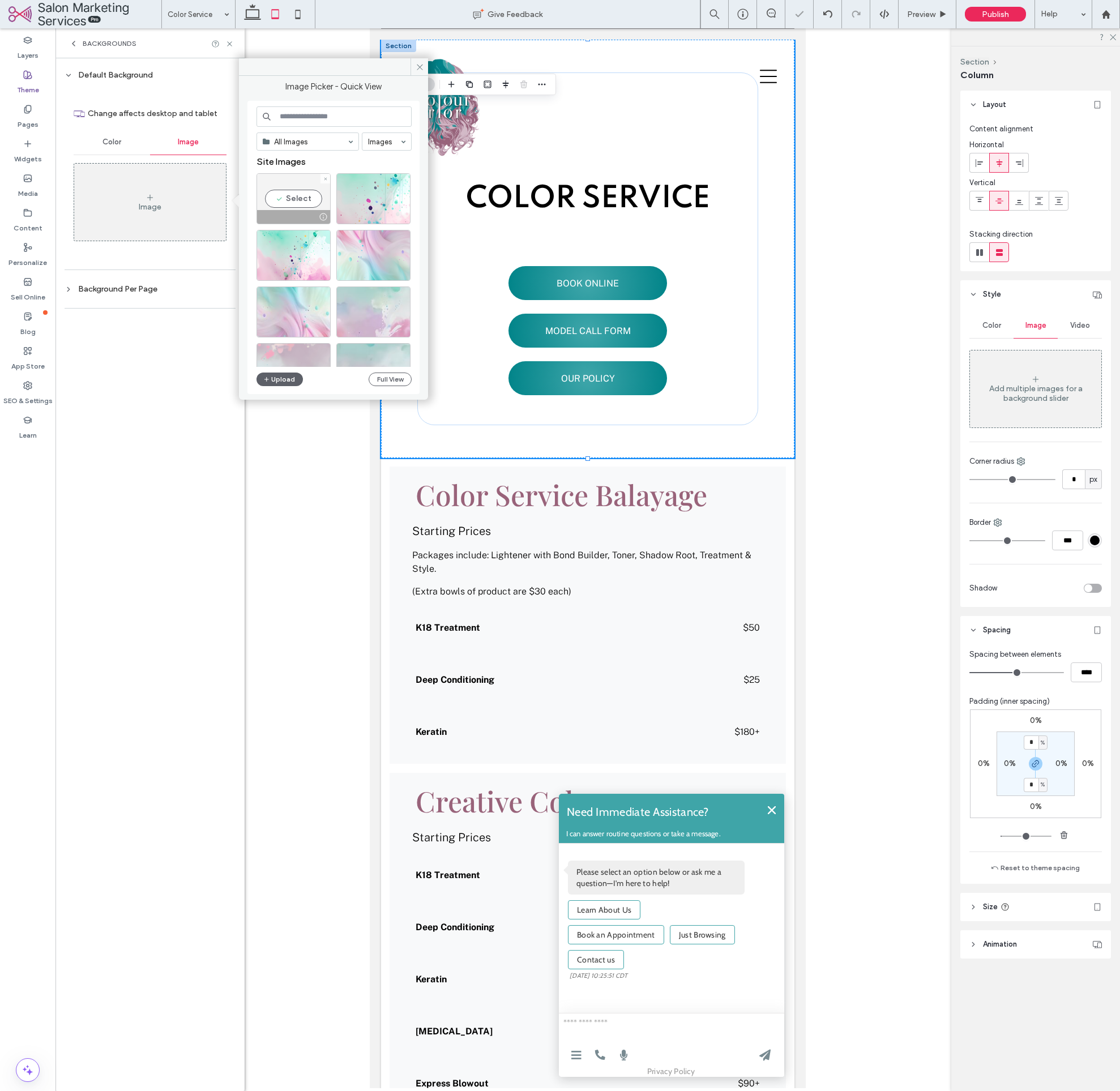
click at [293, 197] on div "Select" at bounding box center [294, 198] width 74 height 51
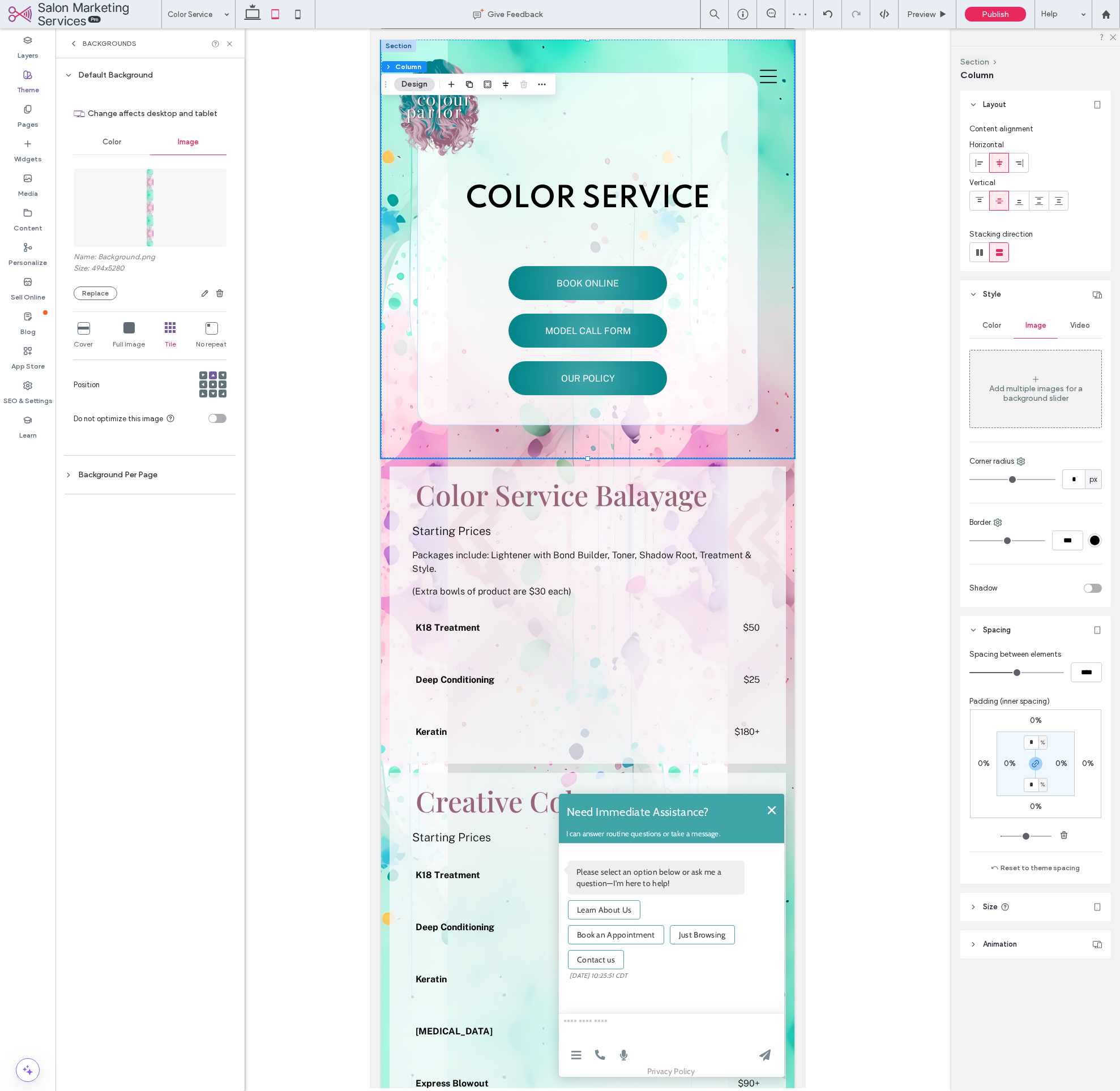
click at [83, 329] on icon at bounding box center [83, 328] width 11 height 11
click at [261, 16] on icon at bounding box center [253, 14] width 23 height 23
type input "*"
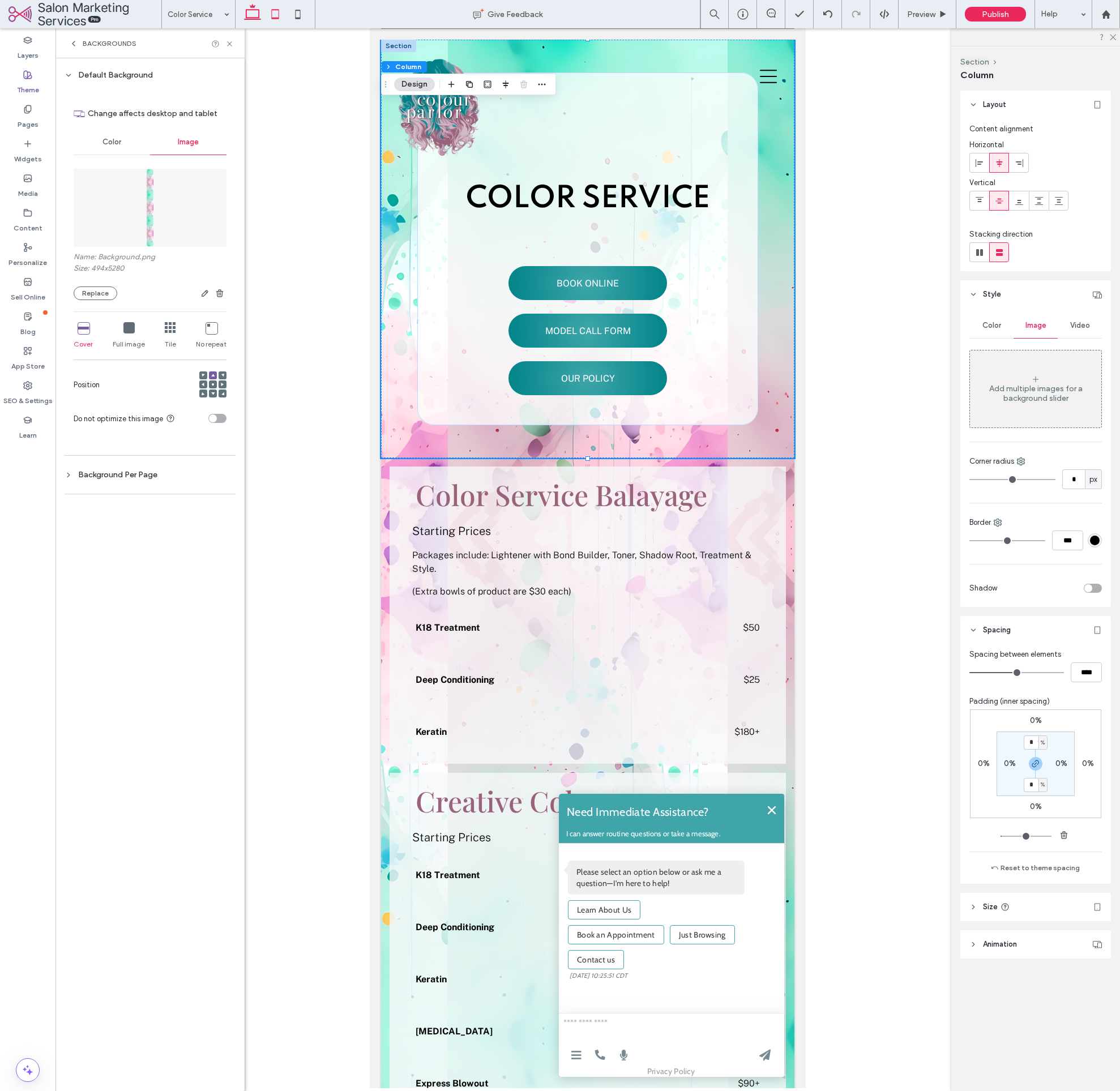
type input "***"
type input "****"
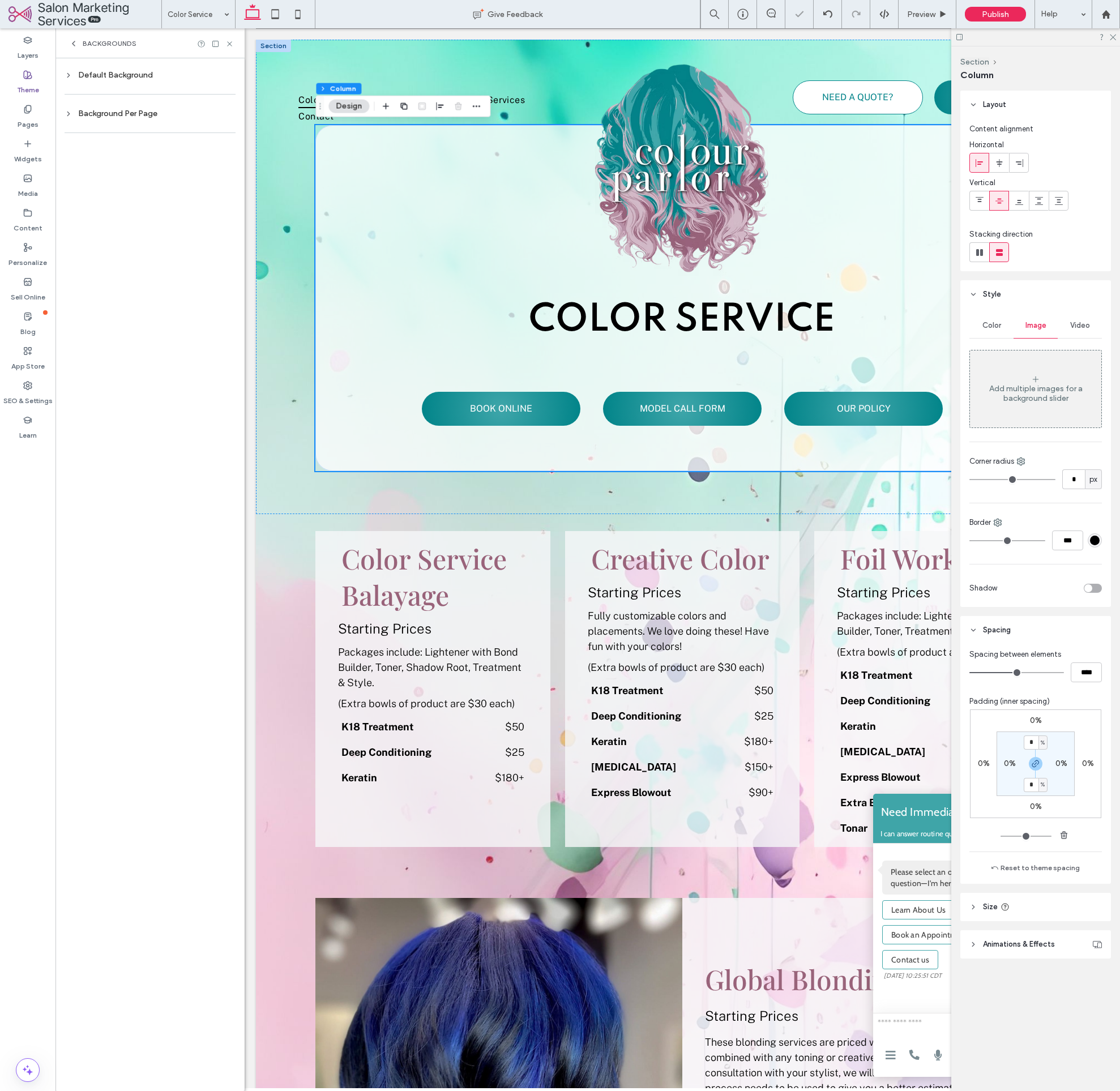
click at [121, 80] on div "Default Background" at bounding box center [149, 75] width 171 height 15
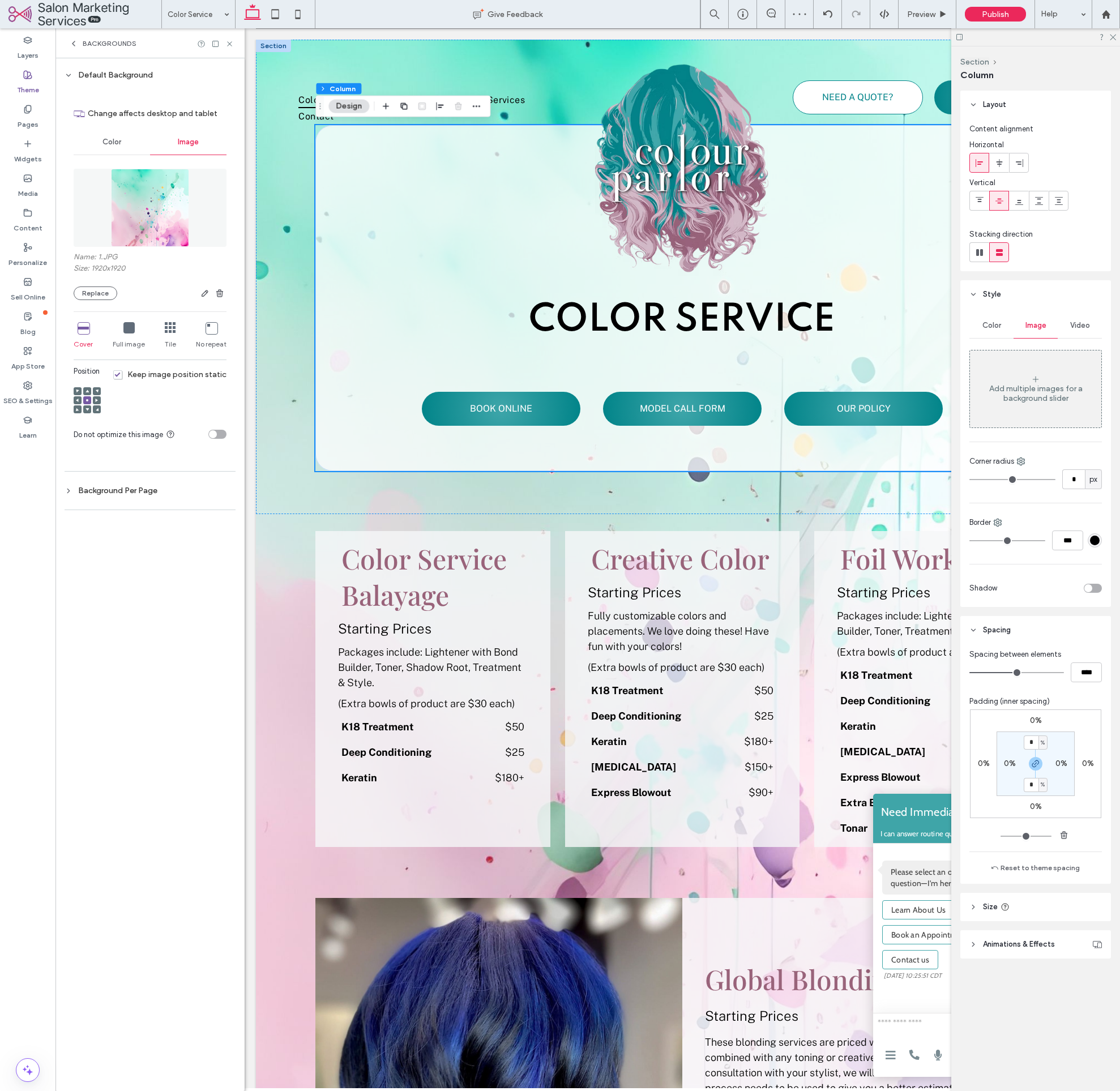
click at [89, 329] on icon at bounding box center [83, 328] width 11 height 11
click at [274, 17] on icon at bounding box center [275, 14] width 23 height 23
type input "*"
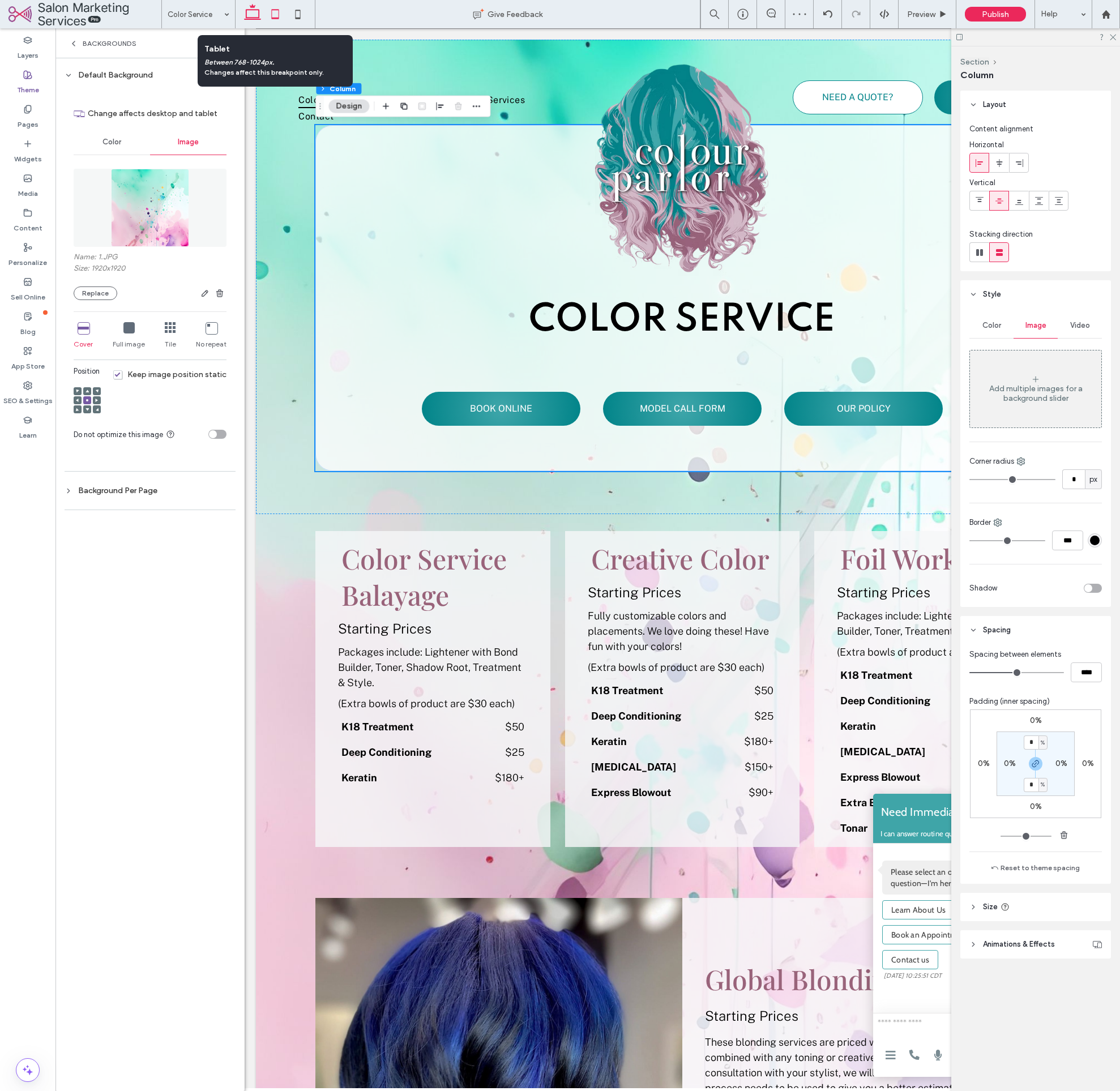
type input "**"
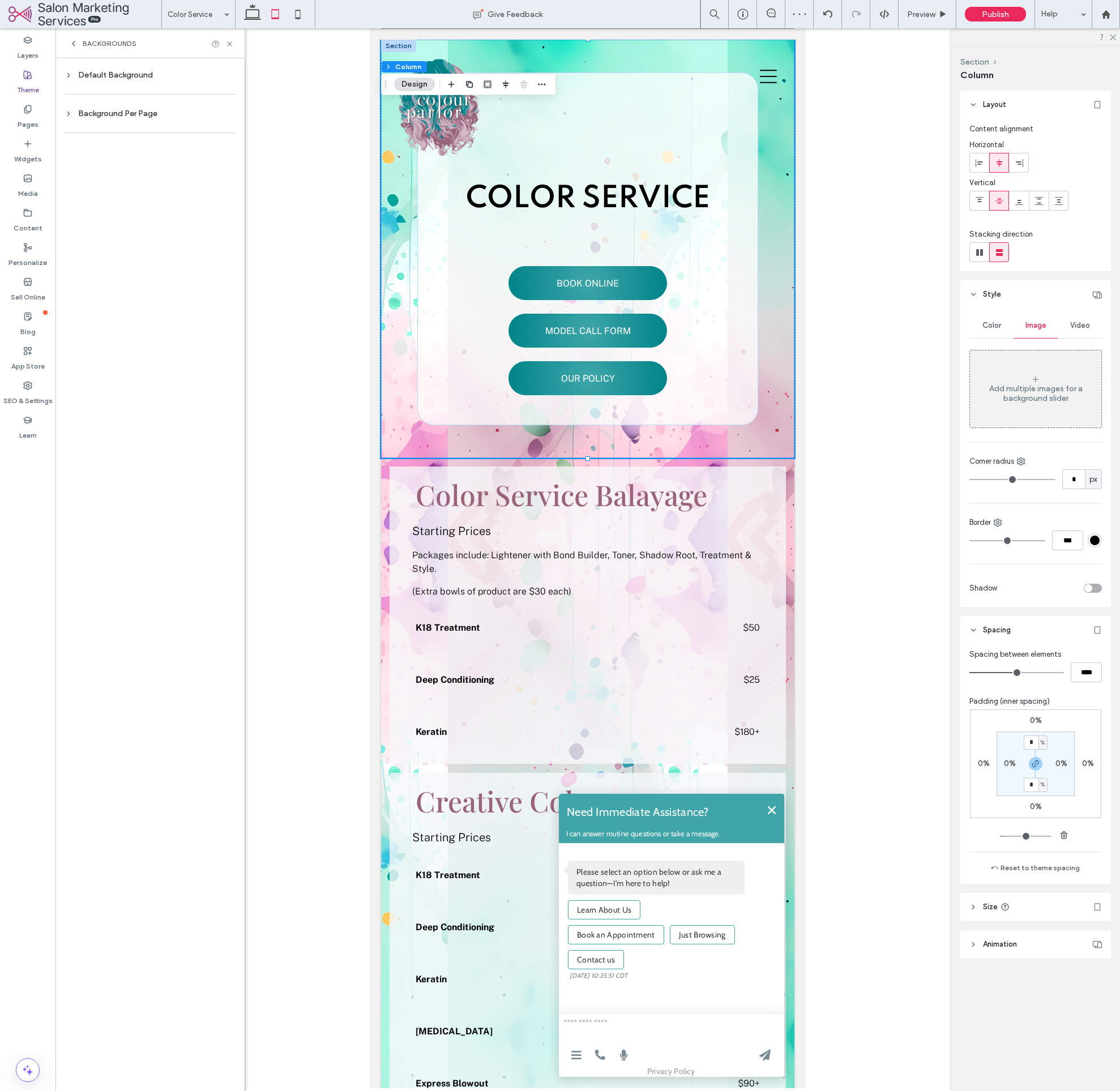
click at [135, 73] on div "Default Background" at bounding box center [149, 75] width 171 height 10
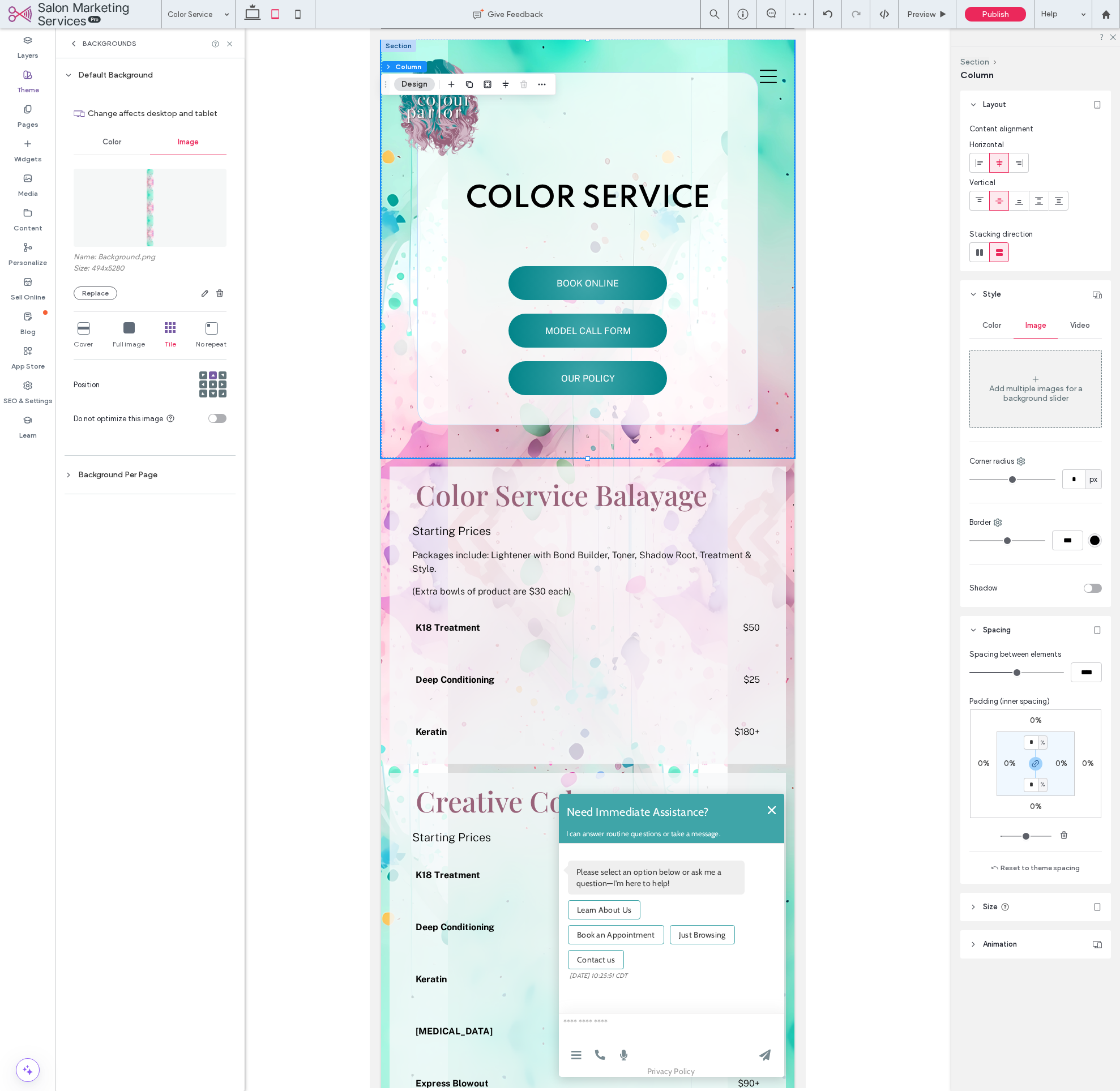
click at [86, 325] on icon at bounding box center [83, 328] width 11 height 11
click at [225, 294] on span "button" at bounding box center [220, 294] width 14 height 14
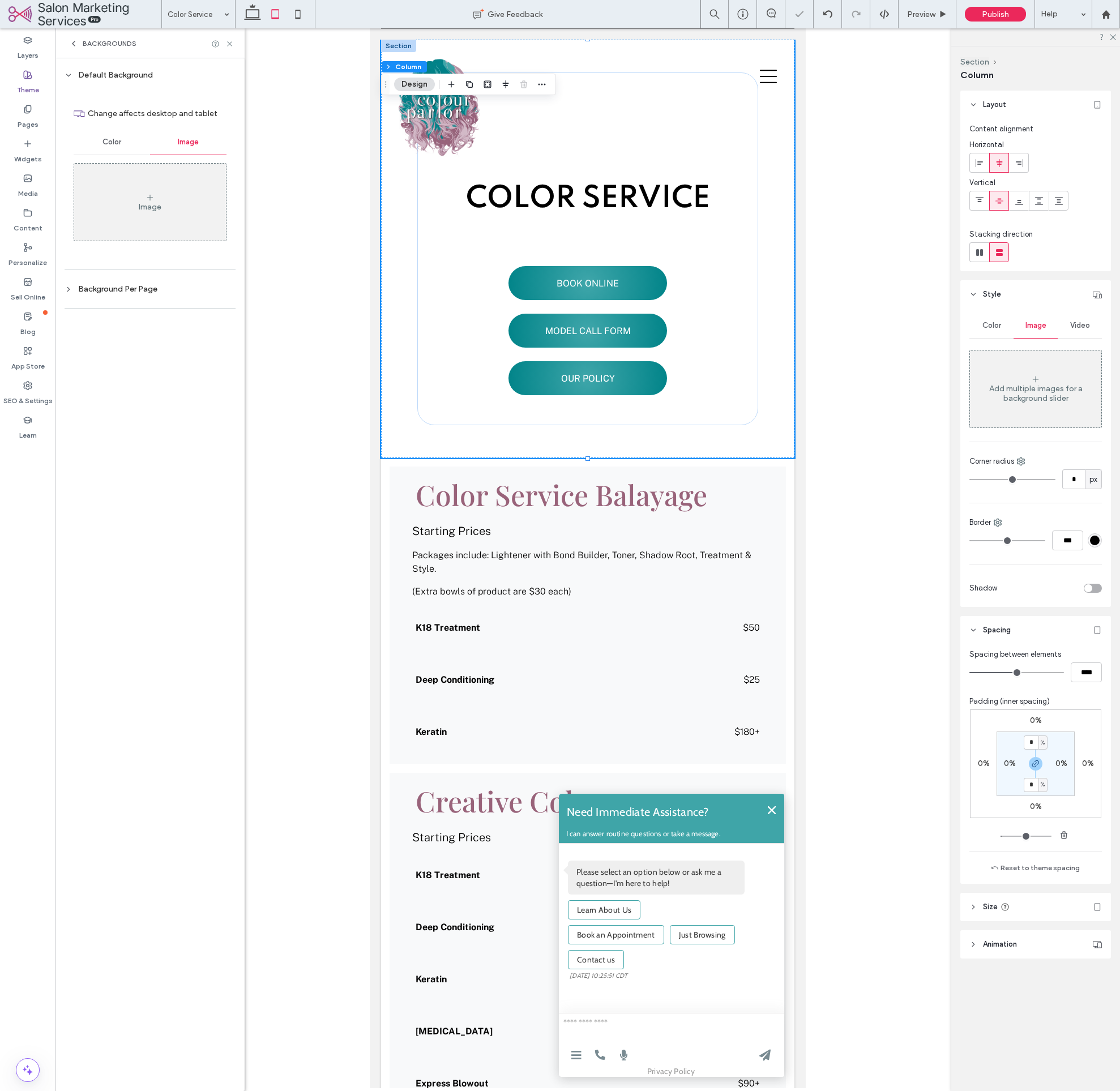
click at [121, 208] on div "Image" at bounding box center [150, 202] width 152 height 75
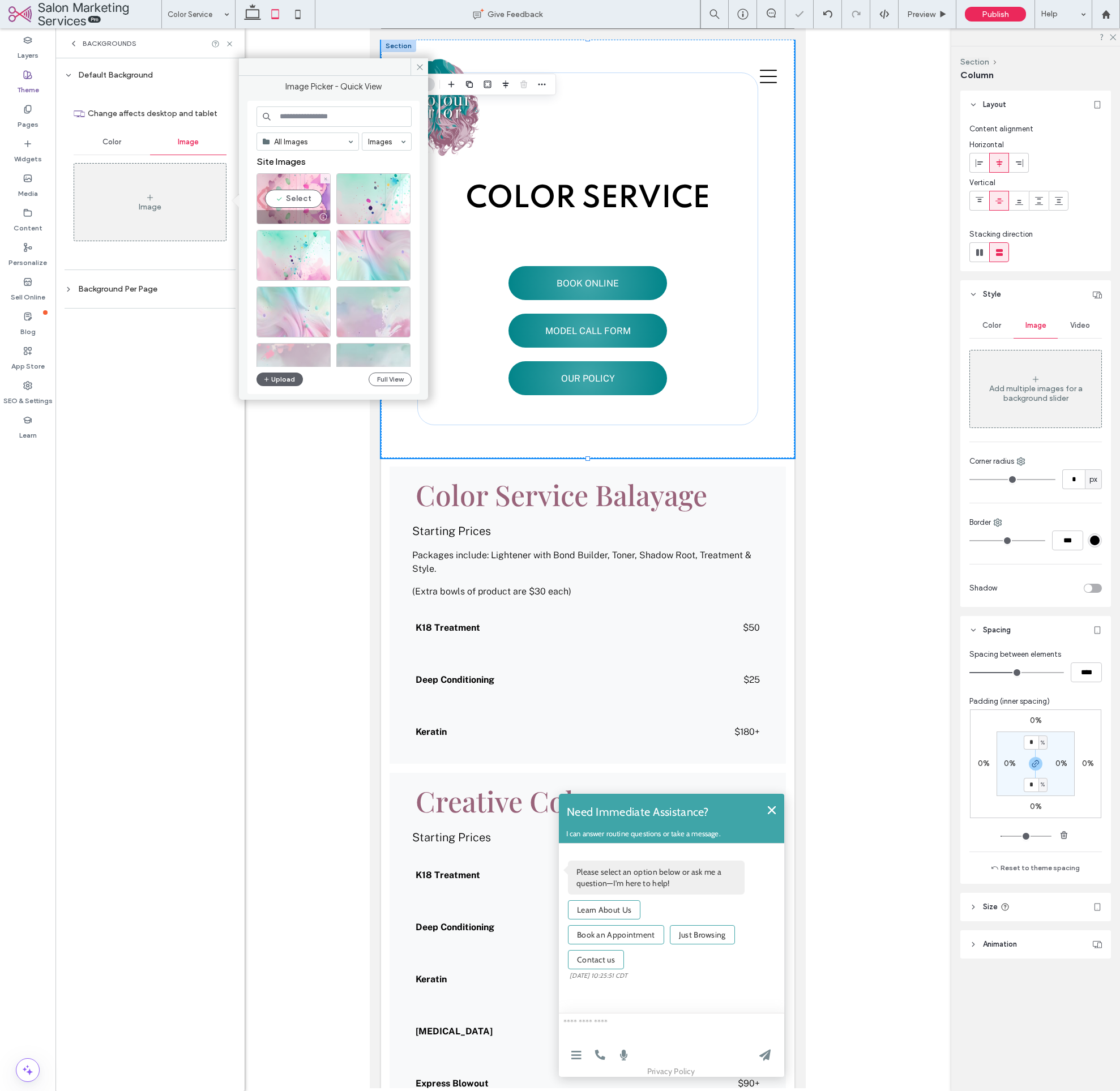
click at [299, 199] on div "Select" at bounding box center [294, 198] width 74 height 51
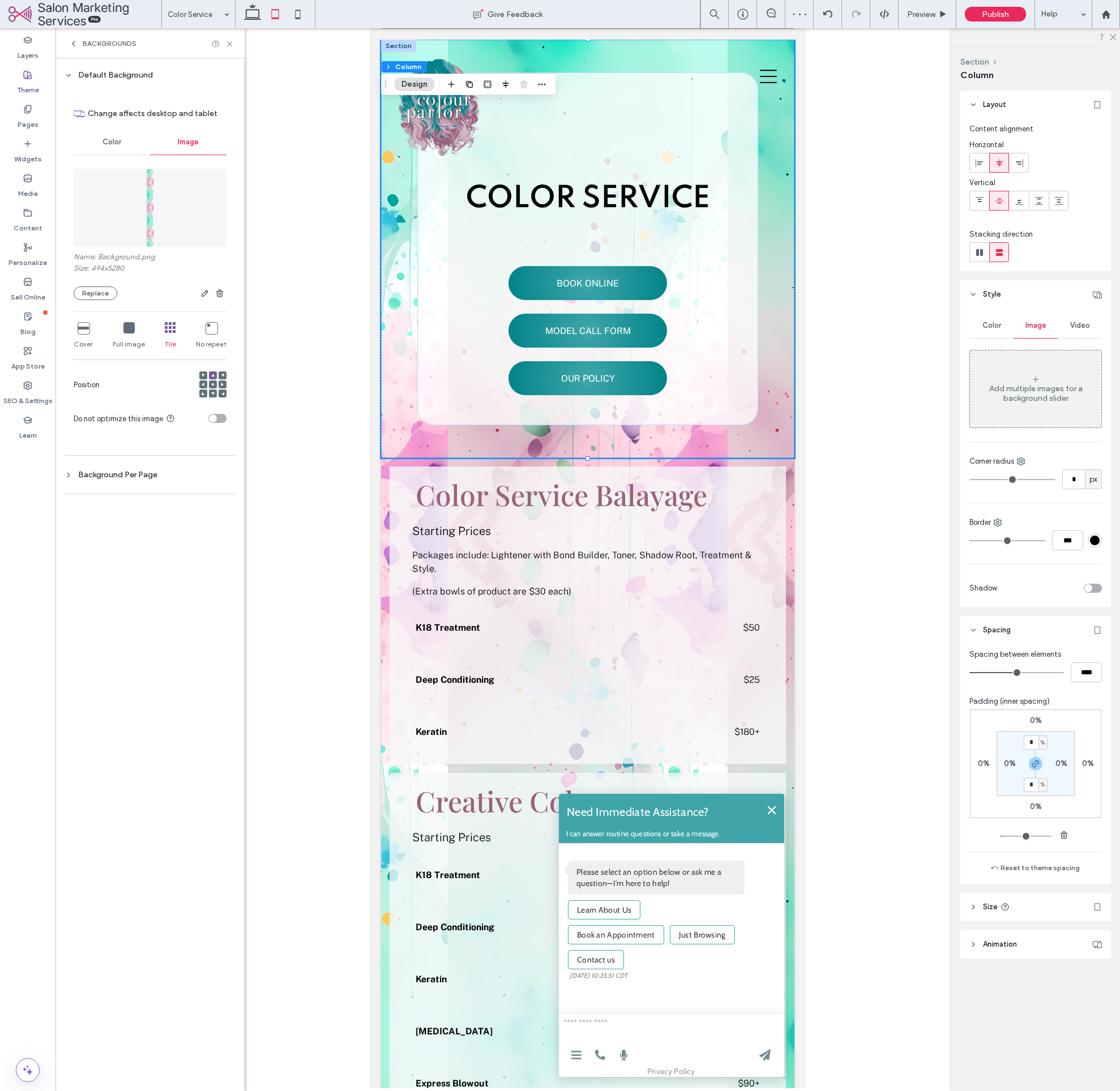
click at [83, 336] on div "Cover" at bounding box center [83, 336] width 19 height 36
click at [83, 327] on icon at bounding box center [83, 328] width 11 height 11
click at [83, 327] on icon at bounding box center [83, 328] width 11 height 11
drag, startPoint x: 83, startPoint y: 327, endPoint x: 109, endPoint y: 369, distance: 49.4
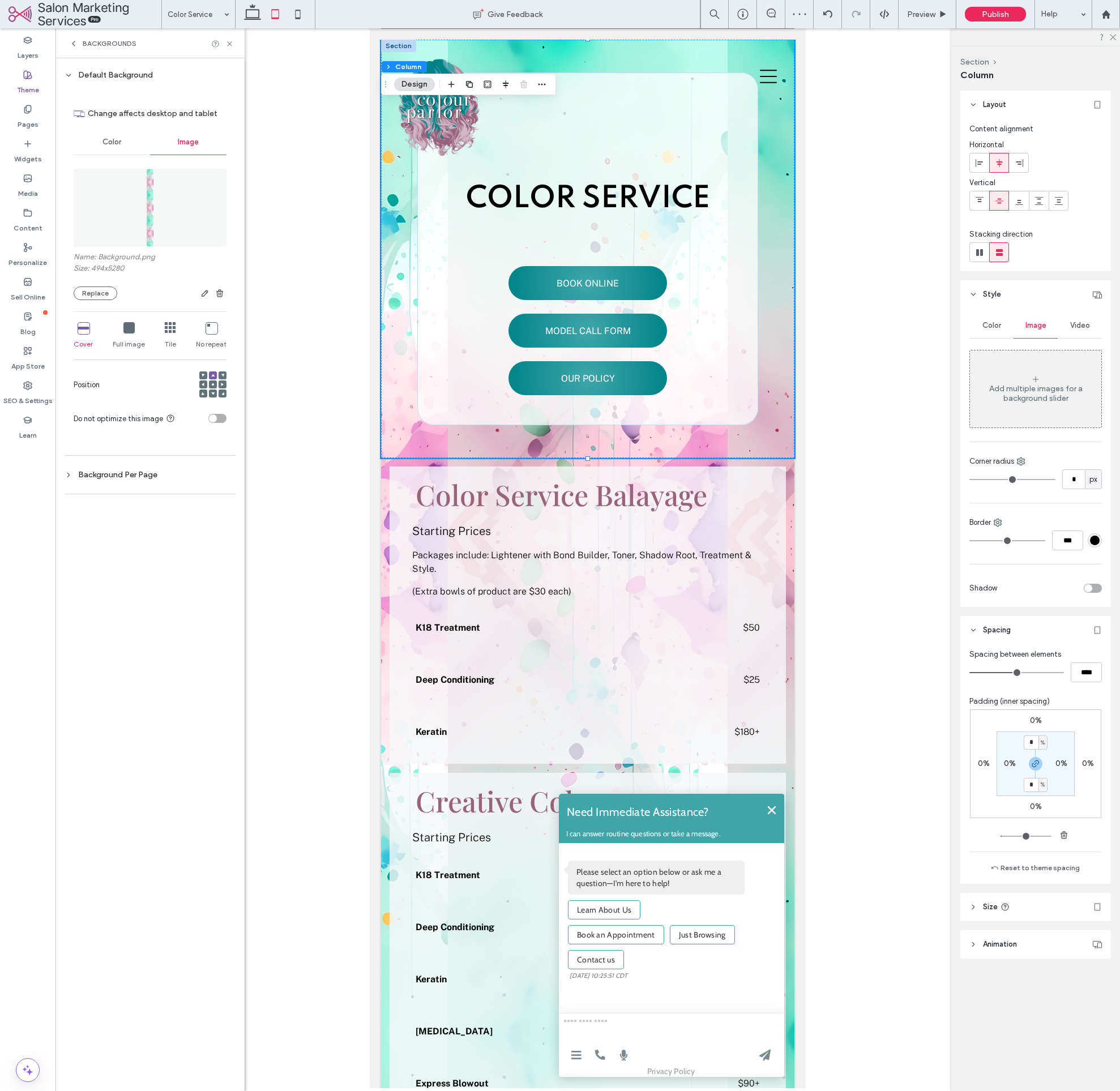
click at [83, 327] on icon at bounding box center [83, 328] width 11 height 11
click at [137, 579] on div "Default Background Change affects desktop and tablet Color Image Name: Backgrou…" at bounding box center [149, 574] width 189 height 1033
click at [218, 421] on section "Do not optimize this image" at bounding box center [150, 418] width 153 height 28
click at [219, 418] on div "toggle" at bounding box center [218, 419] width 18 height 9
click at [220, 418] on div "toggle" at bounding box center [222, 418] width 8 height 8
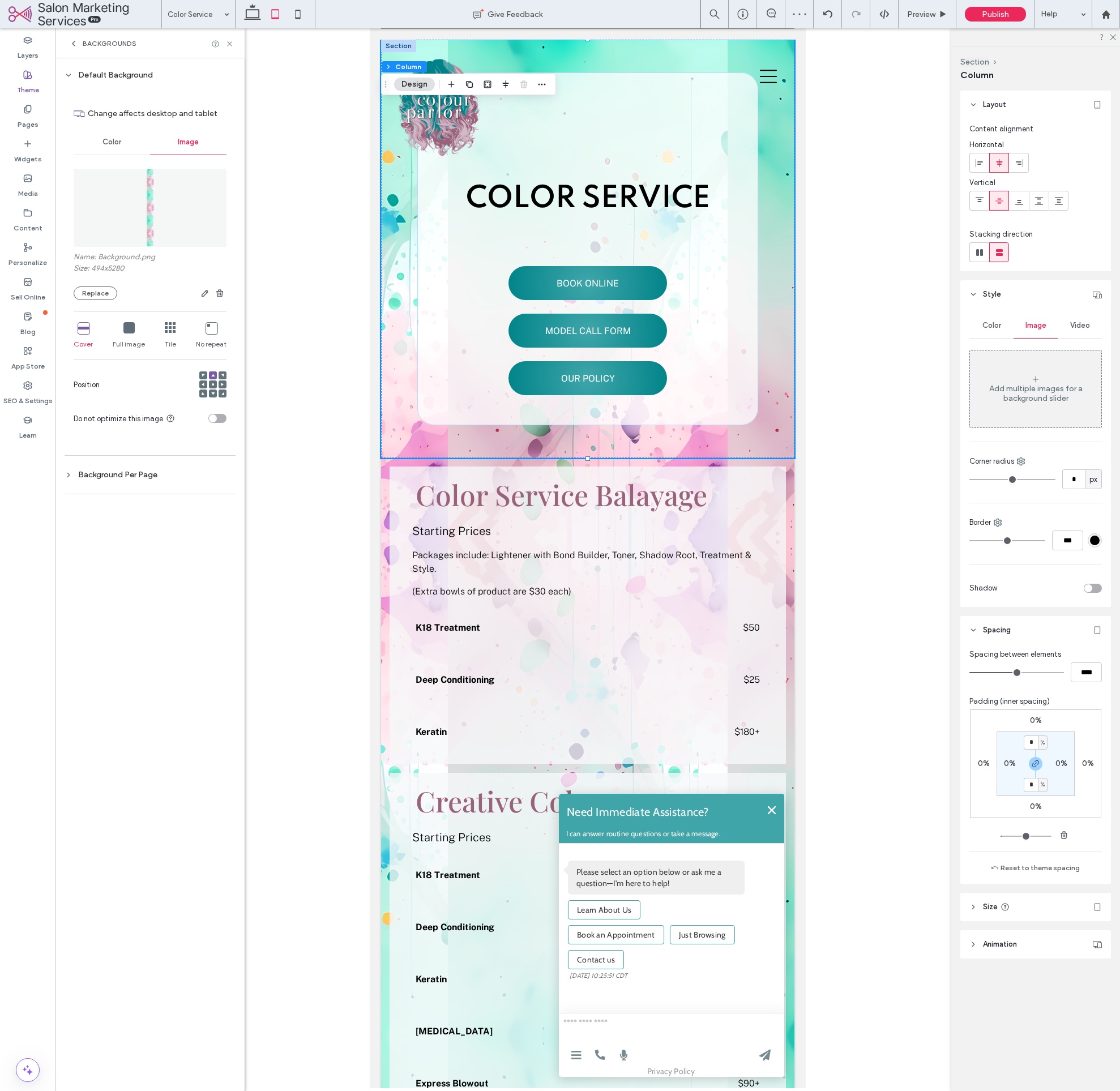
click at [212, 383] on icon at bounding box center [212, 385] width 3 height 3
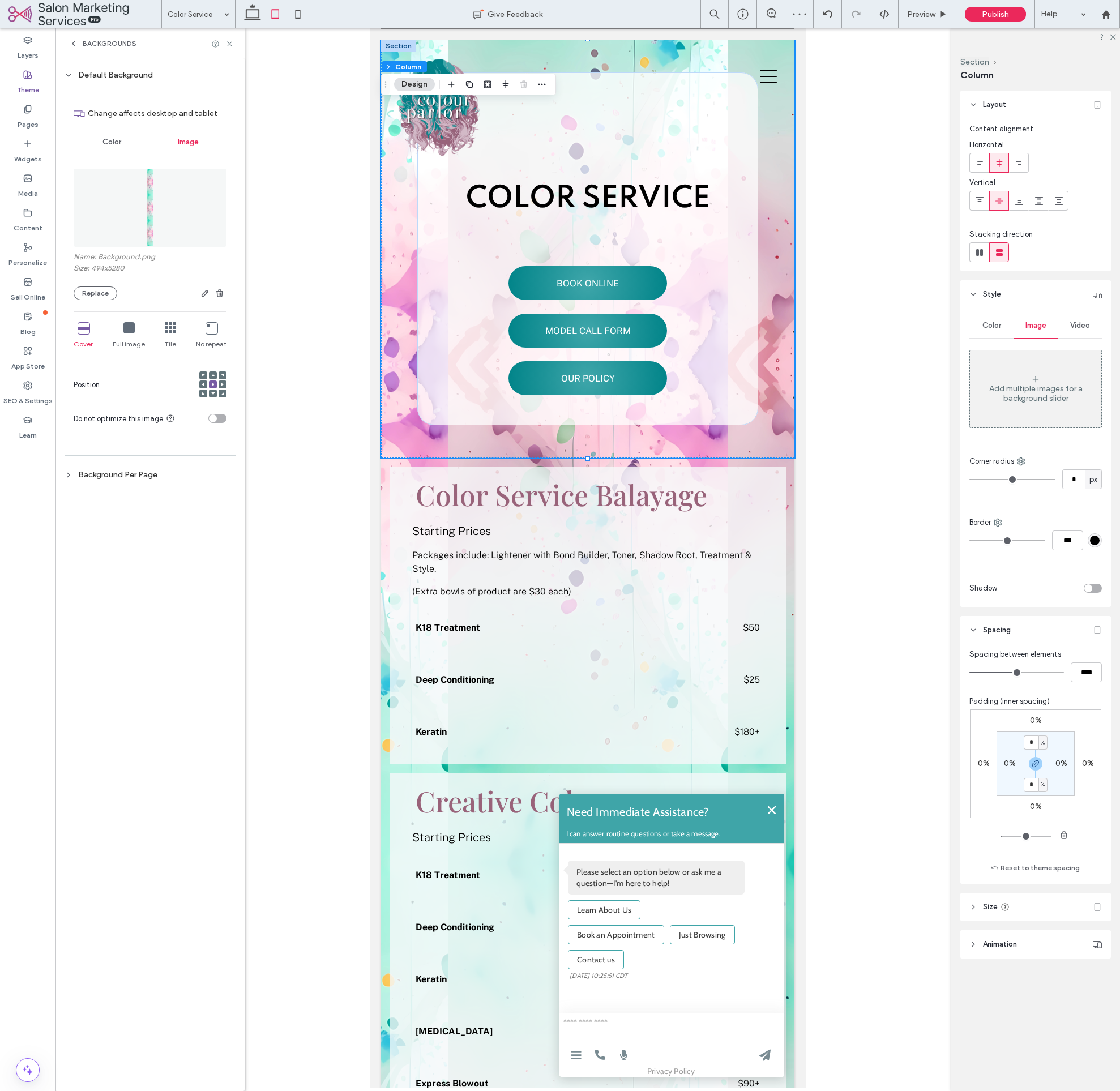
click at [215, 374] on div at bounding box center [212, 376] width 8 height 8
click at [216, 375] on div at bounding box center [212, 376] width 8 height 8
drag, startPoint x: 213, startPoint y: 371, endPoint x: 212, endPoint y: 378, distance: 7.1
click at [213, 372] on span at bounding box center [212, 376] width 3 height 8
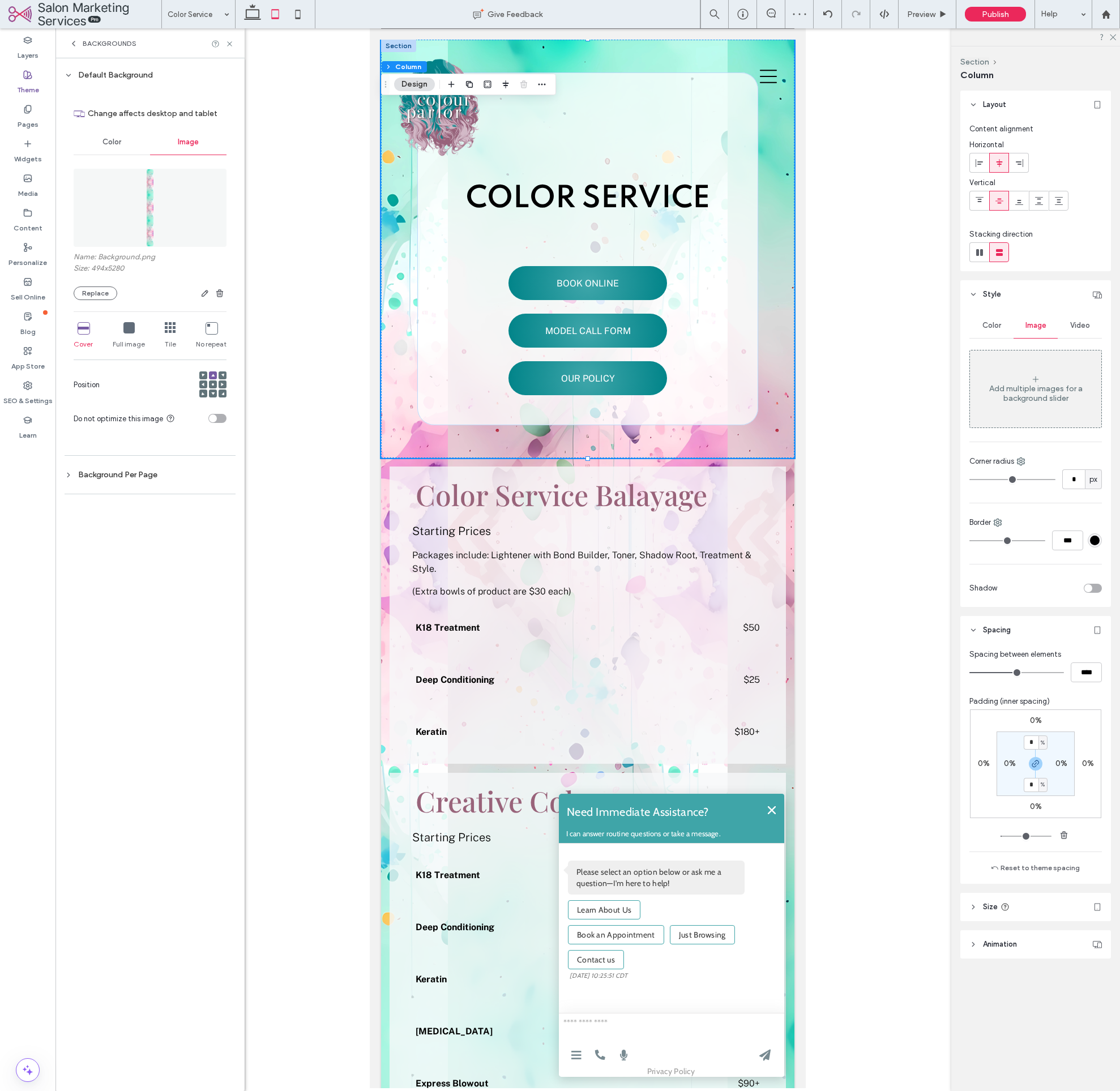
click at [121, 479] on div "Default Background Change affects desktop and tablet Color Image Name: Backgrou…" at bounding box center [149, 287] width 171 height 439
click at [120, 476] on div "Background Per Page" at bounding box center [149, 475] width 171 height 10
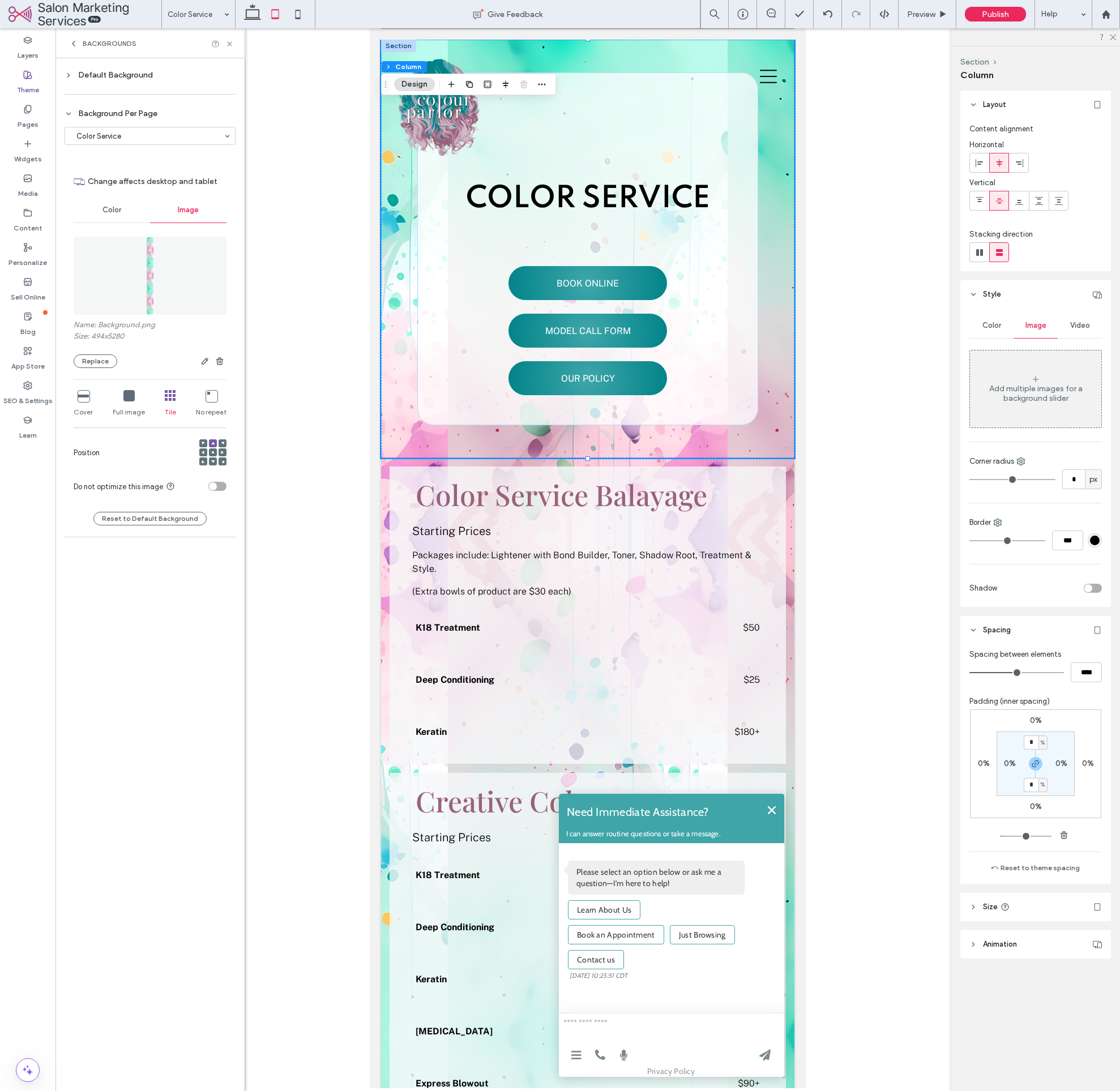
click at [84, 395] on icon at bounding box center [83, 395] width 11 height 11
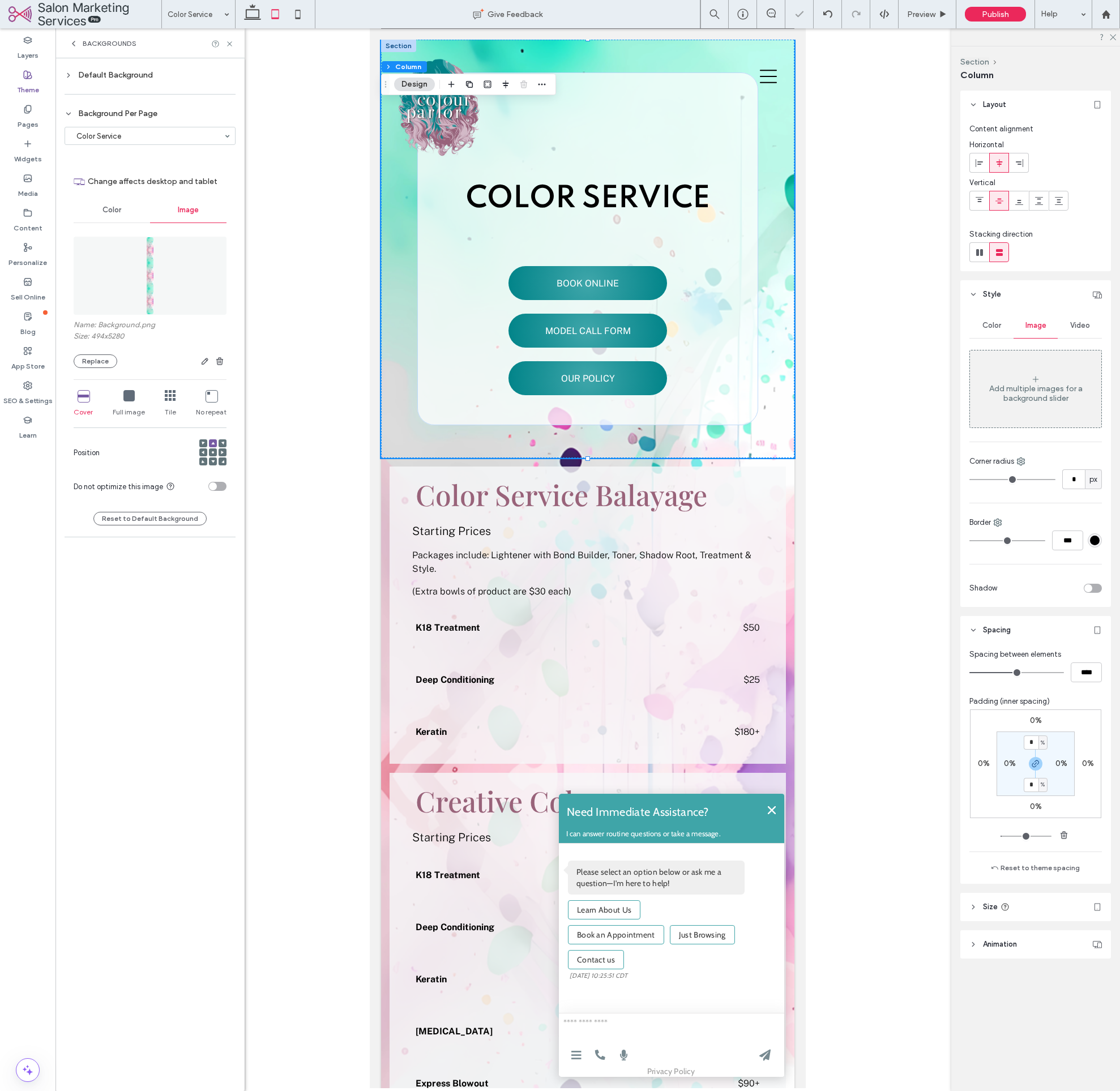
click at [191, 604] on div "Default Background Change affects desktop and tablet Color Image Name: Backgrou…" at bounding box center [149, 574] width 189 height 1033
click at [71, 114] on icon at bounding box center [68, 114] width 8 height 8
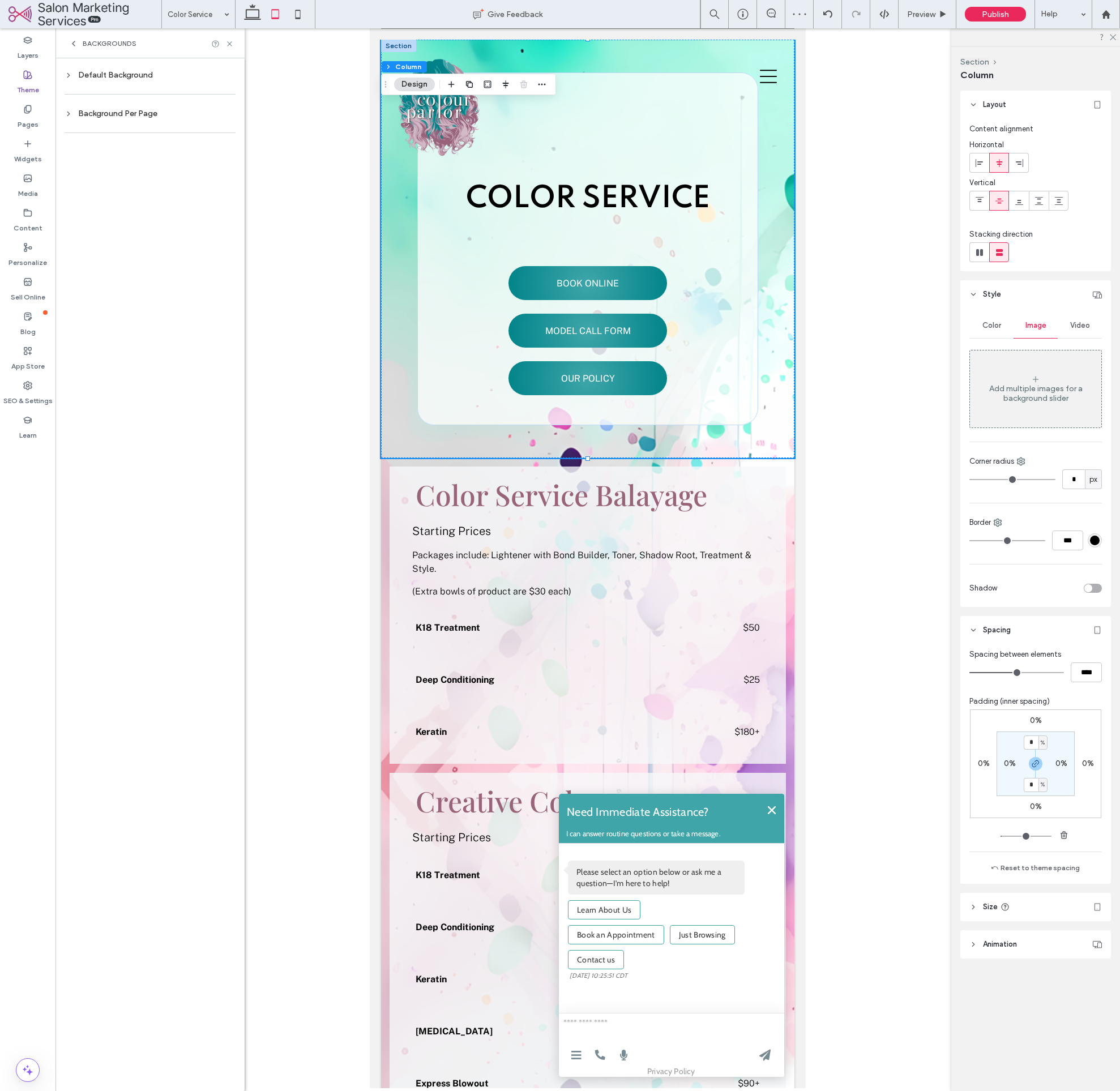
click at [73, 118] on div "Background Per Page" at bounding box center [149, 114] width 171 height 15
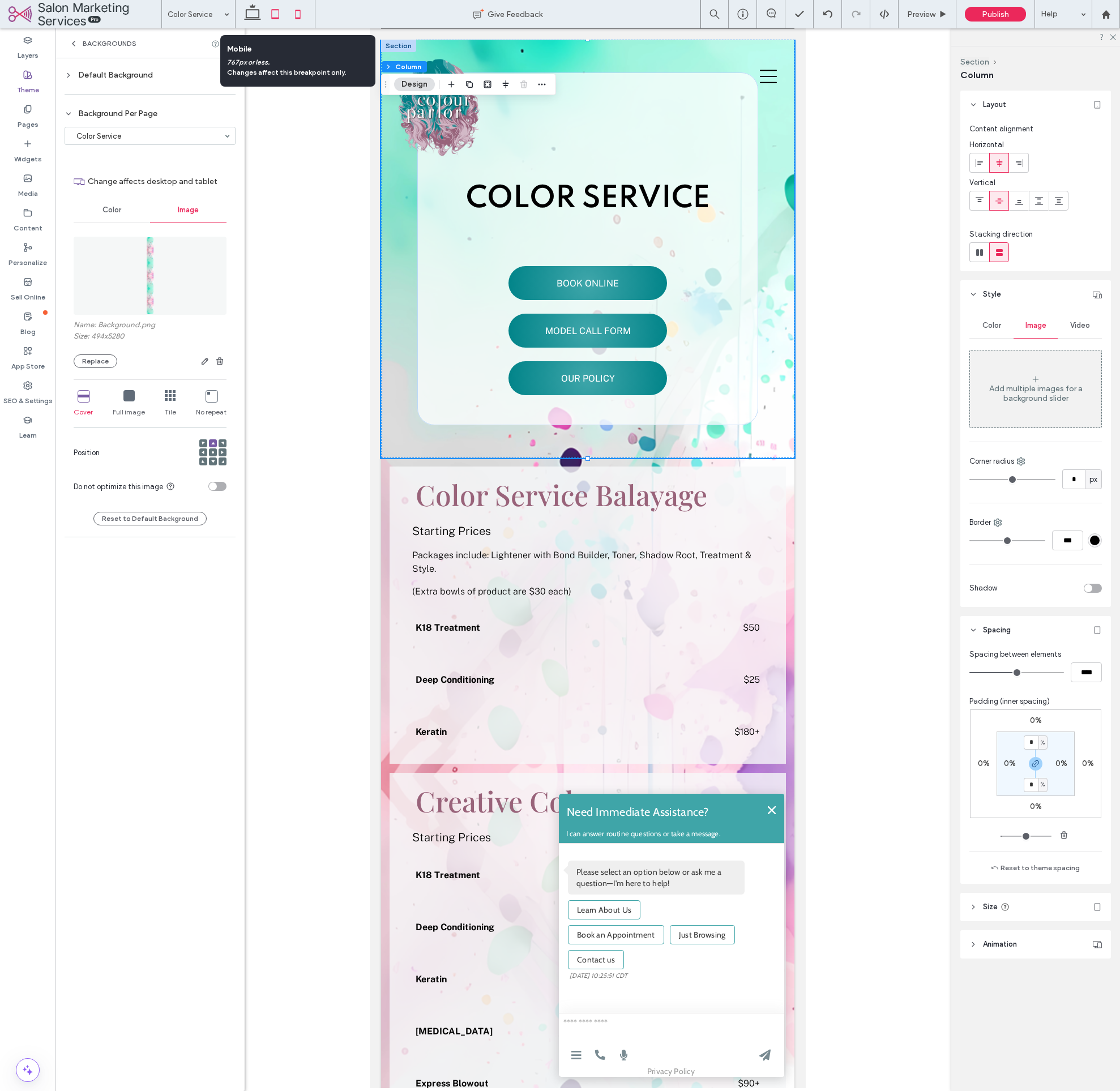
click at [302, 17] on icon at bounding box center [298, 14] width 23 height 23
type input "**"
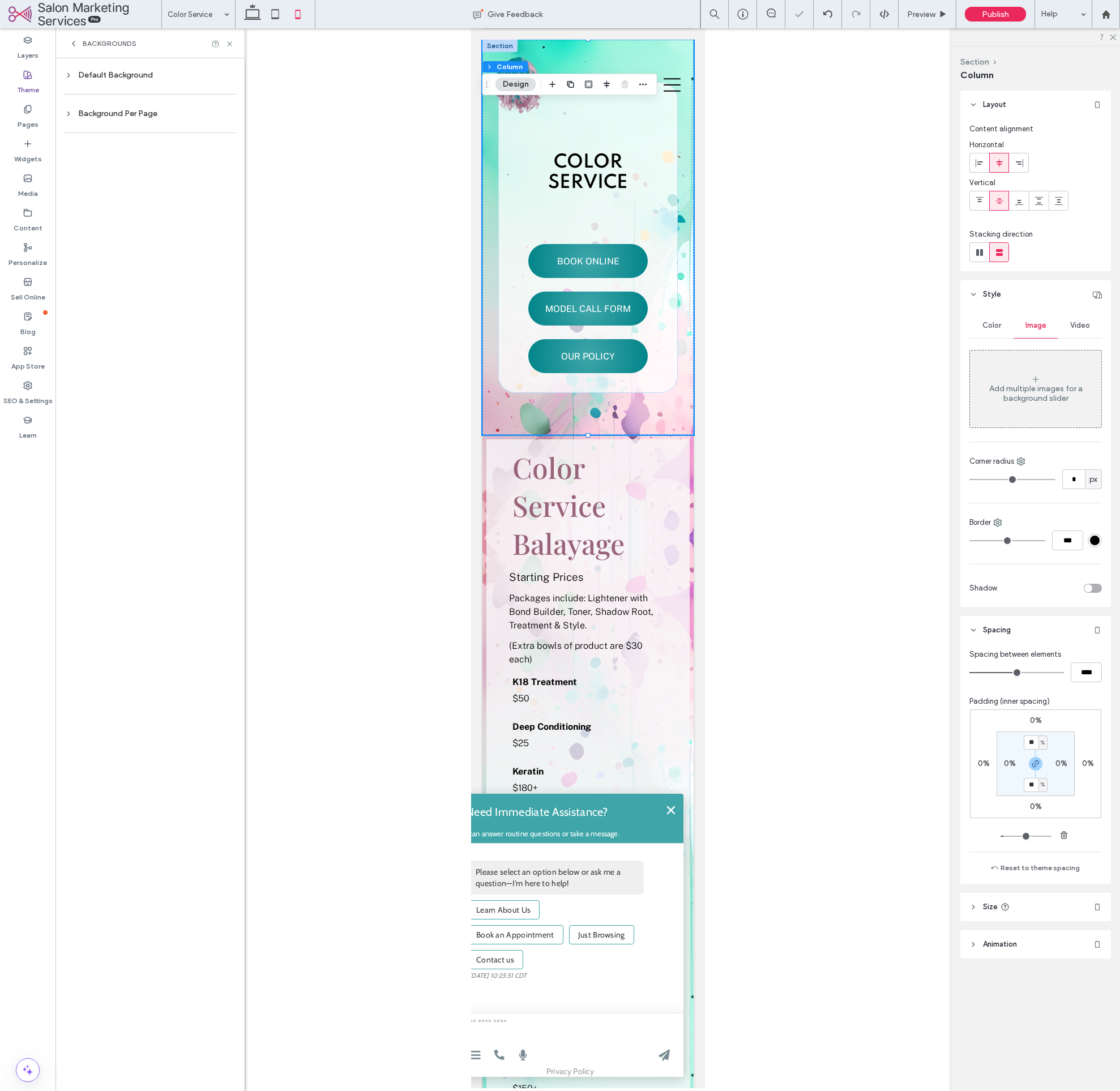
click at [97, 120] on div "Background Per Page" at bounding box center [149, 114] width 171 height 15
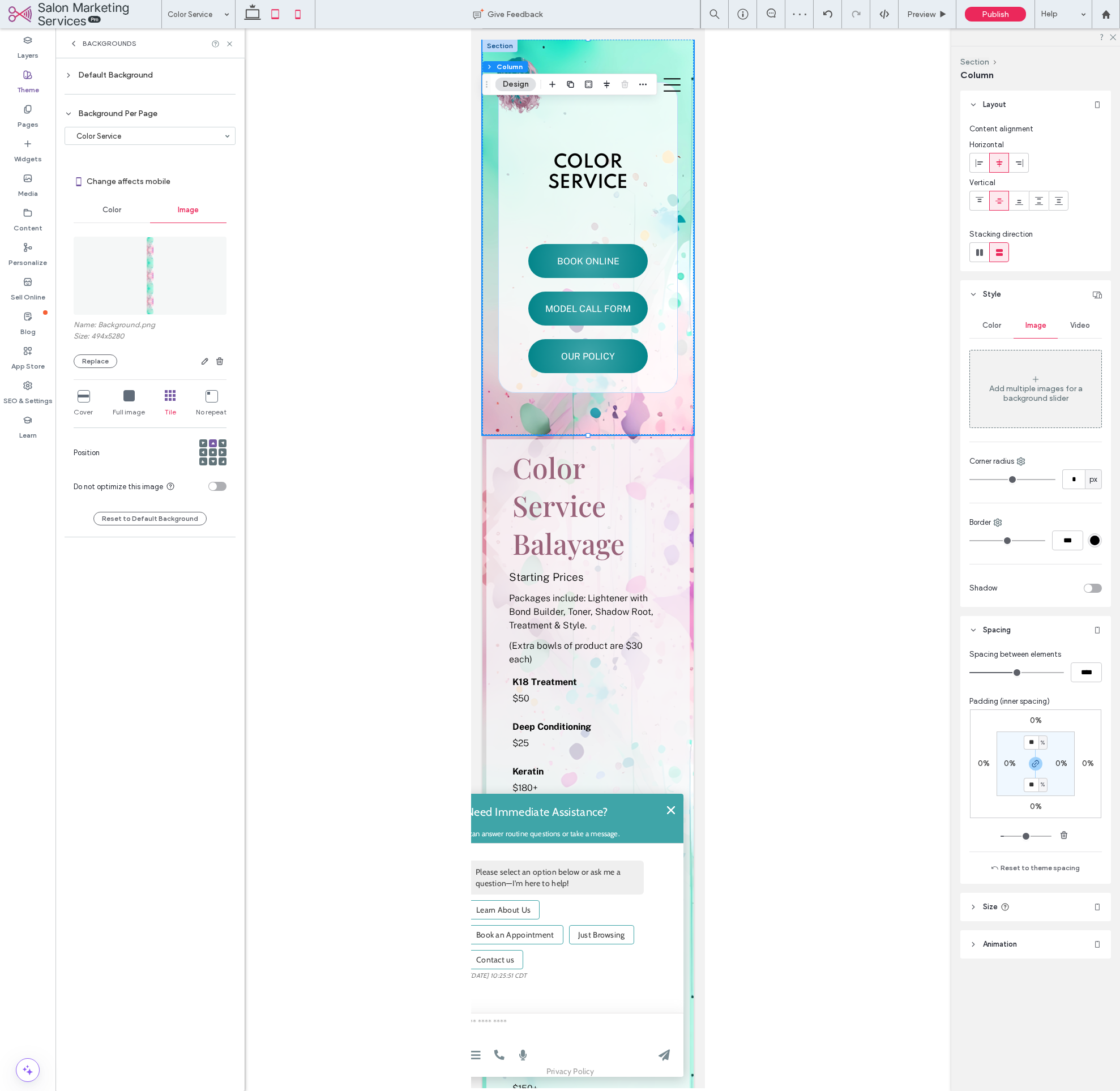
click at [274, 17] on icon at bounding box center [275, 14] width 23 height 23
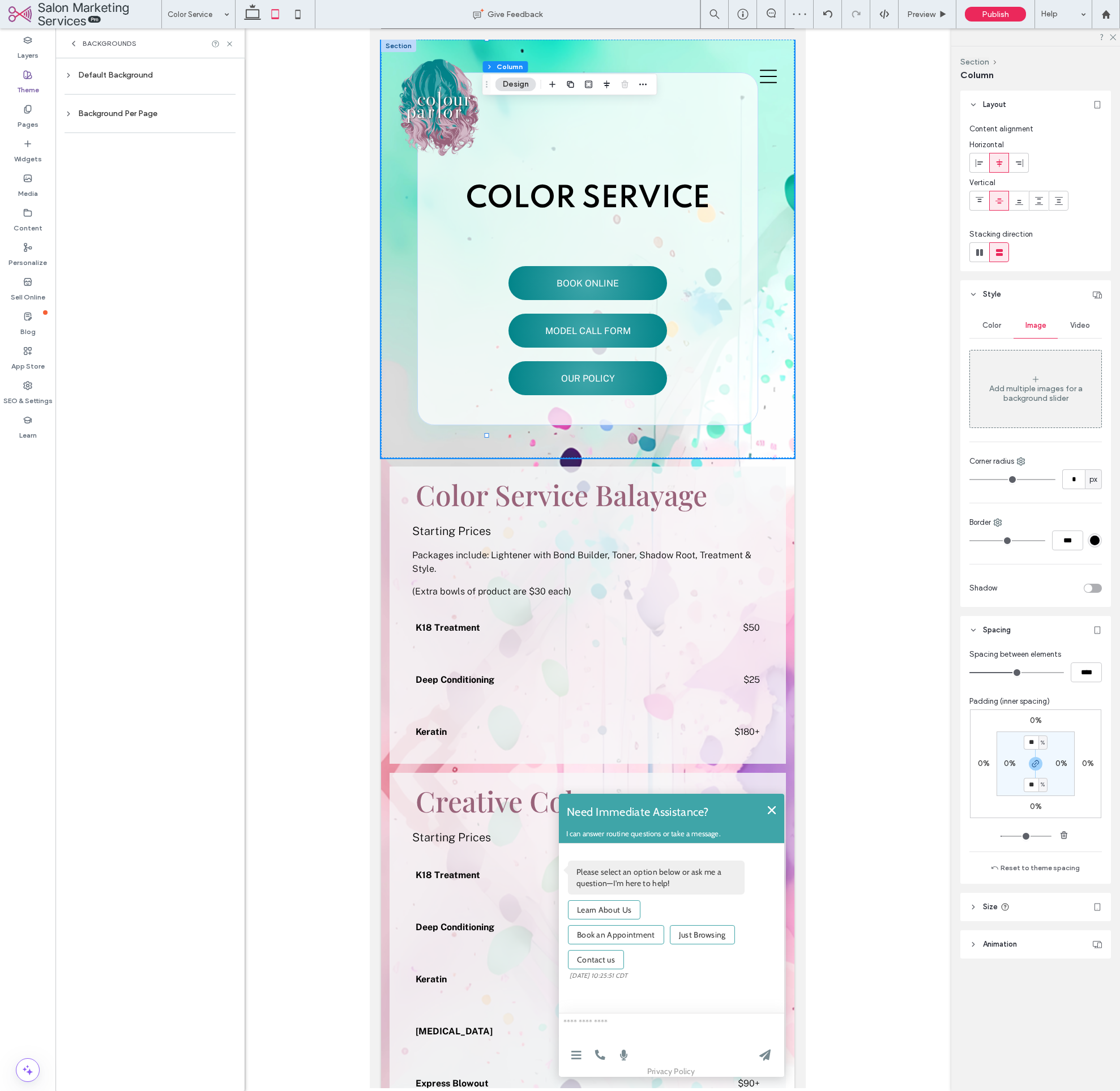
type input "*"
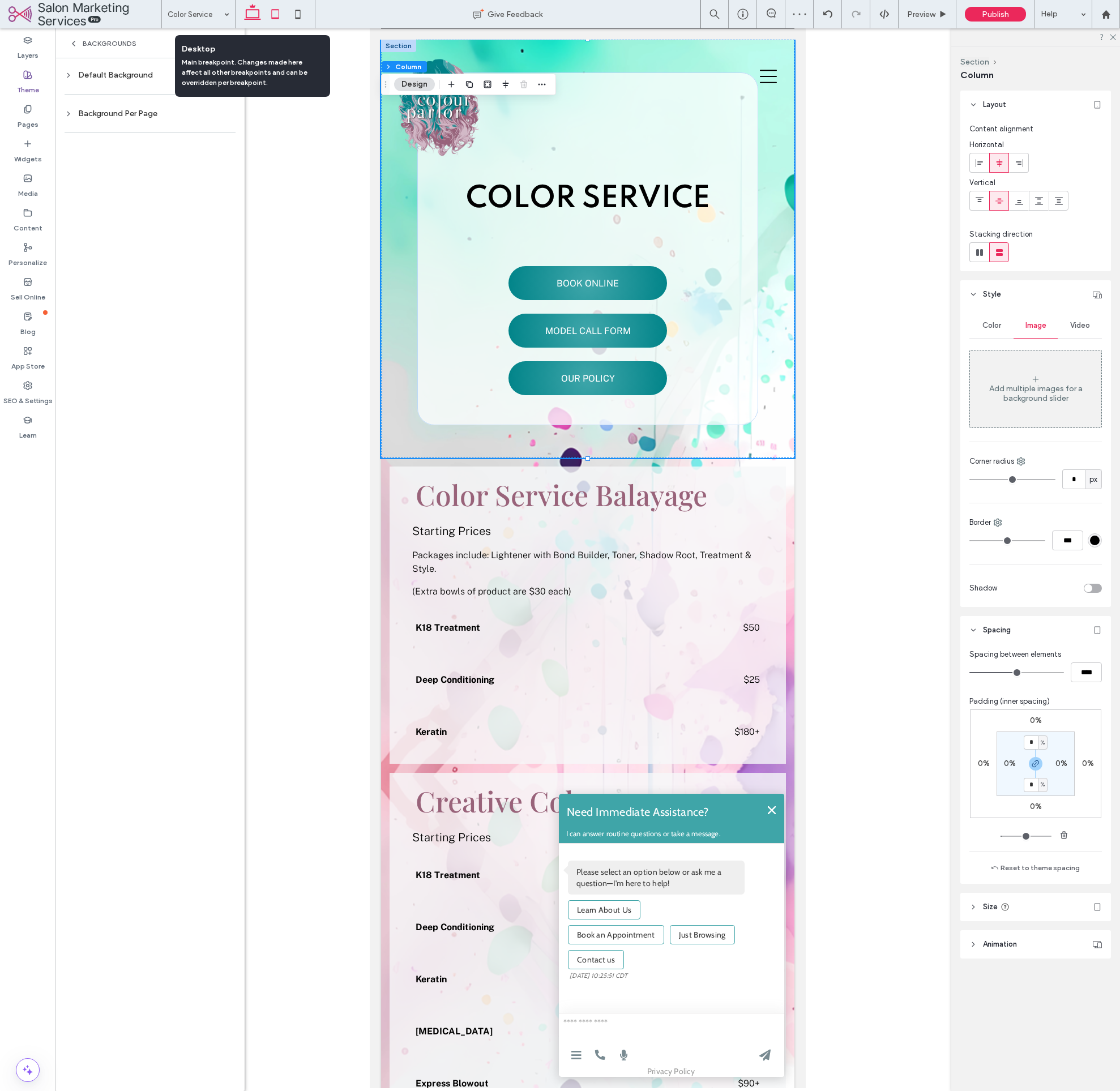
click at [254, 17] on icon at bounding box center [253, 14] width 23 height 23
type input "*"
type input "***"
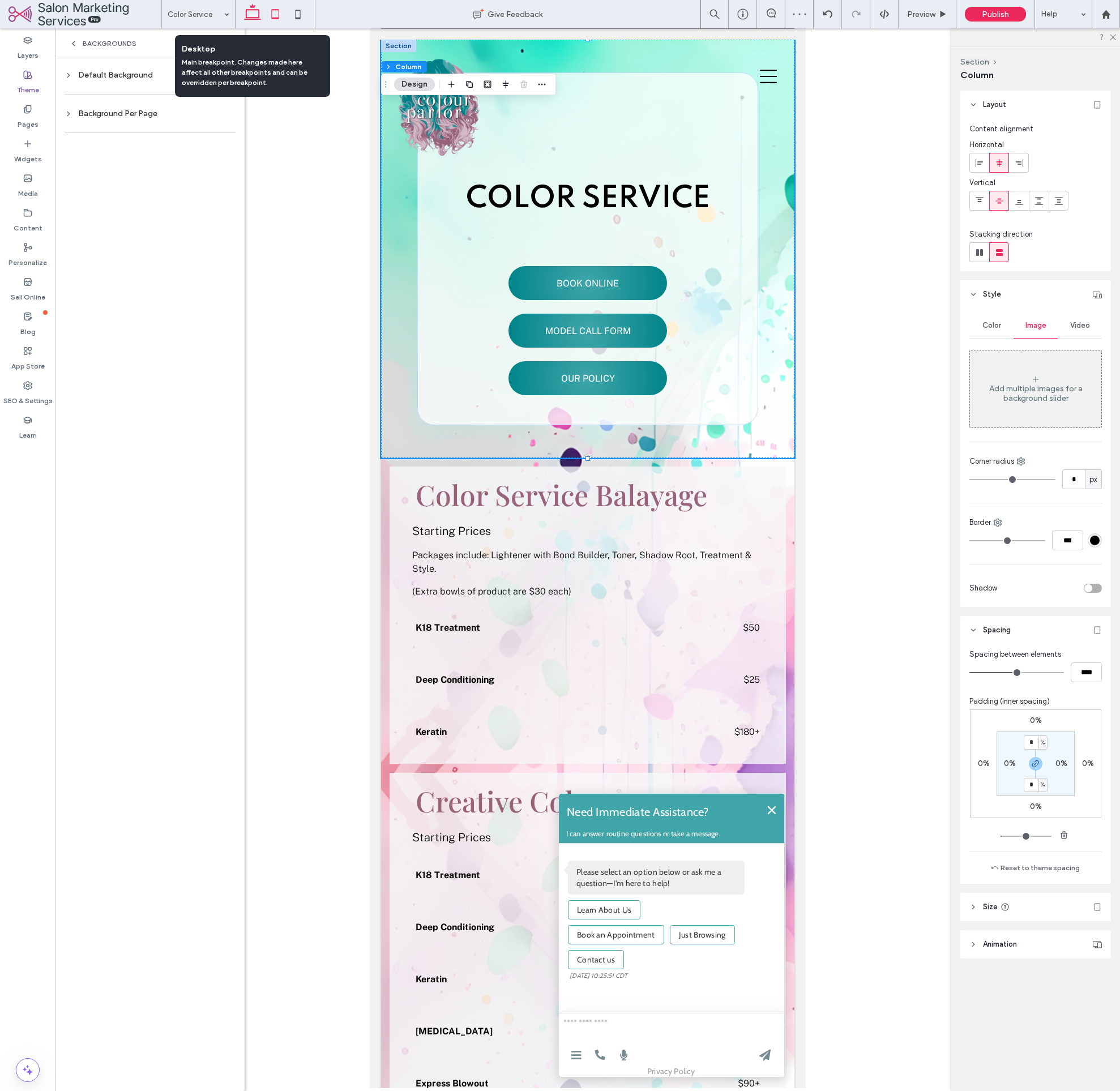
type input "****"
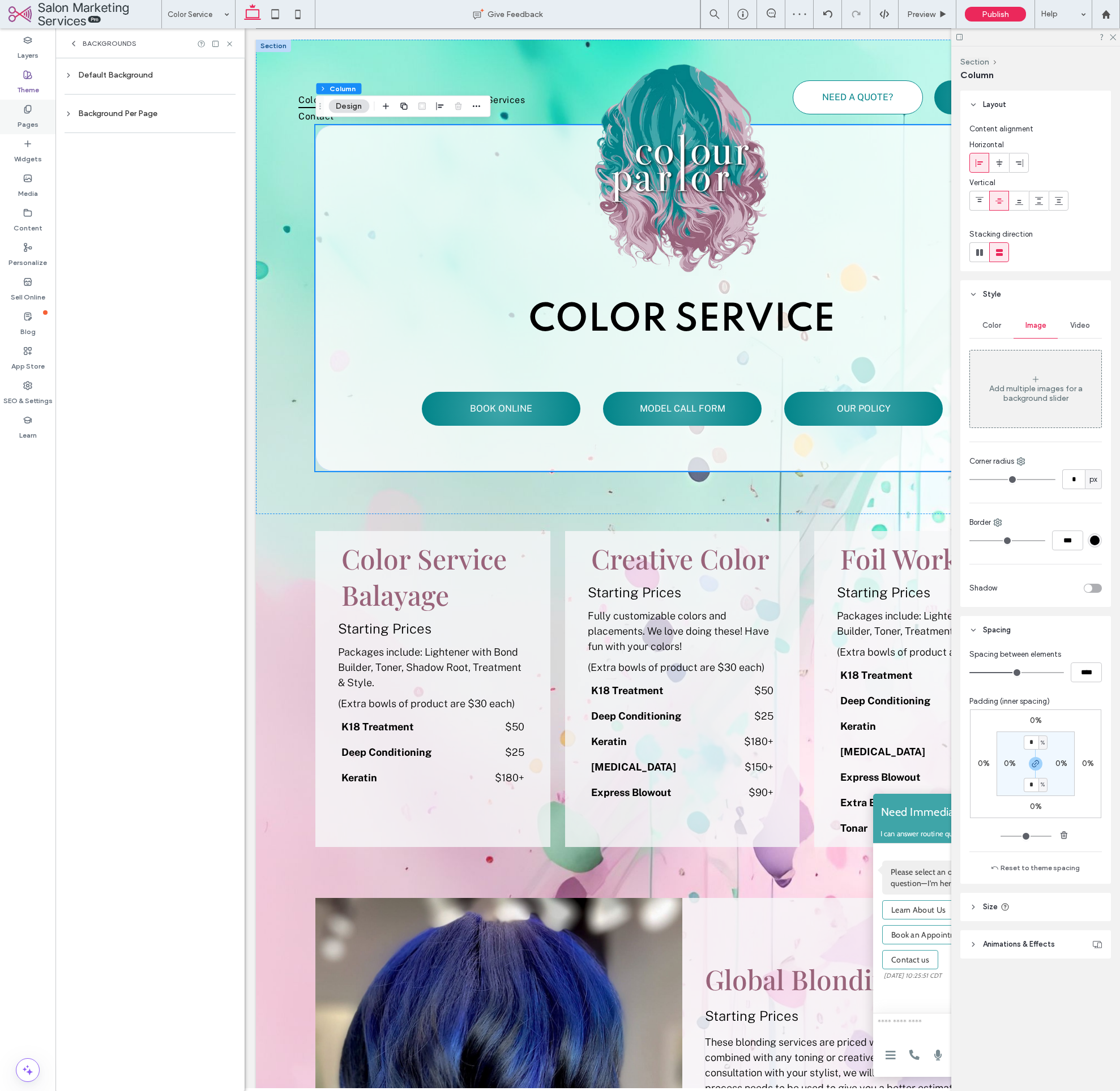
click at [27, 119] on label "Pages" at bounding box center [28, 121] width 21 height 16
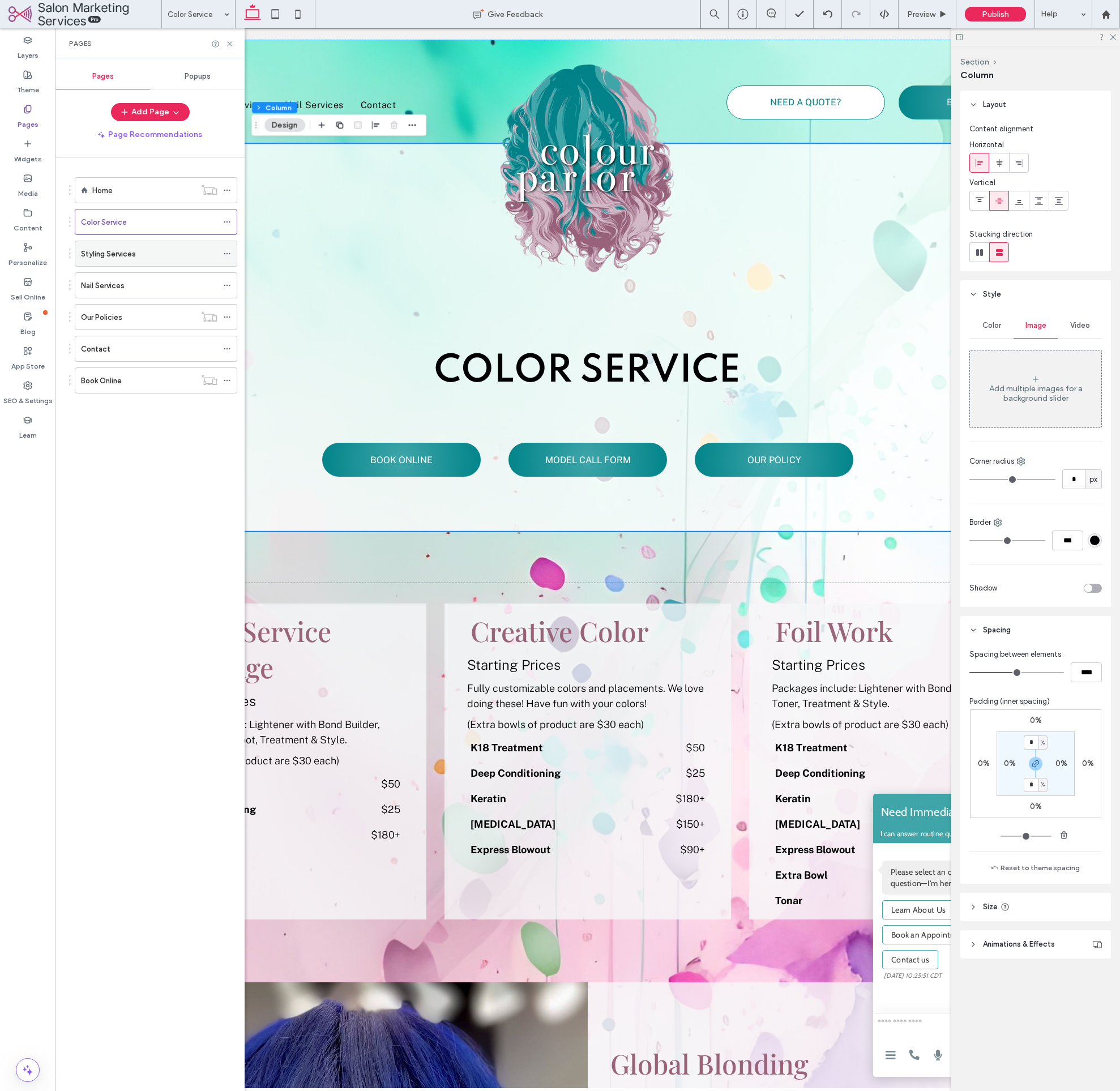
click at [121, 249] on label "Styling Services" at bounding box center [109, 254] width 55 height 20
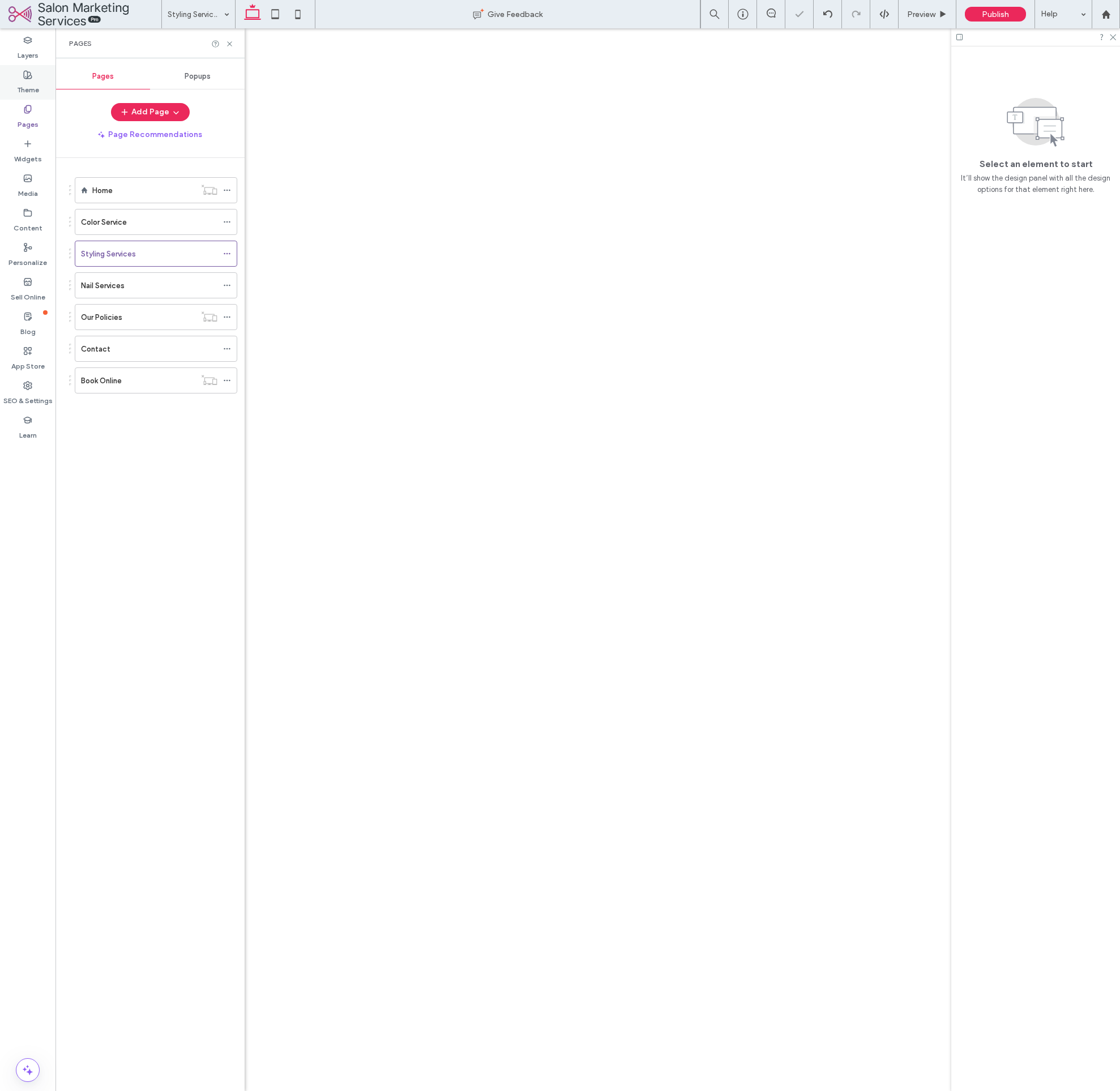
click at [28, 88] on label "Theme" at bounding box center [27, 86] width 22 height 16
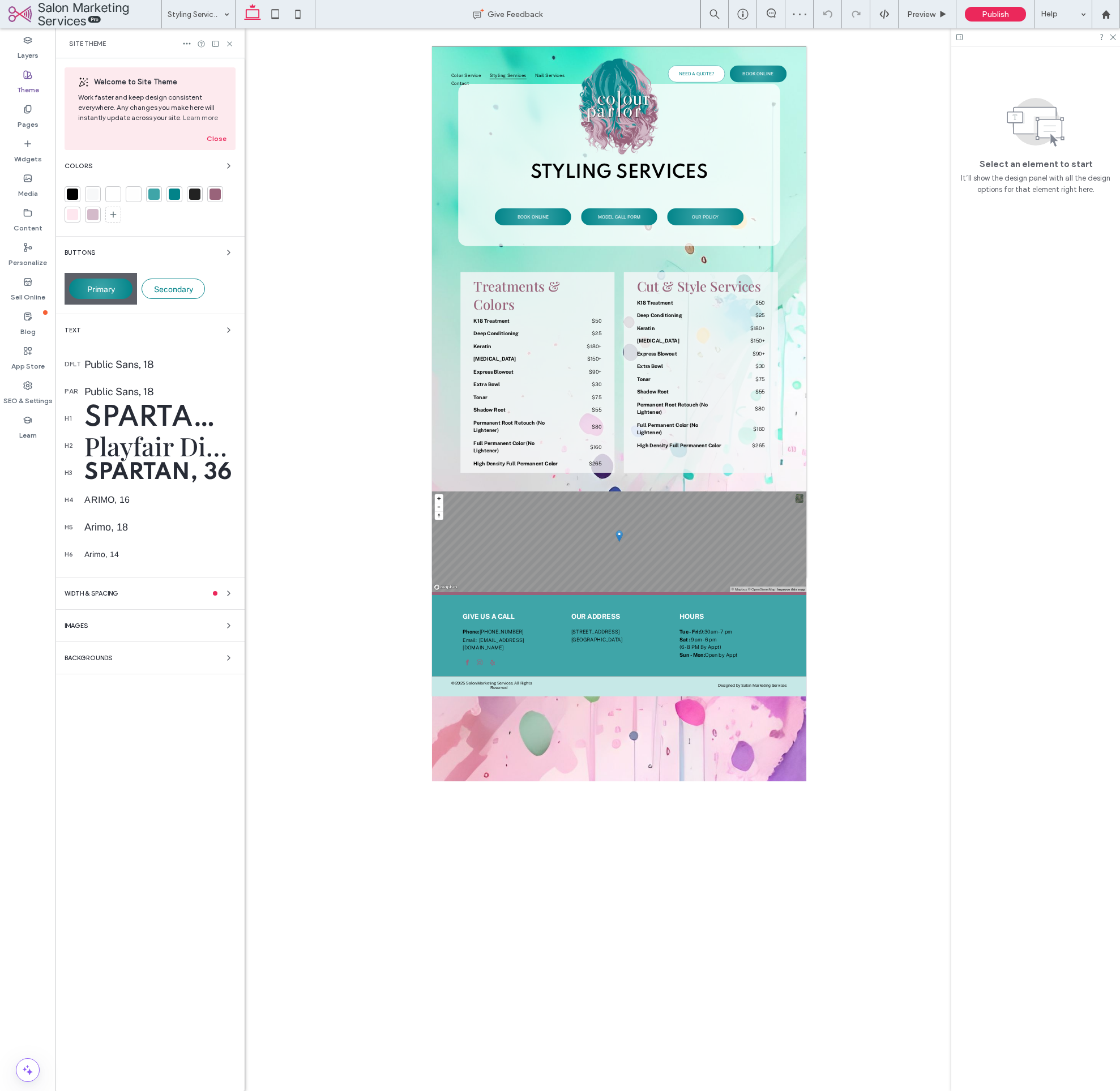
click at [109, 668] on div "Welcome to Site Theme Work faster and keep design consistent everywhere. Any ch…" at bounding box center [149, 574] width 189 height 1033
click at [96, 657] on span "Backgrounds" at bounding box center [88, 659] width 48 height 6
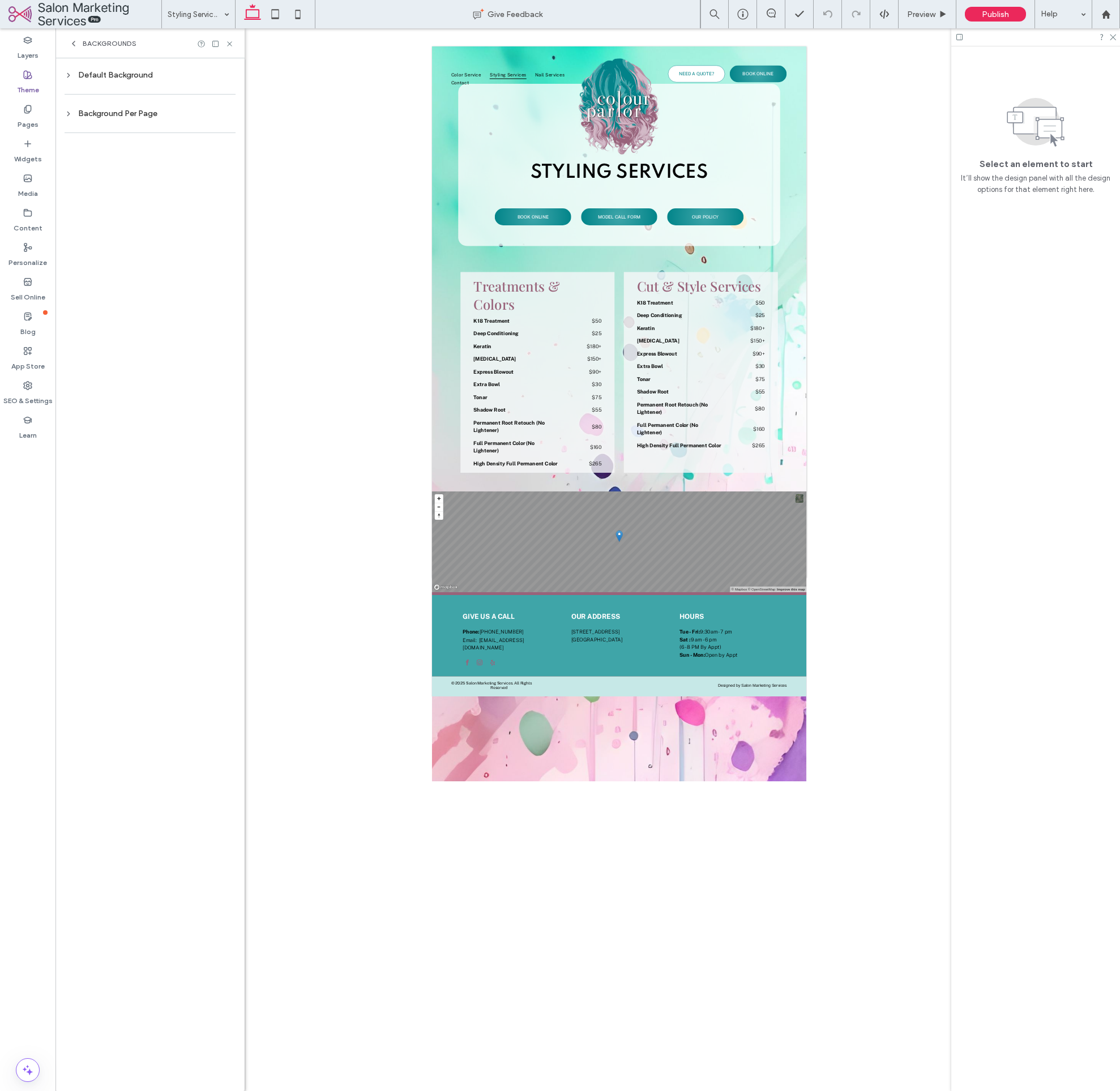
click at [125, 113] on div "Background Per Page" at bounding box center [149, 113] width 171 height 10
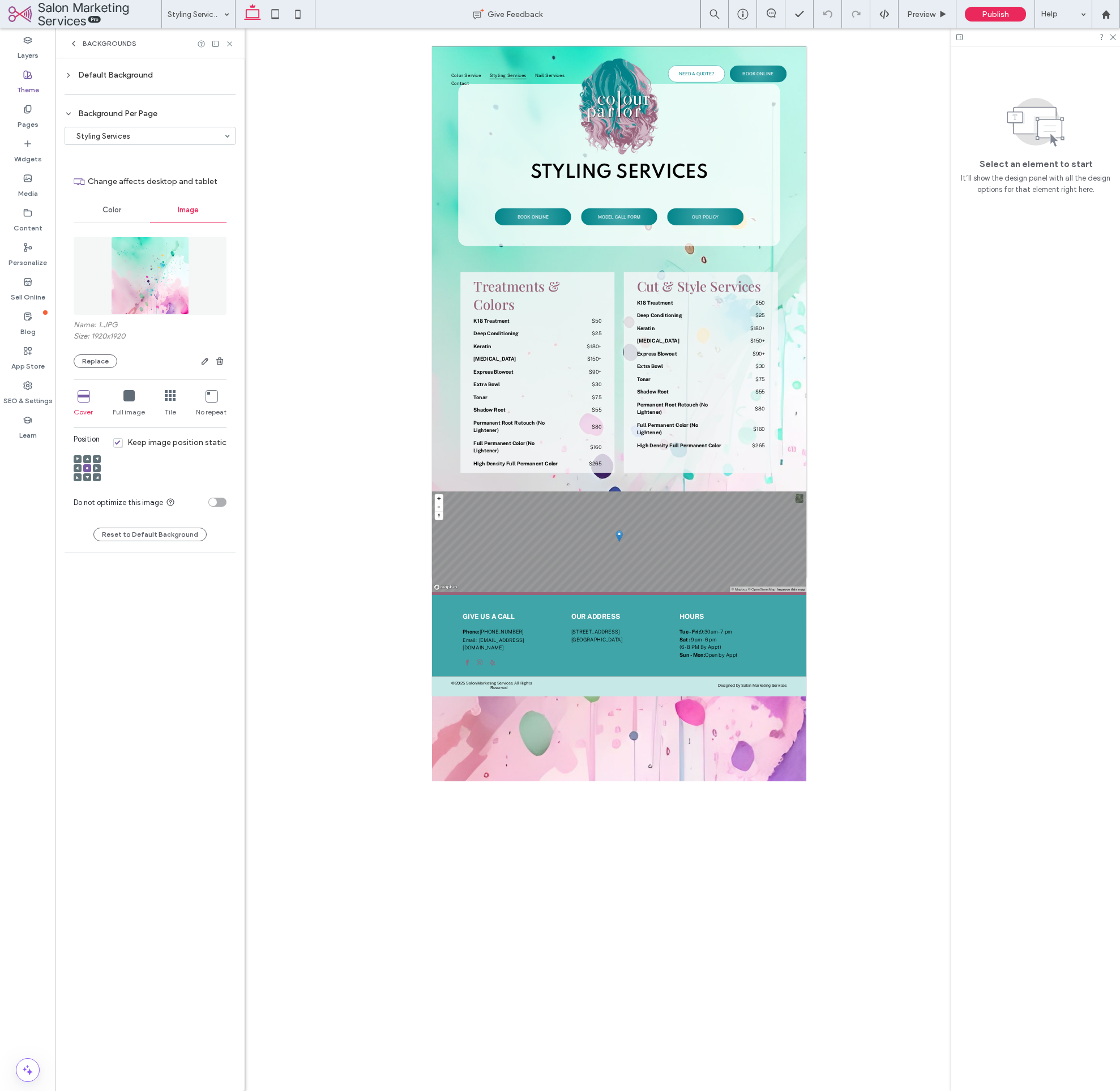
click at [122, 77] on div "Default Background" at bounding box center [149, 75] width 171 height 10
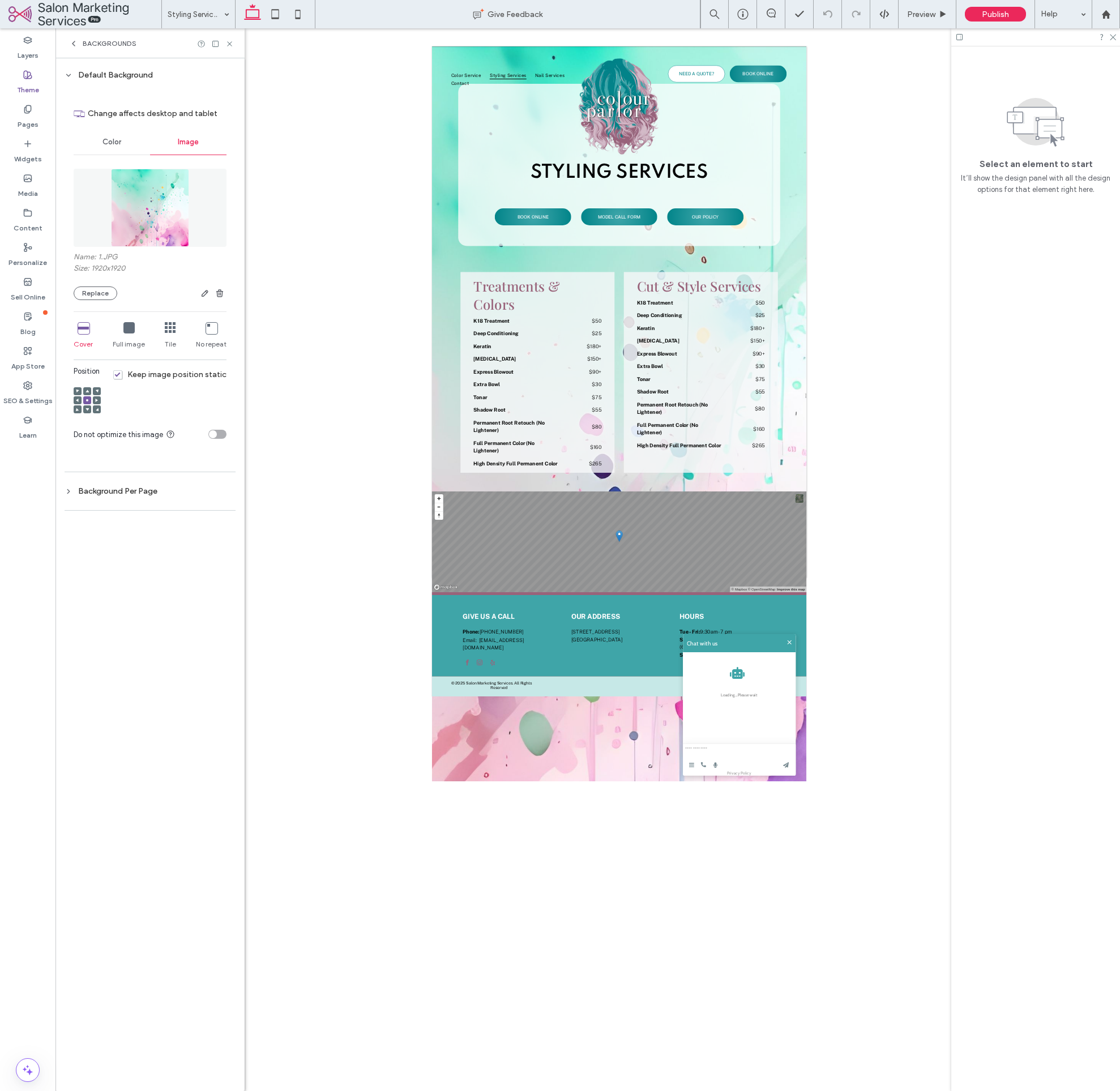
scroll to position [3, 0]
click at [280, 19] on icon at bounding box center [275, 14] width 23 height 23
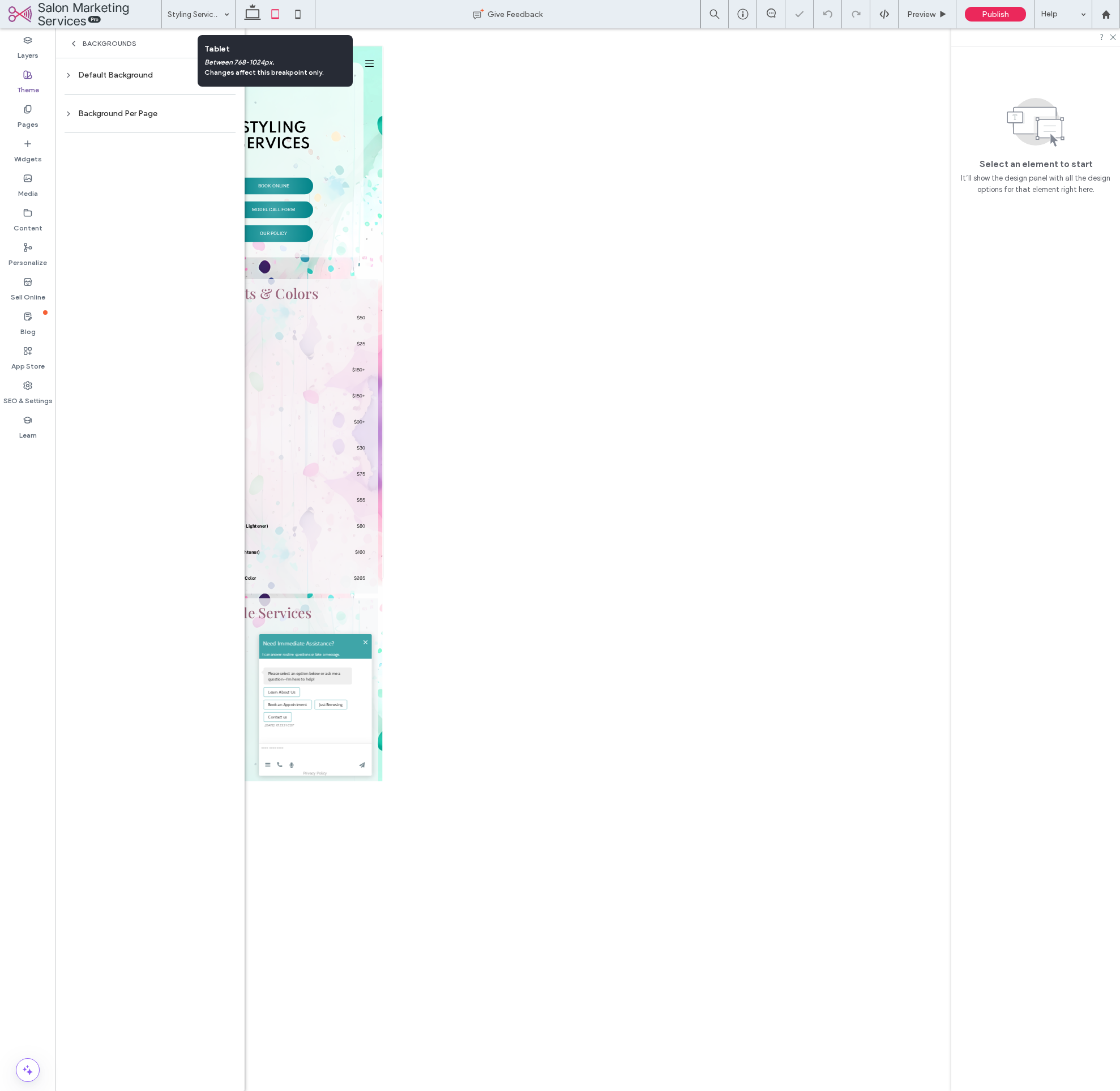
scroll to position [448, 0]
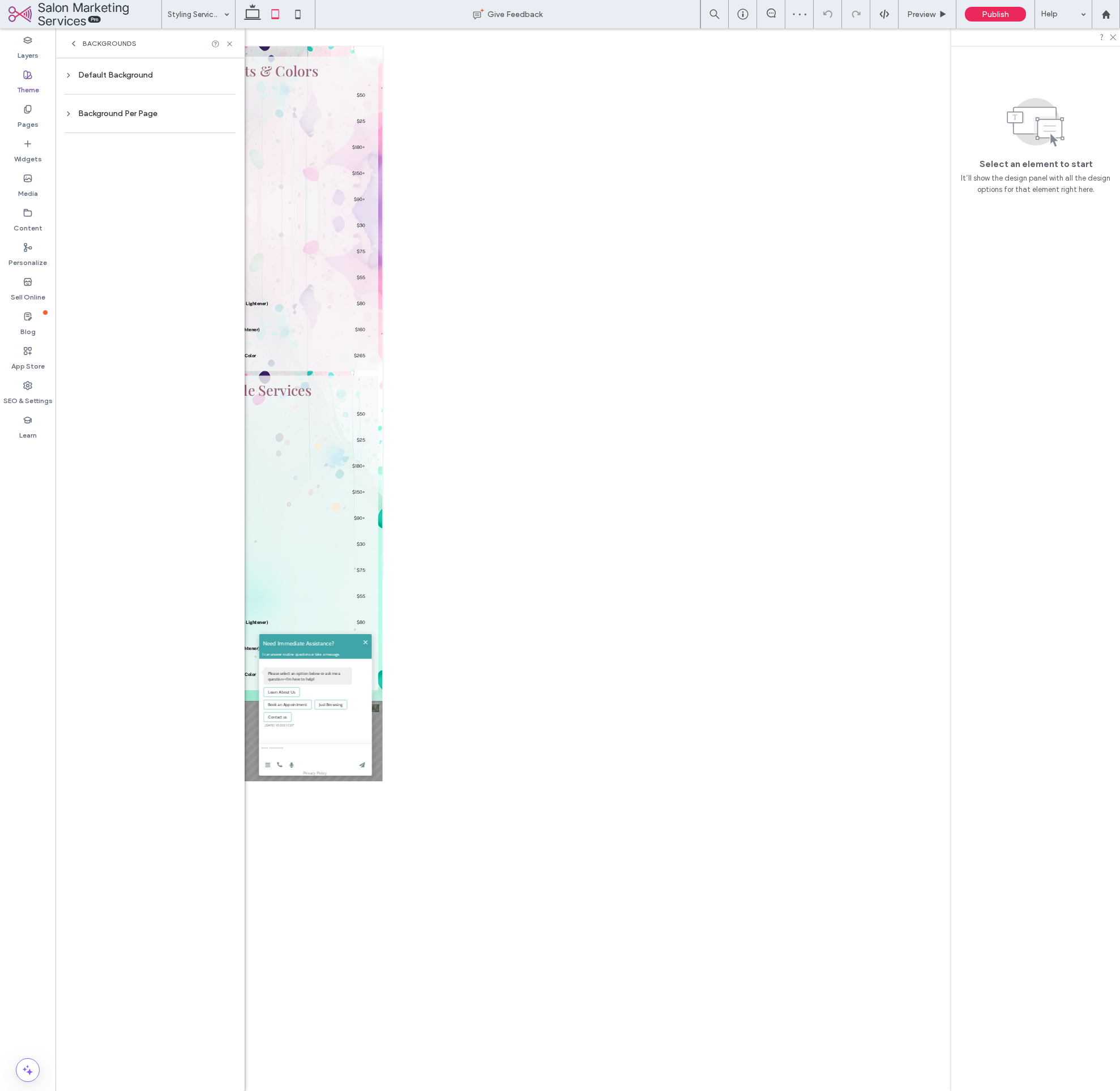
click at [107, 119] on div "Background Per Page" at bounding box center [149, 114] width 171 height 15
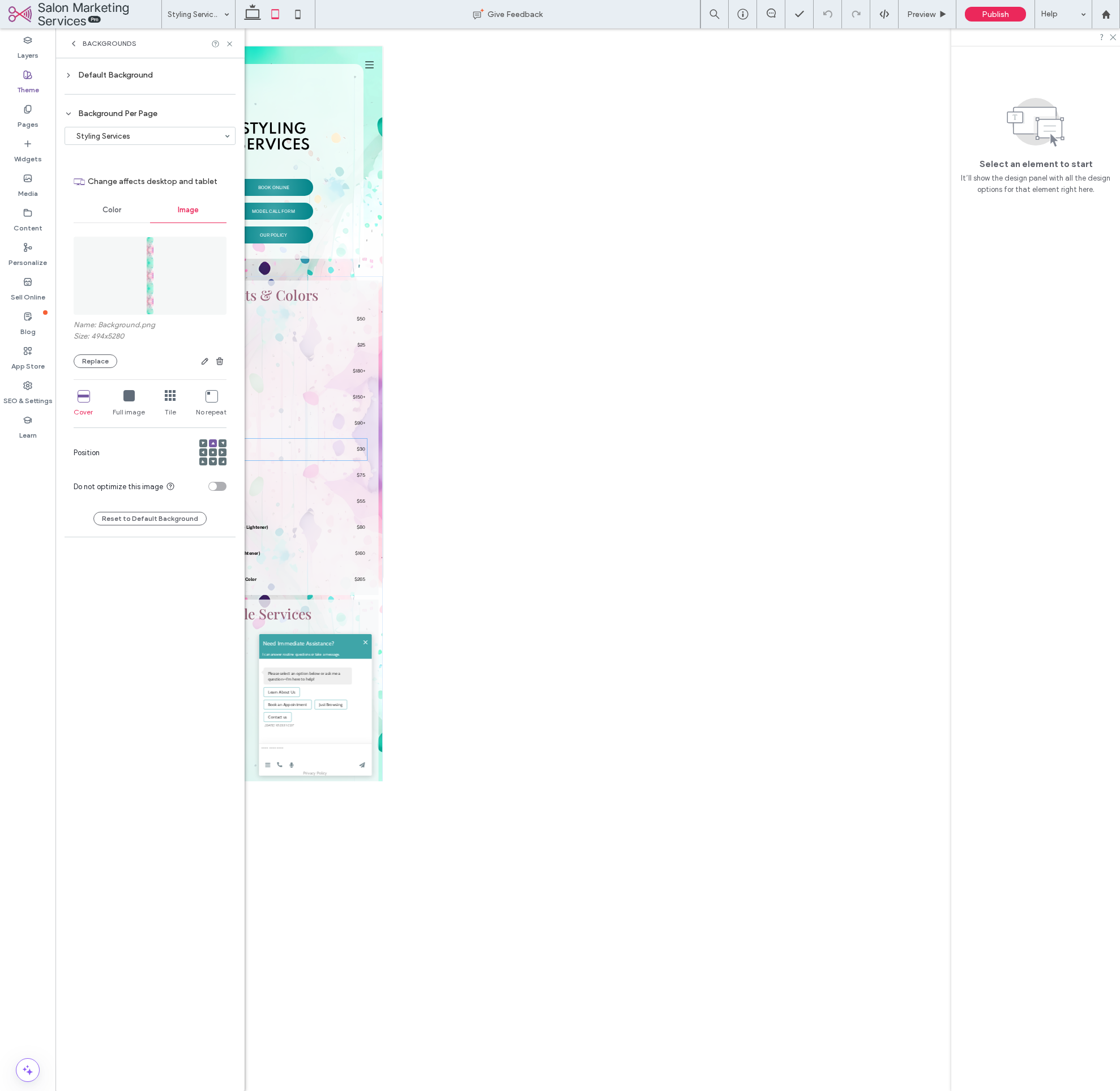
scroll to position [0, 0]
click at [121, 73] on div "Default Background" at bounding box center [149, 75] width 171 height 10
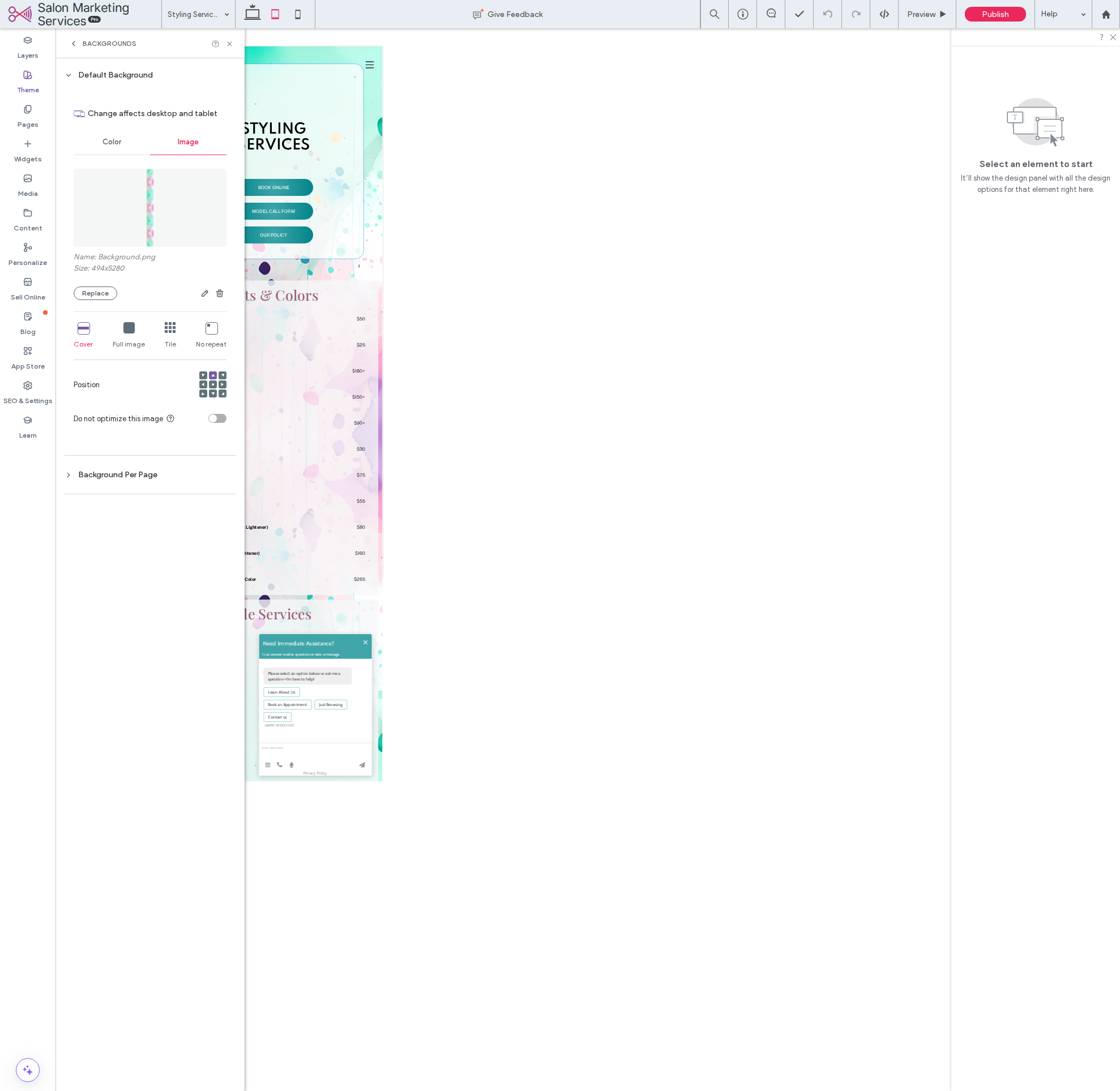
click at [128, 470] on div "Background Per Page" at bounding box center [149, 475] width 171 height 10
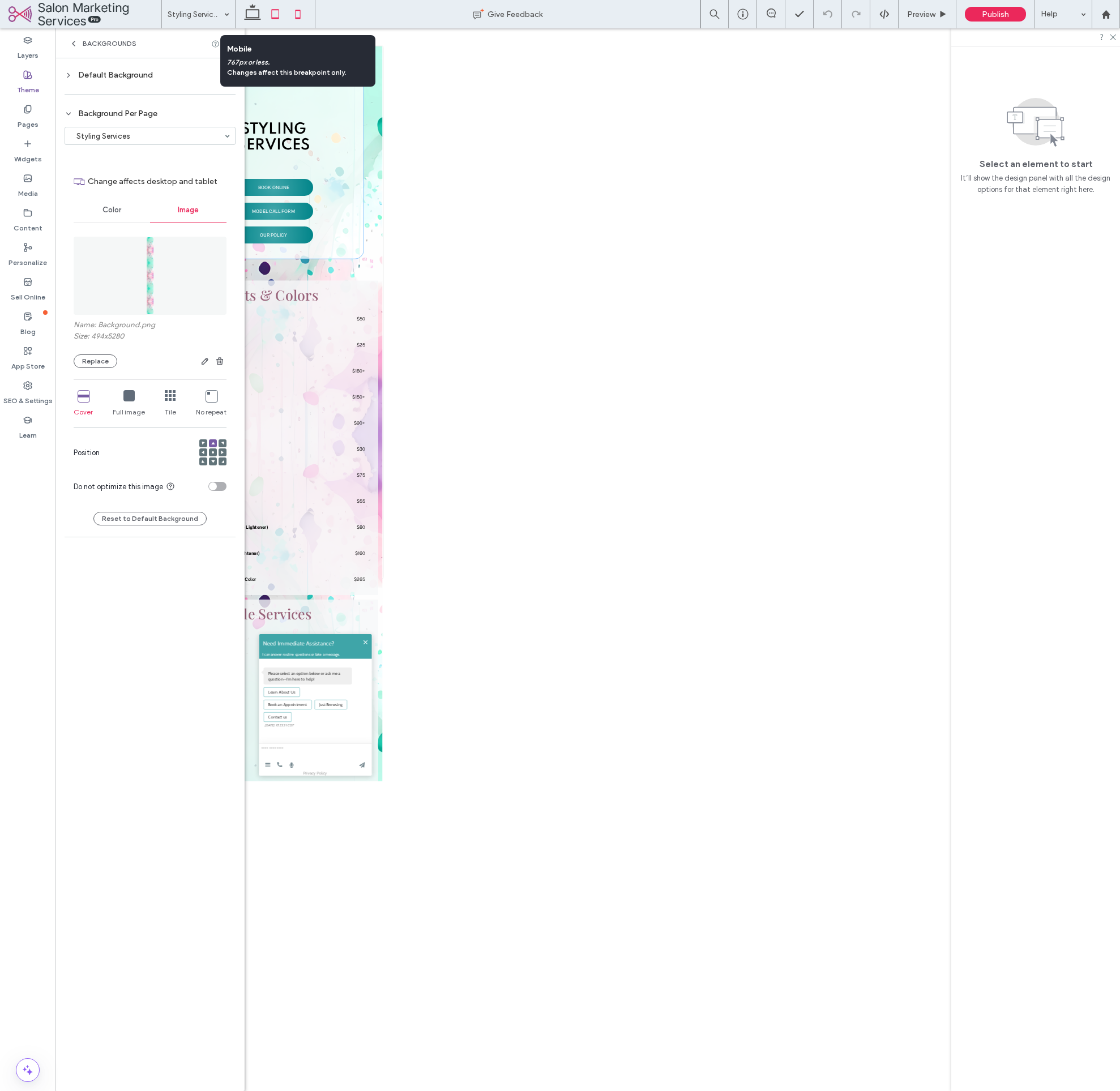
click at [298, 16] on icon at bounding box center [298, 14] width 23 height 23
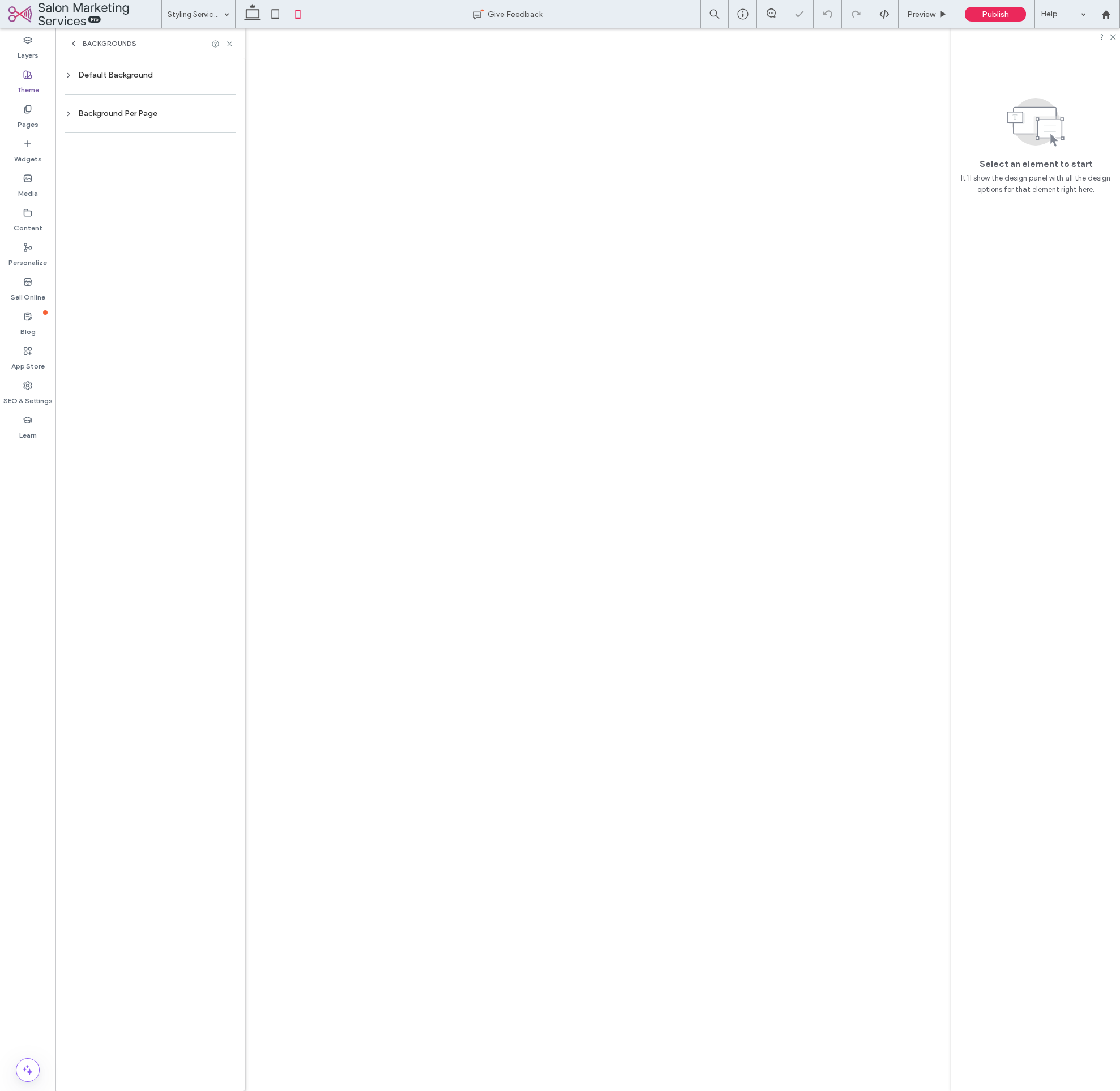
click at [103, 77] on div "Default Background" at bounding box center [149, 75] width 171 height 10
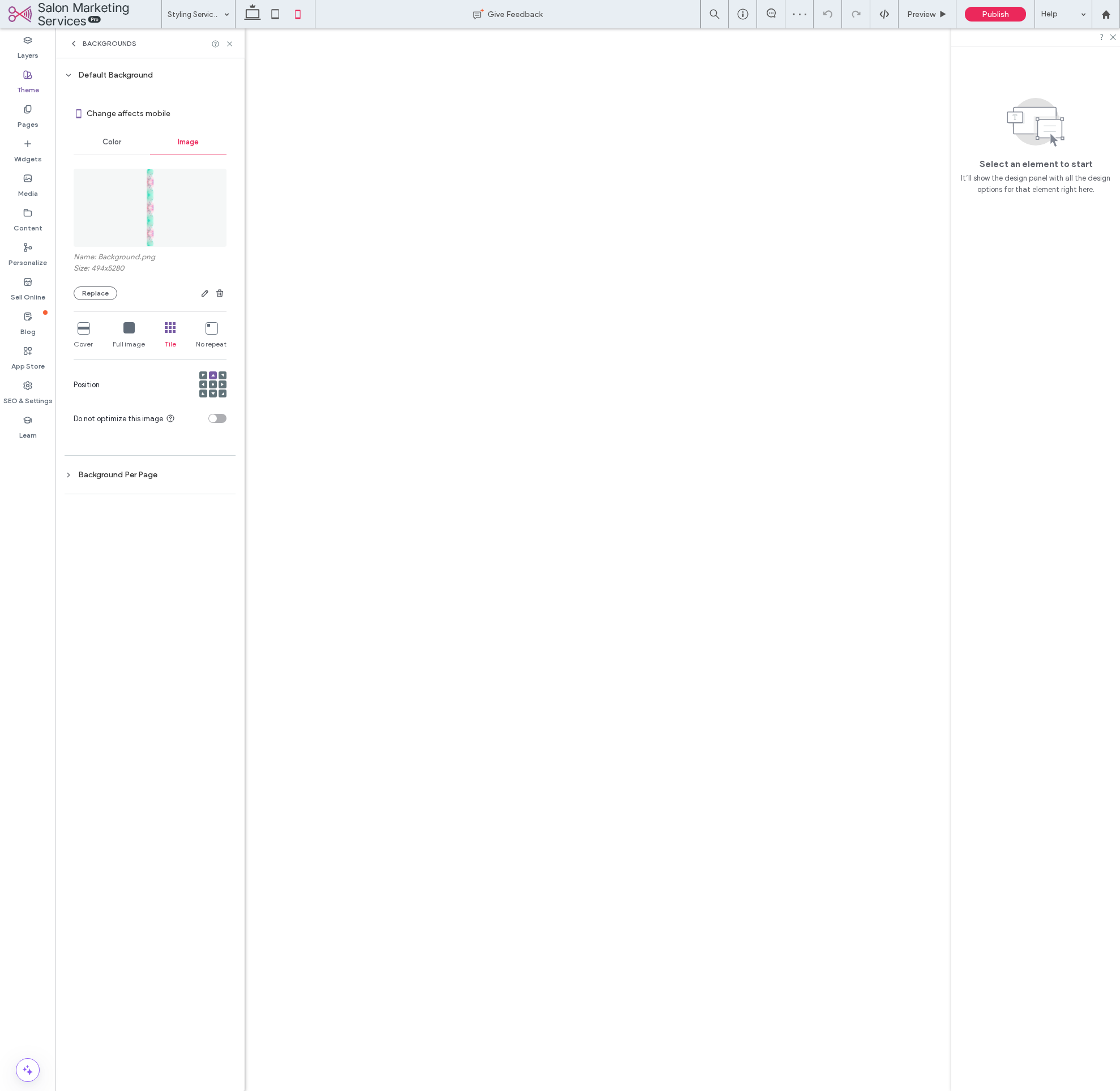
click at [103, 77] on div "Default Background" at bounding box center [149, 75] width 171 height 10
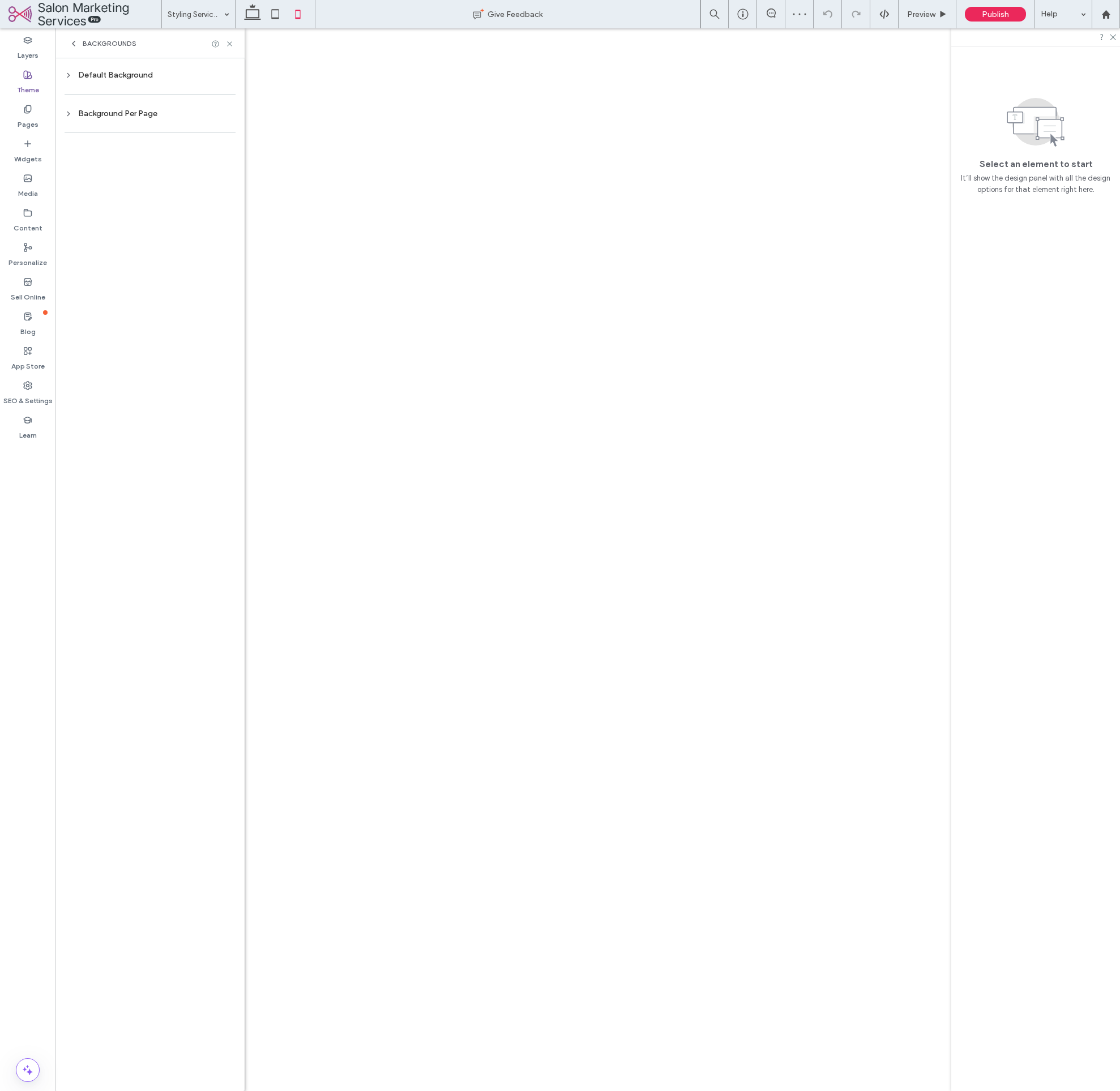
click at [126, 113] on div "Background Per Page" at bounding box center [149, 113] width 171 height 10
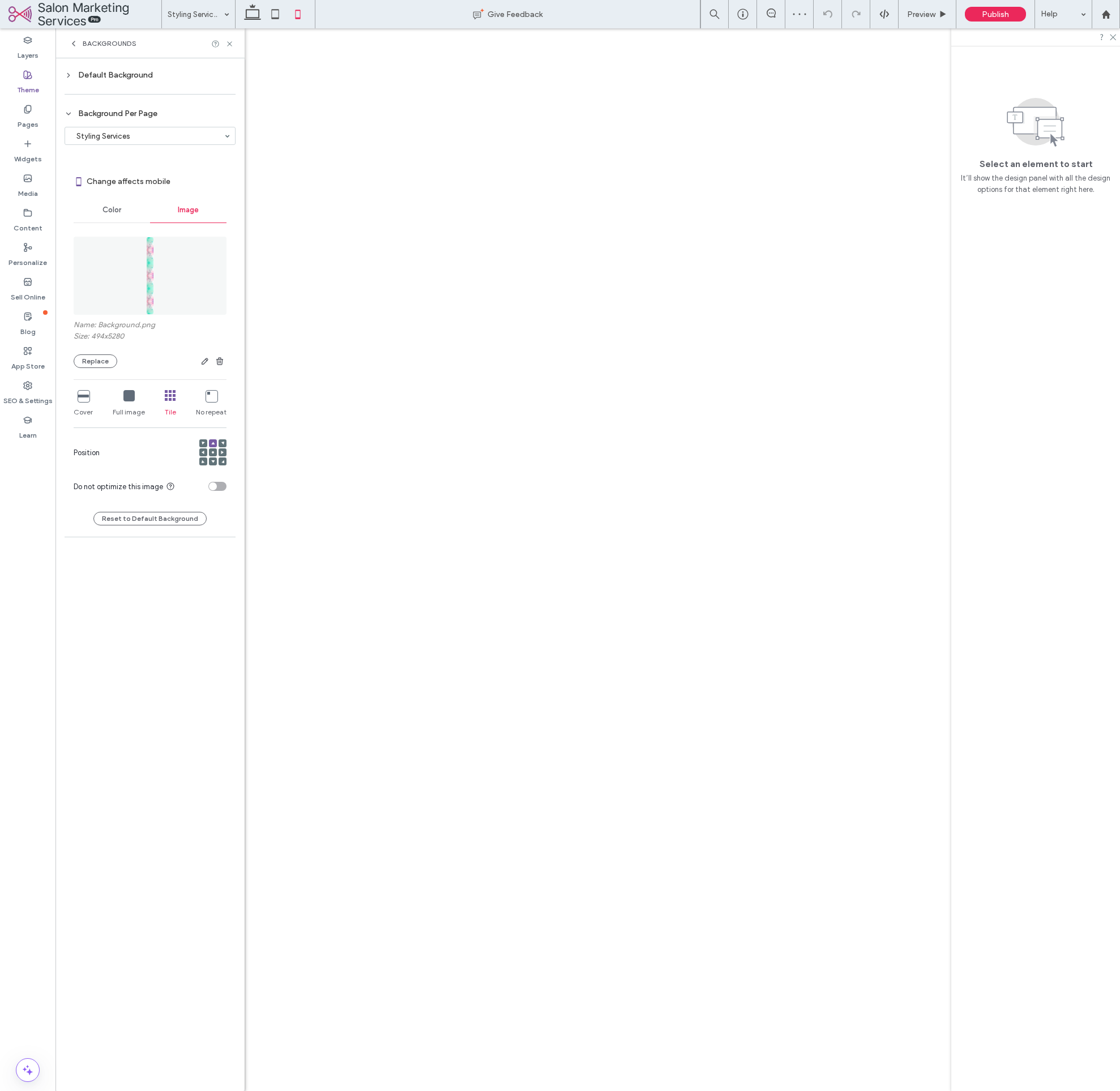
click at [125, 115] on div "Background Per Page" at bounding box center [149, 113] width 171 height 10
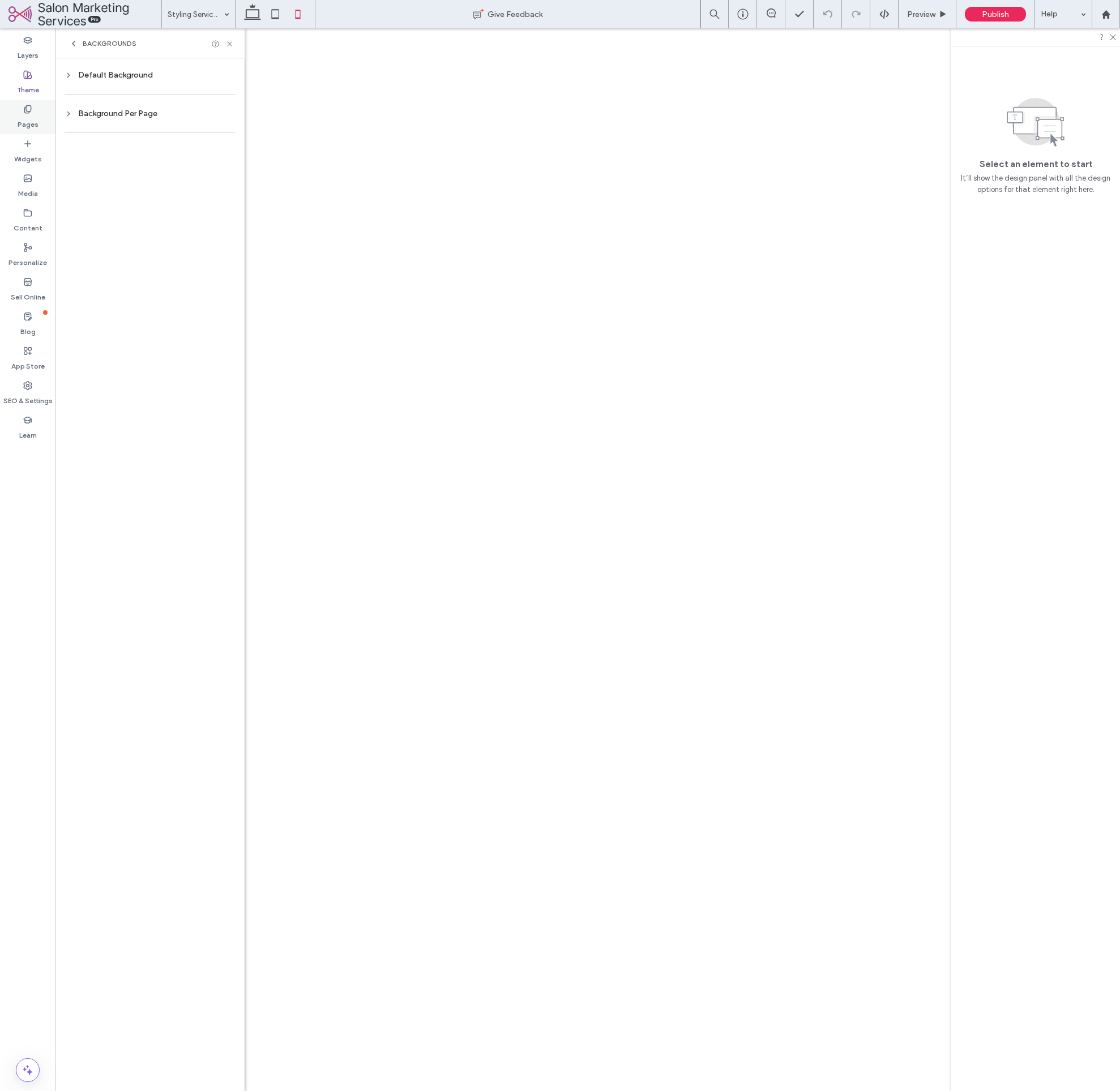
click at [18, 124] on label "Pages" at bounding box center [28, 121] width 21 height 16
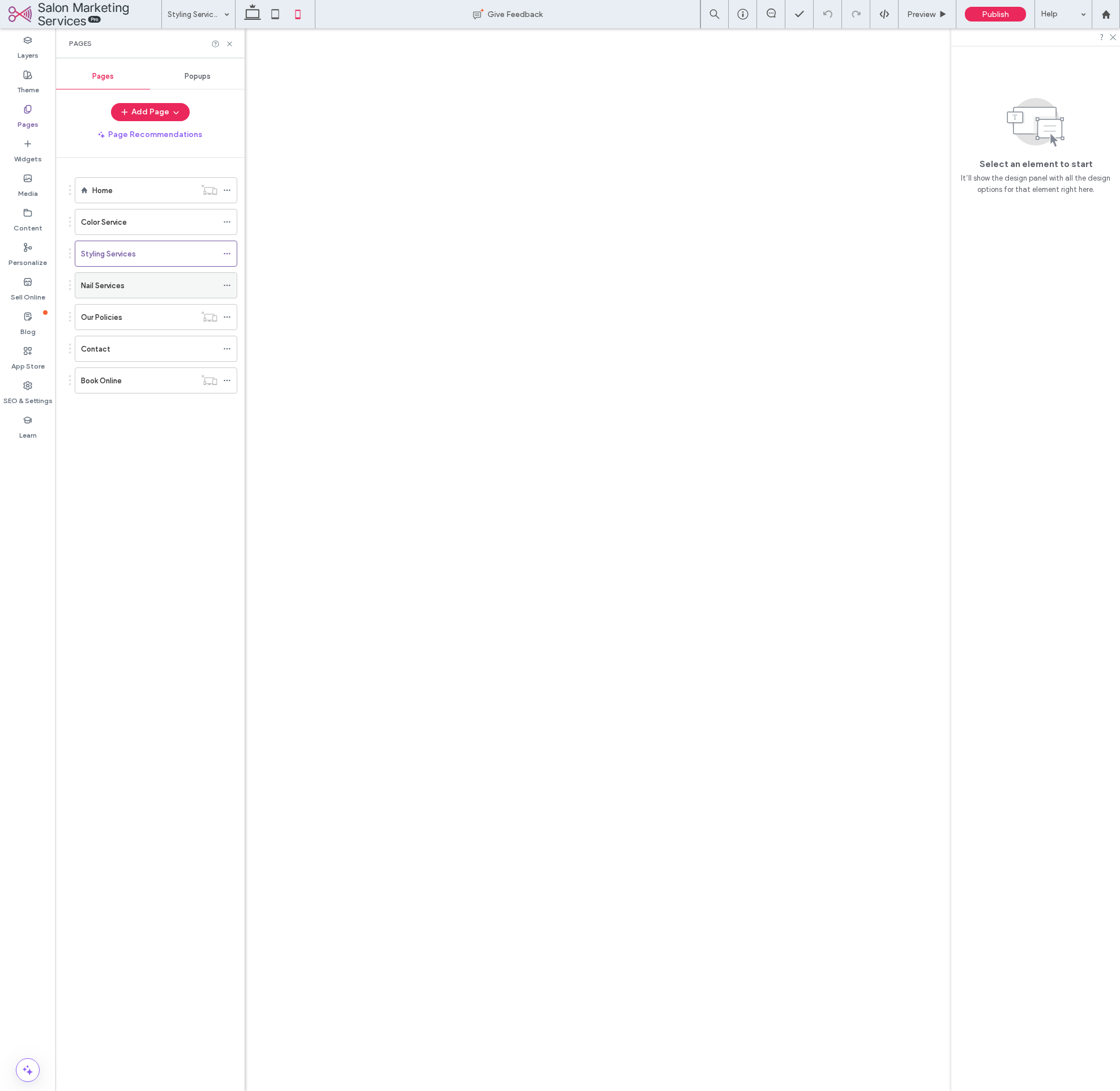
click at [120, 289] on label "Nail Services" at bounding box center [102, 286] width 43 height 20
click at [112, 272] on div "Nail Services" at bounding box center [156, 285] width 162 height 26
click at [112, 278] on div "Nail Services" at bounding box center [149, 285] width 137 height 25
click at [0, 0] on div at bounding box center [0, 0] width 0 height 0
click at [1115, 38] on icon at bounding box center [1112, 36] width 8 height 8
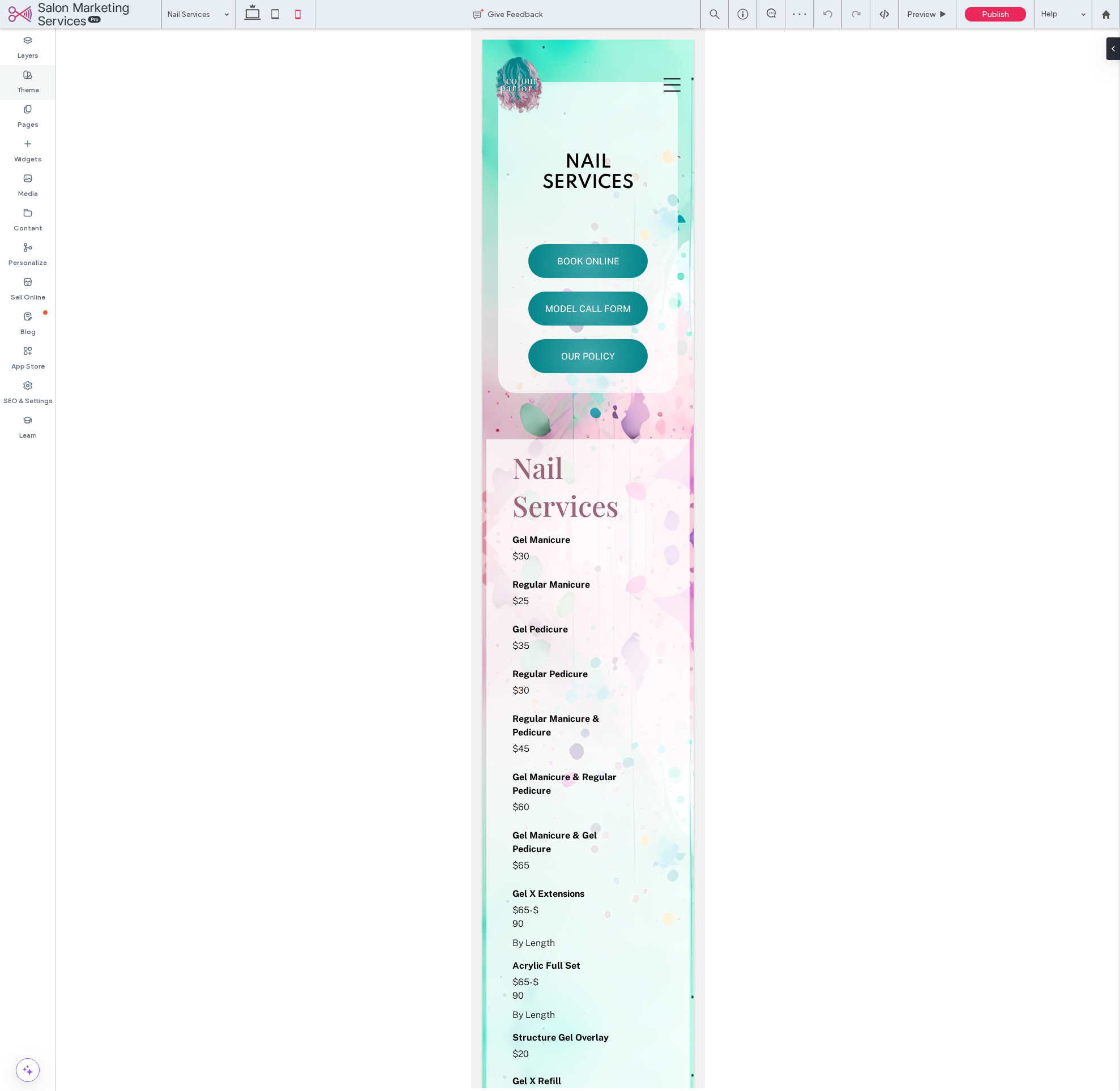
click at [28, 90] on label "Theme" at bounding box center [27, 86] width 22 height 16
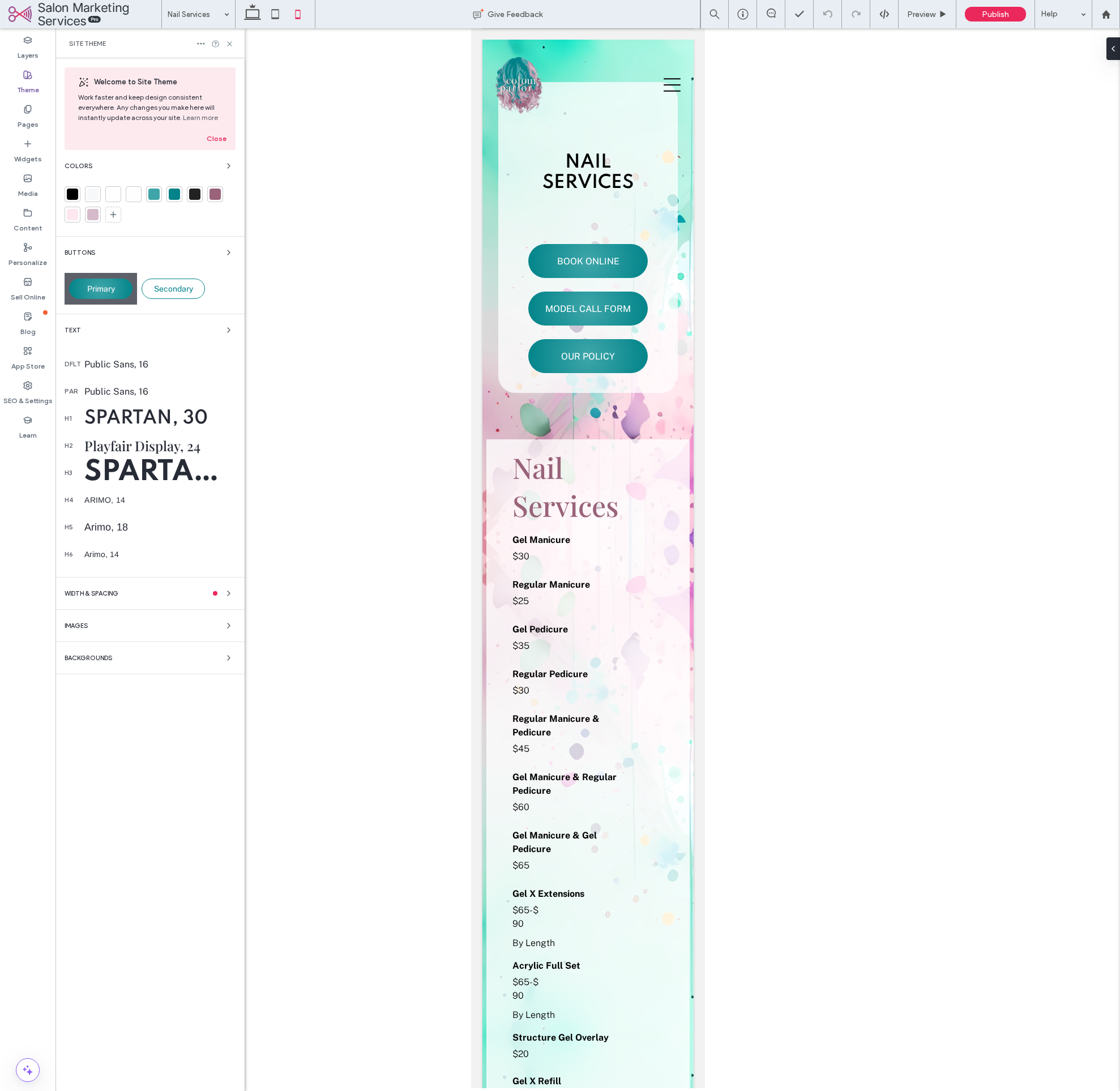
click at [104, 659] on span "Backgrounds" at bounding box center [88, 659] width 48 height 6
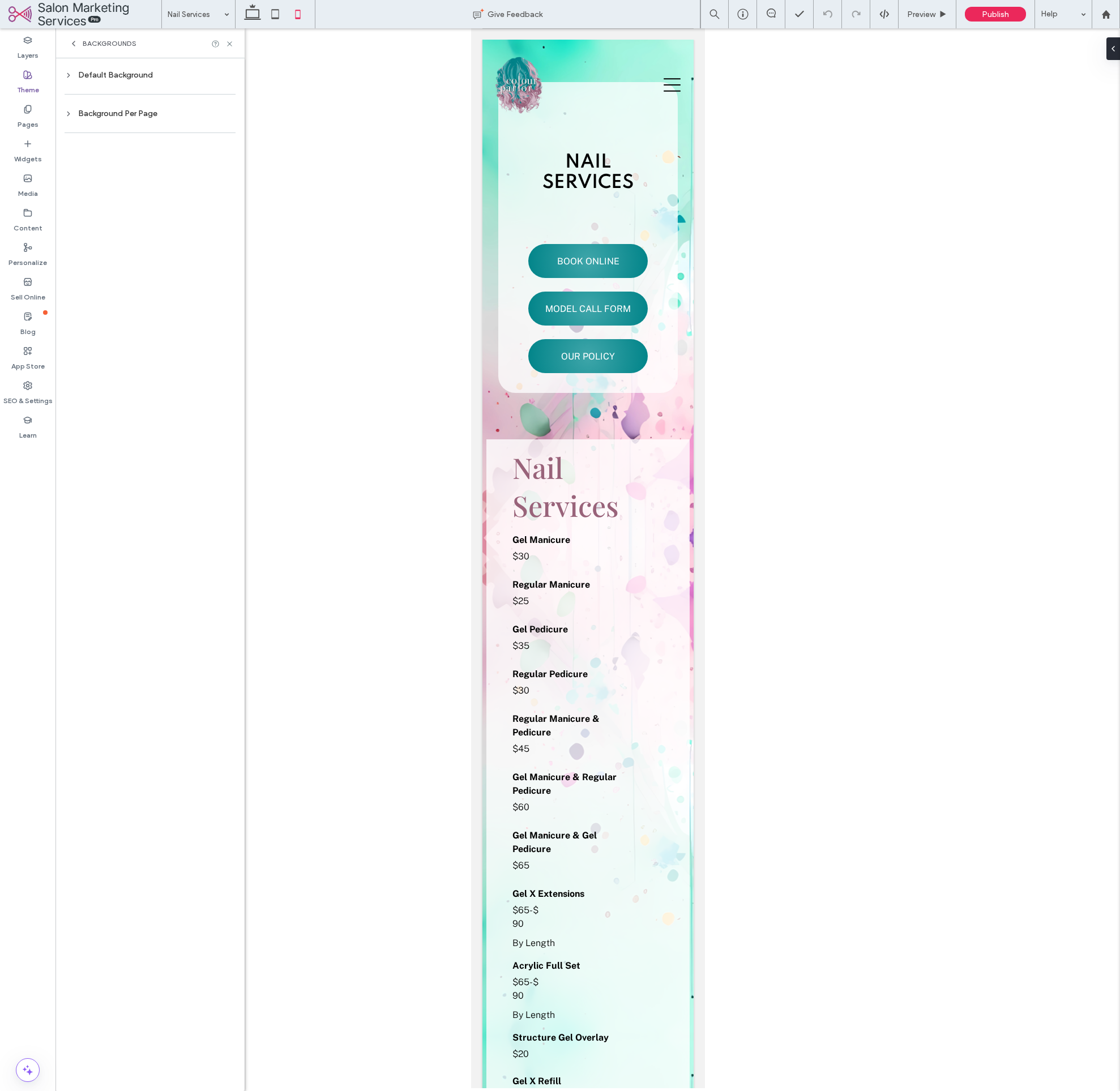
click at [113, 83] on div at bounding box center [149, 94] width 171 height 24
click at [113, 77] on div "Default Background" at bounding box center [149, 75] width 171 height 10
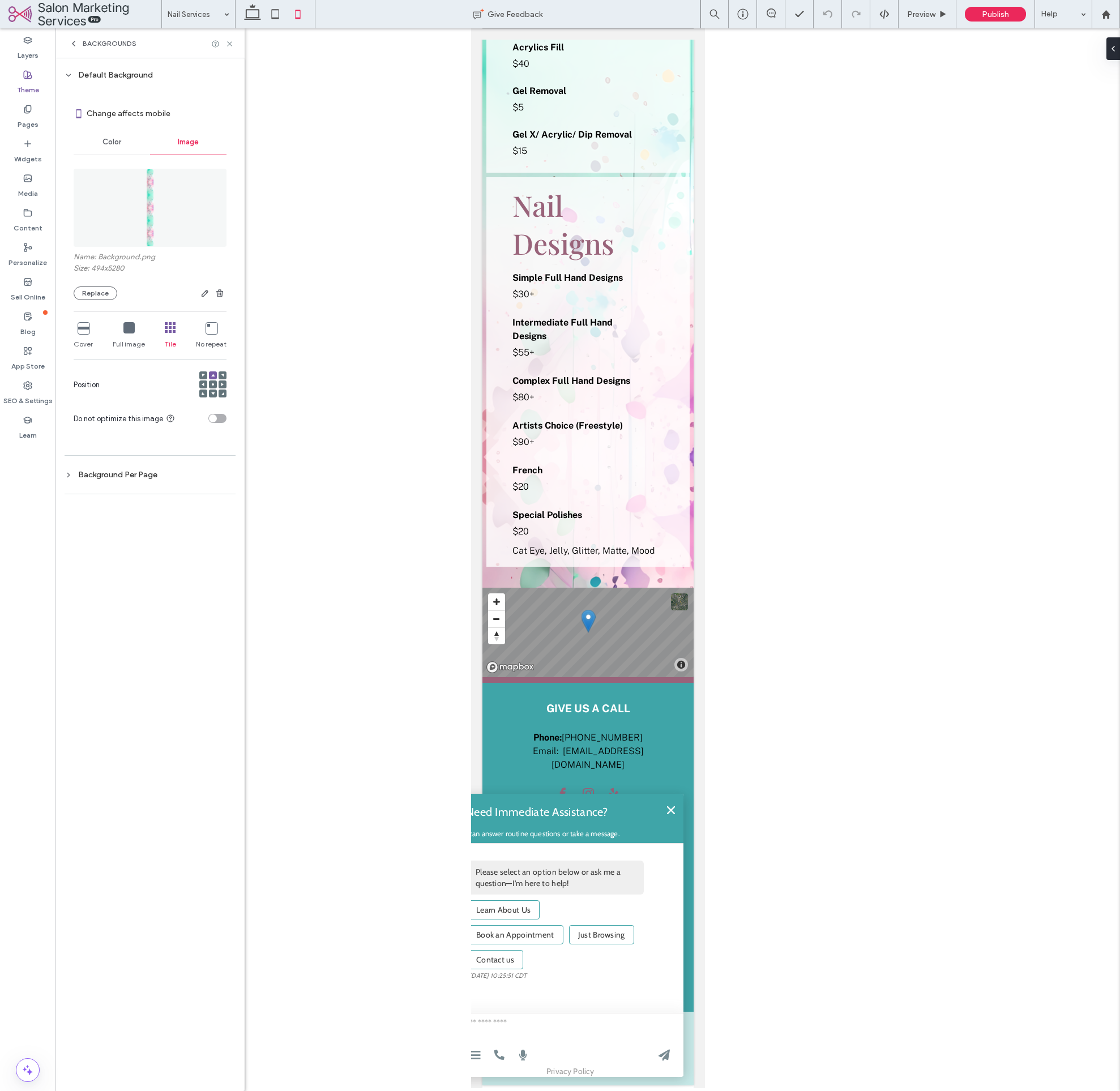
click at [113, 77] on div "Default Background" at bounding box center [149, 75] width 171 height 10
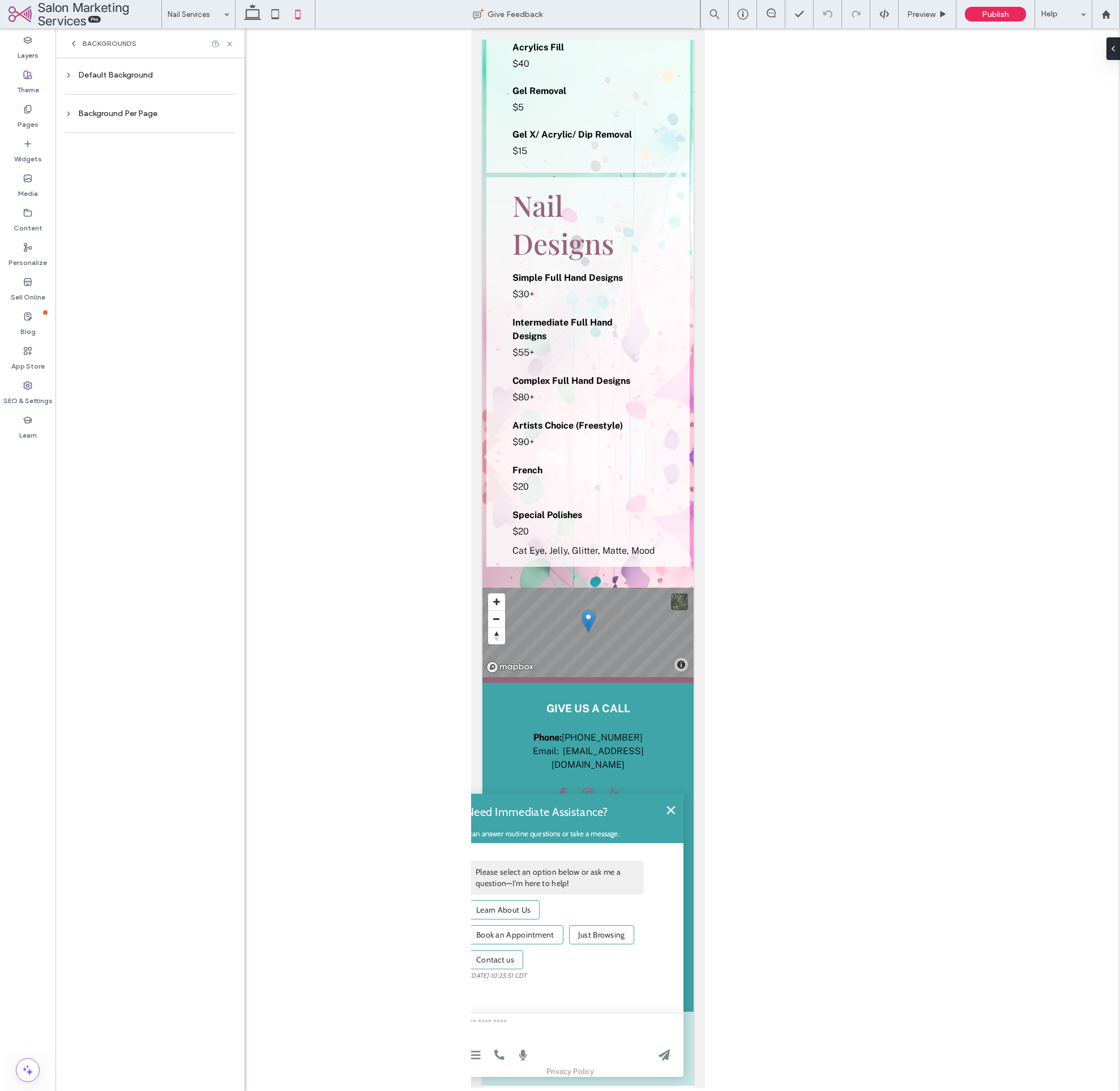
click at [115, 118] on div "Background Per Page" at bounding box center [149, 114] width 171 height 15
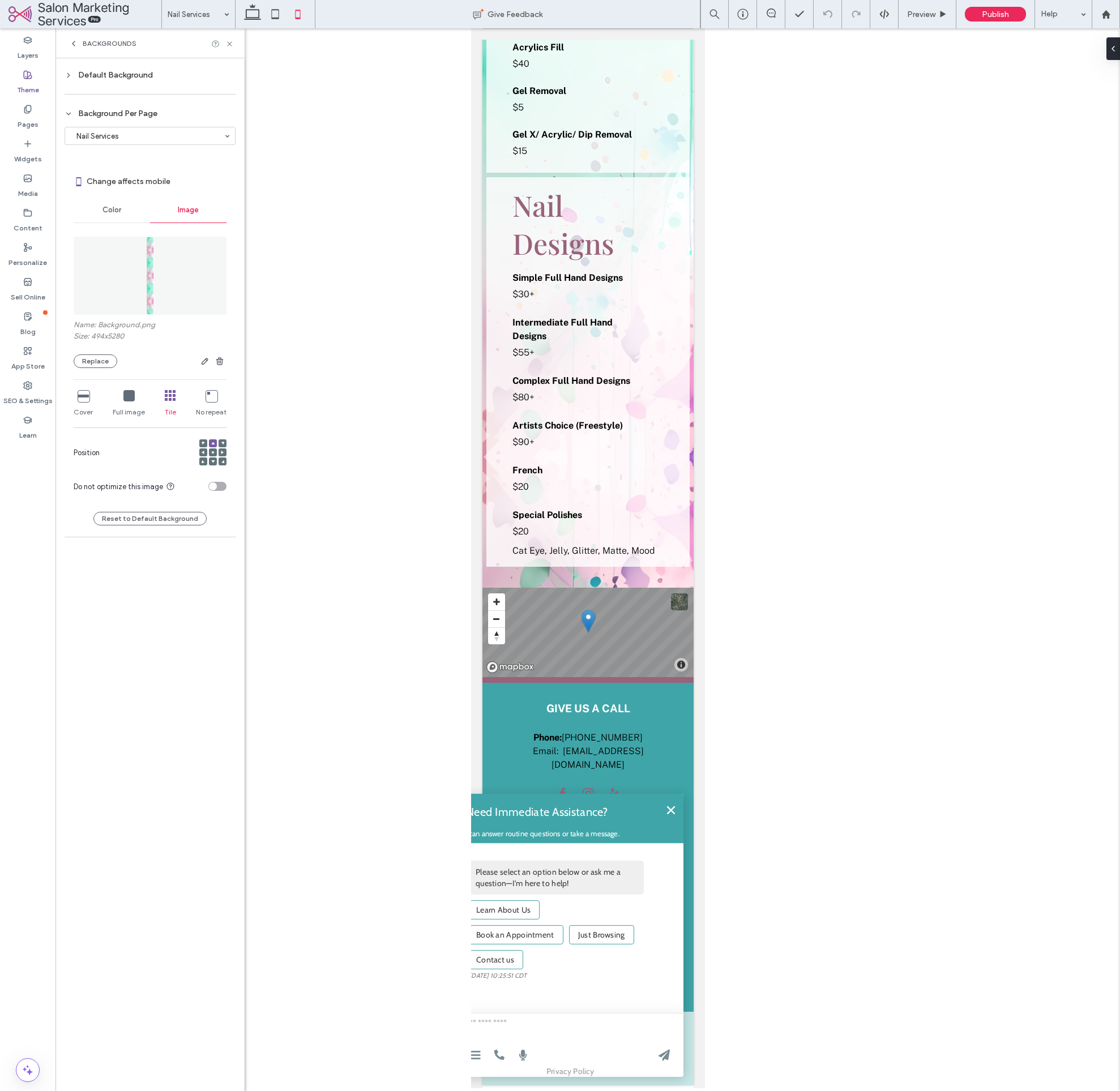
click at [113, 118] on div "Background Per Page" at bounding box center [149, 113] width 171 height 10
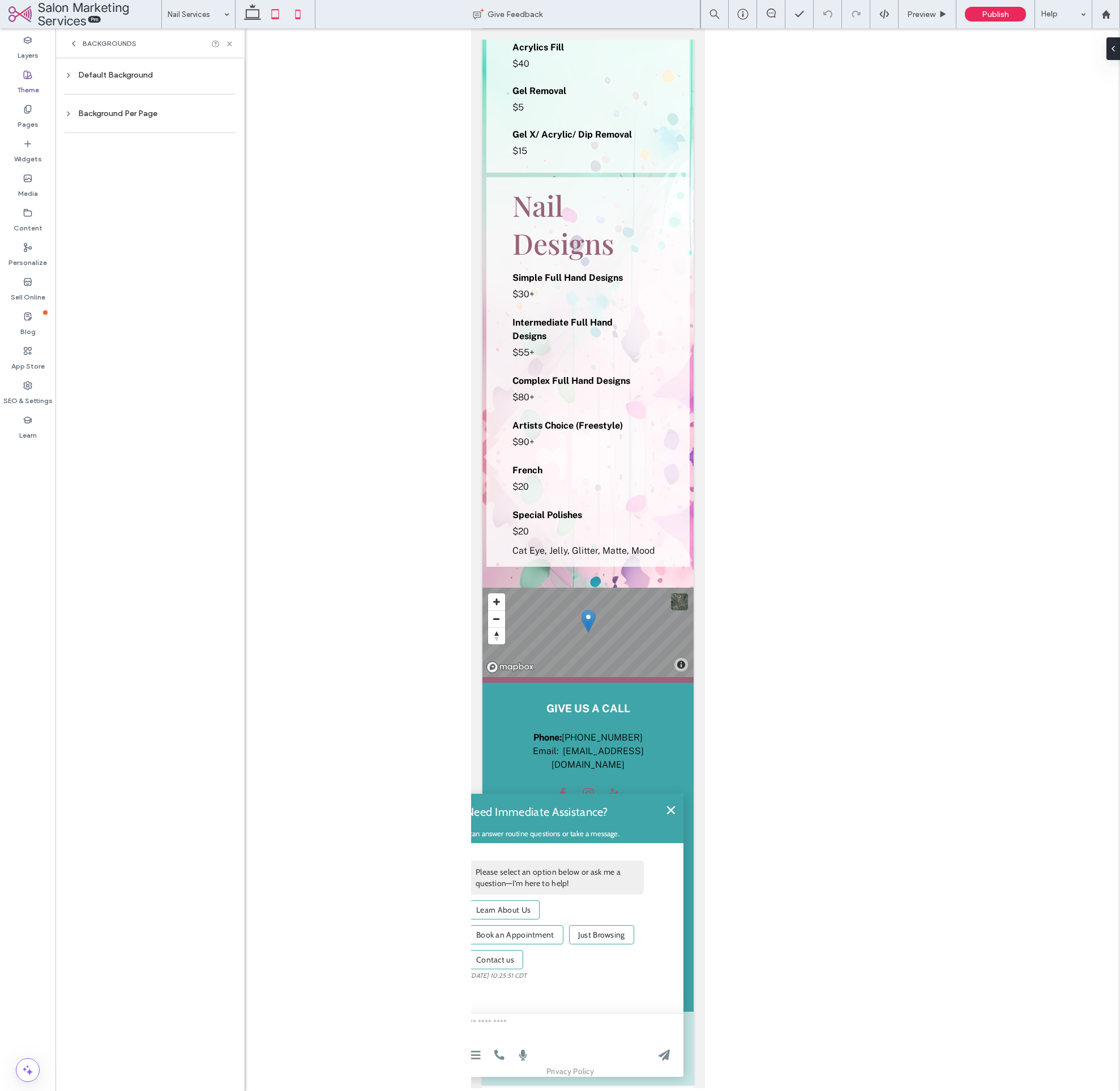
click at [274, 18] on use at bounding box center [275, 14] width 8 height 10
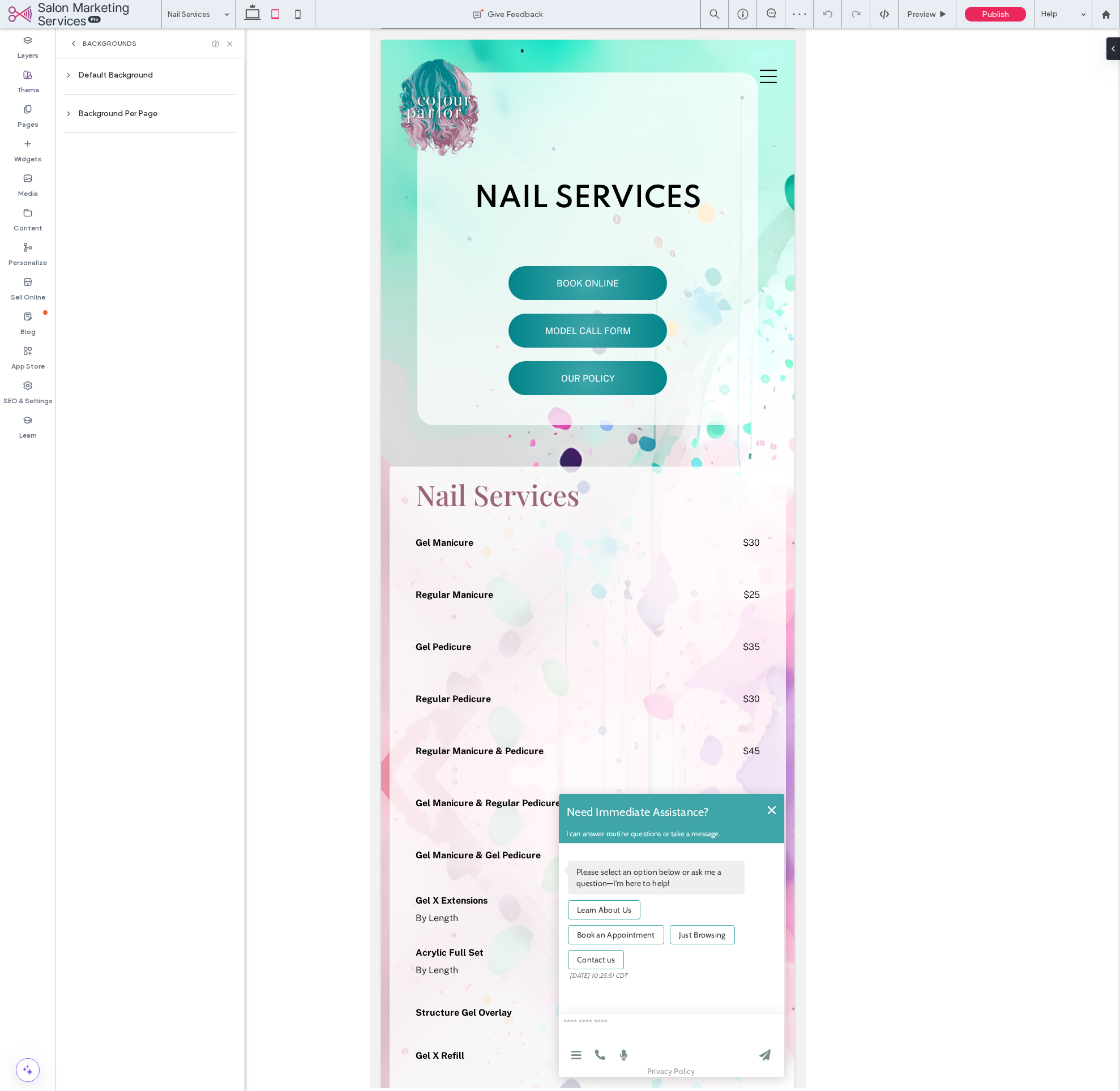
click at [115, 121] on div at bounding box center [149, 133] width 171 height 24
click at [115, 116] on div "Background Per Page" at bounding box center [149, 113] width 171 height 10
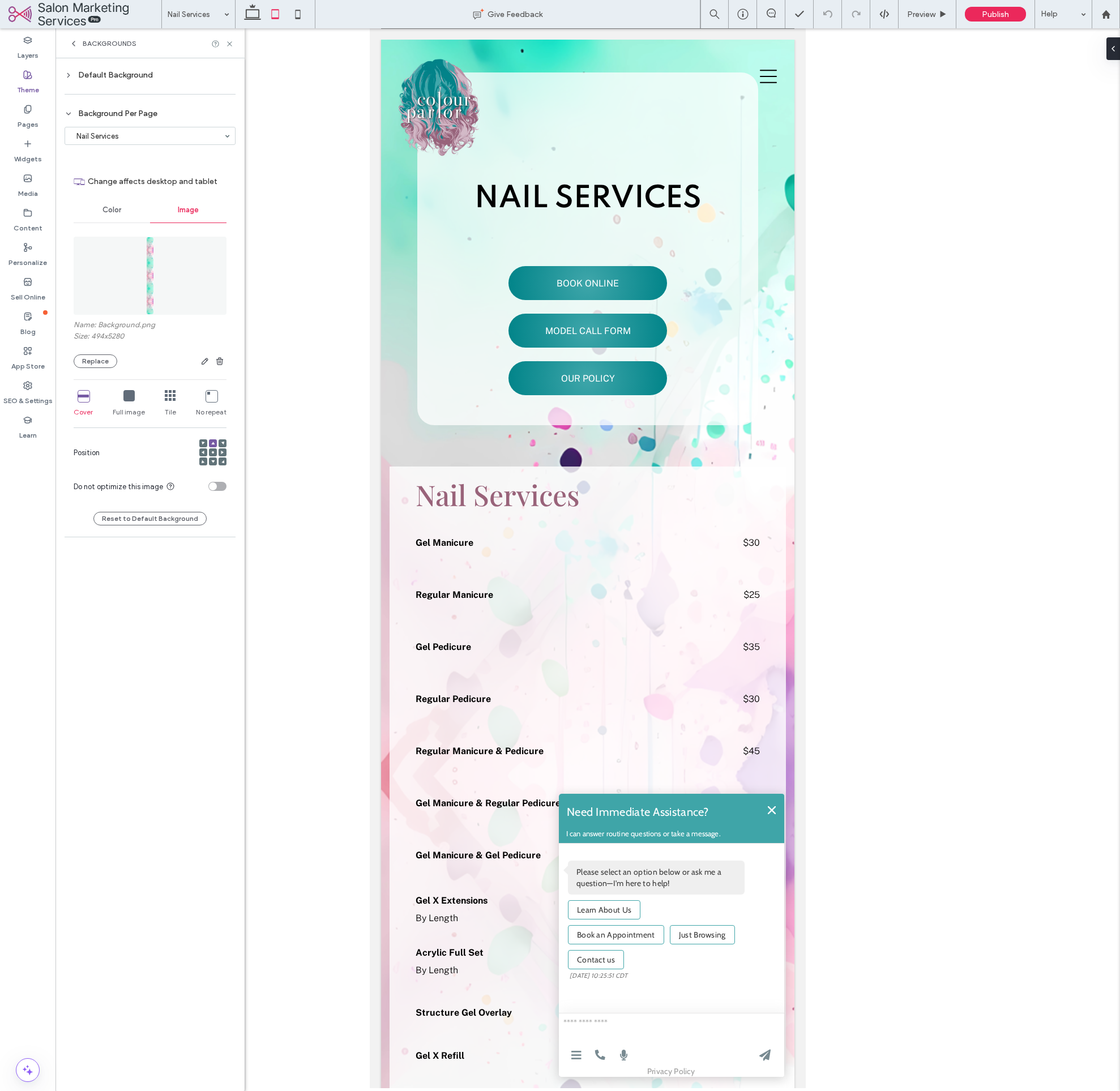
click at [131, 117] on div "Background Per Page" at bounding box center [149, 113] width 171 height 10
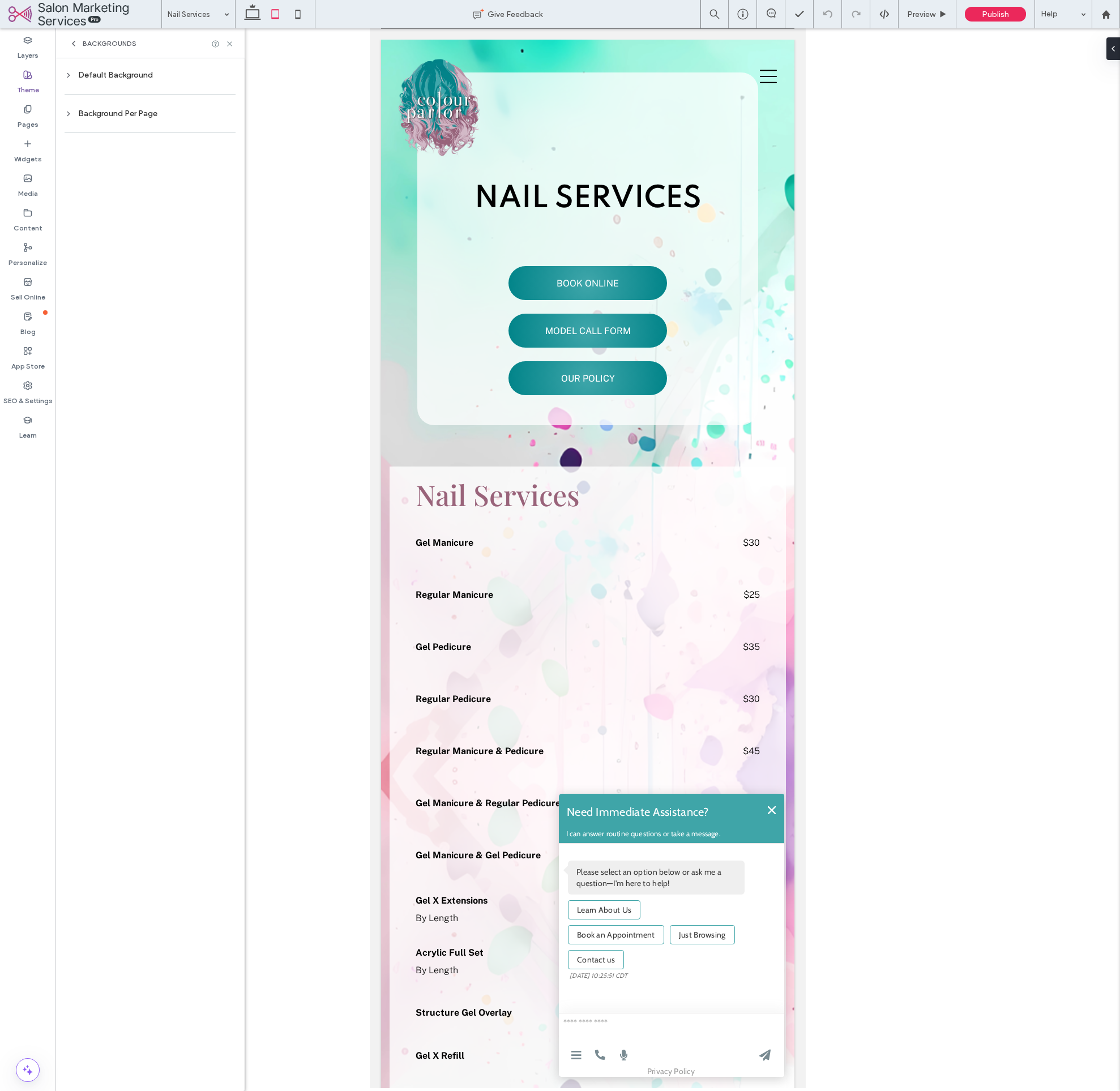
click at [131, 82] on div "Default Background" at bounding box center [149, 75] width 171 height 15
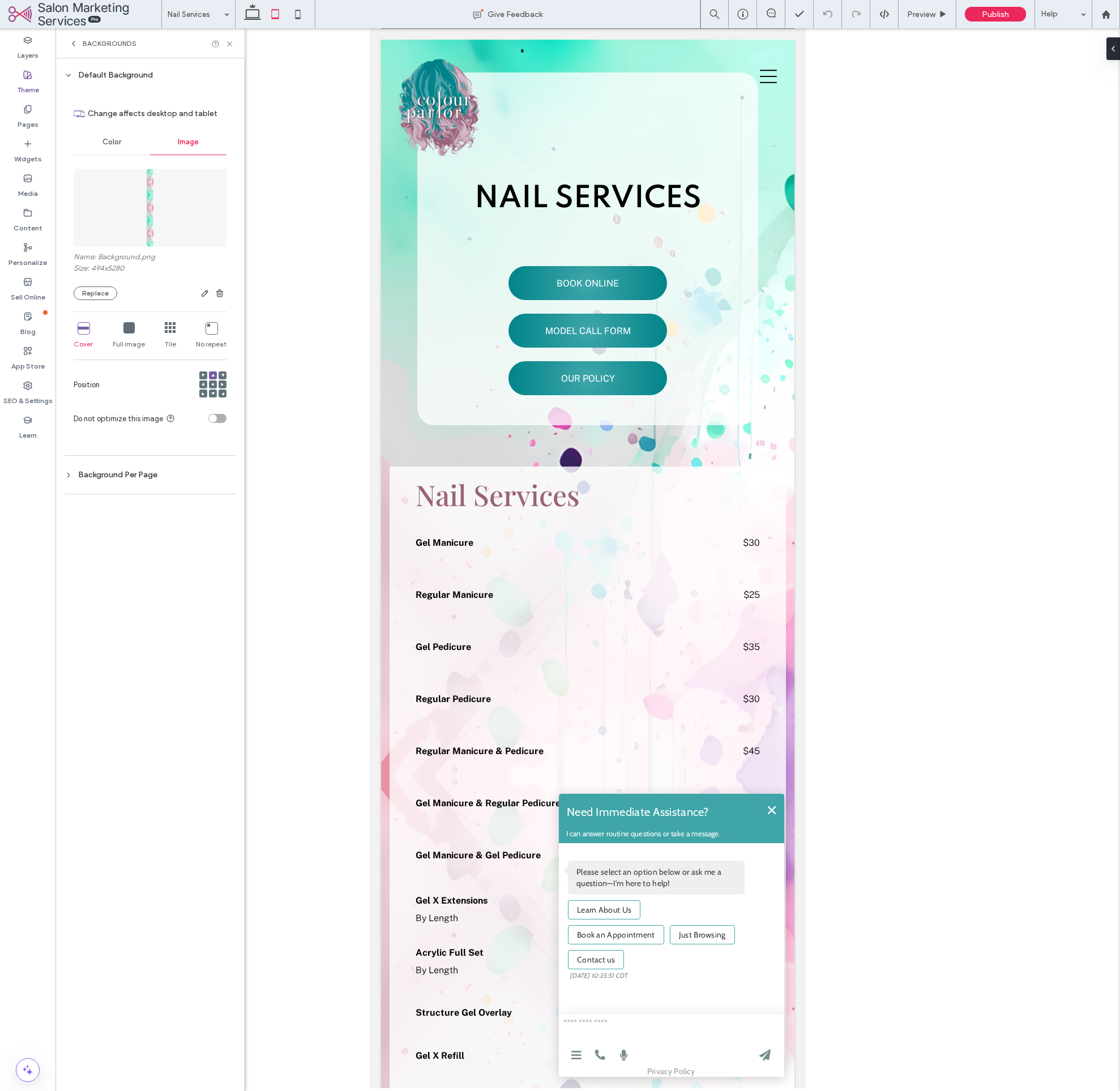
click at [127, 78] on div "Default Background" at bounding box center [149, 75] width 171 height 10
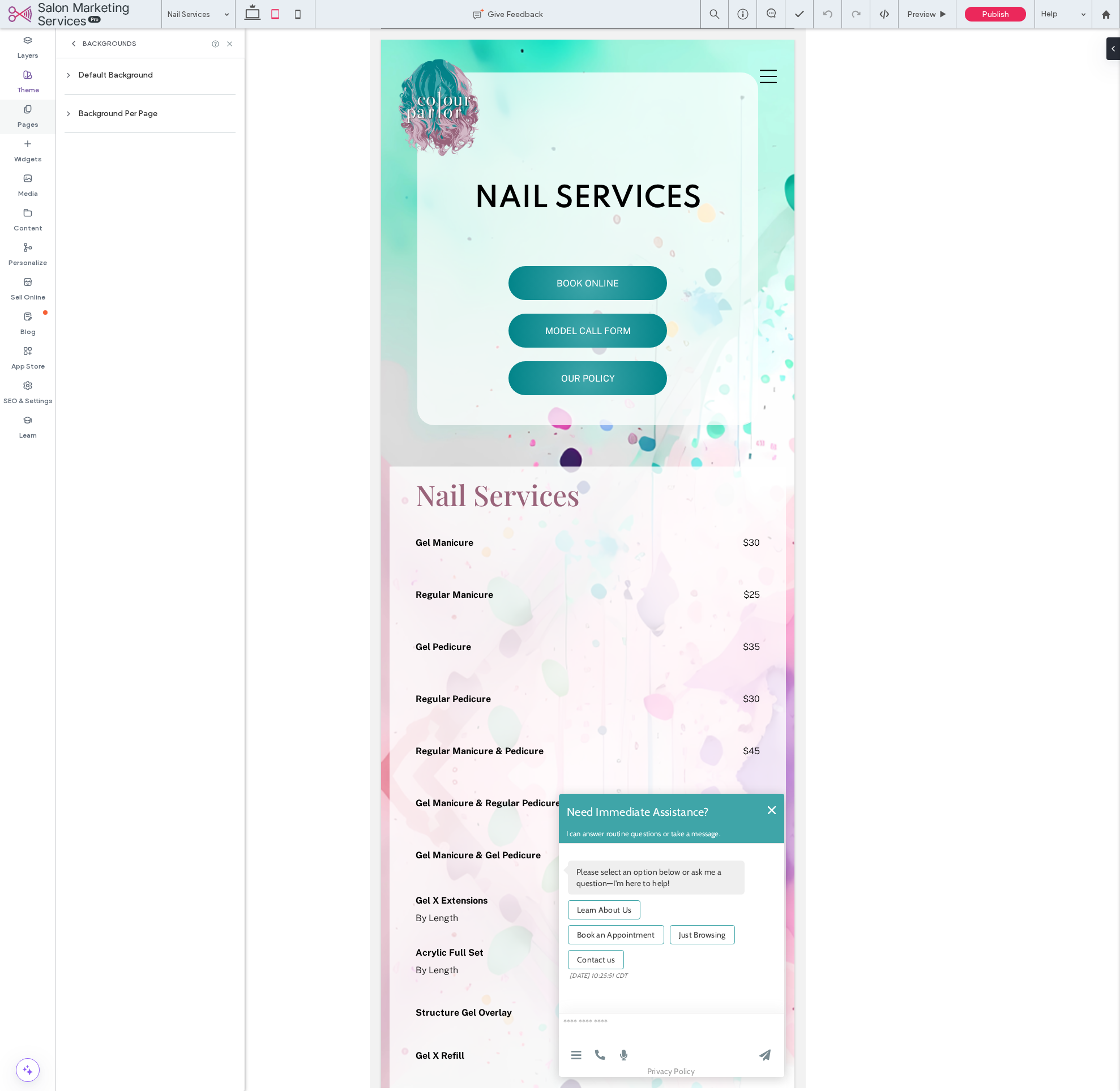
click at [35, 120] on label "Pages" at bounding box center [28, 121] width 21 height 16
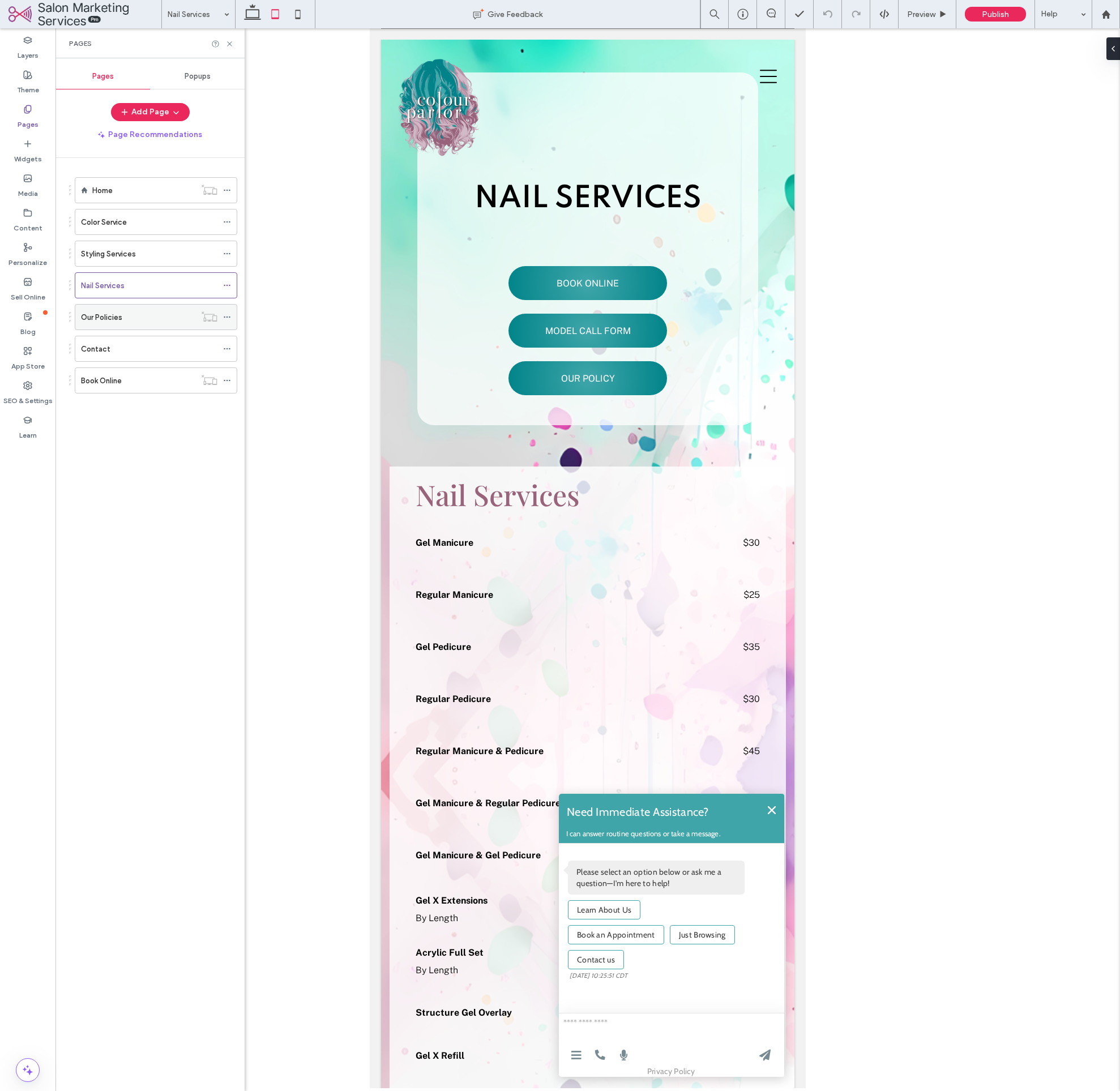
click at [115, 319] on label "Our Policies" at bounding box center [102, 317] width 41 height 20
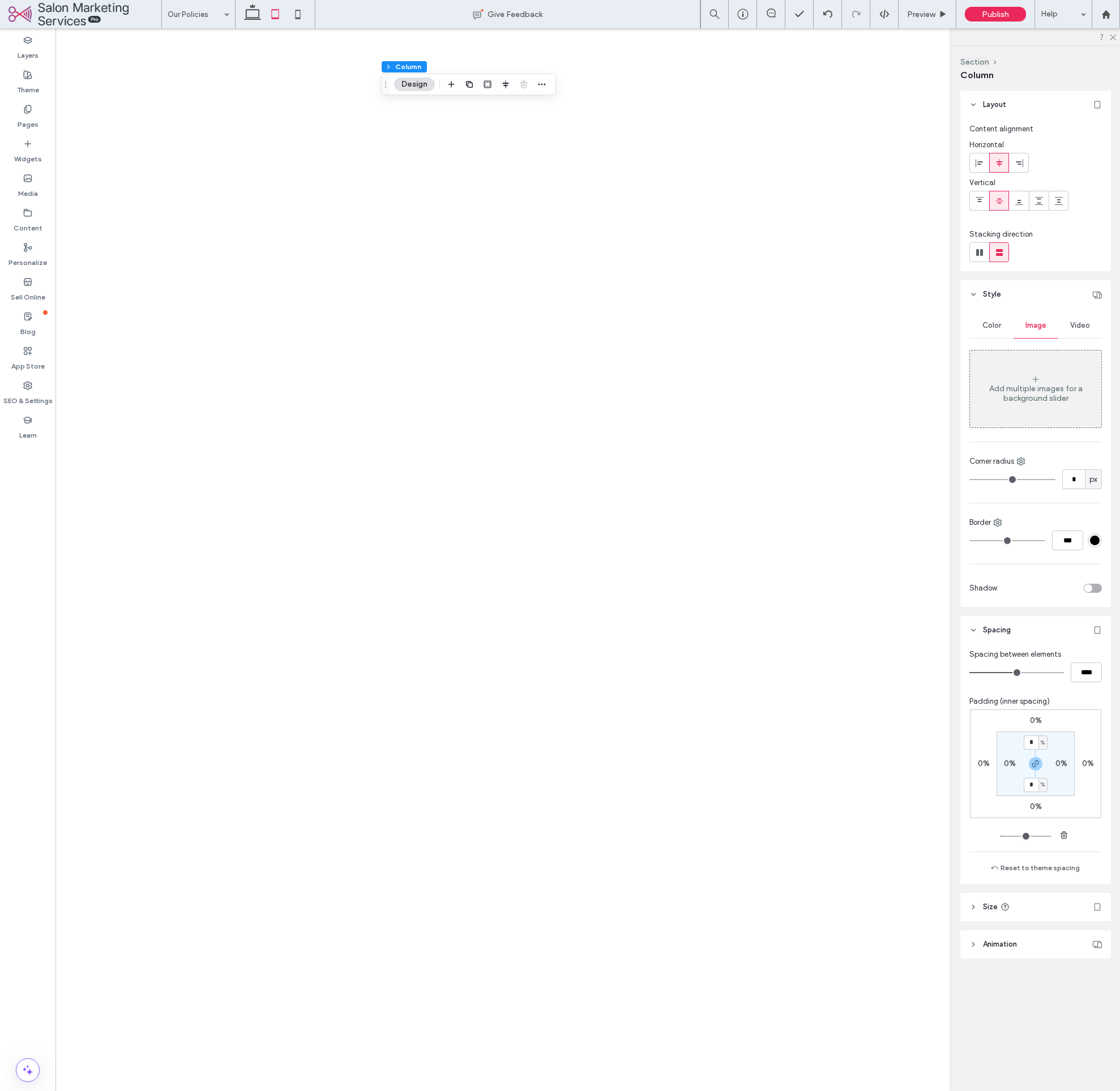
drag, startPoint x: 0, startPoint y: 0, endPoint x: 1042, endPoint y: 333, distance: 1093.9
click at [1001, 329] on span "Color" at bounding box center [992, 325] width 19 height 9
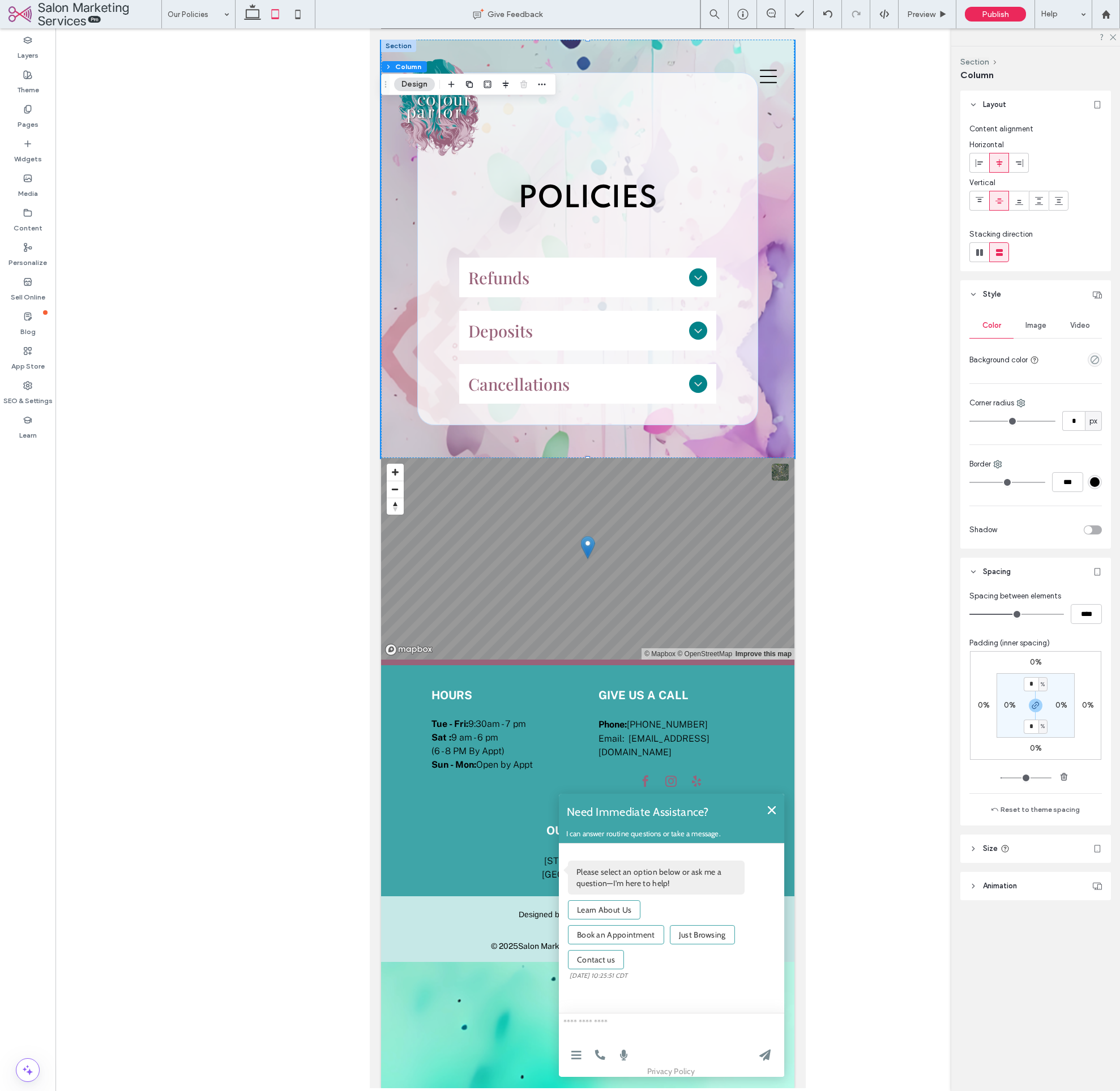
click at [1042, 327] on span "Image" at bounding box center [1037, 325] width 21 height 9
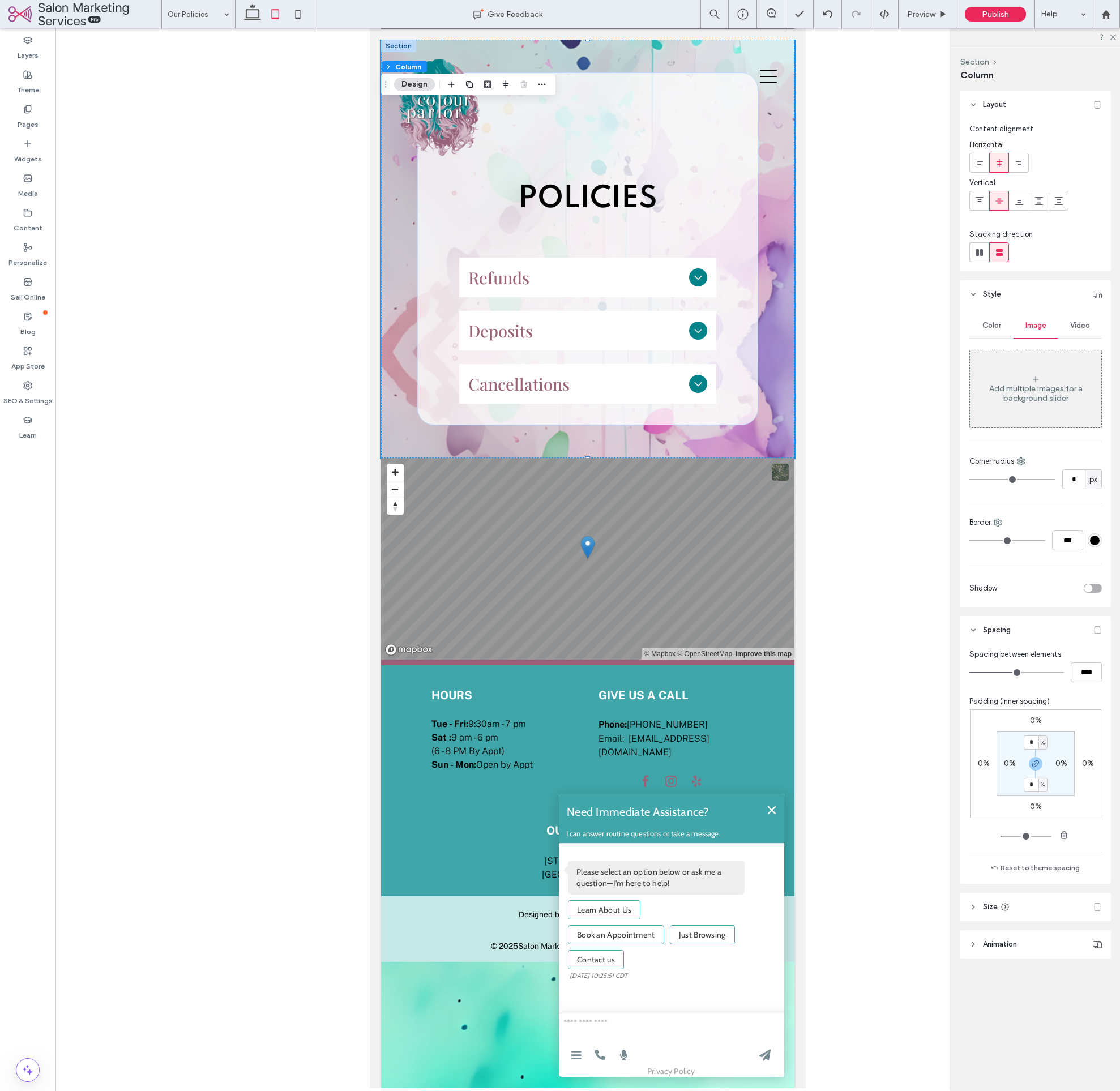
click at [1041, 379] on div "Add multiple images for a background slider" at bounding box center [1036, 389] width 131 height 75
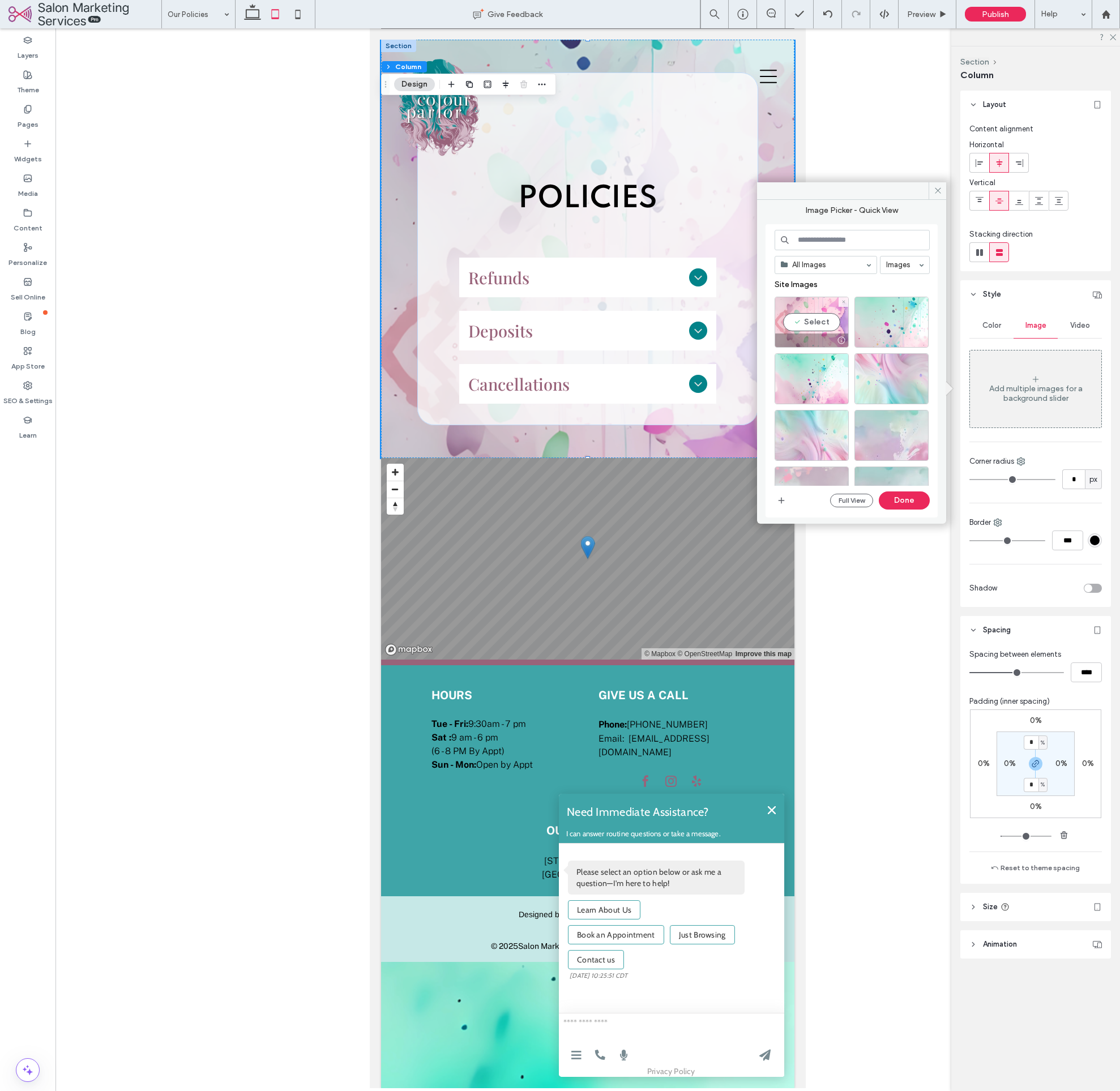
click at [791, 321] on div "Select" at bounding box center [812, 322] width 74 height 51
drag, startPoint x: 911, startPoint y: 503, endPoint x: 928, endPoint y: 499, distance: 17.5
click at [911, 503] on button "Done" at bounding box center [904, 501] width 51 height 18
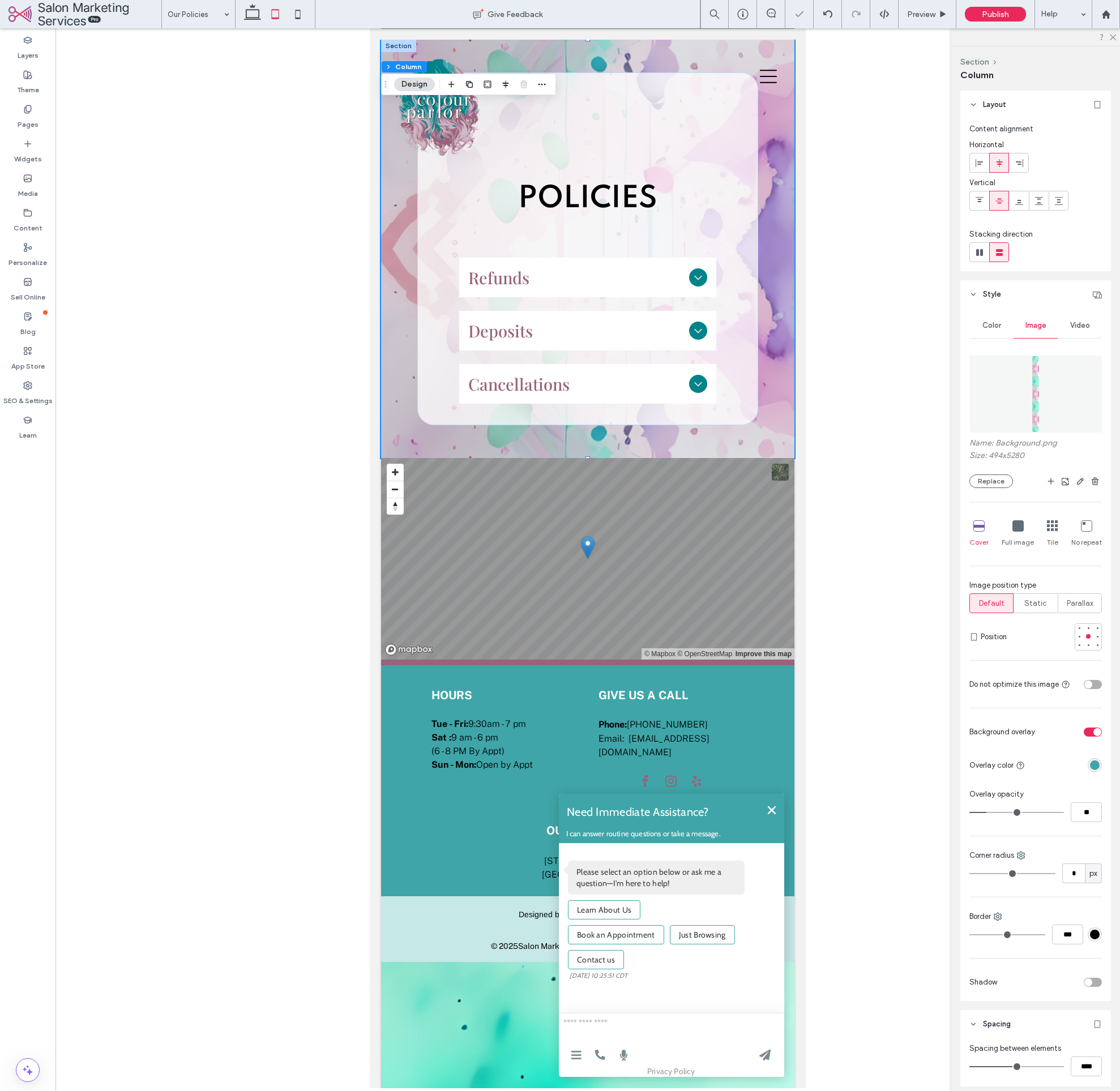
click at [1086, 733] on div "toggle" at bounding box center [1093, 732] width 18 height 9
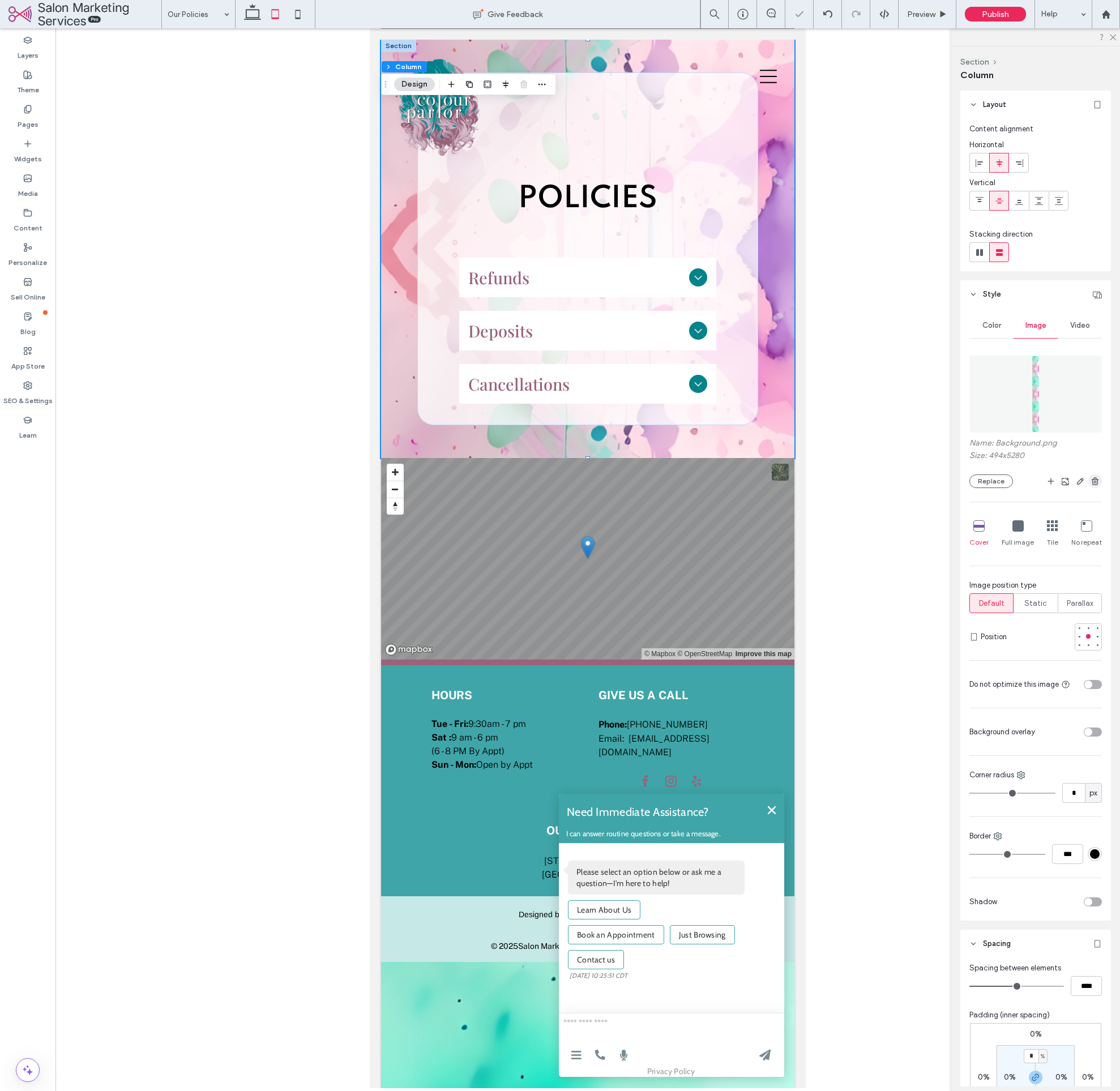
click at [1092, 483] on use "button" at bounding box center [1095, 481] width 7 height 8
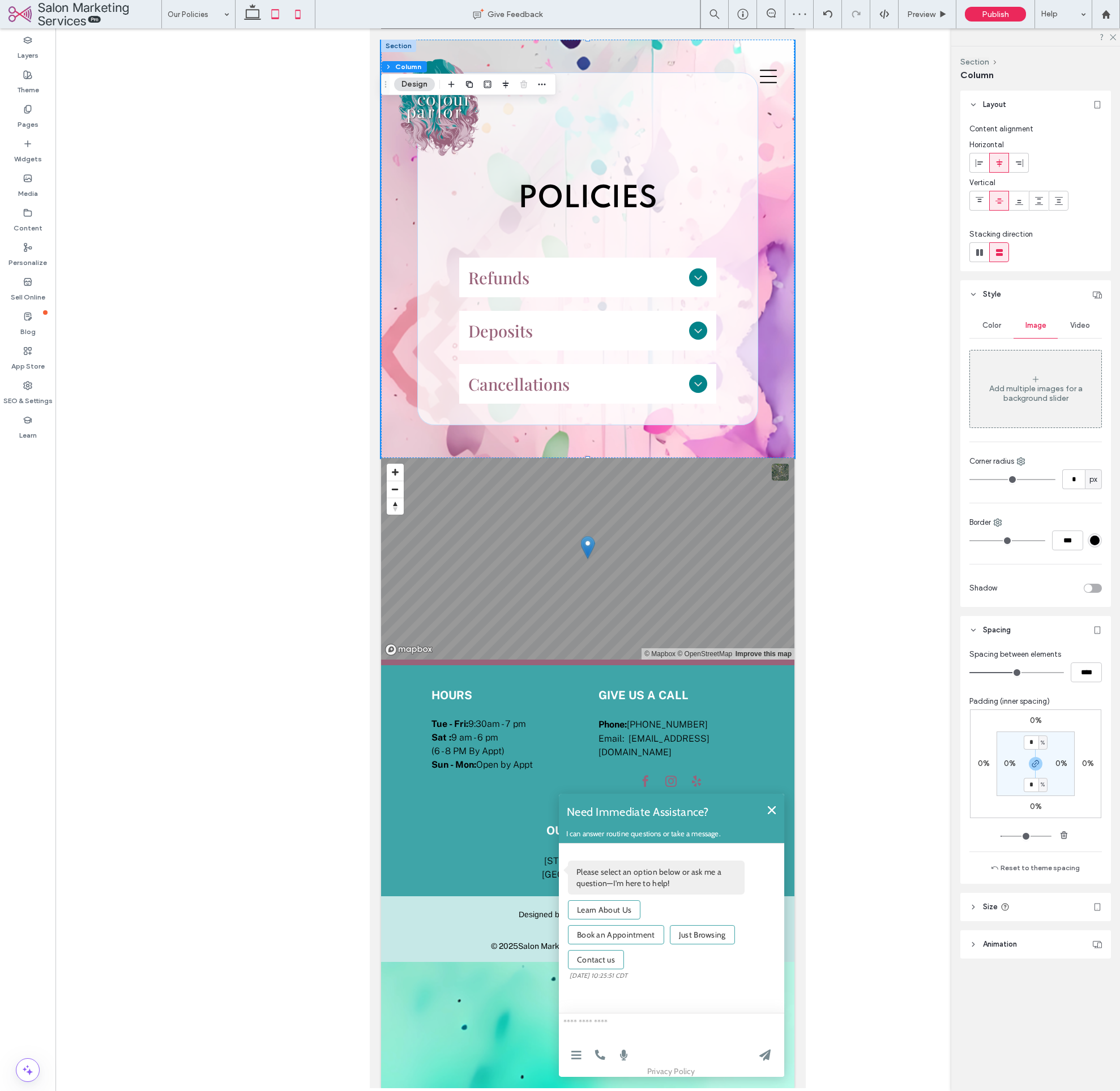
click at [296, 15] on icon at bounding box center [298, 14] width 23 height 23
type input "**"
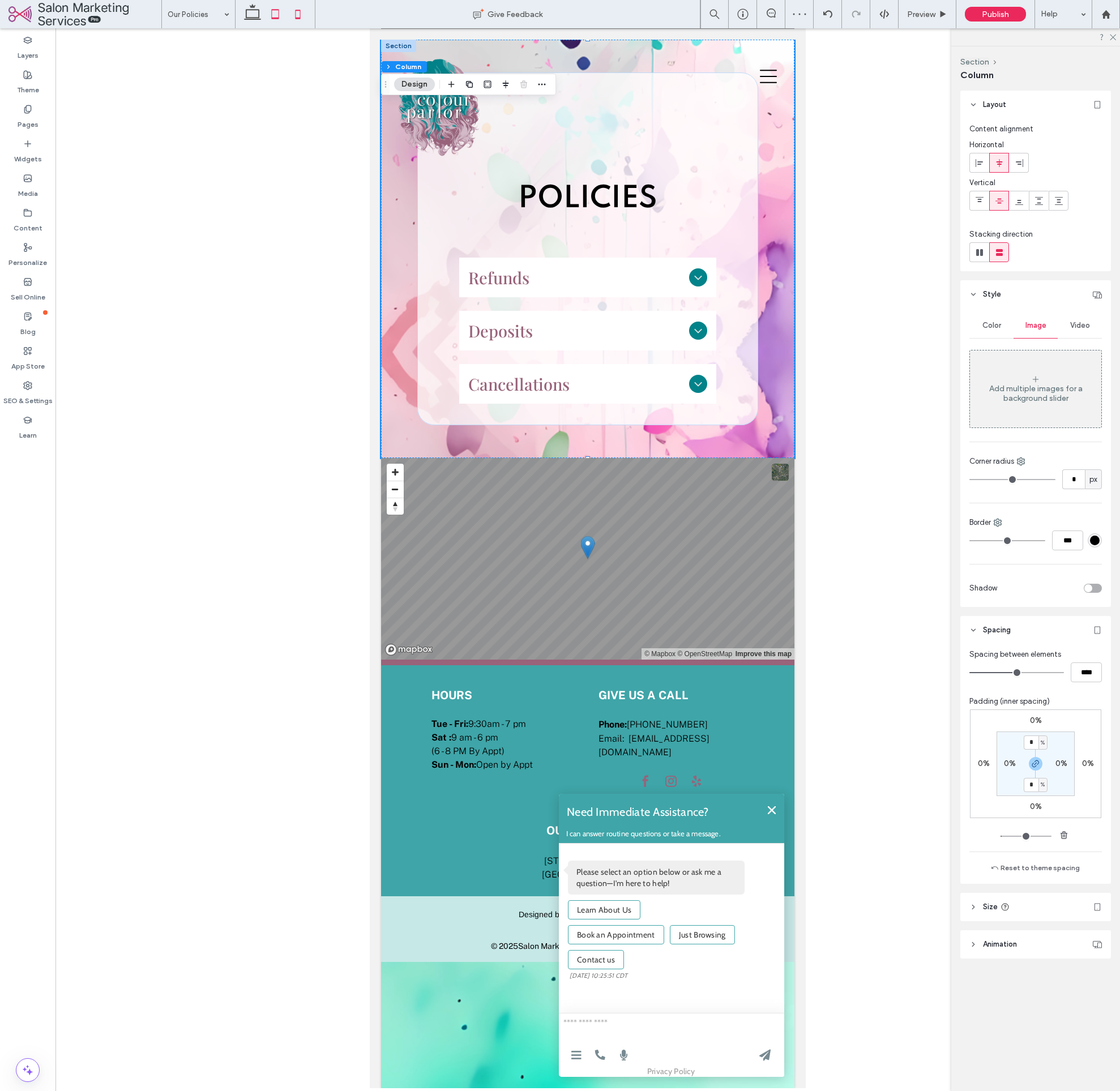
type input "**"
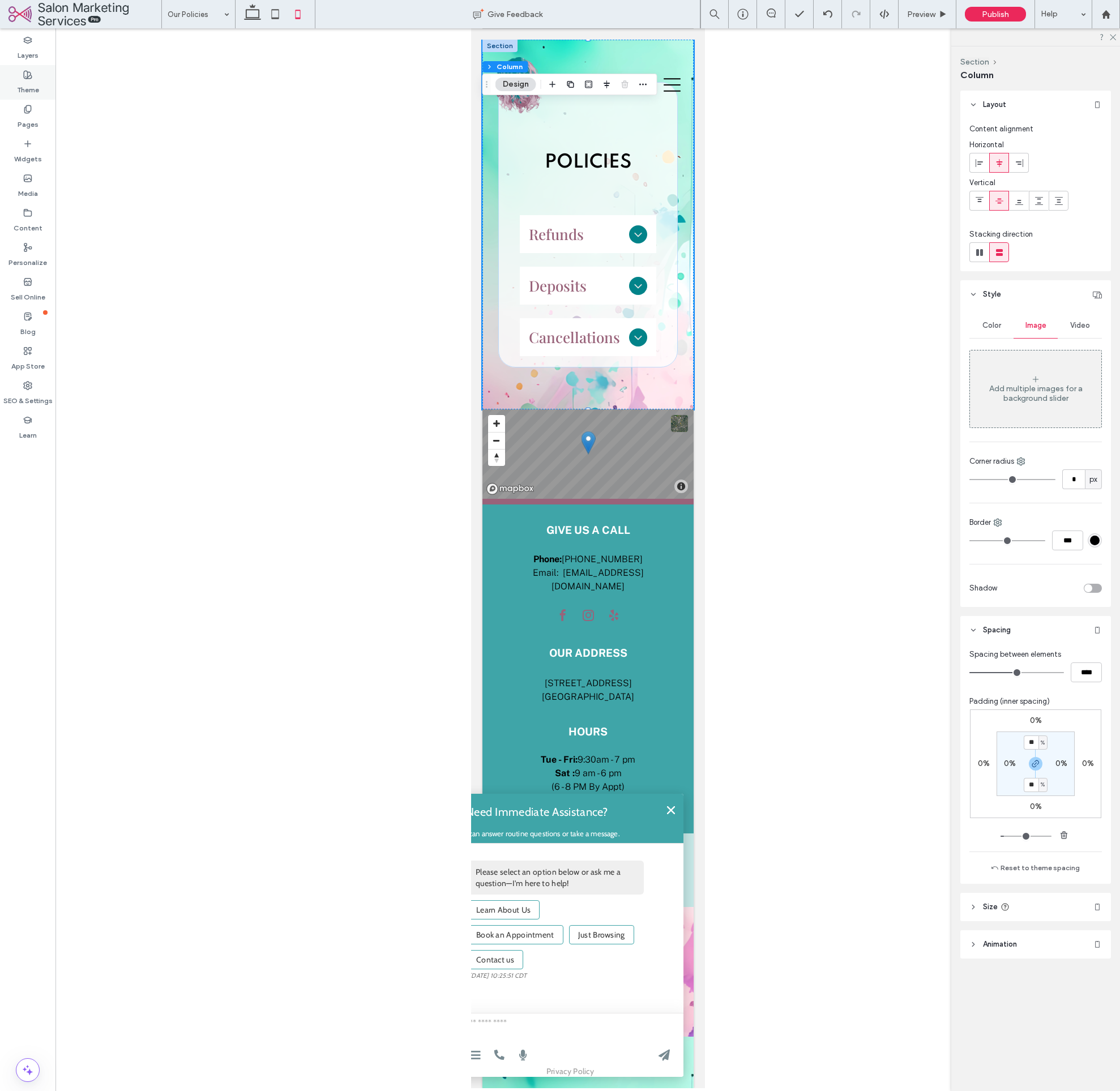
click at [27, 88] on label "Theme" at bounding box center [27, 86] width 22 height 16
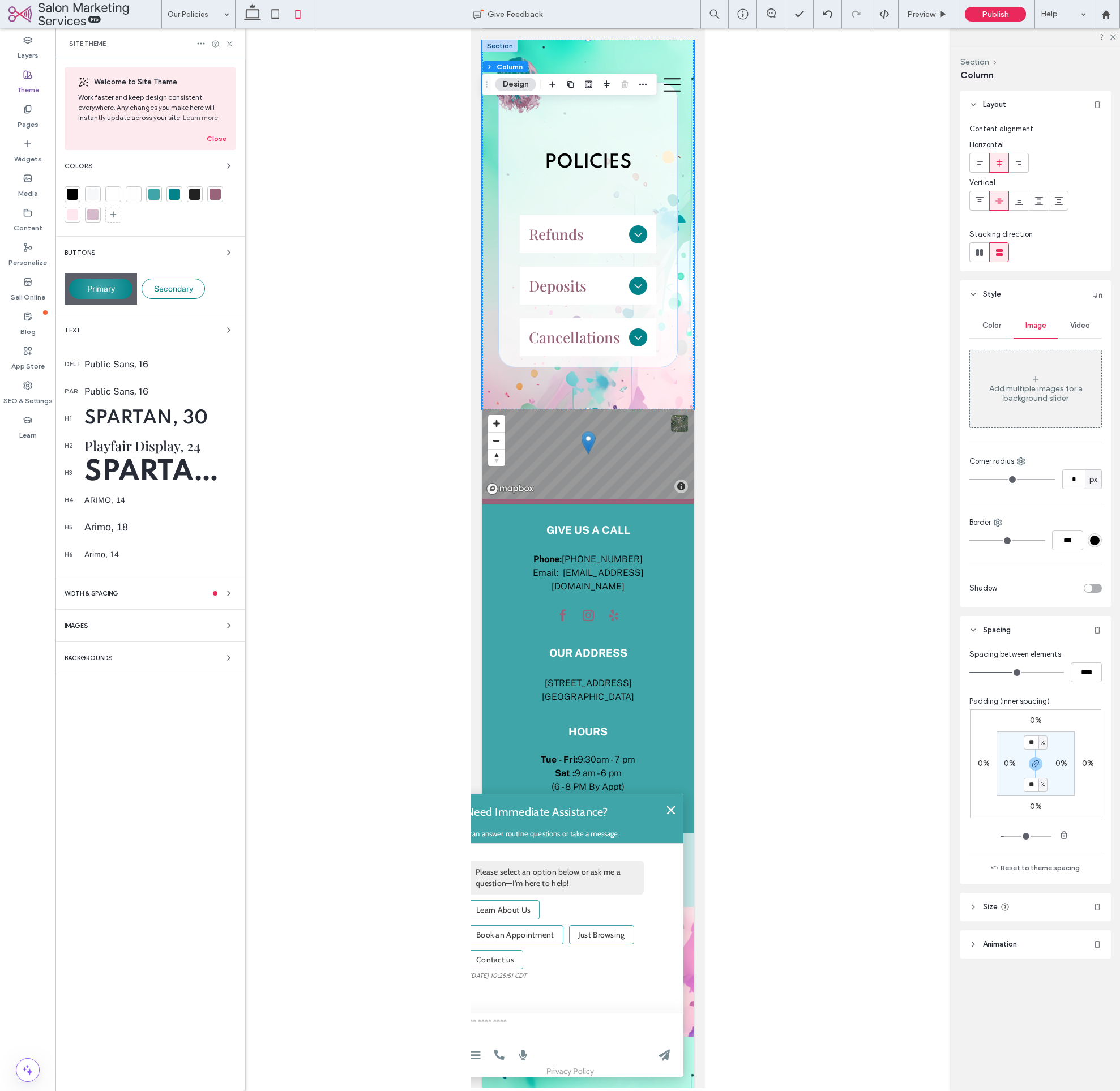
click at [105, 665] on div "Welcome to Site Theme Work faster and keep design consistent everywhere. Any ch…" at bounding box center [149, 574] width 189 height 1033
click at [104, 661] on span "Backgrounds" at bounding box center [88, 659] width 48 height 6
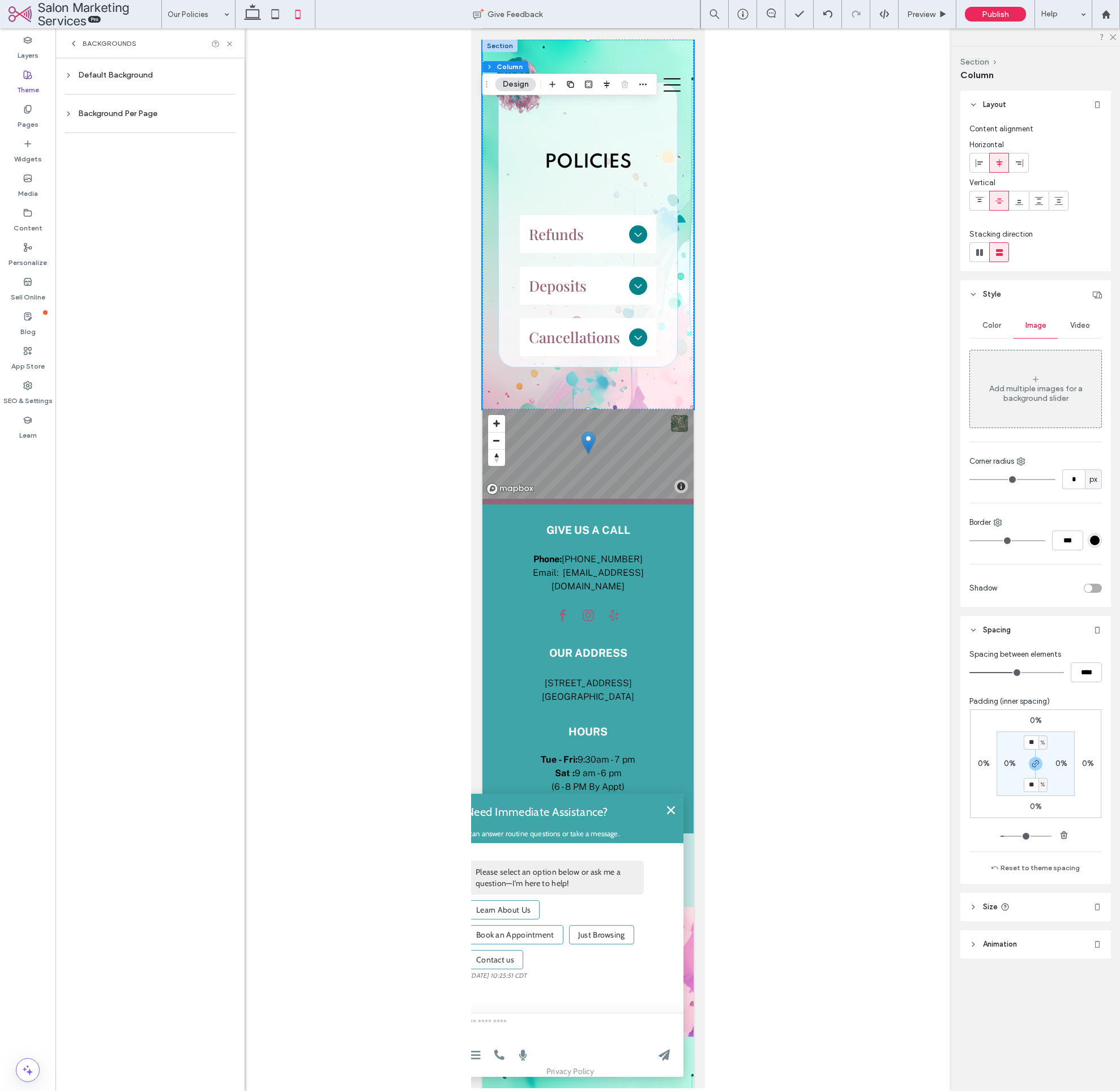
click at [107, 113] on div "Background Per Page" at bounding box center [149, 113] width 171 height 10
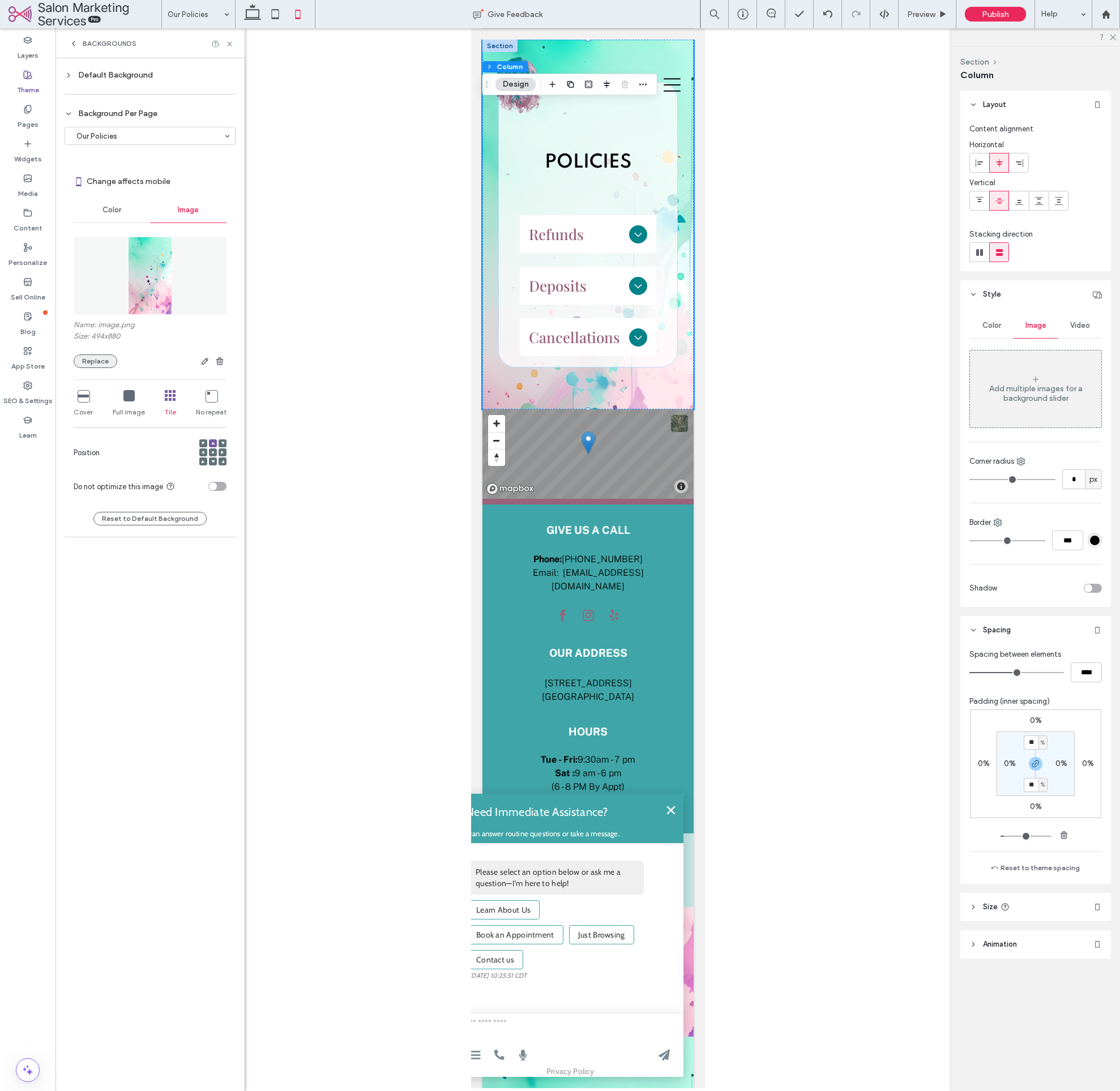
click at [96, 361] on button "Replace" at bounding box center [95, 361] width 43 height 14
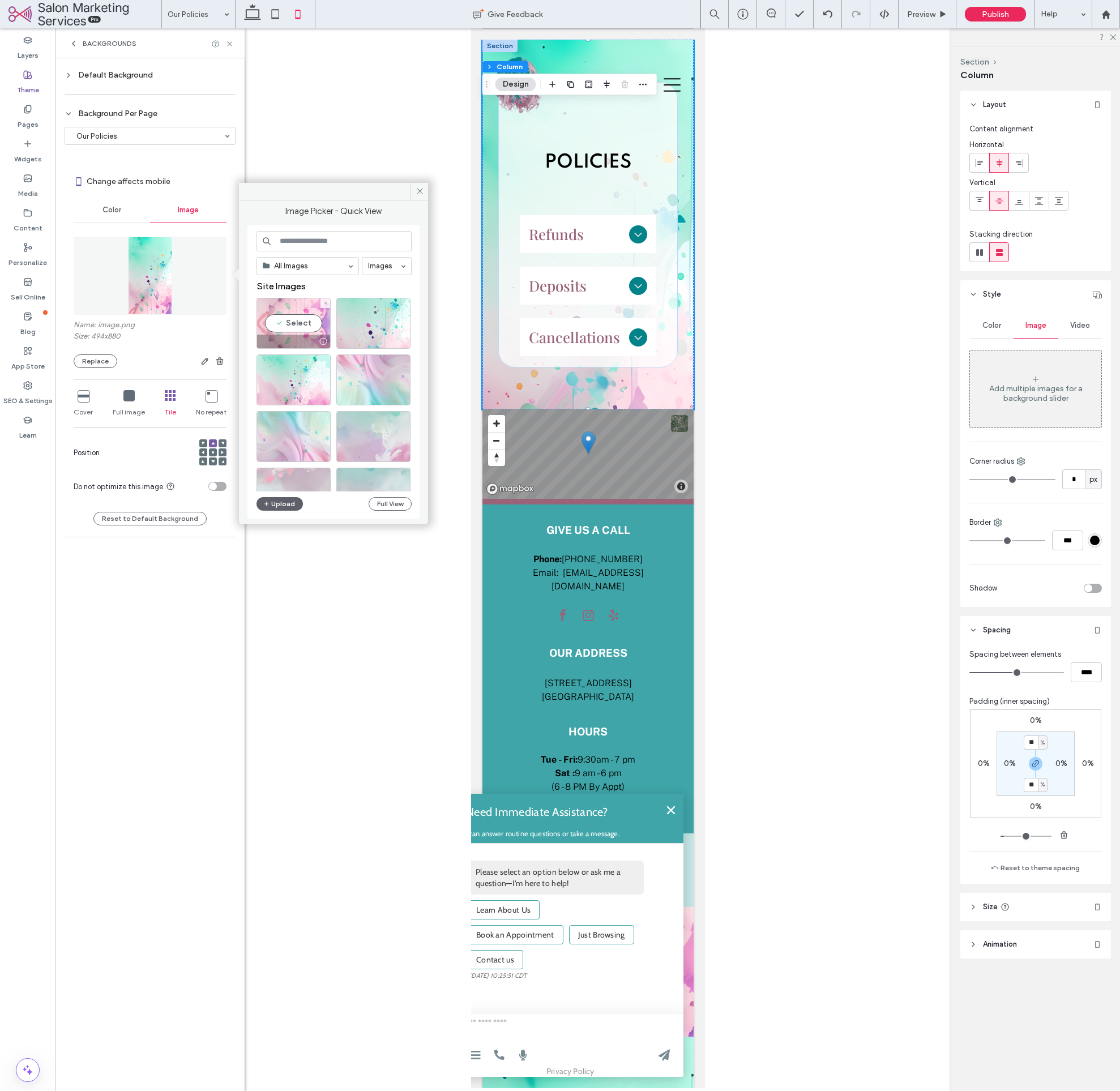
click at [304, 319] on div "Select" at bounding box center [294, 323] width 74 height 51
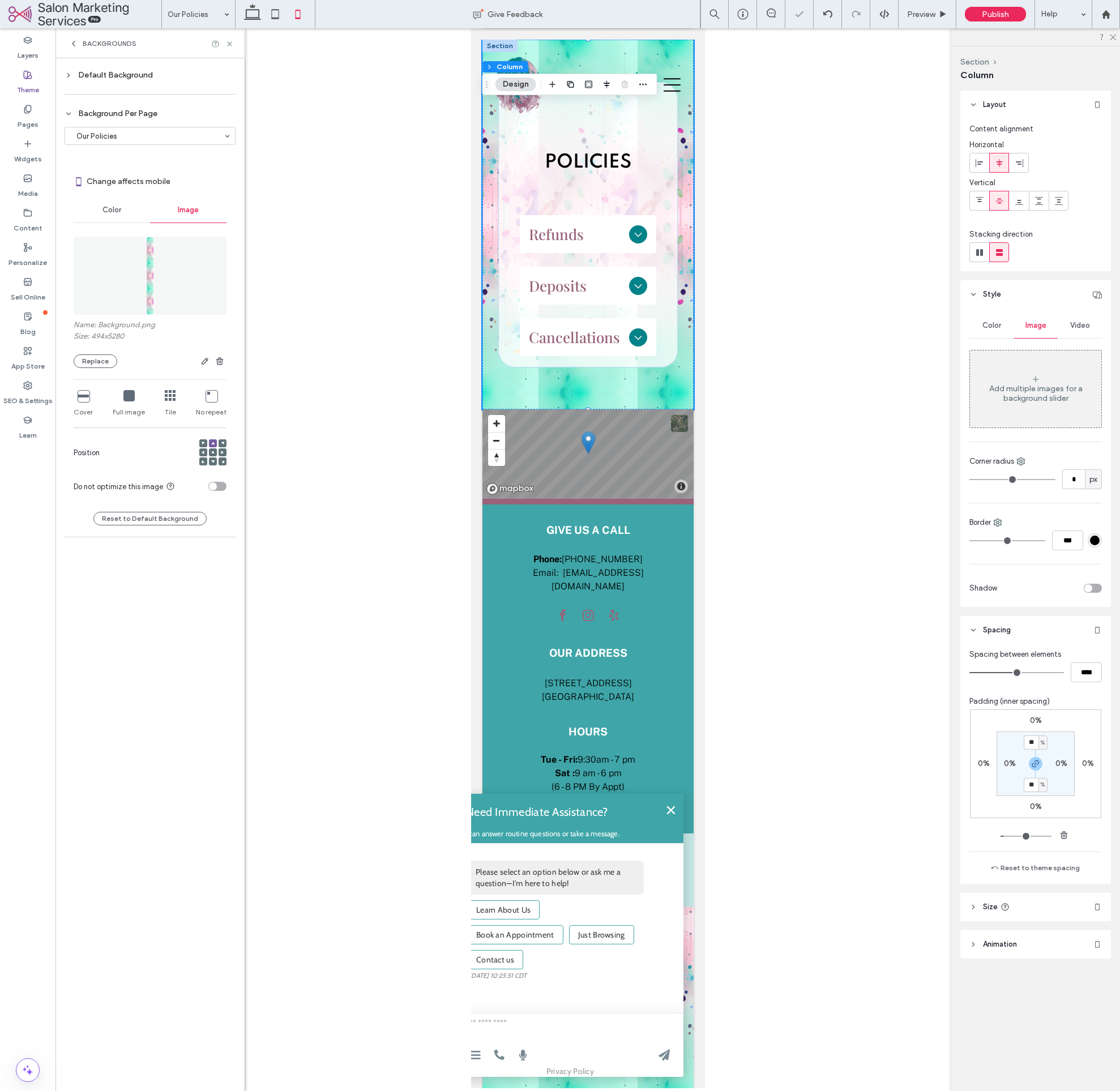
click at [166, 396] on icon at bounding box center [170, 395] width 11 height 11
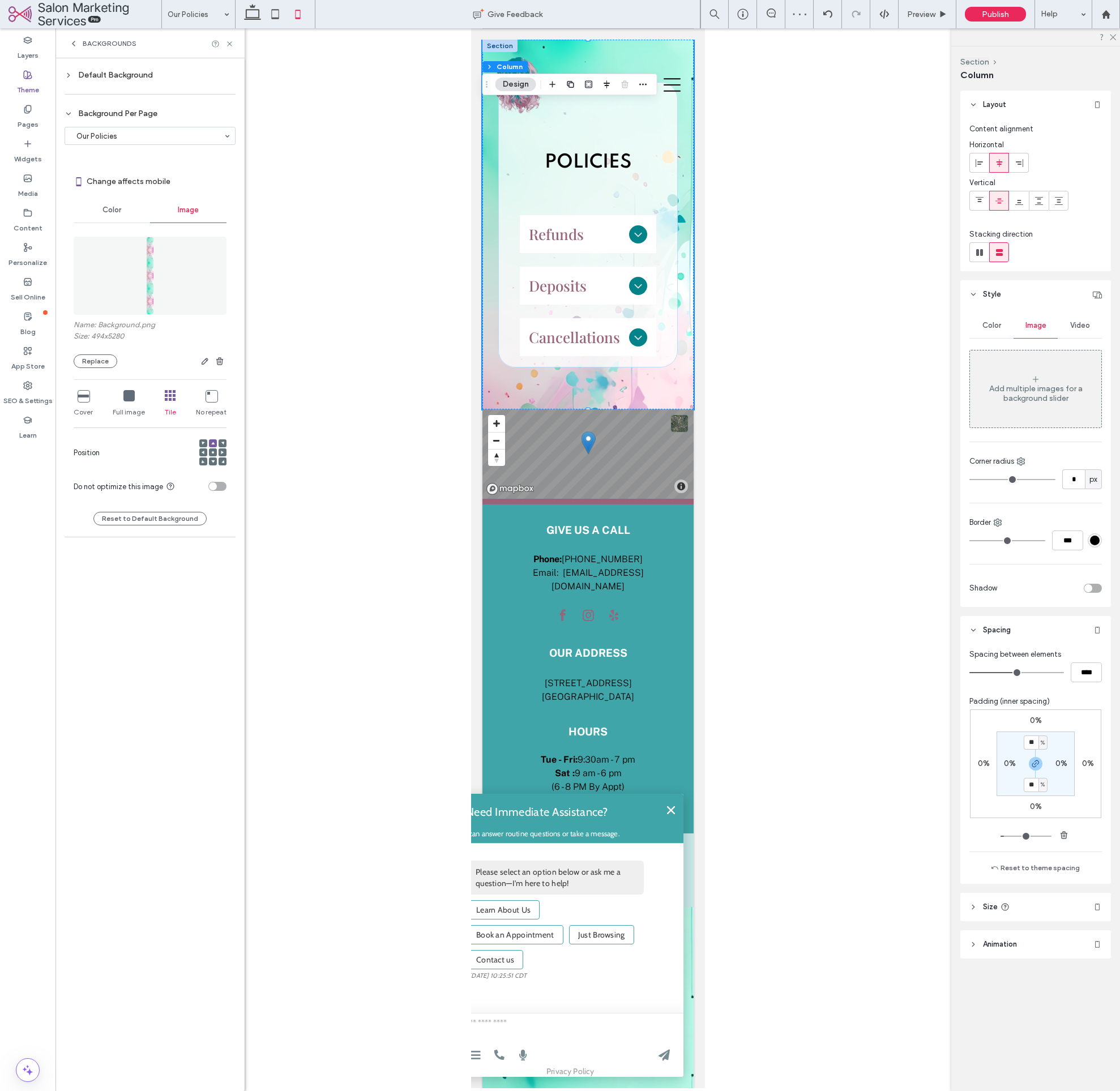
click at [136, 80] on div "Default Background" at bounding box center [149, 75] width 171 height 15
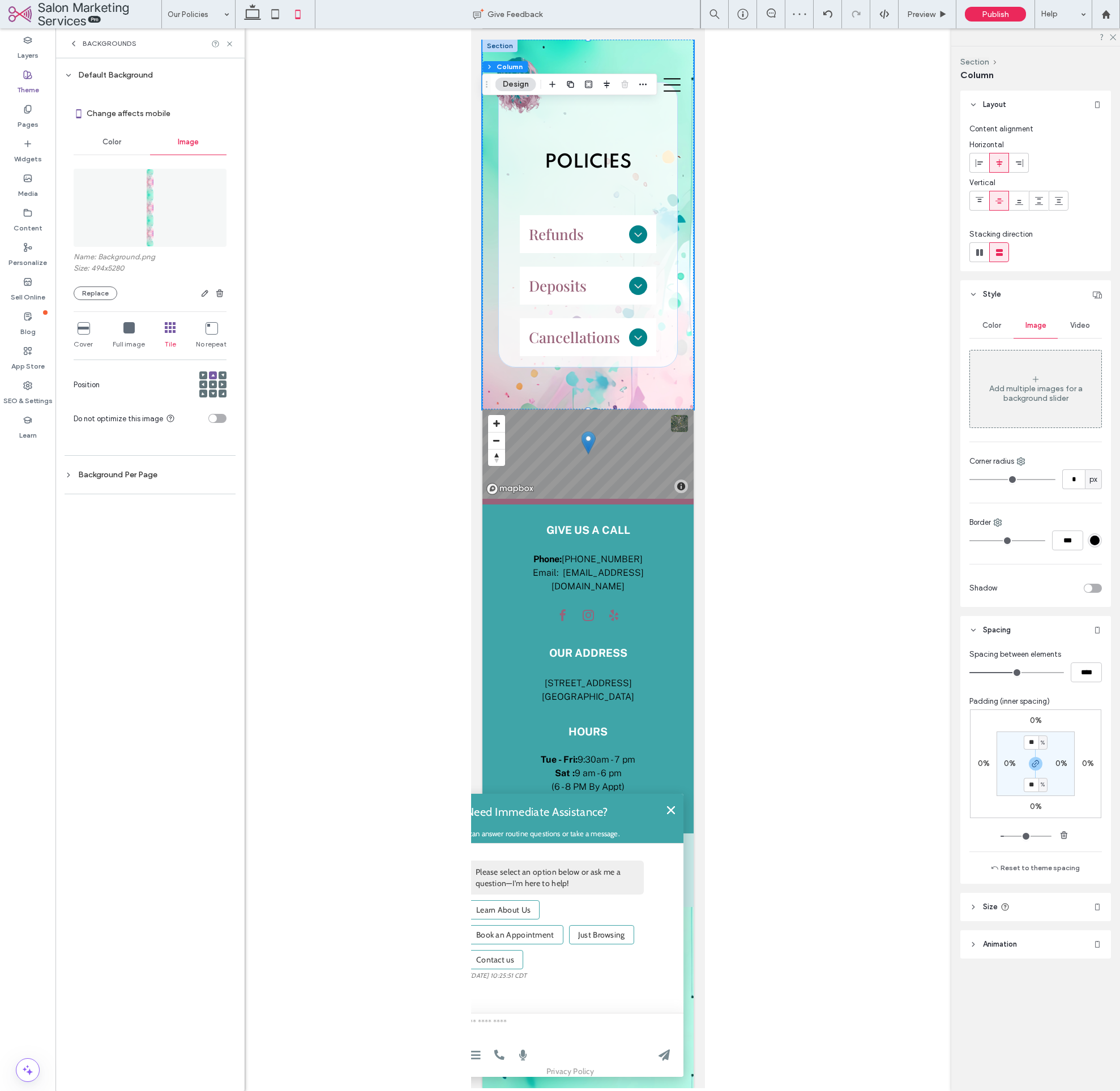
drag, startPoint x: 134, startPoint y: 80, endPoint x: 152, endPoint y: 76, distance: 18.4
click at [134, 79] on div "Default Background" at bounding box center [149, 75] width 171 height 15
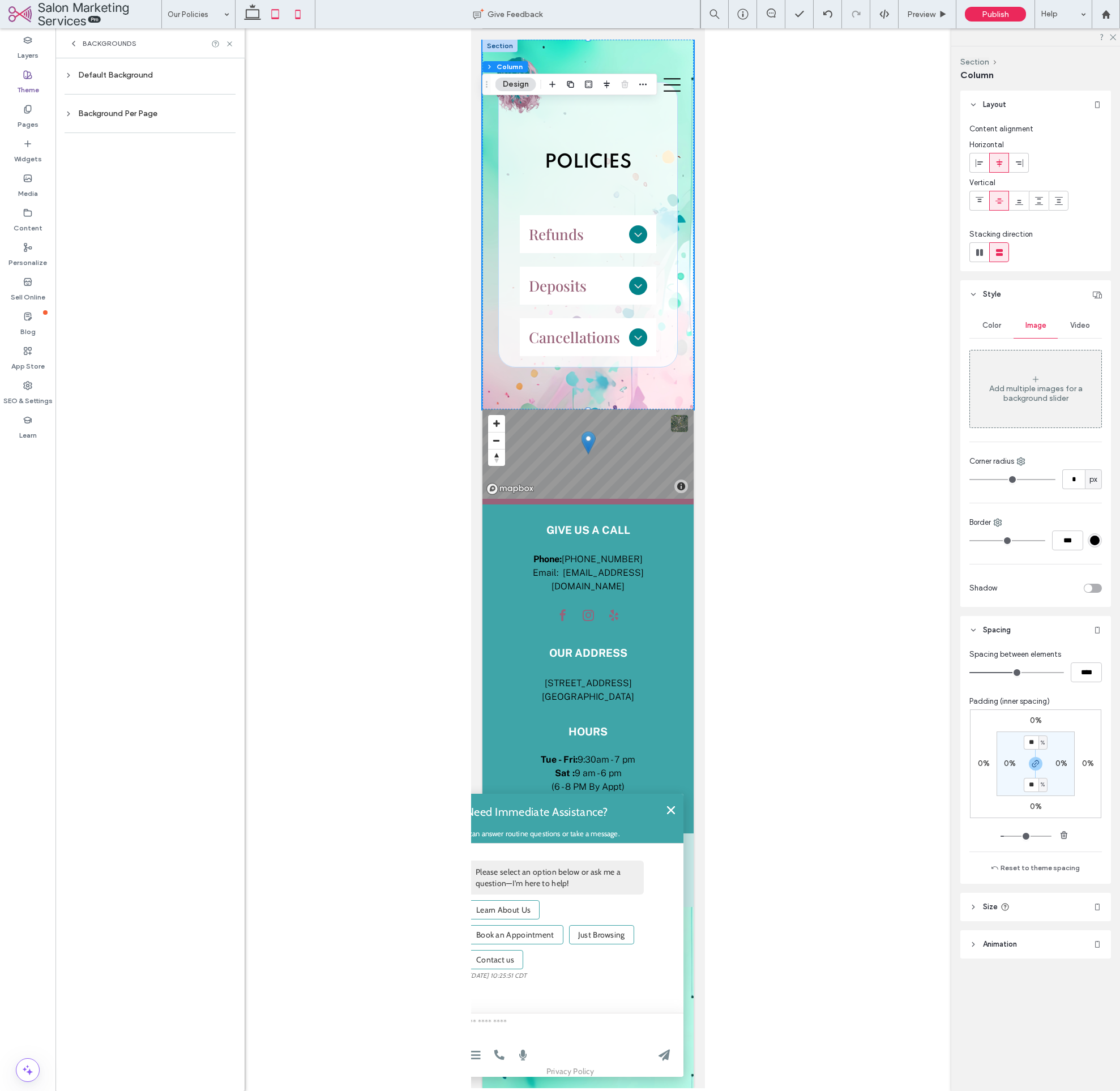
click at [280, 20] on icon at bounding box center [275, 14] width 23 height 23
type input "*"
type input "**"
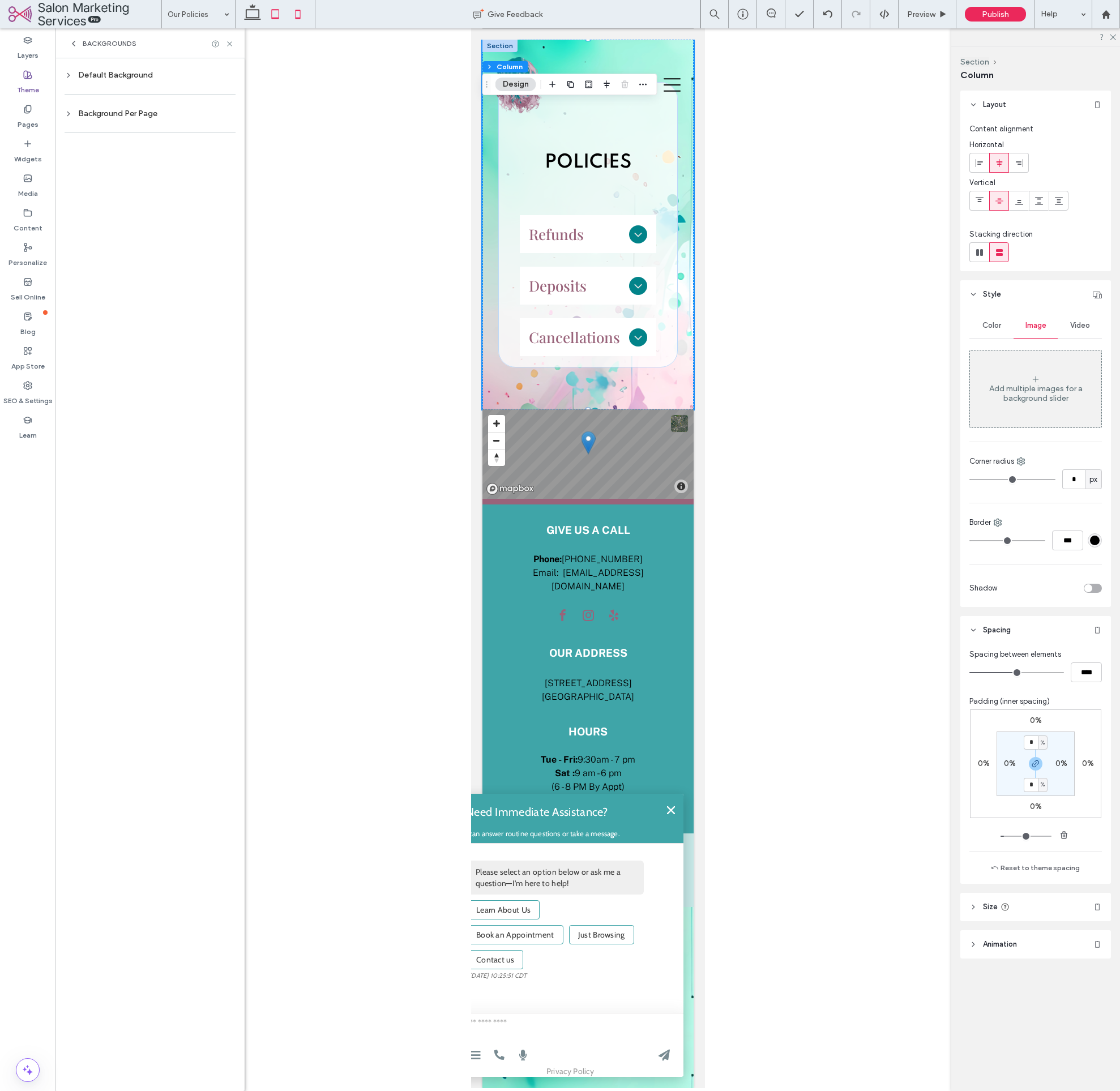
type input "**"
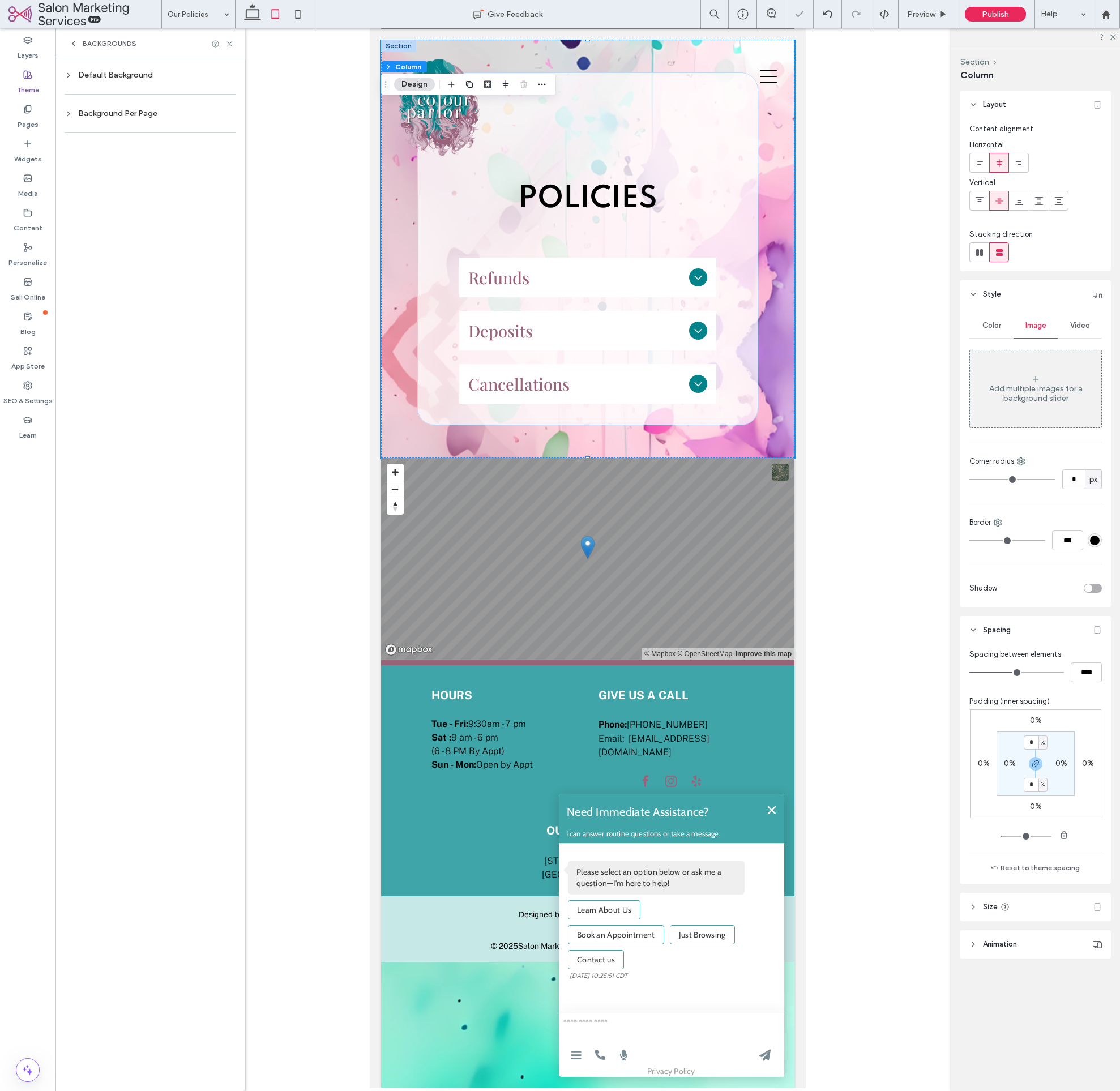
click at [118, 119] on div "Background Per Page" at bounding box center [149, 114] width 171 height 15
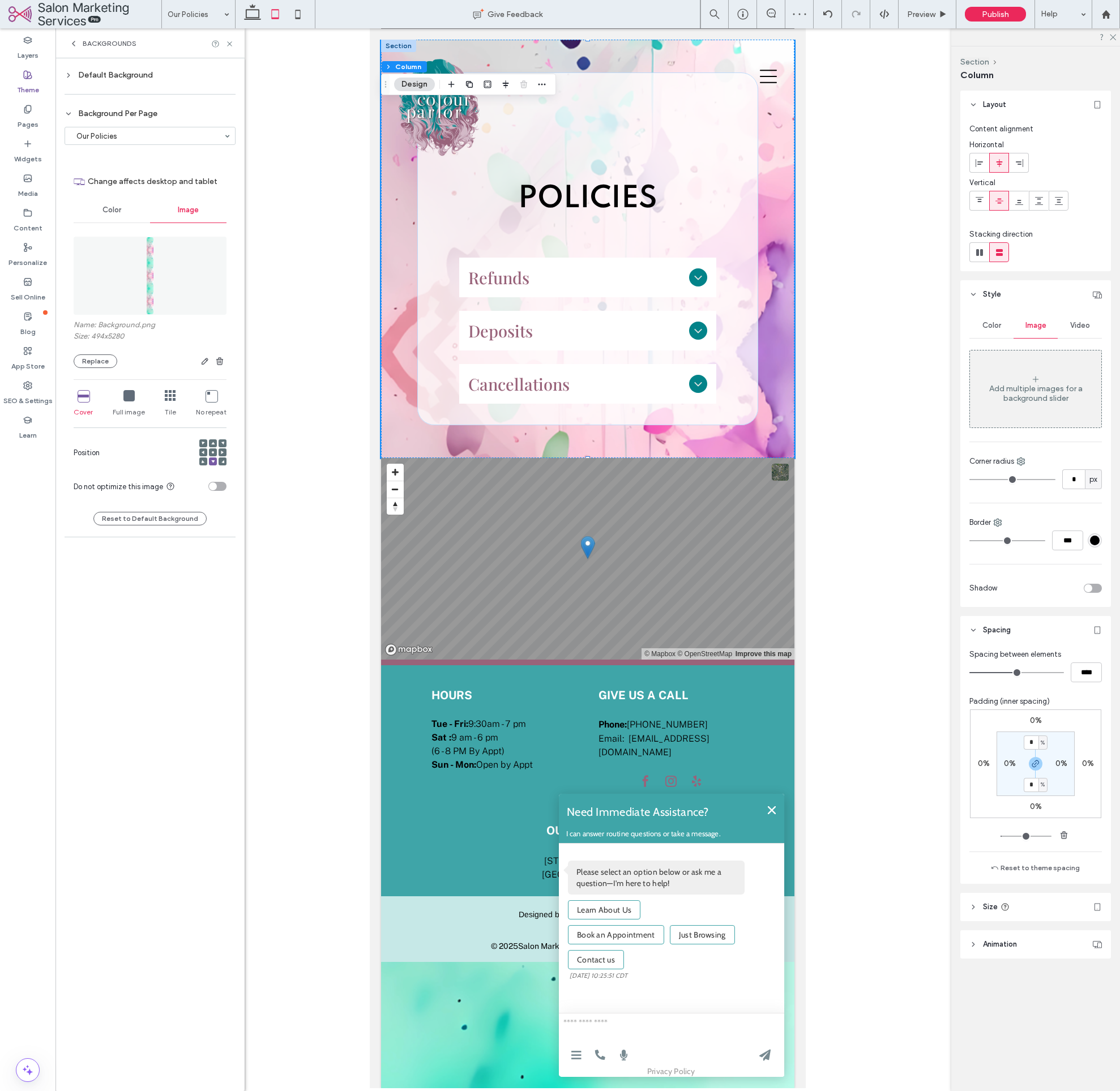
click at [122, 74] on div "Default Background" at bounding box center [149, 75] width 171 height 10
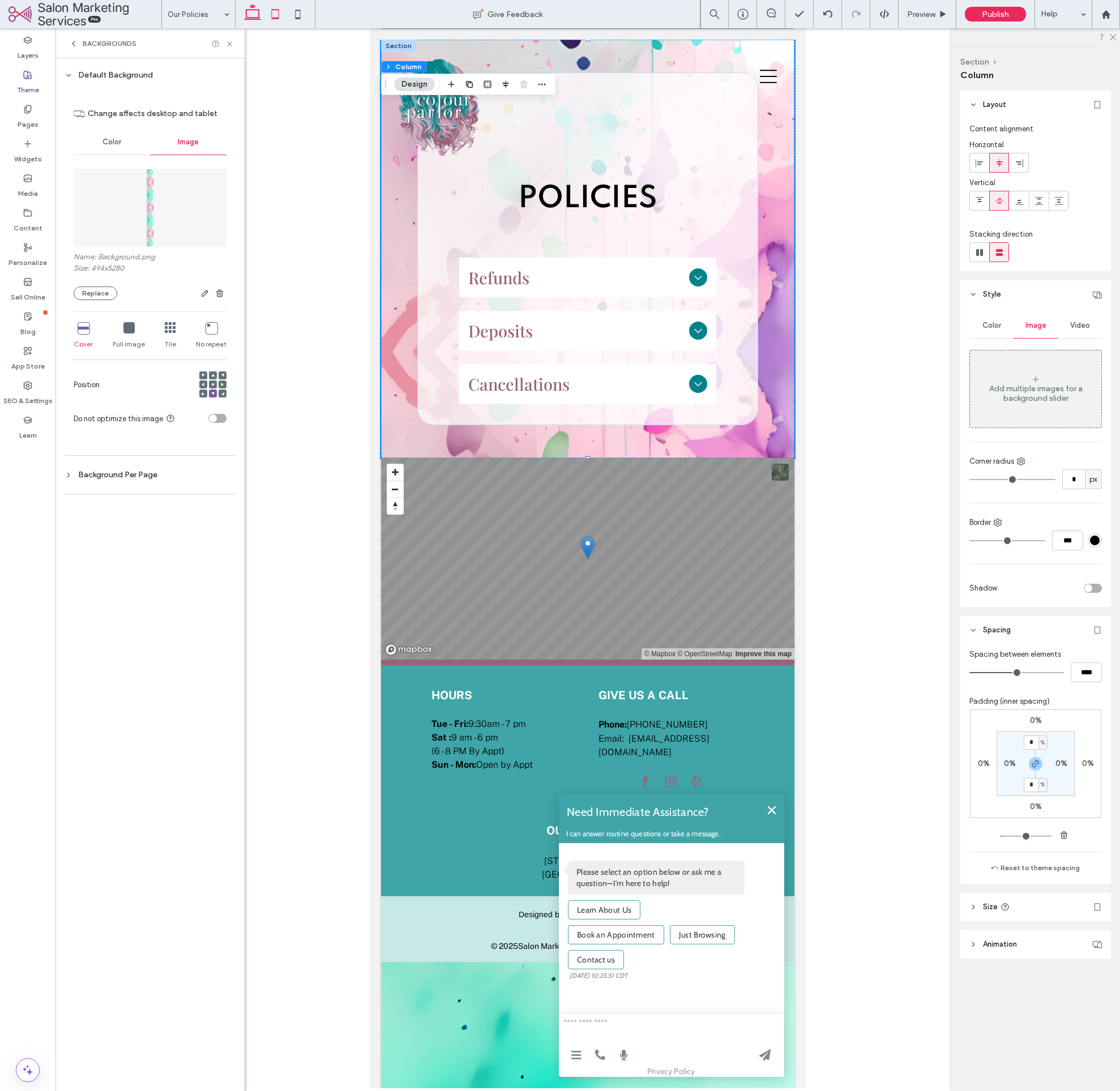
drag, startPoint x: 253, startPoint y: 14, endPoint x: 263, endPoint y: 10, distance: 10.8
click at [254, 13] on icon at bounding box center [253, 14] width 23 height 23
type input "*"
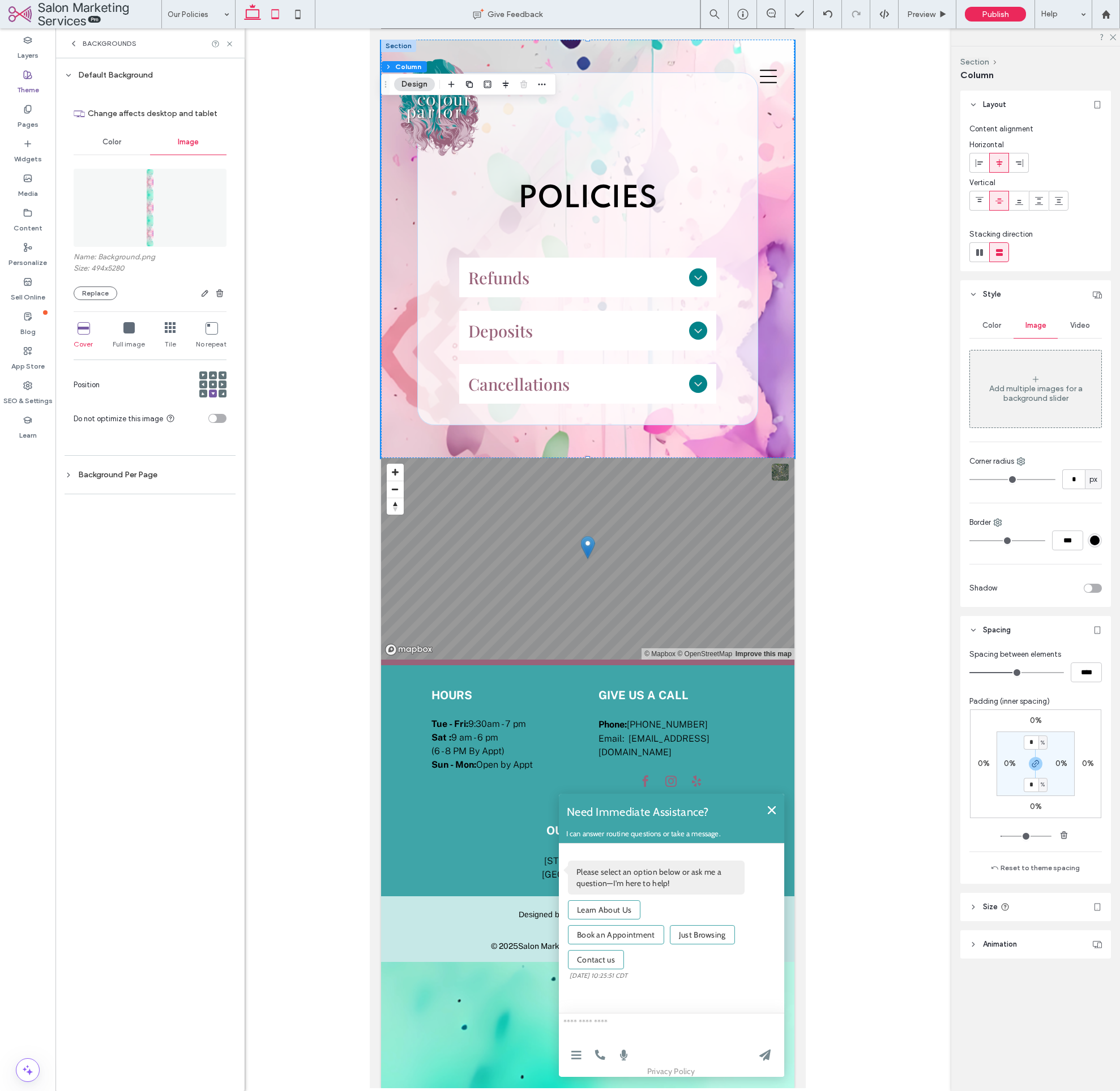
type input "***"
type input "****"
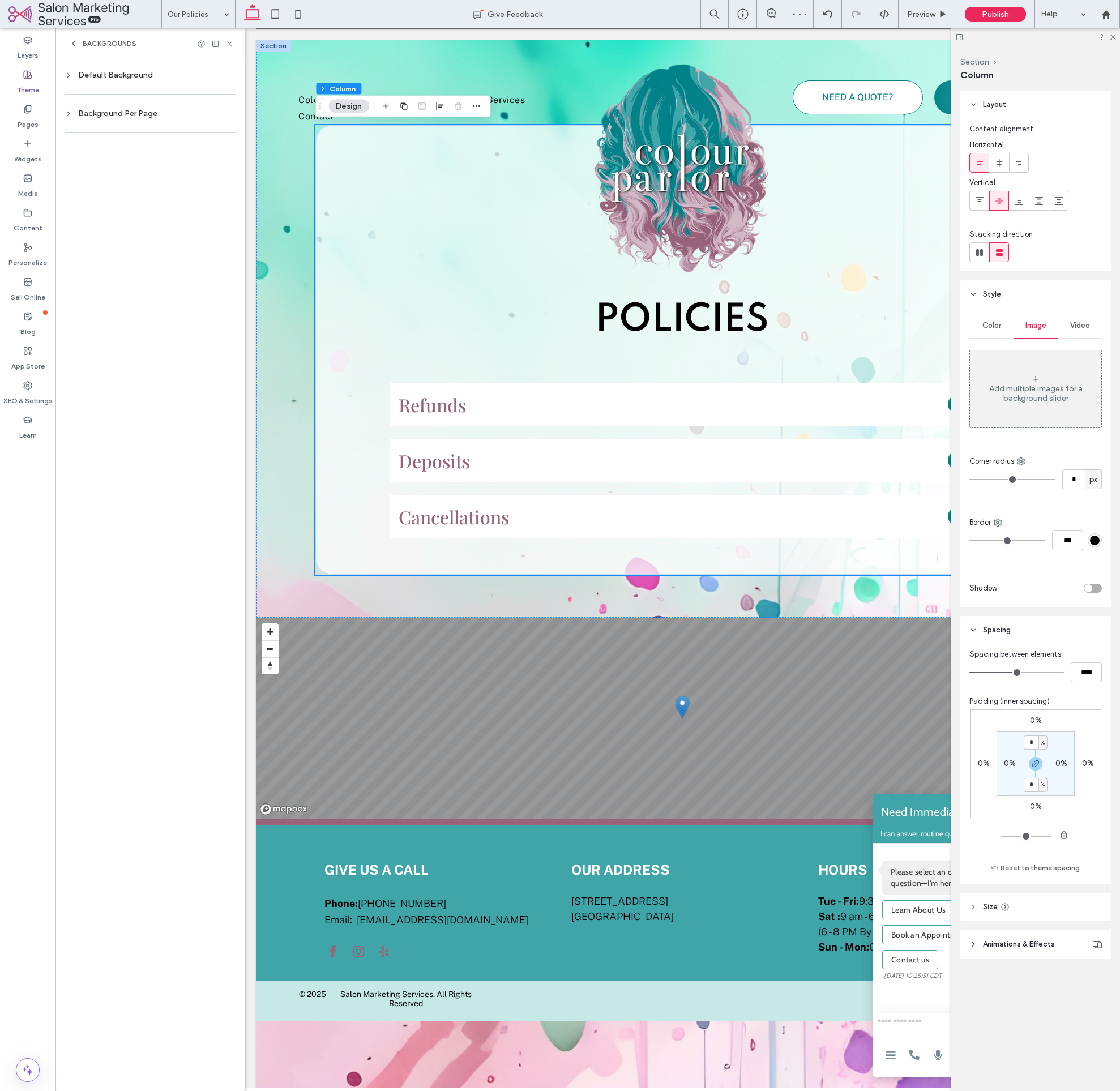
click at [137, 74] on div "Default Background" at bounding box center [149, 75] width 171 height 10
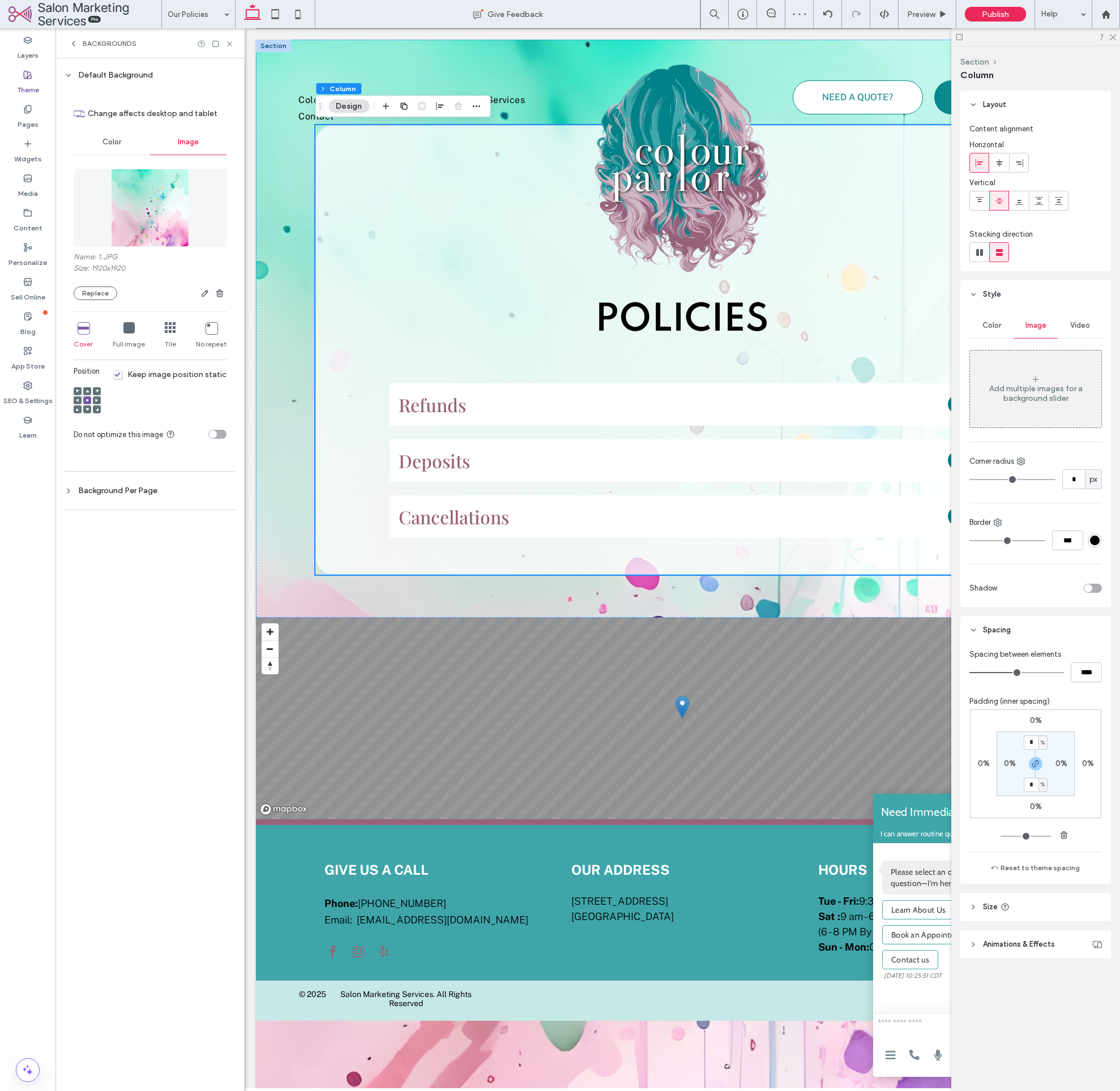
click at [136, 74] on div "Default Background" at bounding box center [149, 75] width 171 height 10
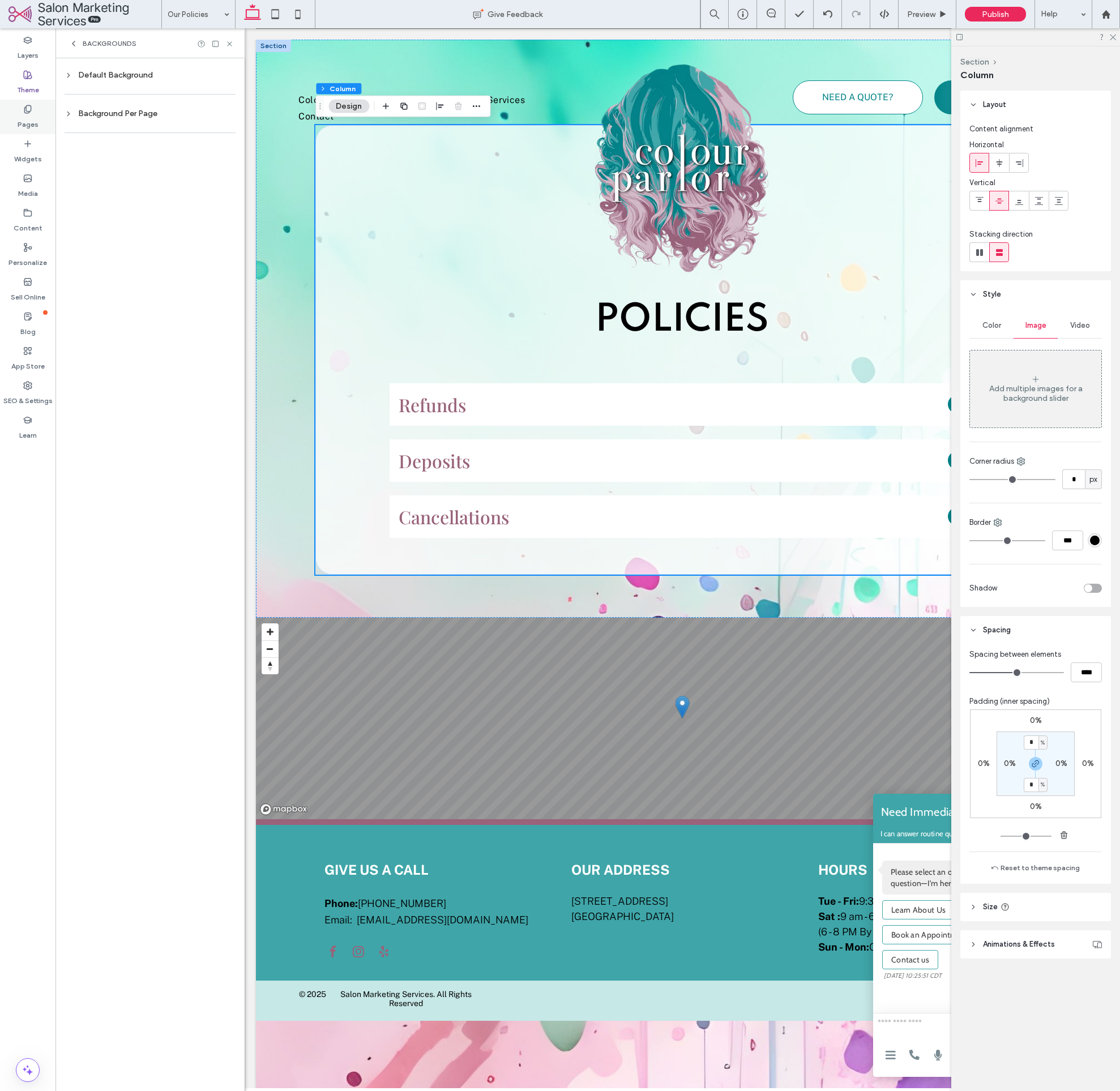
click at [27, 127] on label "Pages" at bounding box center [28, 121] width 21 height 16
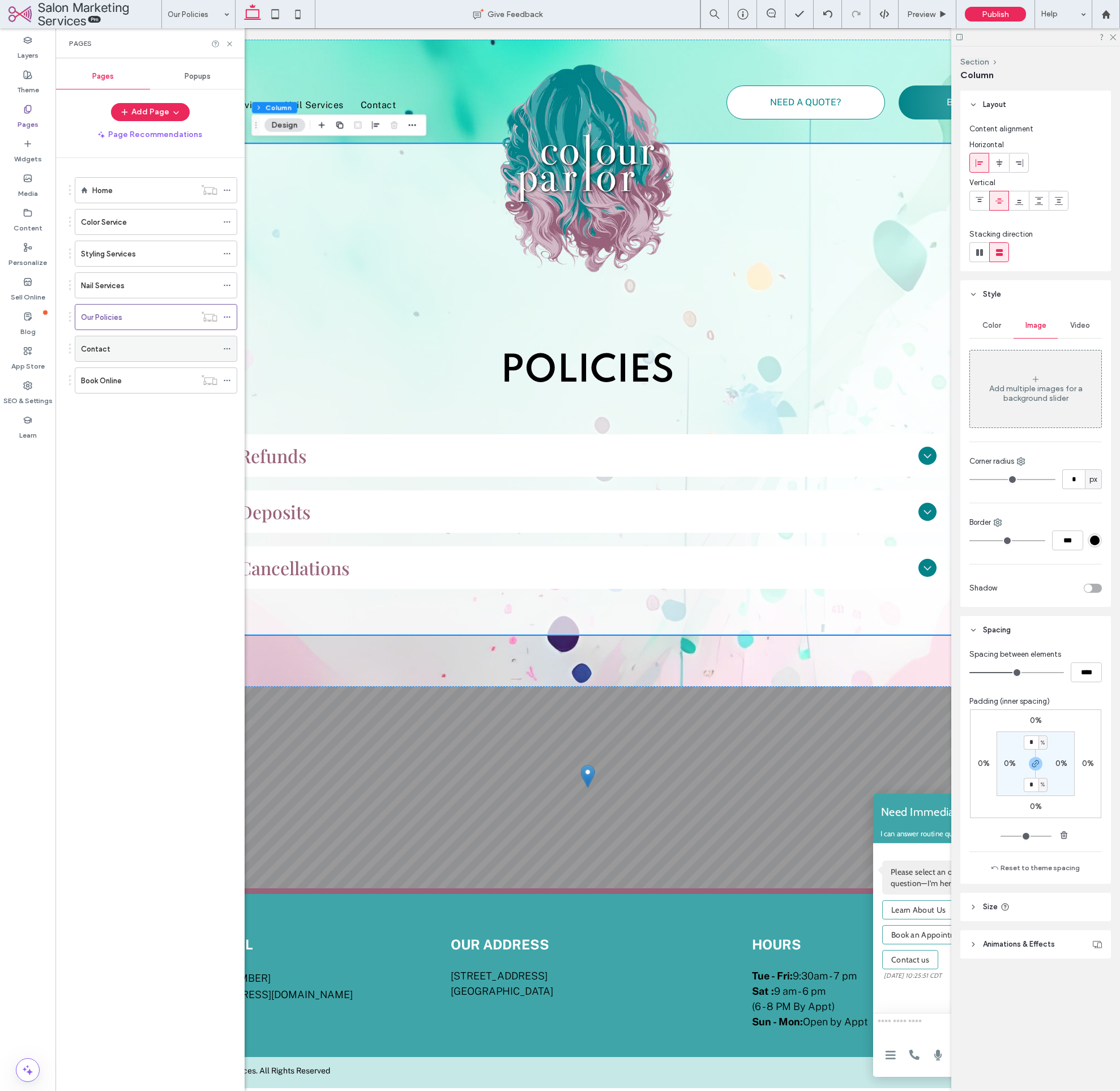
click at [121, 350] on div "Contact" at bounding box center [149, 349] width 137 height 12
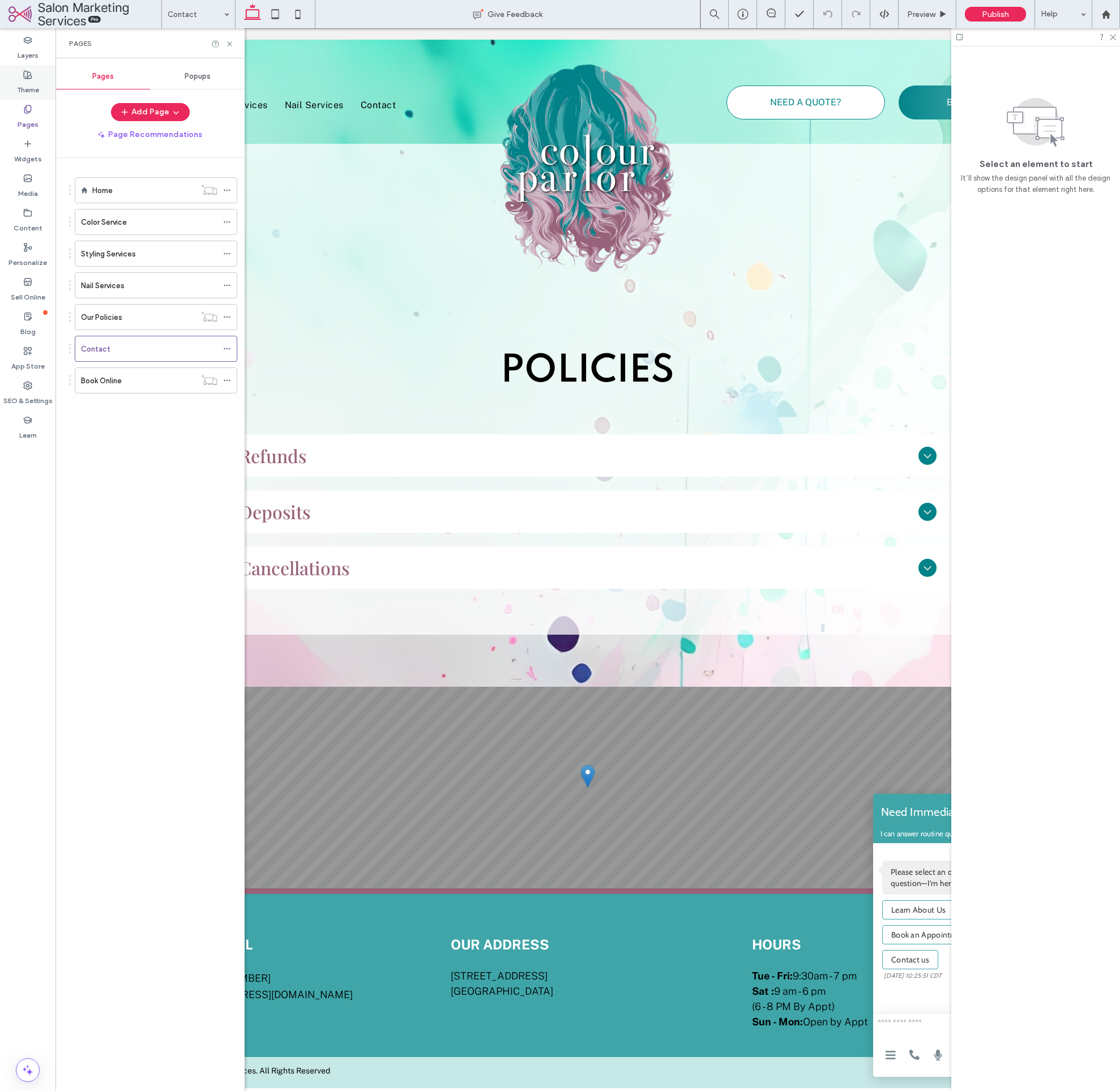
click at [28, 91] on label "Theme" at bounding box center [27, 86] width 22 height 16
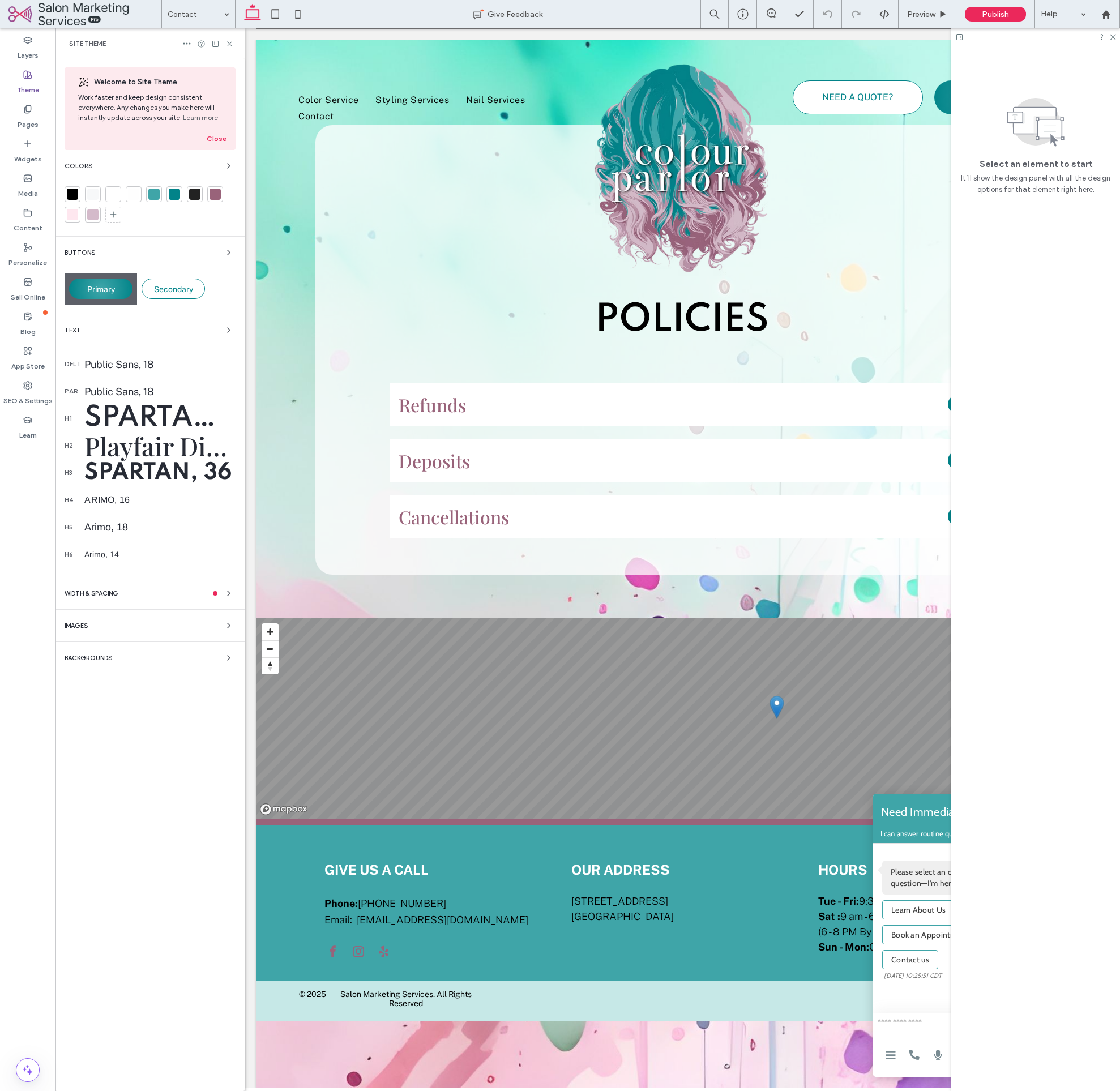
click at [101, 659] on span "Backgrounds" at bounding box center [88, 659] width 48 height 6
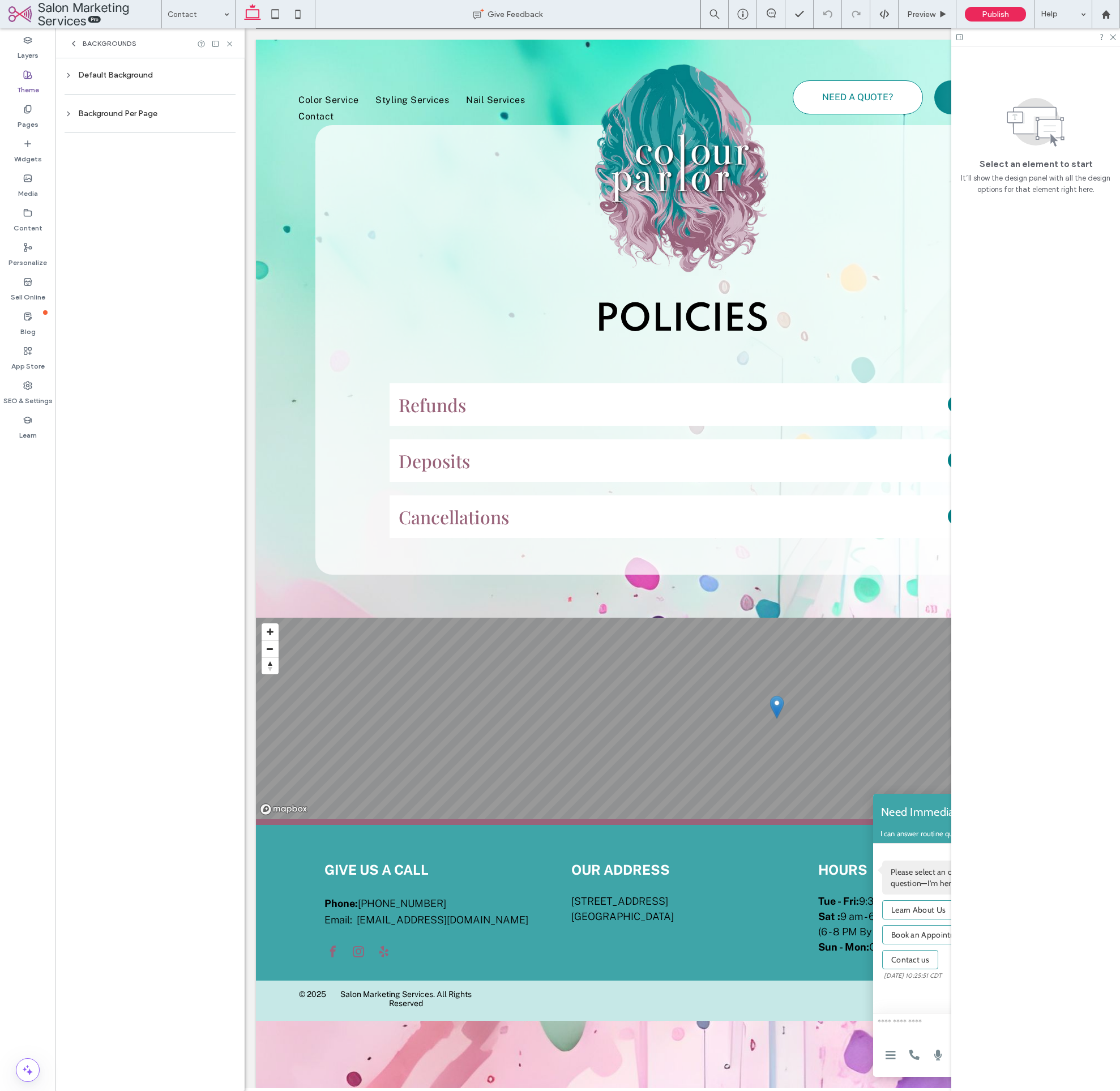
click at [108, 80] on div "Default Background" at bounding box center [149, 75] width 171 height 15
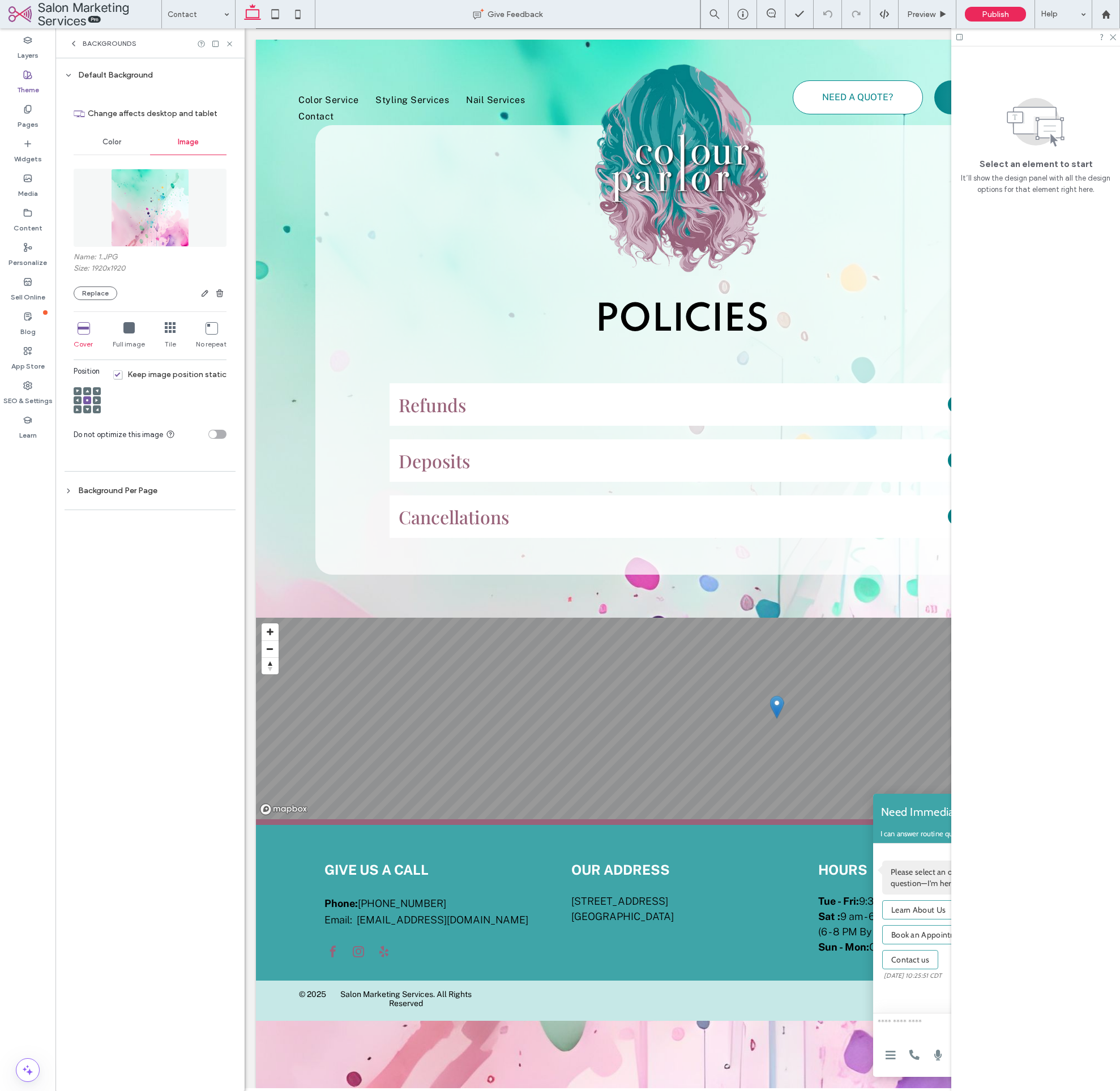
click at [137, 492] on div "Background Per Page" at bounding box center [149, 490] width 171 height 10
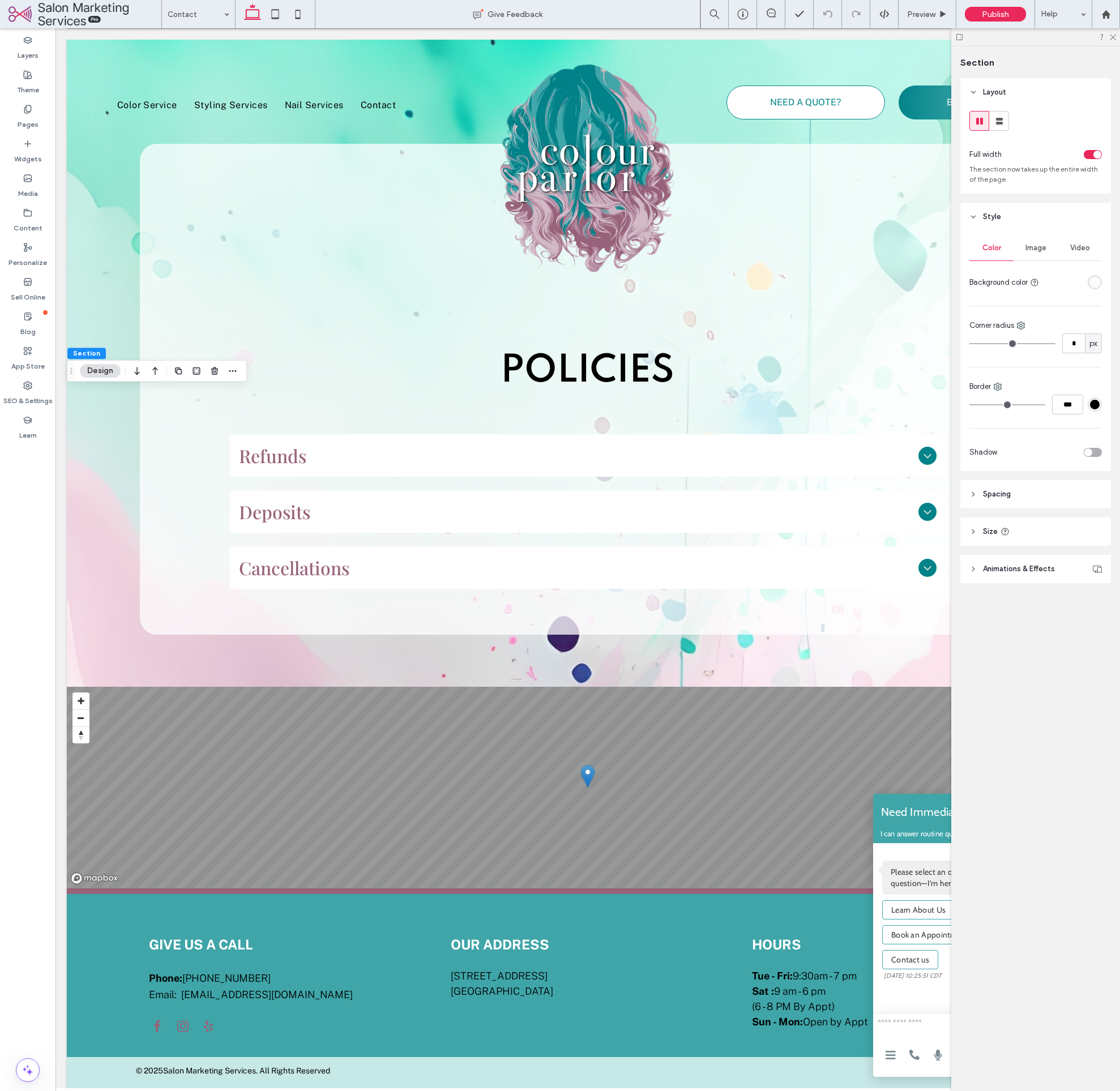
click at [1040, 256] on div "Image" at bounding box center [1036, 248] width 44 height 25
click at [1068, 343] on div "Add multiple images for a background slider" at bounding box center [1036, 311] width 131 height 75
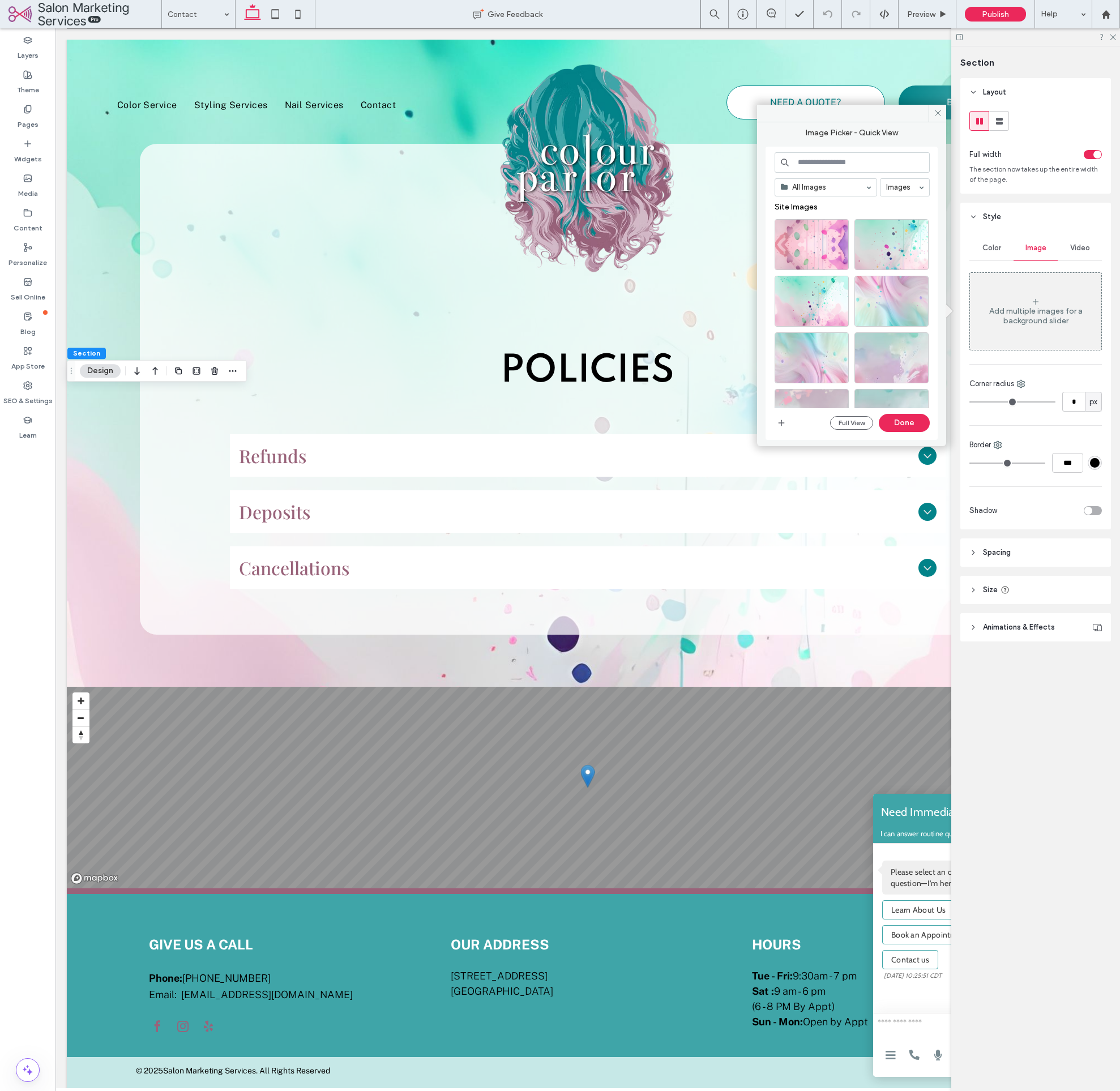
click at [1005, 216] on header "Style" at bounding box center [1036, 216] width 151 height 28
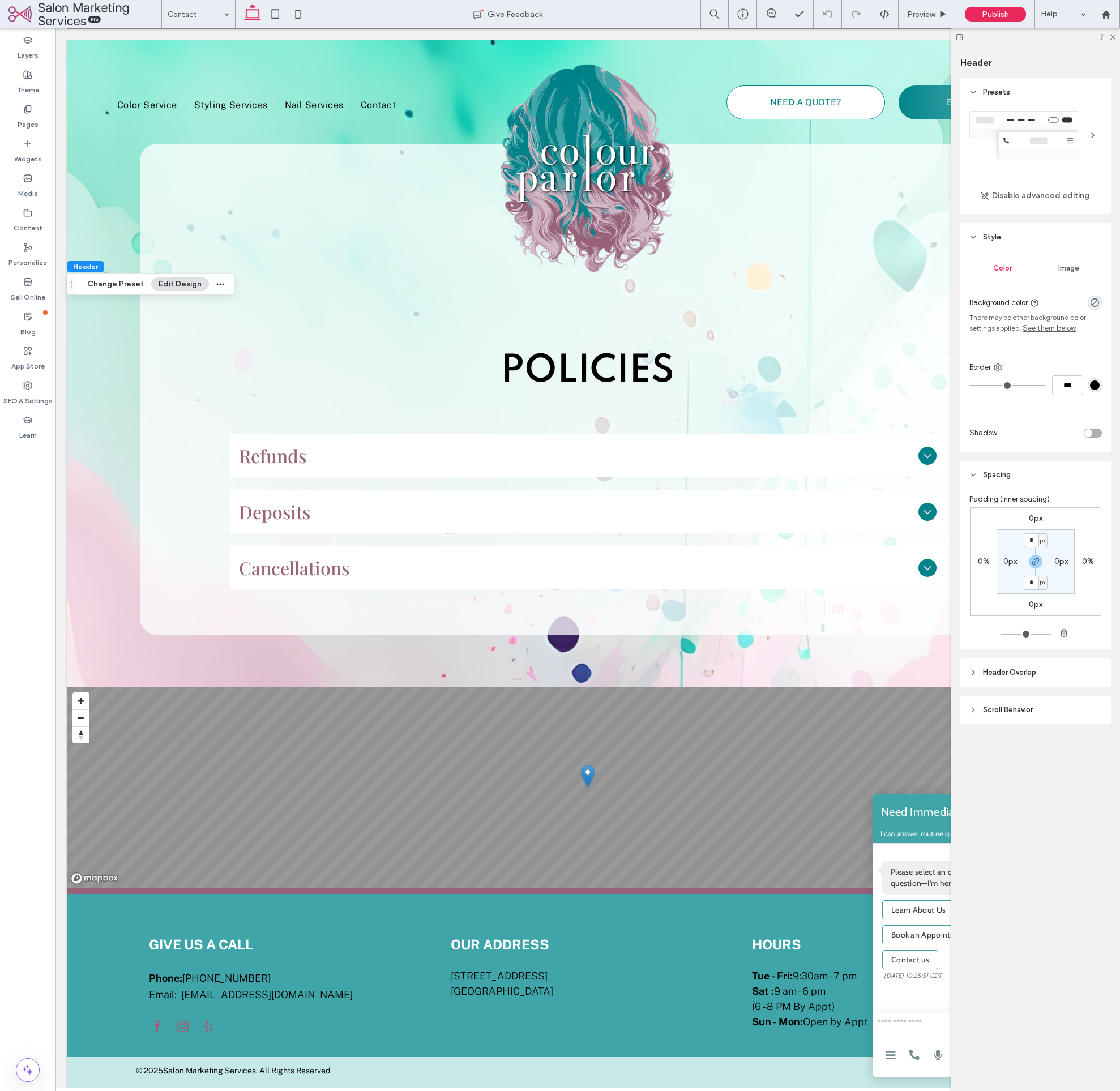
click at [1100, 268] on div "Image" at bounding box center [1068, 268] width 66 height 25
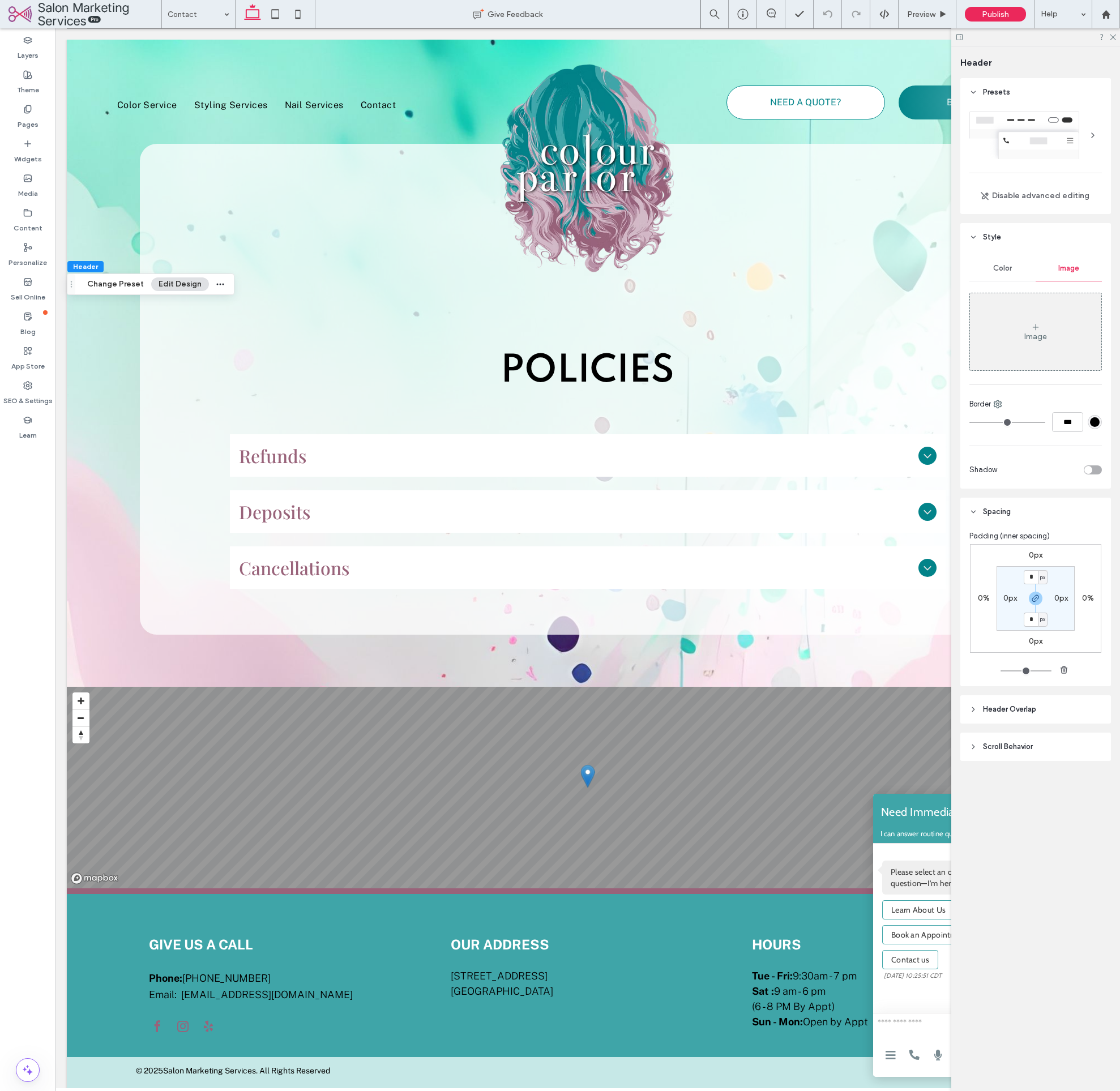
click at [1018, 272] on div "Color" at bounding box center [1002, 268] width 66 height 25
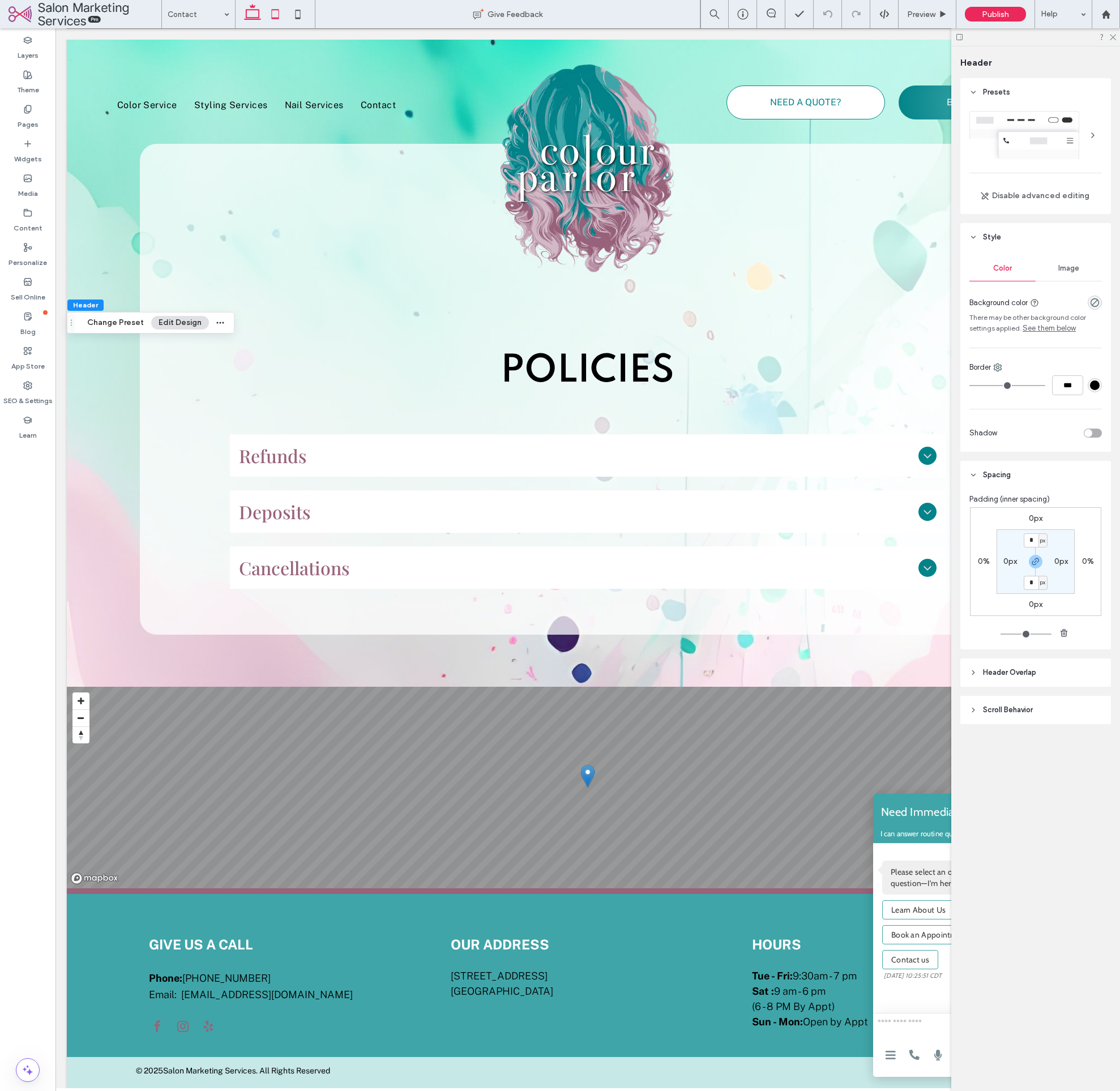
click at [279, 14] on icon at bounding box center [275, 14] width 23 height 23
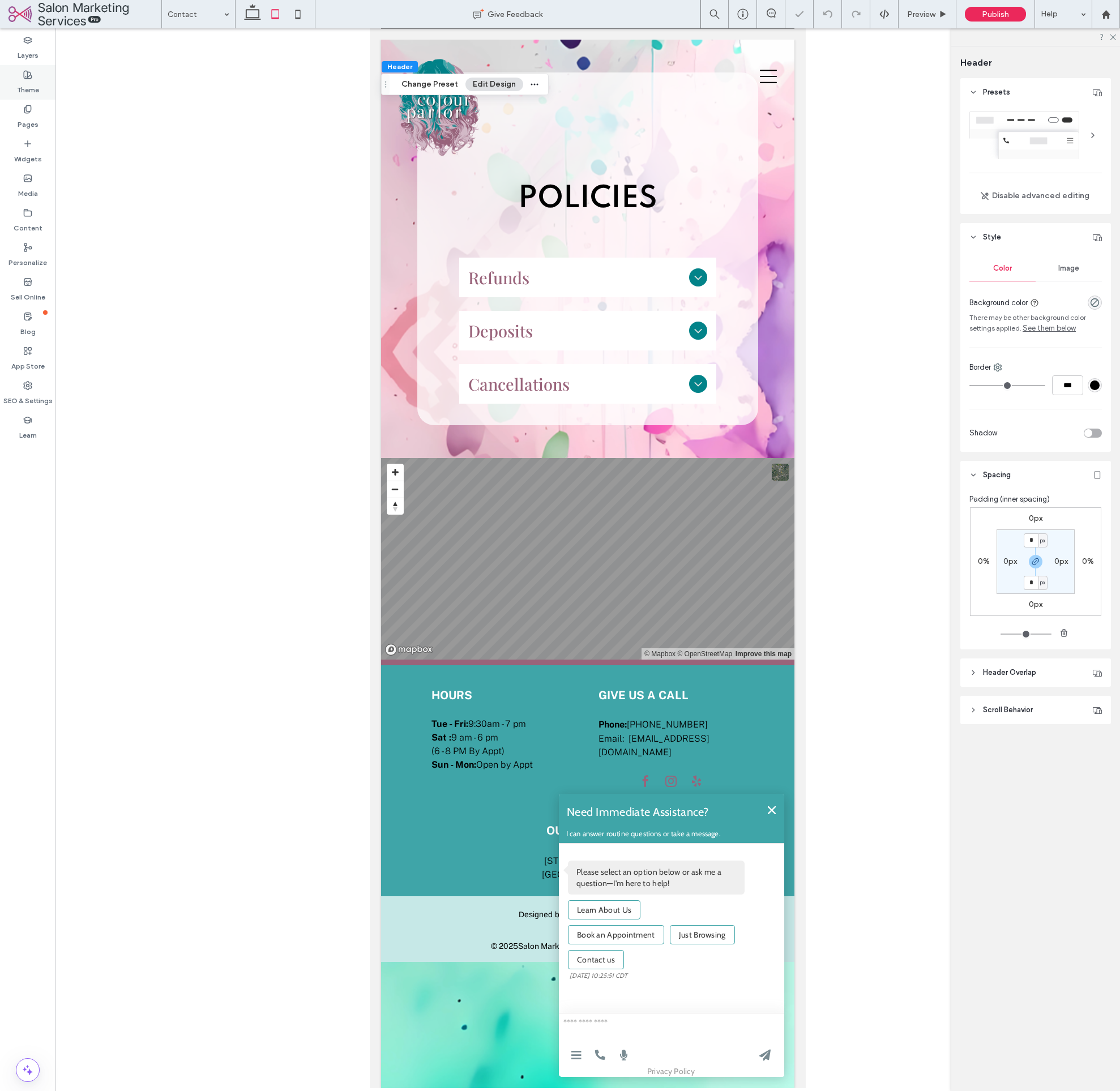
click at [24, 86] on label "Theme" at bounding box center [27, 86] width 22 height 16
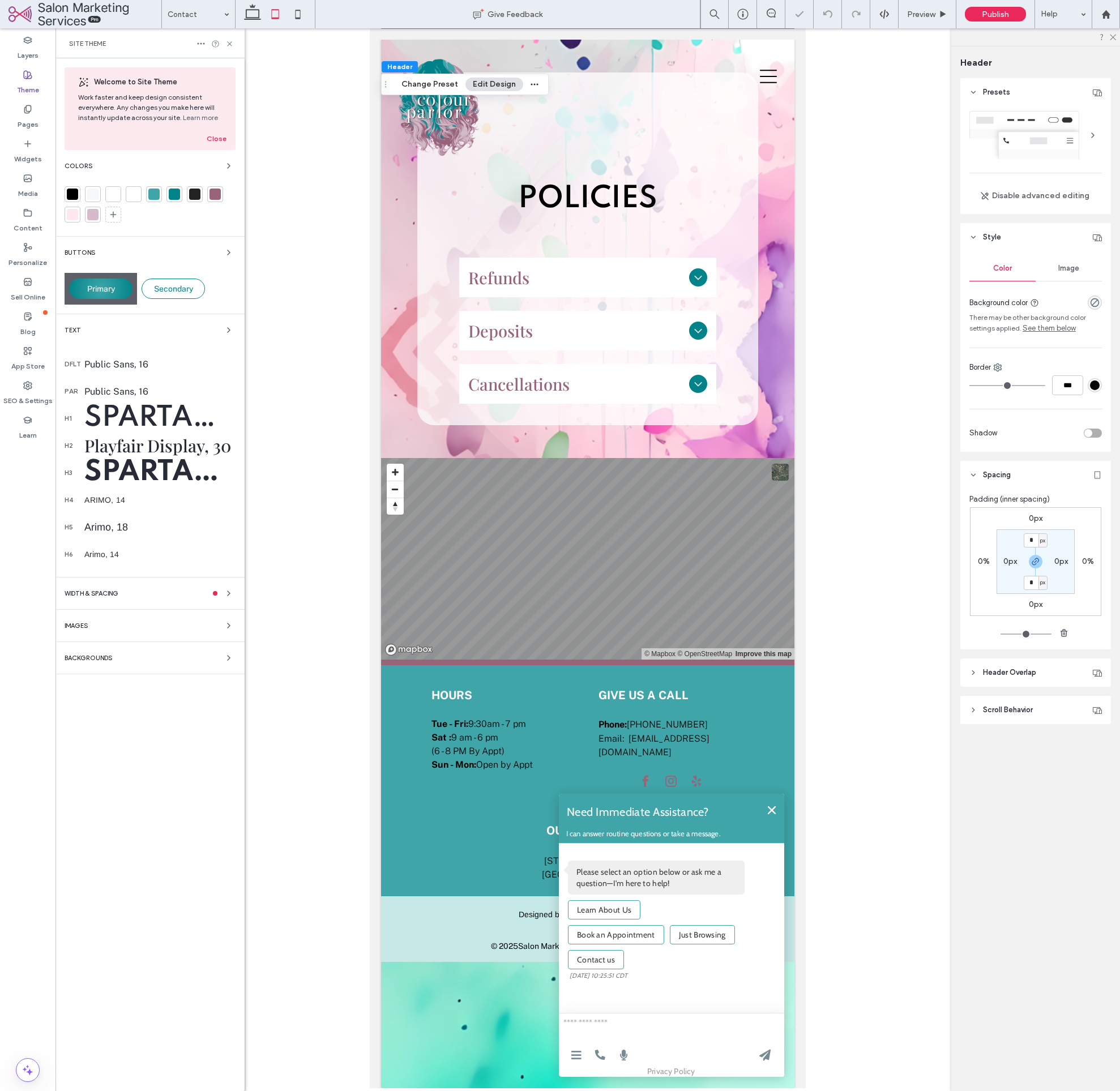
click at [95, 660] on span "Backgrounds" at bounding box center [88, 659] width 48 height 6
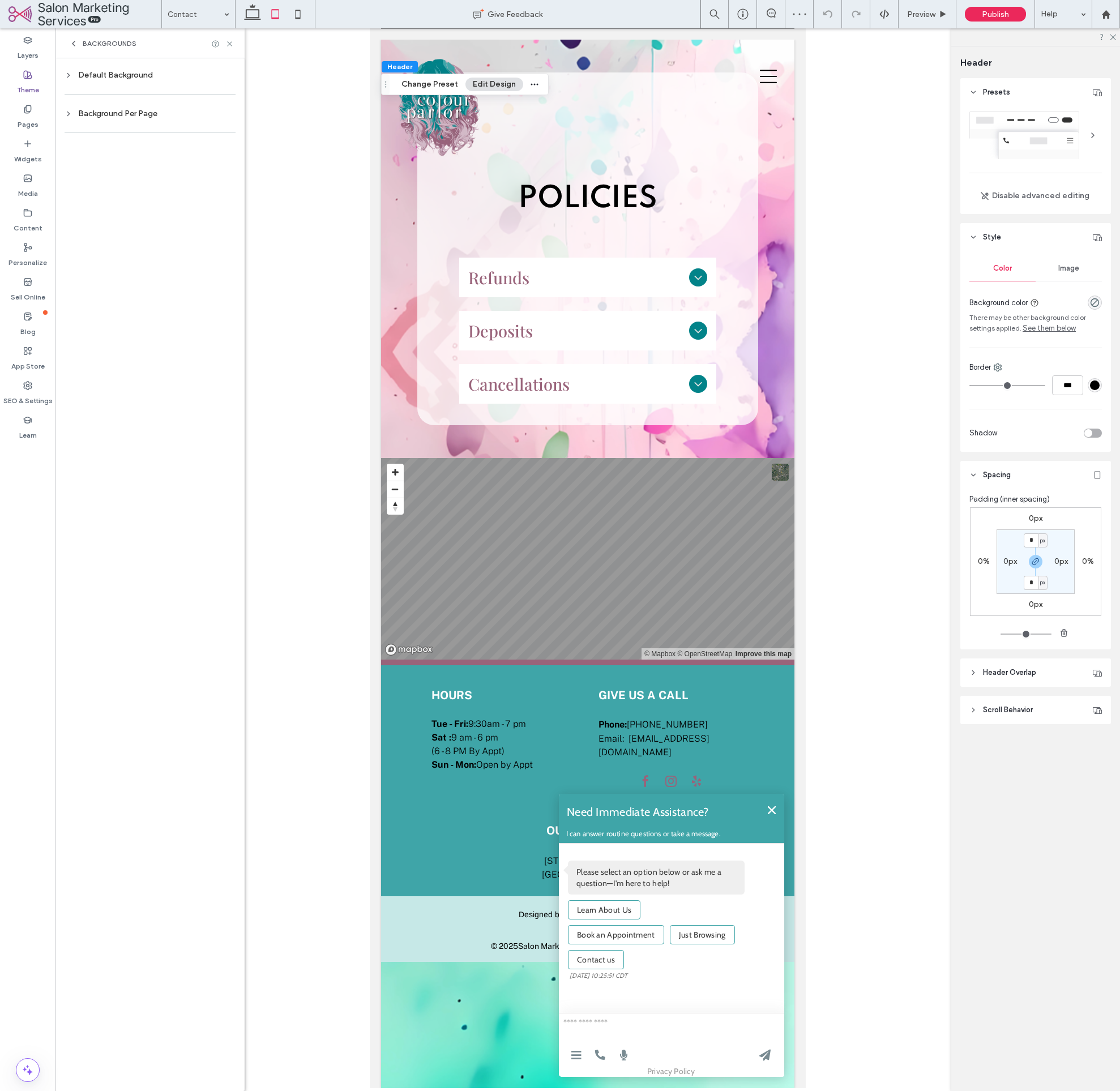
click at [122, 73] on div "Default Background" at bounding box center [149, 75] width 171 height 10
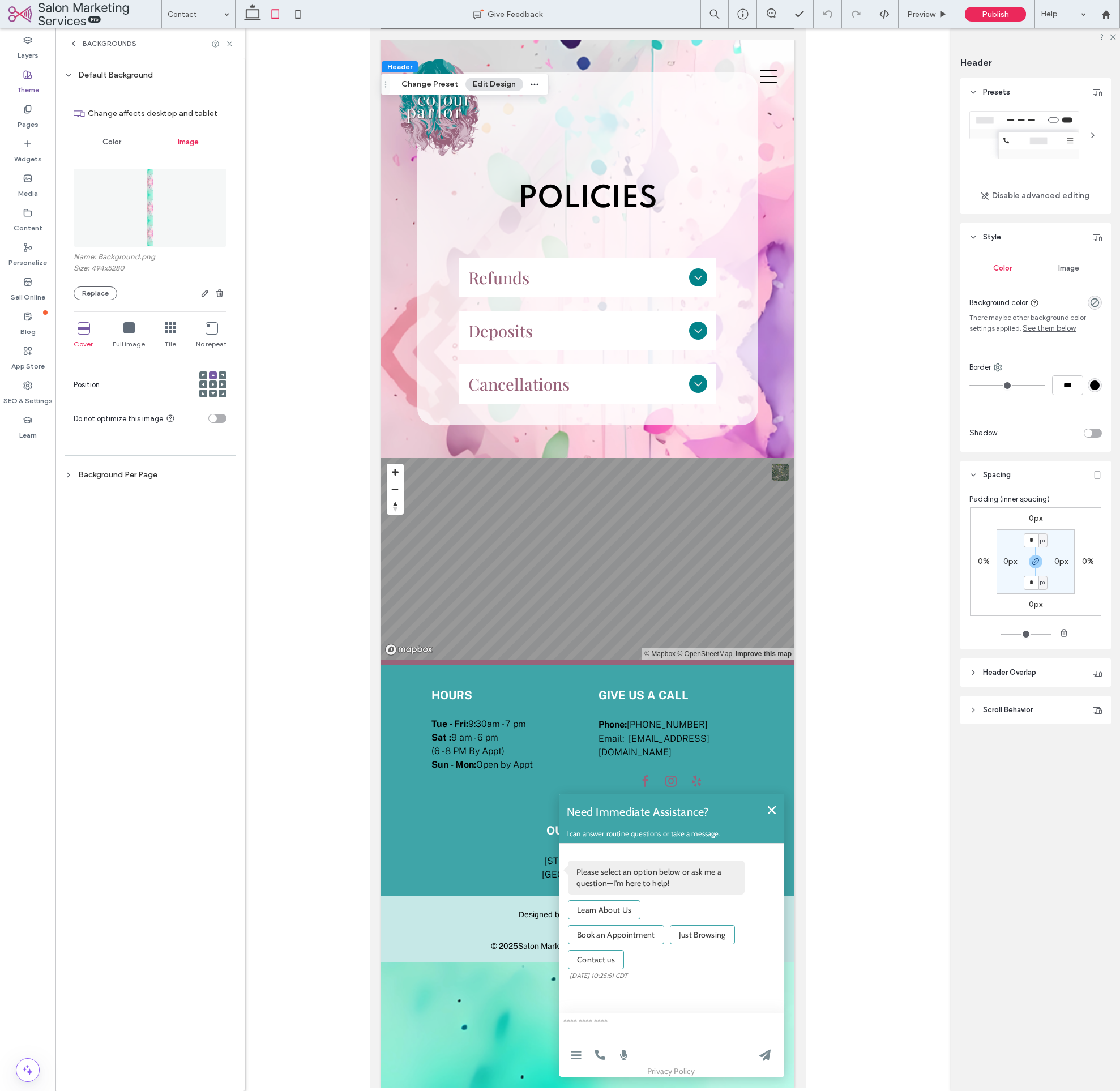
click at [124, 477] on div "Background Per Page" at bounding box center [149, 475] width 171 height 15
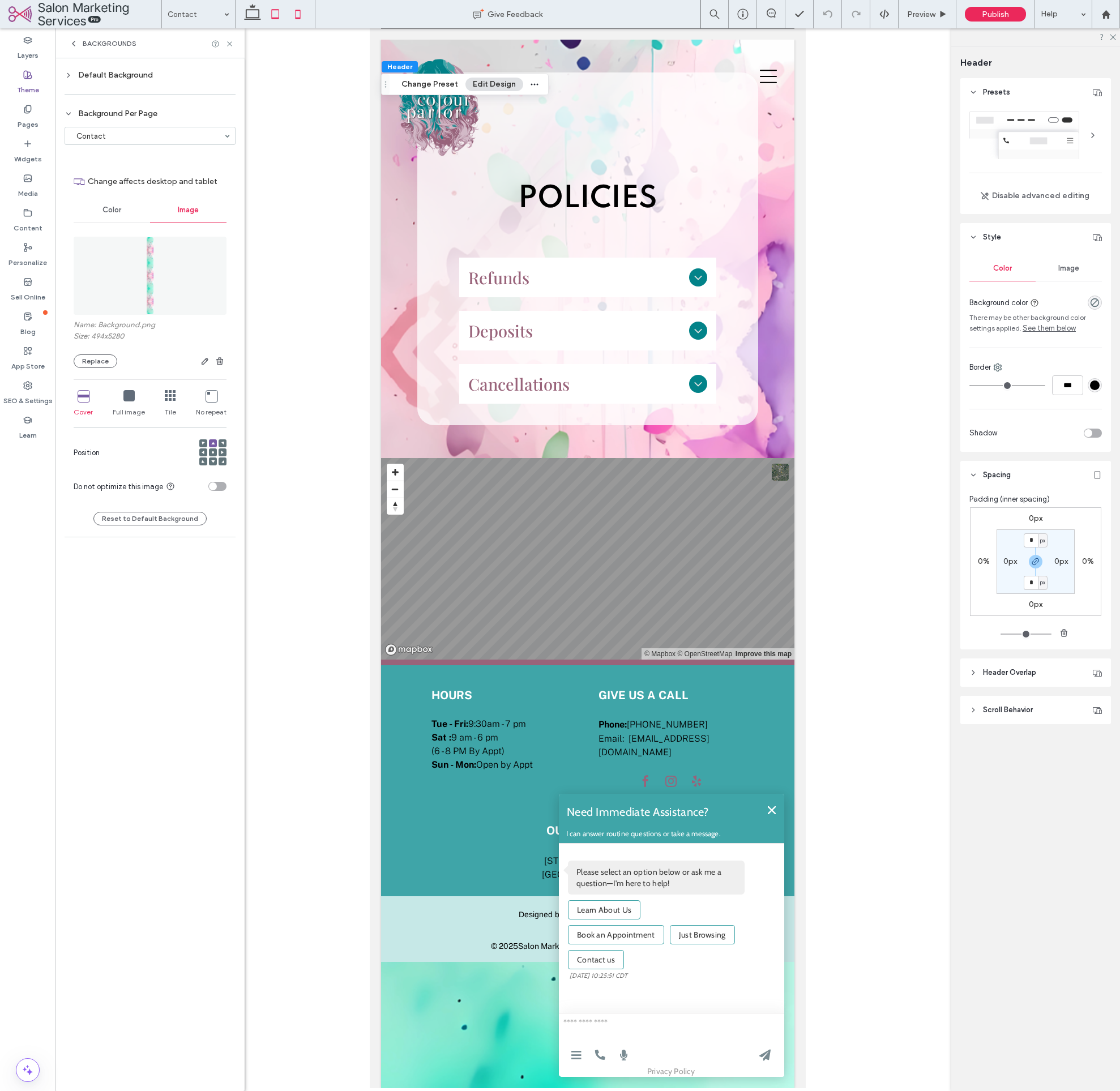
click at [296, 20] on icon at bounding box center [298, 14] width 23 height 23
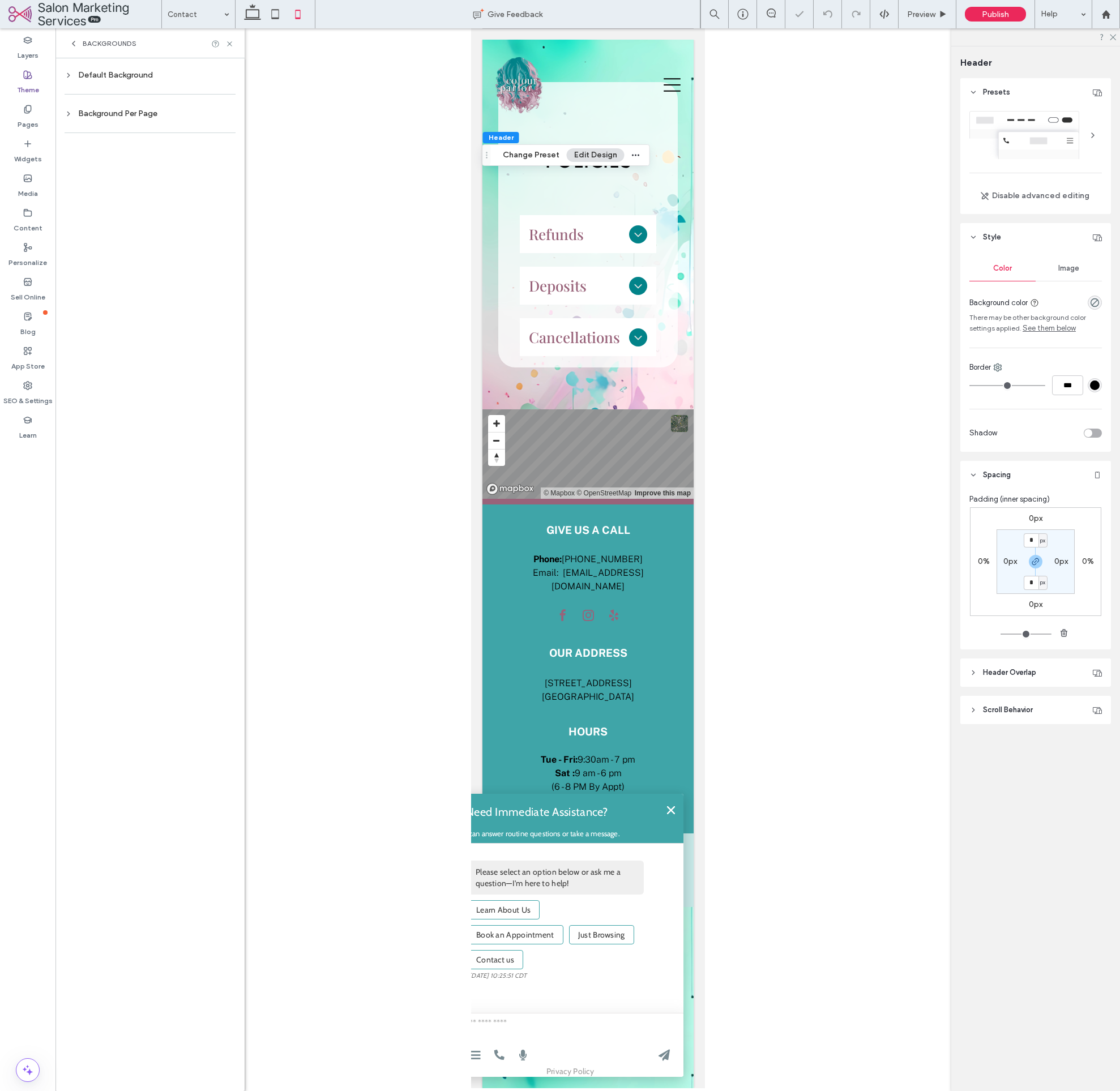
click at [119, 116] on div "Background Per Page" at bounding box center [149, 113] width 171 height 10
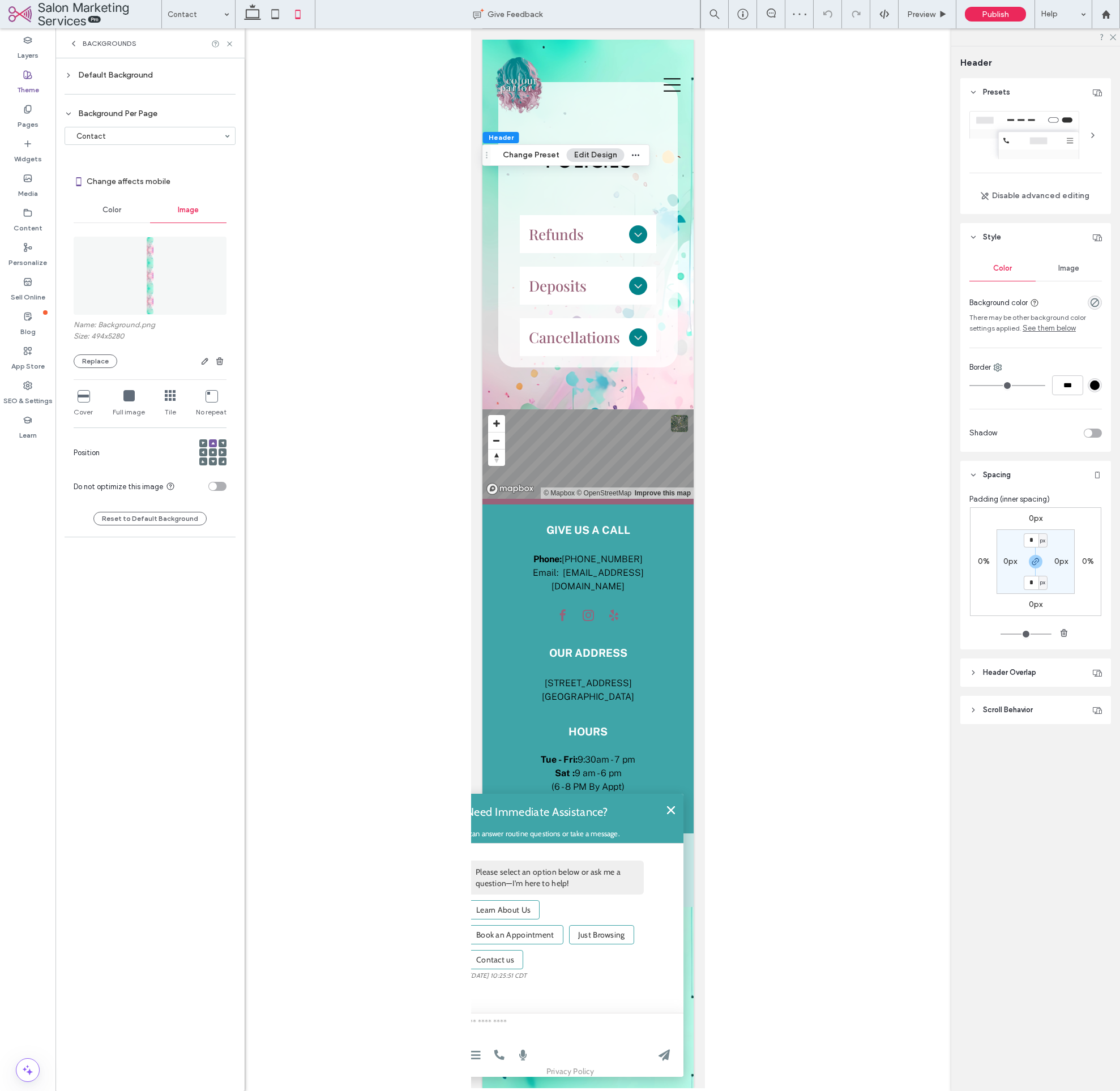
click at [168, 401] on div "Tile" at bounding box center [170, 404] width 11 height 36
click at [133, 70] on div "Default Background" at bounding box center [149, 75] width 171 height 15
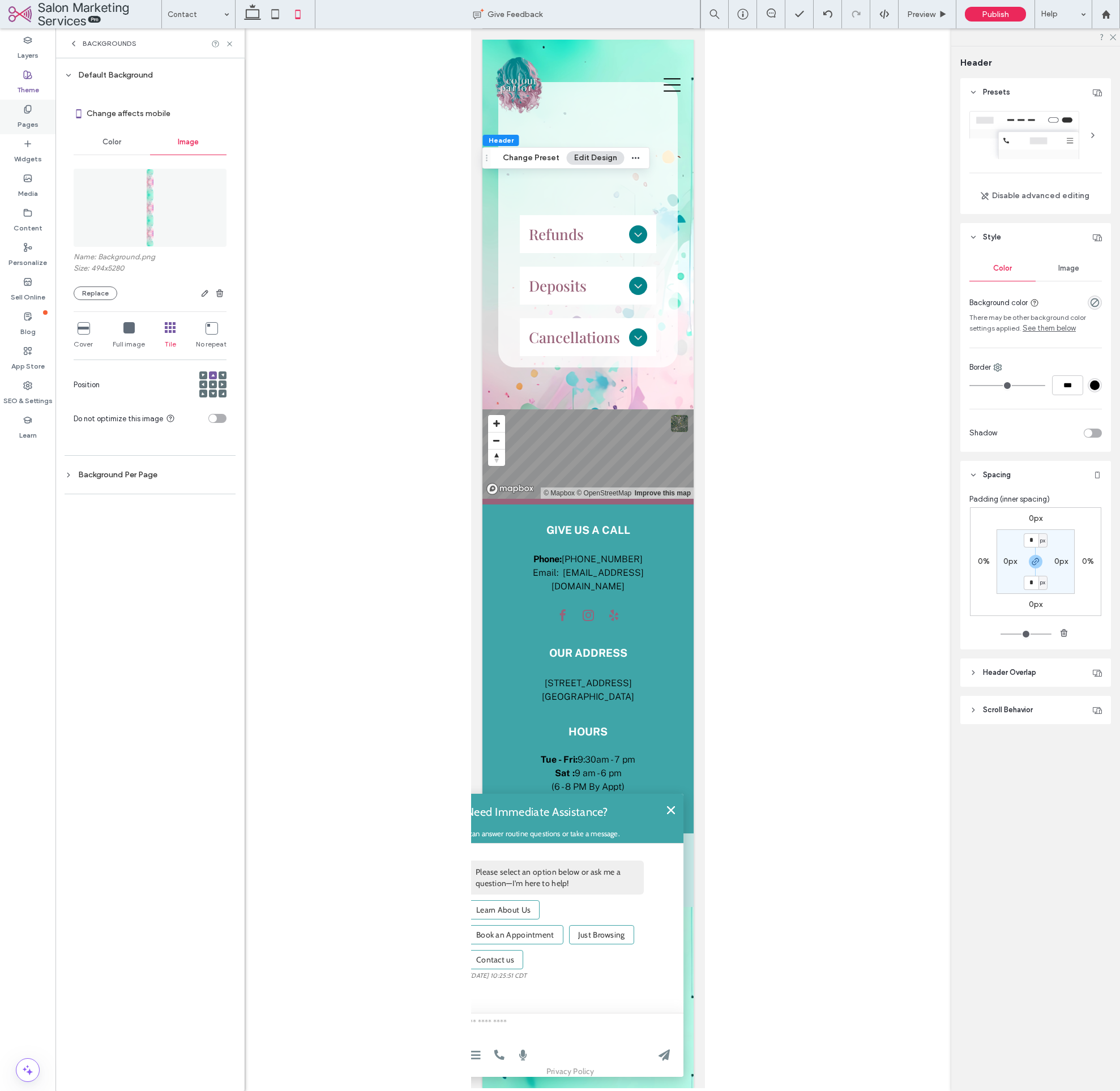
click at [39, 126] on div "Pages" at bounding box center [27, 117] width 55 height 35
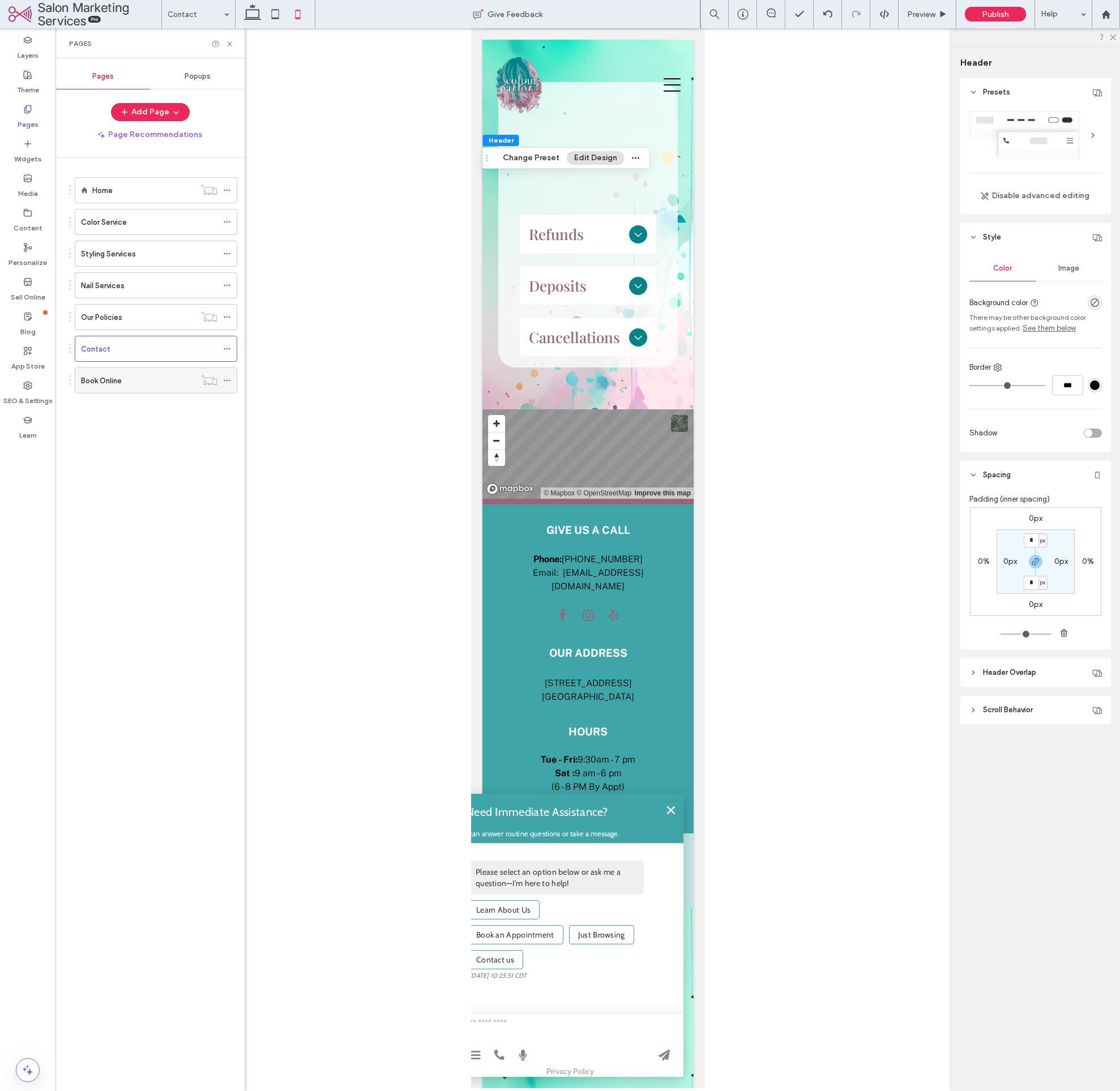
click at [132, 385] on div "Book Online" at bounding box center [138, 381] width 115 height 12
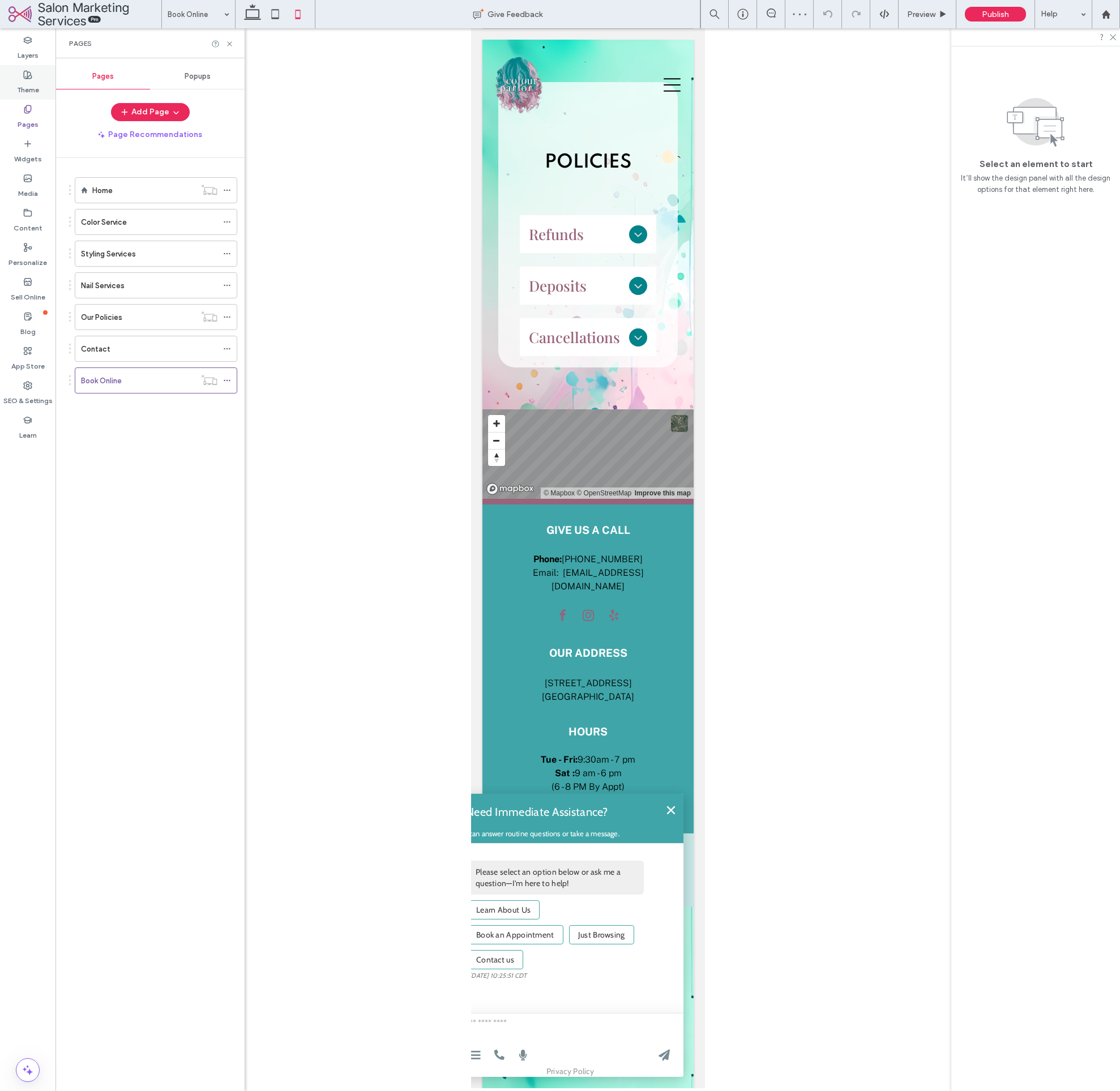
click at [33, 90] on label "Theme" at bounding box center [27, 86] width 22 height 16
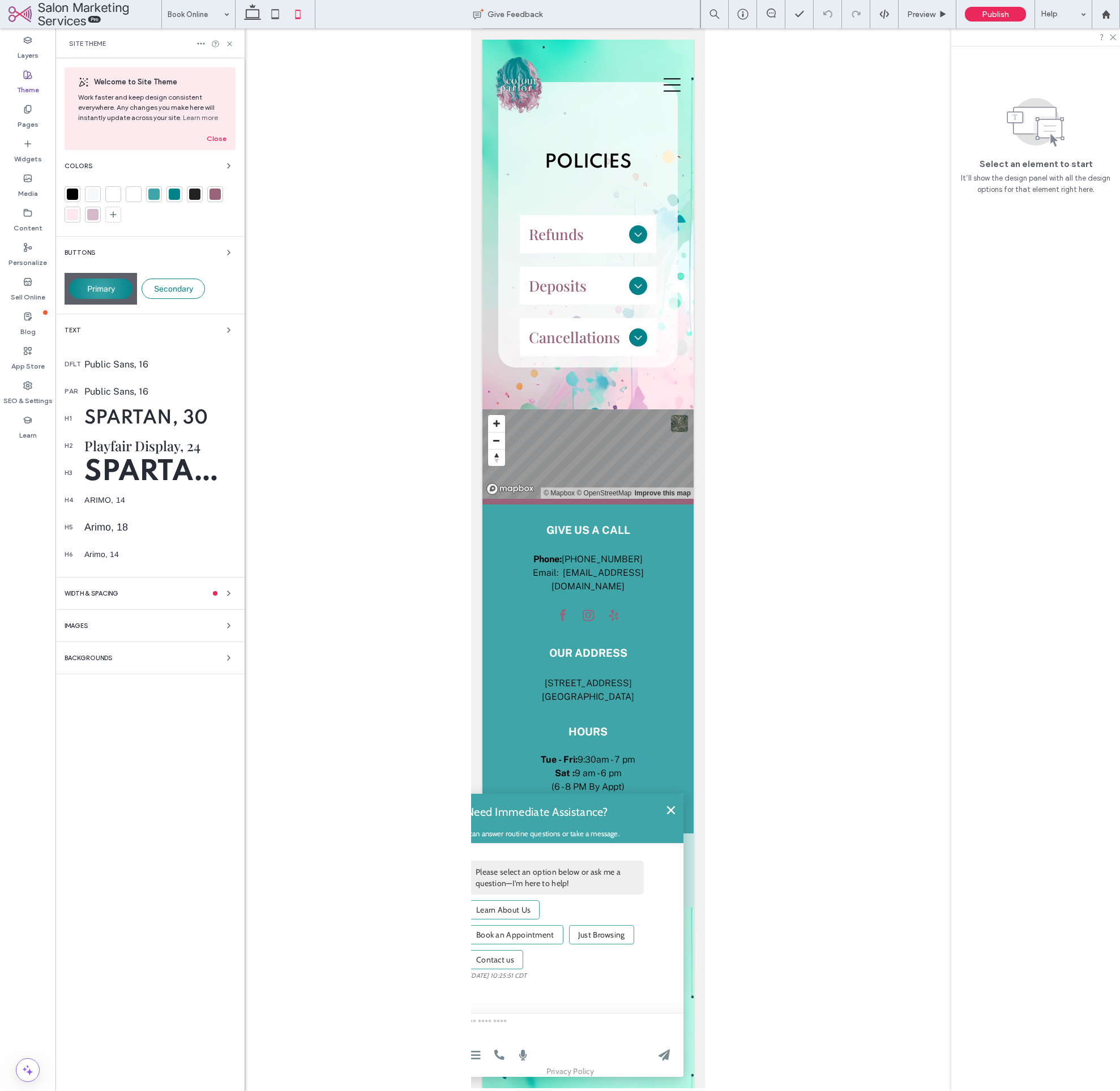
click at [117, 668] on div "Welcome to Site Theme Work faster and keep design consistent everywhere. Any ch…" at bounding box center [149, 574] width 189 height 1033
click at [102, 658] on span "Backgrounds" at bounding box center [88, 659] width 48 height 6
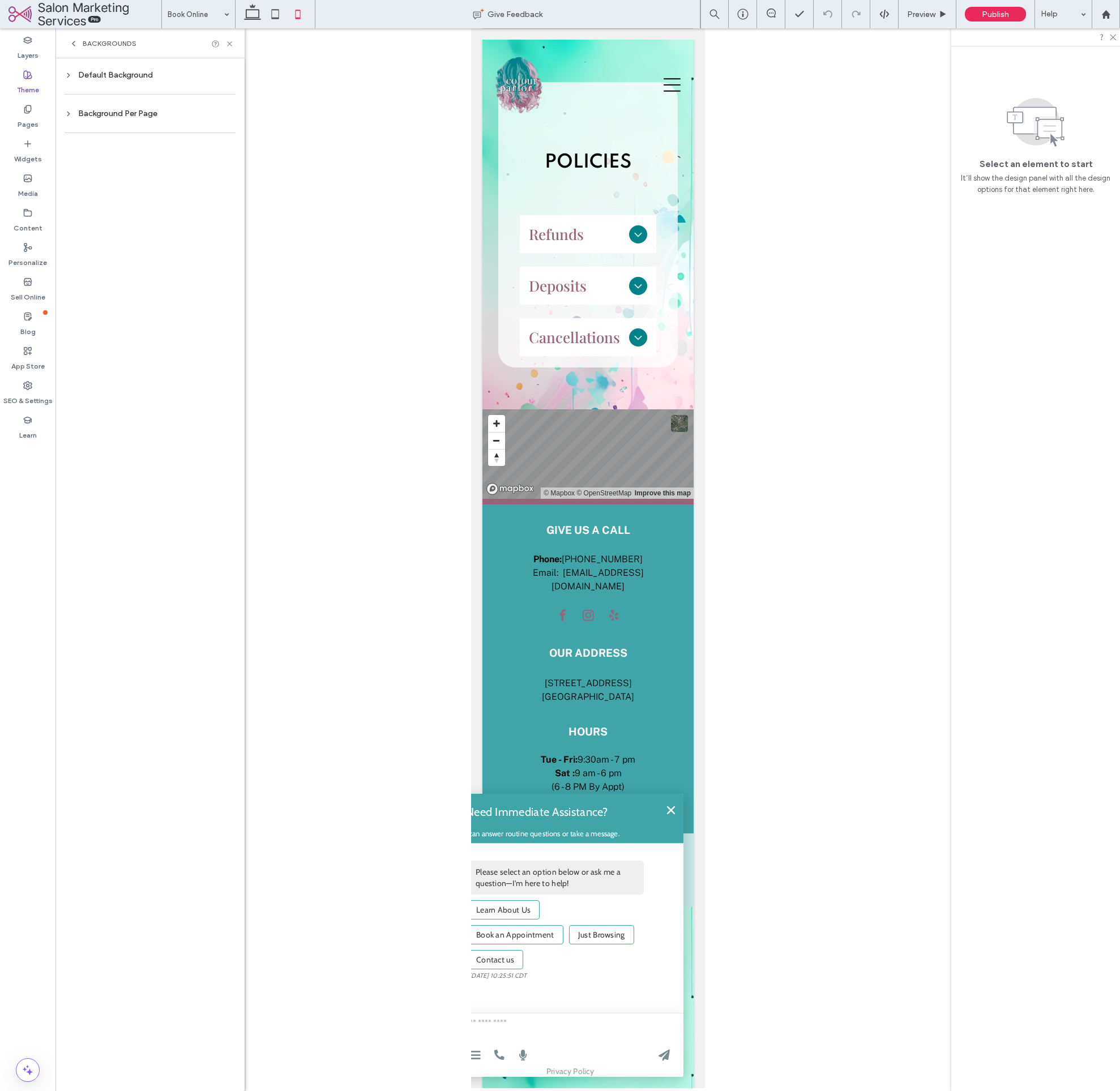
click at [117, 78] on div "Default Background" at bounding box center [149, 75] width 171 height 10
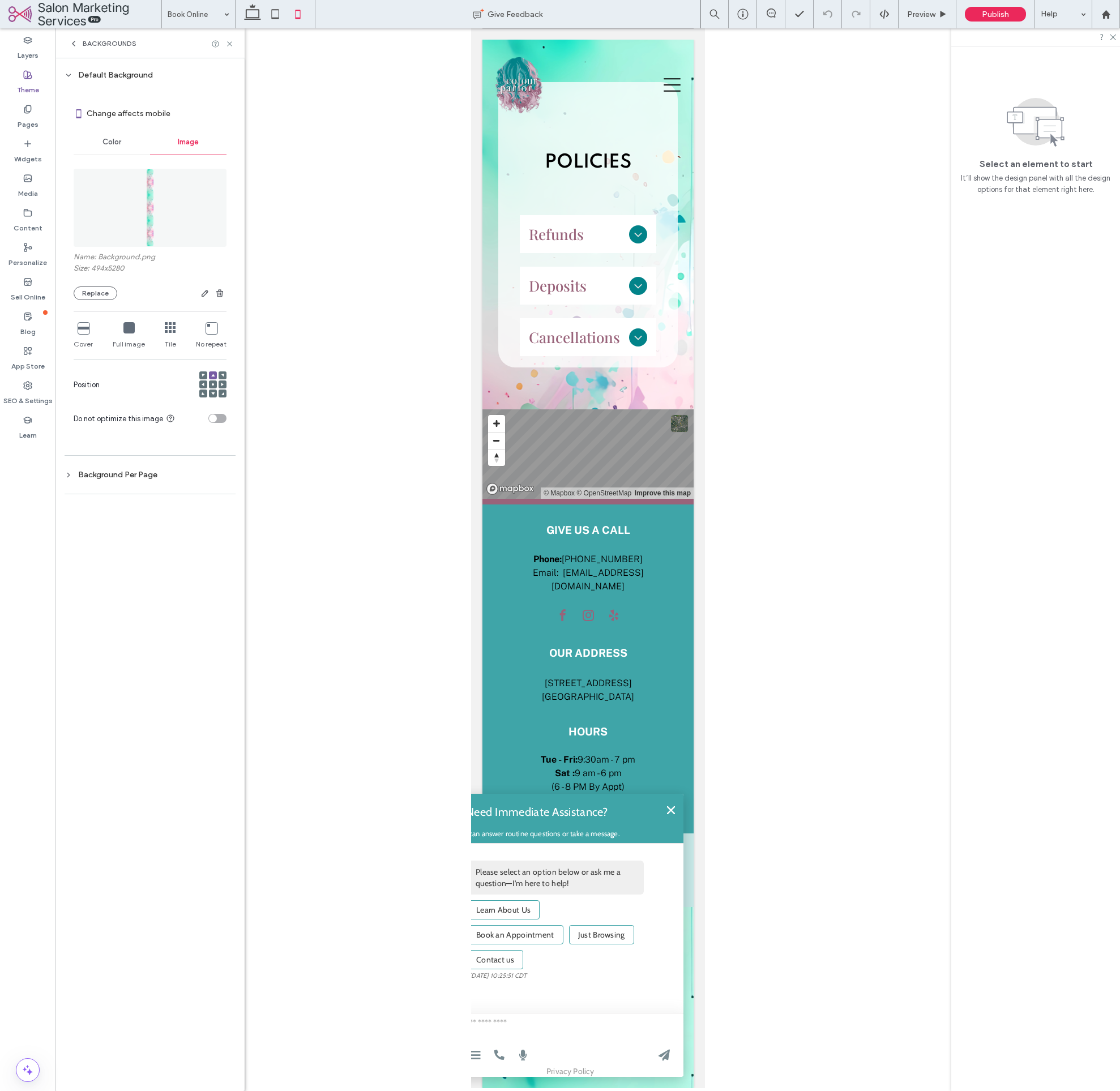
click at [168, 330] on icon at bounding box center [170, 328] width 11 height 11
click at [143, 474] on div "Background Per Page" at bounding box center [149, 475] width 171 height 10
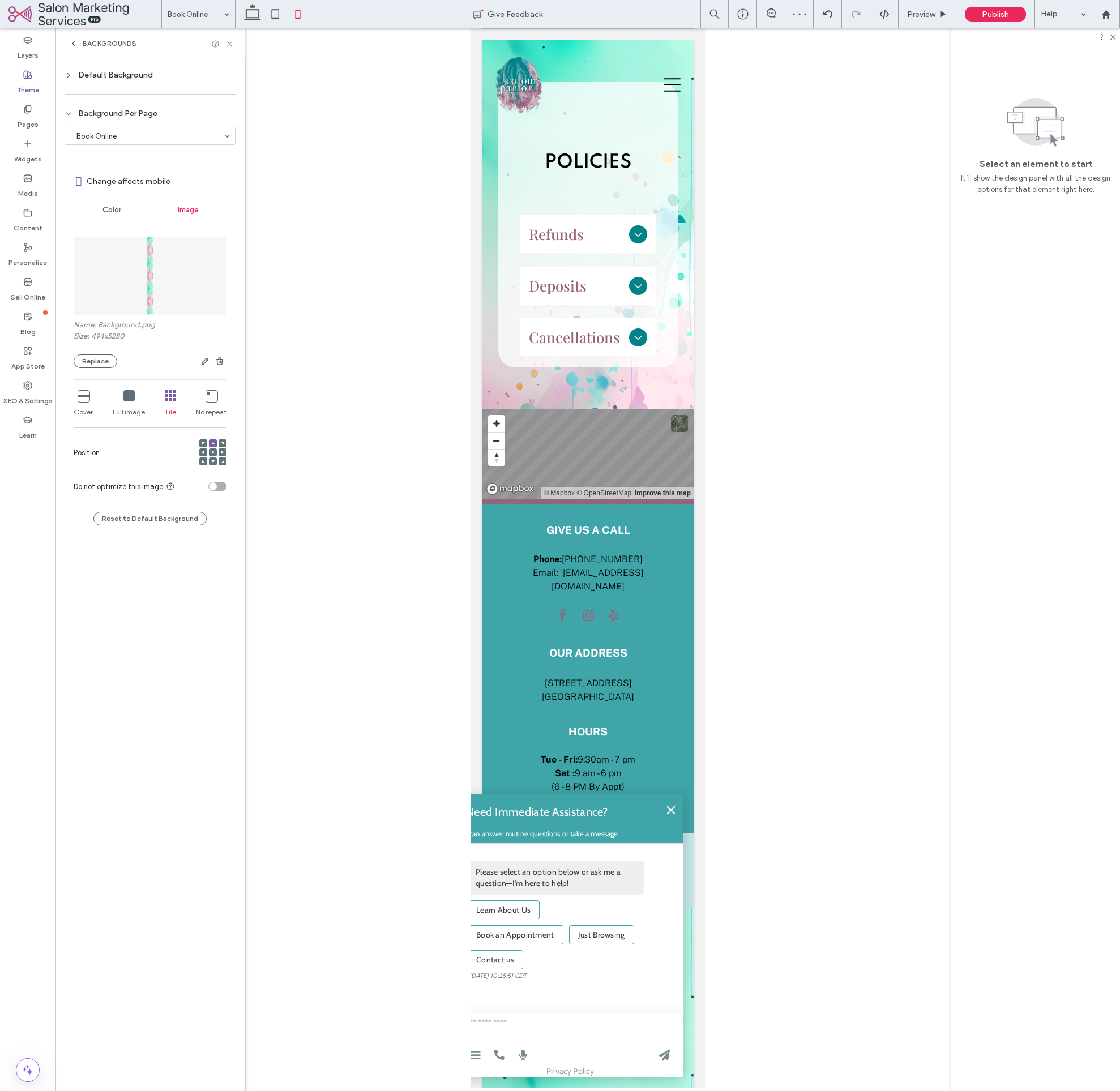
click at [171, 399] on div at bounding box center [170, 396] width 11 height 12
click at [276, 14] on icon at bounding box center [275, 14] width 23 height 23
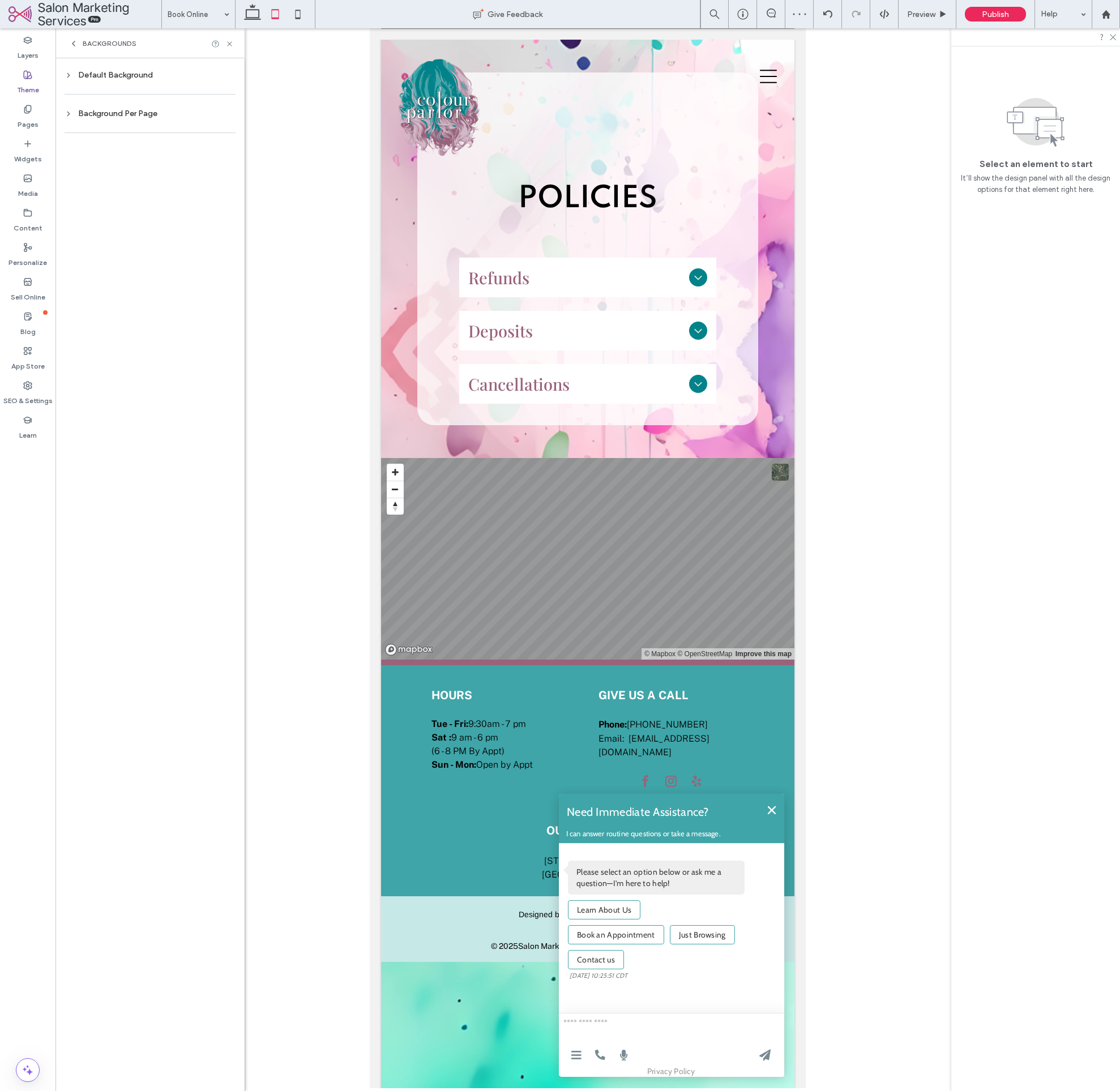
click at [134, 126] on div at bounding box center [149, 133] width 171 height 24
click at [133, 118] on div "Background Per Page" at bounding box center [149, 114] width 171 height 15
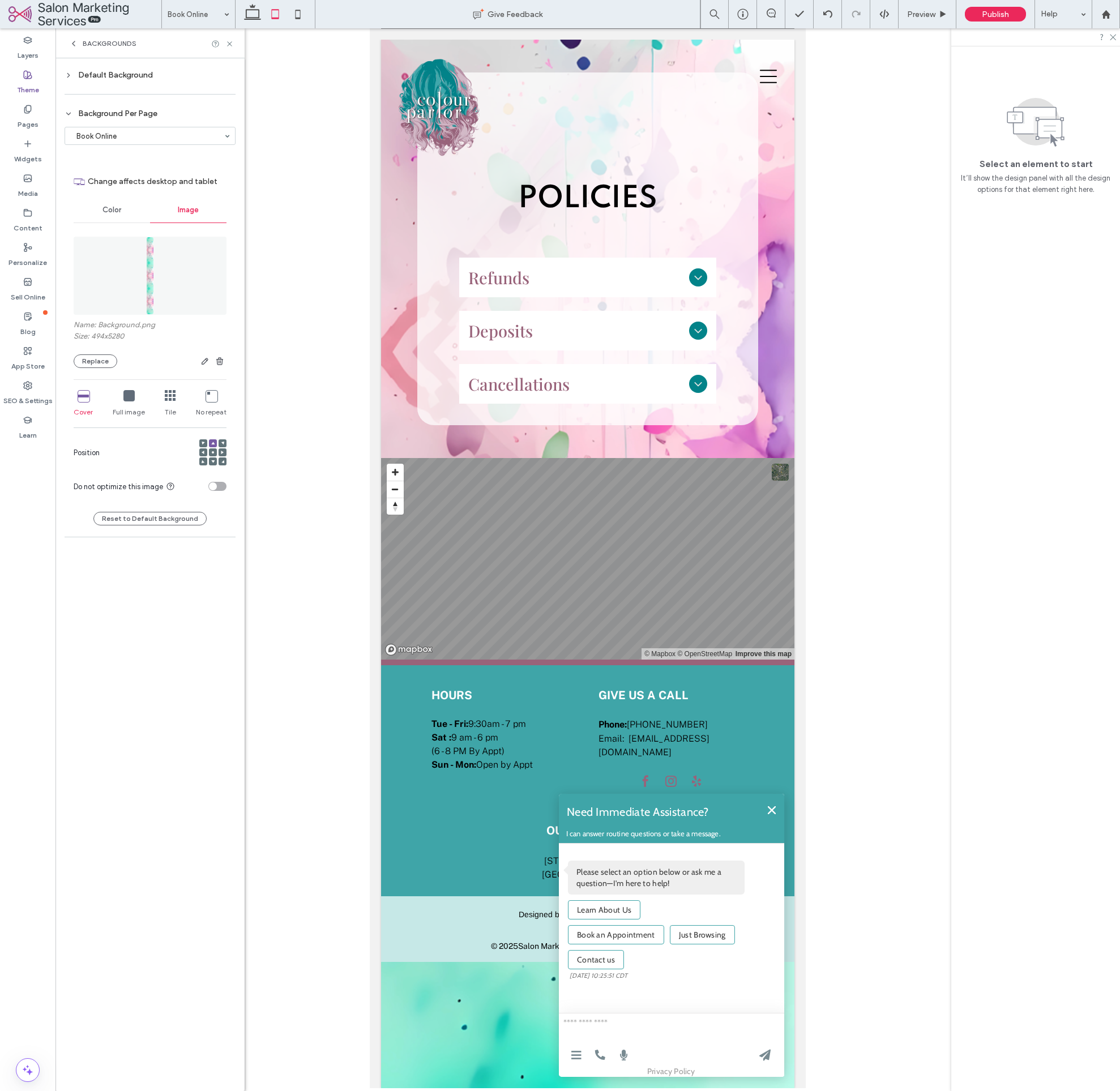
click at [131, 77] on div "Default Background" at bounding box center [149, 75] width 171 height 10
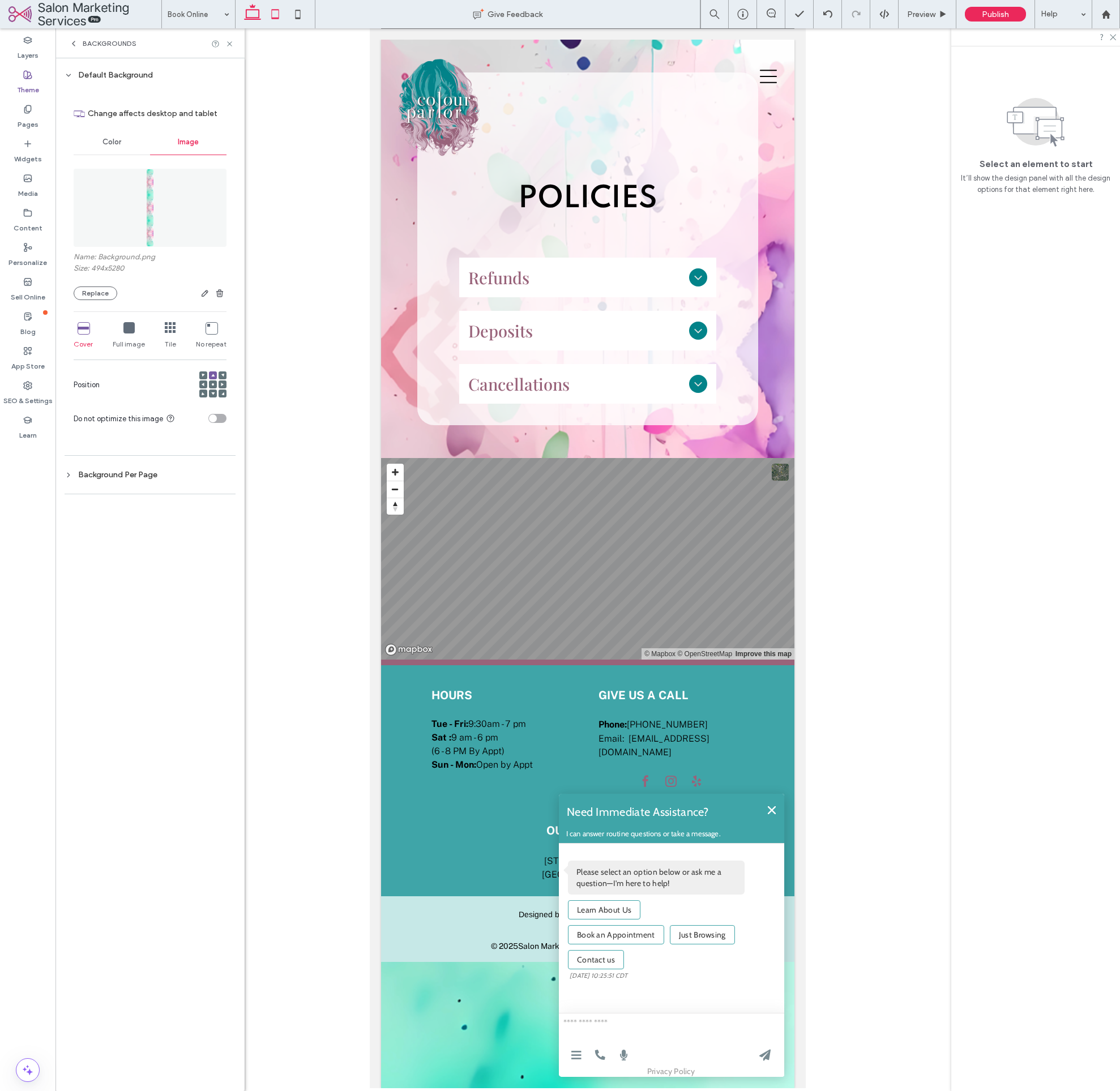
click at [254, 20] on icon at bounding box center [253, 14] width 23 height 23
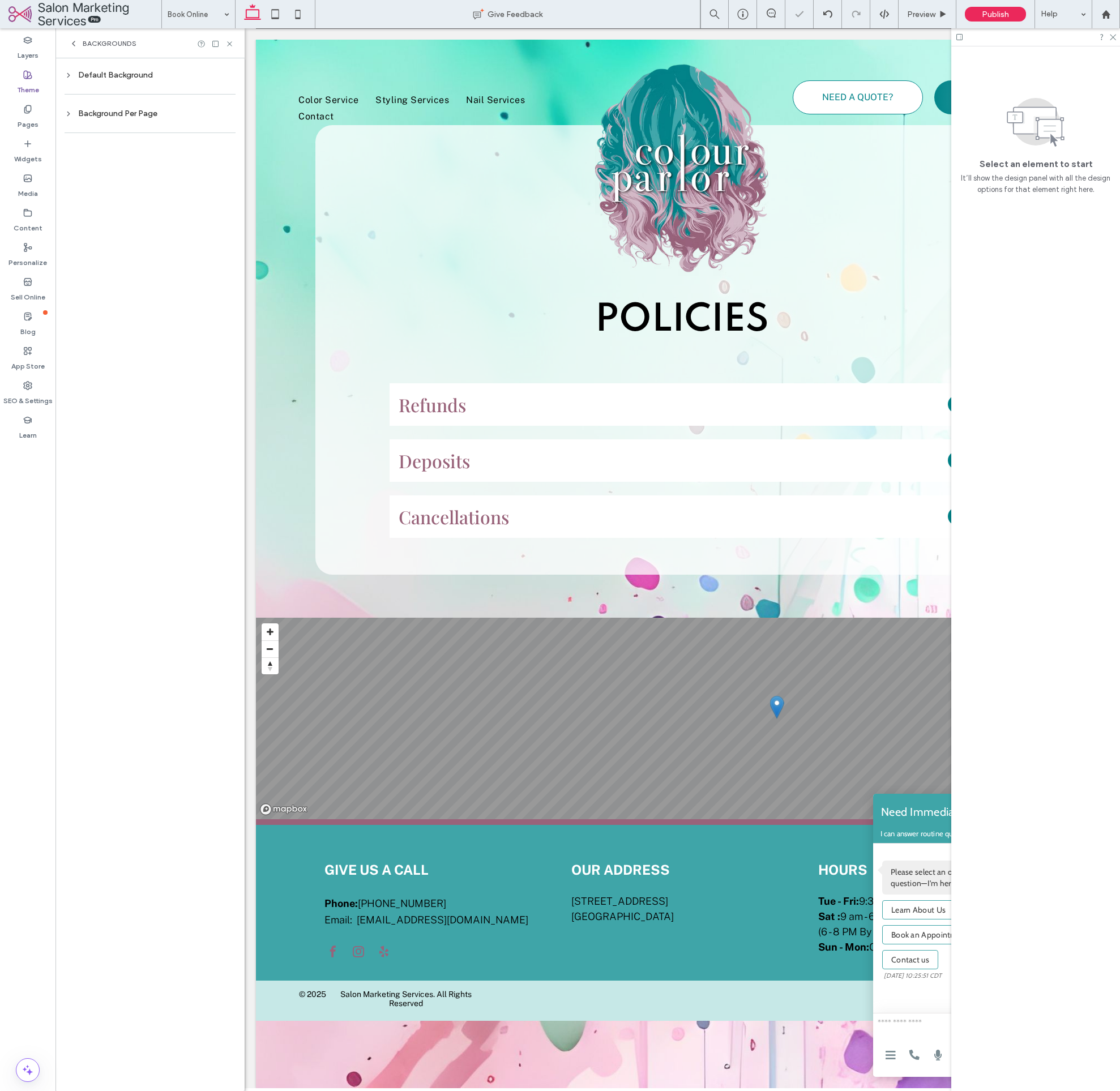
click at [118, 113] on div "Background Per Page" at bounding box center [149, 113] width 171 height 10
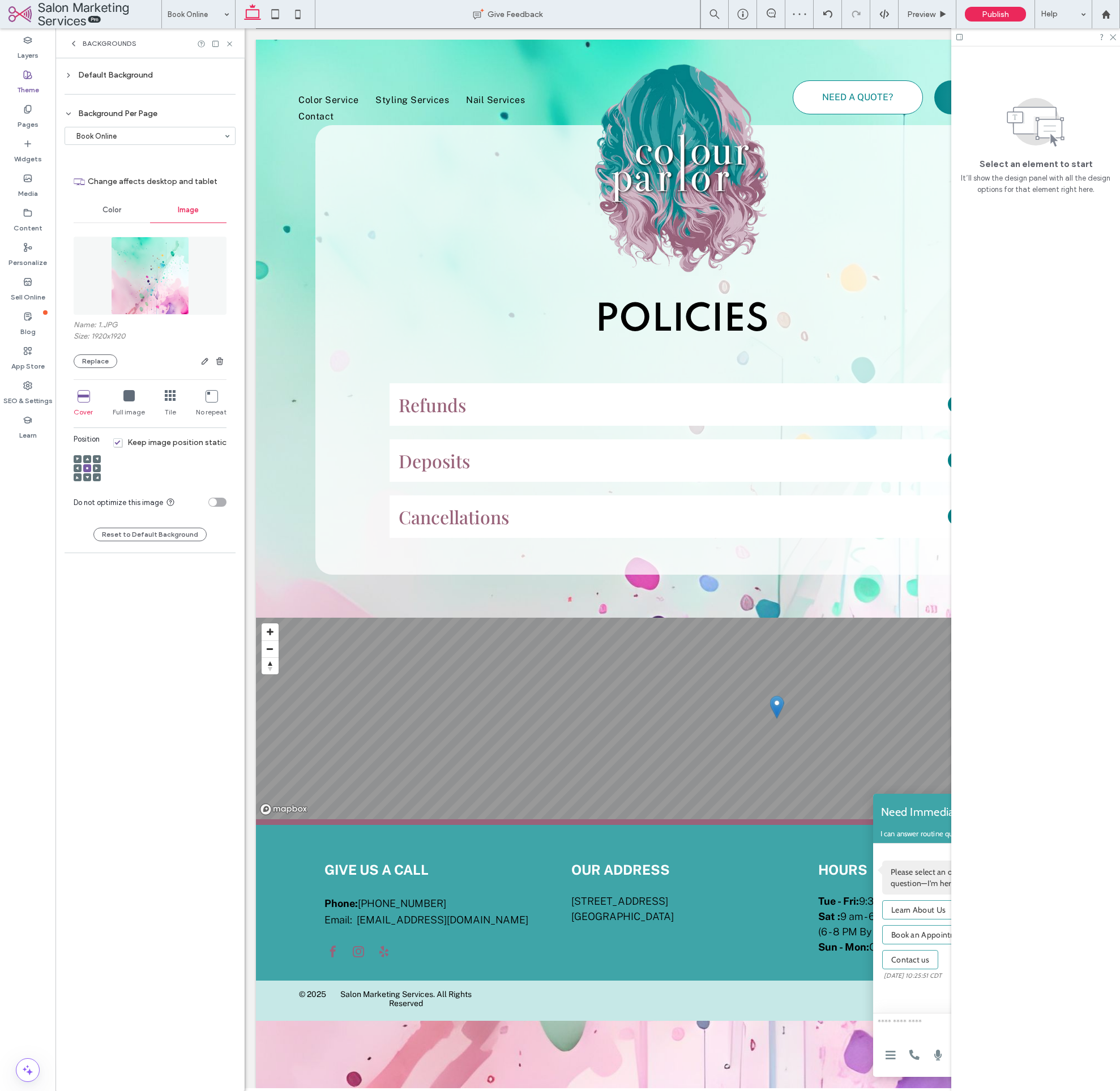
click at [115, 77] on div "Default Background" at bounding box center [149, 75] width 171 height 10
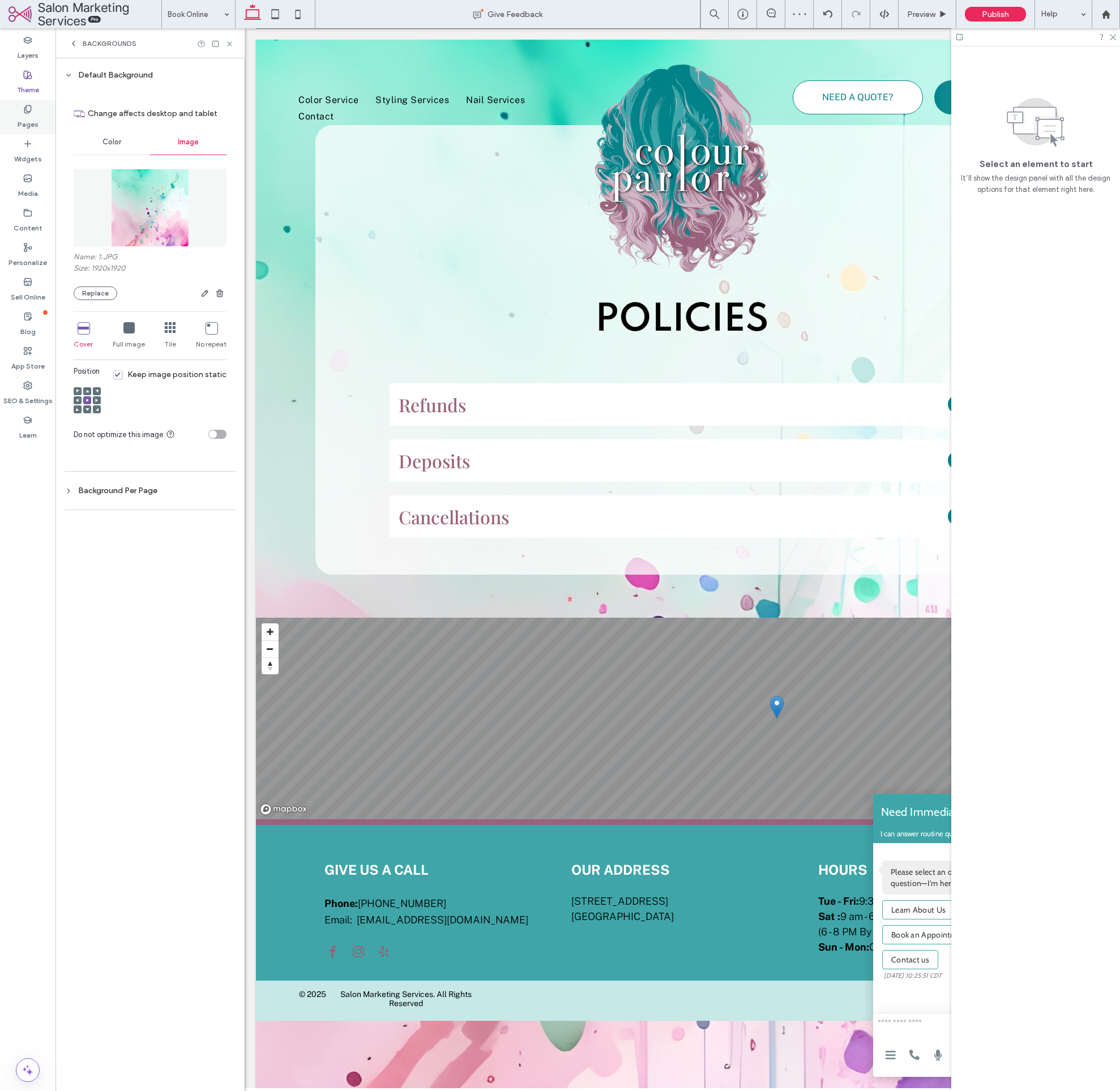
click at [41, 126] on div "Pages" at bounding box center [27, 117] width 55 height 35
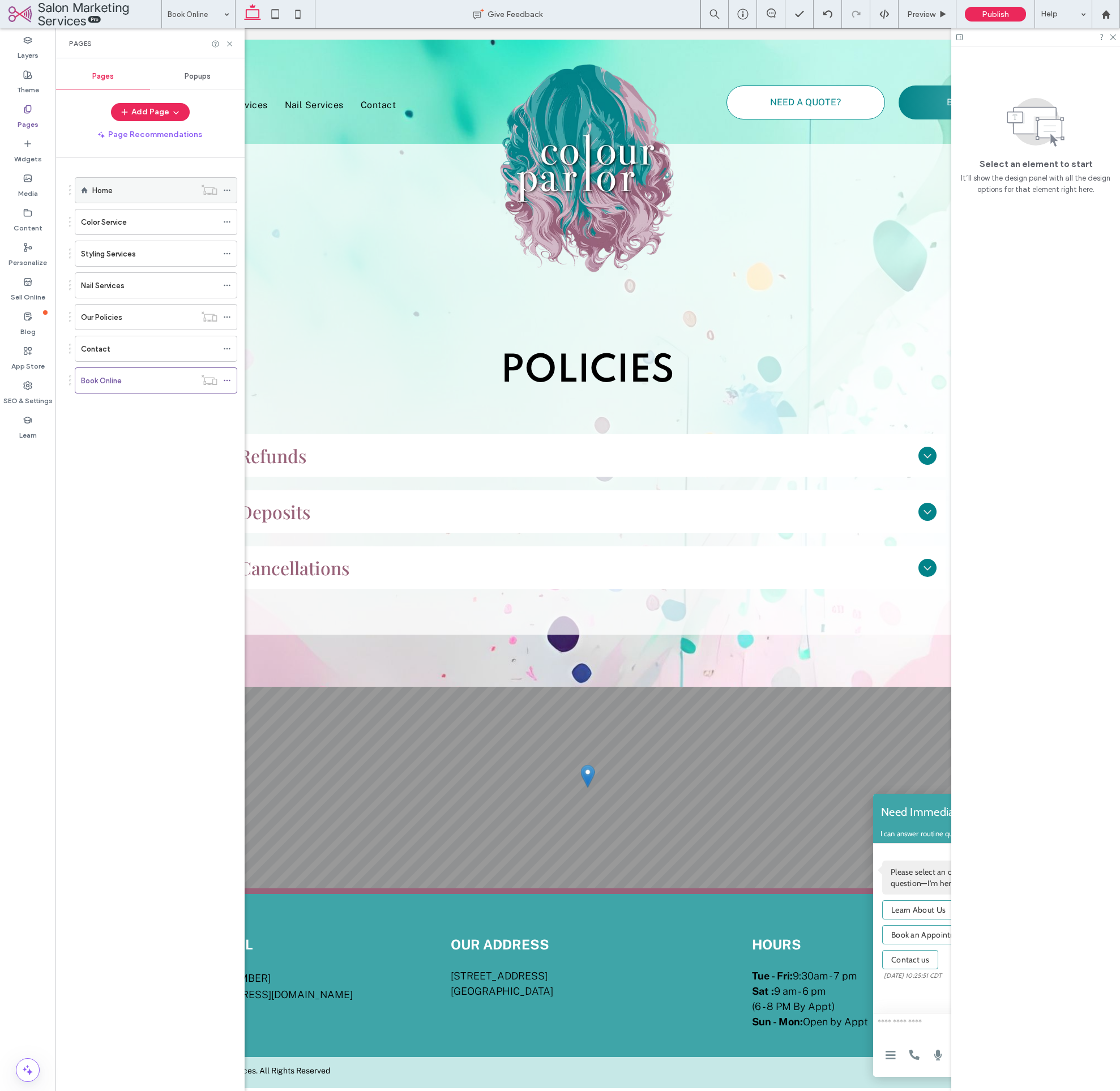
click at [107, 186] on label "Home" at bounding box center [102, 190] width 20 height 20
click at [228, 43] on icon at bounding box center [229, 43] width 8 height 8
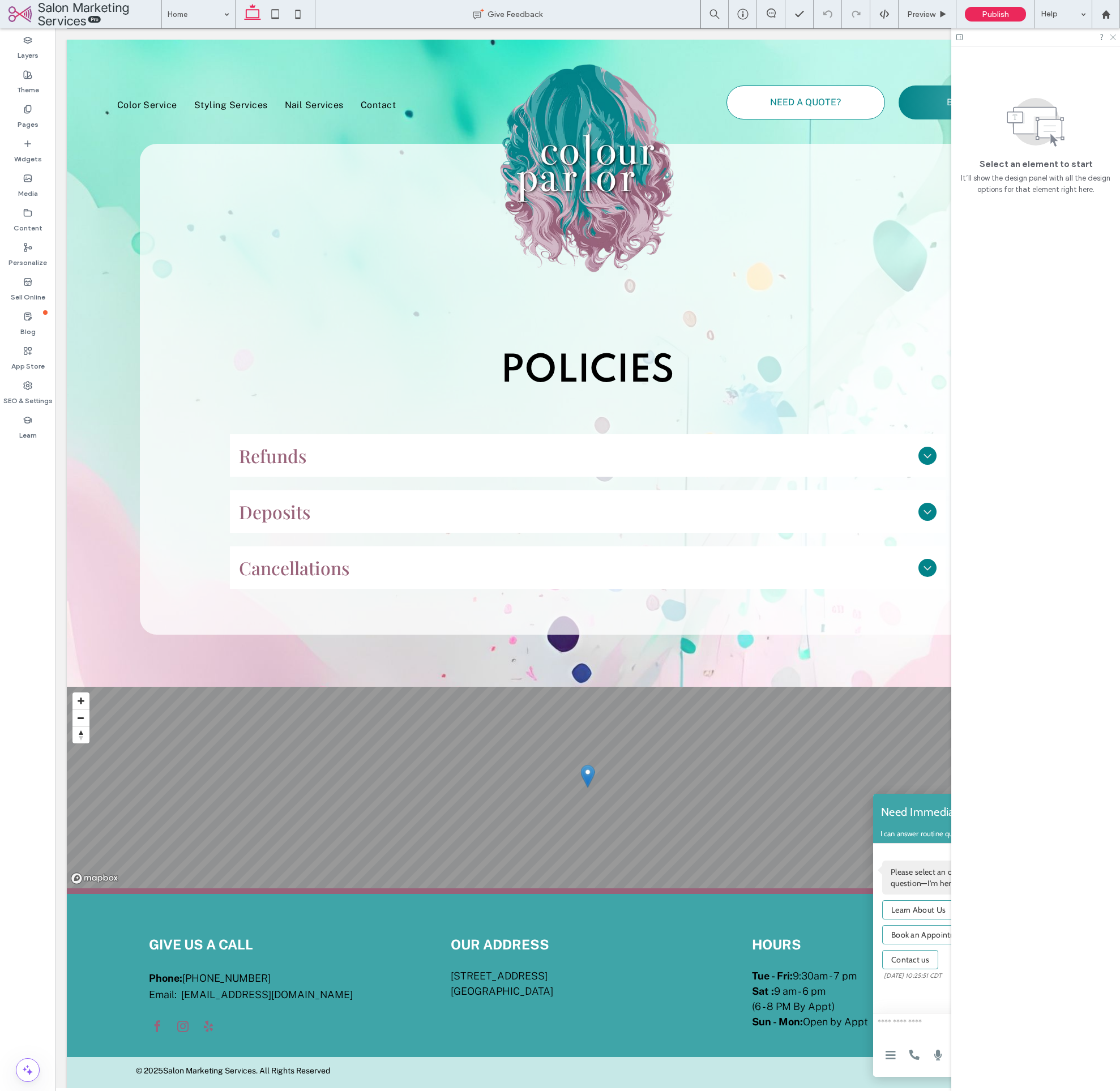
click at [1114, 37] on use at bounding box center [1113, 38] width 6 height 6
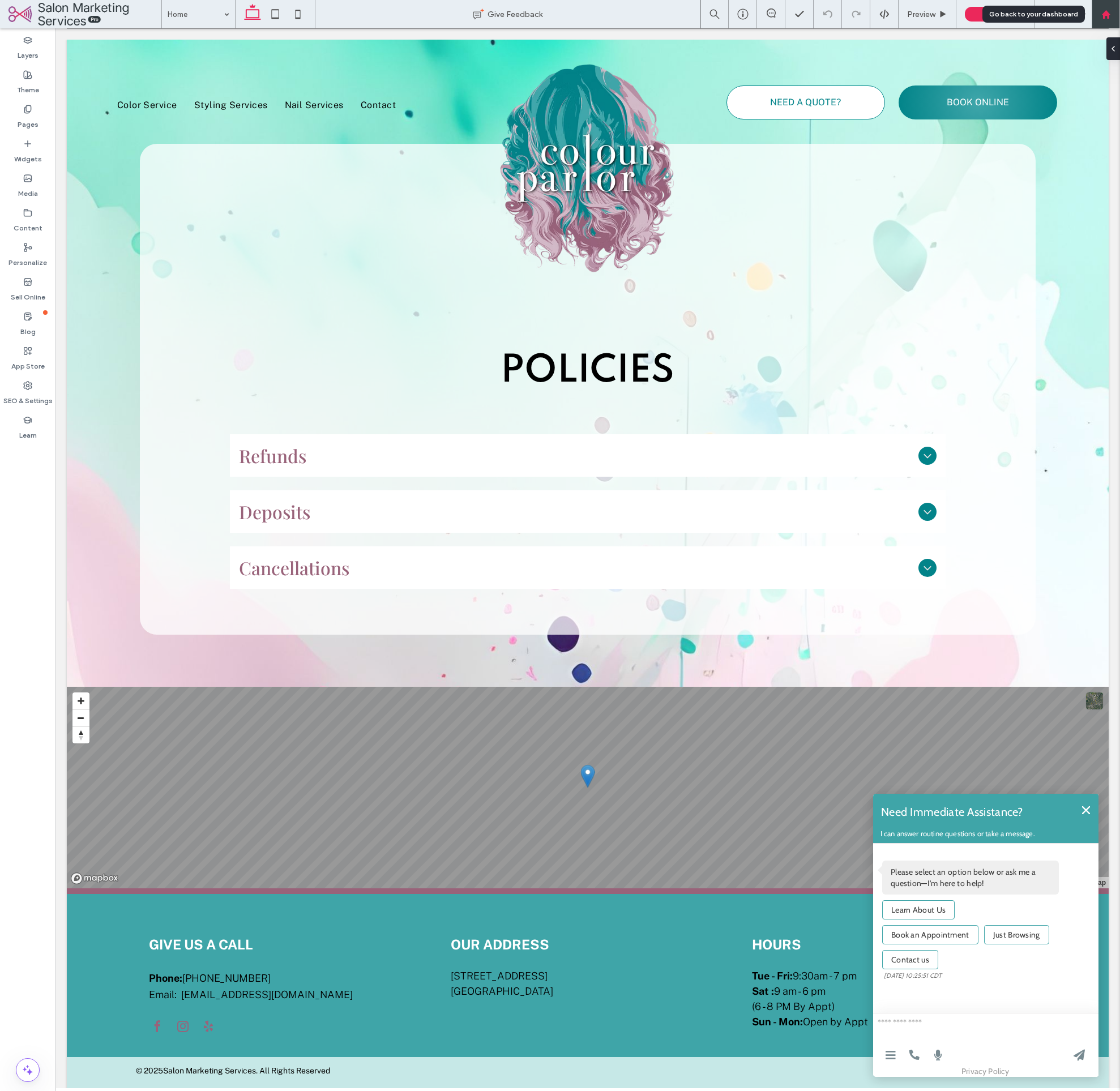
click at [1109, 18] on use at bounding box center [1106, 14] width 8 height 8
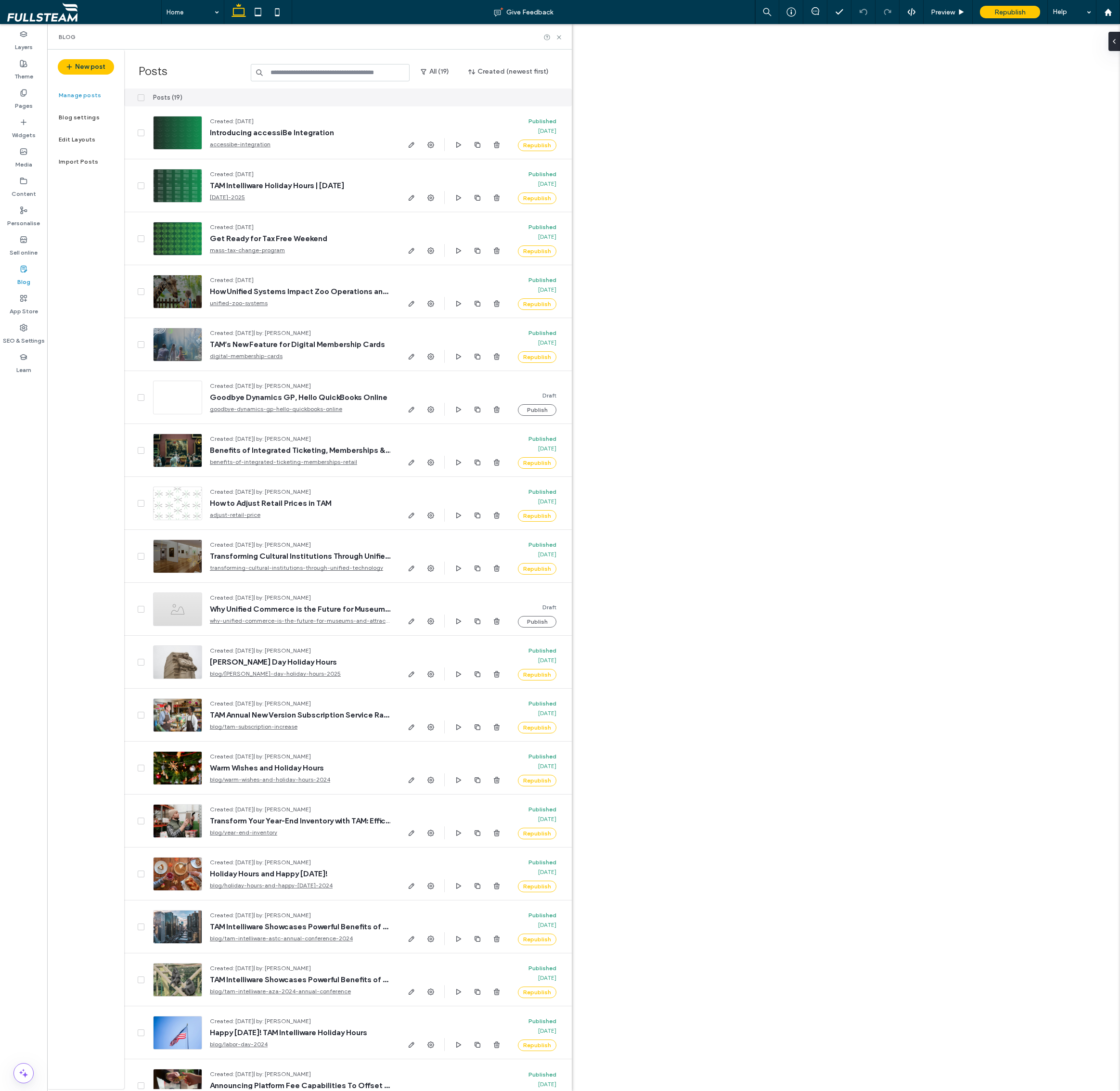
click at [332, 524] on div "Posts (19) Created: [DATE] Introducing accessiBe Integration accessibe-integrat…" at bounding box center [348, 600] width 447 height 1024
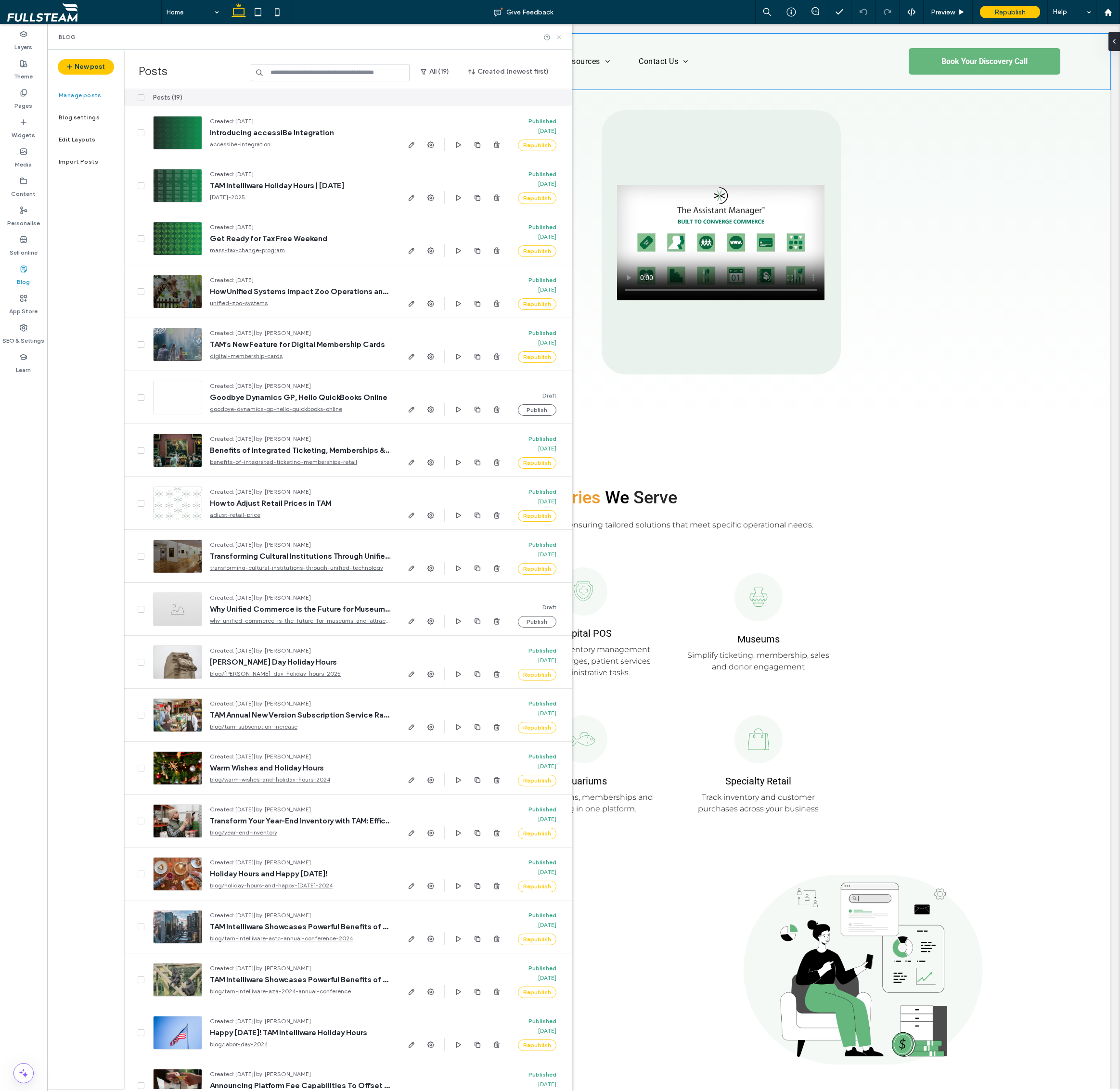
click at [559, 37] on icon at bounding box center [558, 37] width 7 height 7
